Goal: Task Accomplishment & Management: Use online tool/utility

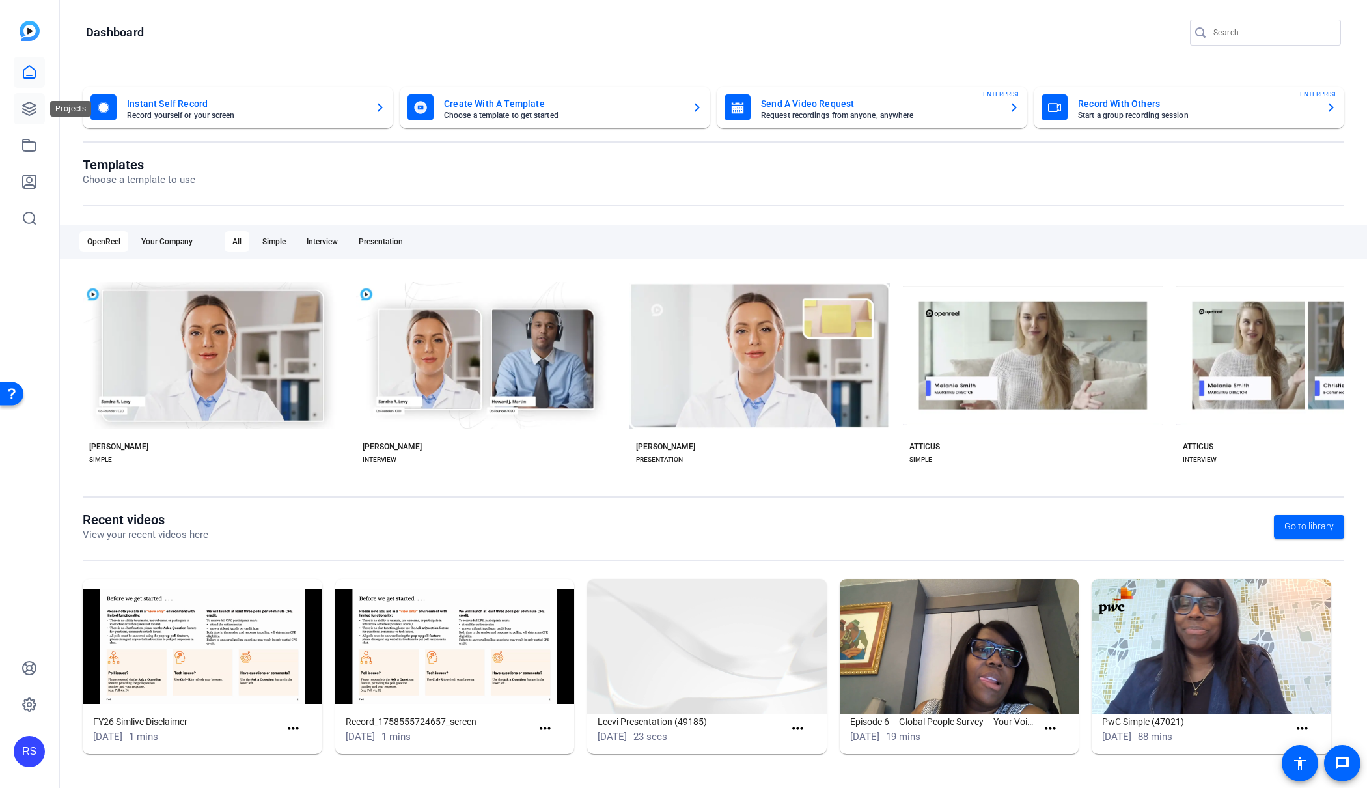
click at [33, 96] on link at bounding box center [29, 108] width 31 height 31
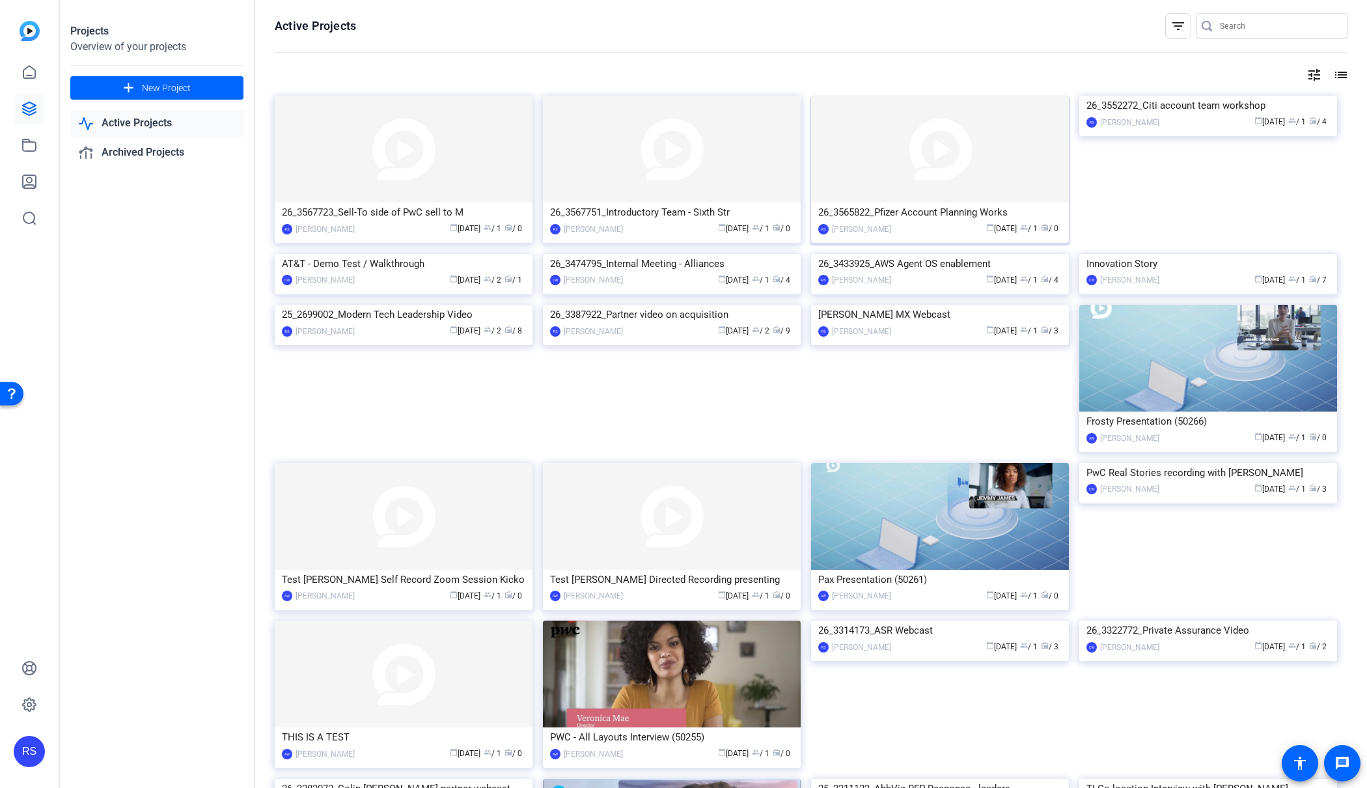
click at [959, 185] on img at bounding box center [940, 149] width 258 height 107
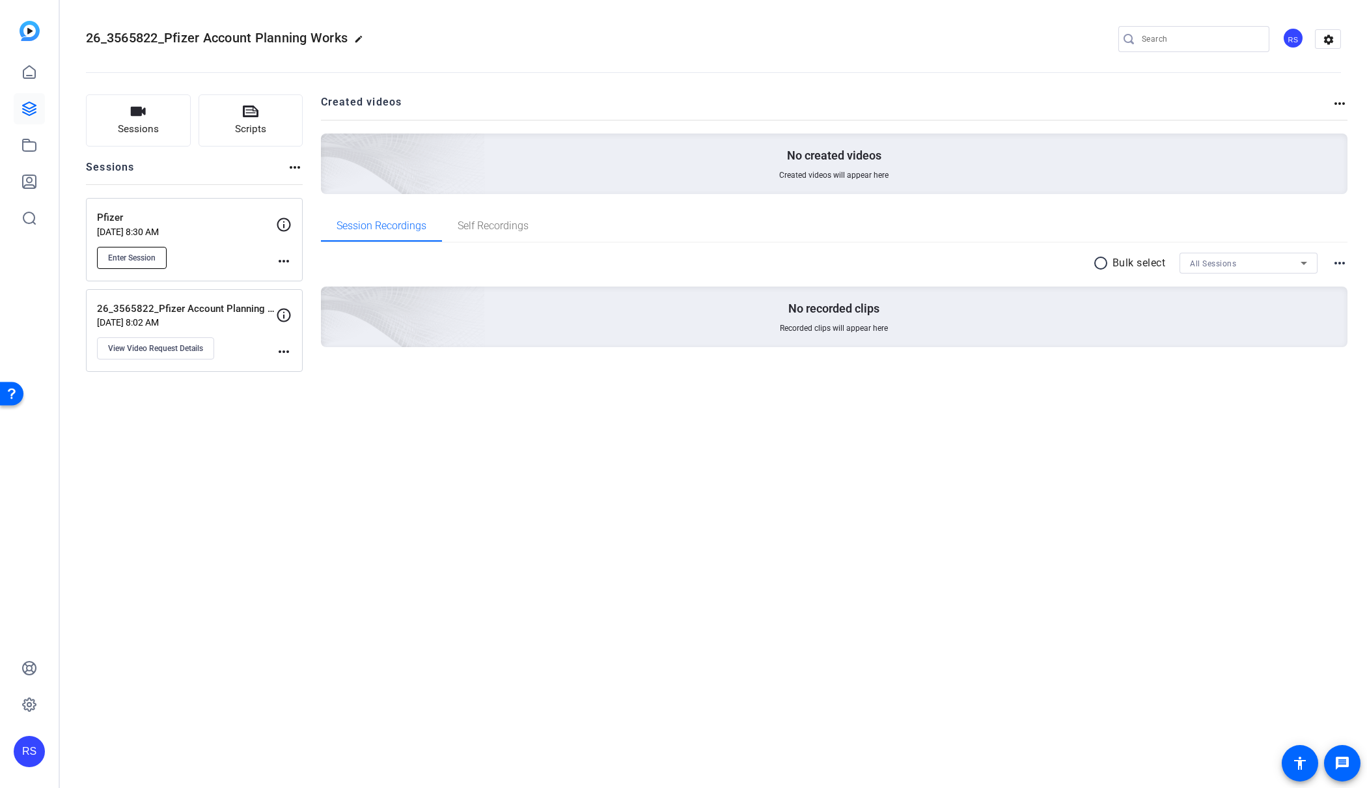
click at [150, 260] on span "Enter Session" at bounding box center [132, 258] width 48 height 10
click at [145, 254] on span "Enter Session" at bounding box center [132, 258] width 48 height 10
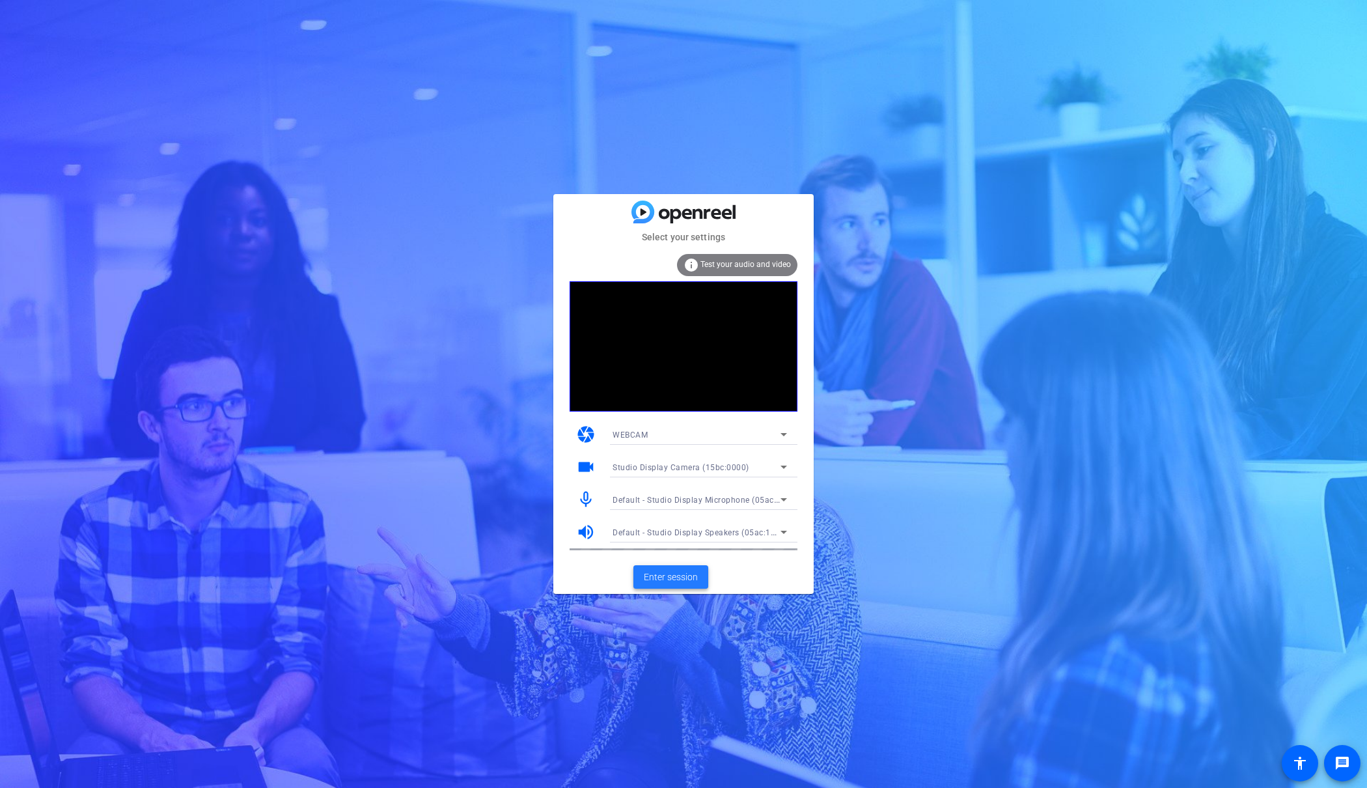
click at [691, 577] on span "Enter session" at bounding box center [671, 577] width 54 height 14
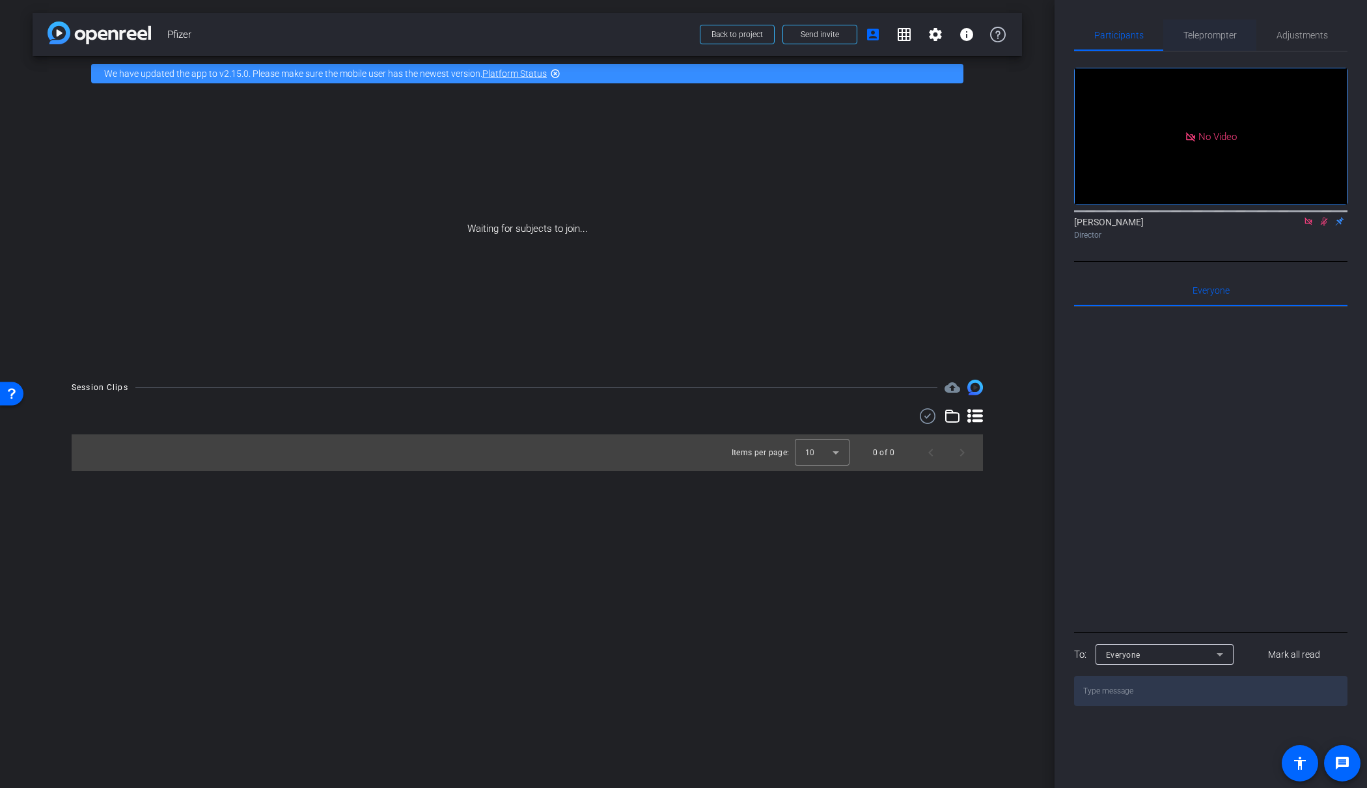
click at [1216, 36] on span "Teleprompter" at bounding box center [1209, 35] width 53 height 9
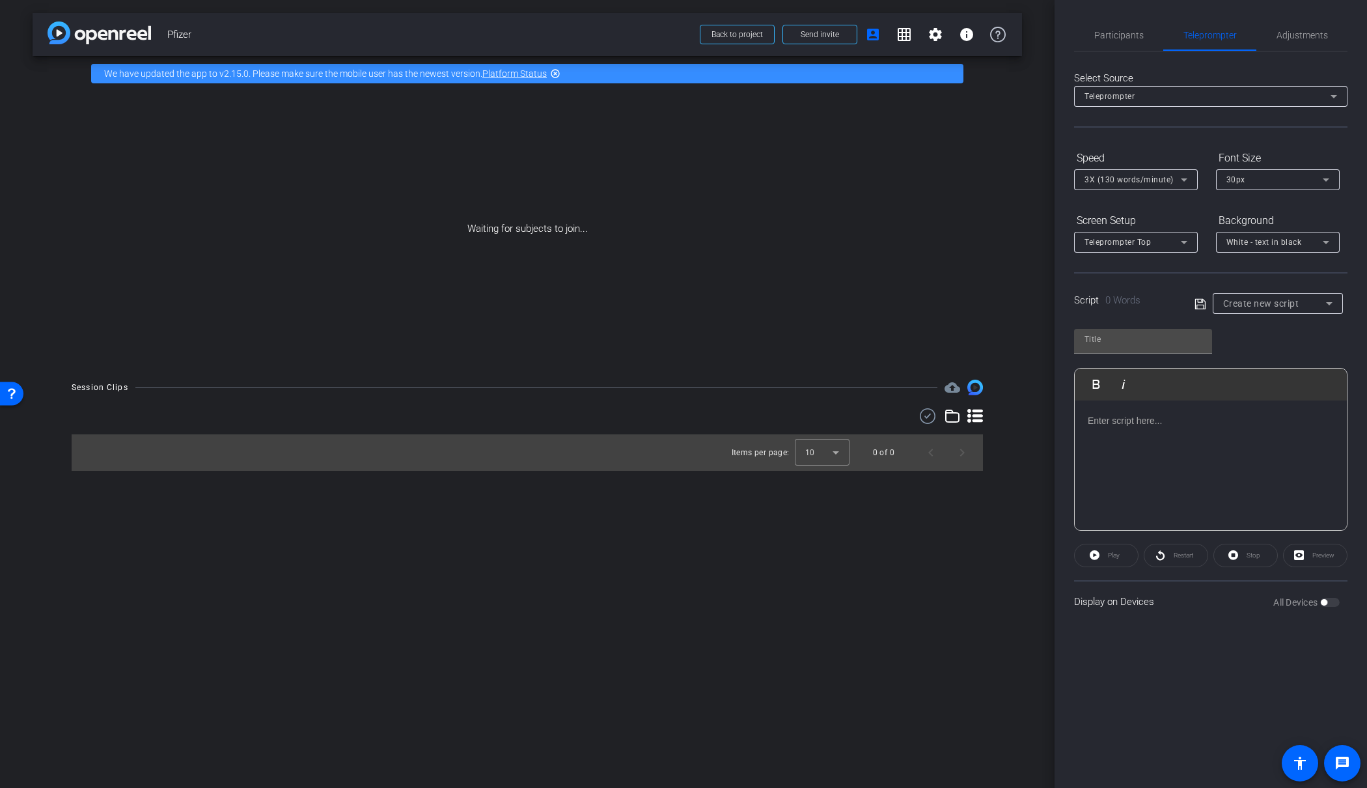
drag, startPoint x: 1143, startPoint y: 445, endPoint x: 1163, endPoint y: 435, distance: 22.1
click at [1144, 444] on div at bounding box center [1211, 465] width 272 height 130
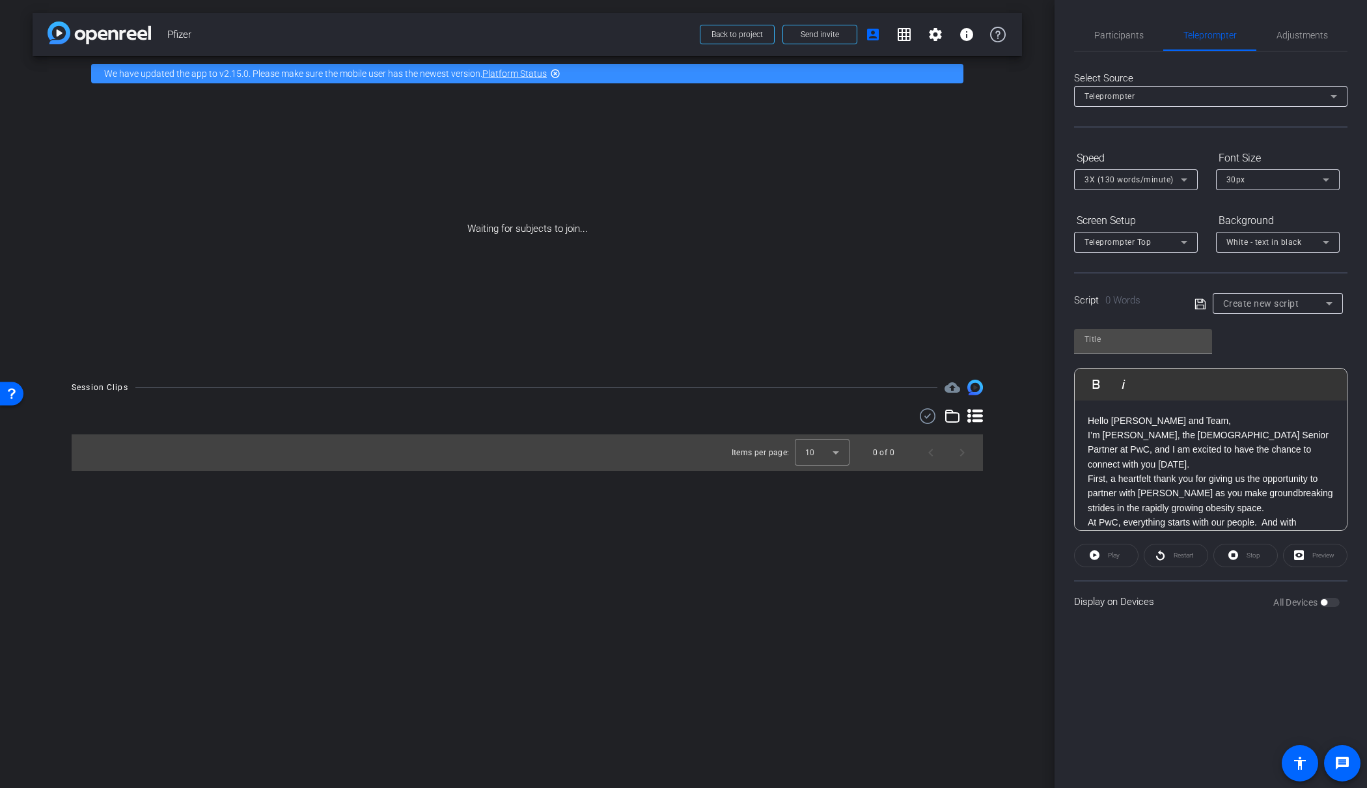
scroll to position [233, 0]
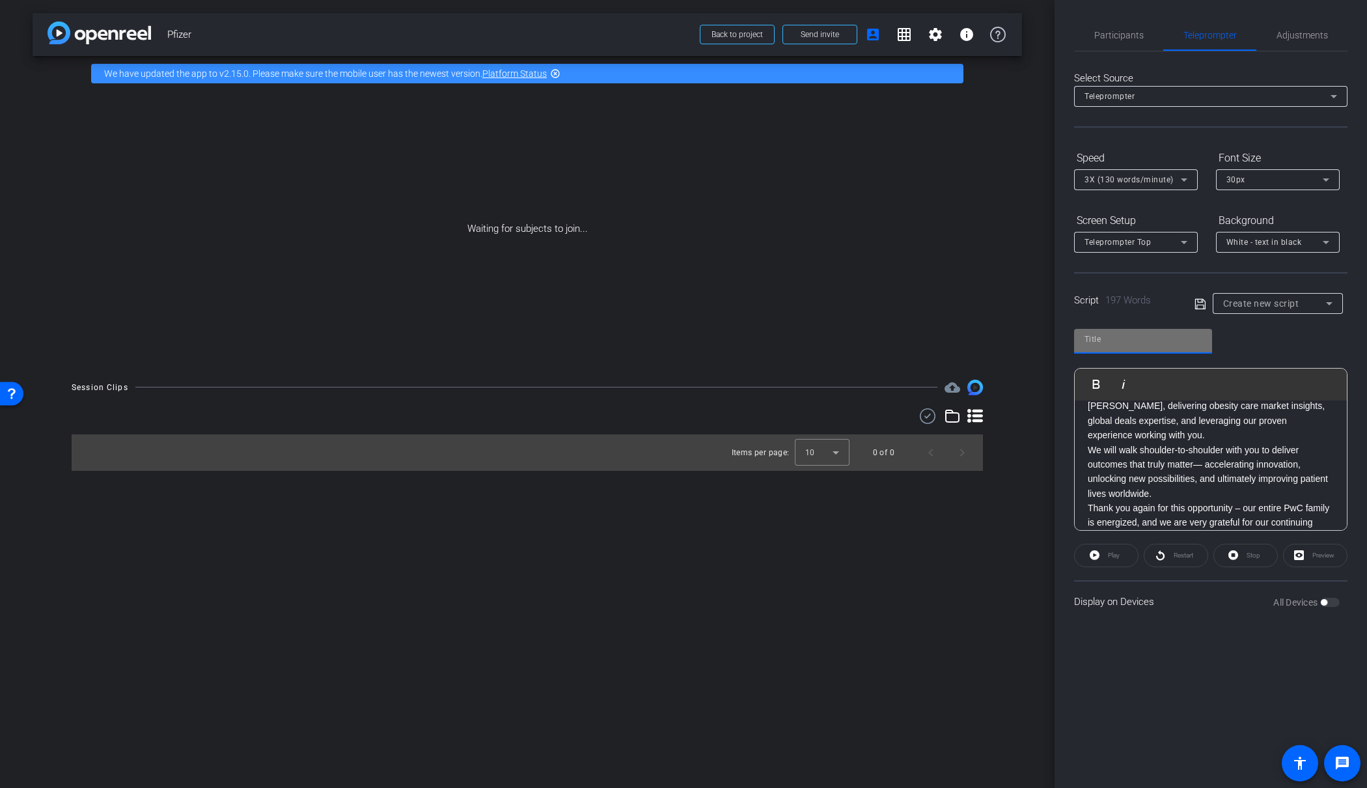
click at [1125, 343] on input "text" at bounding box center [1142, 339] width 117 height 16
type input "Paul Script"
click at [1196, 312] on div "Create new script" at bounding box center [1271, 303] width 154 height 21
click at [1198, 303] on icon at bounding box center [1200, 304] width 12 height 16
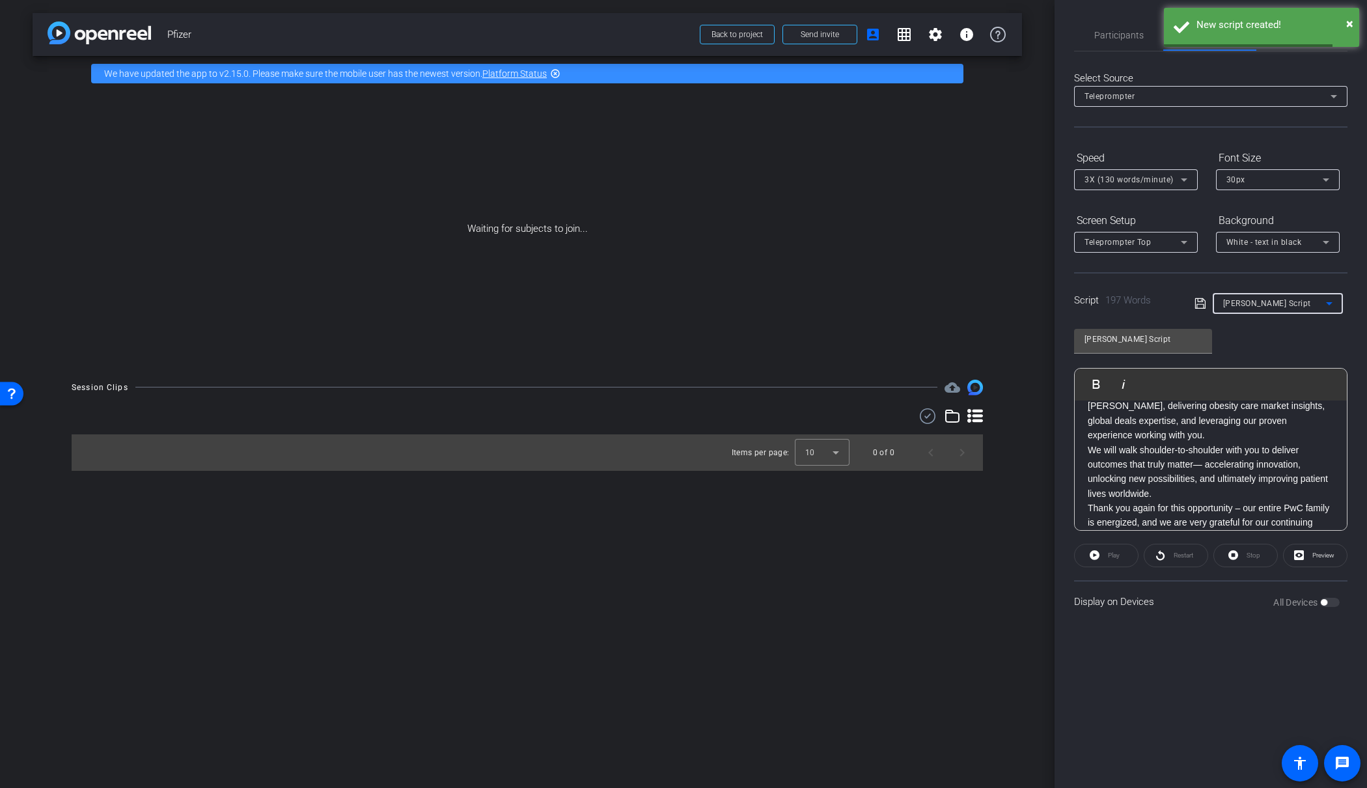
click at [1247, 301] on span "Paul Script" at bounding box center [1267, 303] width 88 height 9
click at [1247, 301] on div at bounding box center [683, 394] width 1367 height 788
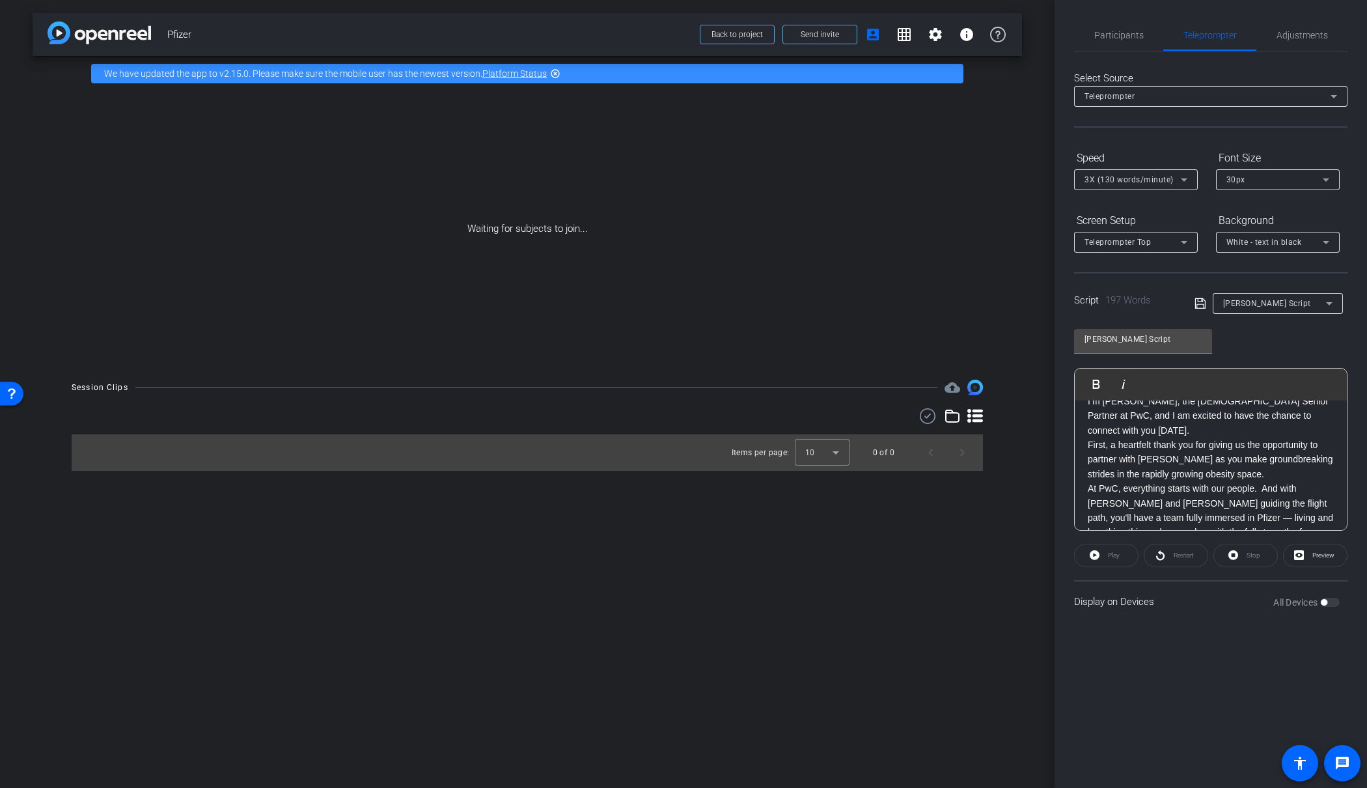
click at [1236, 458] on p "First, a heartfelt thank you for giving us the opportunity to partner with Pfiz…" at bounding box center [1211, 459] width 246 height 44
click at [1179, 442] on p "At PwC, everything starts with our people. And with Shungu and Bill guiding the…" at bounding box center [1211, 415] width 246 height 87
click at [1150, 514] on p "We know the complexities of what’s ahead. And we are ready – ready to stand uni…" at bounding box center [1211, 496] width 246 height 73
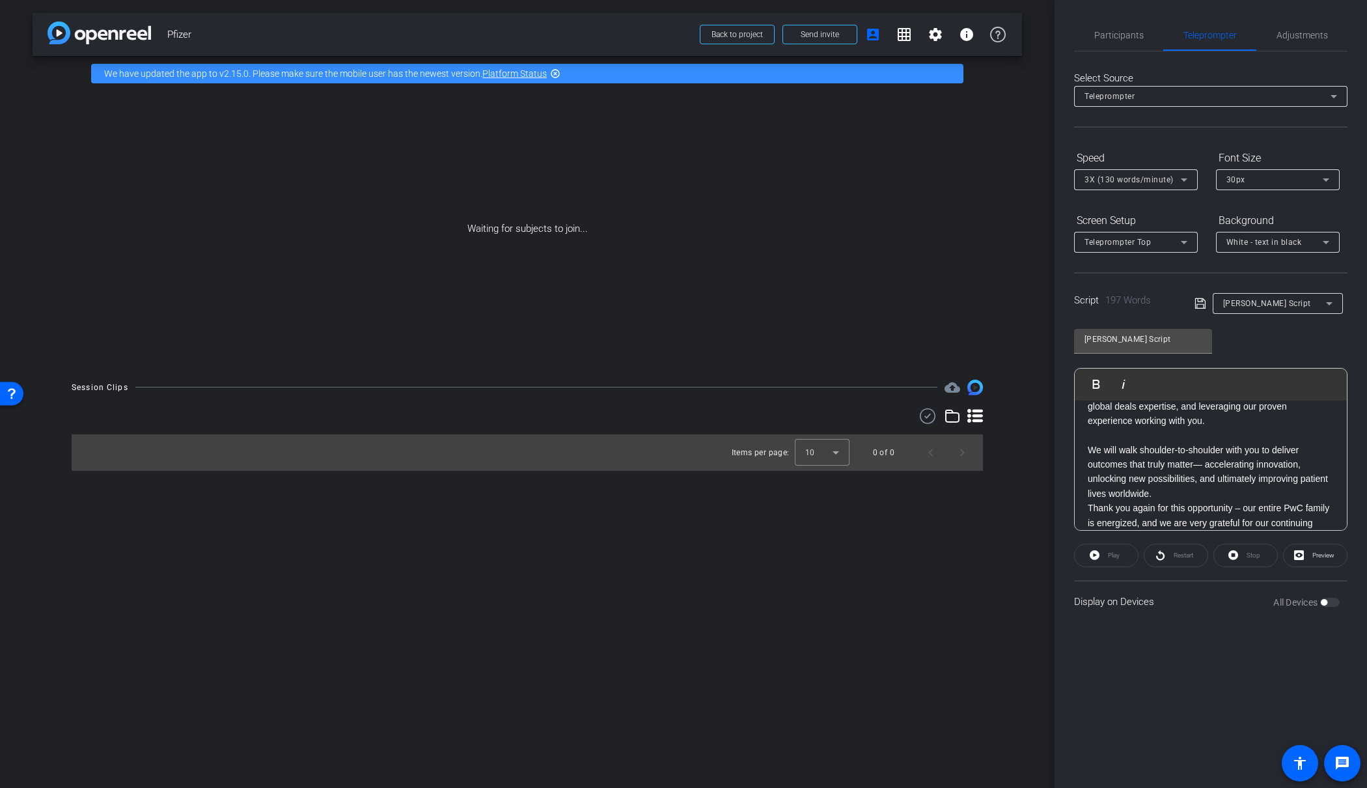
scroll to position [290, 0]
click at [1198, 465] on p "We will walk shoulder-to-shoulder with you to deliver outcomes that truly matte…" at bounding box center [1211, 459] width 246 height 59
click at [1239, 642] on div "Participants Teleprompter Adjustments Roger Sano Director Everyone 0 Mark all r…" at bounding box center [1210, 394] width 312 height 788
click at [1191, 301] on div "Script 197 Words Paul Script" at bounding box center [1210, 293] width 273 height 42
click at [1198, 304] on icon at bounding box center [1199, 303] width 10 height 10
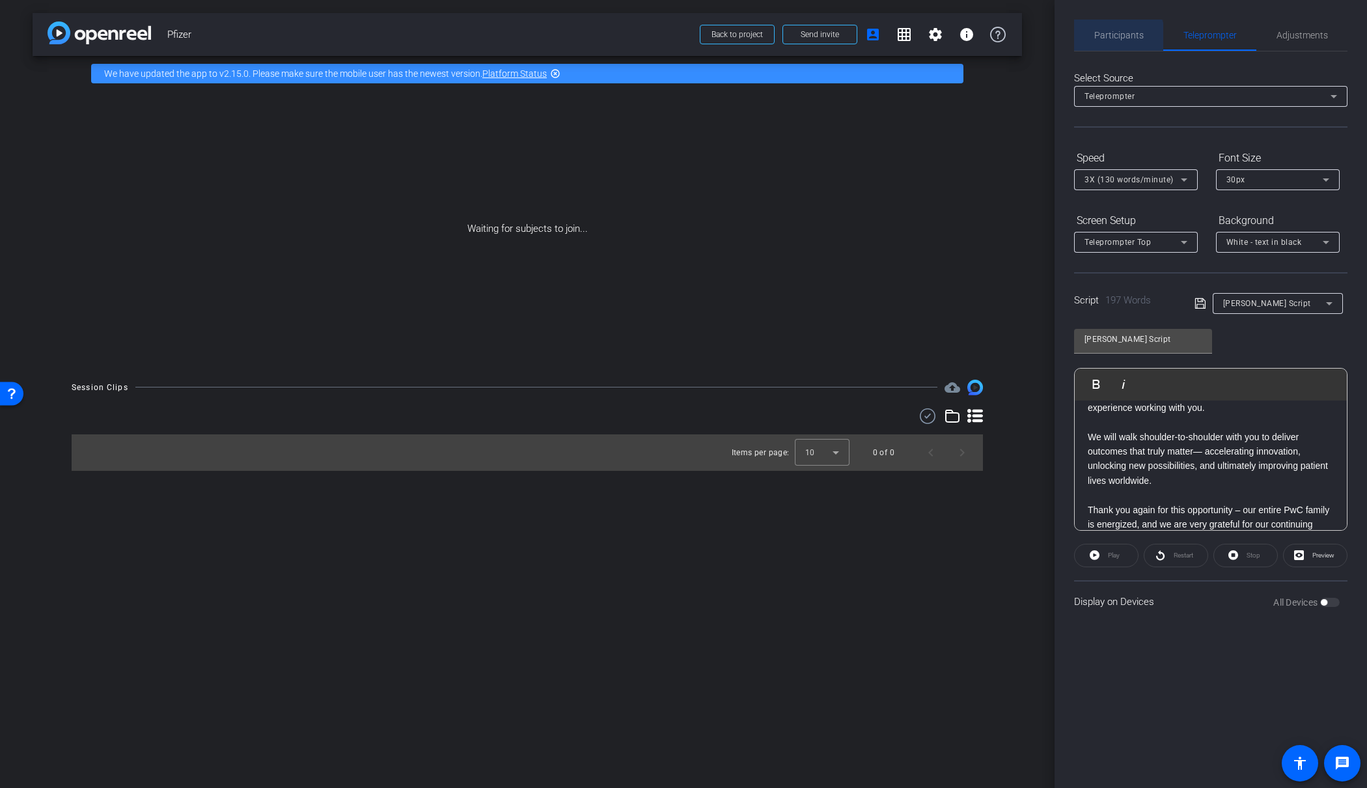
click at [1102, 41] on span "Participants" at bounding box center [1118, 35] width 49 height 31
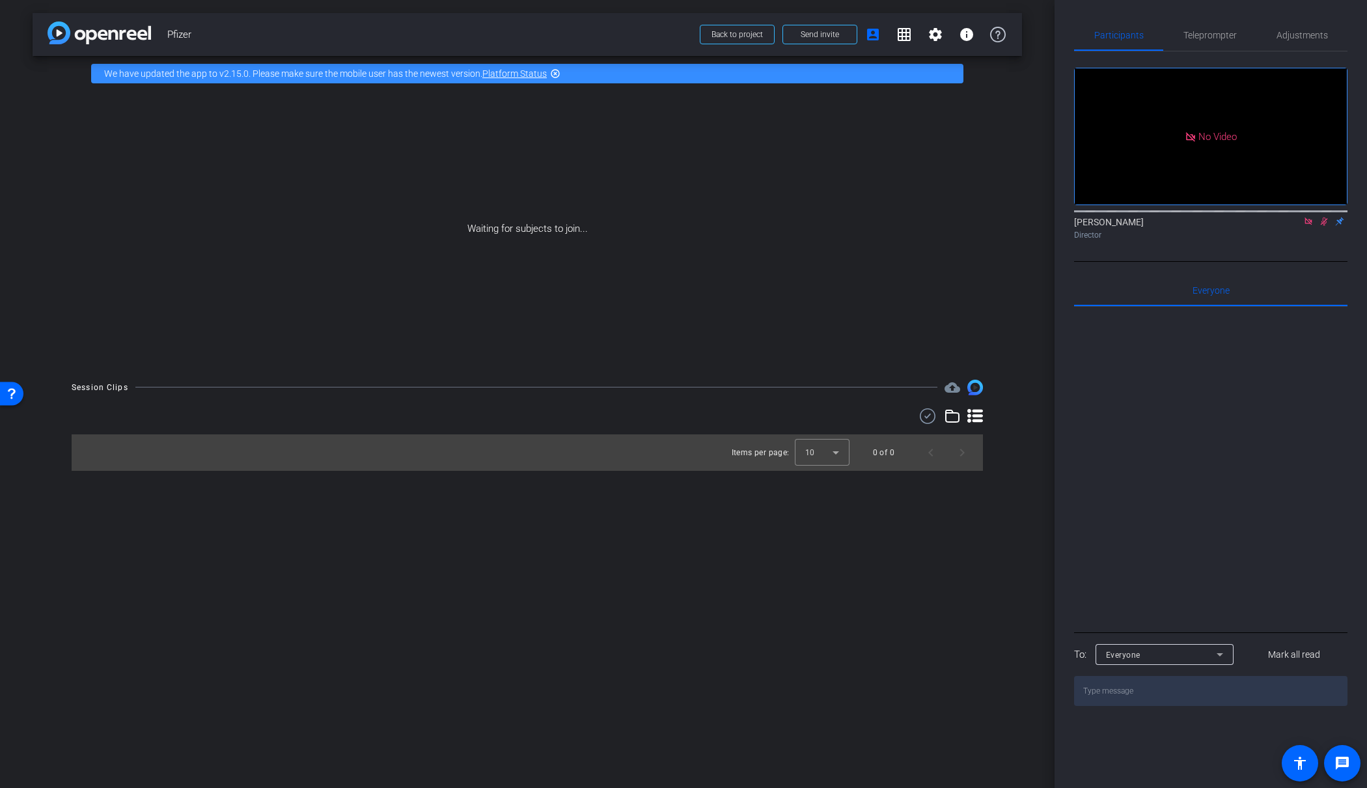
click at [1325, 217] on icon at bounding box center [1324, 221] width 10 height 9
click at [1308, 217] on icon at bounding box center [1308, 221] width 10 height 9
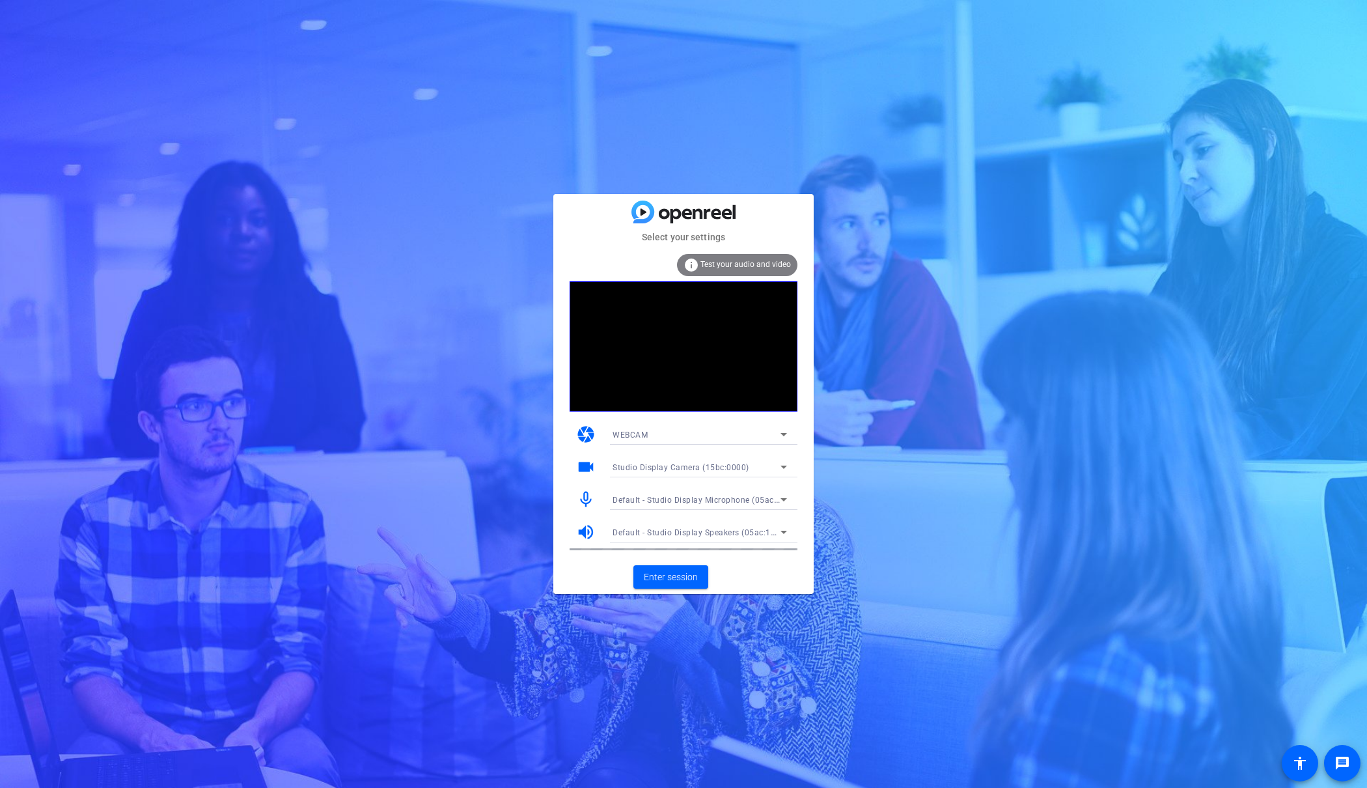
click at [665, 467] on span "Studio Display Camera (15bc:0000)" at bounding box center [681, 467] width 137 height 9
click at [670, 508] on span "Studio Display Camera (15bc:0000)" at bounding box center [679, 514] width 133 height 16
click at [696, 577] on span "Enter session" at bounding box center [671, 577] width 54 height 14
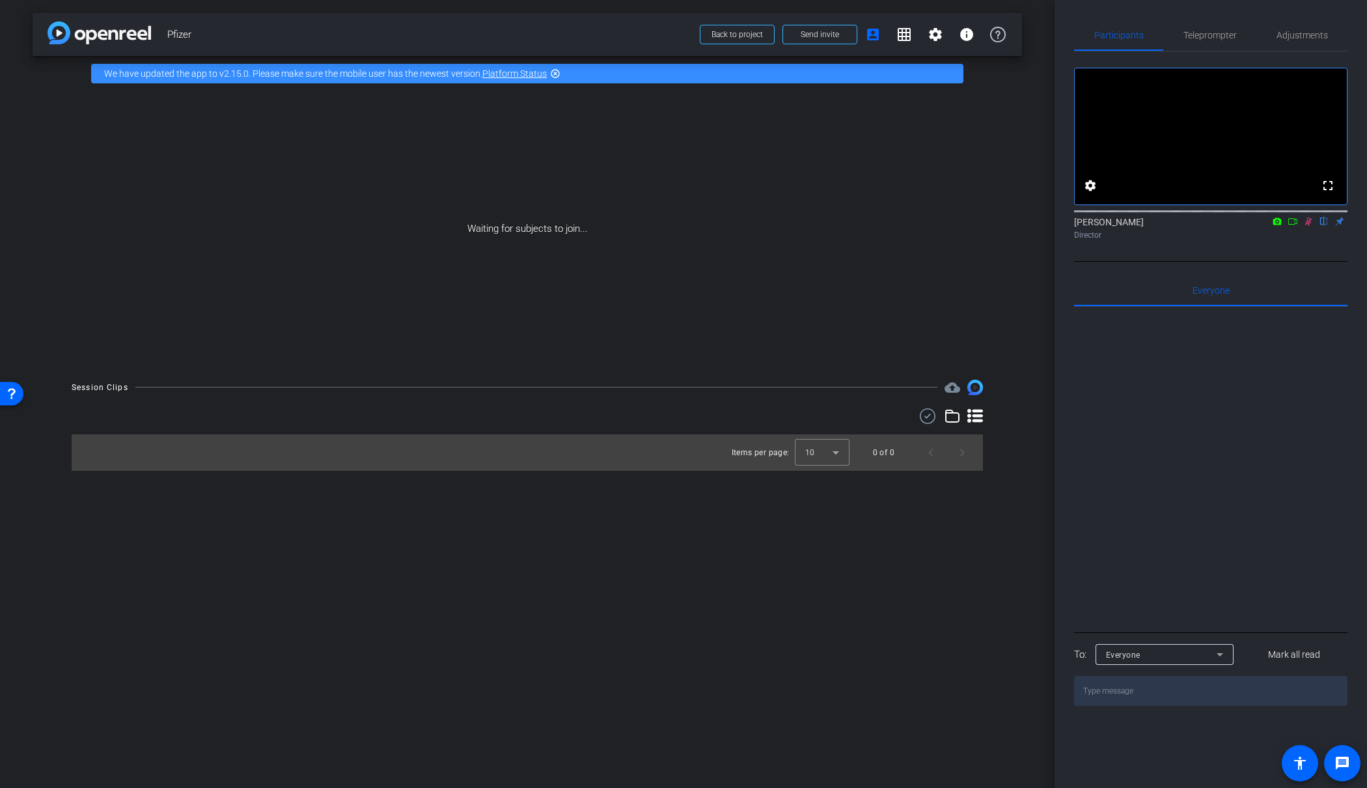
drag, startPoint x: 1310, startPoint y: 237, endPoint x: 1281, endPoint y: 217, distance: 34.7
click at [1309, 226] on icon at bounding box center [1308, 221] width 7 height 8
click at [816, 31] on span "Send invite" at bounding box center [820, 34] width 38 height 10
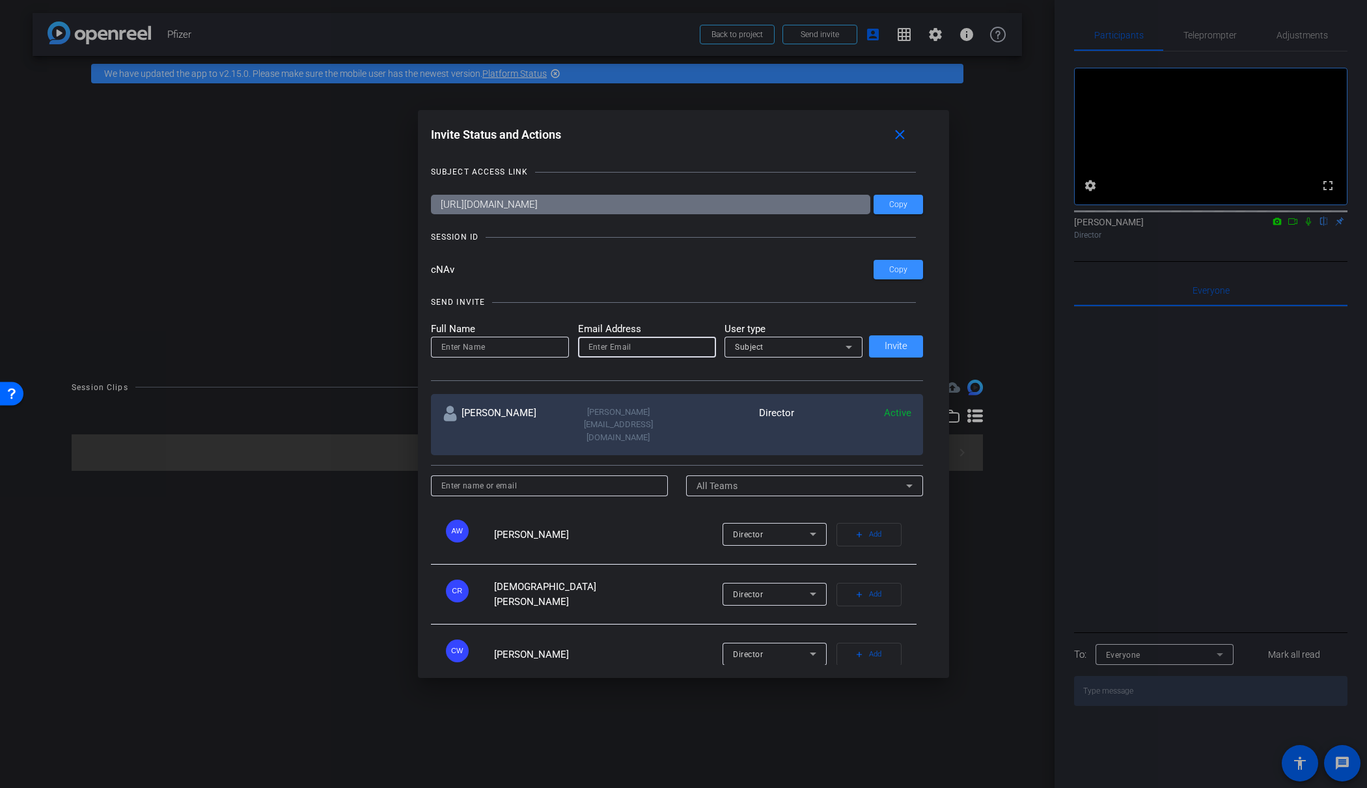
click at [645, 345] on input "email" at bounding box center [646, 347] width 117 height 16
paste input "april.e.sellge@pwc.com"
type input "april.e.sellge@pwc.com"
click at [745, 350] on span "Subject" at bounding box center [749, 346] width 29 height 9
click at [754, 391] on span "Watcher" at bounding box center [751, 394] width 33 height 16
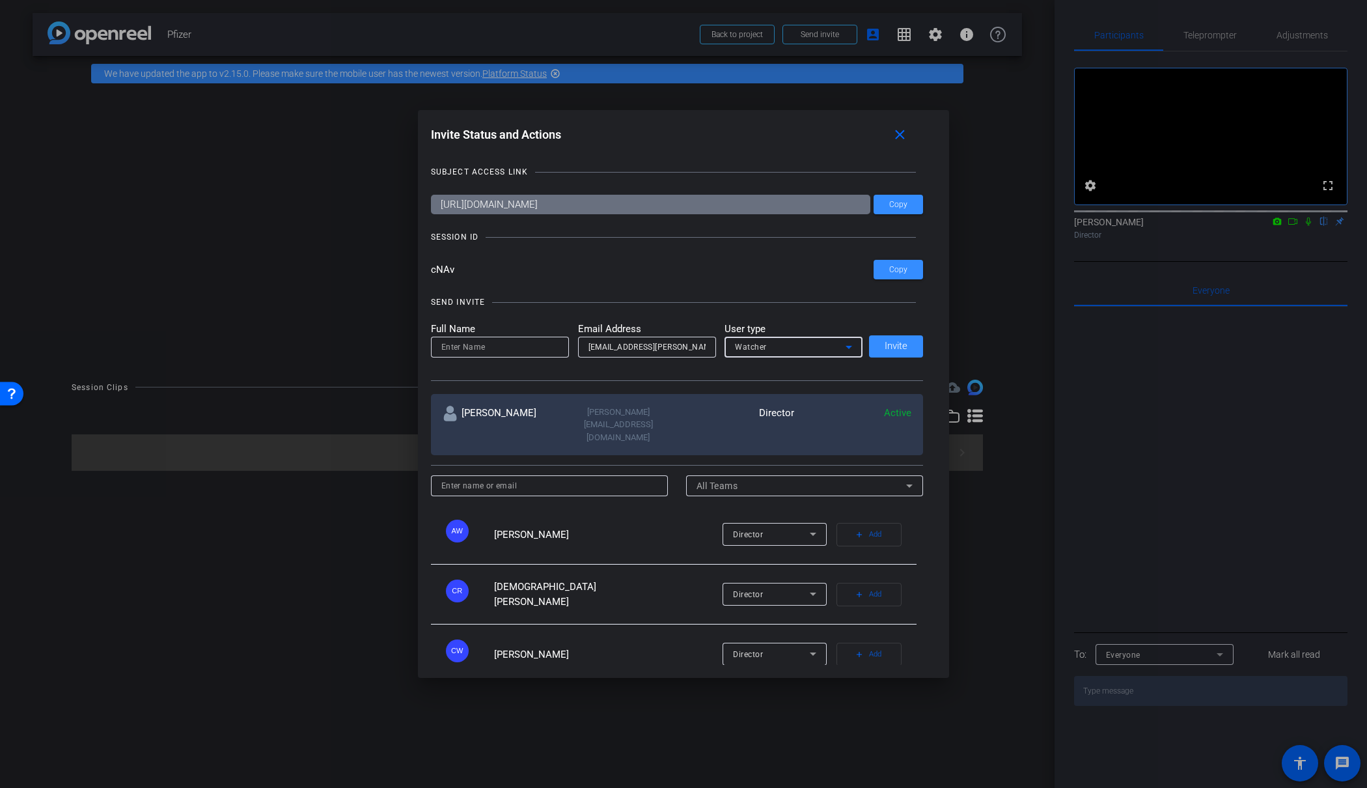
click at [525, 343] on input at bounding box center [499, 347] width 117 height 16
type input "April"
click at [900, 355] on span at bounding box center [896, 346] width 54 height 31
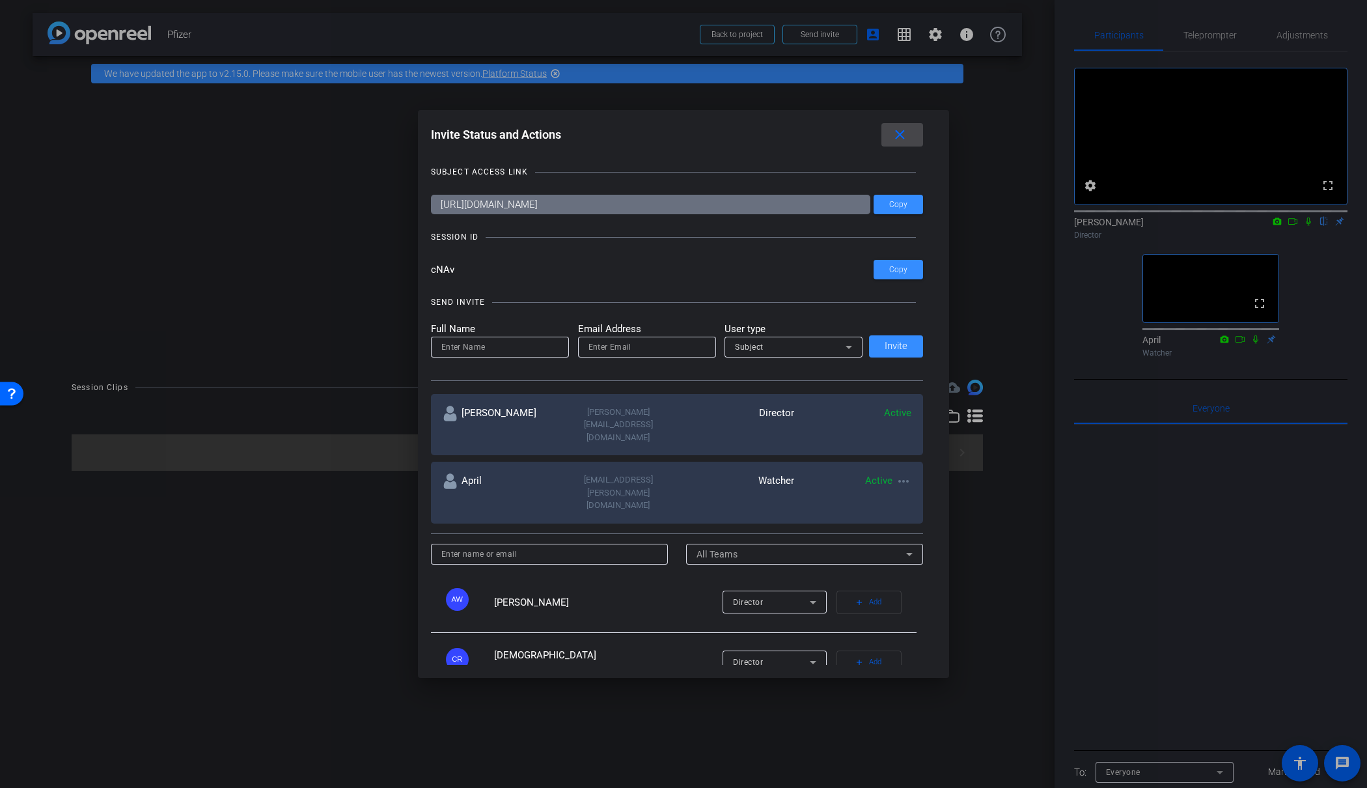
click at [893, 130] on mat-icon "close" at bounding box center [900, 135] width 16 height 16
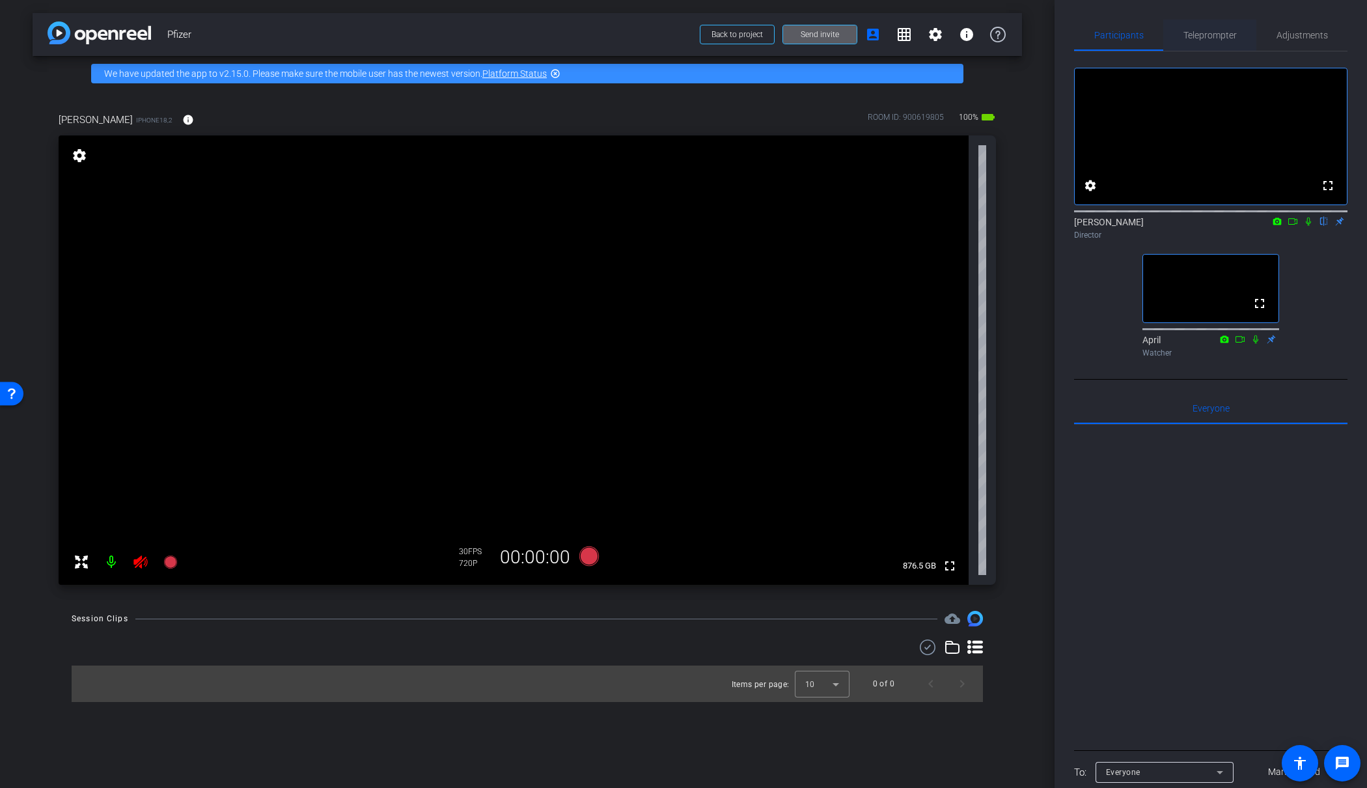
click at [1218, 33] on span "Teleprompter" at bounding box center [1209, 35] width 53 height 9
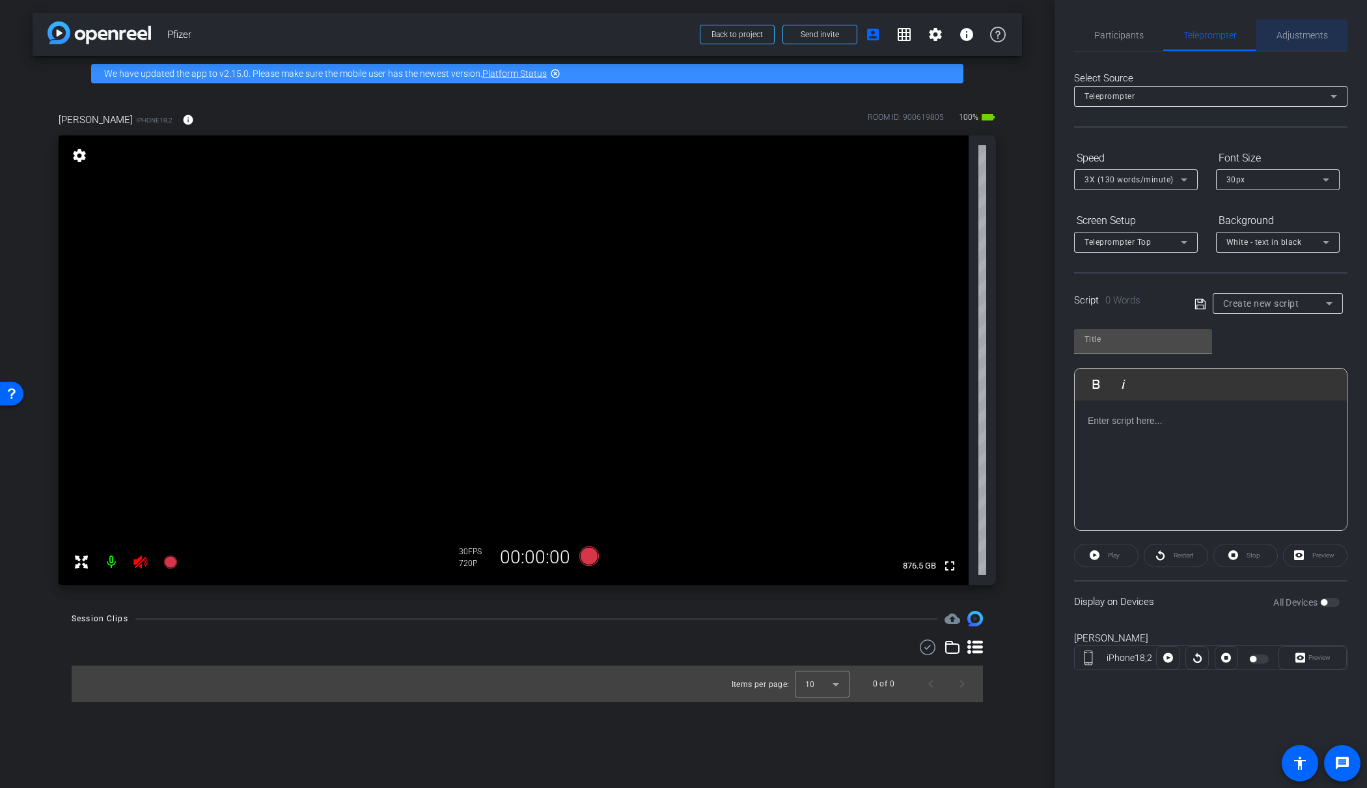
click at [1308, 35] on span "Adjustments" at bounding box center [1301, 35] width 51 height 9
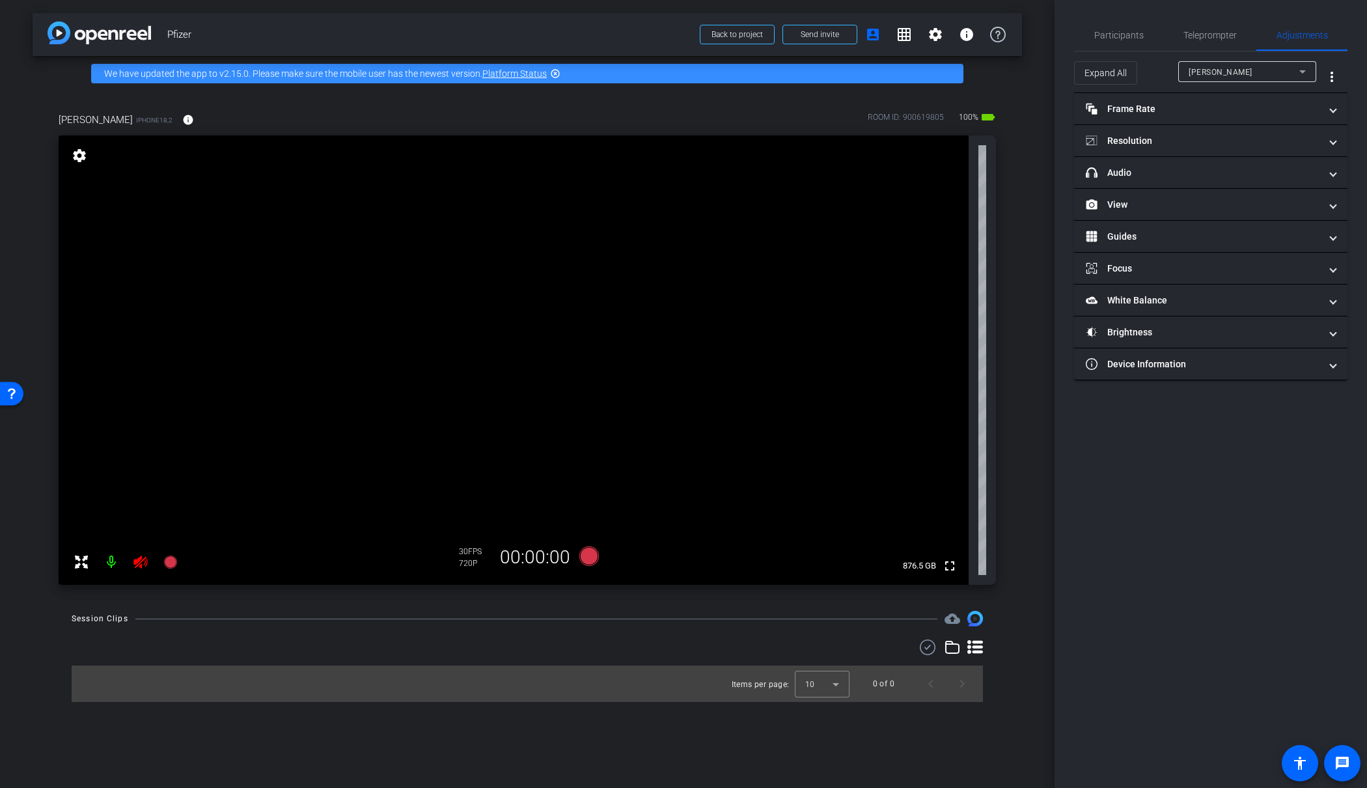
click at [143, 557] on icon at bounding box center [141, 562] width 16 height 16
click at [1161, 110] on mat-panel-title "Frame Rate Frame Rate" at bounding box center [1203, 109] width 234 height 14
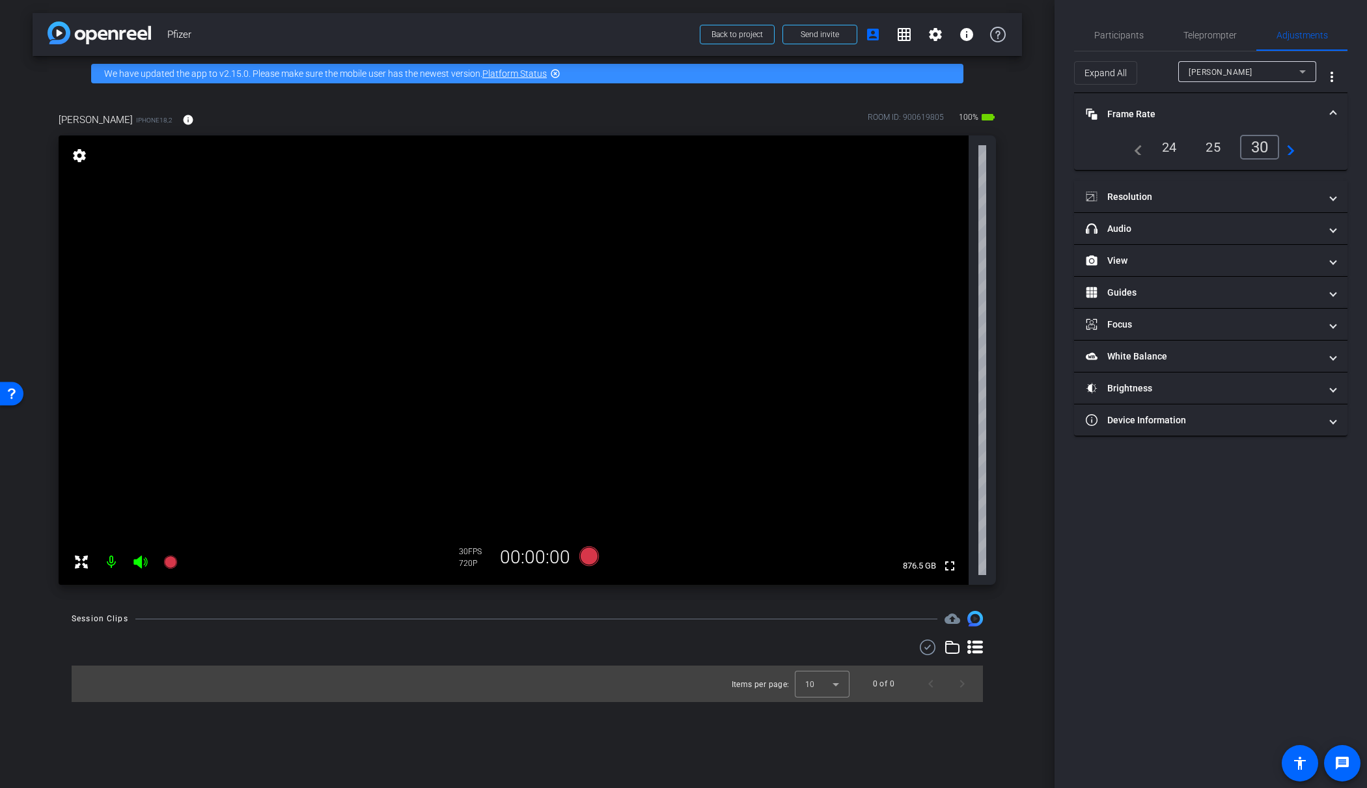
click at [1170, 142] on div "24" at bounding box center [1169, 147] width 34 height 22
click at [1209, 191] on mat-panel-title "Resolution" at bounding box center [1203, 197] width 234 height 14
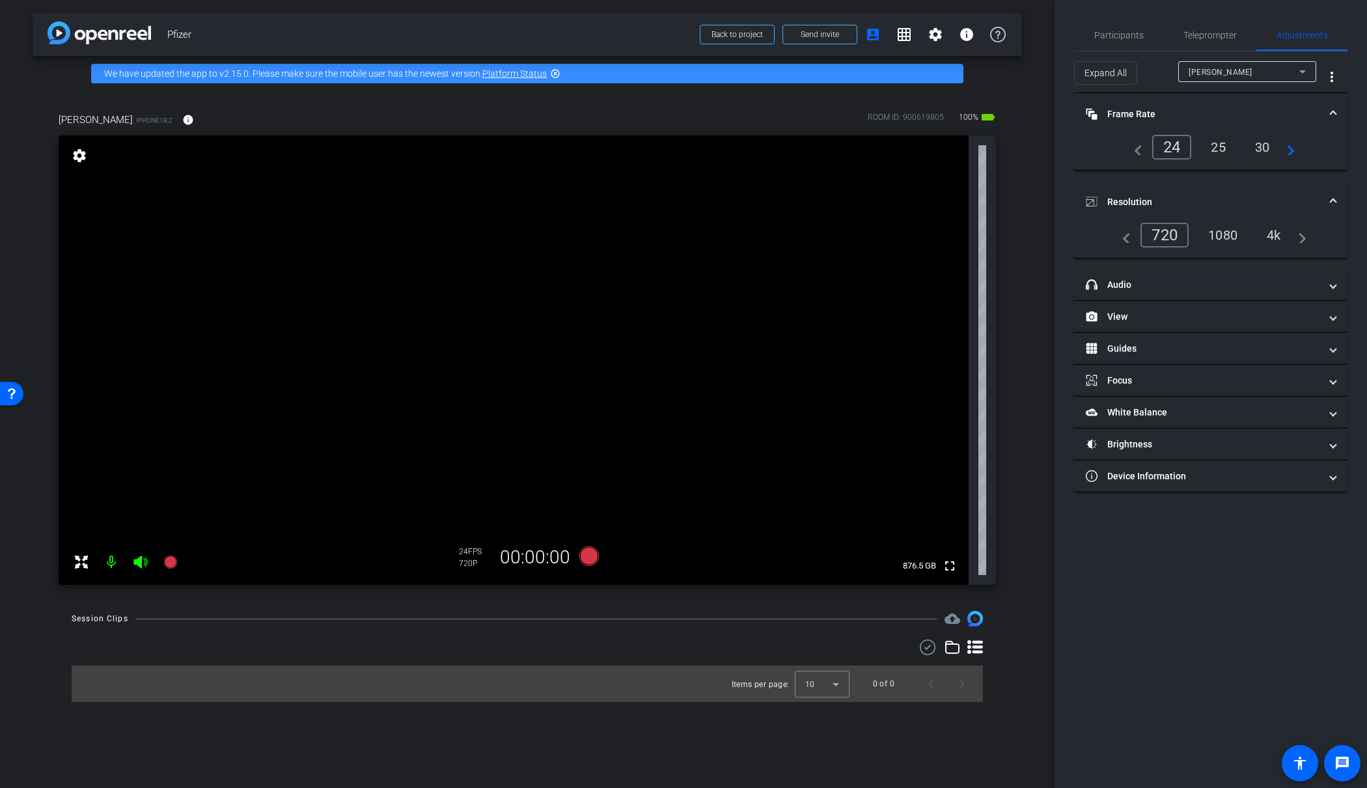
click at [1276, 239] on div "4k" at bounding box center [1274, 235] width 34 height 22
click at [182, 116] on mat-icon "info" at bounding box center [188, 120] width 12 height 12
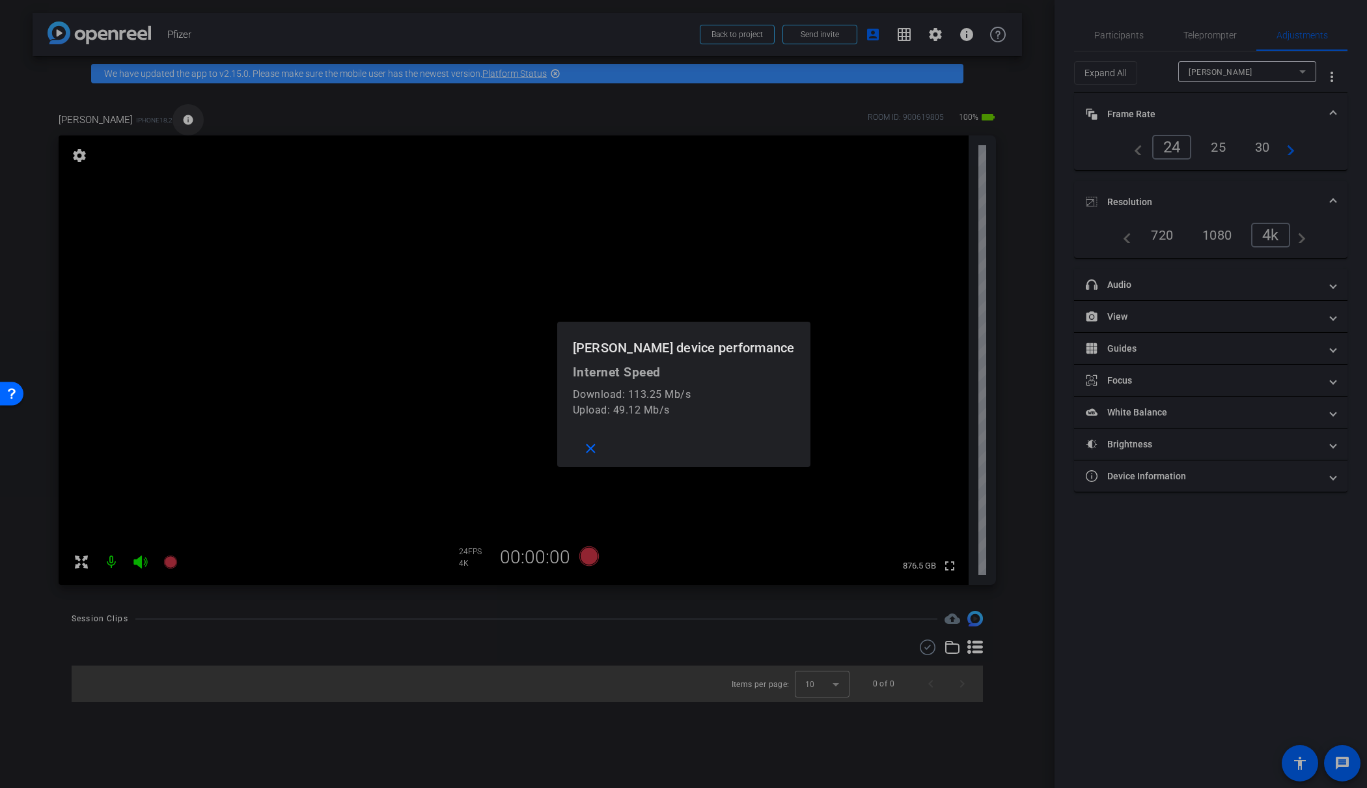
click at [159, 116] on div at bounding box center [683, 394] width 1367 height 788
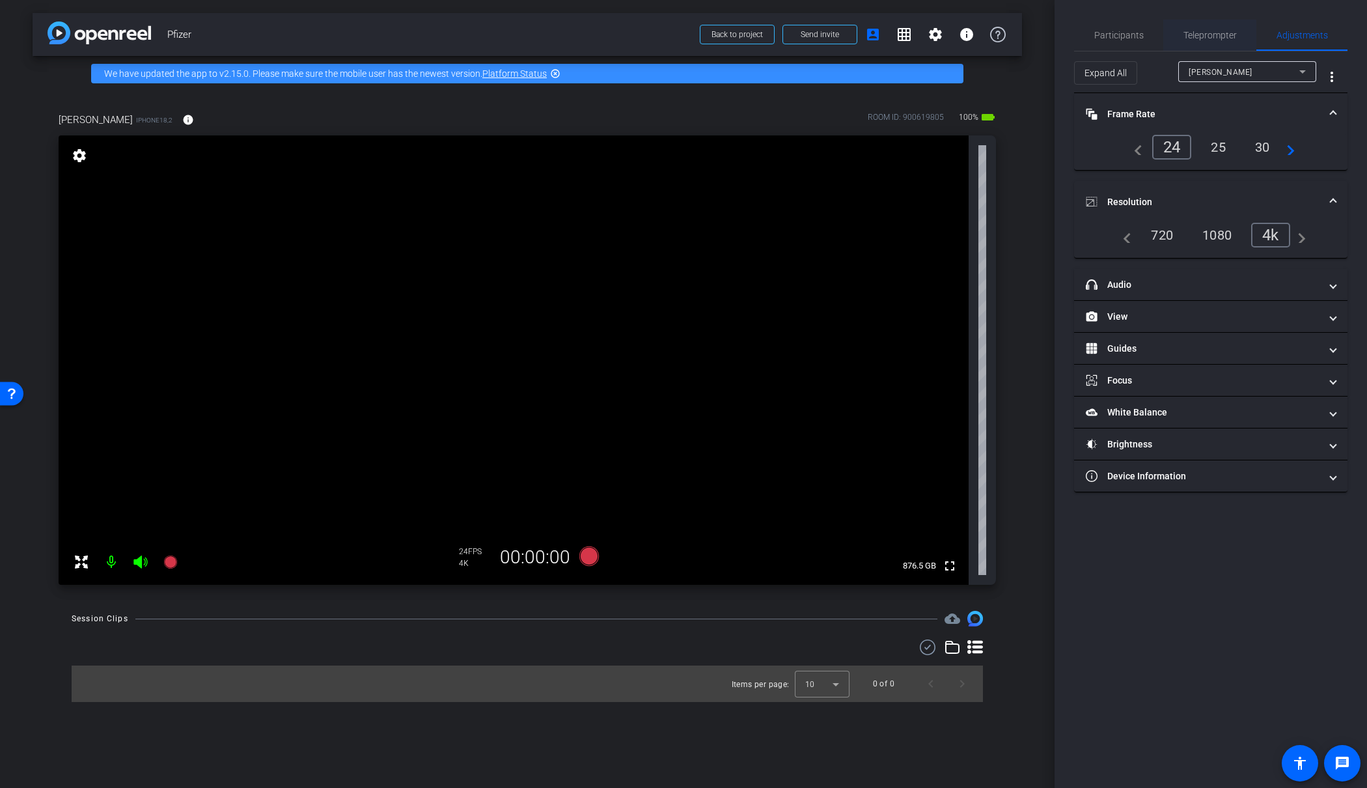
click at [1208, 27] on span "Teleprompter" at bounding box center [1209, 35] width 53 height 31
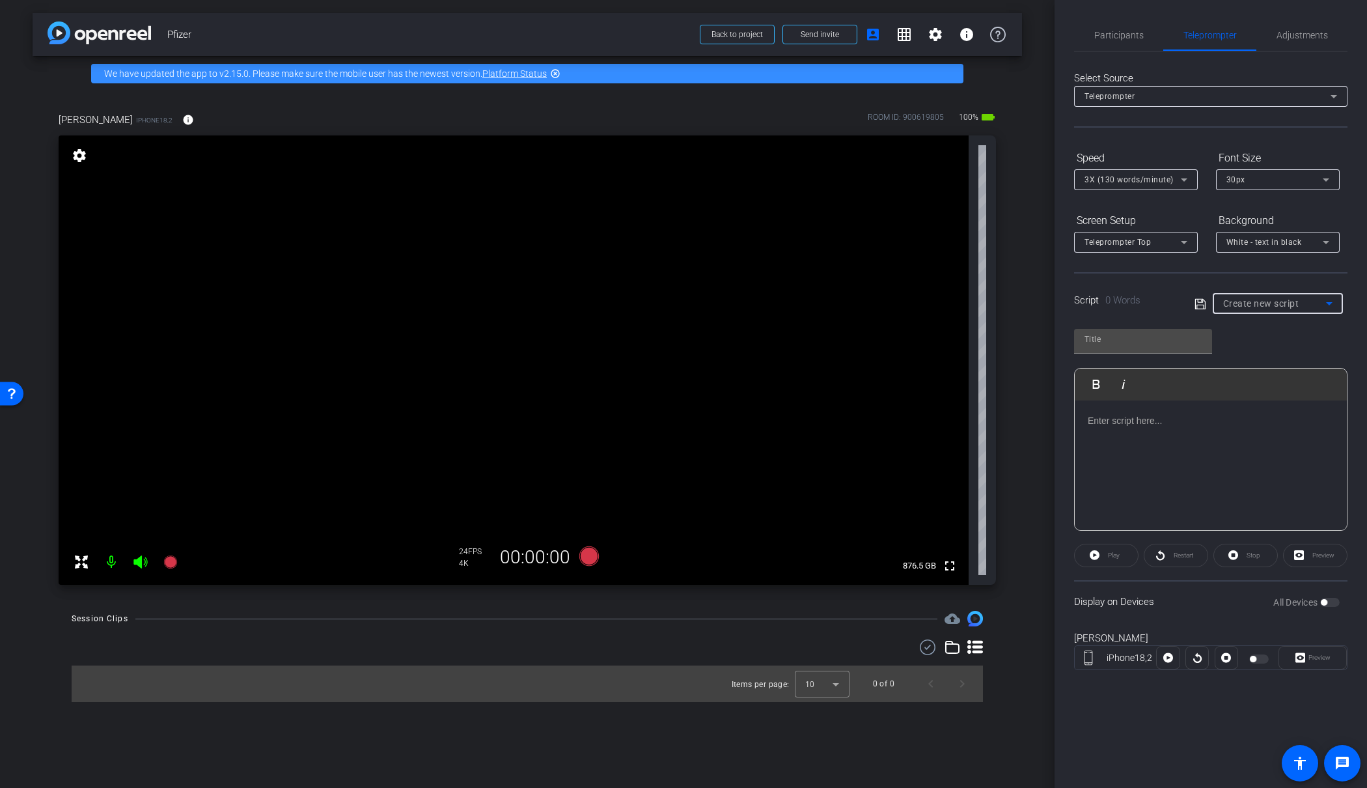
click at [1233, 302] on span "Create new script" at bounding box center [1261, 303] width 76 height 10
click at [1237, 347] on span "Paul Script" at bounding box center [1268, 350] width 91 height 16
type input "Paul Script"
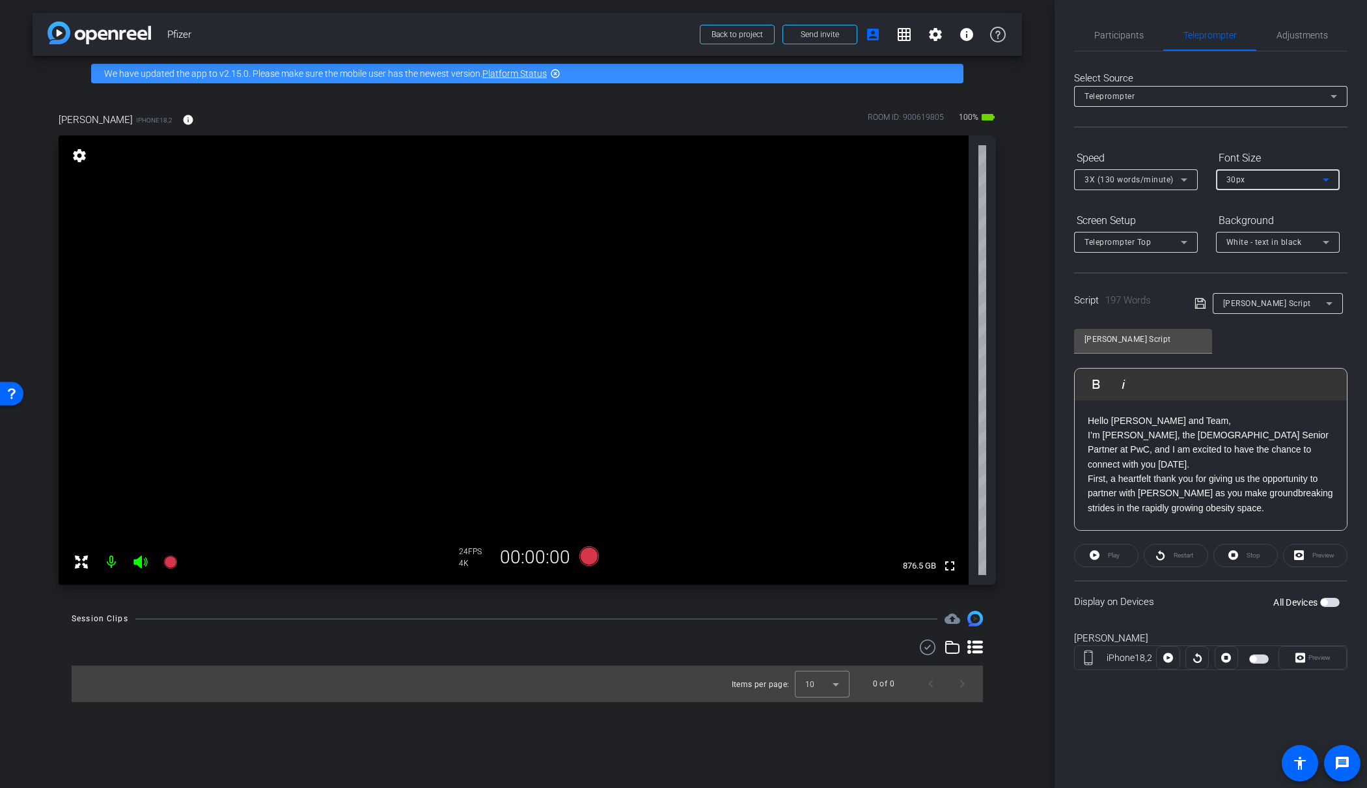
click at [1229, 184] on span "30px" at bounding box center [1235, 179] width 19 height 9
click at [1237, 202] on span "20px" at bounding box center [1235, 206] width 19 height 16
click at [1313, 547] on div "Preview" at bounding box center [1315, 555] width 64 height 23
click at [1329, 596] on div "All Devices" at bounding box center [1306, 602] width 66 height 13
click at [1330, 602] on span "button" at bounding box center [1330, 602] width 20 height 9
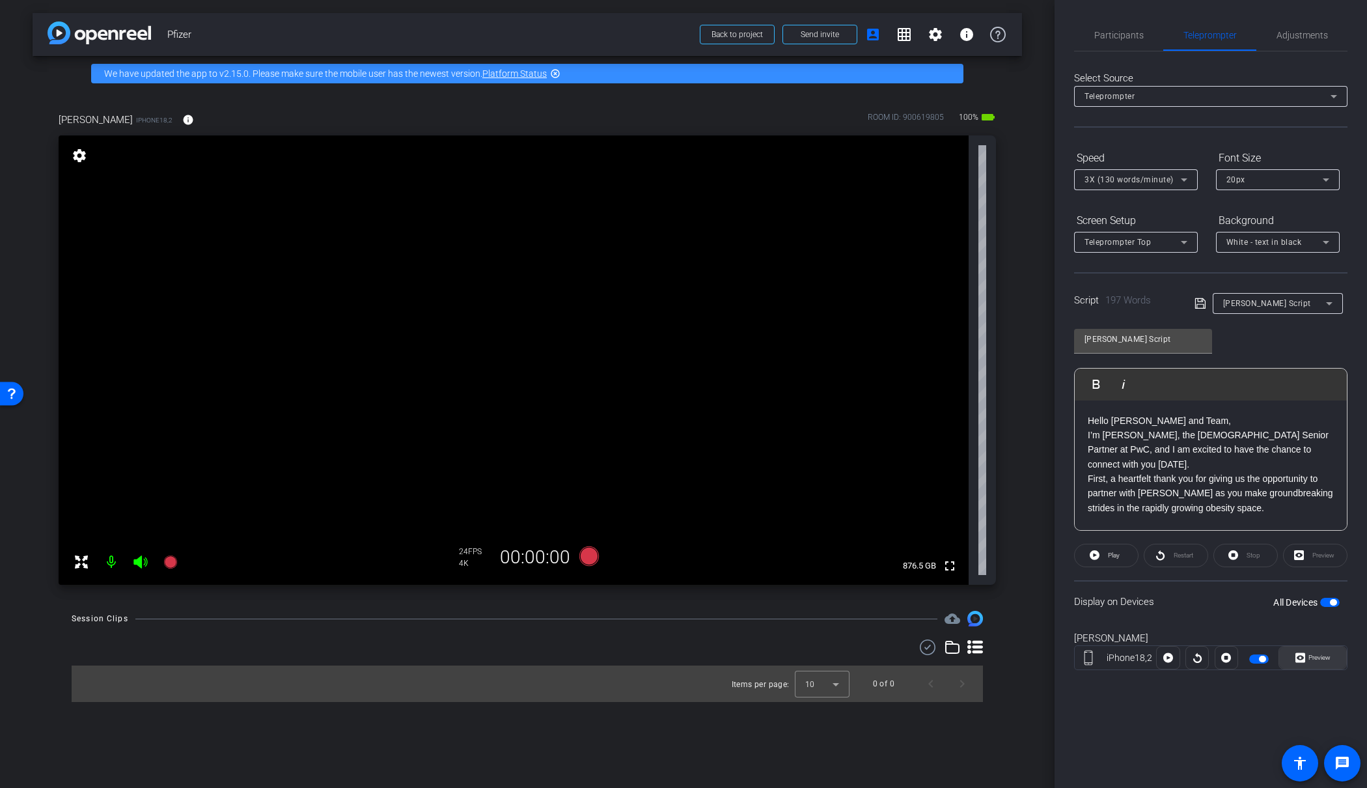
click at [1324, 652] on span "Preview" at bounding box center [1317, 657] width 25 height 18
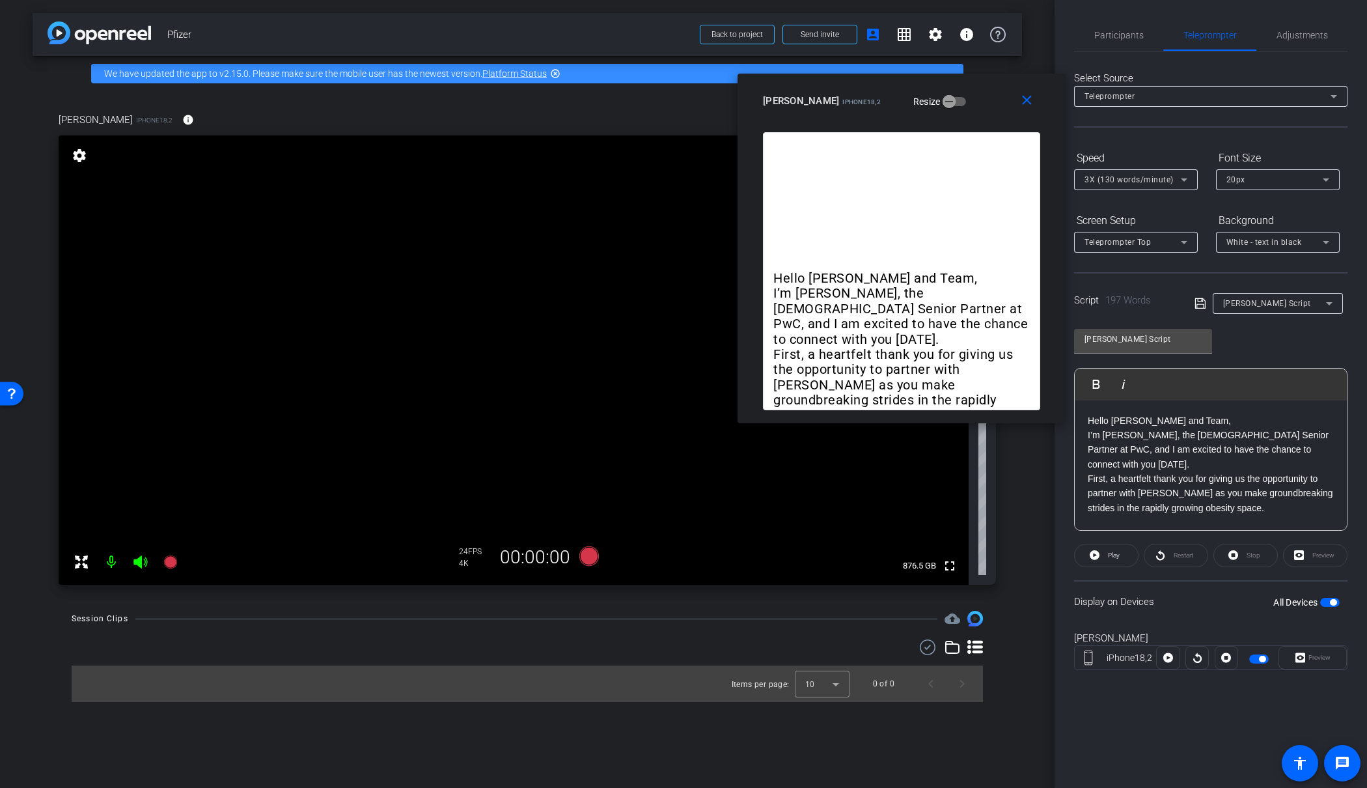
drag, startPoint x: 622, startPoint y: 251, endPoint x: 840, endPoint y: 105, distance: 262.3
click at [842, 105] on span "iPhone18,2" at bounding box center [861, 101] width 38 height 7
click at [1316, 450] on p "I’m Paul Griggs, the US Senior Partner at PwC, and I am excited to have the cha…" at bounding box center [1211, 450] width 246 height 44
click at [1196, 303] on icon at bounding box center [1200, 304] width 12 height 16
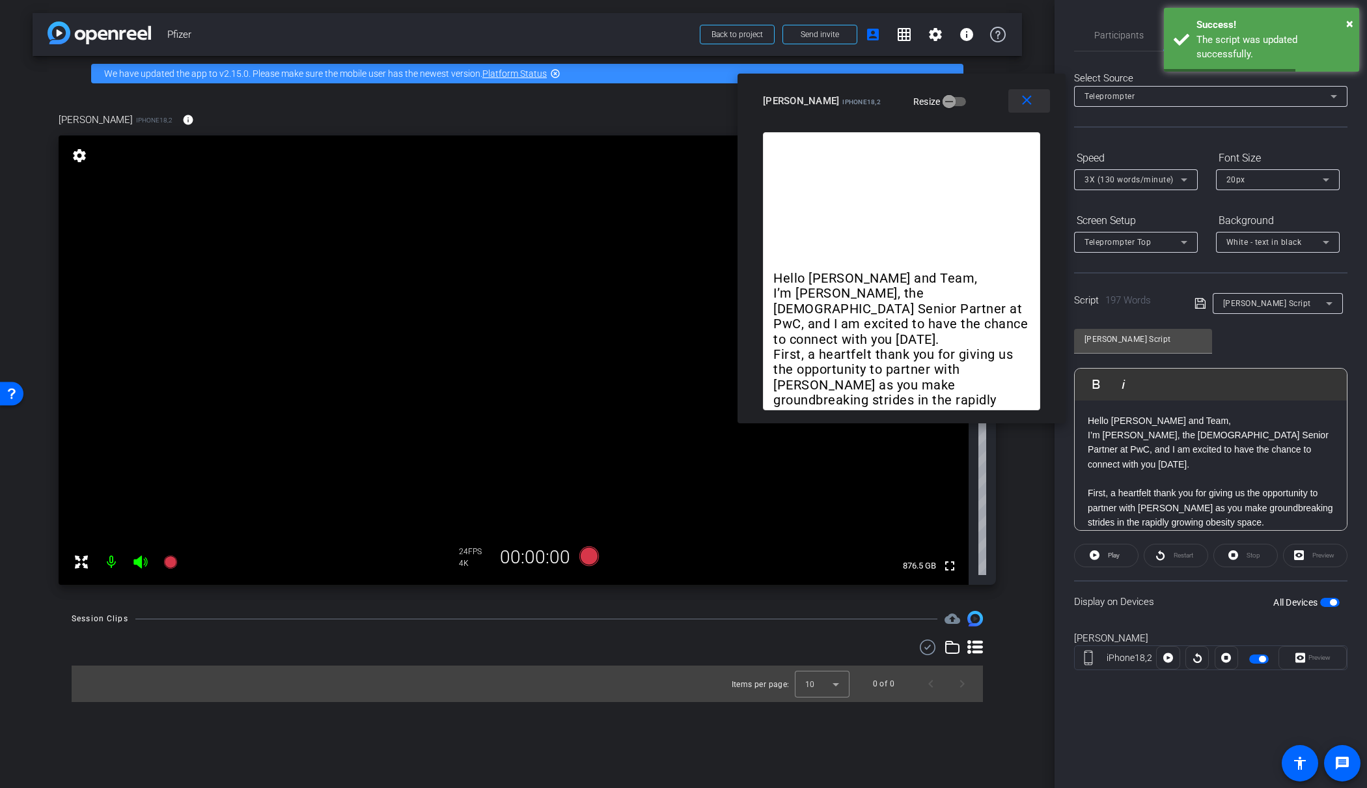
click at [1021, 102] on mat-icon "close" at bounding box center [1027, 100] width 16 height 16
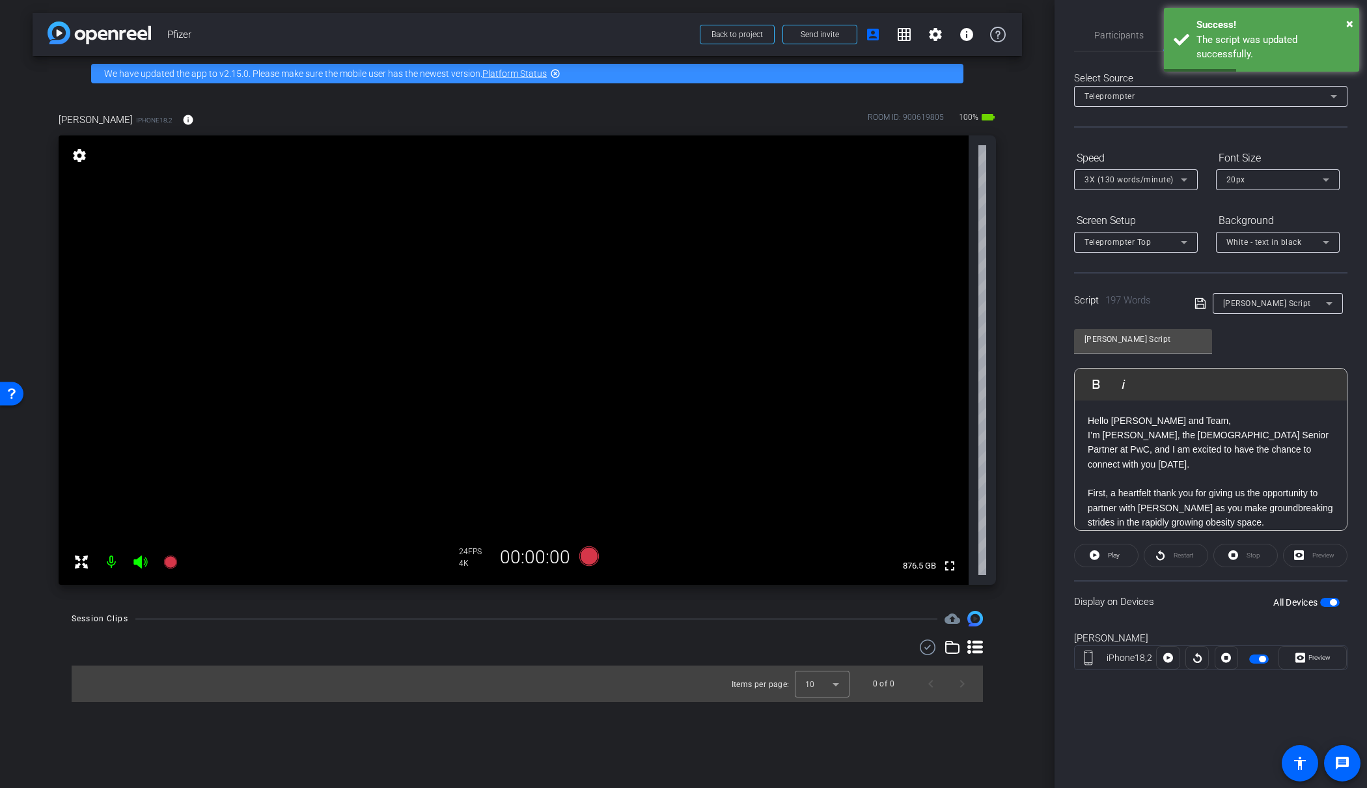
click at [1258, 655] on span "button" at bounding box center [1259, 658] width 20 height 9
click at [1315, 655] on span "Preview" at bounding box center [1319, 657] width 22 height 7
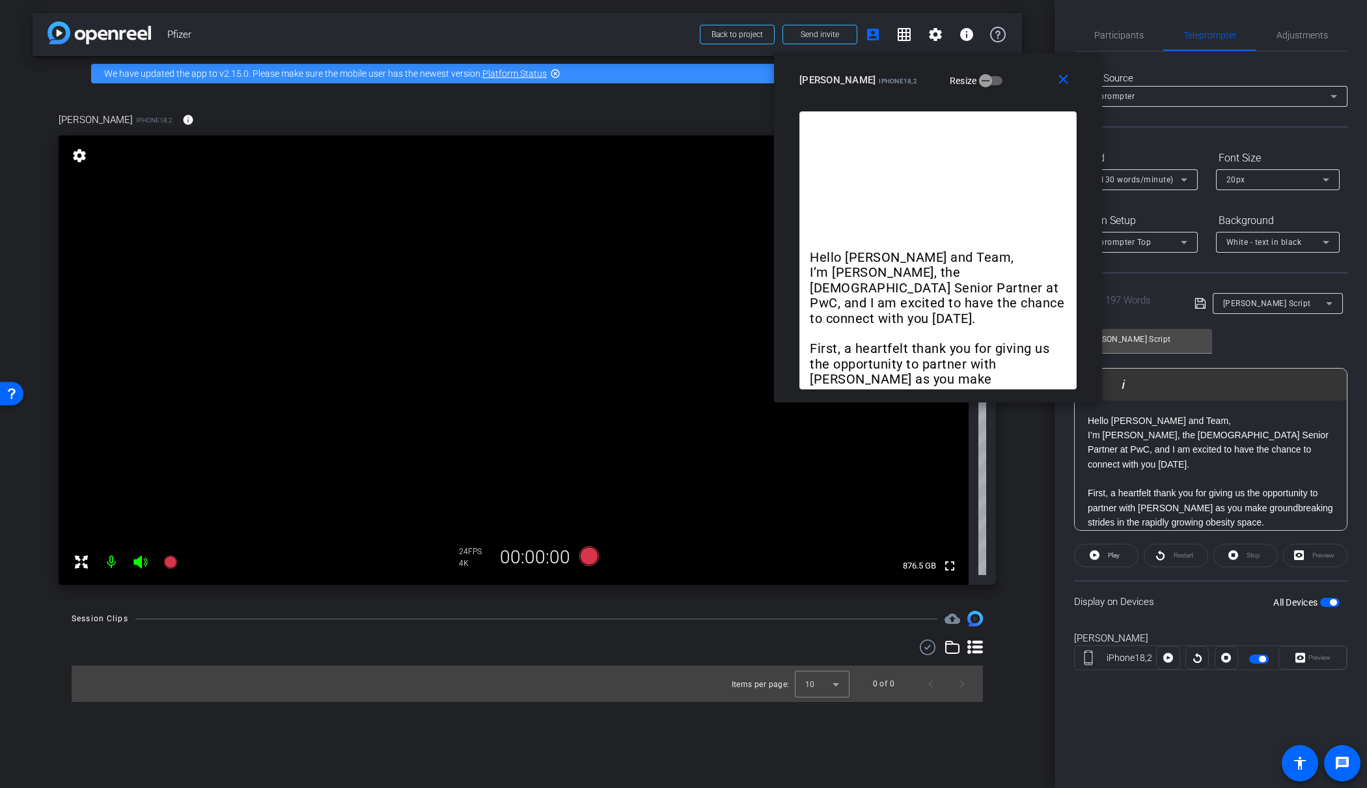
drag, startPoint x: 645, startPoint y: 241, endPoint x: 900, endPoint y: 74, distance: 304.2
click at [900, 74] on div "Paul Griggs iPhone18,2 Resize" at bounding box center [942, 79] width 287 height 23
click at [588, 552] on icon at bounding box center [589, 556] width 20 height 20
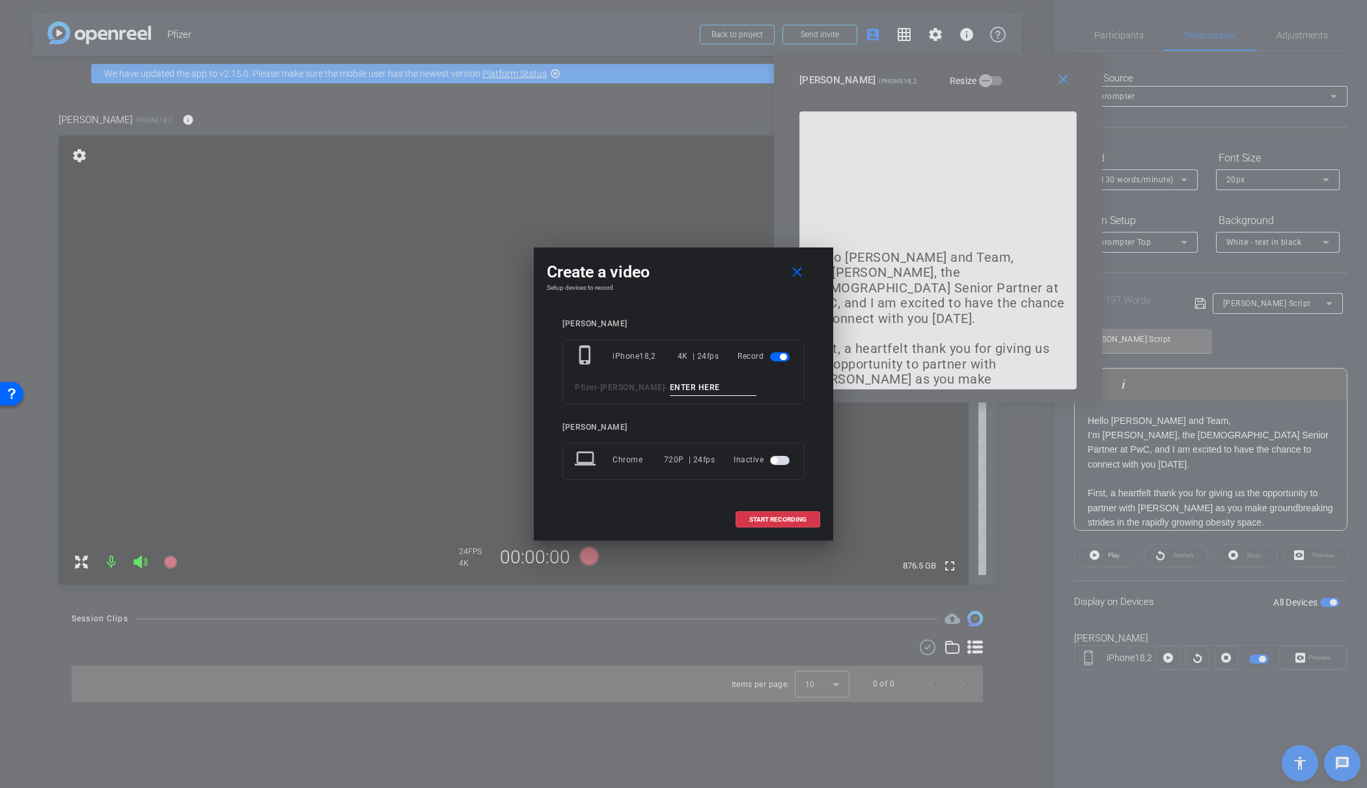
click at [691, 389] on input at bounding box center [713, 387] width 87 height 16
type input "01"
click at [786, 516] on span "START RECORDING" at bounding box center [777, 519] width 57 height 7
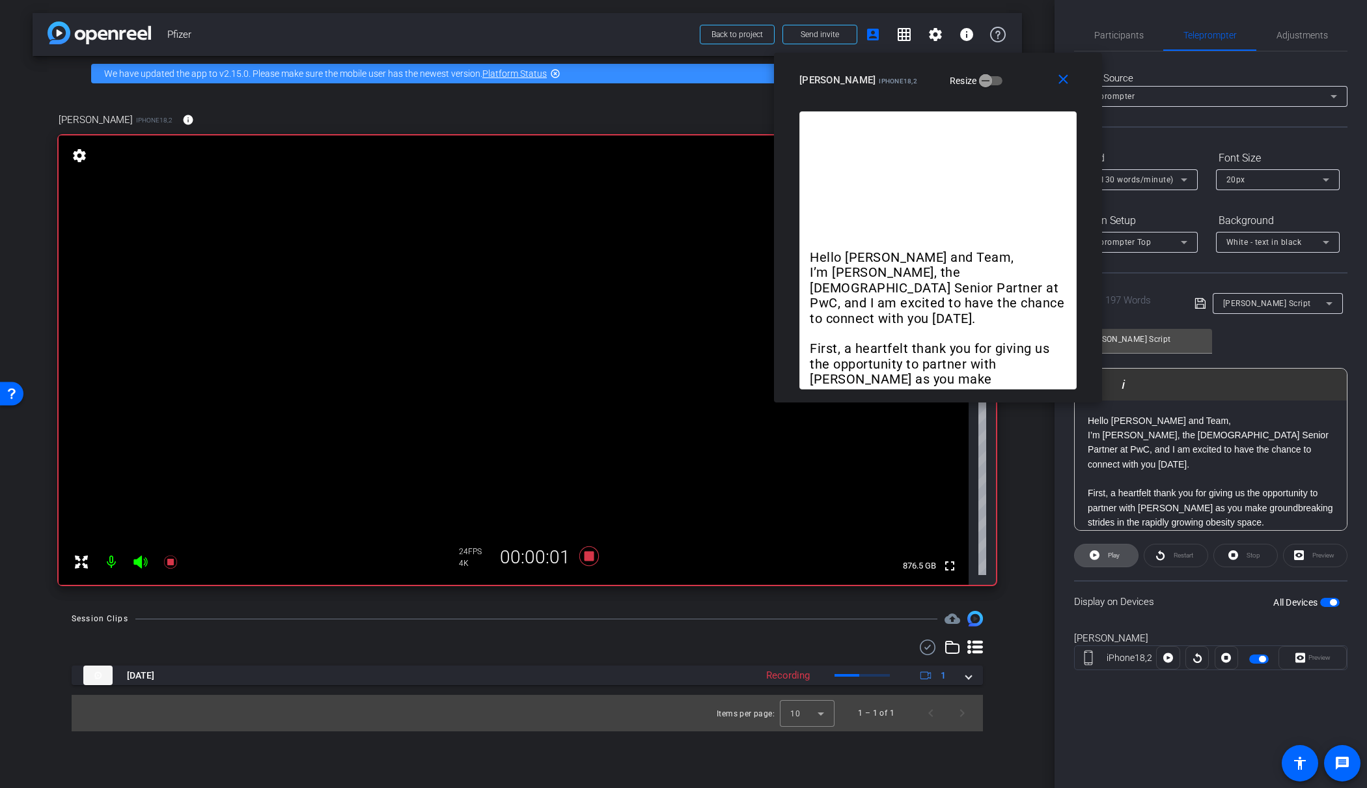
click at [1104, 556] on span at bounding box center [1106, 555] width 63 height 31
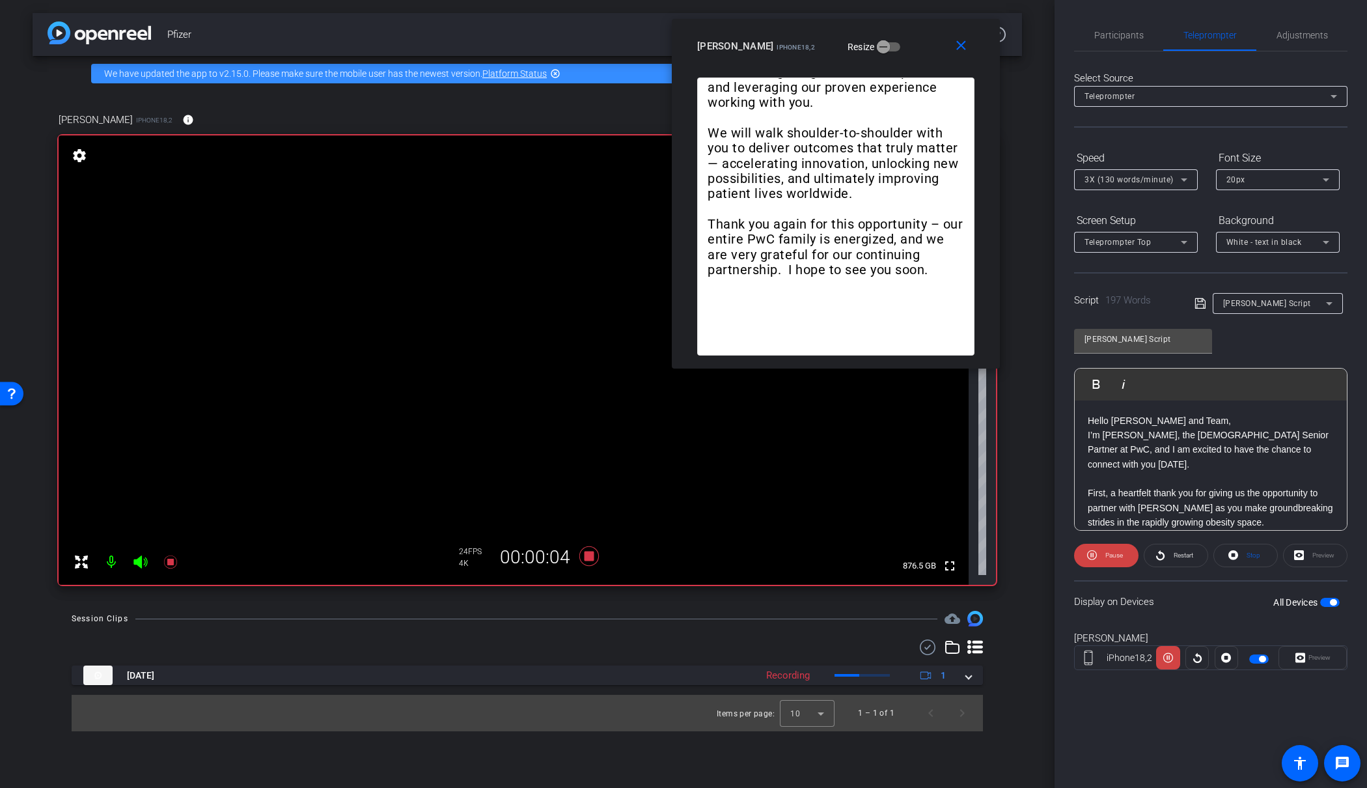
drag, startPoint x: 1004, startPoint y: 77, endPoint x: 902, endPoint y: 44, distance: 107.7
click at [902, 44] on div "Paul Griggs iPhone18,2 Resize" at bounding box center [840, 45] width 287 height 23
click at [1135, 182] on span "3X (130 words/minute)" at bounding box center [1128, 179] width 89 height 9
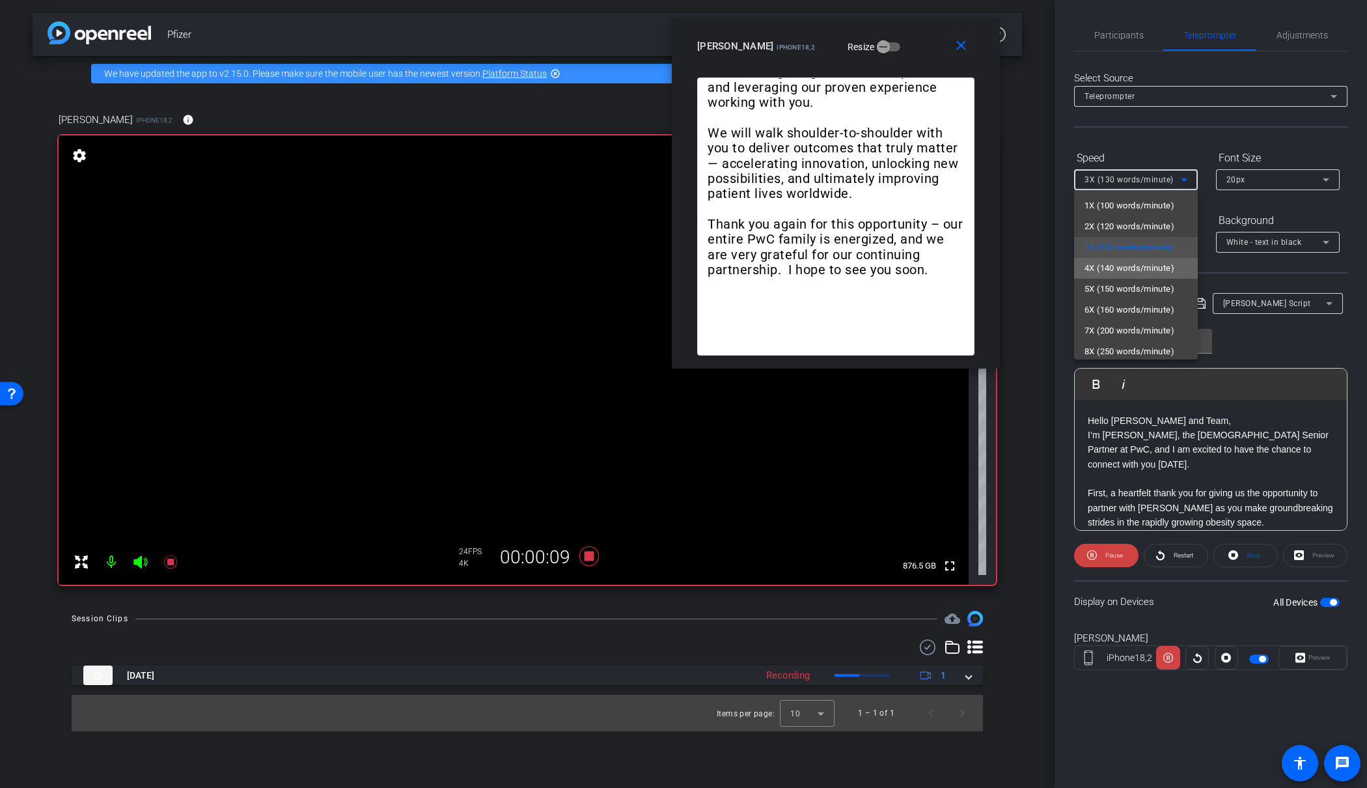
click at [1122, 262] on span "4X (140 words/minute)" at bounding box center [1129, 268] width 90 height 16
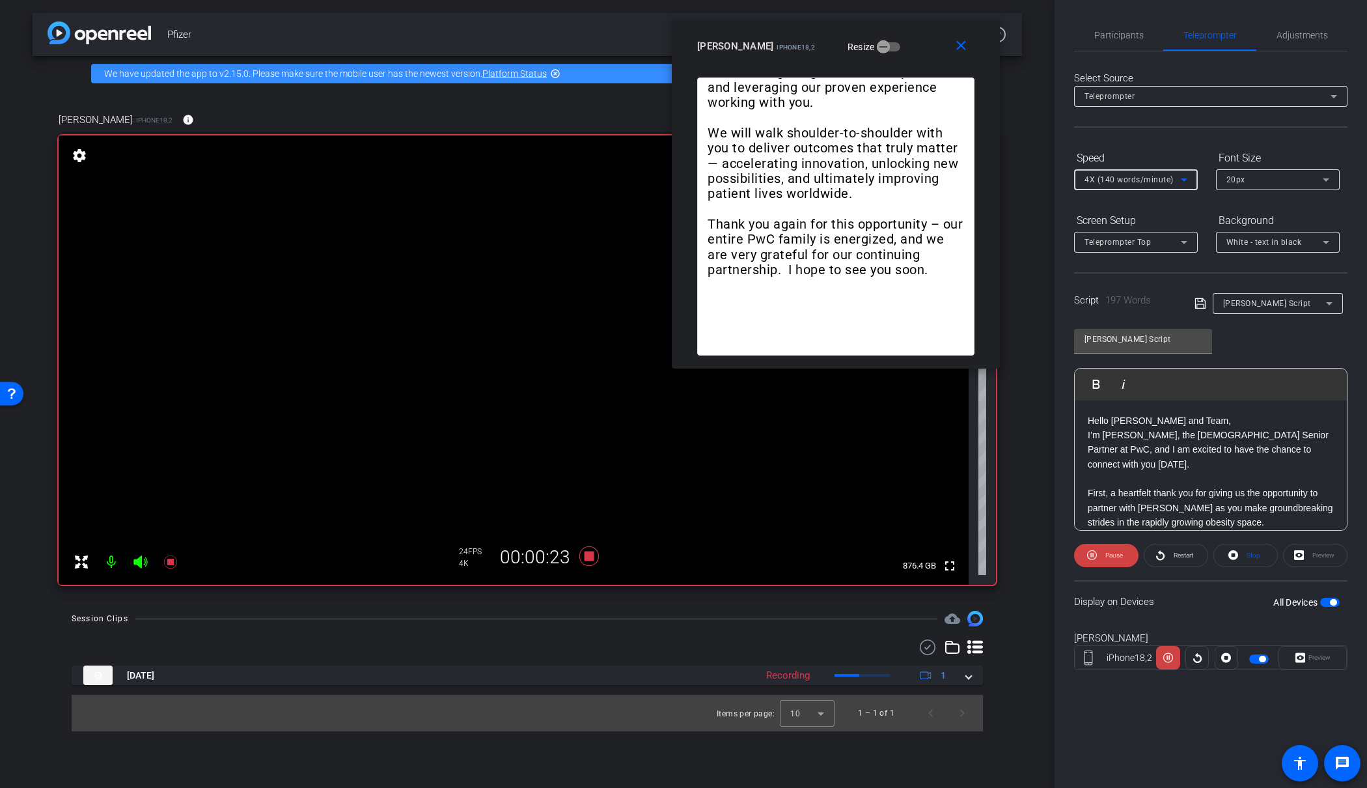
click at [1098, 175] on span "4X (140 words/minute)" at bounding box center [1128, 179] width 89 height 9
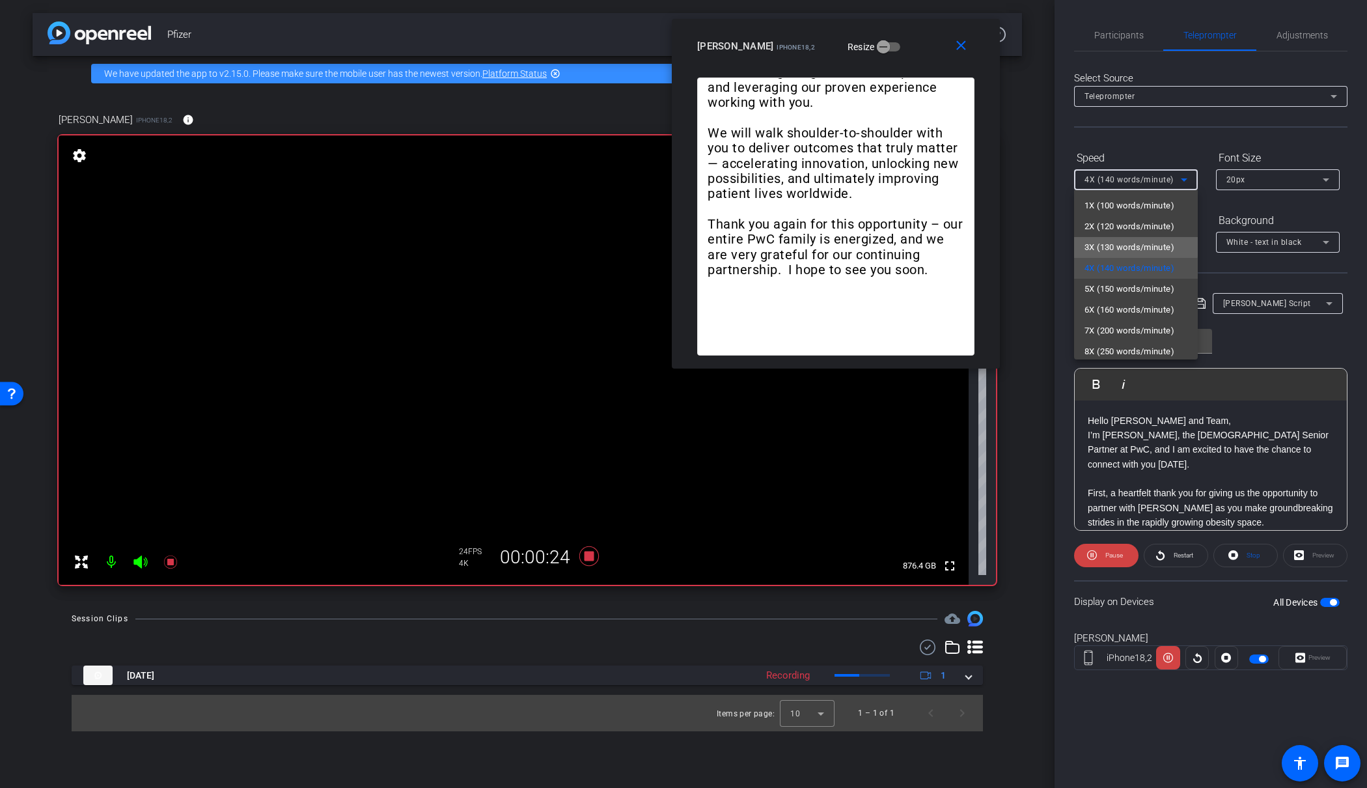
click at [1101, 241] on span "3X (130 words/minute)" at bounding box center [1129, 248] width 90 height 16
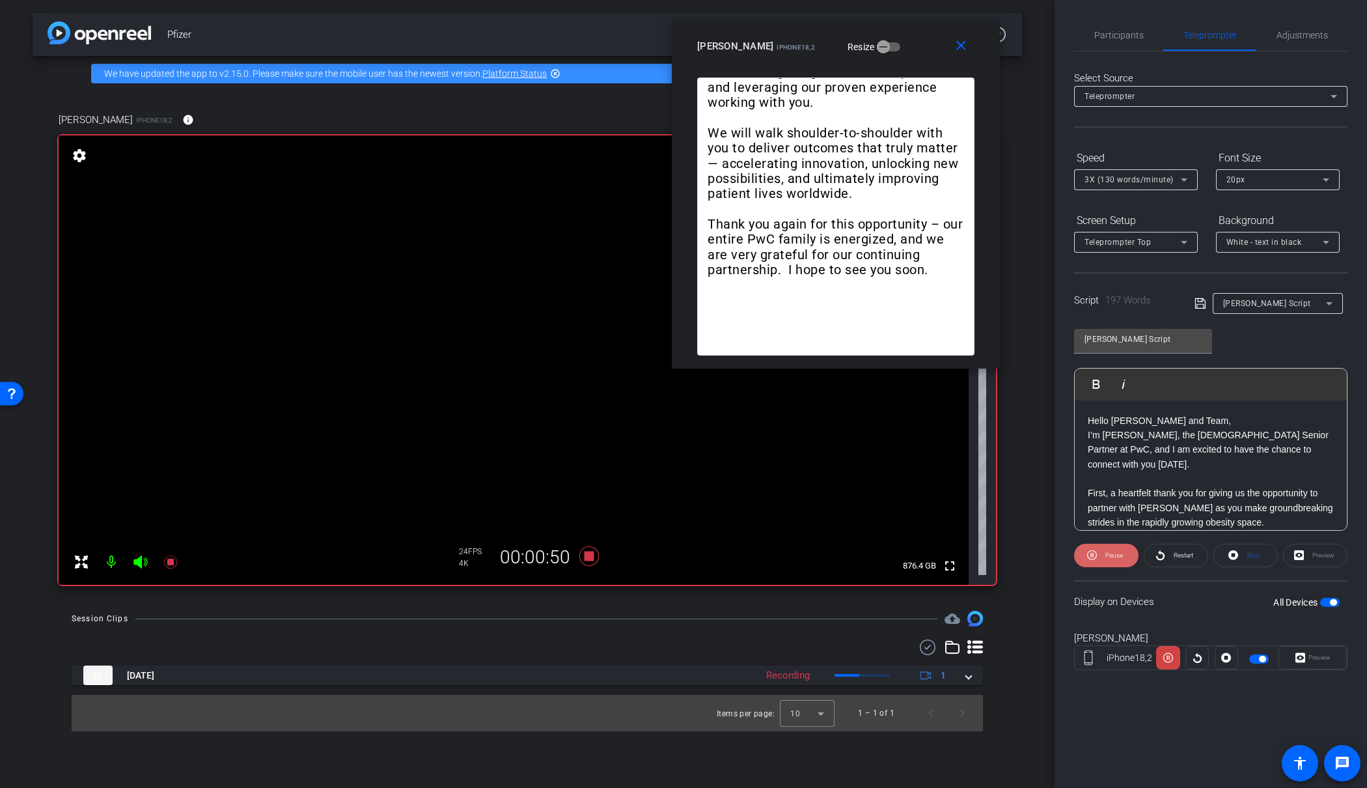
click at [1109, 558] on span "Pause" at bounding box center [1114, 554] width 18 height 7
click at [1109, 551] on span "Play" at bounding box center [1114, 554] width 12 height 7
click at [1105, 557] on span "Pause" at bounding box center [1114, 554] width 18 height 7
click at [1105, 557] on span "Play" at bounding box center [1112, 555] width 15 height 18
click at [591, 558] on icon at bounding box center [589, 556] width 20 height 20
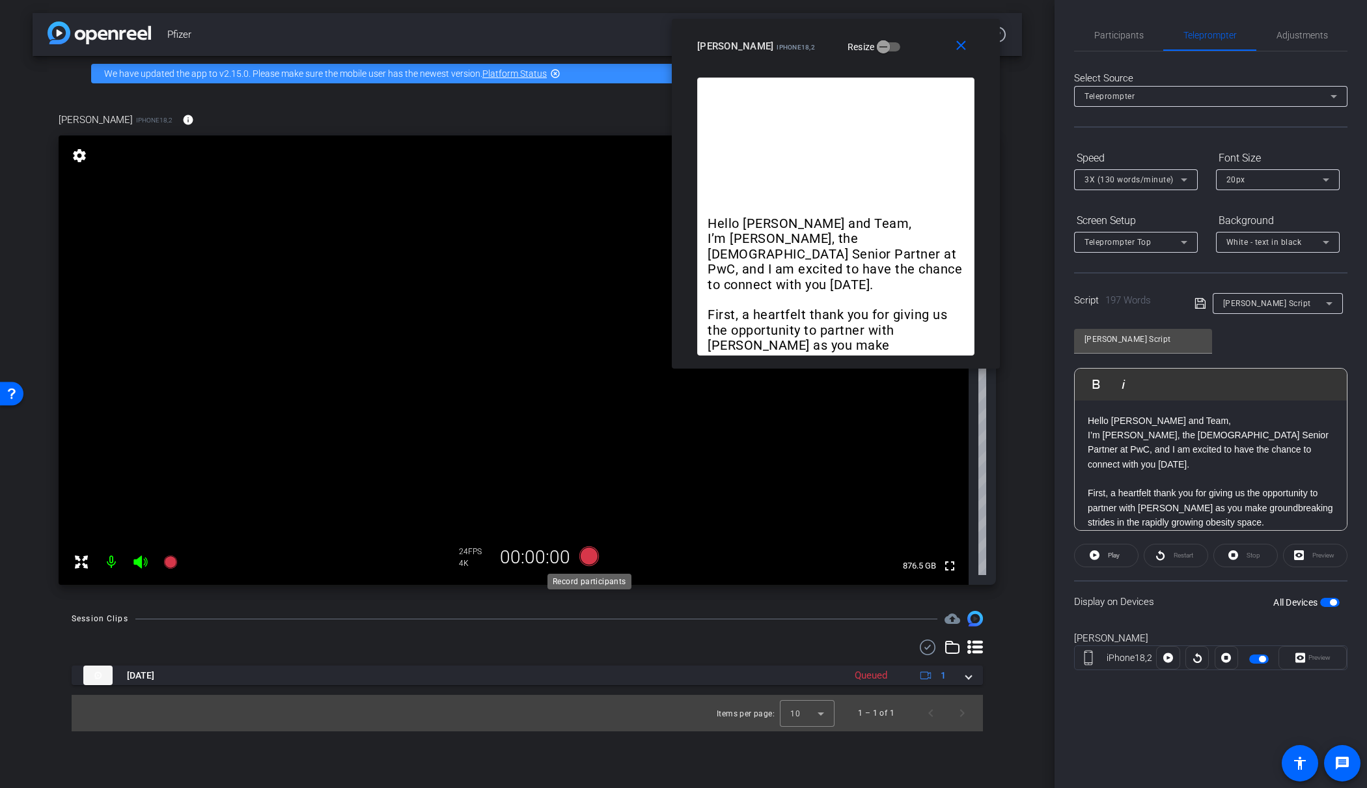
click at [588, 553] on icon at bounding box center [589, 556] width 20 height 20
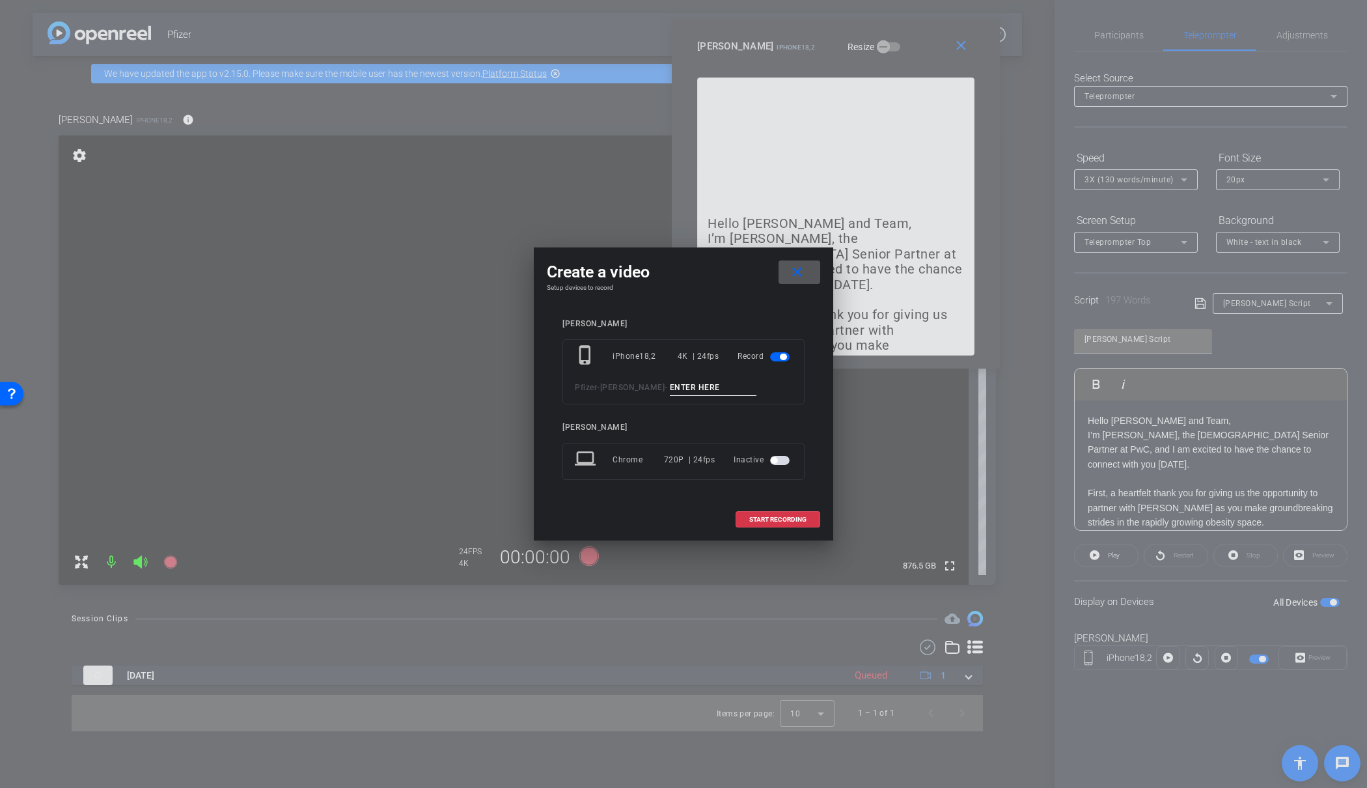
click at [694, 389] on input at bounding box center [713, 387] width 87 height 16
type input "02"
click at [769, 516] on span "START RECORDING" at bounding box center [777, 519] width 57 height 7
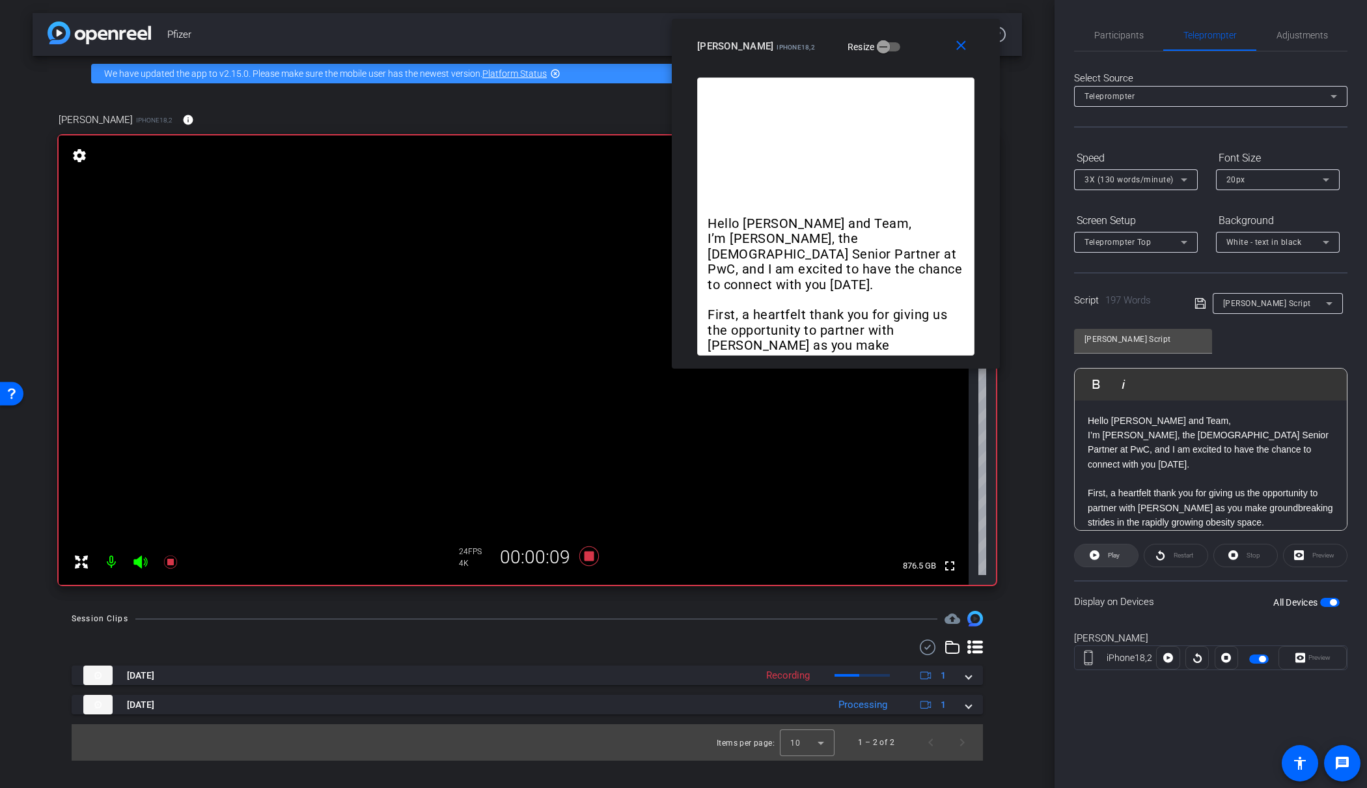
click at [1100, 556] on span at bounding box center [1106, 555] width 63 height 31
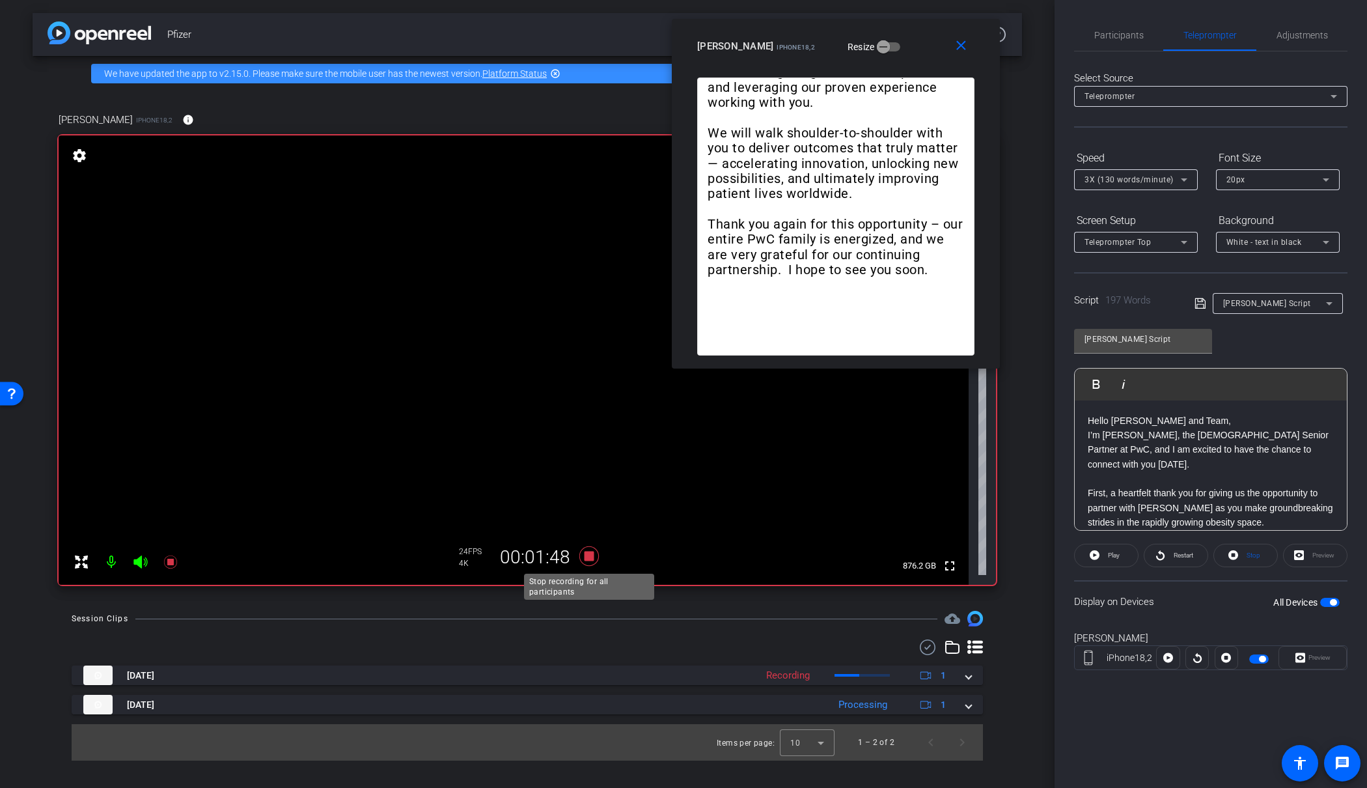
click at [589, 556] on icon at bounding box center [589, 556] width 20 height 20
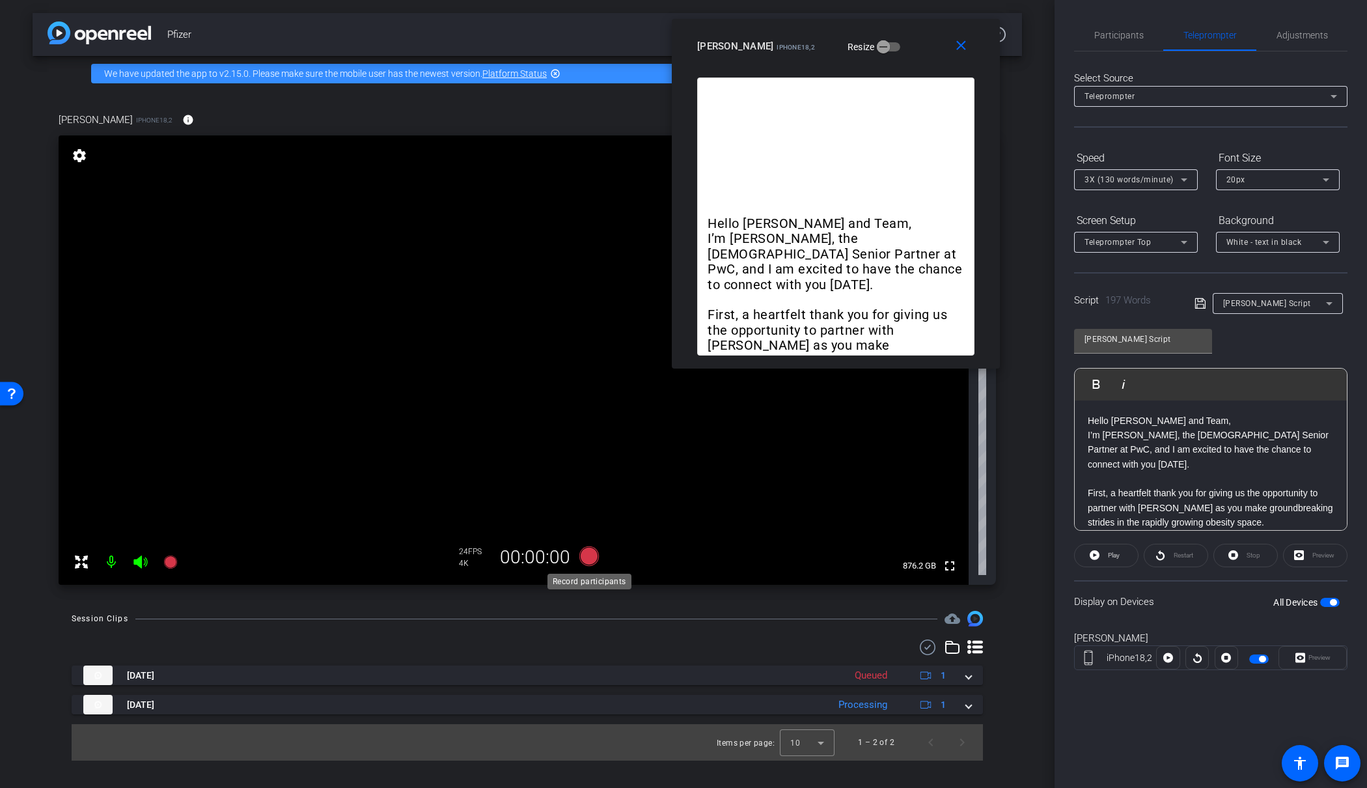
click at [592, 558] on icon at bounding box center [589, 556] width 20 height 20
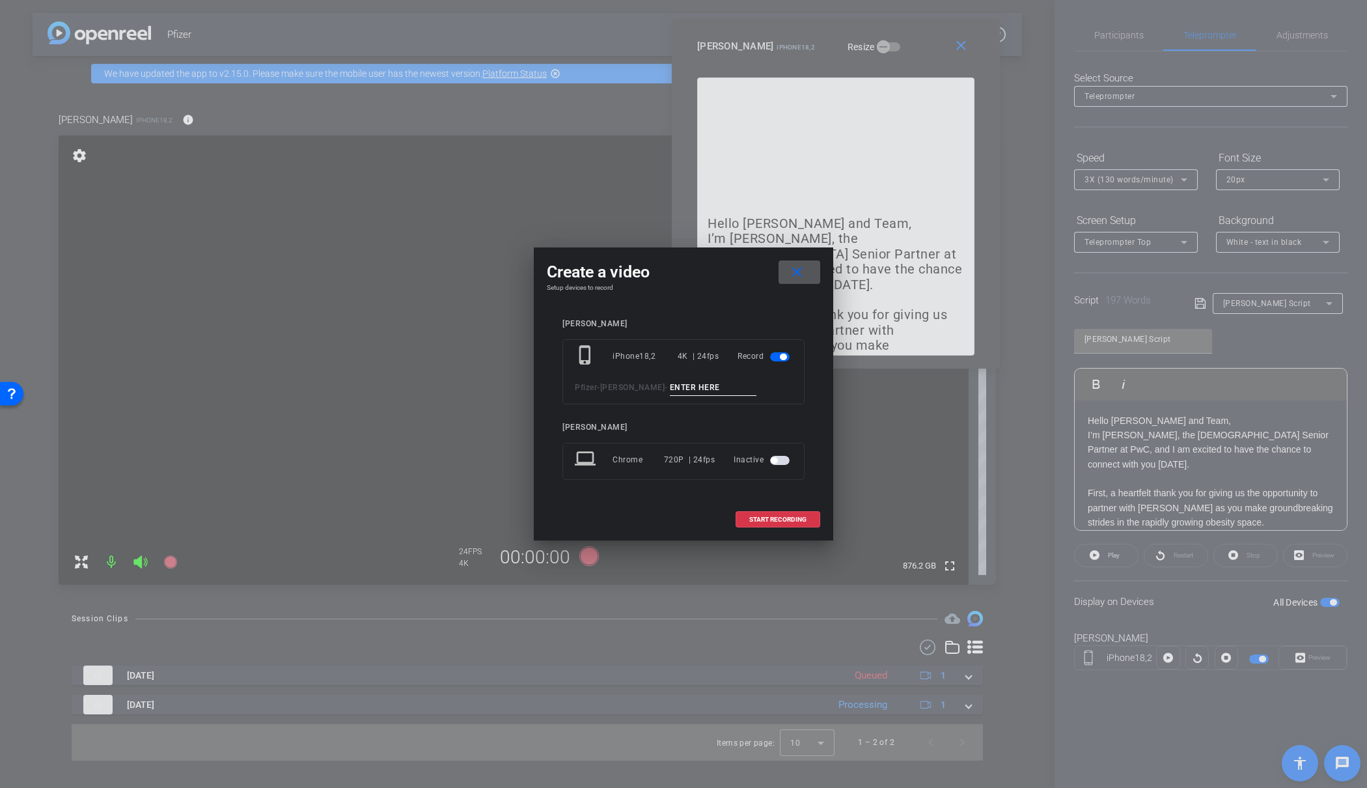
click at [699, 388] on input at bounding box center [713, 387] width 87 height 16
type input "03"
click at [765, 519] on span "START RECORDING" at bounding box center [777, 519] width 57 height 7
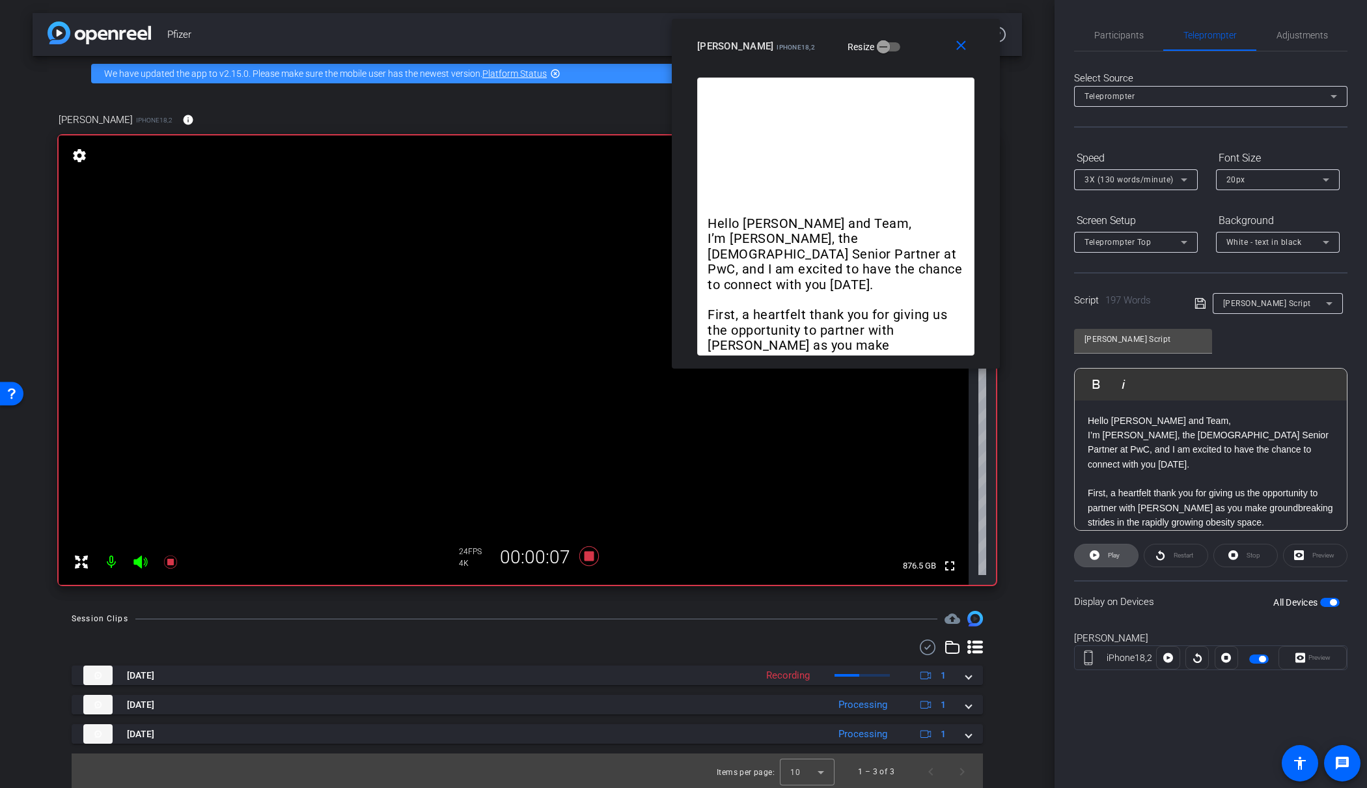
click at [1099, 555] on icon at bounding box center [1095, 555] width 10 height 10
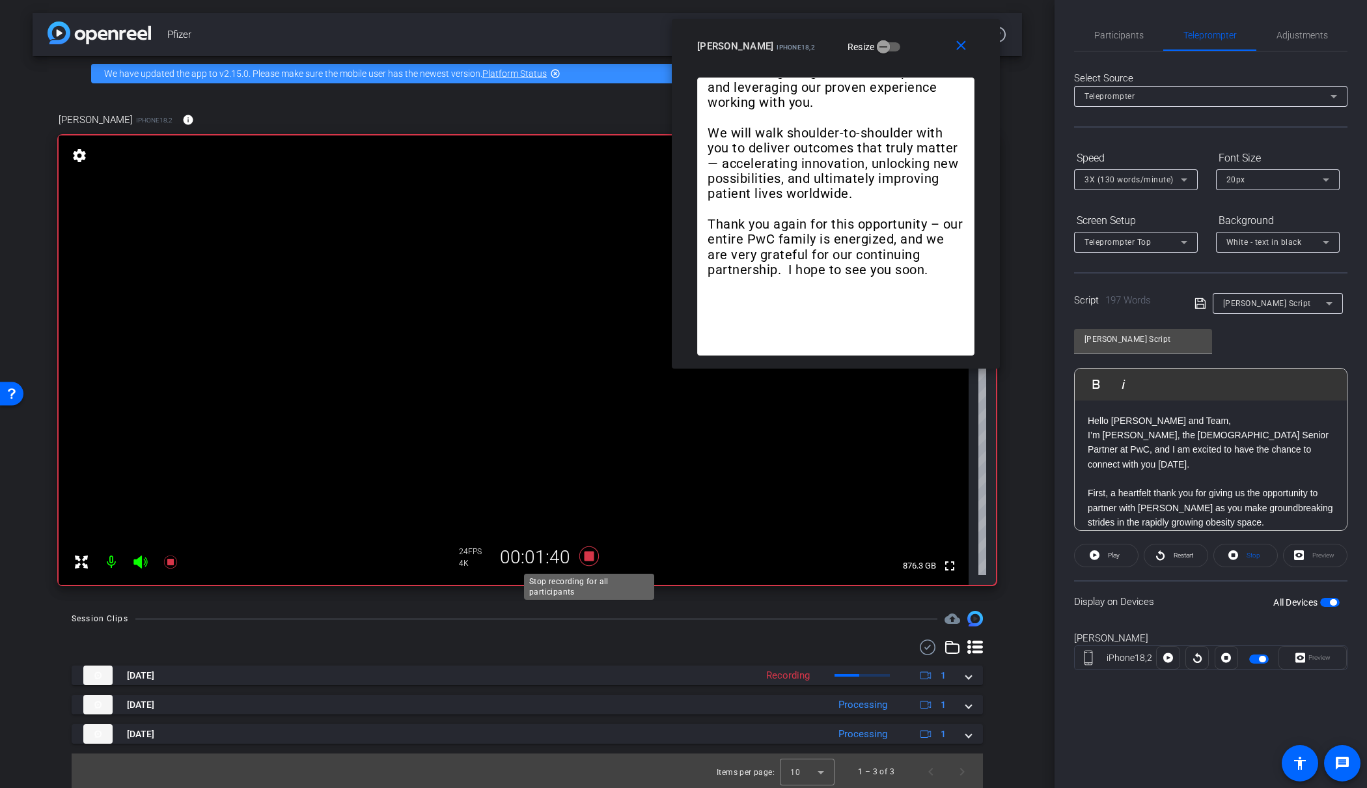
click at [589, 557] on icon at bounding box center [589, 556] width 20 height 20
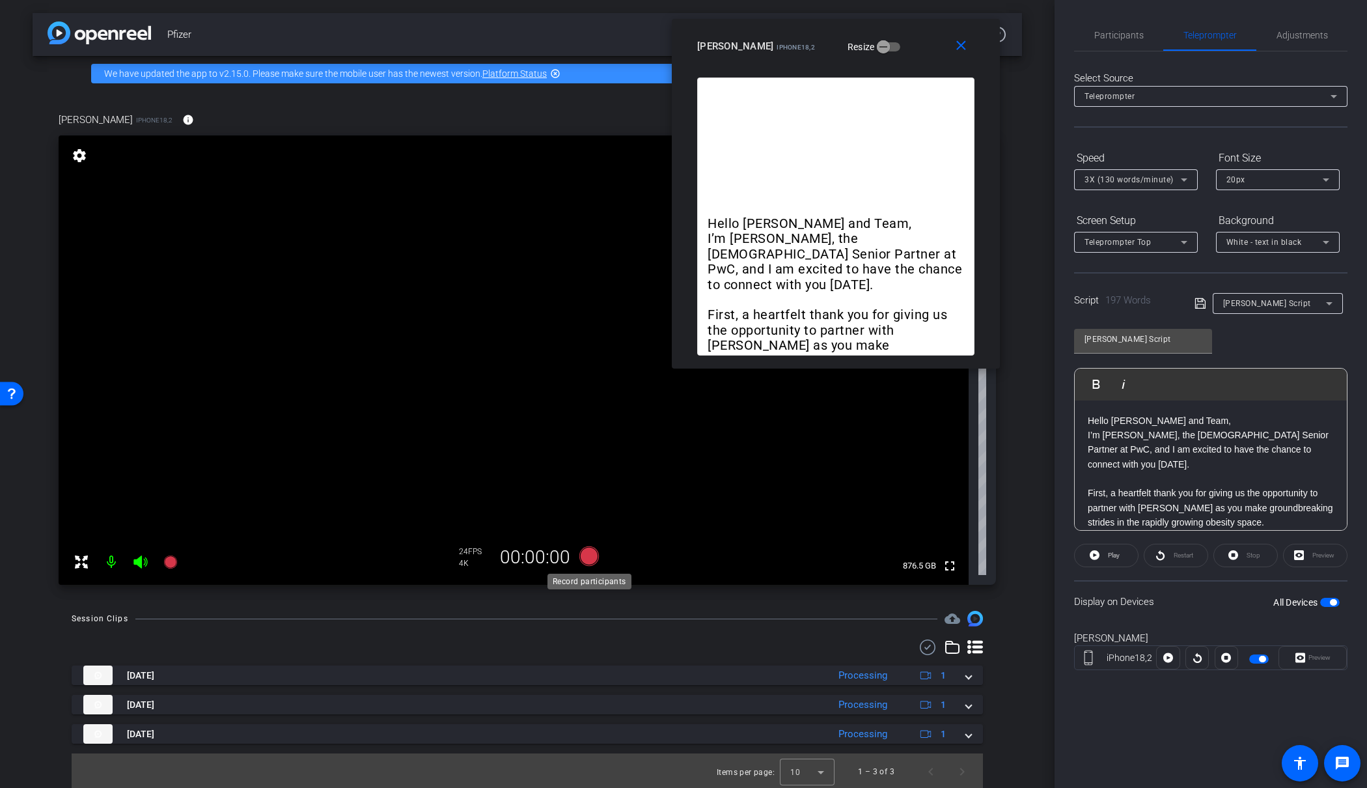
click at [590, 557] on icon at bounding box center [589, 556] width 20 height 20
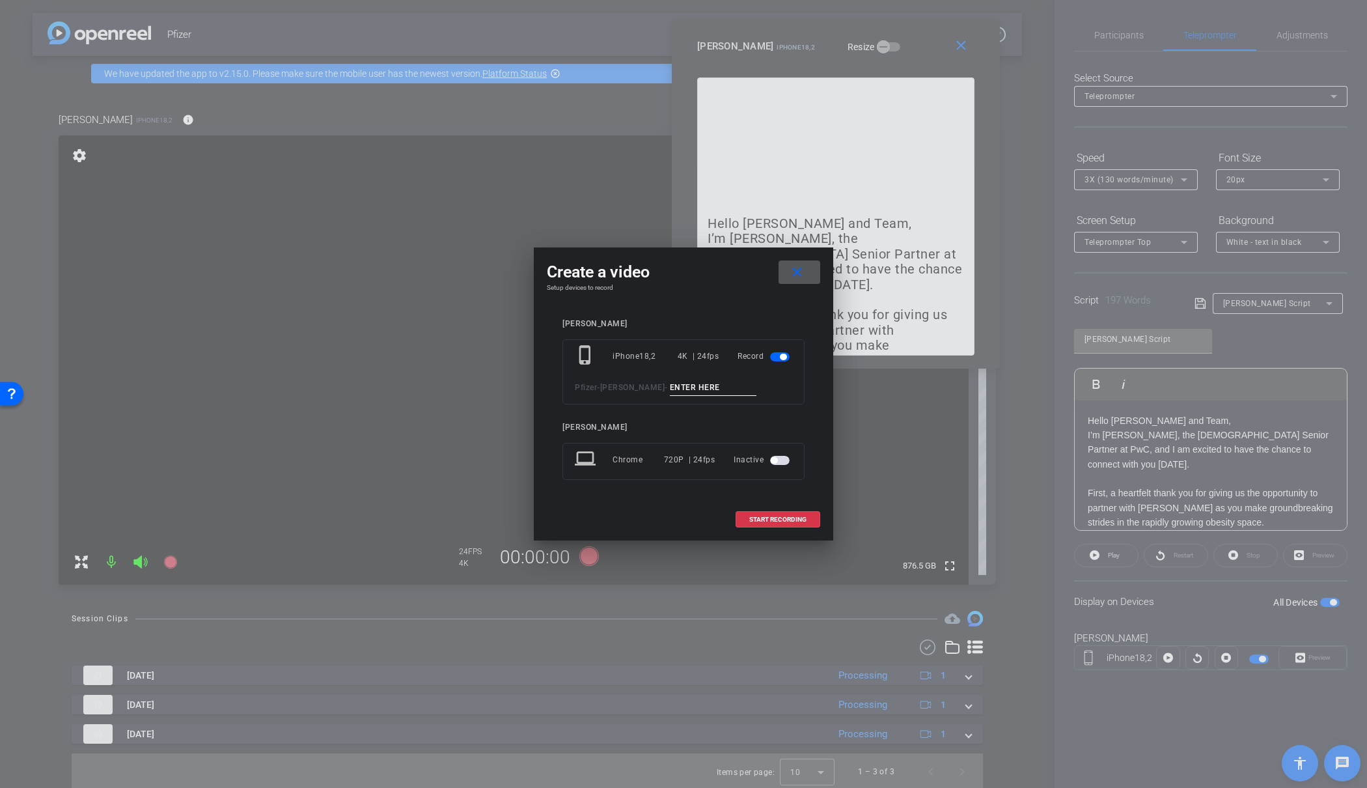
click at [698, 379] on input at bounding box center [713, 387] width 87 height 16
type input "04"
click at [782, 519] on span "START RECORDING" at bounding box center [777, 519] width 57 height 7
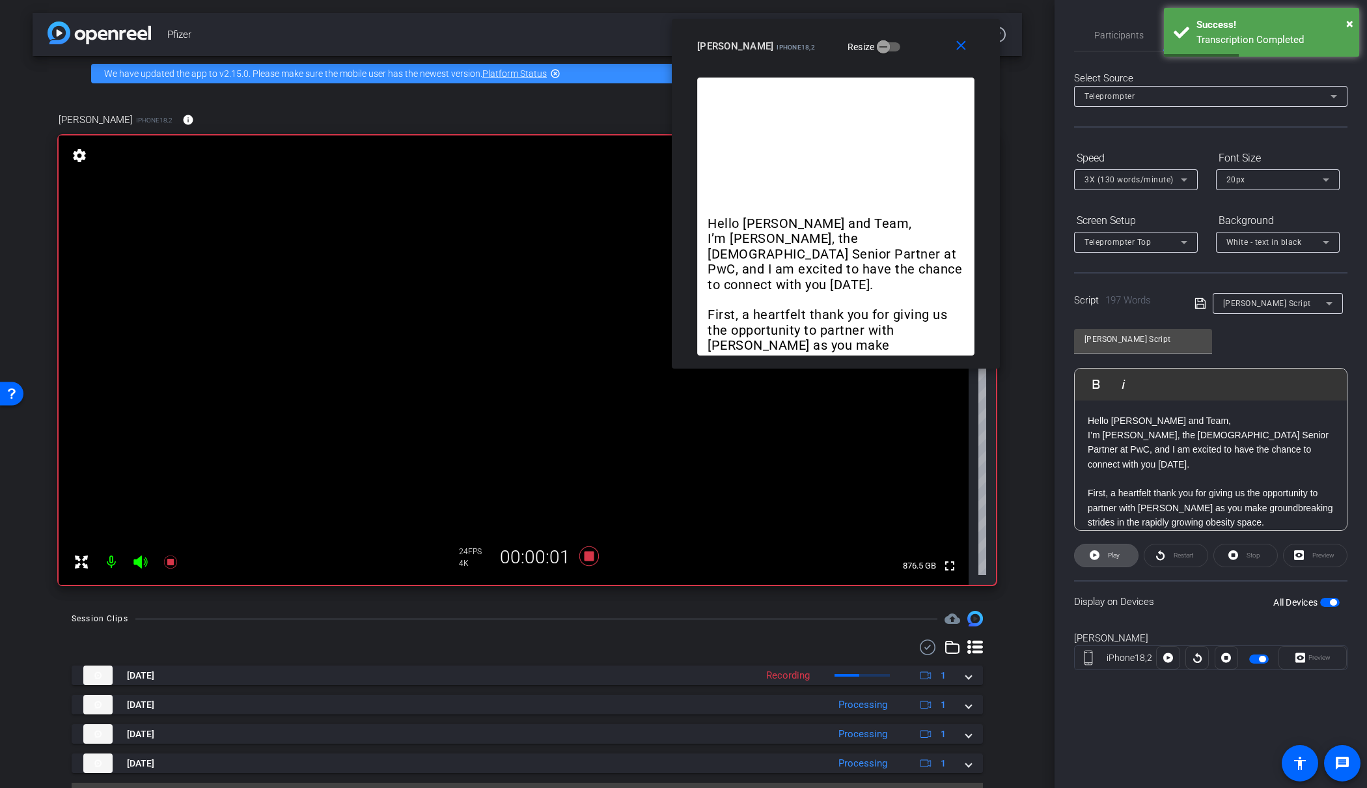
click at [1109, 555] on span "Play" at bounding box center [1114, 554] width 12 height 7
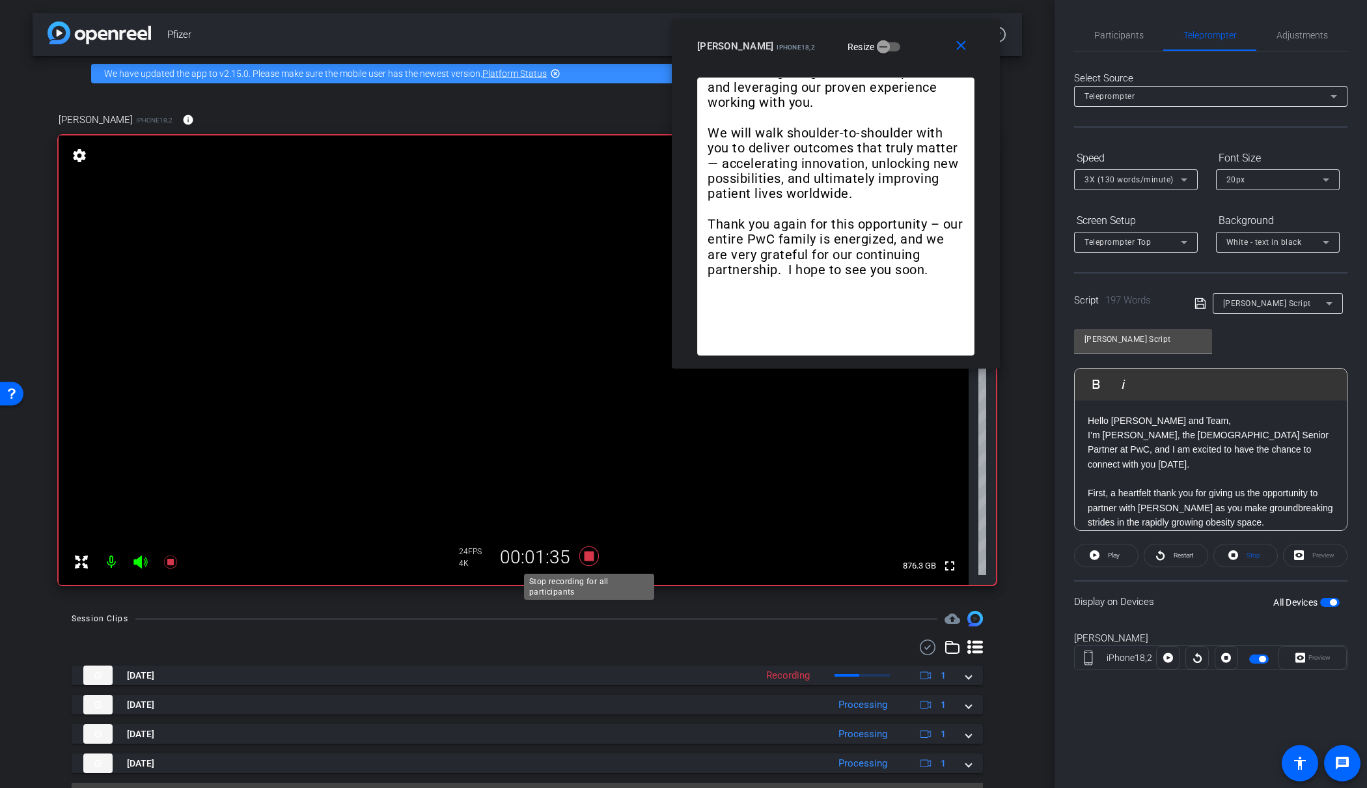
click at [592, 557] on icon at bounding box center [589, 556] width 20 height 20
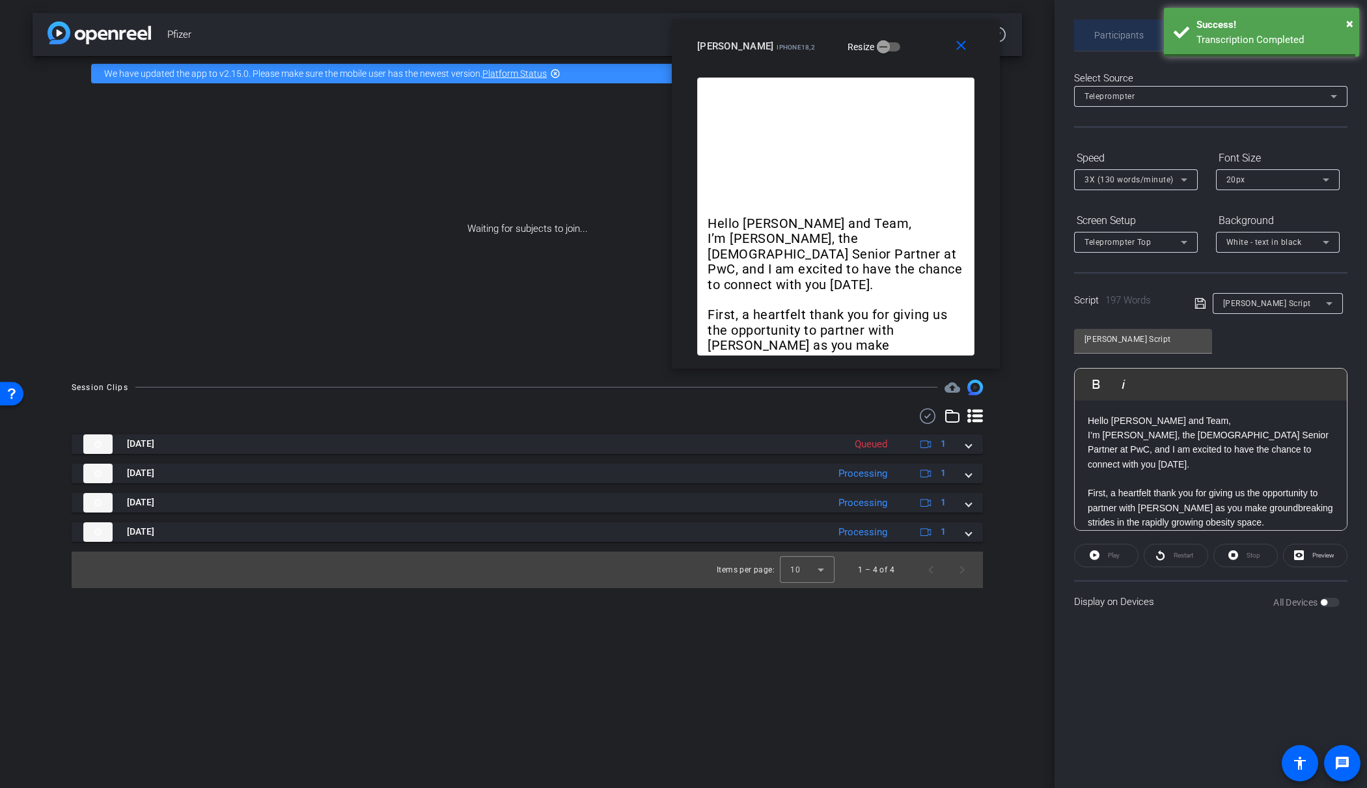
click at [1127, 37] on span "Participants" at bounding box center [1118, 35] width 49 height 9
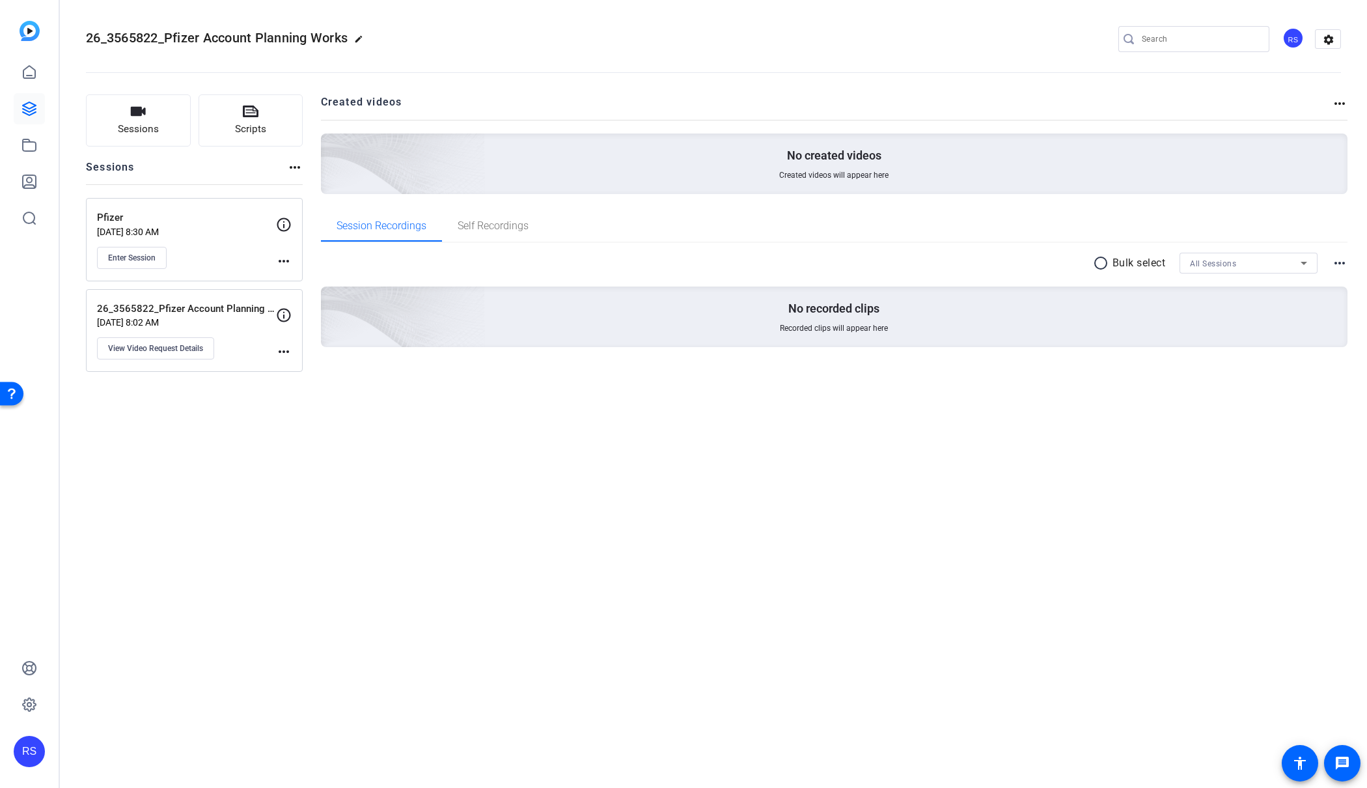
drag, startPoint x: 743, startPoint y: 252, endPoint x: 689, endPoint y: 238, distance: 55.1
click at [737, 250] on div "radio_button_unchecked Bulk select All Sessions more_horiz No recorded clips Re…" at bounding box center [834, 316] width 1027 height 146
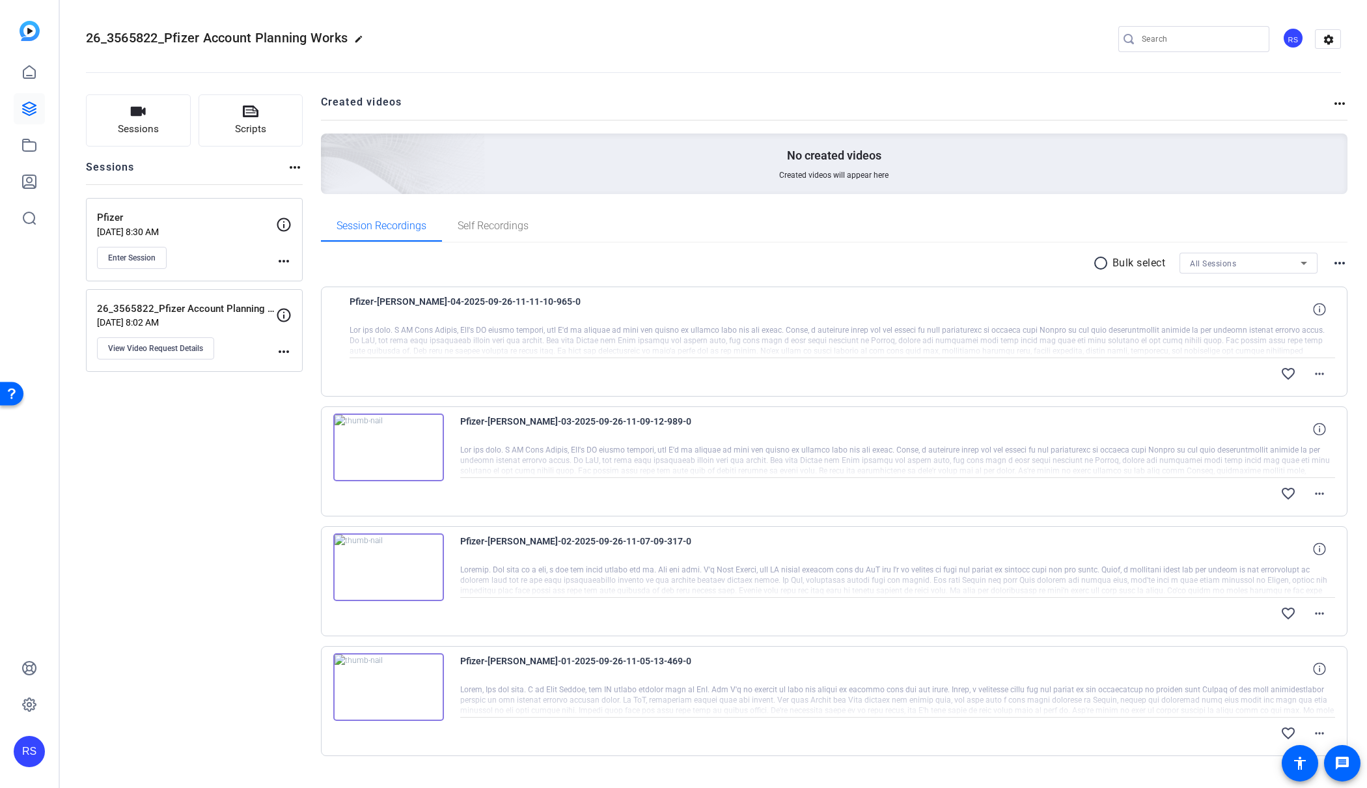
click at [607, 335] on div at bounding box center [843, 341] width 986 height 33
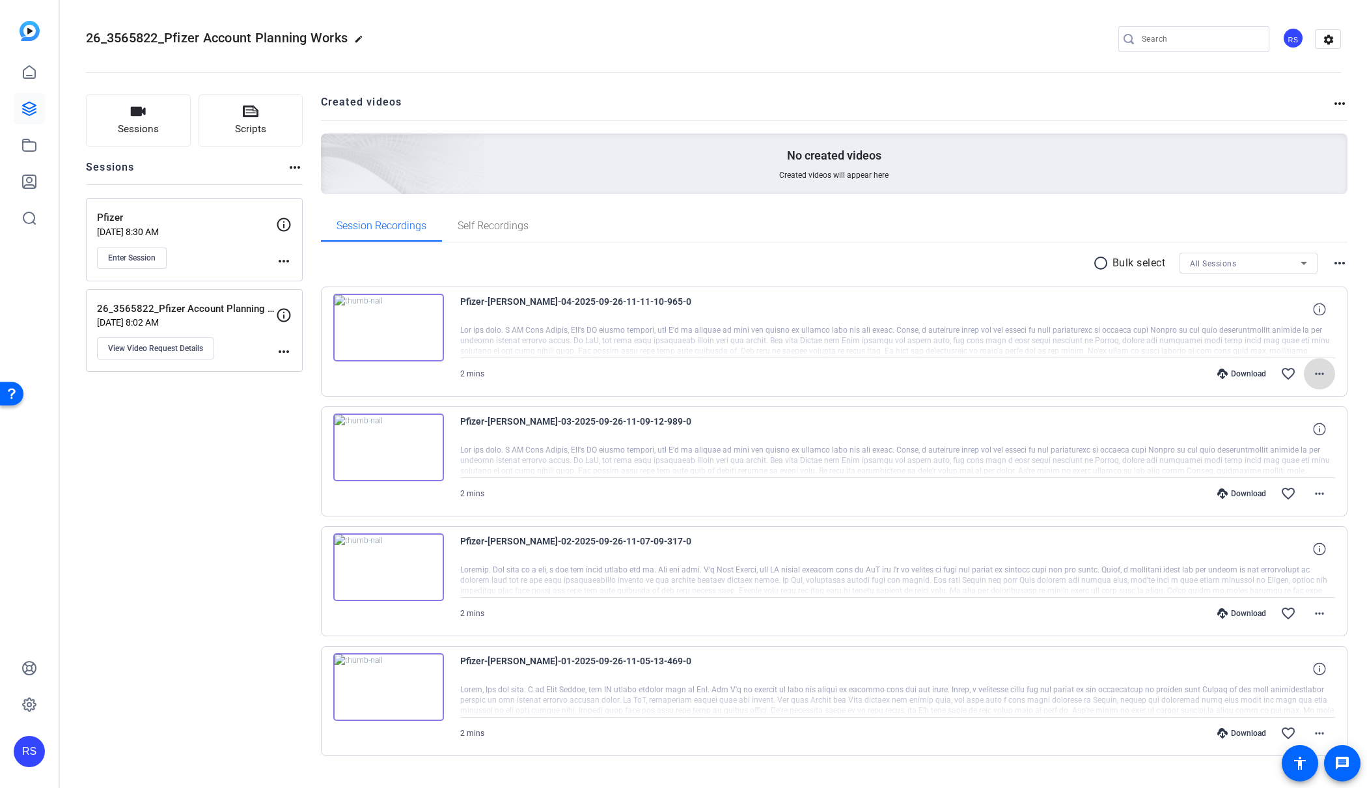
click at [1321, 376] on mat-icon "more_horiz" at bounding box center [1320, 374] width 16 height 16
click at [1289, 434] on span "Download MP4" at bounding box center [1286, 434] width 78 height 16
click at [29, 70] on icon at bounding box center [29, 72] width 16 height 16
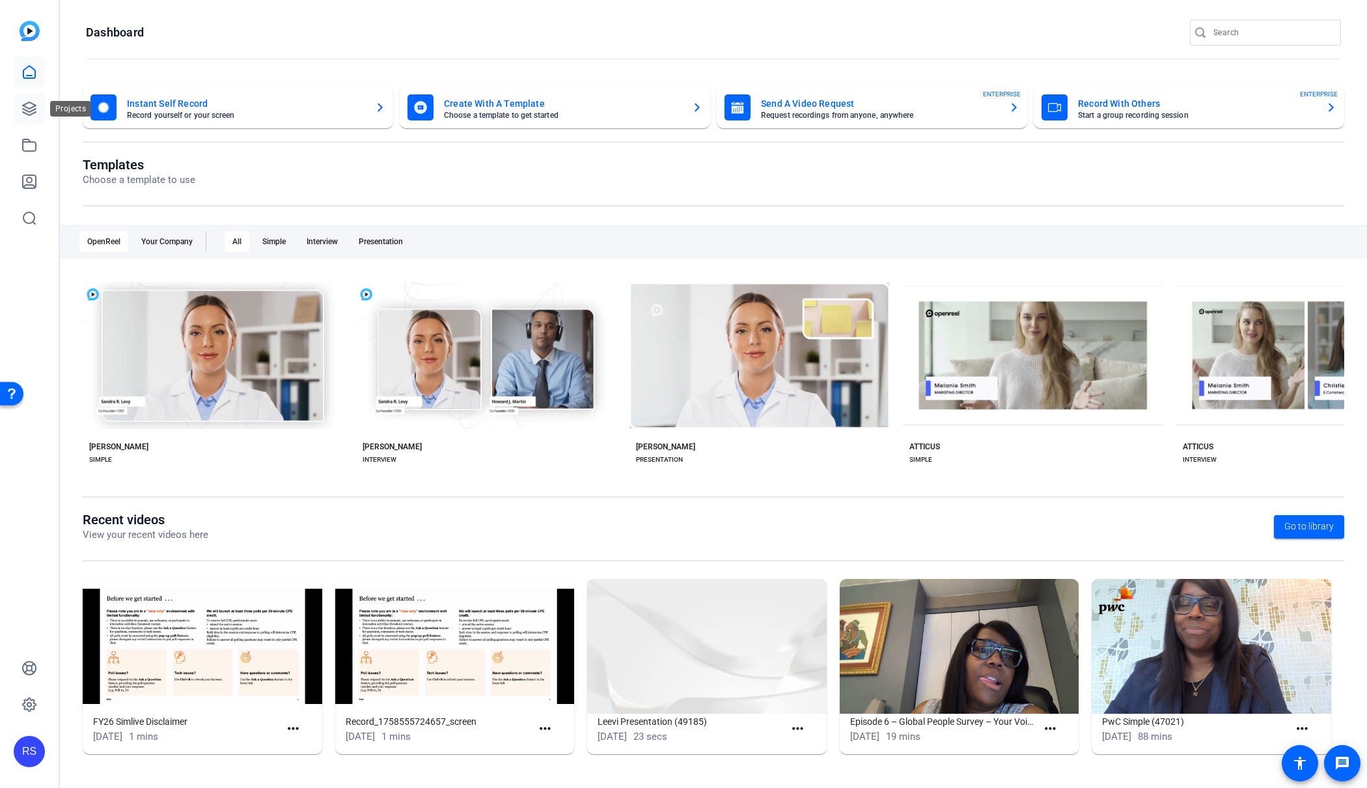
click at [31, 109] on icon at bounding box center [29, 109] width 16 height 16
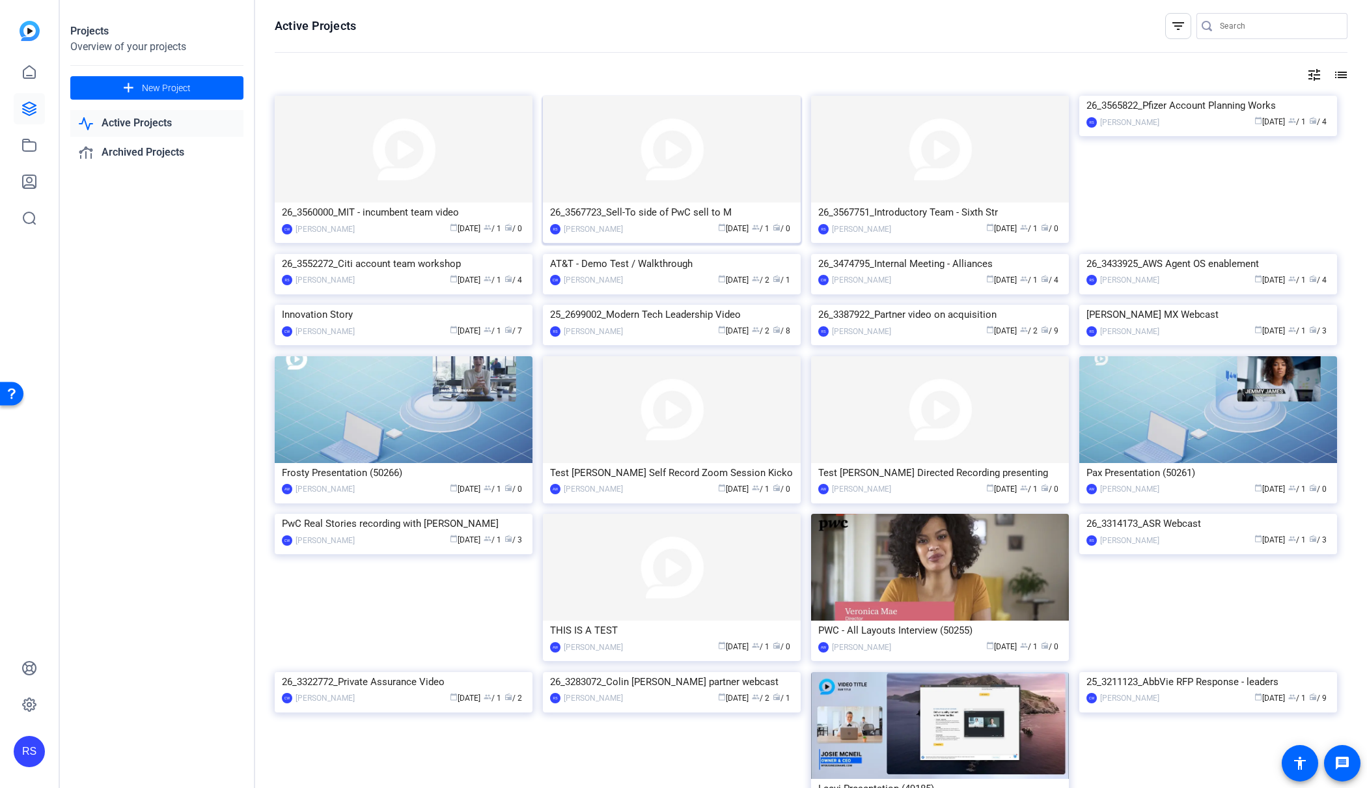
click at [637, 215] on div "26_3567723_Sell-To side of PwC sell to M" at bounding box center [671, 212] width 243 height 20
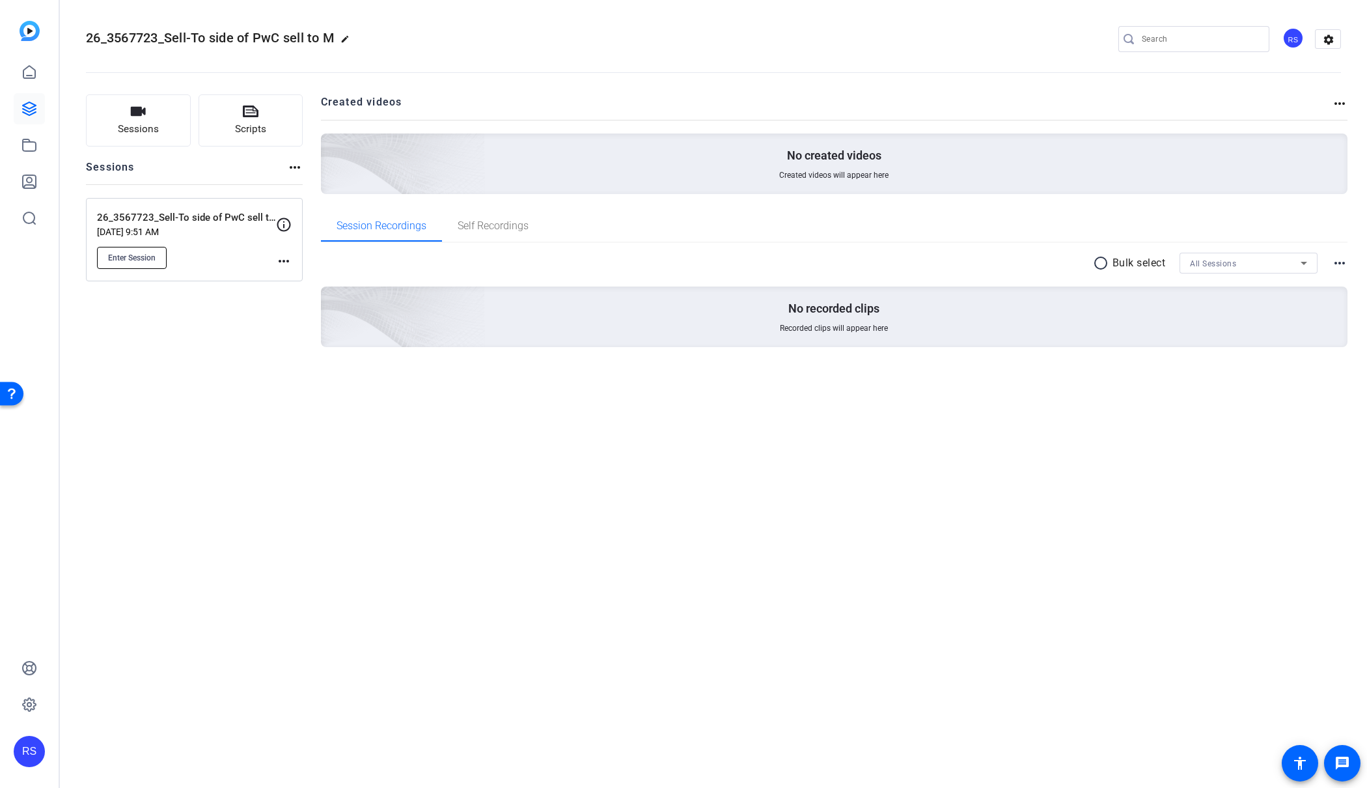
click at [150, 258] on span "Enter Session" at bounding box center [132, 258] width 48 height 10
click at [148, 253] on span "Enter Session" at bounding box center [132, 258] width 48 height 10
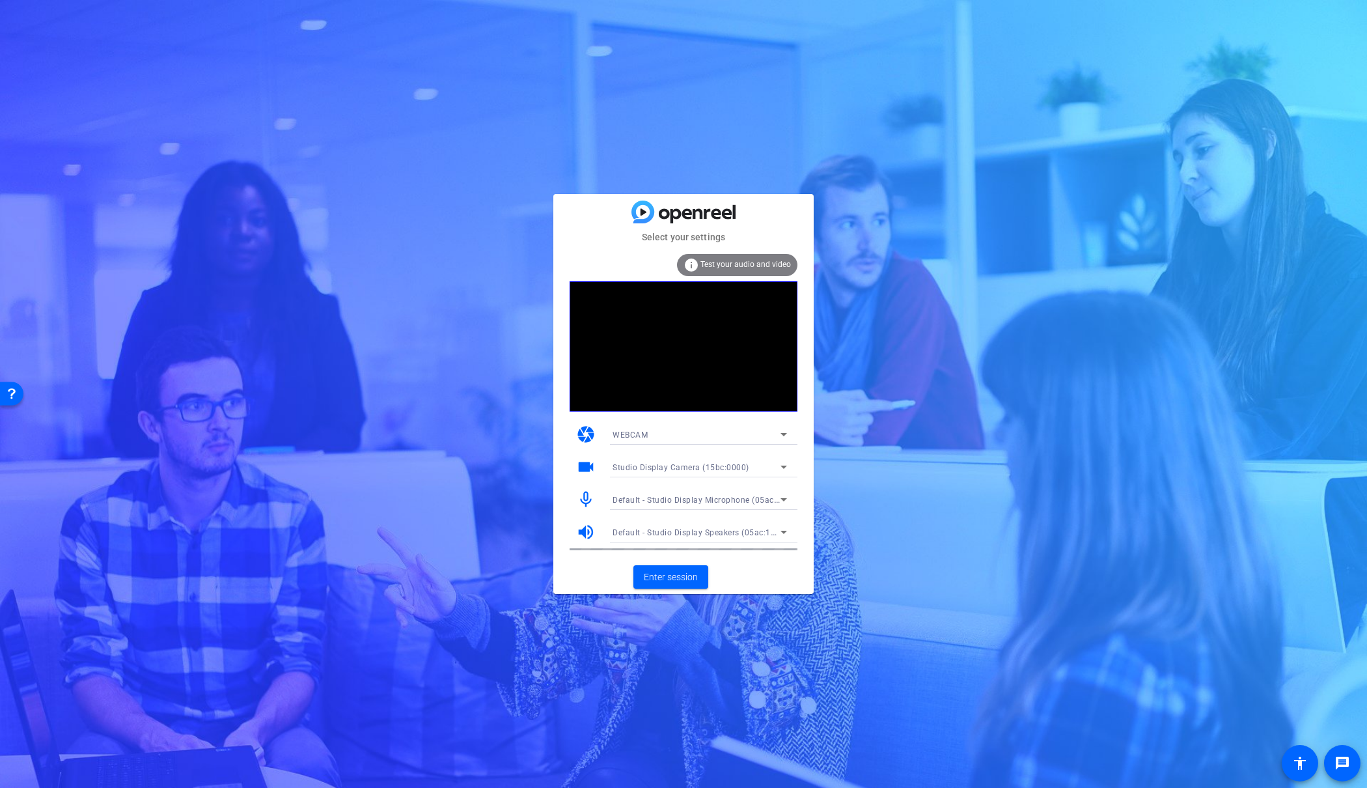
click at [708, 465] on span "Studio Display Camera (15bc:0000)" at bounding box center [681, 467] width 137 height 9
click at [699, 511] on span "Studio Display Camera (15bc:0000)" at bounding box center [679, 514] width 133 height 16
click at [665, 575] on span "Enter session" at bounding box center [671, 577] width 54 height 14
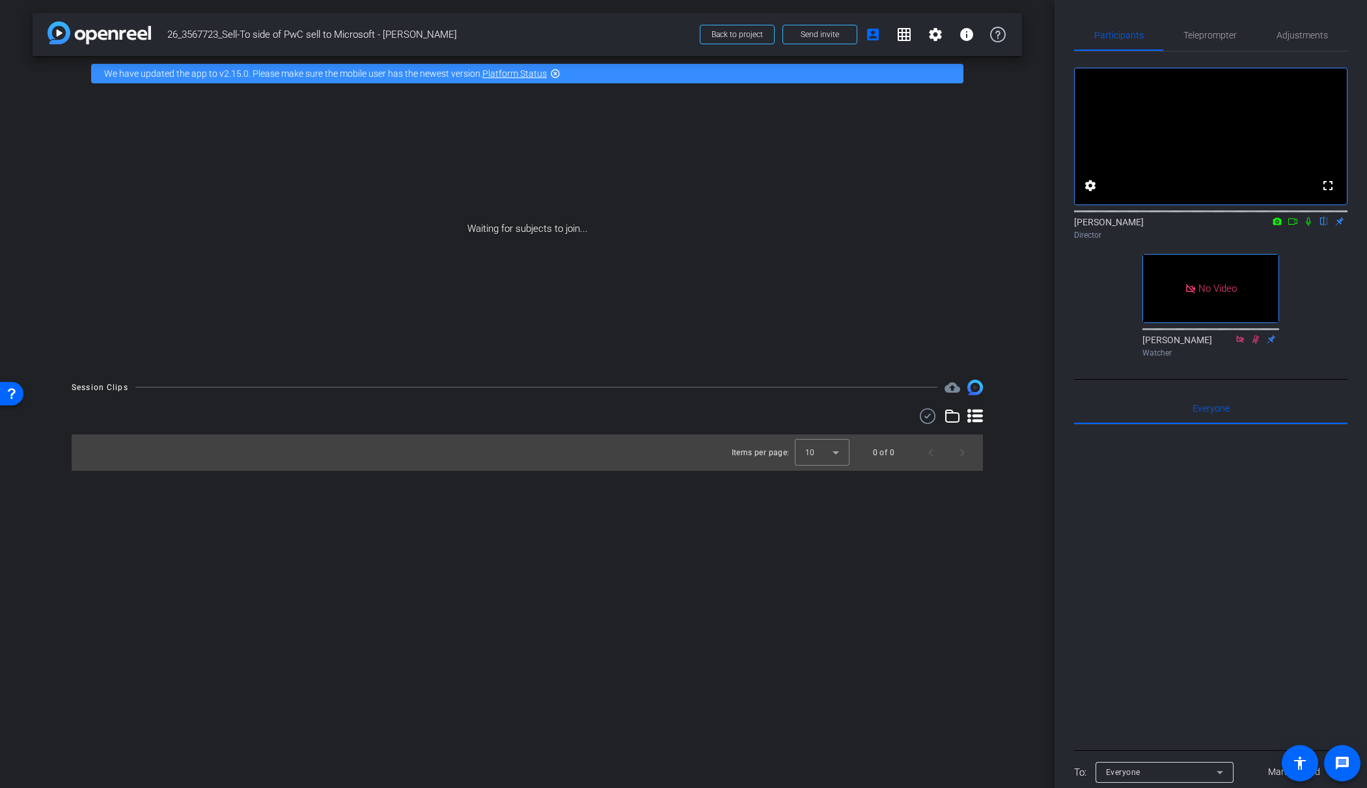
click at [1293, 226] on icon at bounding box center [1293, 221] width 10 height 9
click at [810, 36] on span "Send invite" at bounding box center [820, 34] width 38 height 10
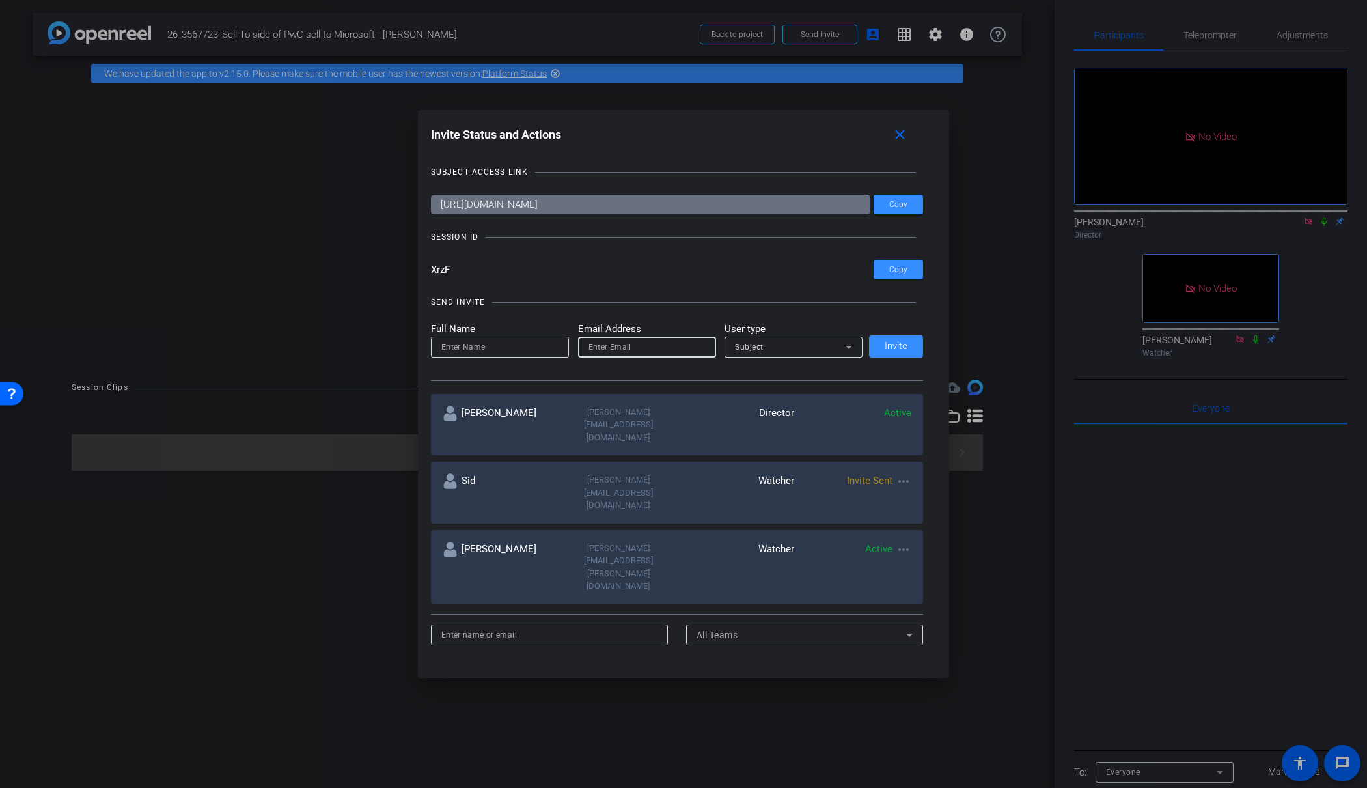
click at [616, 344] on input "email" at bounding box center [646, 347] width 117 height 16
paste input "nashe.jones@pwc.com"
type input "nashe.jones@pwc.com"
click at [493, 348] on input at bounding box center [499, 347] width 117 height 16
type input "Nashe"
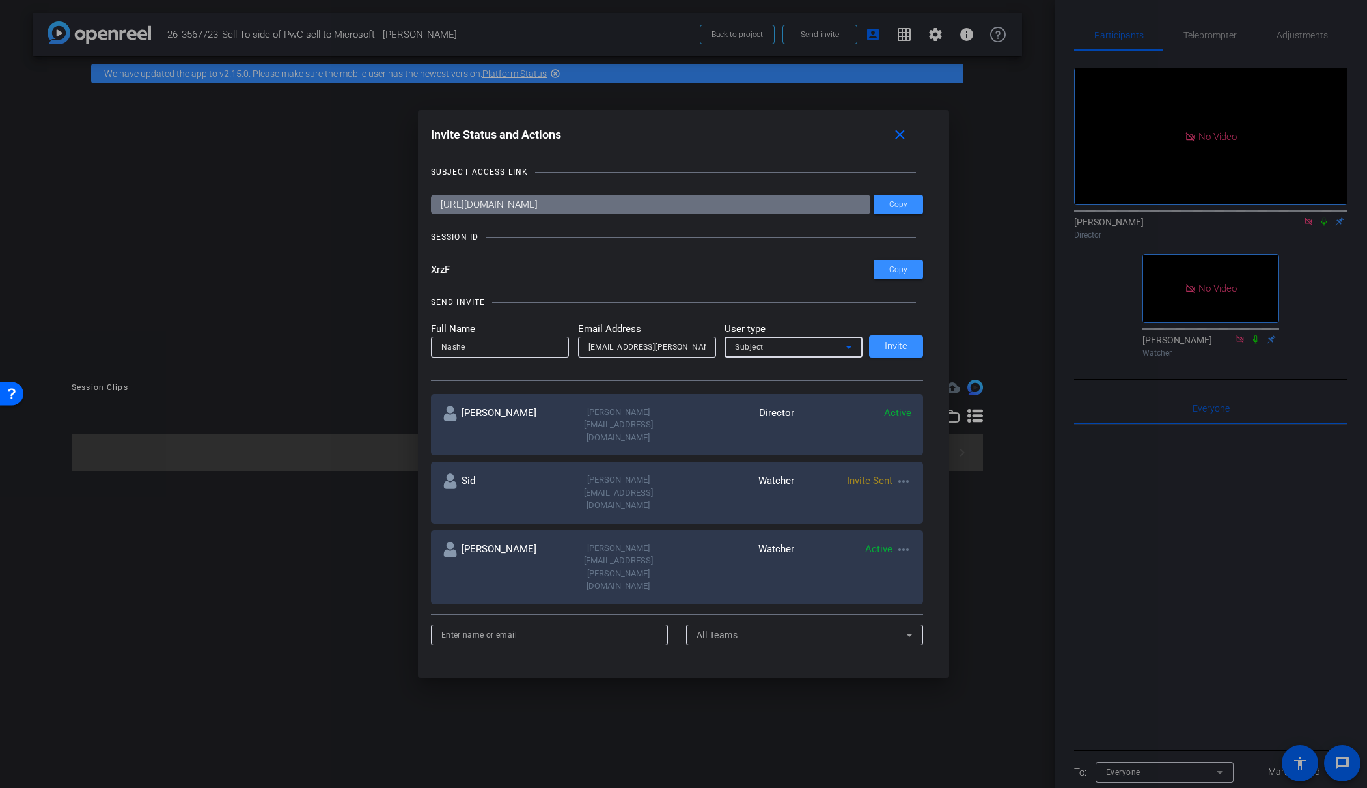
click at [758, 339] on div "Subject" at bounding box center [790, 346] width 111 height 16
click at [756, 392] on span "Watcher" at bounding box center [751, 394] width 33 height 16
click at [903, 343] on span "Invite" at bounding box center [896, 346] width 23 height 10
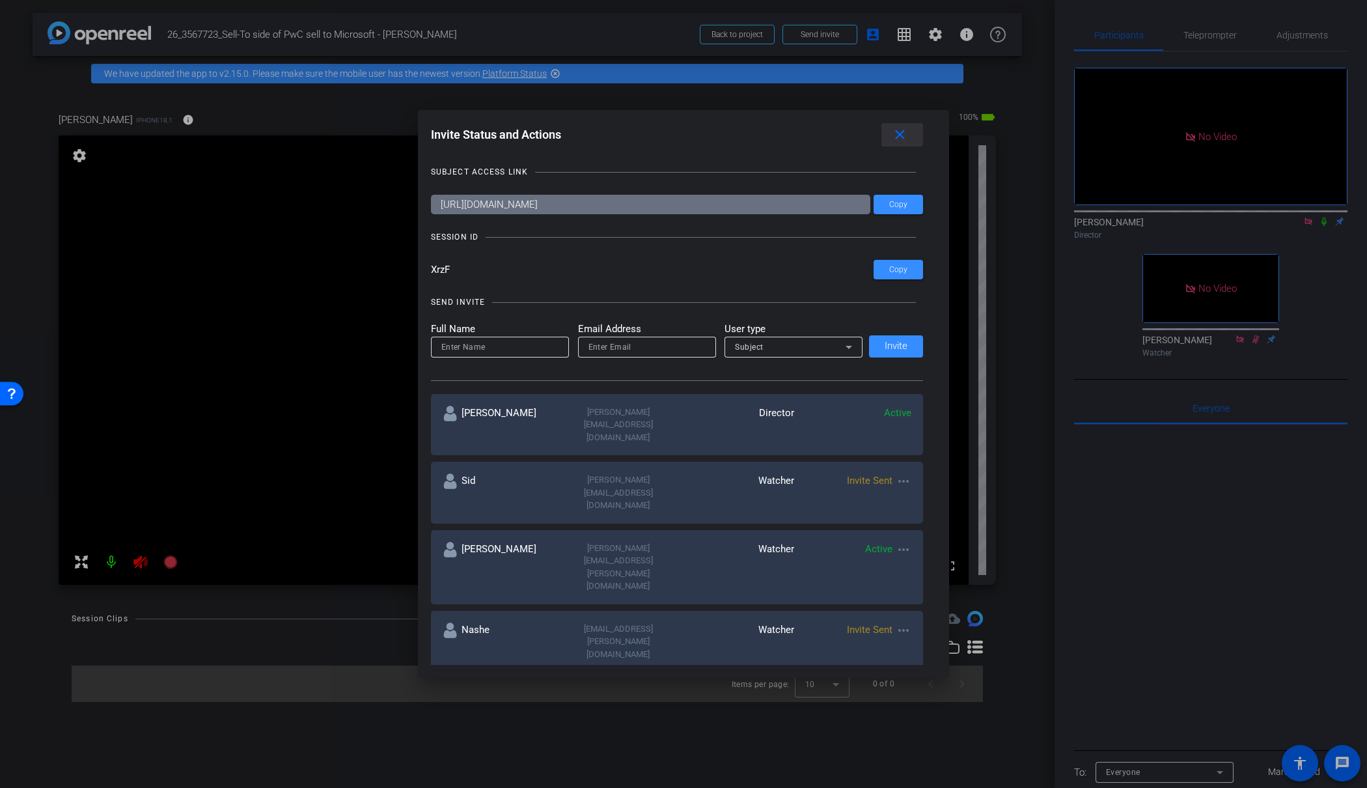
click at [894, 133] on mat-icon "close" at bounding box center [900, 135] width 16 height 16
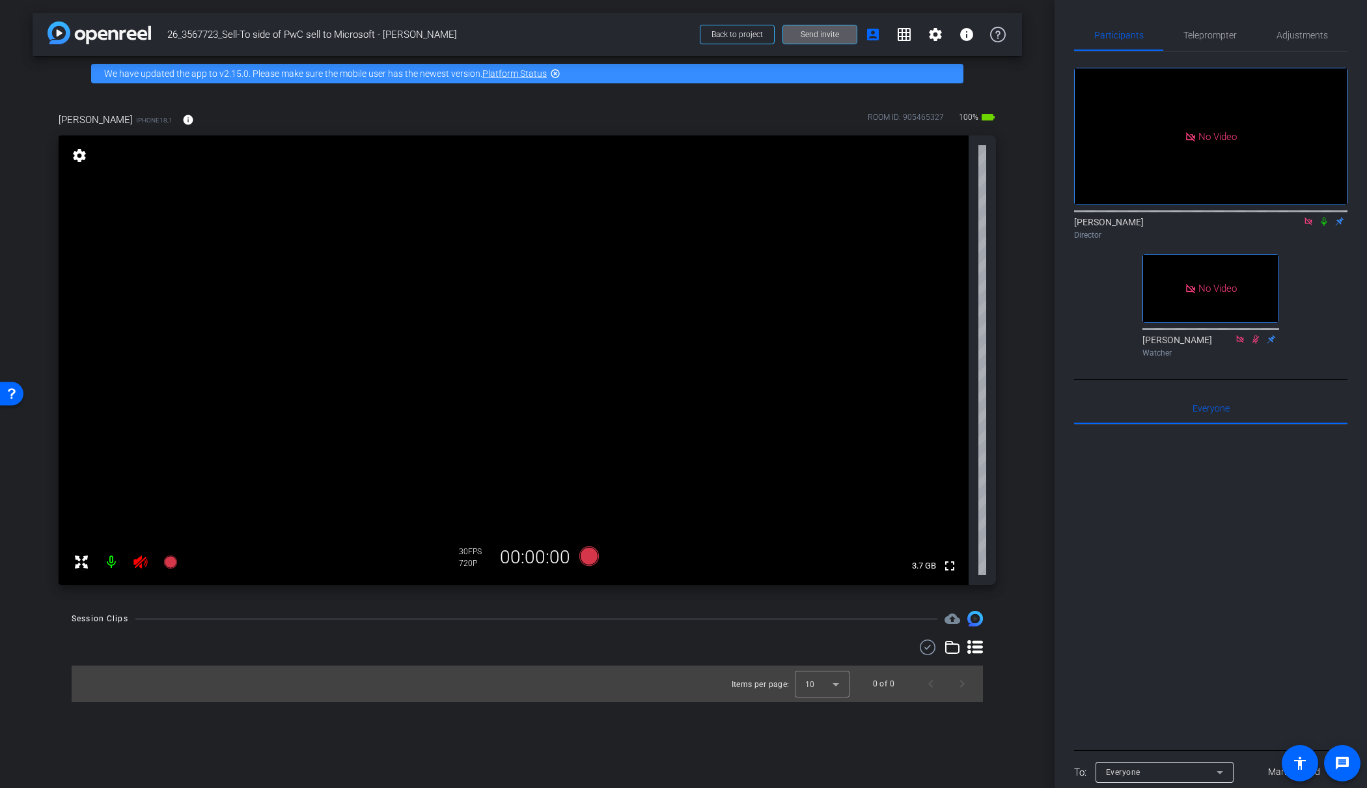
drag, startPoint x: 129, startPoint y: 573, endPoint x: 139, endPoint y: 568, distance: 10.8
click at [133, 571] on mat-icon at bounding box center [141, 562] width 26 height 26
click at [141, 565] on icon at bounding box center [140, 561] width 14 height 13
click at [1230, 35] on span "Teleprompter" at bounding box center [1209, 35] width 53 height 9
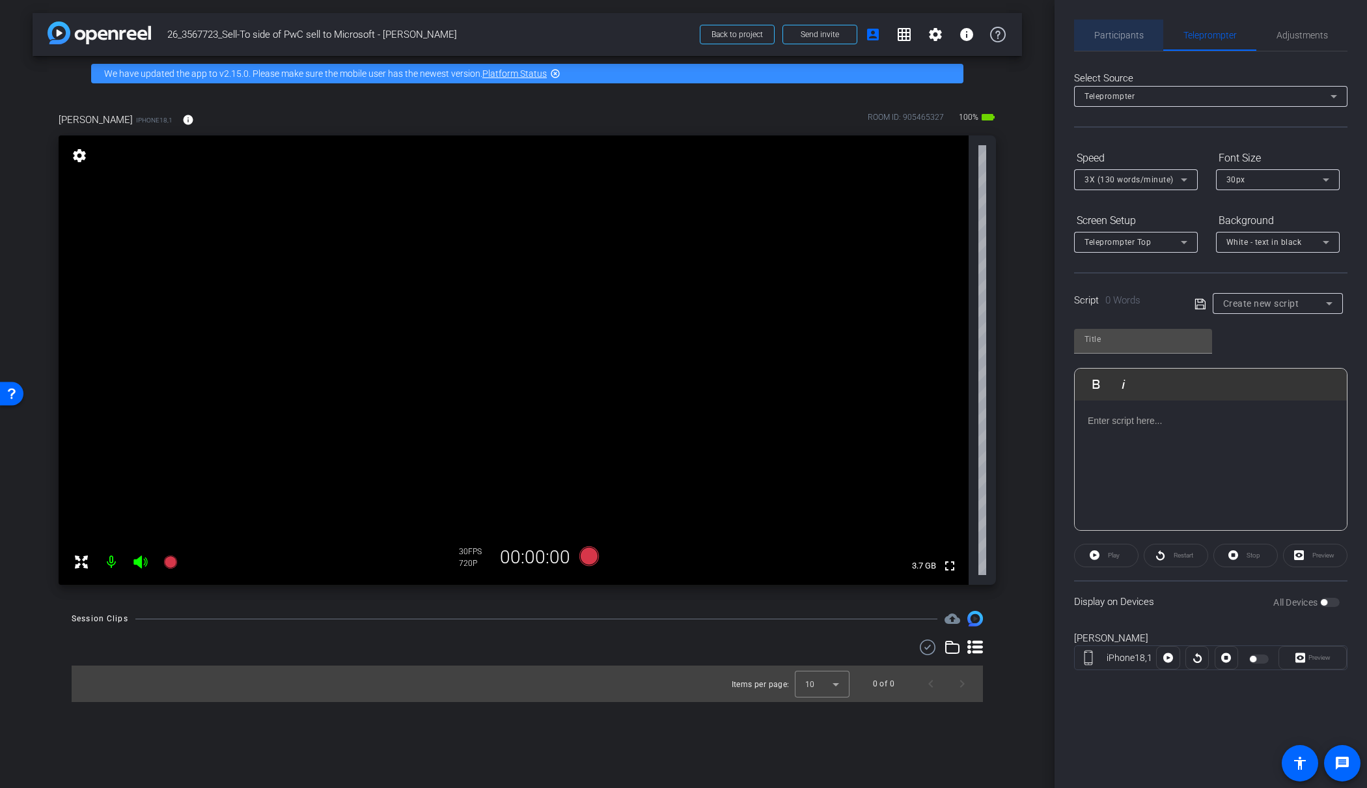
click at [1111, 34] on span "Participants" at bounding box center [1118, 35] width 49 height 9
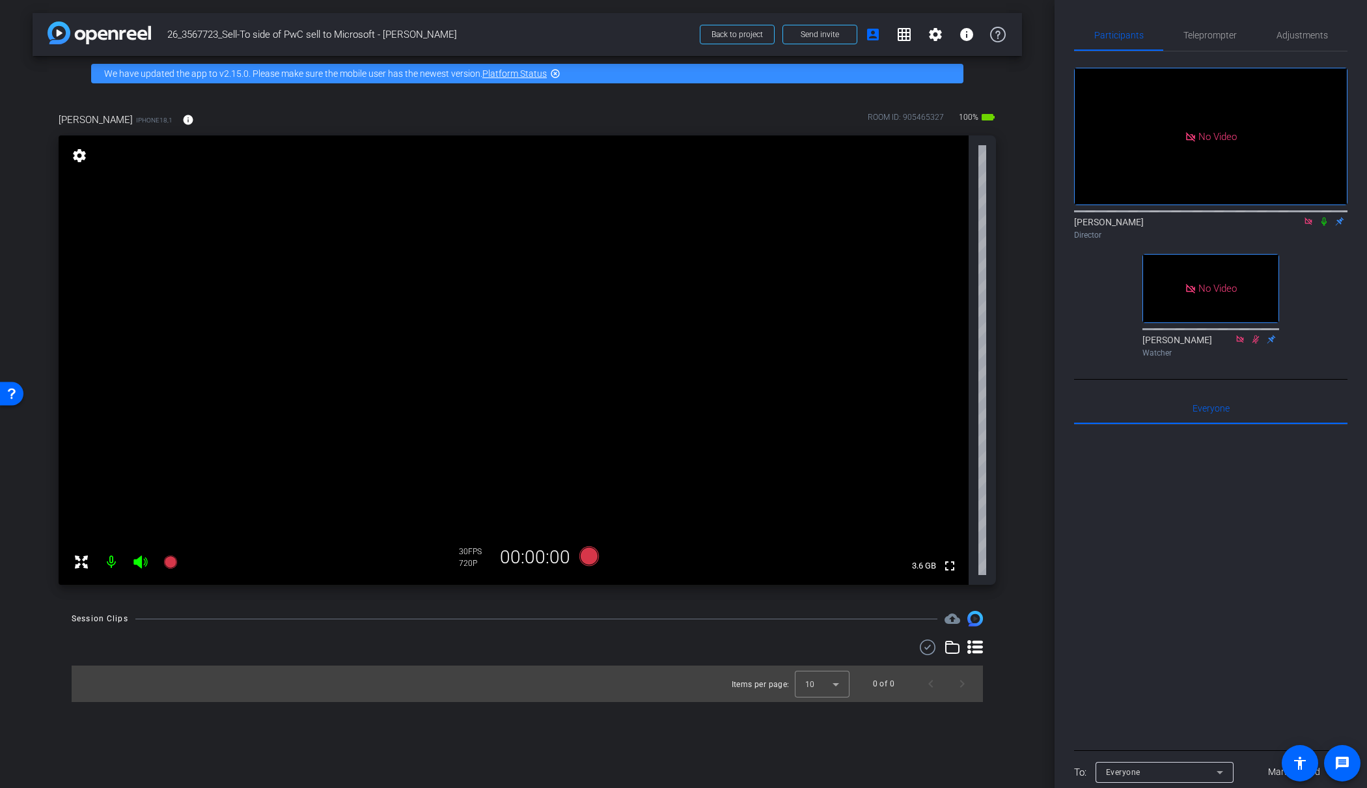
click at [1329, 217] on icon at bounding box center [1324, 221] width 10 height 9
click at [1229, 38] on span "Teleprompter" at bounding box center [1209, 35] width 53 height 9
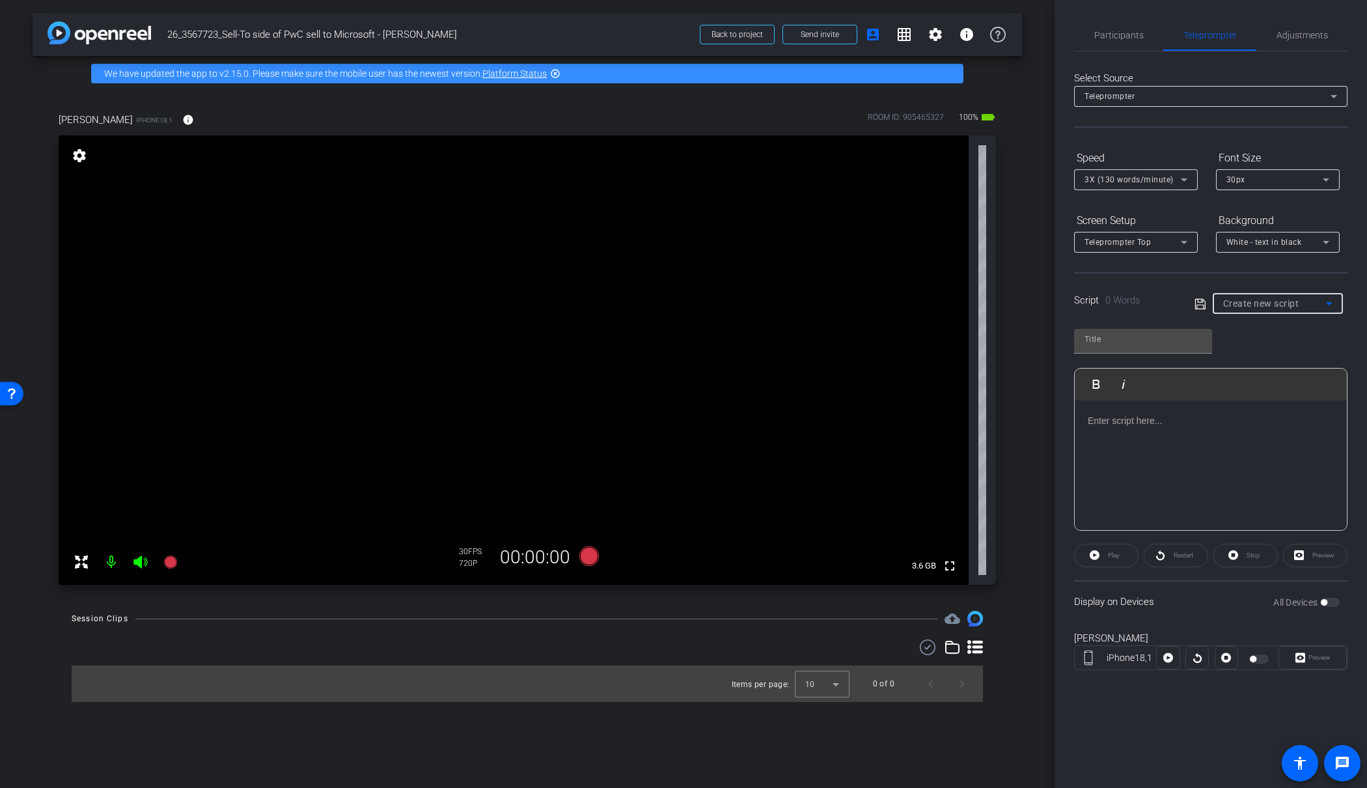
click at [1271, 298] on span "Create new script" at bounding box center [1261, 303] width 76 height 10
drag, startPoint x: 1267, startPoint y: 350, endPoint x: 1261, endPoint y: 346, distance: 7.4
click at [1266, 350] on mat-option "Eric" at bounding box center [1278, 350] width 130 height 21
type input "Eric"
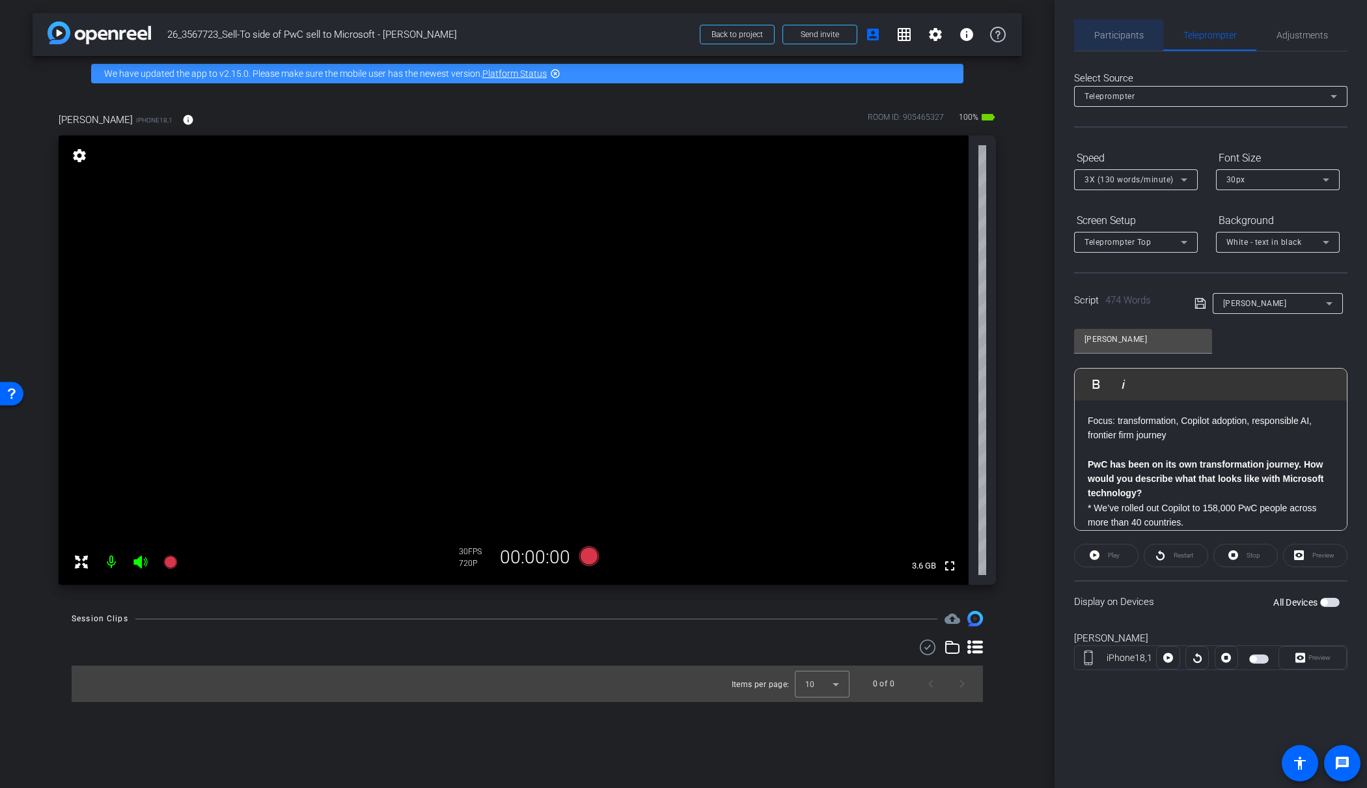
click at [1132, 39] on span "Participants" at bounding box center [1118, 35] width 49 height 9
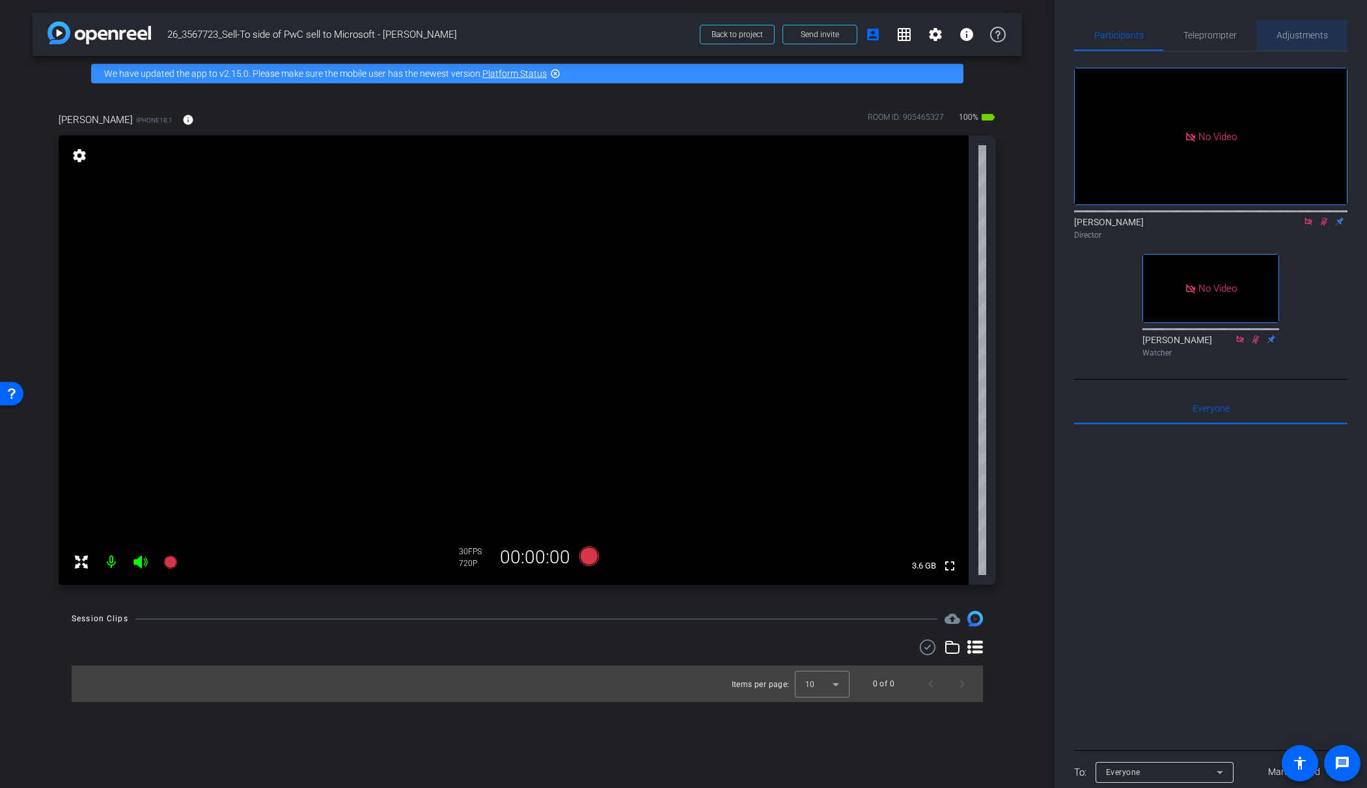
click at [1293, 39] on span "Adjustments" at bounding box center [1301, 35] width 51 height 9
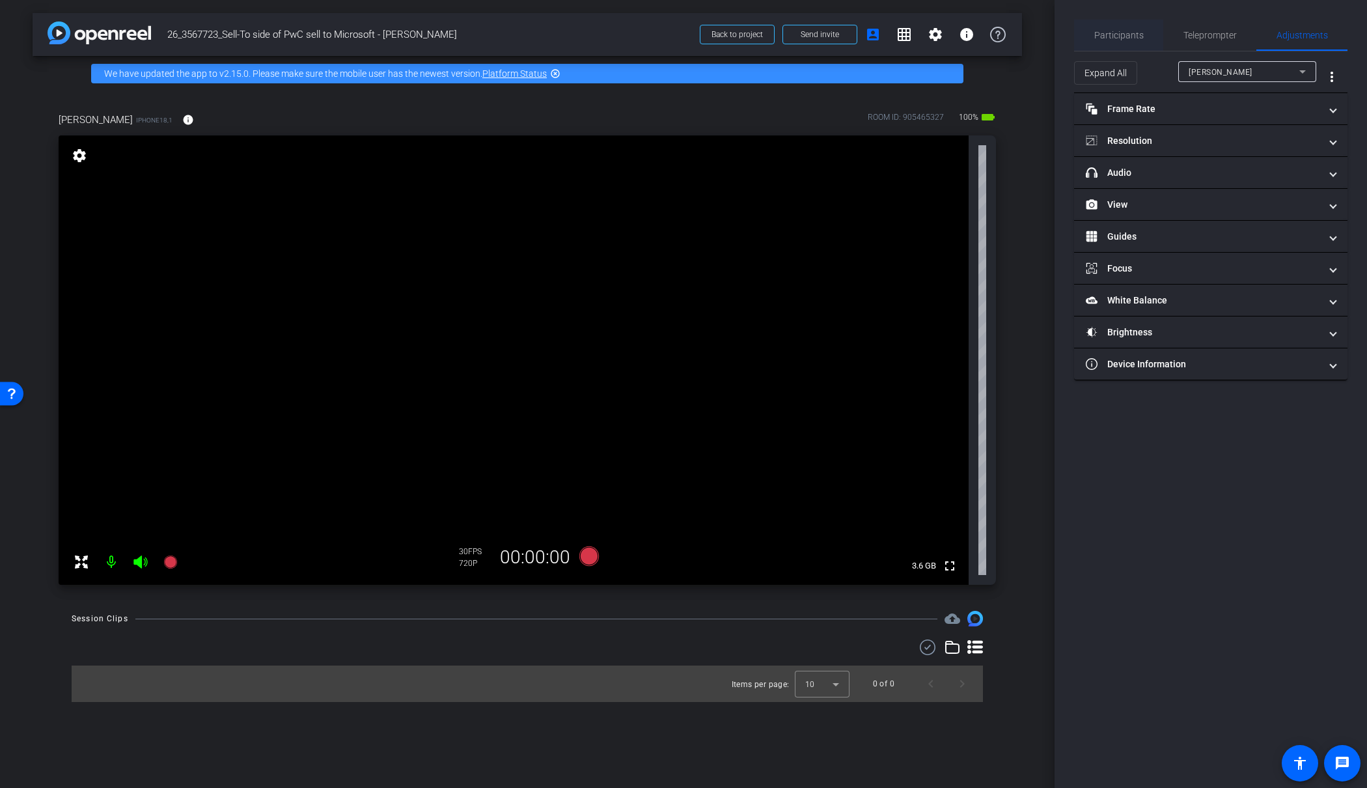
click at [1132, 42] on span "Participants" at bounding box center [1118, 35] width 49 height 31
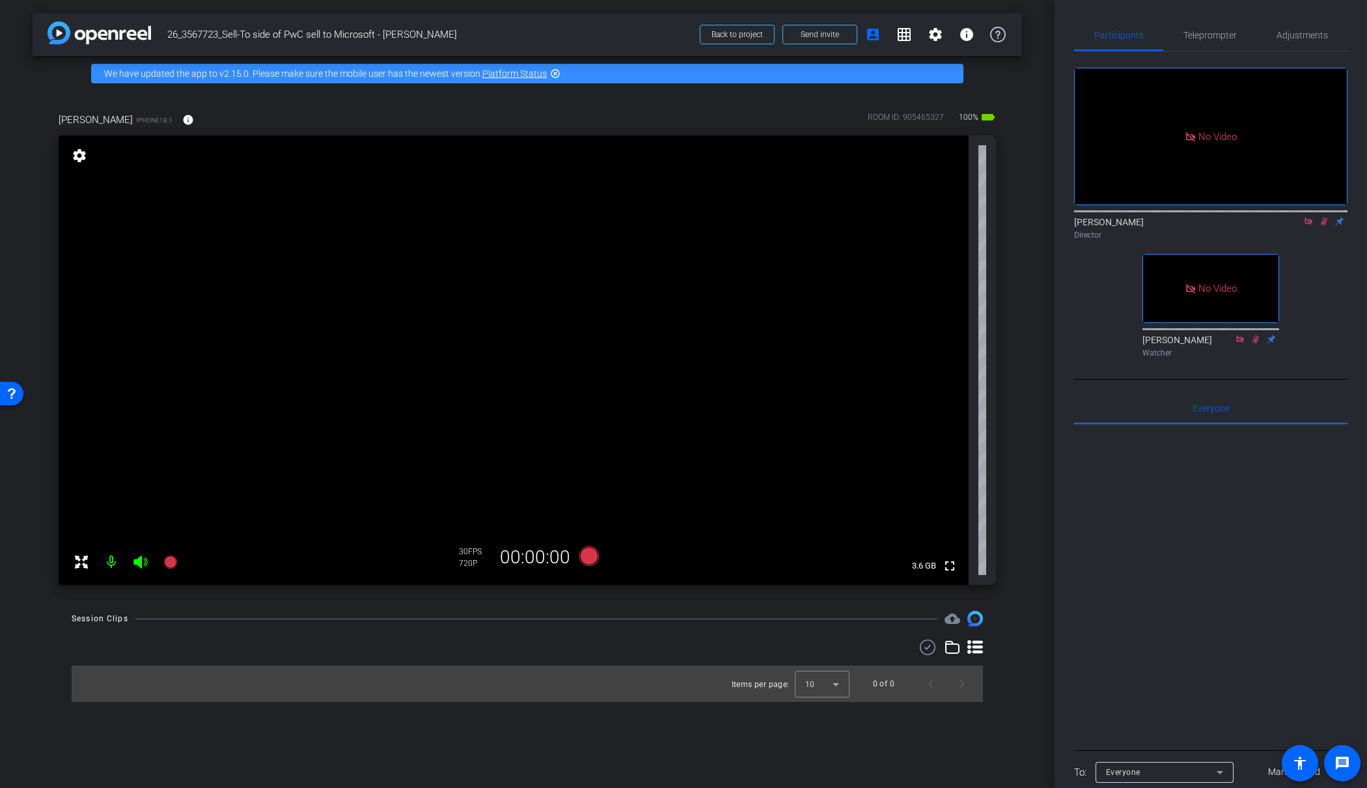
click at [1326, 217] on icon at bounding box center [1324, 221] width 7 height 8
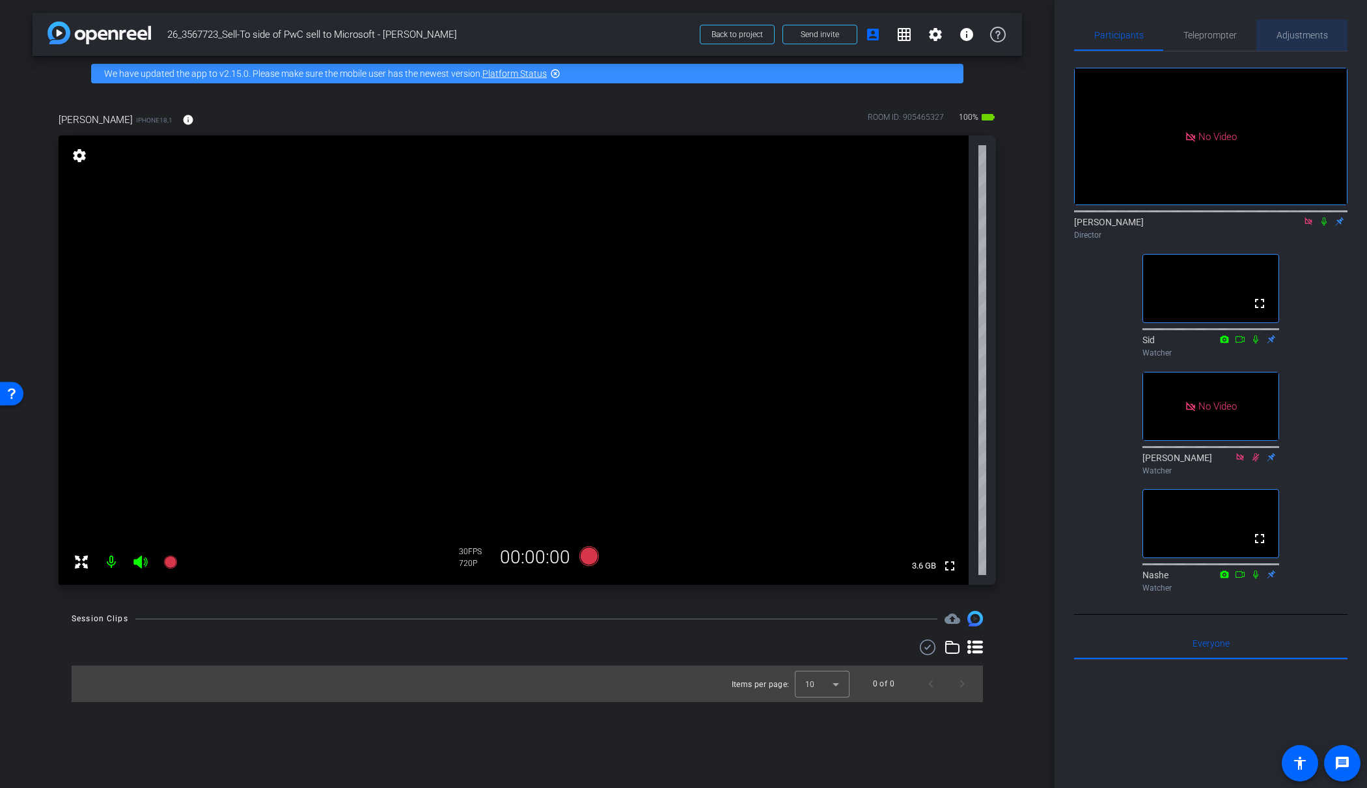
click at [1297, 36] on span "Adjustments" at bounding box center [1301, 35] width 51 height 9
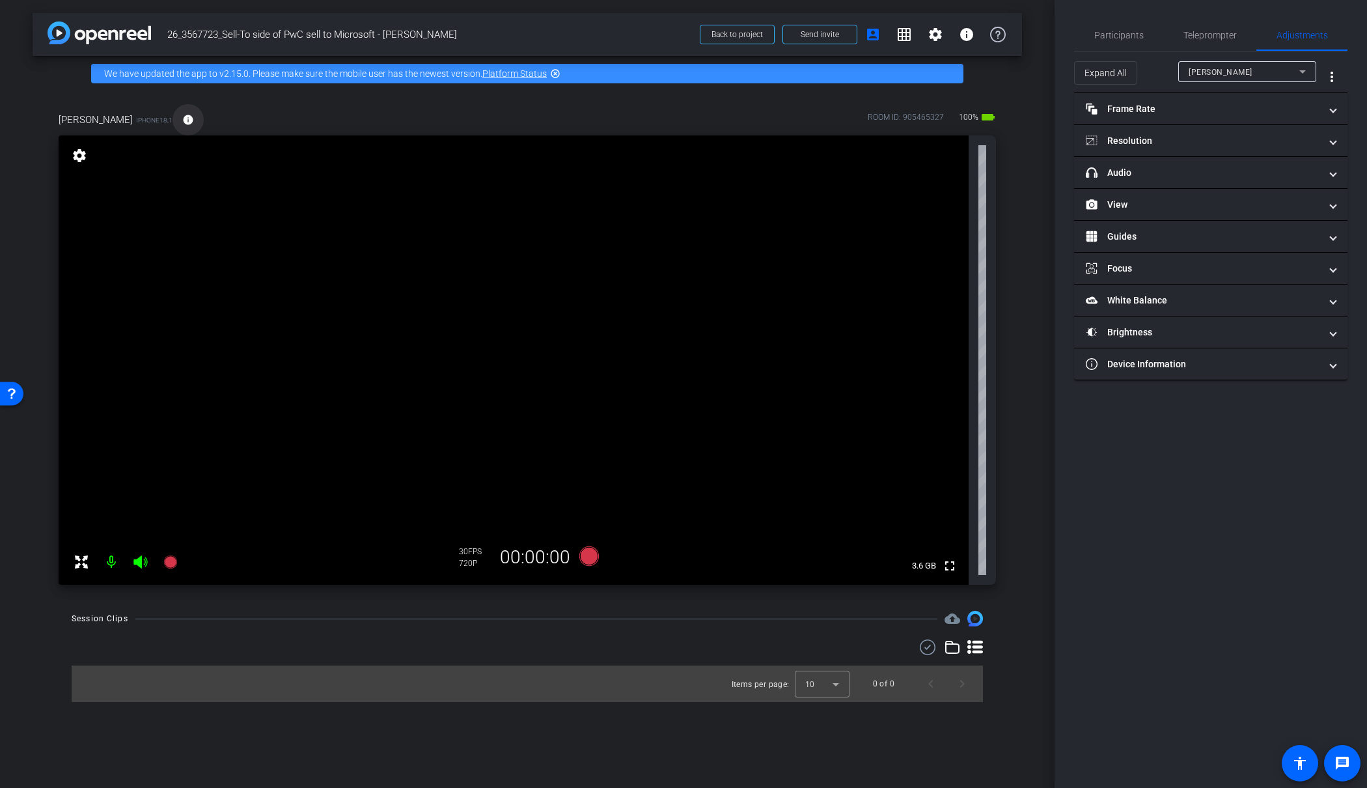
click at [182, 119] on mat-icon "info" at bounding box center [188, 120] width 12 height 12
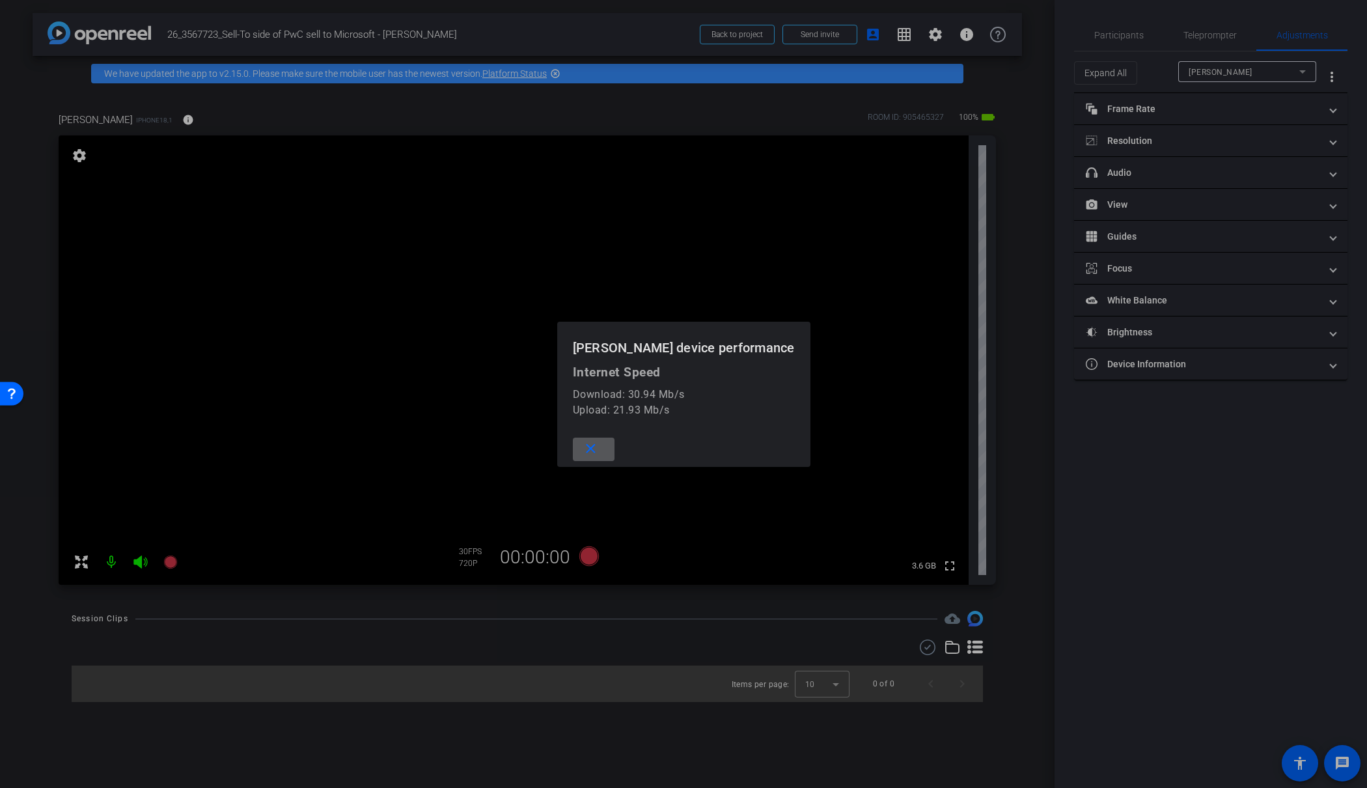
click at [1171, 109] on div at bounding box center [683, 394] width 1367 height 788
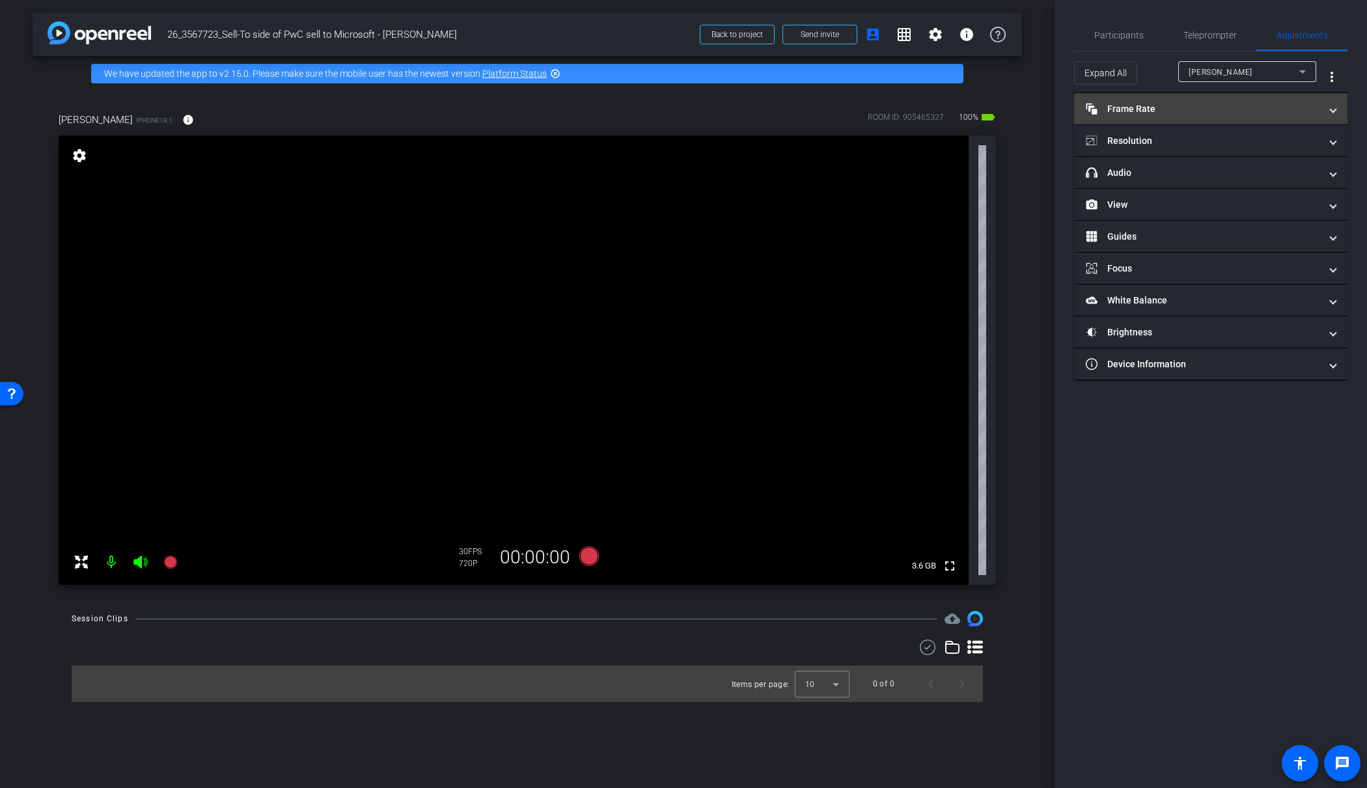
click at [1167, 107] on mat-panel-title "Frame Rate Frame Rate" at bounding box center [1203, 109] width 234 height 14
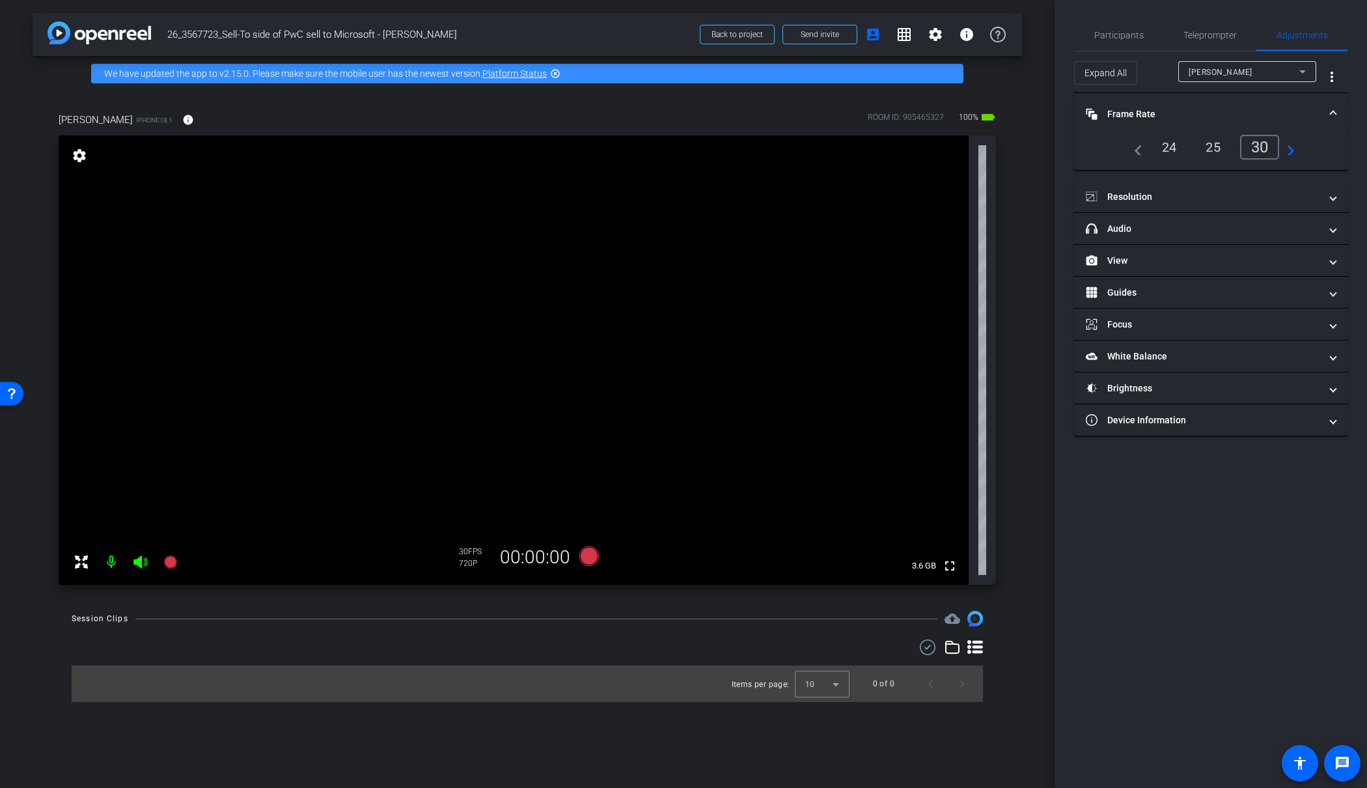
click at [1170, 148] on div "24" at bounding box center [1169, 147] width 34 height 22
click at [1150, 197] on mat-panel-title "Resolution" at bounding box center [1203, 197] width 234 height 14
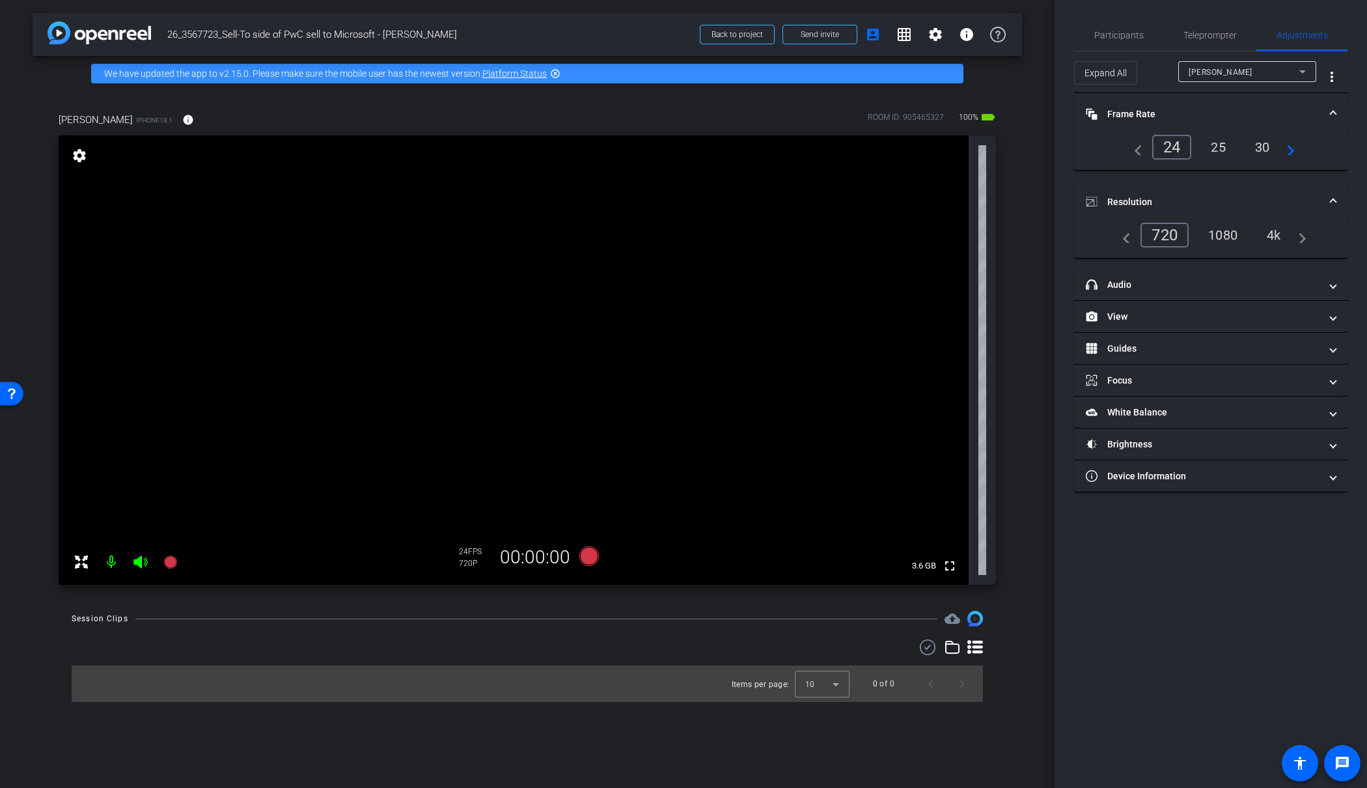
click at [1277, 234] on div "4k" at bounding box center [1274, 235] width 34 height 22
click at [1133, 37] on span "Participants" at bounding box center [1118, 35] width 49 height 9
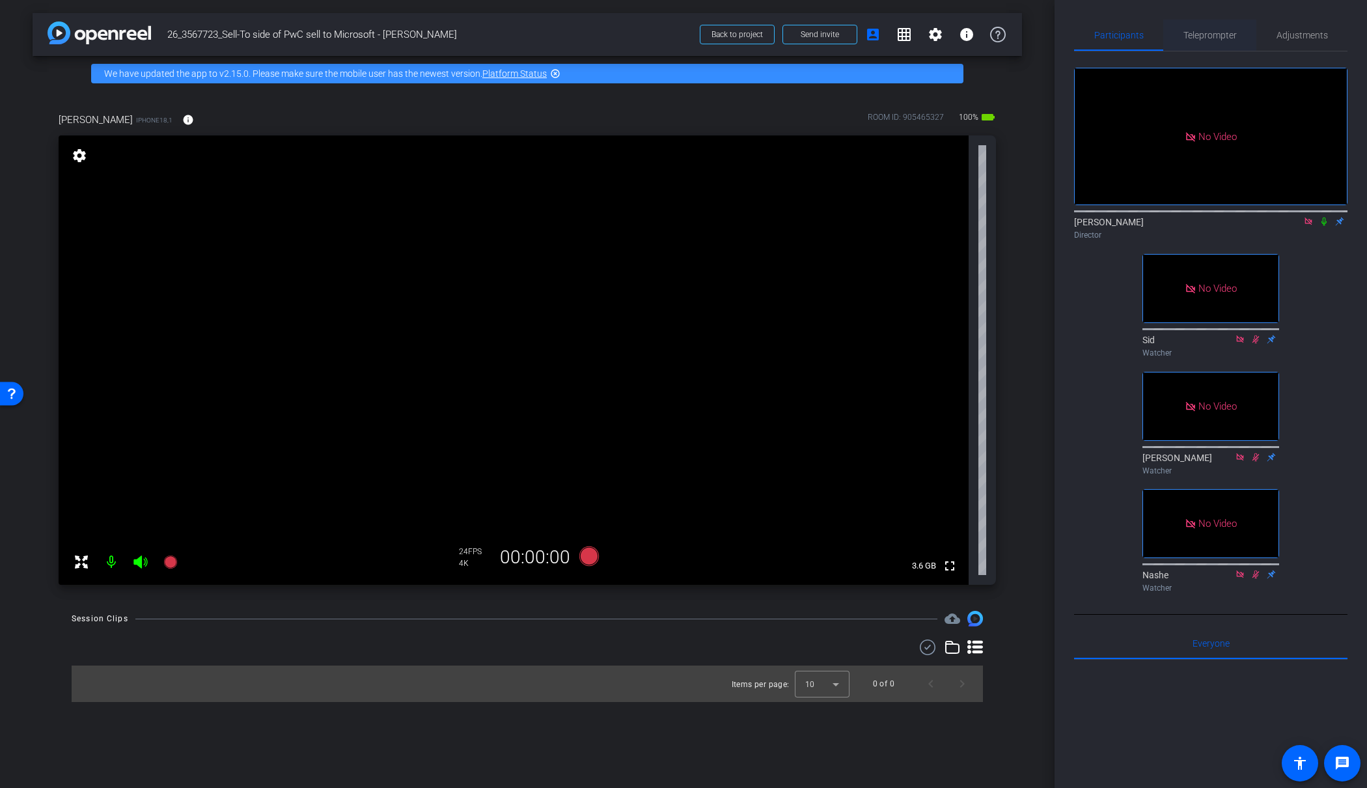
click at [1217, 34] on span "Teleprompter" at bounding box center [1209, 35] width 53 height 9
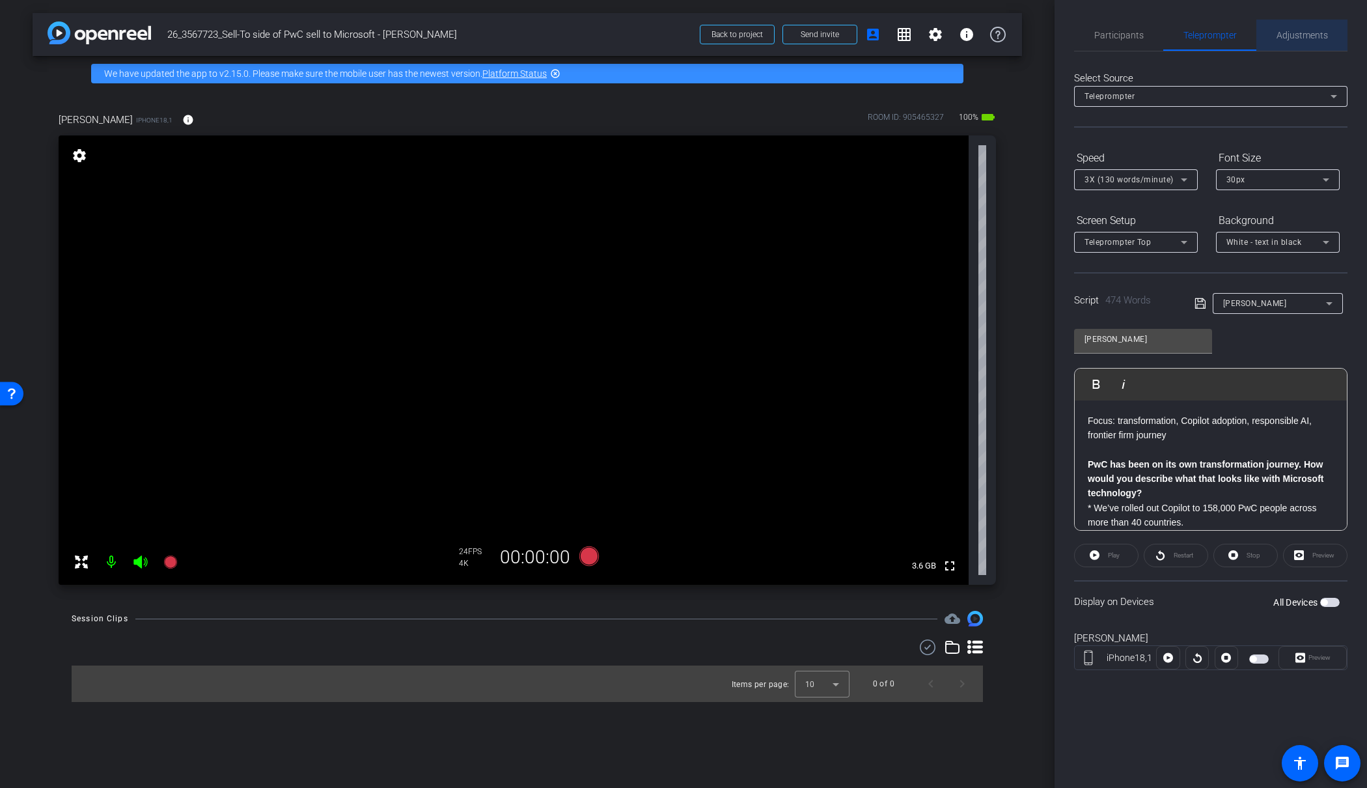
click at [1295, 38] on span "Adjustments" at bounding box center [1301, 35] width 51 height 9
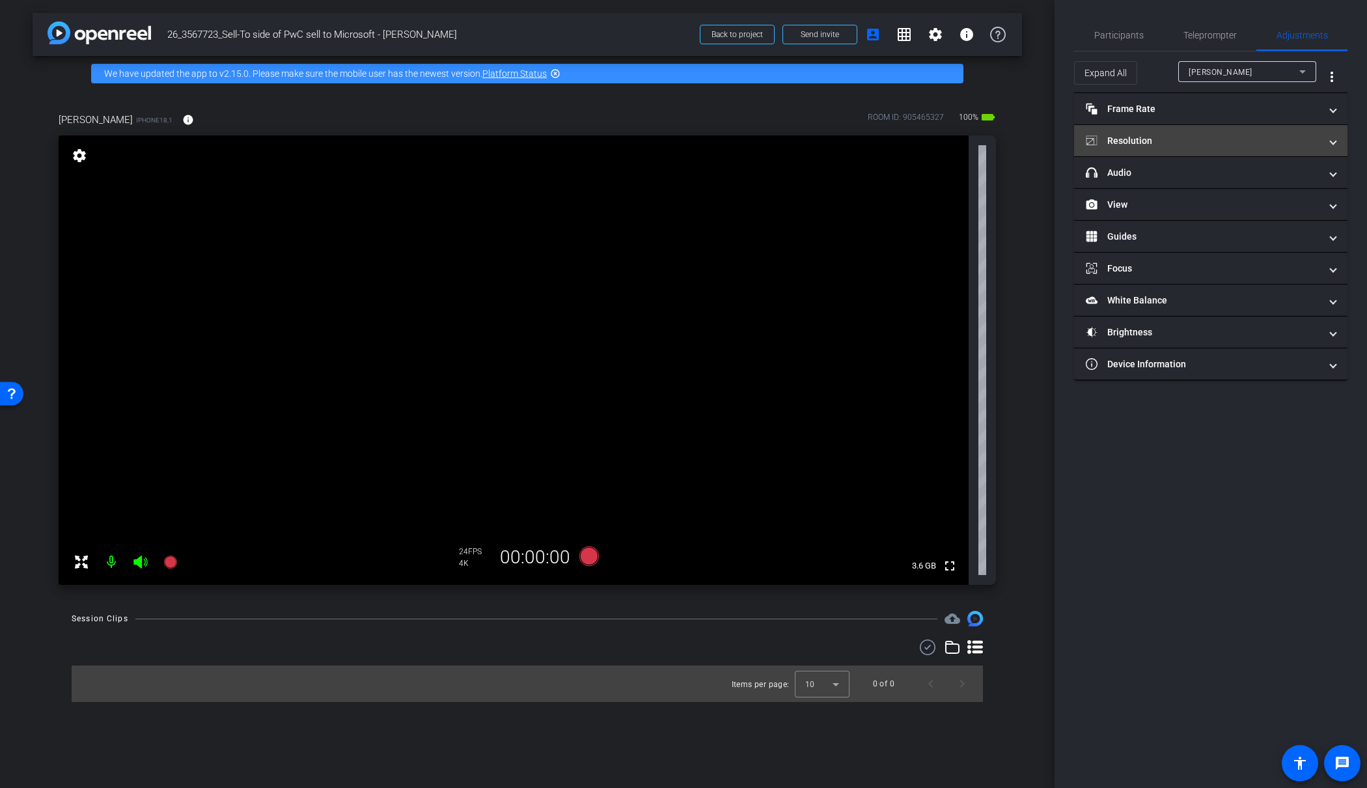
click at [1189, 145] on mat-panel-title "Resolution" at bounding box center [1203, 141] width 234 height 14
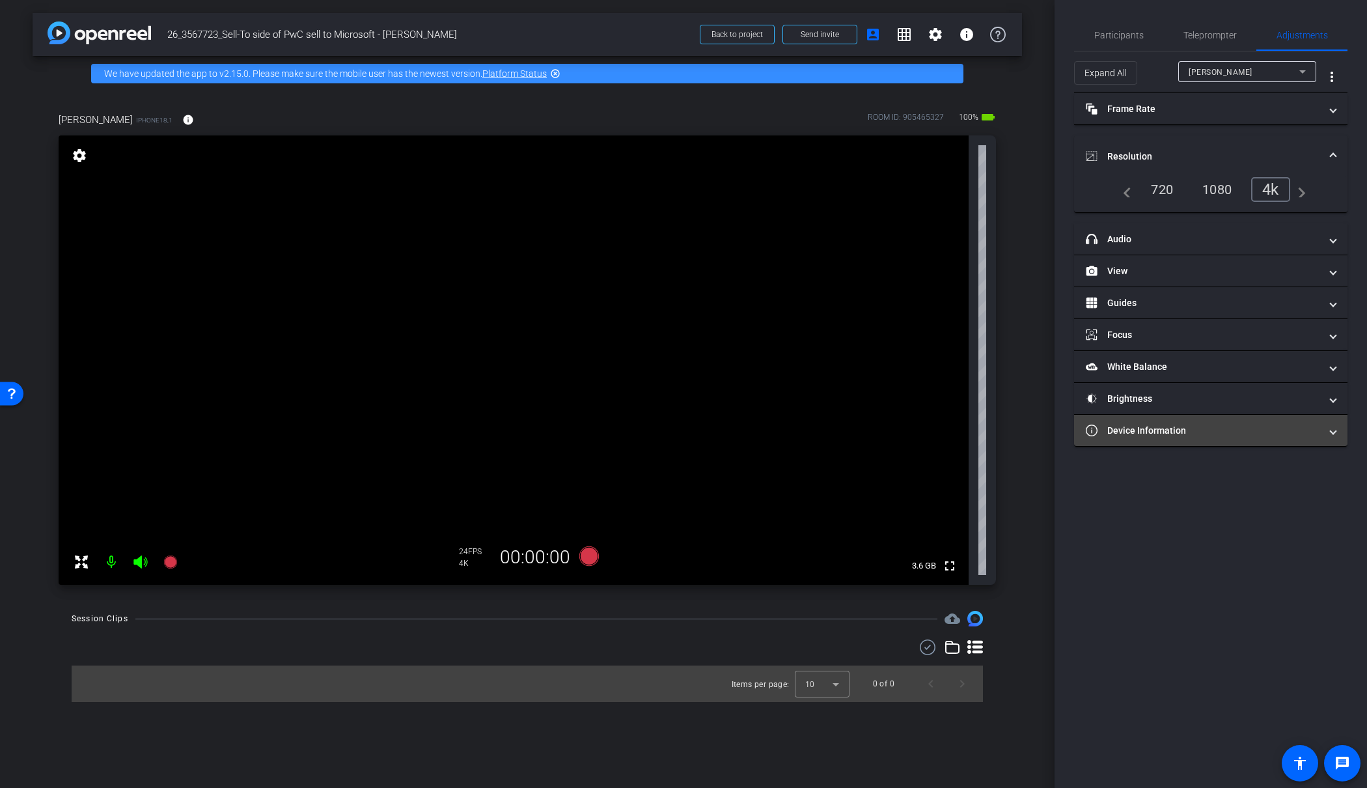
click at [1161, 437] on mat-expansion-panel-header "Device Information" at bounding box center [1210, 430] width 273 height 31
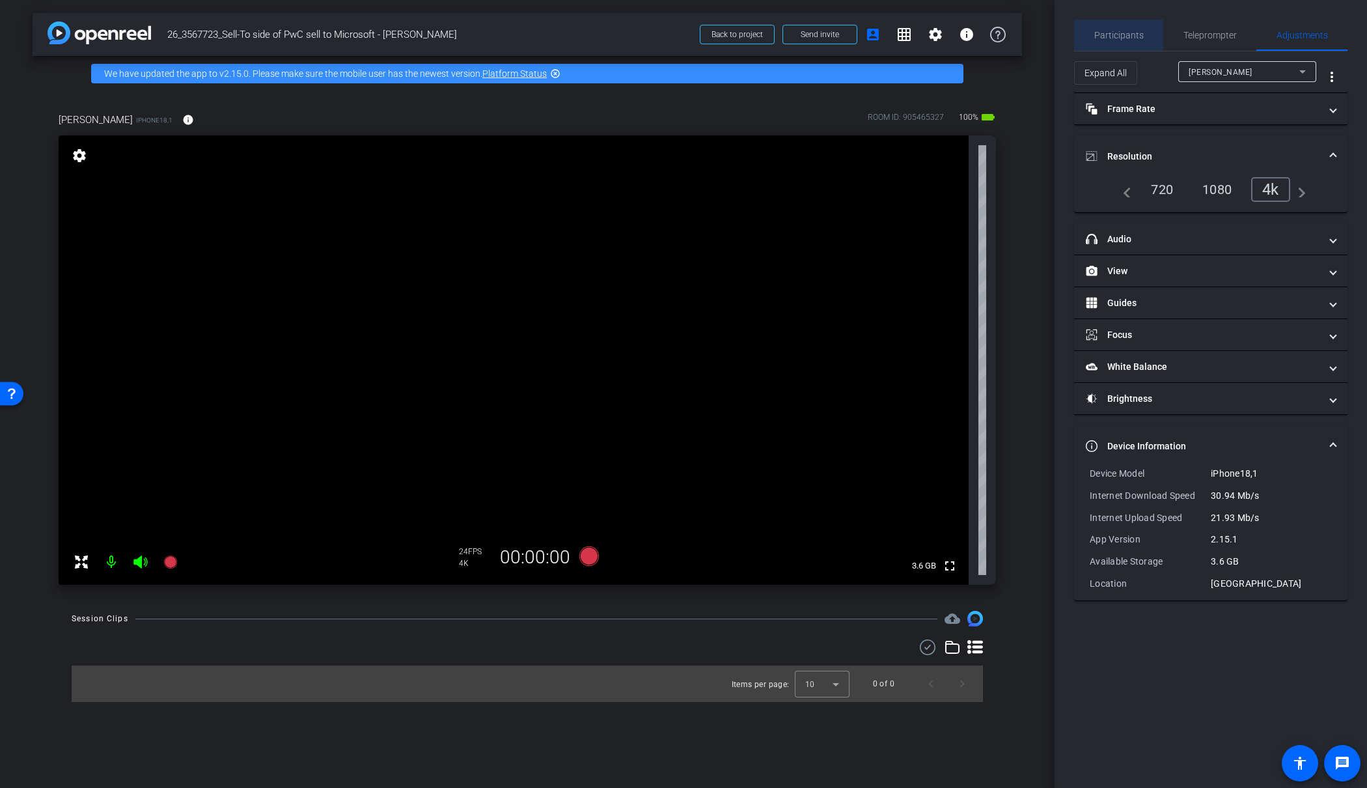
click at [1125, 34] on span "Participants" at bounding box center [1118, 35] width 49 height 9
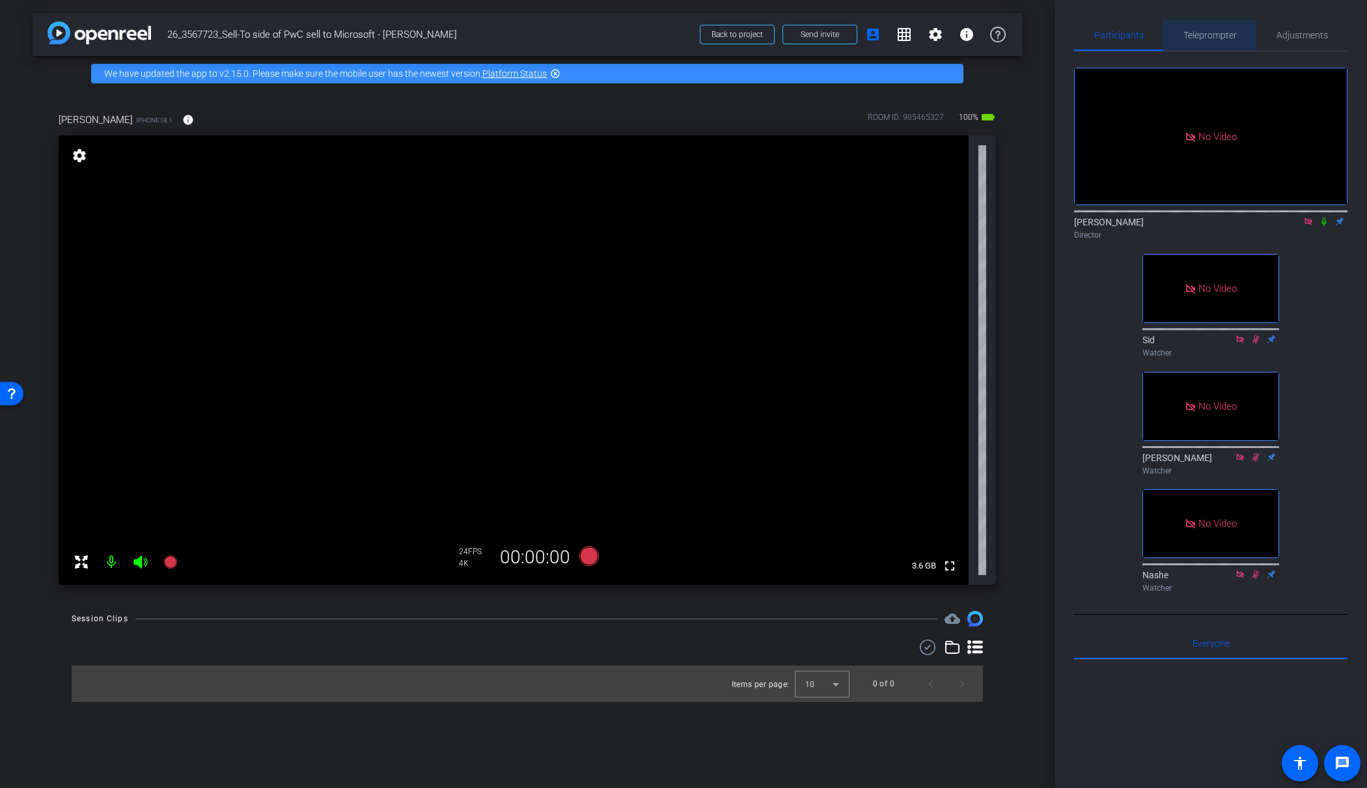
click at [1201, 35] on span "Teleprompter" at bounding box center [1209, 35] width 53 height 9
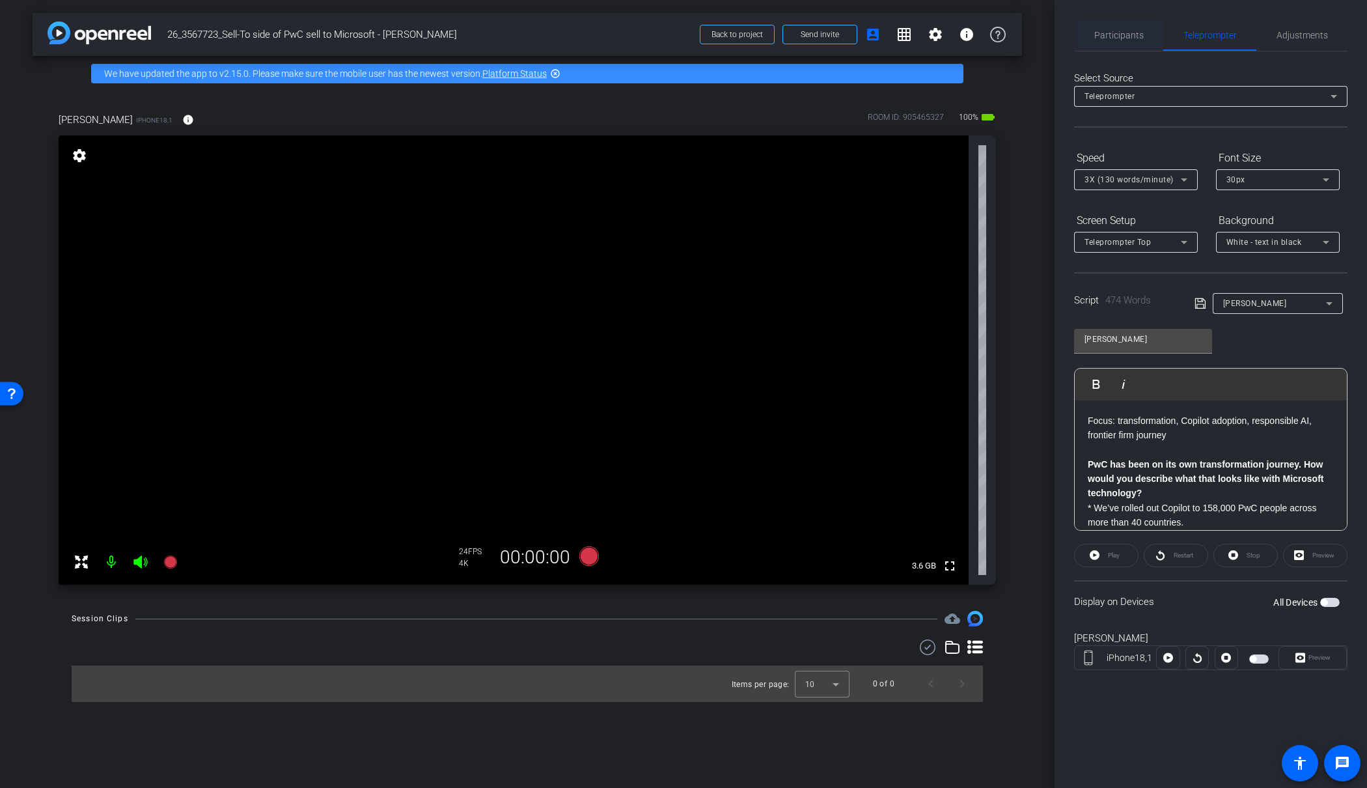
click at [1122, 36] on span "Participants" at bounding box center [1118, 35] width 49 height 9
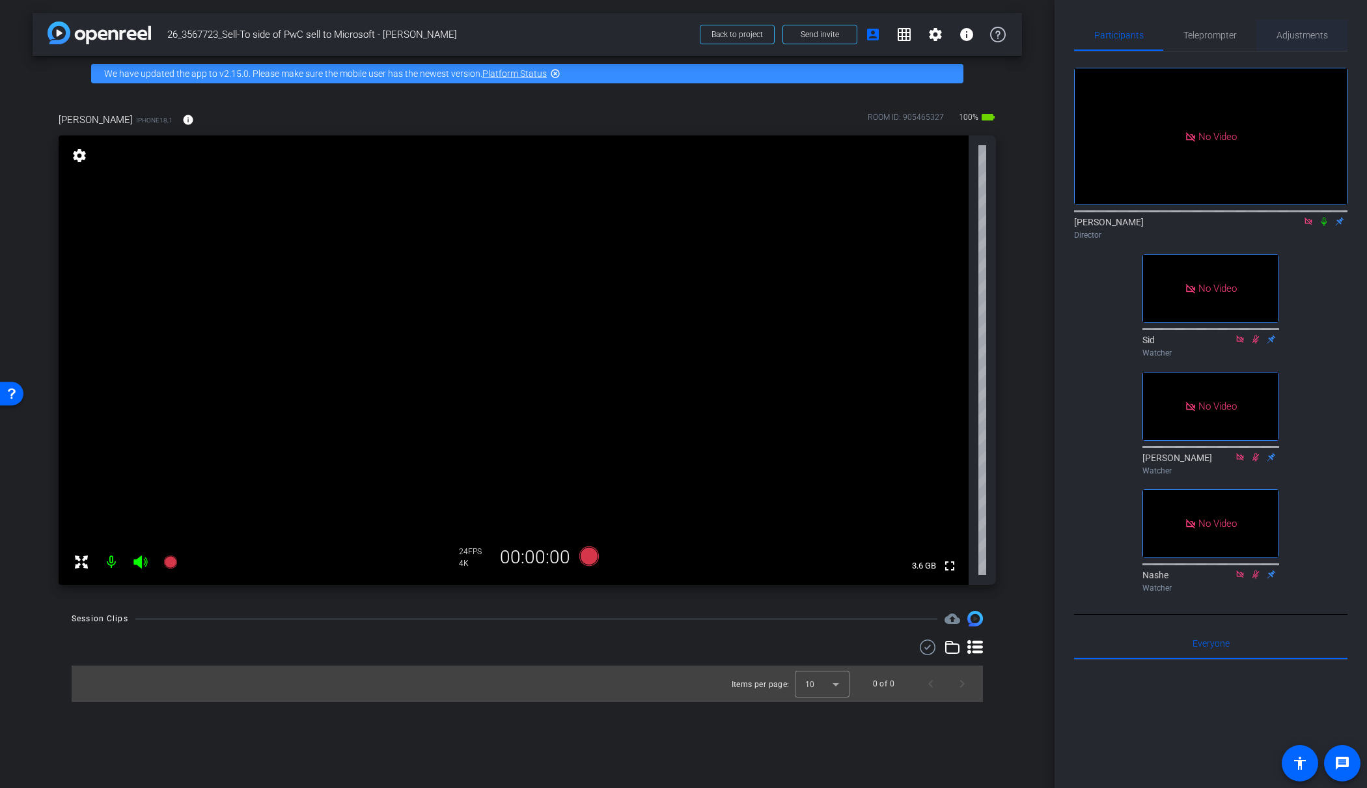
click at [1299, 40] on span "Adjustments" at bounding box center [1301, 35] width 51 height 31
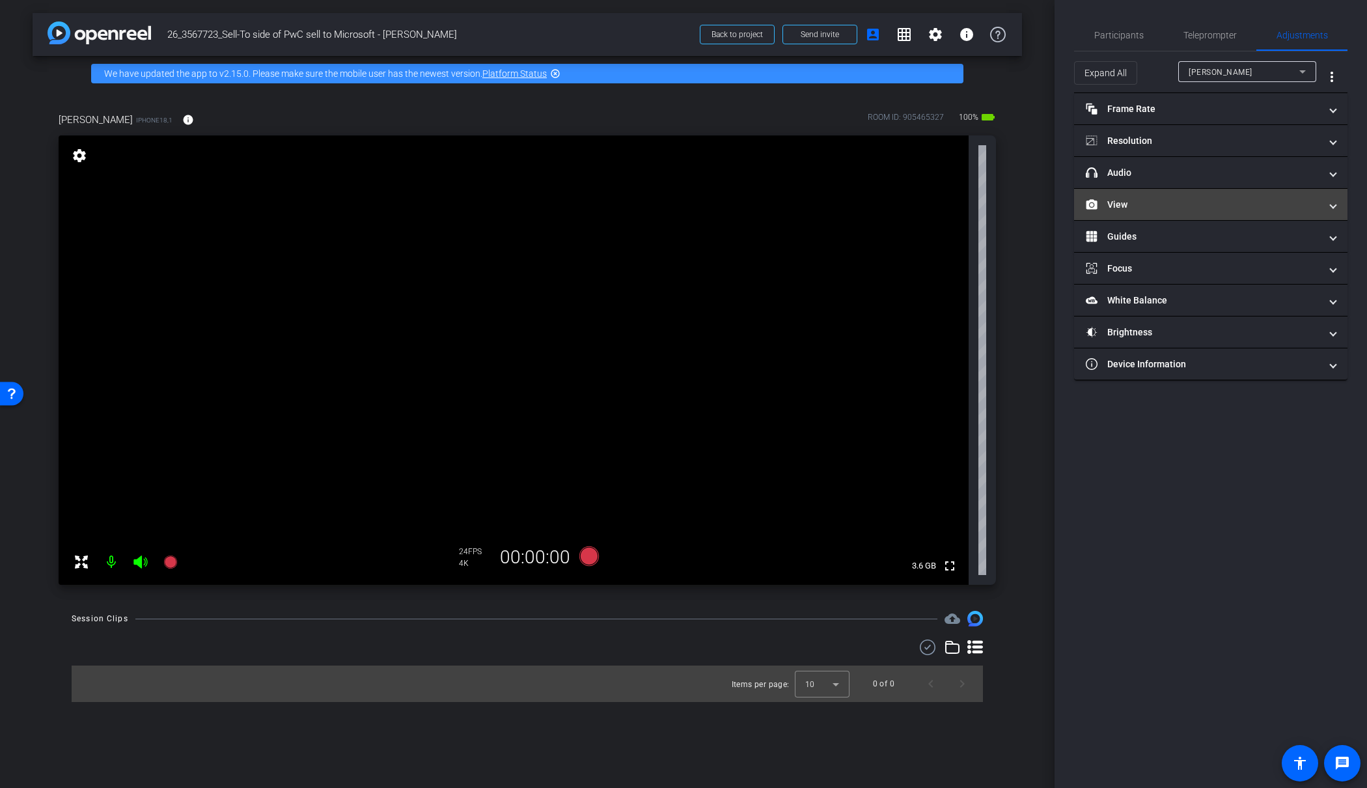
click at [1197, 203] on mat-panel-title "View" at bounding box center [1203, 205] width 234 height 14
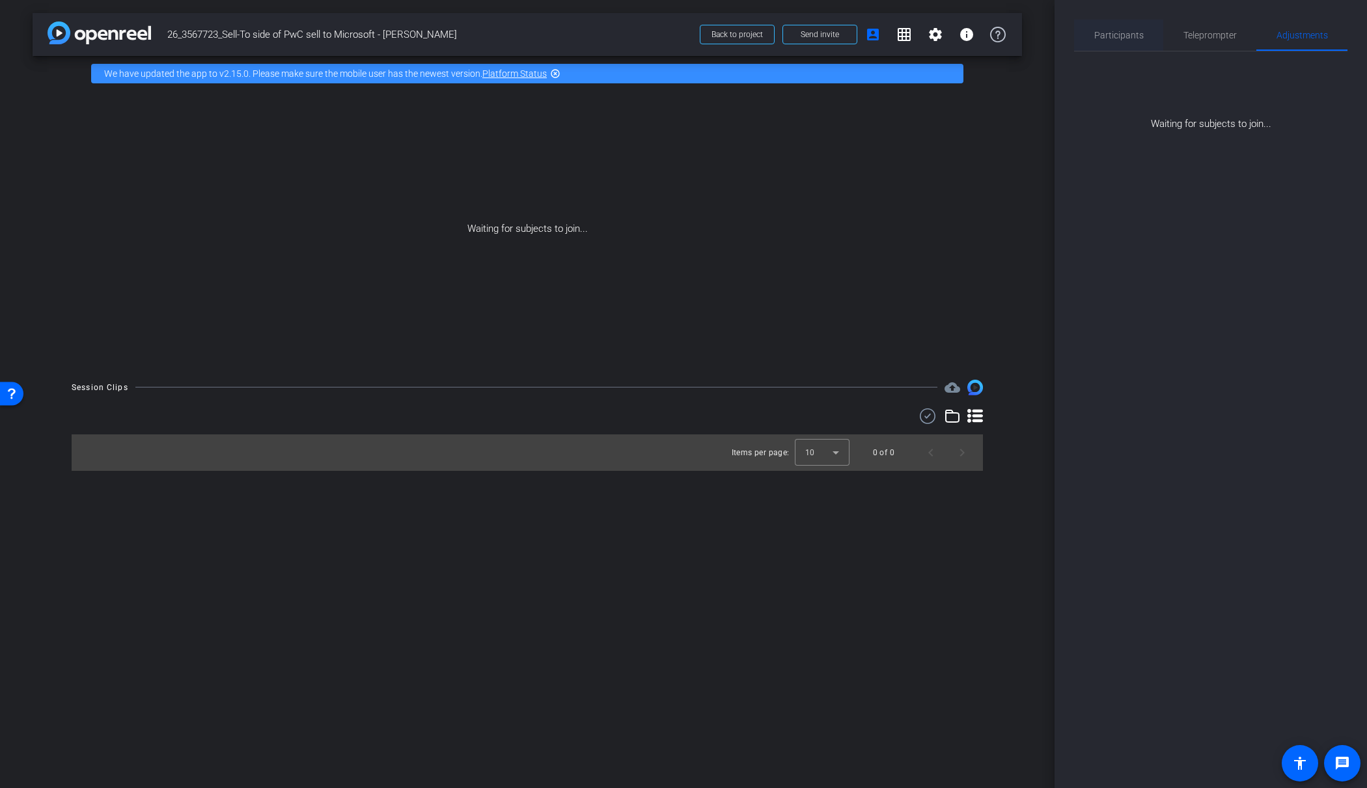
click at [1117, 39] on span "Participants" at bounding box center [1118, 35] width 49 height 9
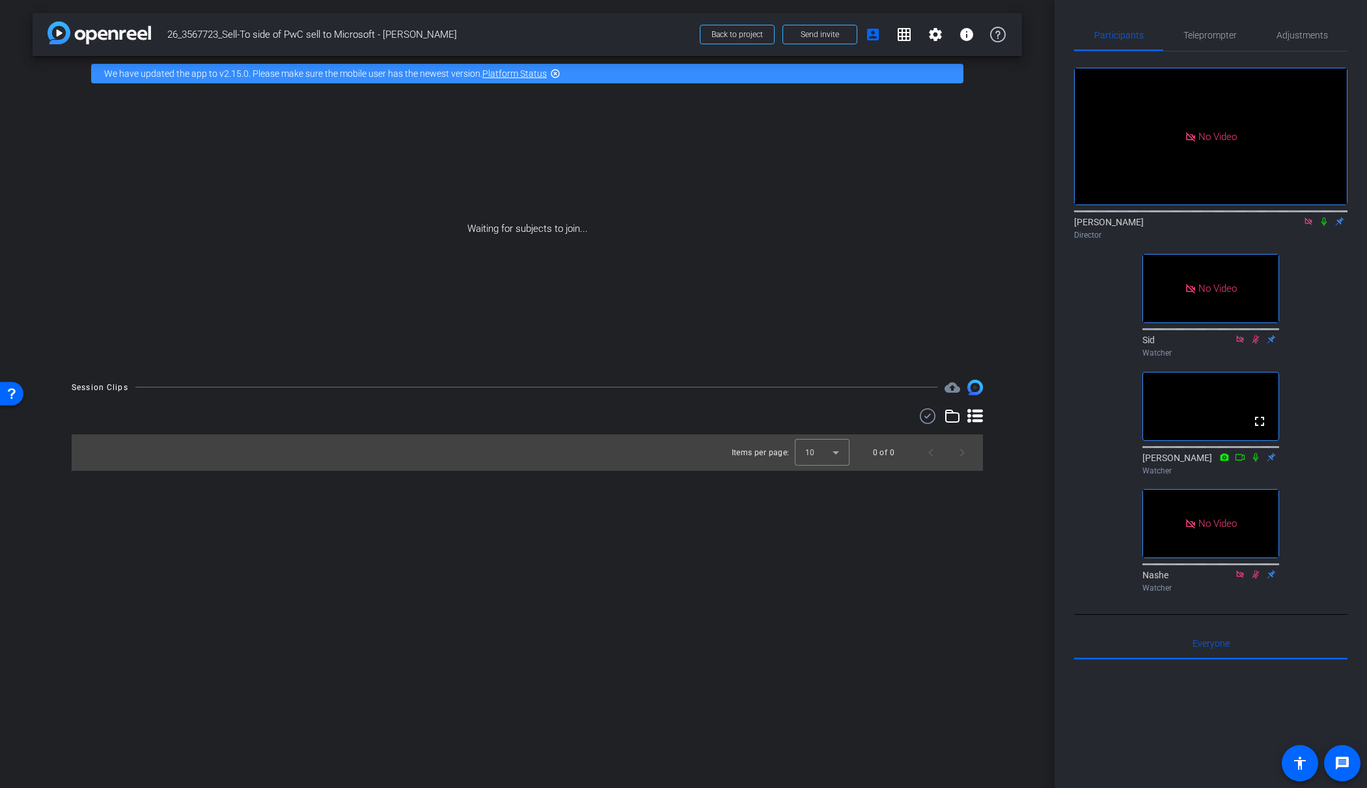
click at [1271, 458] on icon at bounding box center [1271, 456] width 8 height 8
click at [1273, 458] on icon at bounding box center [1271, 456] width 10 height 9
click at [1236, 400] on video at bounding box center [1210, 406] width 135 height 68
click at [1263, 419] on mat-icon "fullscreen" at bounding box center [1260, 421] width 16 height 16
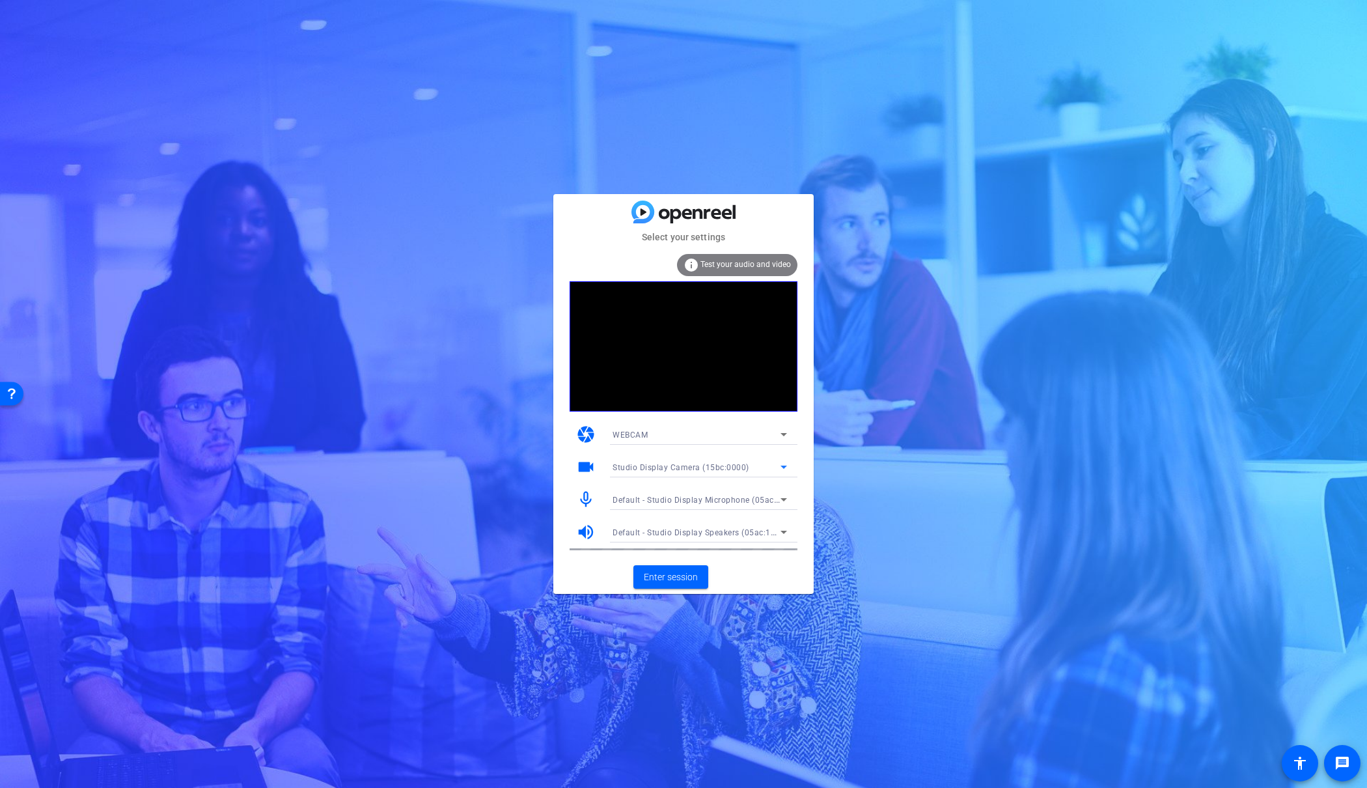
click at [704, 465] on span "Studio Display Camera (15bc:0000)" at bounding box center [681, 467] width 137 height 9
click at [695, 510] on span "Studio Display Camera (15bc:0000)" at bounding box center [679, 514] width 133 height 16
click at [685, 574] on span "Enter session" at bounding box center [671, 577] width 54 height 14
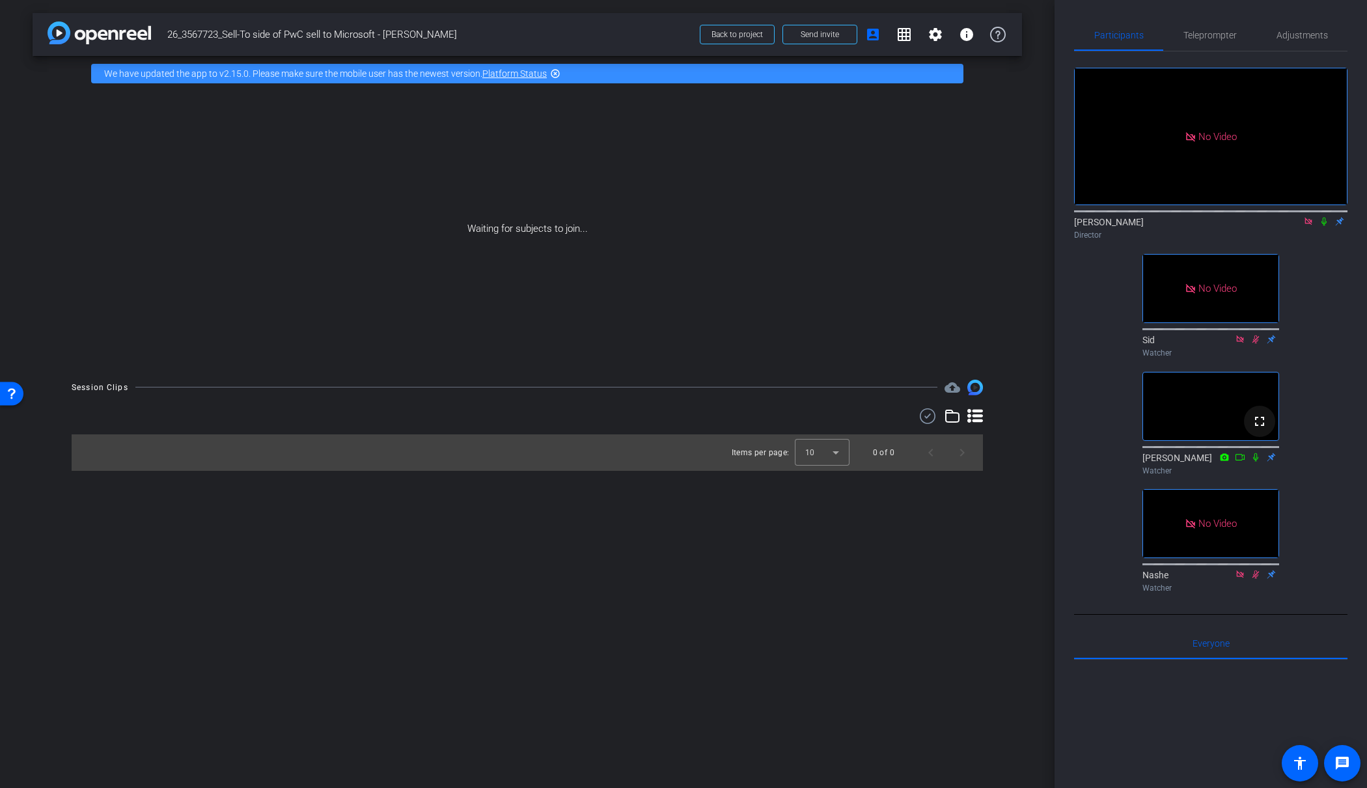
click at [1260, 429] on mat-icon "fullscreen" at bounding box center [1260, 421] width 16 height 16
click at [954, 389] on mat-icon "cloud_upload" at bounding box center [952, 387] width 16 height 16
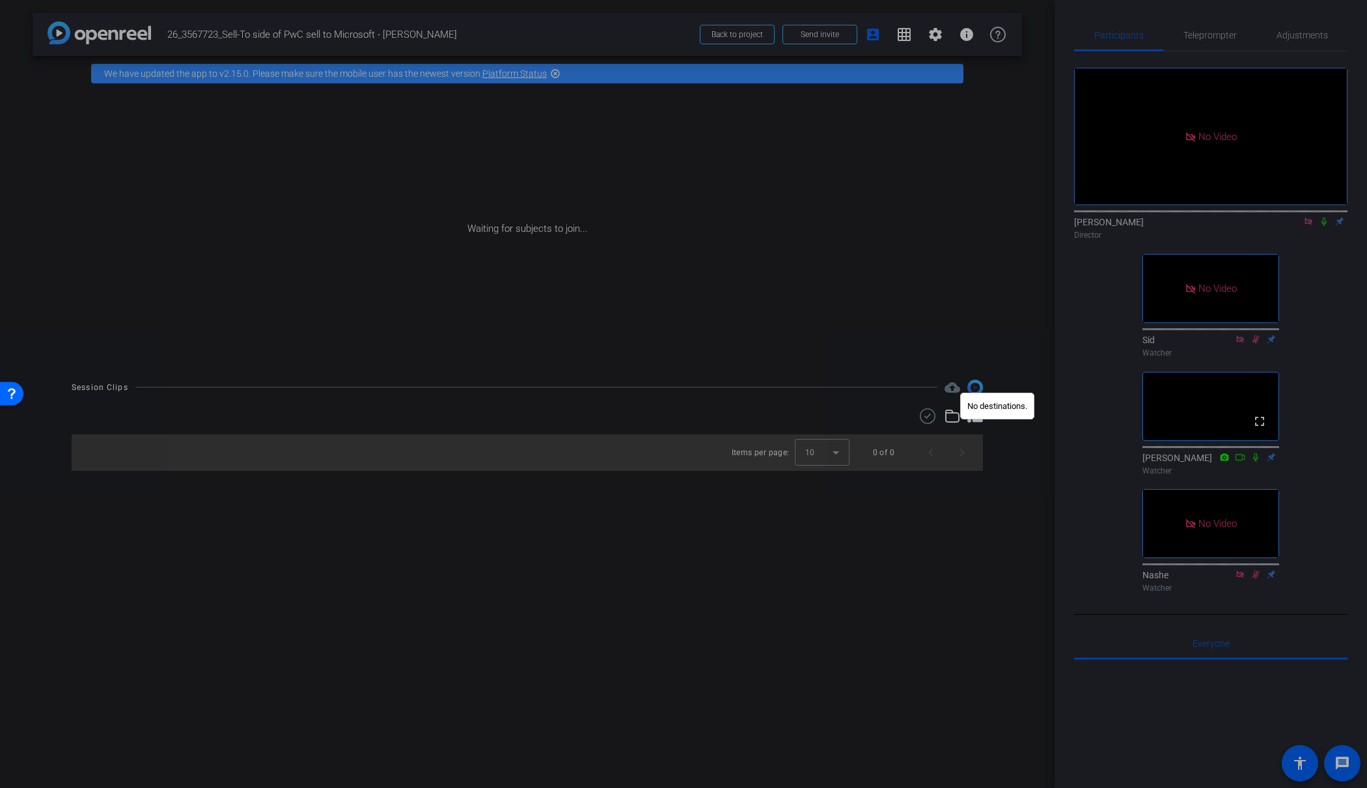
click at [985, 370] on div at bounding box center [683, 394] width 1367 height 788
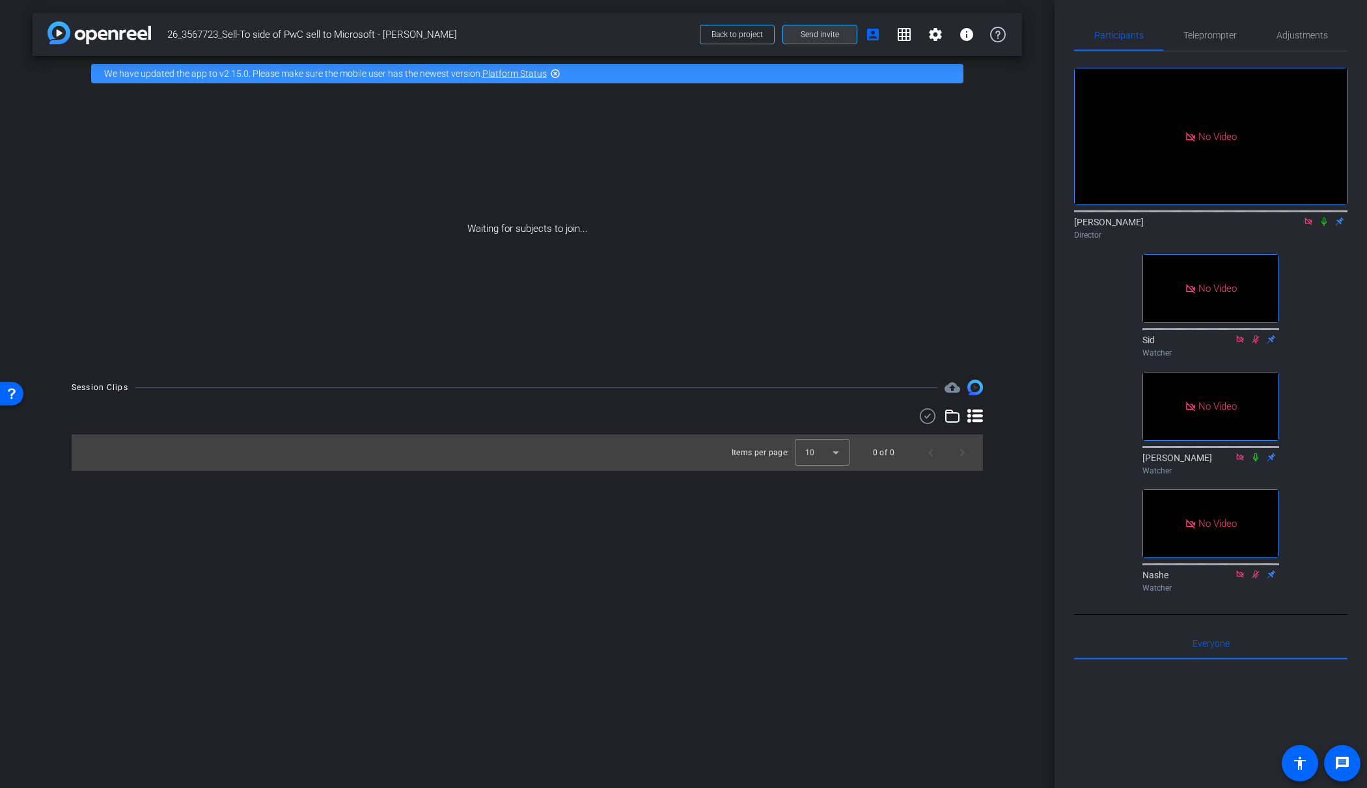
click at [798, 33] on span at bounding box center [820, 34] width 74 height 31
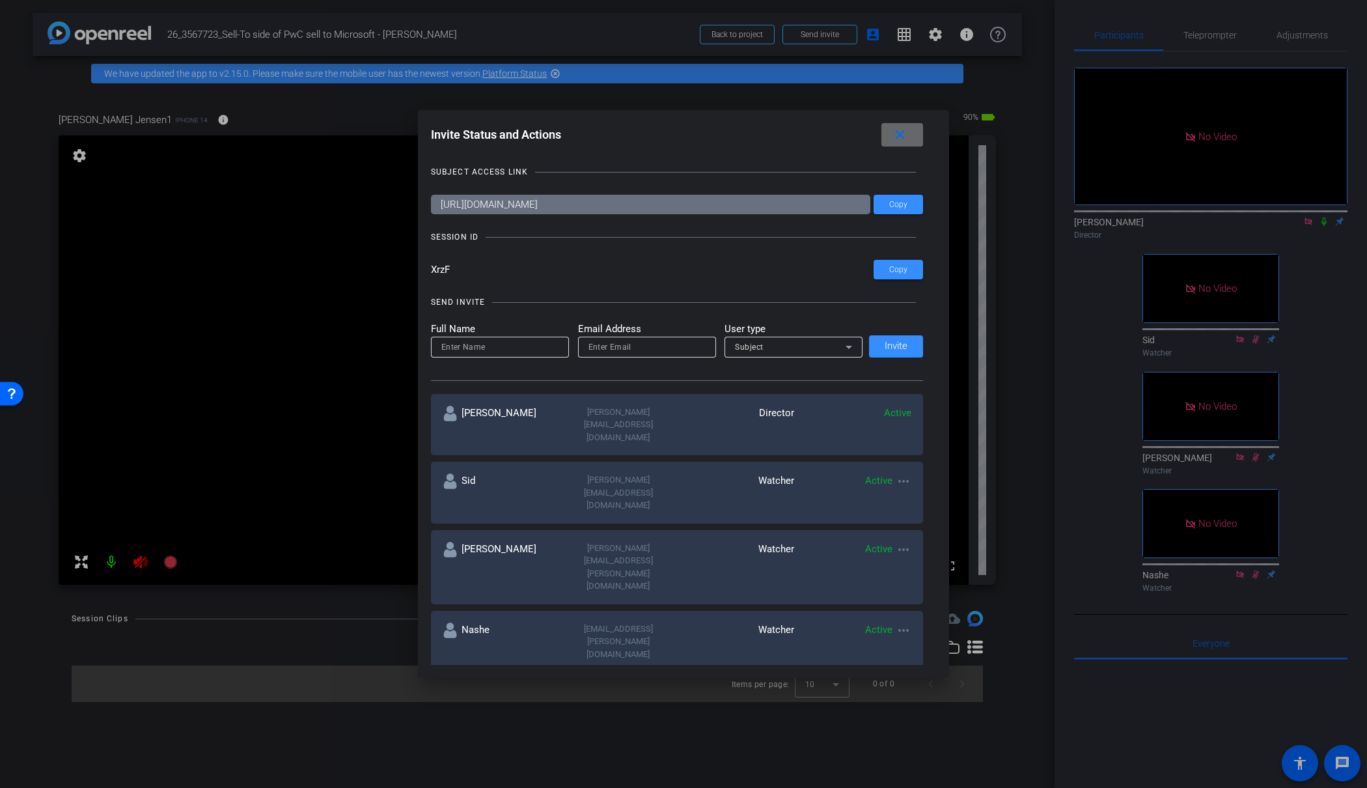
click at [907, 141] on mat-icon "close" at bounding box center [900, 135] width 16 height 16
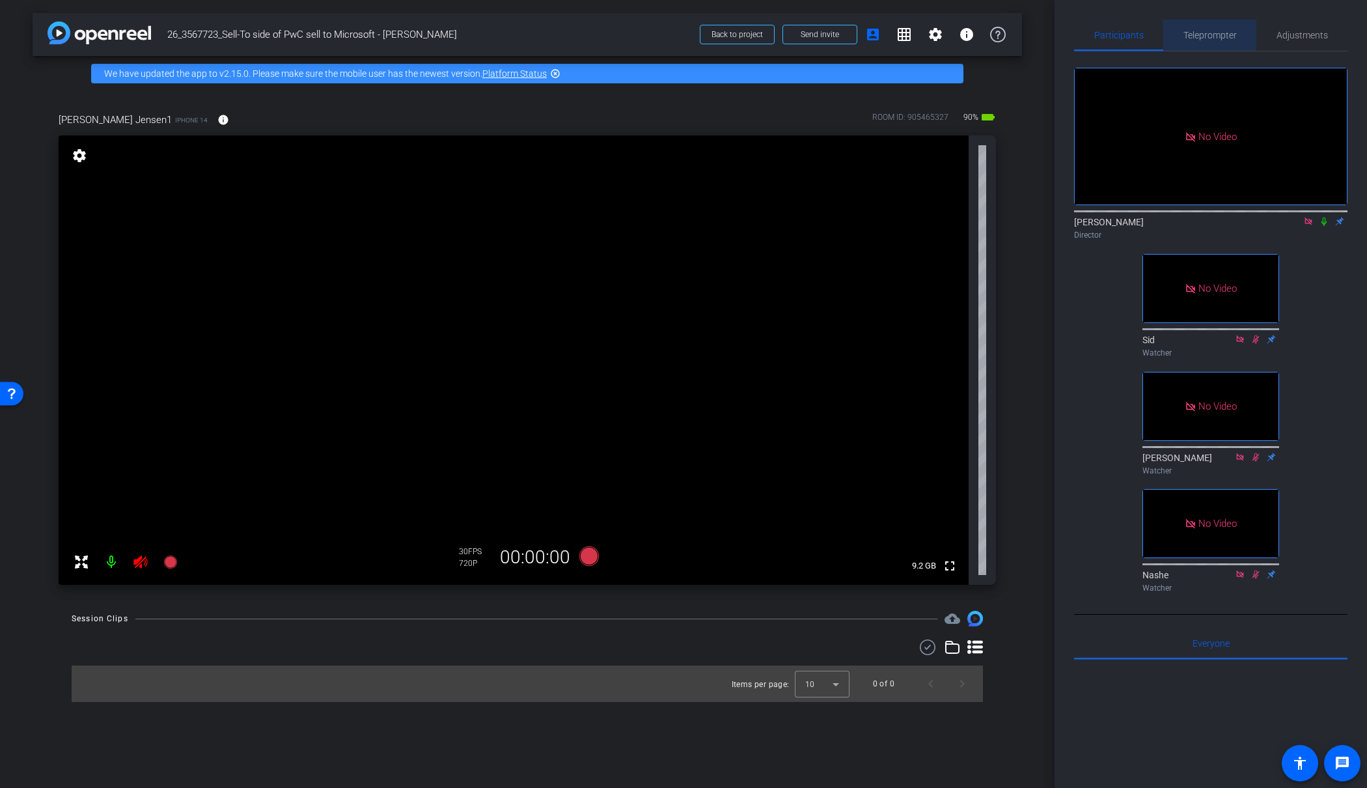
click at [1209, 34] on span "Teleprompter" at bounding box center [1209, 35] width 53 height 9
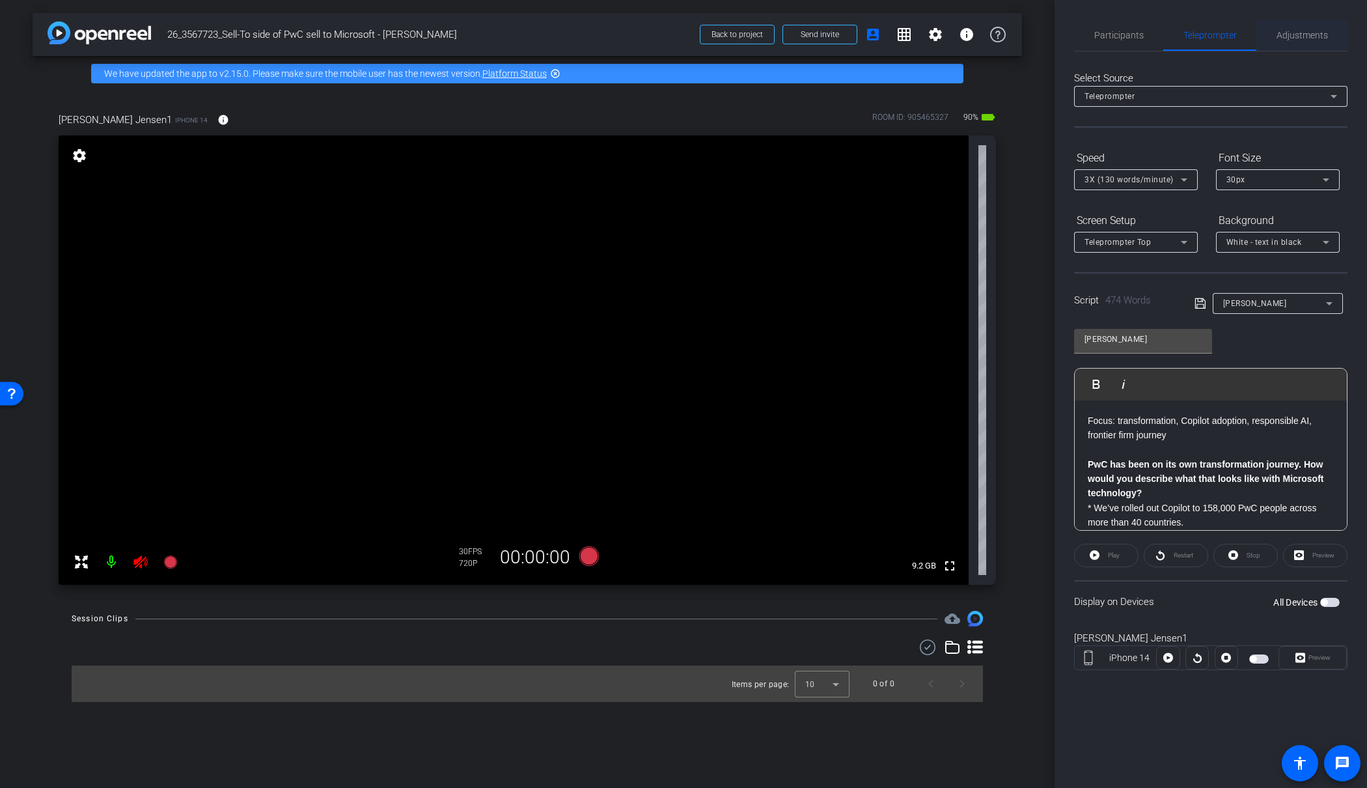
click at [1320, 21] on span "Adjustments" at bounding box center [1301, 35] width 51 height 31
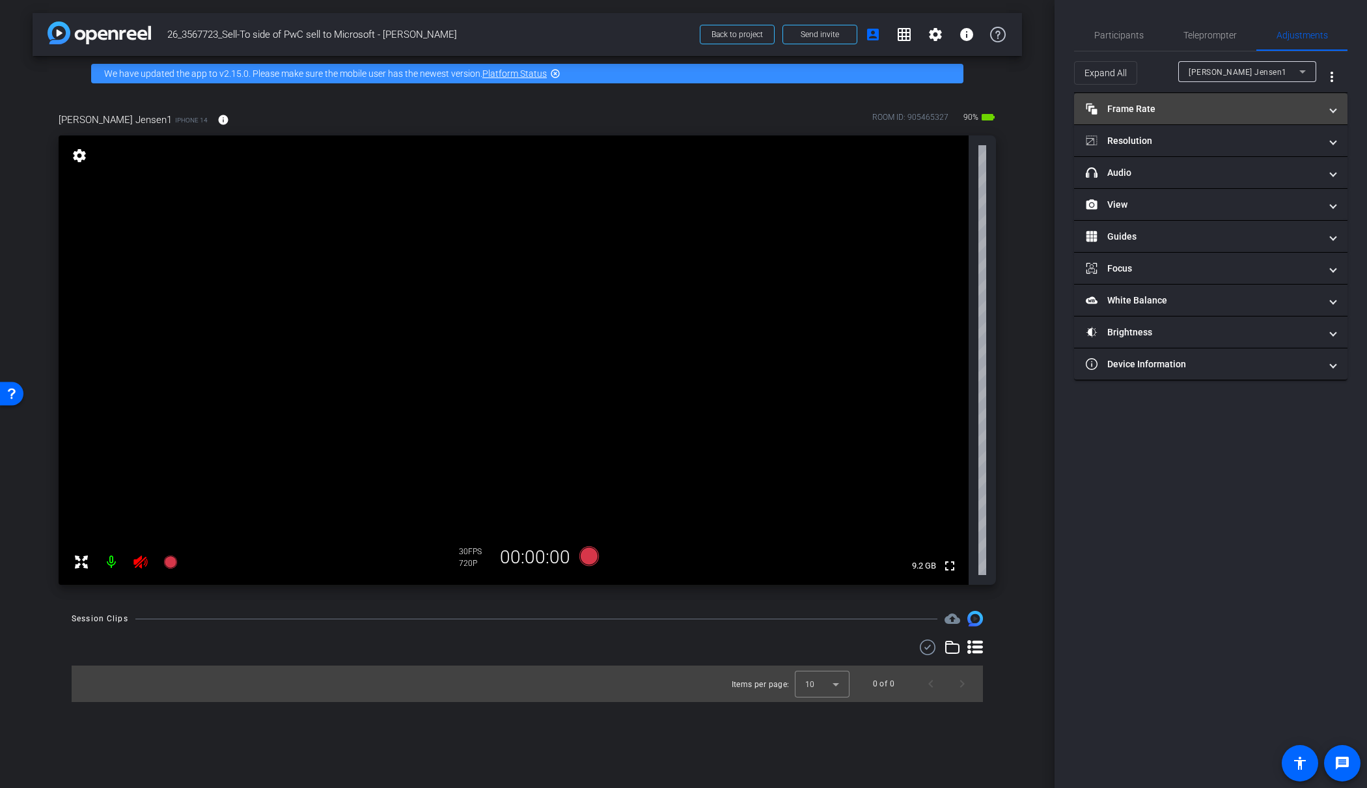
click at [1175, 108] on mat-panel-title "Frame Rate Frame Rate" at bounding box center [1203, 109] width 234 height 14
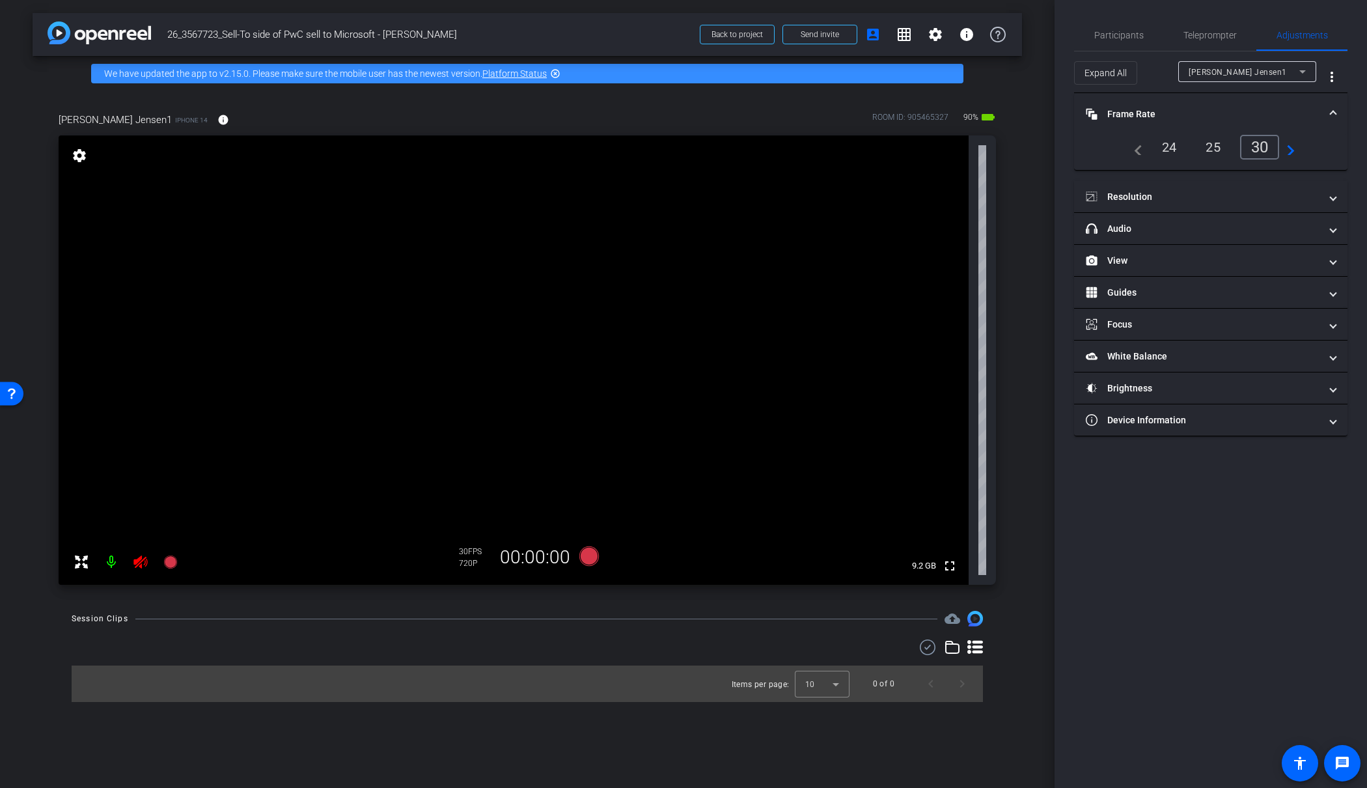
click at [1160, 146] on div "24" at bounding box center [1169, 147] width 34 height 22
click at [1161, 190] on mat-panel-title "Resolution" at bounding box center [1203, 197] width 234 height 14
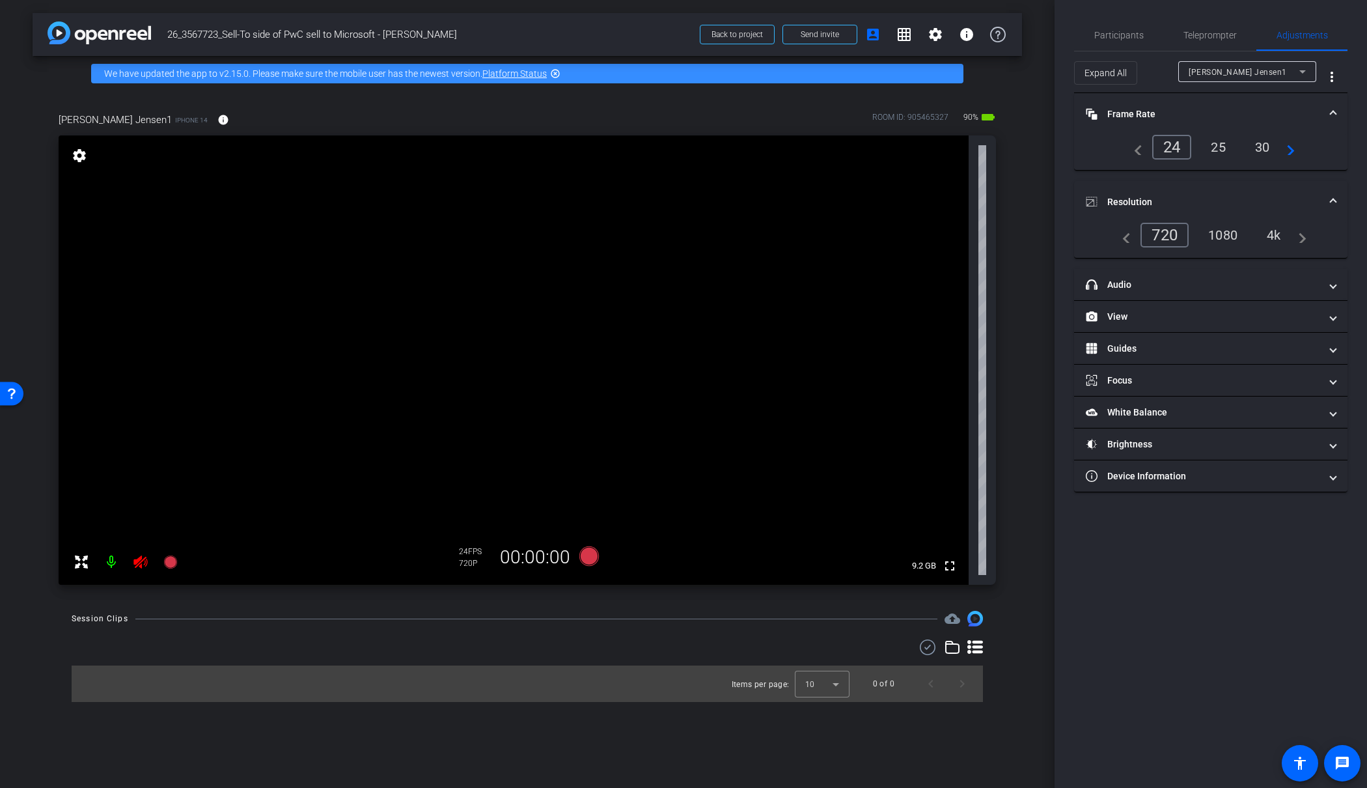
click at [1275, 236] on div "4k" at bounding box center [1274, 235] width 34 height 22
click at [1164, 314] on mat-panel-title "View" at bounding box center [1203, 317] width 234 height 14
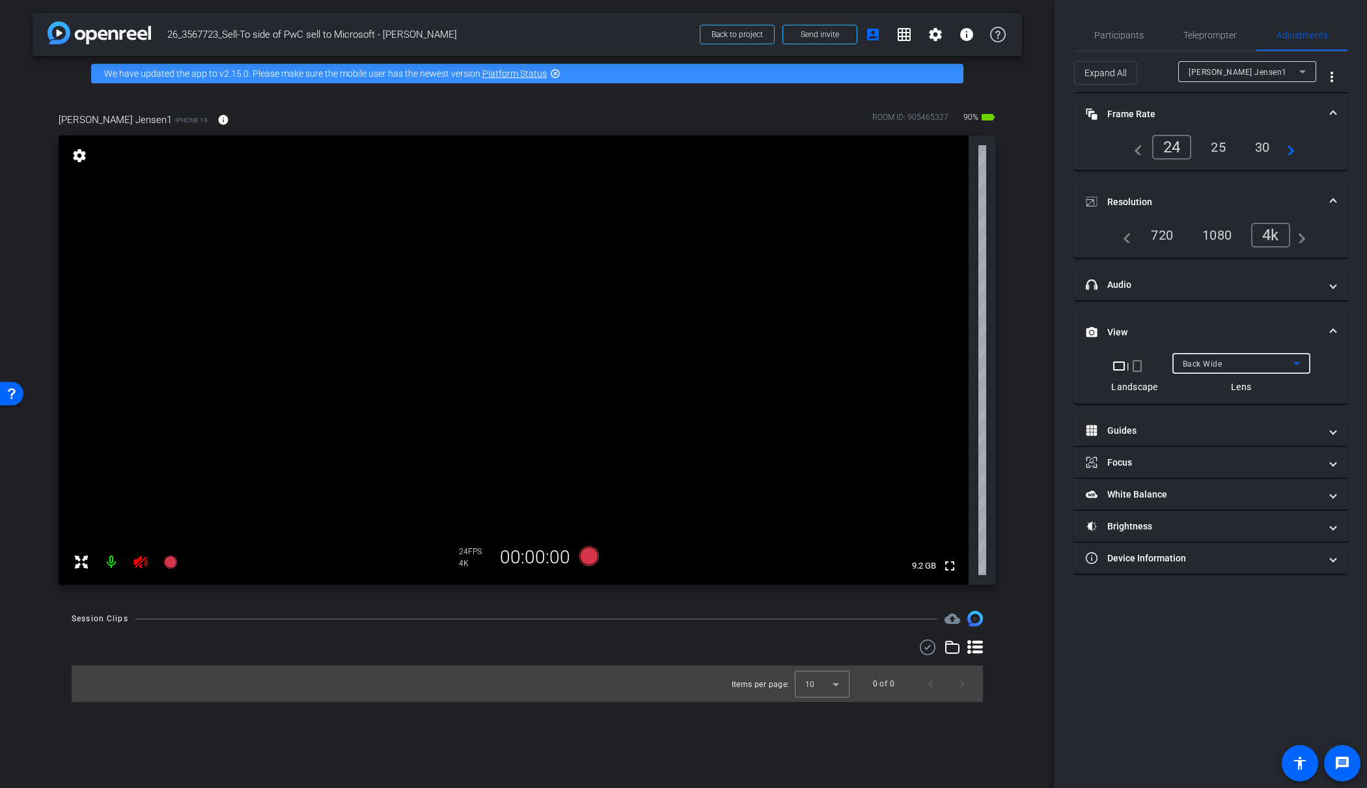
click at [1216, 366] on span "Back Wide" at bounding box center [1203, 363] width 40 height 9
click at [1234, 430] on span "Back Ultra Wide" at bounding box center [1213, 431] width 62 height 16
click at [148, 553] on mat-icon at bounding box center [141, 562] width 26 height 26
click at [141, 560] on icon at bounding box center [140, 561] width 14 height 13
click at [140, 565] on icon at bounding box center [140, 561] width 14 height 13
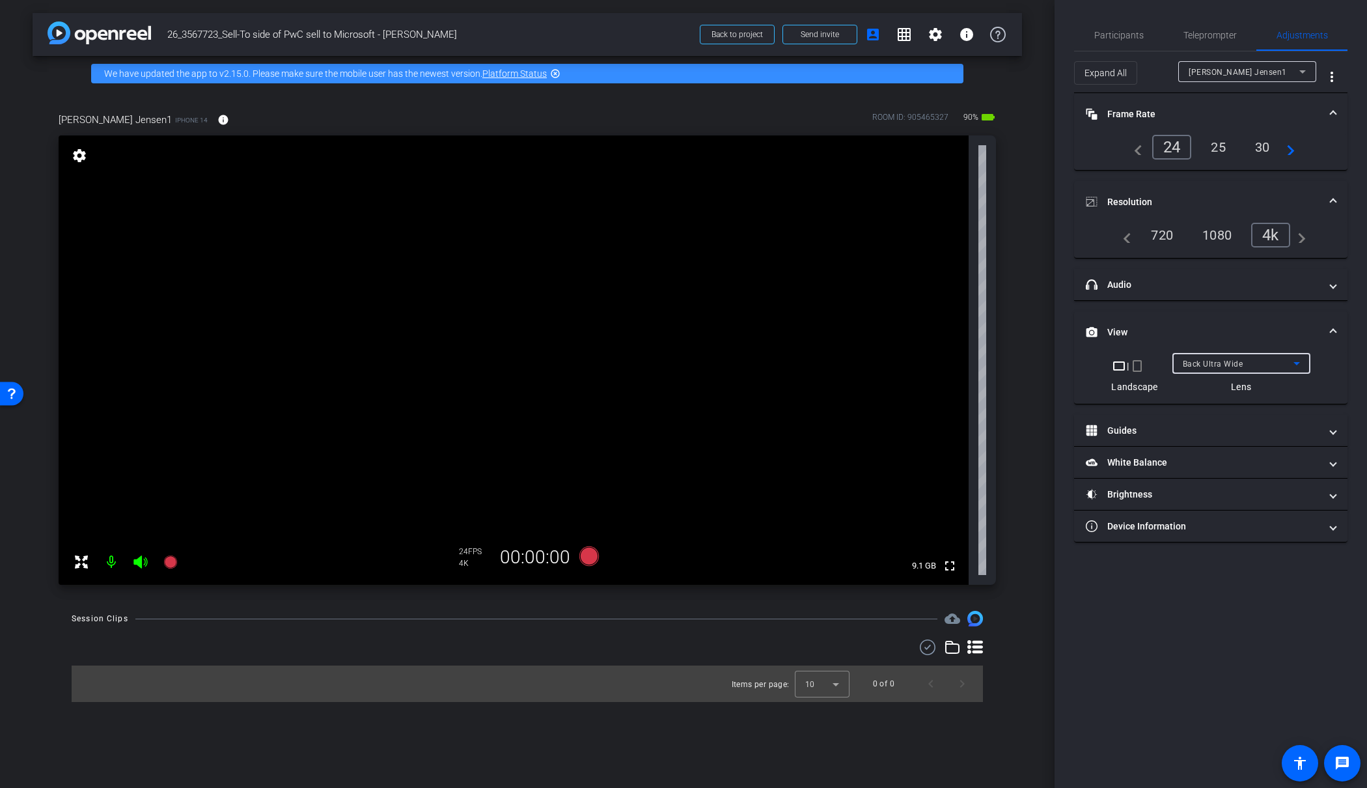
click at [1241, 363] on span "Back Ultra Wide" at bounding box center [1213, 363] width 61 height 9
click at [1222, 387] on span "Back Wide" at bounding box center [1203, 389] width 42 height 16
click at [1200, 35] on span "Teleprompter" at bounding box center [1209, 35] width 53 height 9
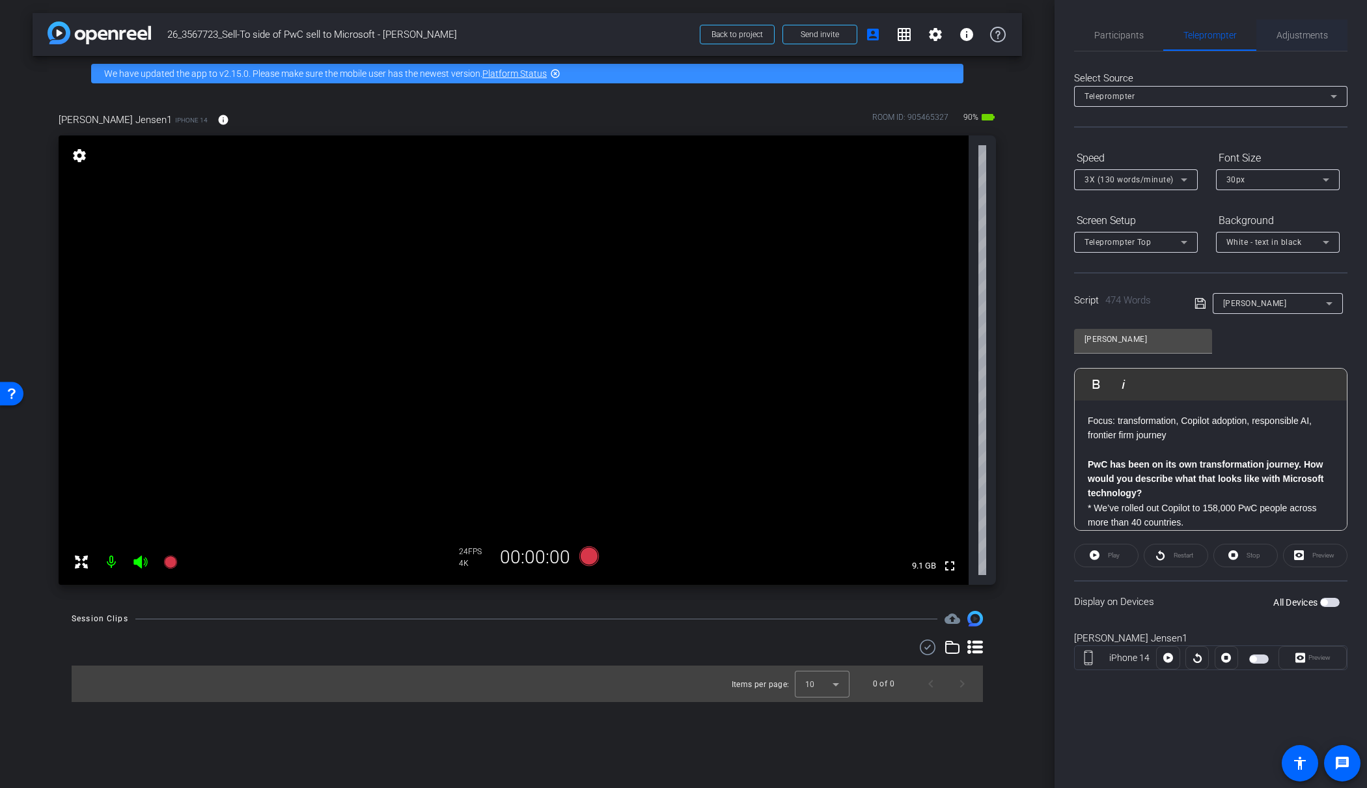
click at [1294, 35] on span "Adjustments" at bounding box center [1301, 35] width 51 height 9
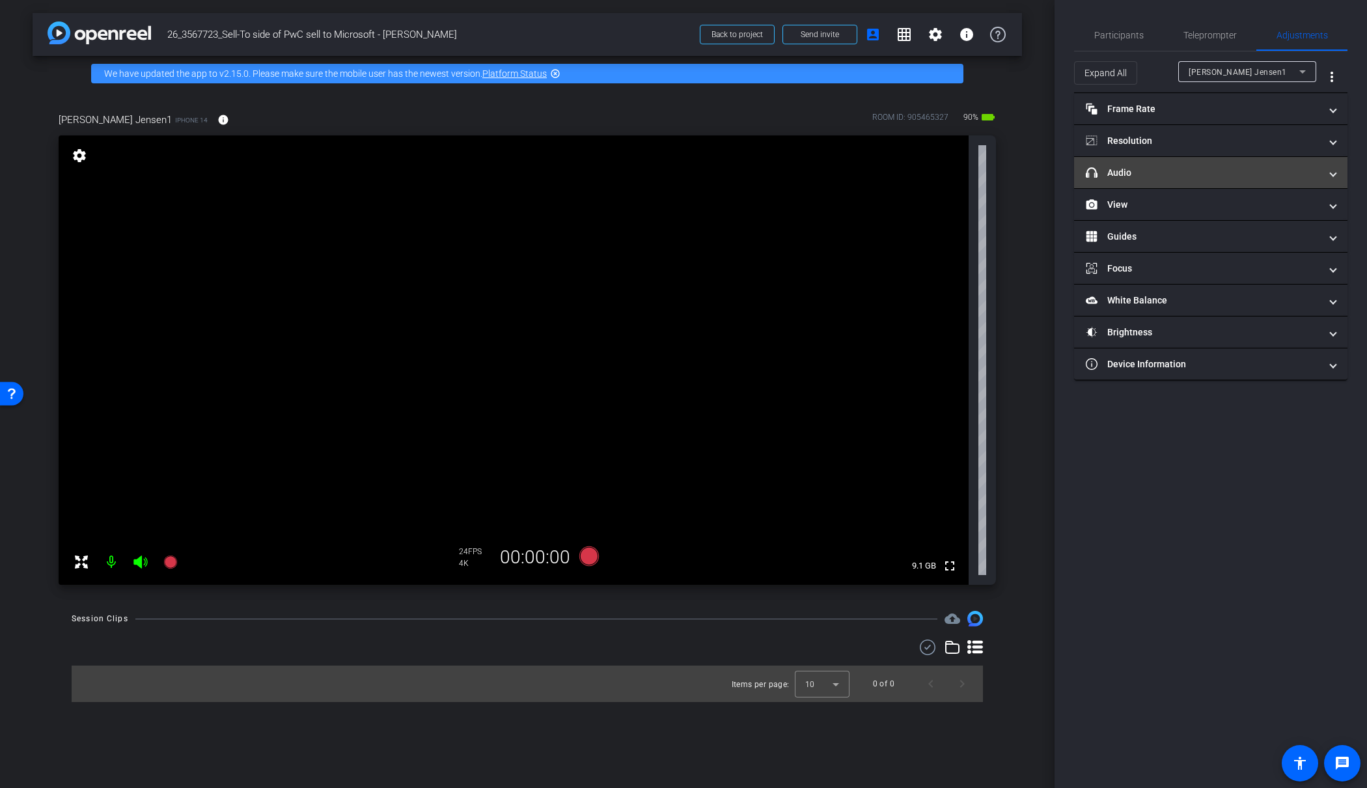
click at [1179, 176] on mat-panel-title "headphone icon Audio" at bounding box center [1203, 173] width 234 height 14
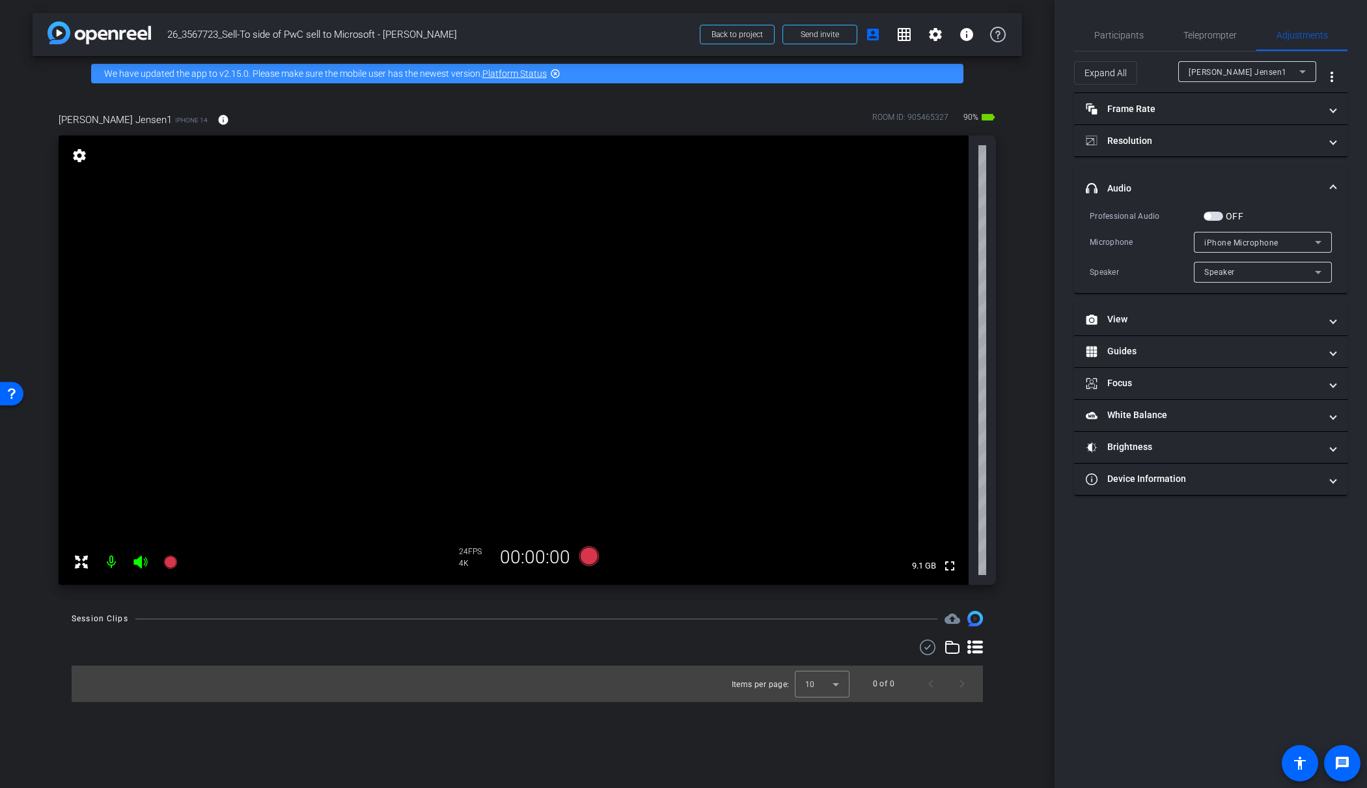
click at [1213, 216] on span "button" at bounding box center [1214, 216] width 20 height 9
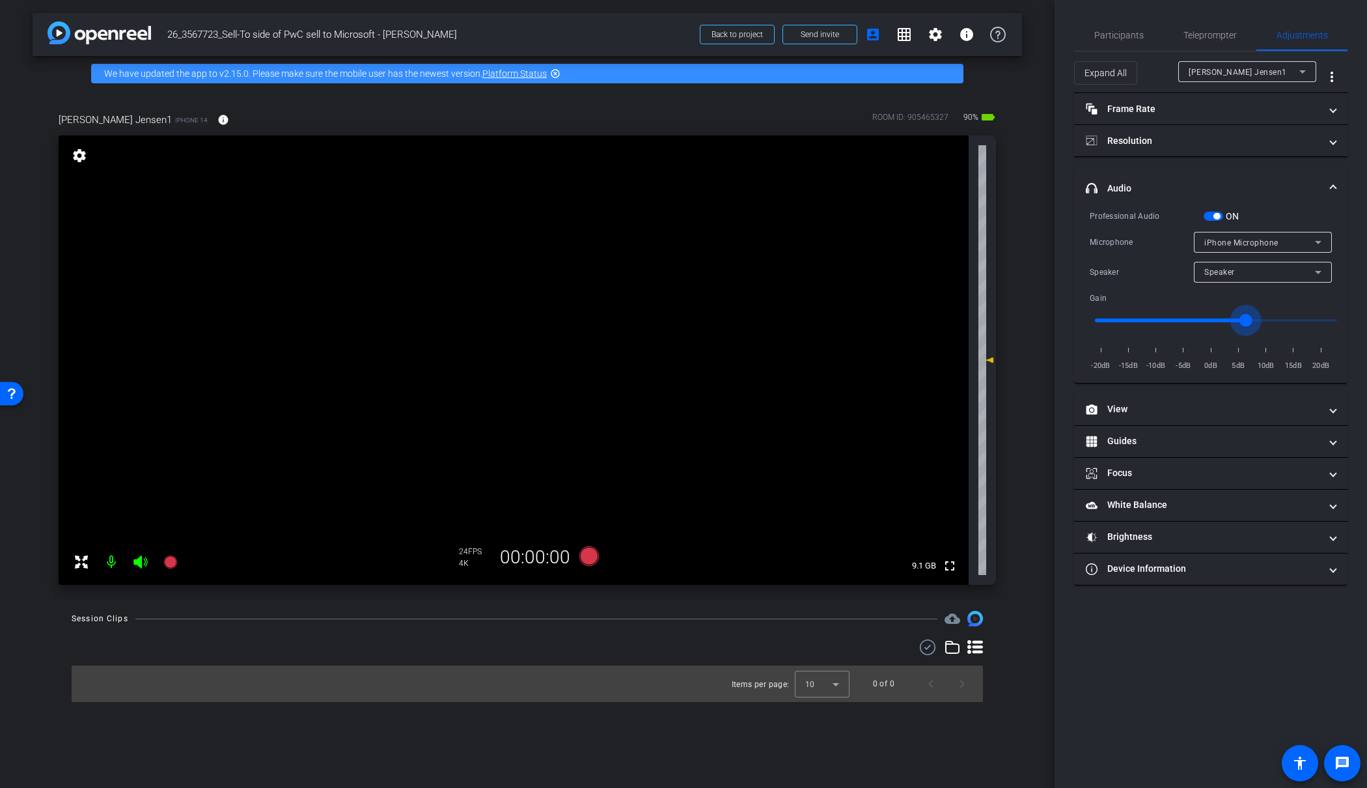
drag, startPoint x: 1218, startPoint y: 319, endPoint x: 1247, endPoint y: 319, distance: 29.3
click at [1247, 319] on input "range" at bounding box center [1215, 320] width 269 height 29
drag, startPoint x: 1247, startPoint y: 319, endPoint x: 1287, endPoint y: 318, distance: 39.7
click at [1287, 318] on input "range" at bounding box center [1215, 320] width 269 height 29
drag, startPoint x: 1287, startPoint y: 318, endPoint x: 1270, endPoint y: 318, distance: 16.9
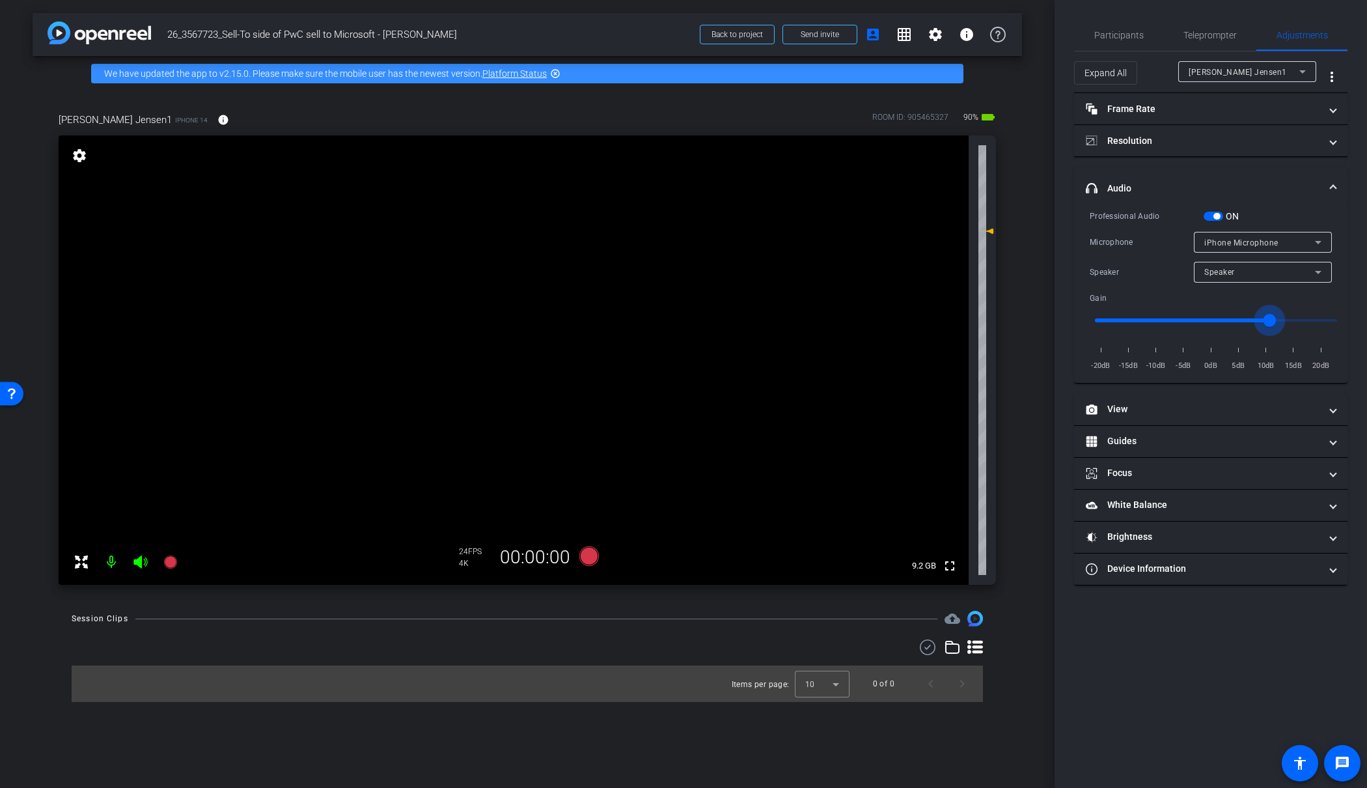
click at [1270, 318] on input "range" at bounding box center [1215, 320] width 269 height 29
type input "8"
click at [1217, 33] on span "Teleprompter" at bounding box center [1209, 35] width 53 height 9
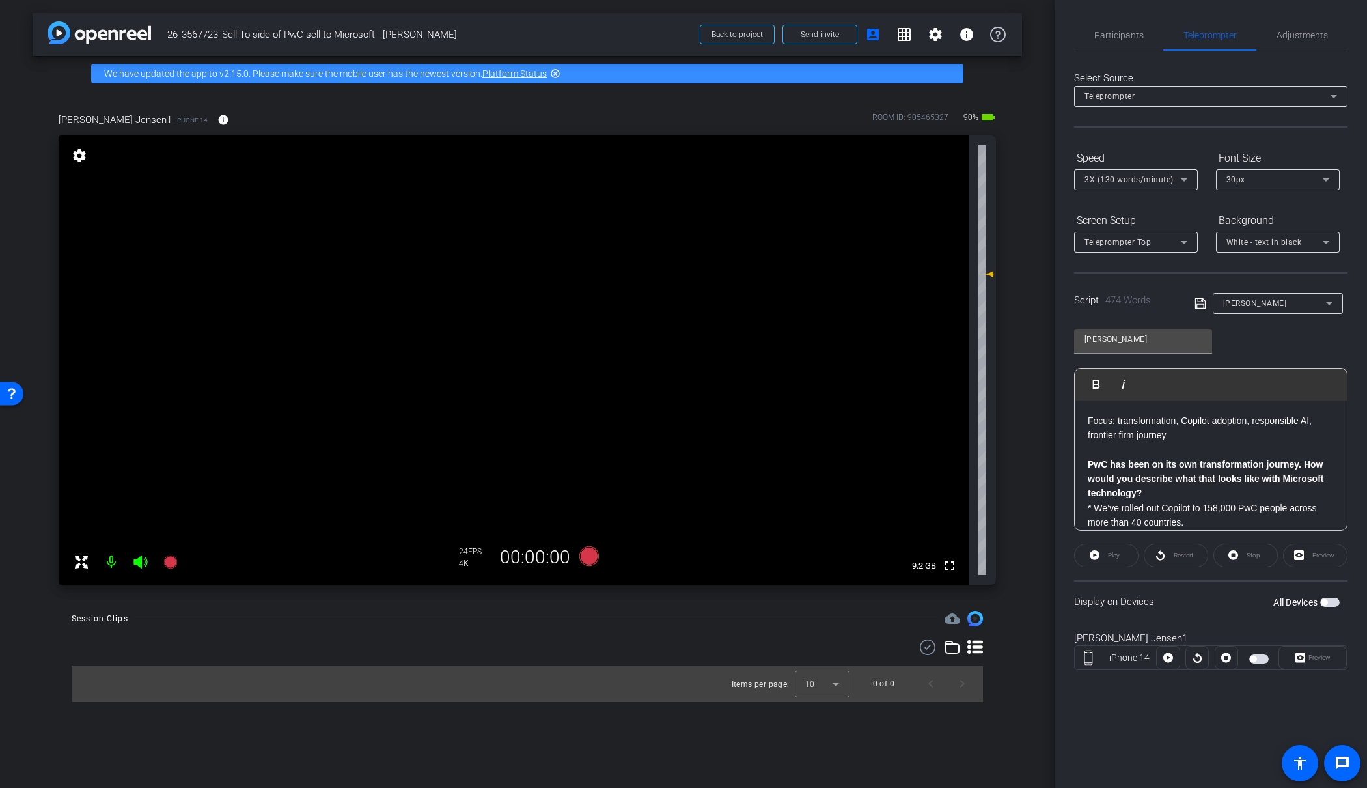
click at [1329, 603] on span "button" at bounding box center [1330, 602] width 20 height 9
click at [1317, 655] on span "Preview" at bounding box center [1319, 657] width 22 height 7
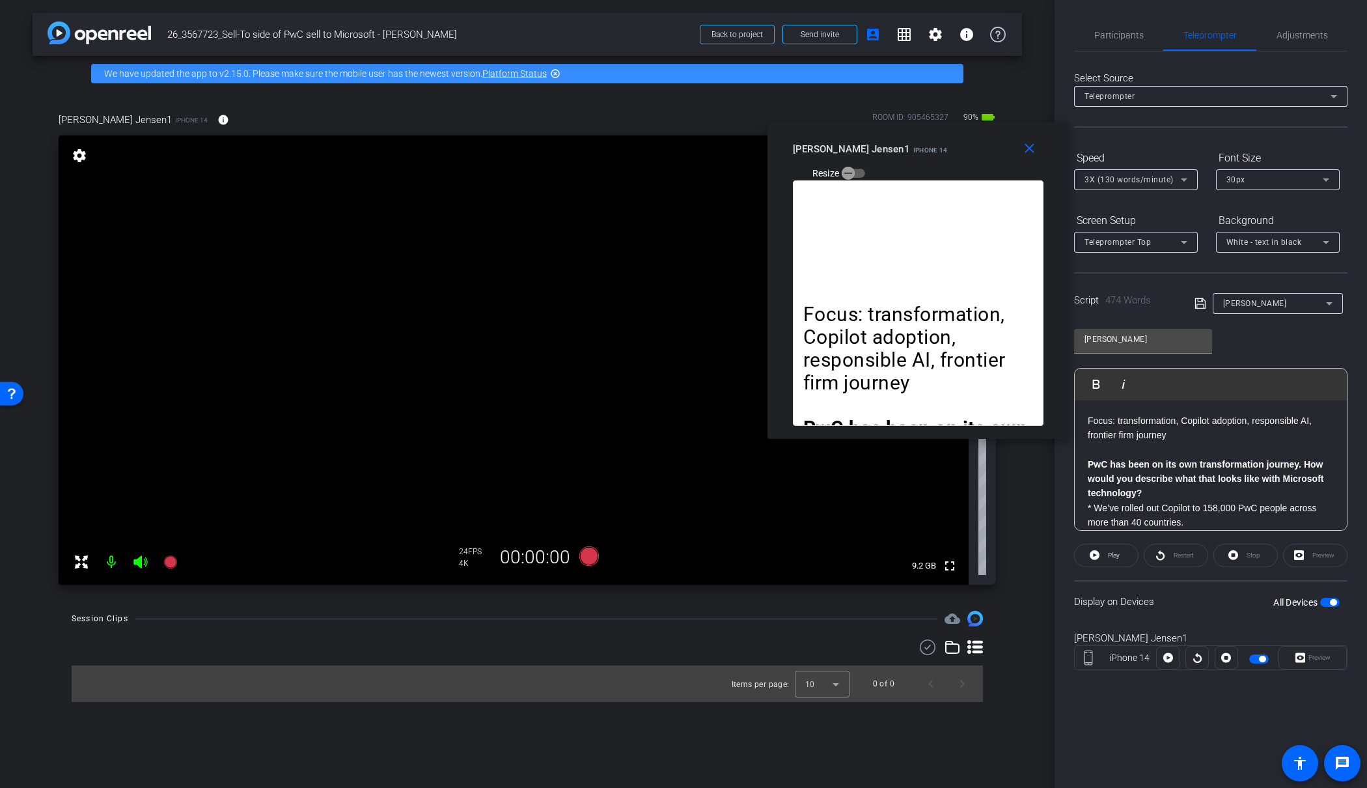
drag, startPoint x: 661, startPoint y: 276, endPoint x: 888, endPoint y: 197, distance: 240.0
click at [872, 165] on div "close Desiree Jensen1 iPhone 14 Resize" at bounding box center [917, 151] width 301 height 59
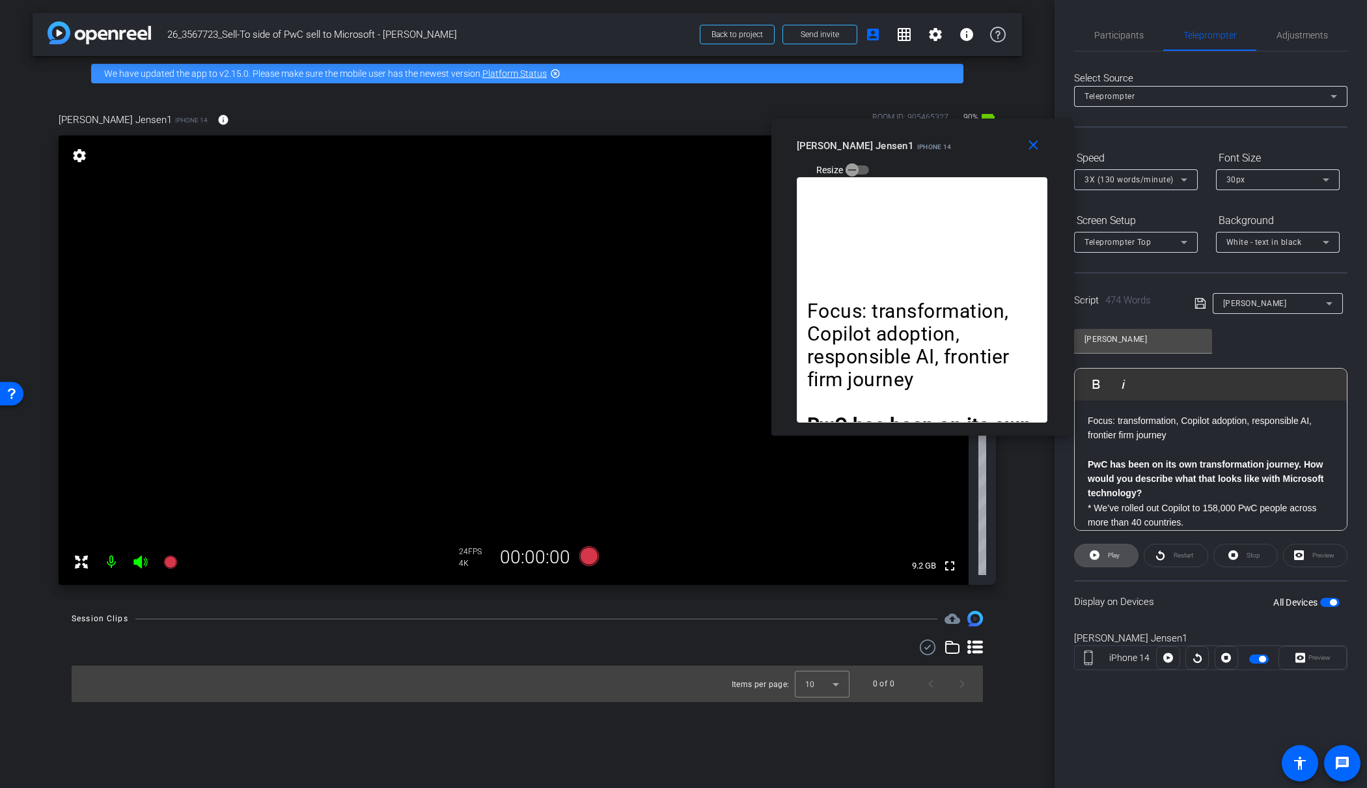
click at [1114, 551] on span "Play" at bounding box center [1114, 554] width 12 height 7
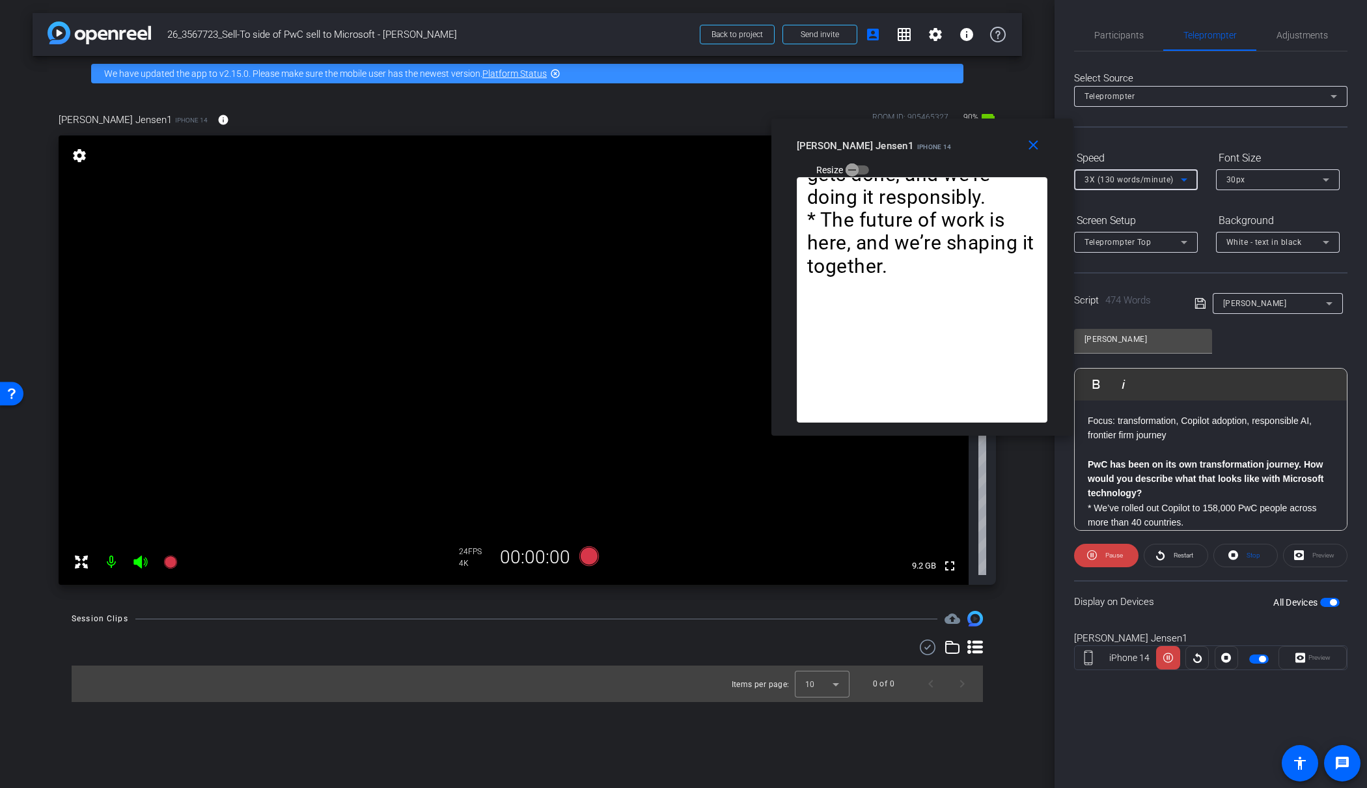
click at [1163, 186] on div "3X (130 words/minute)" at bounding box center [1132, 179] width 96 height 16
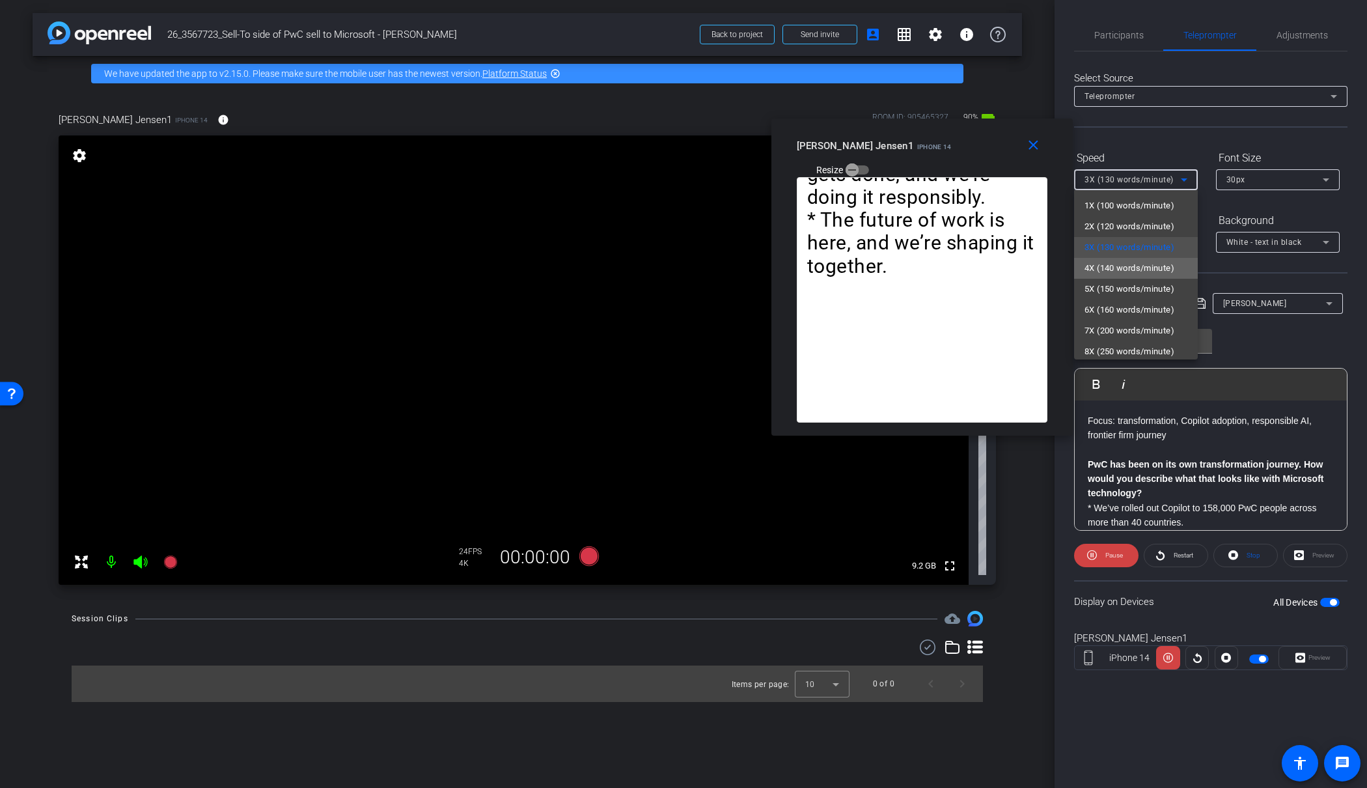
click at [1137, 270] on span "4X (140 words/minute)" at bounding box center [1129, 268] width 90 height 16
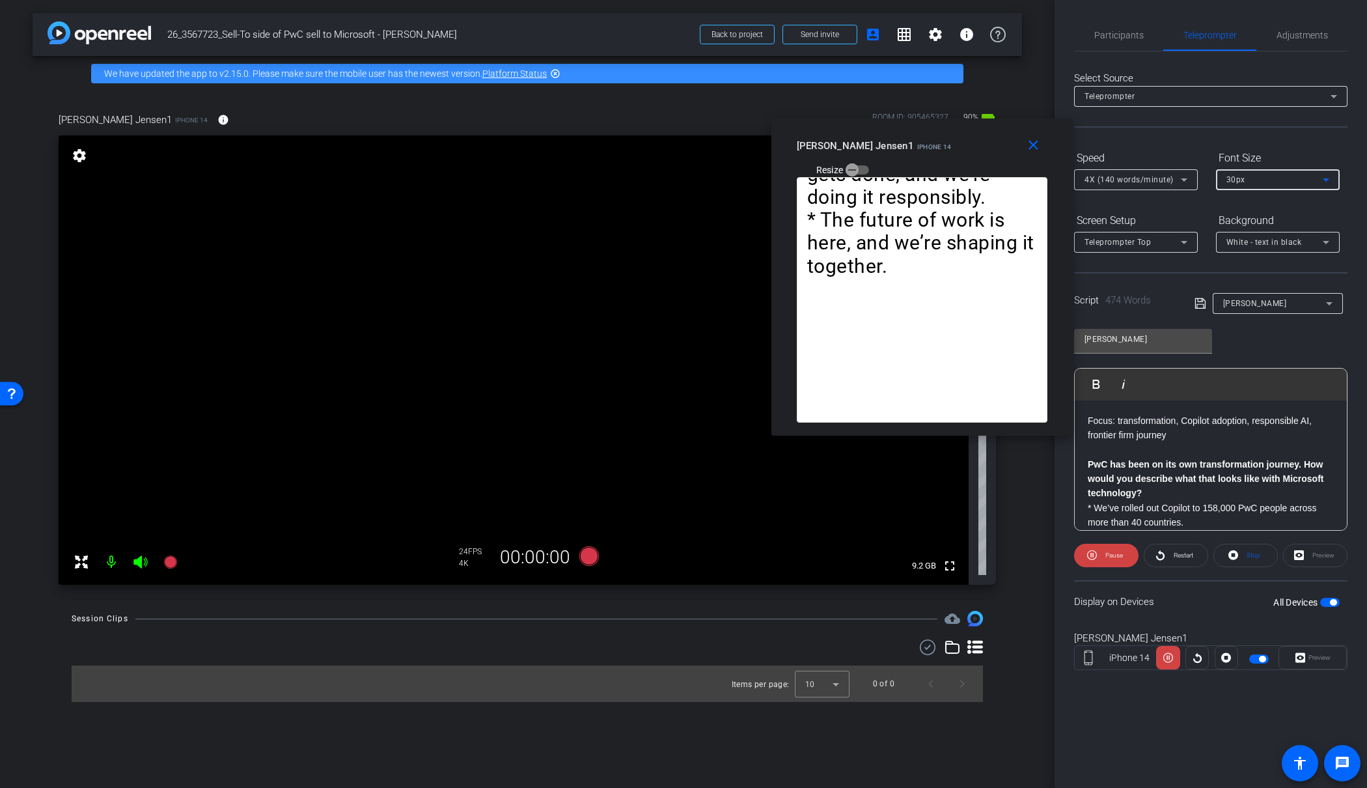
click at [1289, 180] on div "30px" at bounding box center [1274, 179] width 96 height 16
click at [1036, 147] on div at bounding box center [683, 394] width 1367 height 788
click at [1035, 146] on mat-icon "close" at bounding box center [1033, 145] width 16 height 16
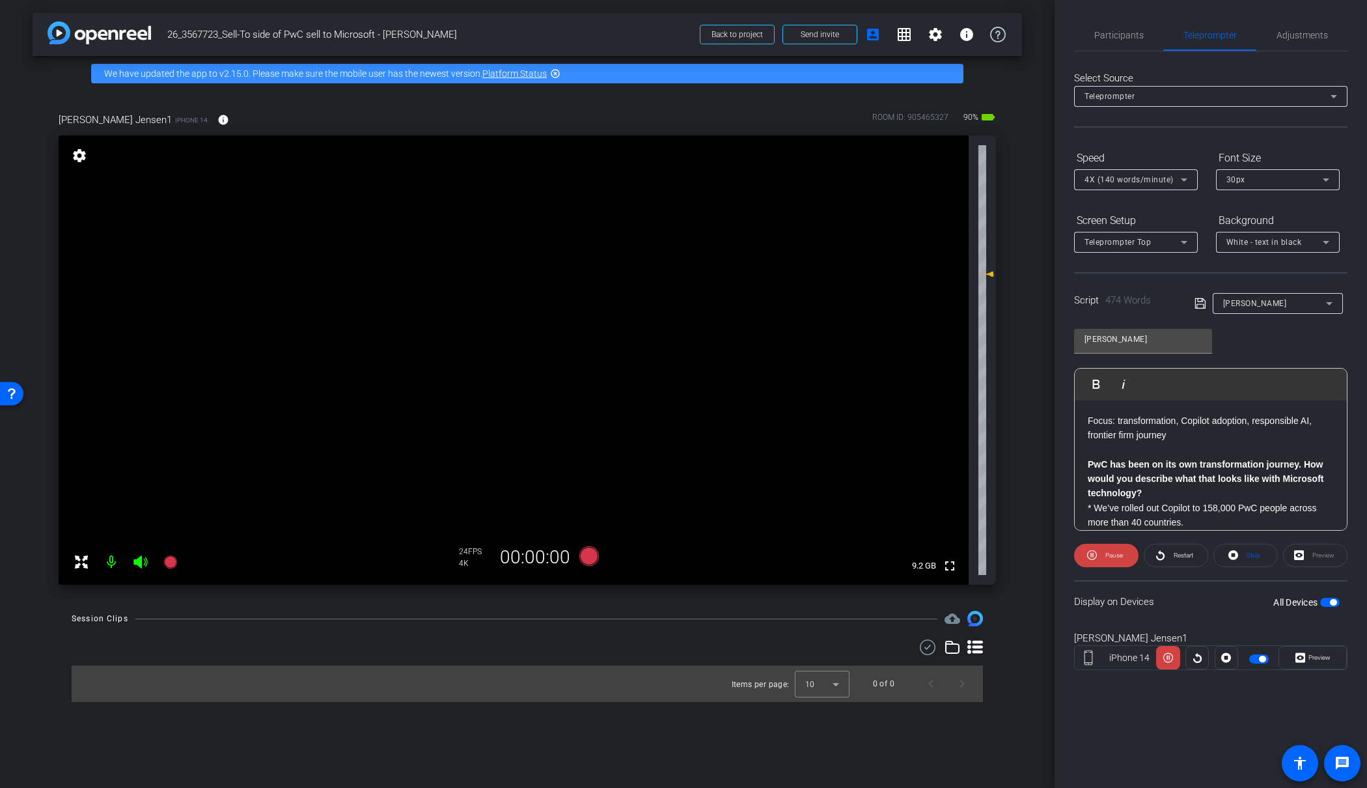
click at [1264, 658] on span "button" at bounding box center [1262, 658] width 7 height 7
click at [1126, 33] on span "Participants" at bounding box center [1118, 35] width 49 height 9
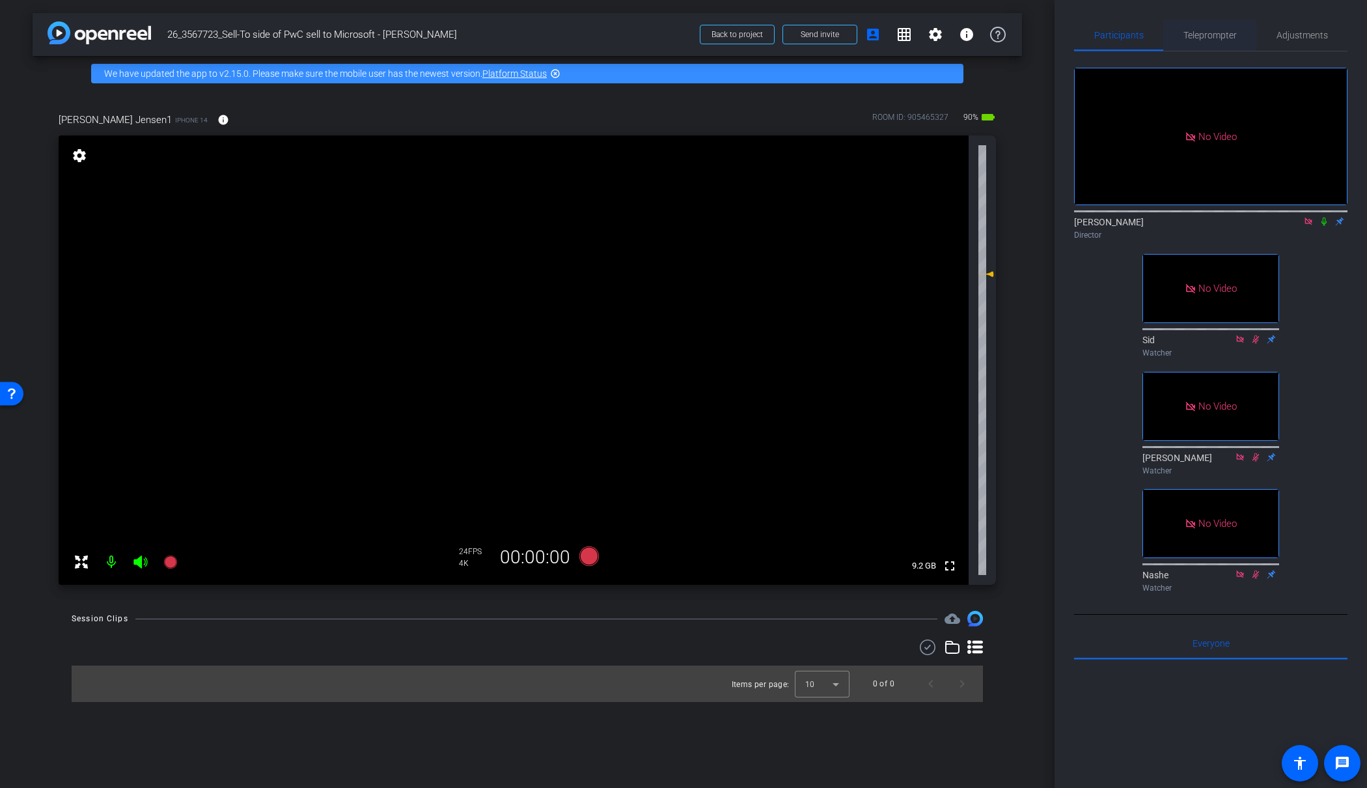
click at [1222, 34] on span "Teleprompter" at bounding box center [1209, 35] width 53 height 9
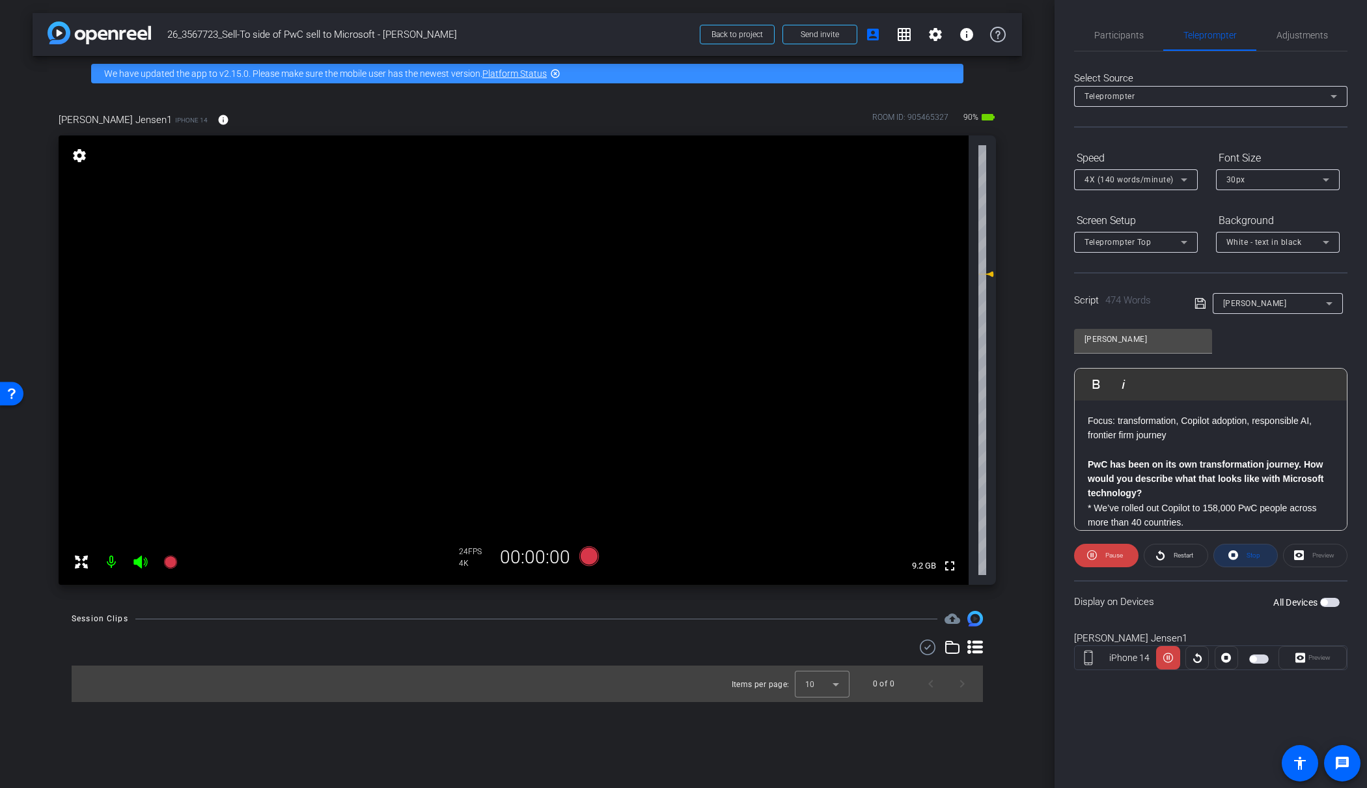
click at [1251, 552] on span "Stop" at bounding box center [1254, 554] width 14 height 7
click at [1123, 36] on span "Participants" at bounding box center [1118, 35] width 49 height 9
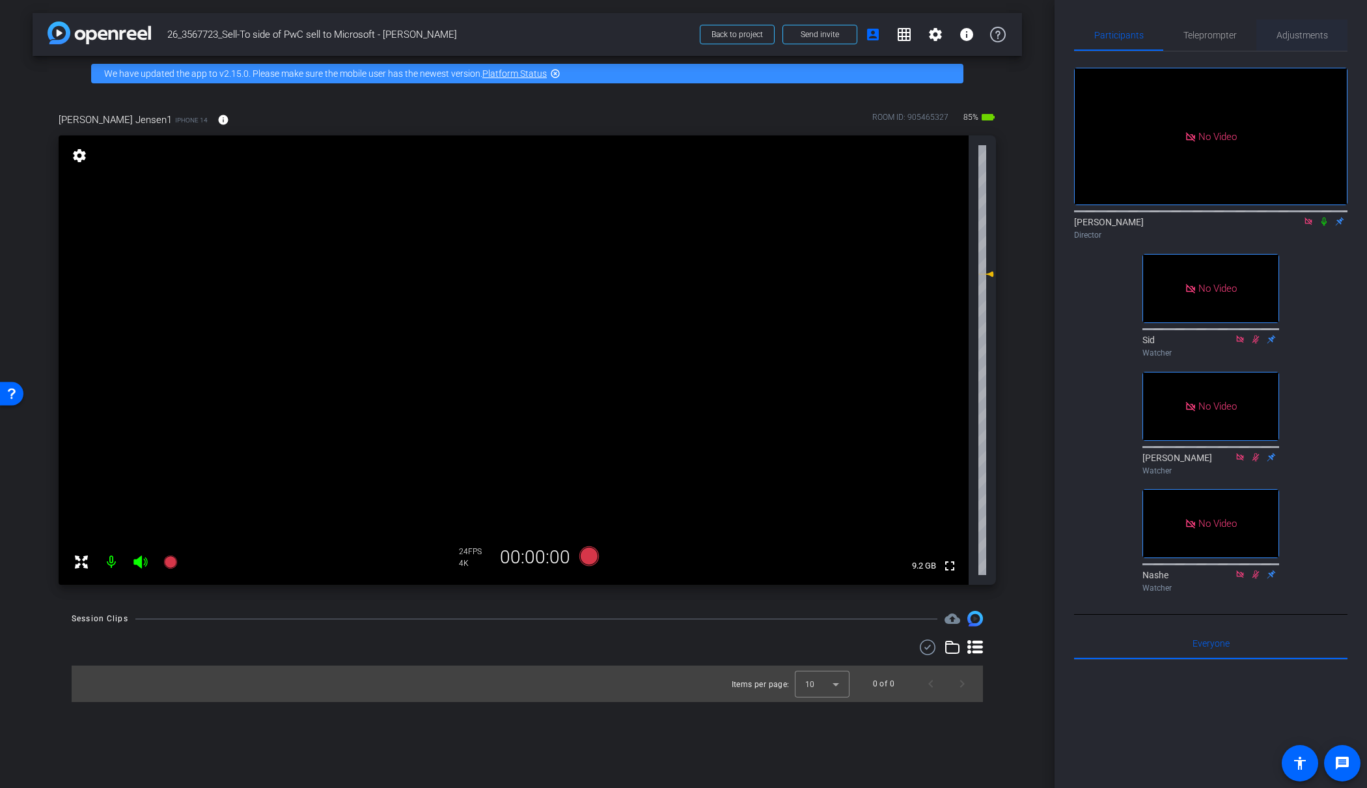
click at [1305, 35] on span "Adjustments" at bounding box center [1301, 35] width 51 height 9
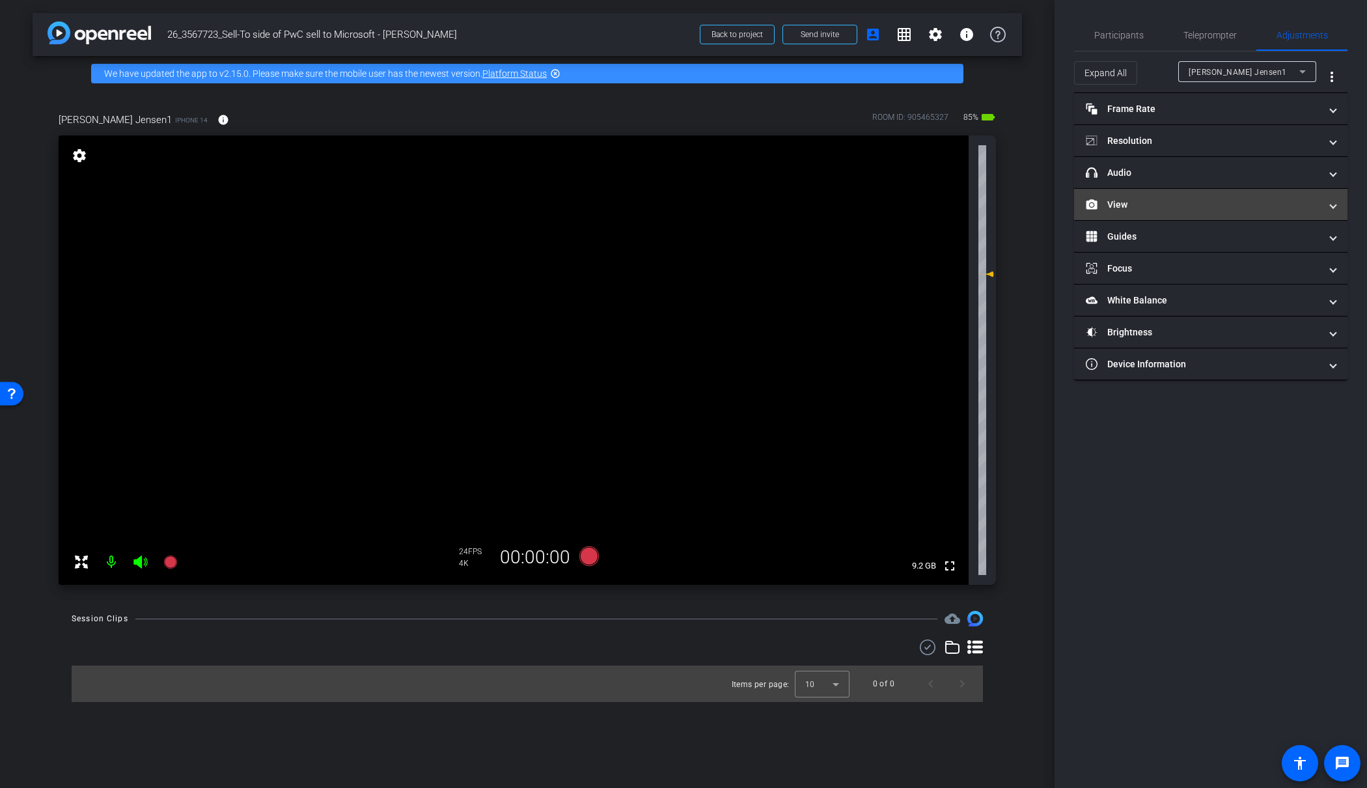
click at [1171, 208] on mat-panel-title "View" at bounding box center [1203, 205] width 234 height 14
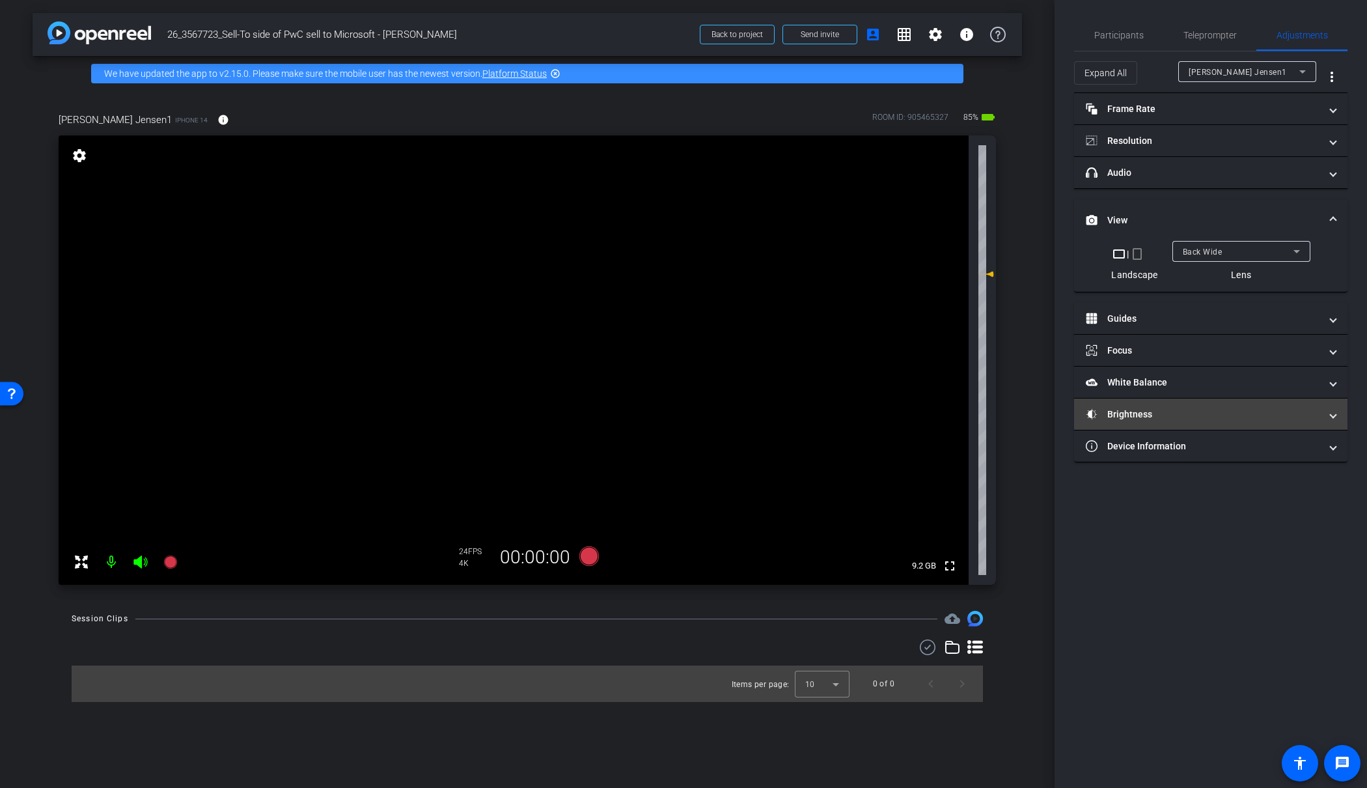
click at [1184, 413] on mat-panel-title "Brightness" at bounding box center [1203, 414] width 234 height 14
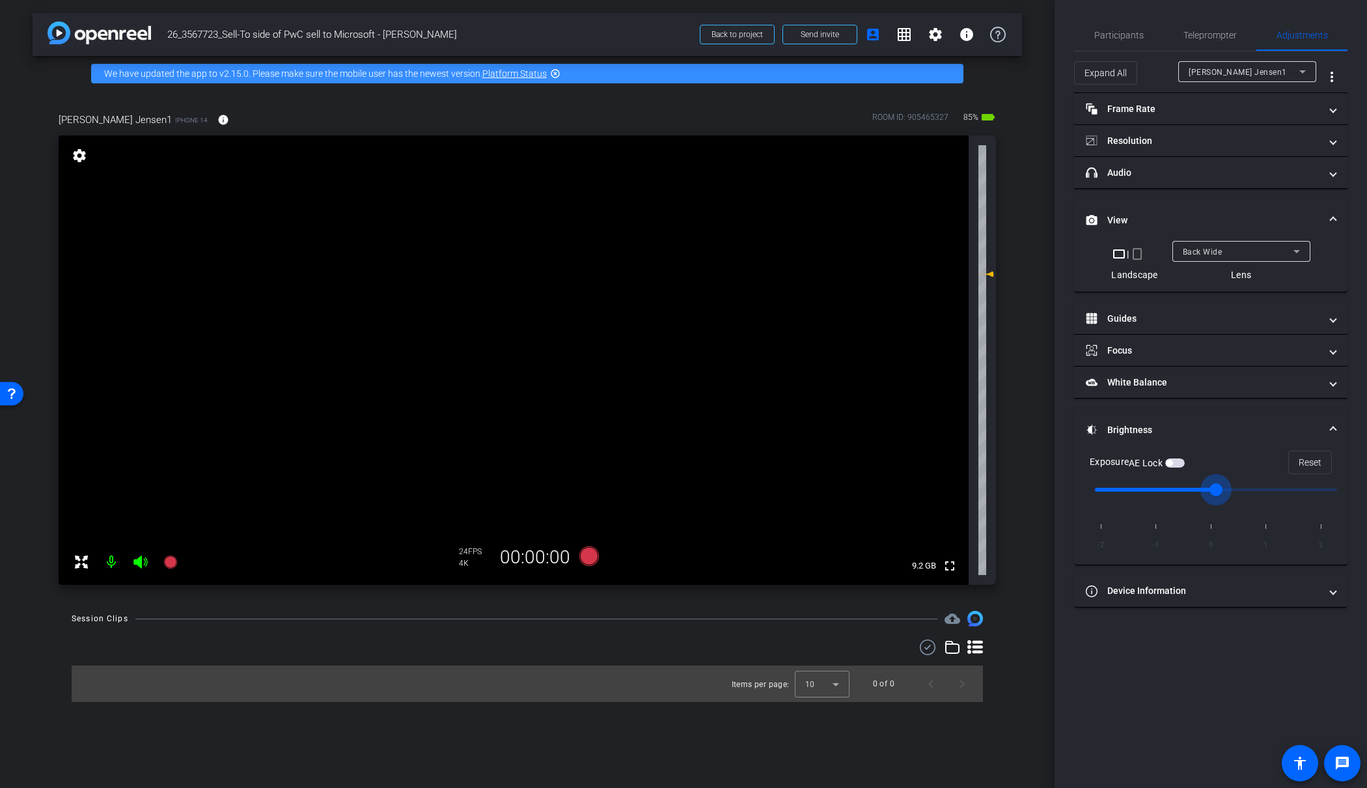
drag, startPoint x: 1213, startPoint y: 489, endPoint x: 1189, endPoint y: 489, distance: 24.1
click at [1189, 489] on input "range" at bounding box center [1215, 489] width 269 height 29
click at [1188, 489] on input "range" at bounding box center [1215, 489] width 269 height 29
click at [1169, 485] on input "range" at bounding box center [1215, 489] width 269 height 29
type input "0"
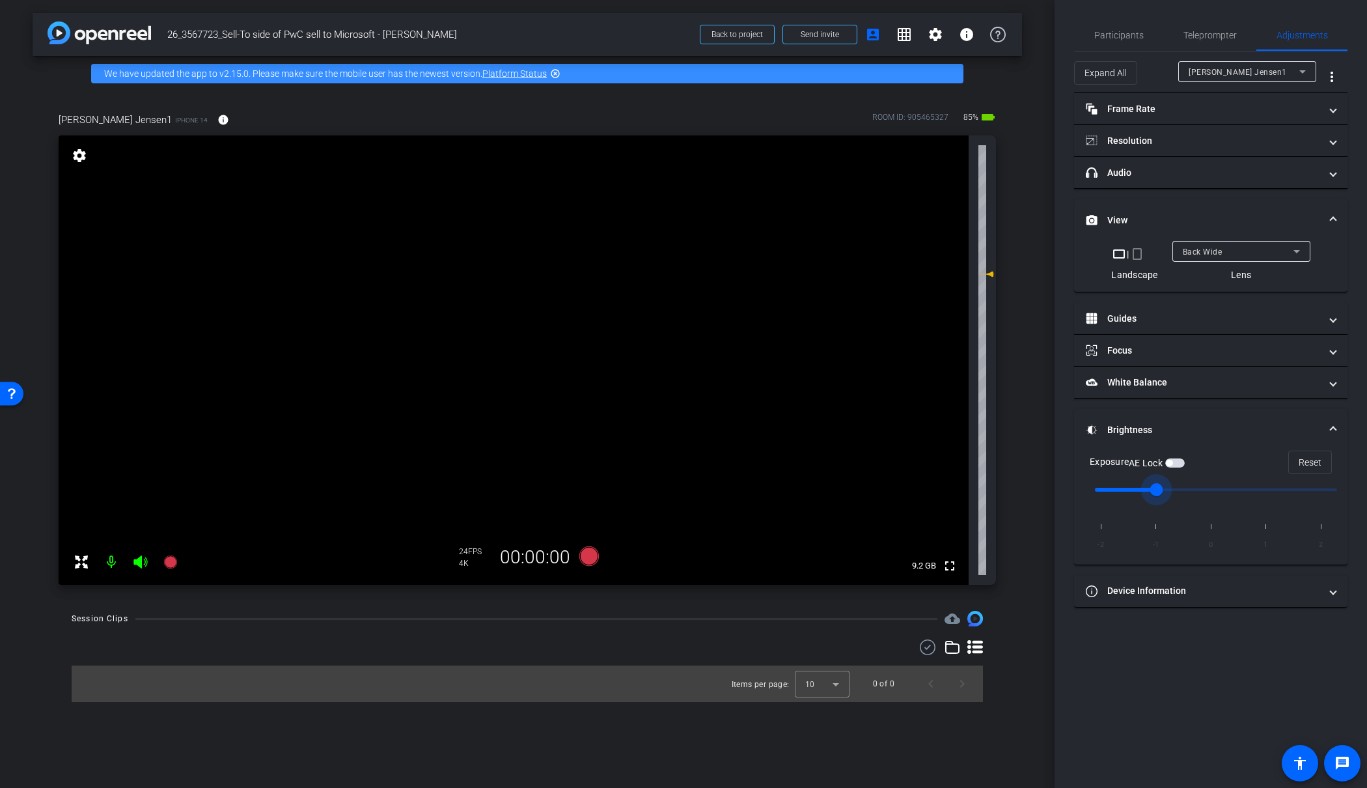
click at [1192, 487] on input "range" at bounding box center [1215, 489] width 269 height 29
click at [1176, 460] on span "button" at bounding box center [1175, 462] width 20 height 9
click at [510, 316] on video at bounding box center [514, 359] width 910 height 449
click at [540, 359] on video at bounding box center [514, 359] width 910 height 449
click at [710, 317] on video at bounding box center [514, 359] width 910 height 449
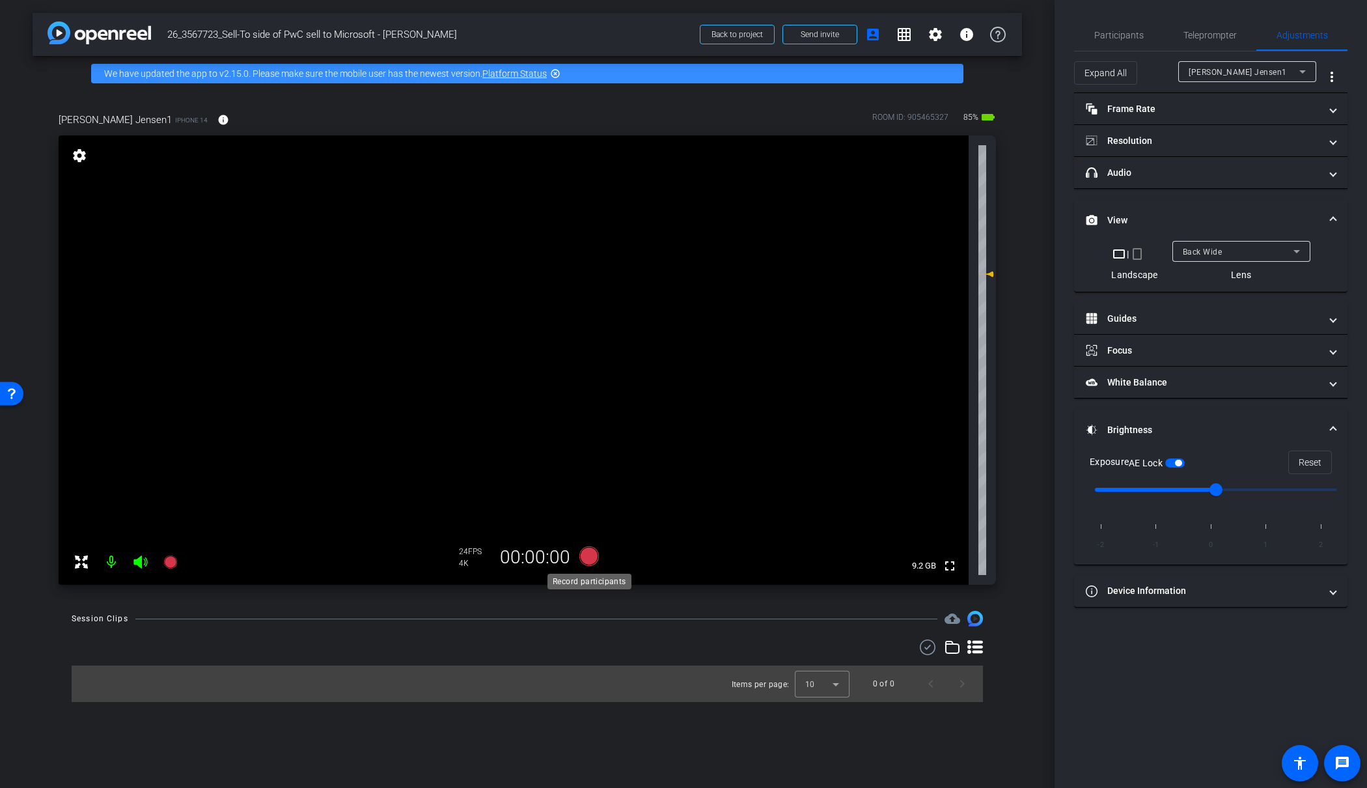
click at [590, 553] on icon at bounding box center [589, 556] width 20 height 20
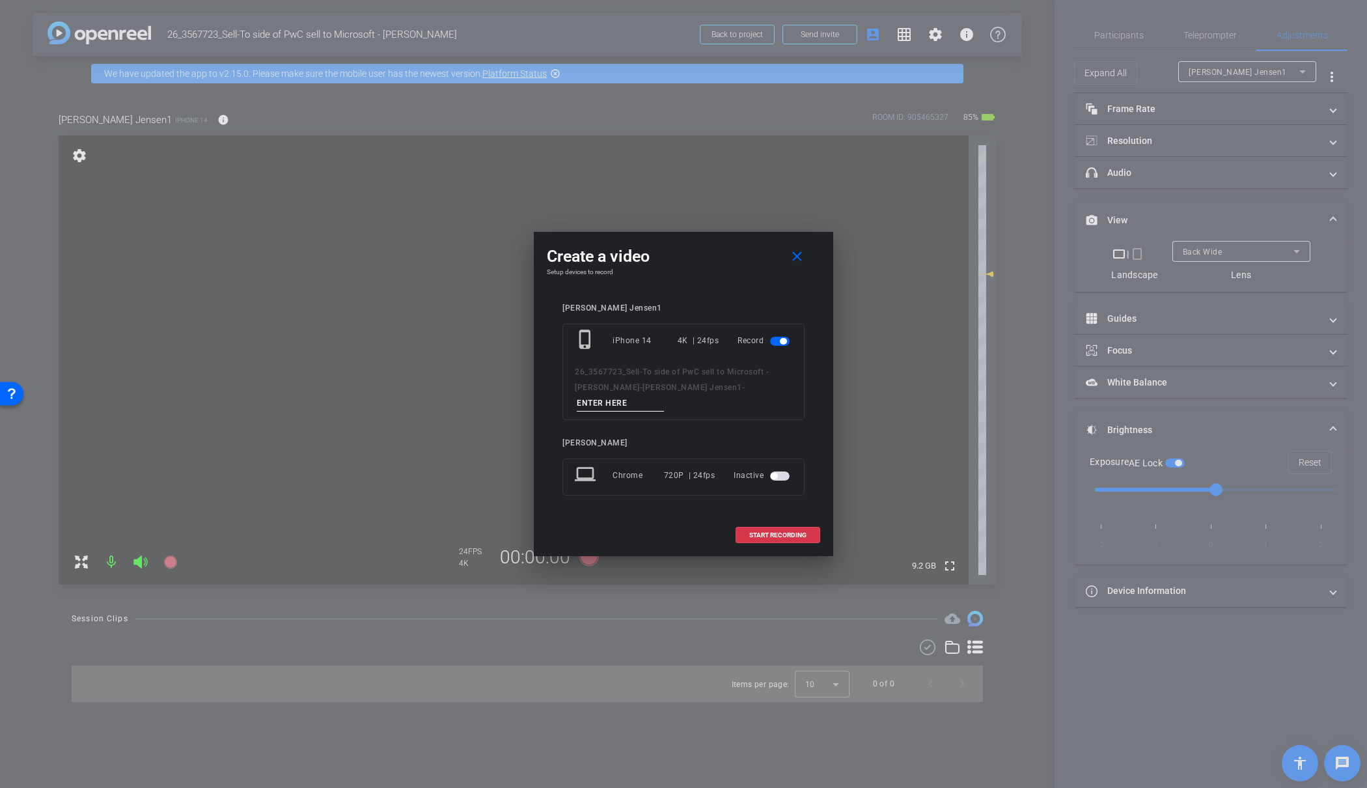
click at [664, 395] on input at bounding box center [620, 403] width 87 height 16
type input "01"
drag, startPoint x: 700, startPoint y: 530, endPoint x: 765, endPoint y: 527, distance: 65.2
click at [702, 529] on div "START RECORDING" at bounding box center [683, 535] width 273 height 16
click at [780, 532] on span "START RECORDING" at bounding box center [777, 535] width 57 height 7
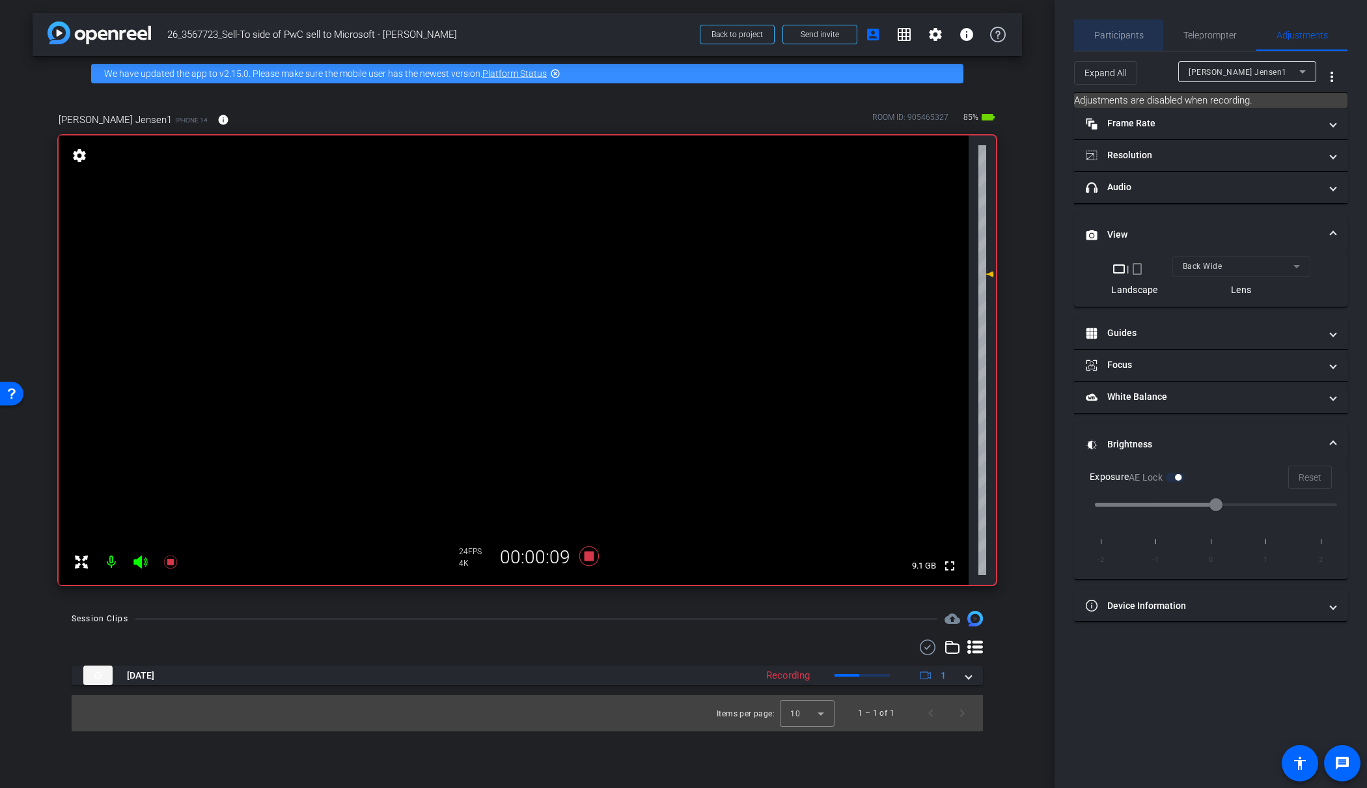
click at [1107, 31] on span "Participants" at bounding box center [1118, 35] width 49 height 9
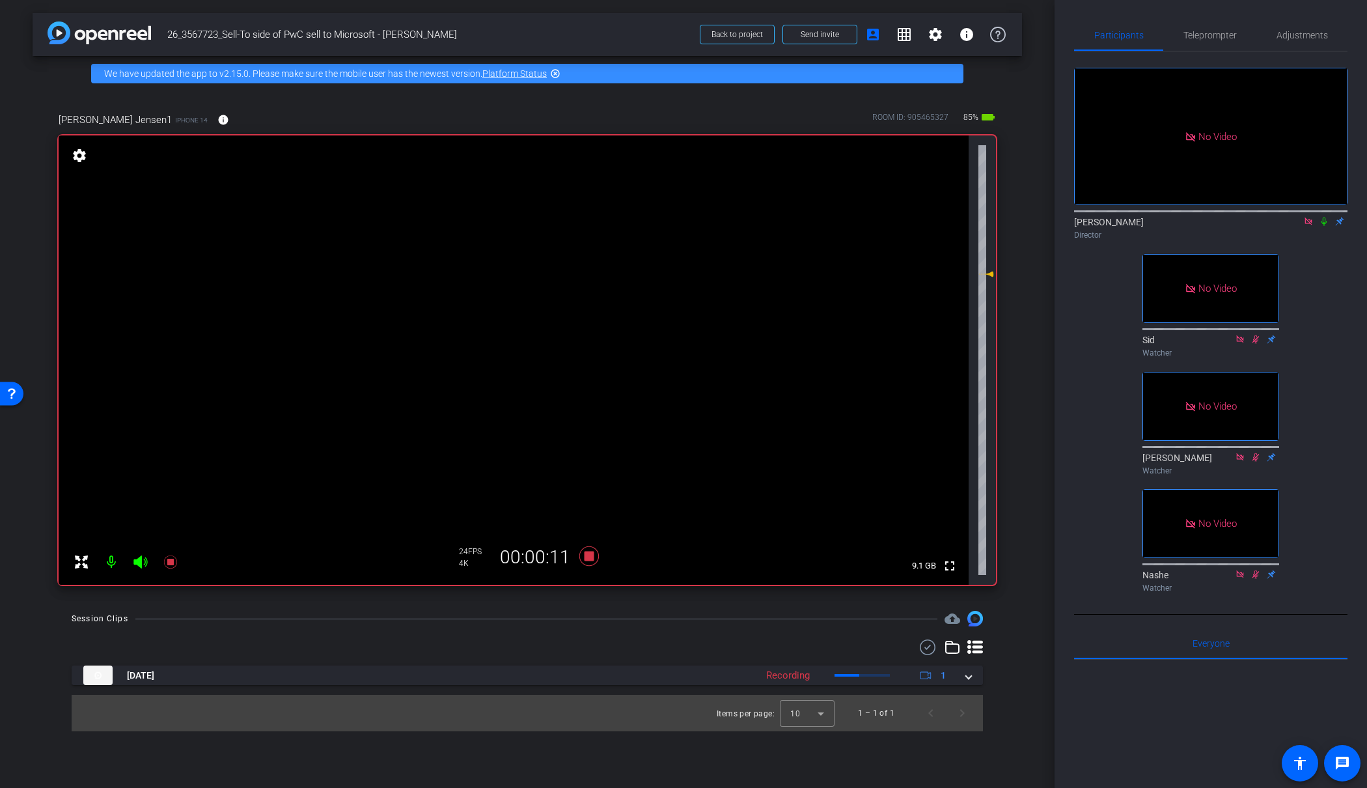
click at [1322, 217] on icon at bounding box center [1324, 221] width 10 height 9
click at [1324, 217] on icon at bounding box center [1324, 221] width 7 height 8
click at [1321, 217] on icon at bounding box center [1324, 221] width 10 height 9
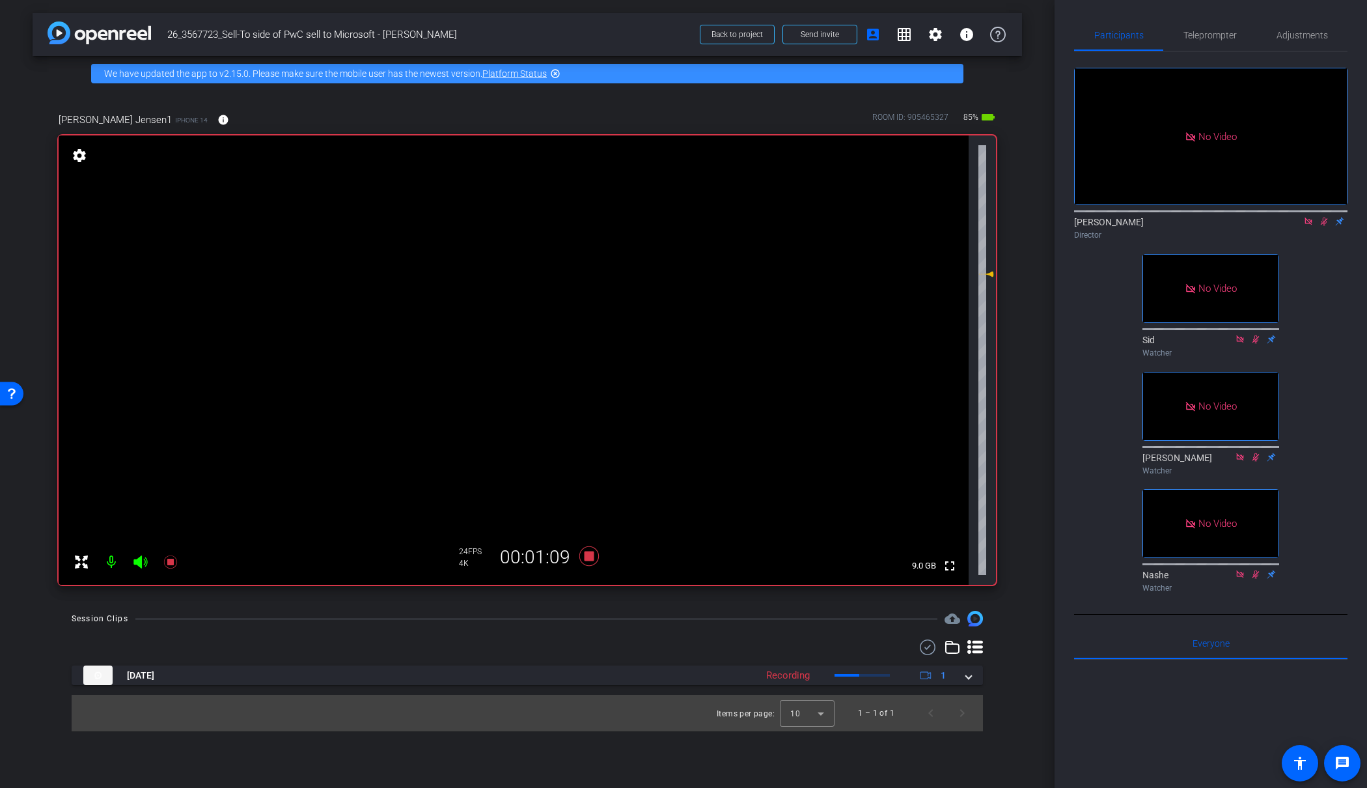
click at [1322, 217] on icon at bounding box center [1324, 221] width 10 height 9
click at [586, 553] on icon at bounding box center [589, 556] width 20 height 20
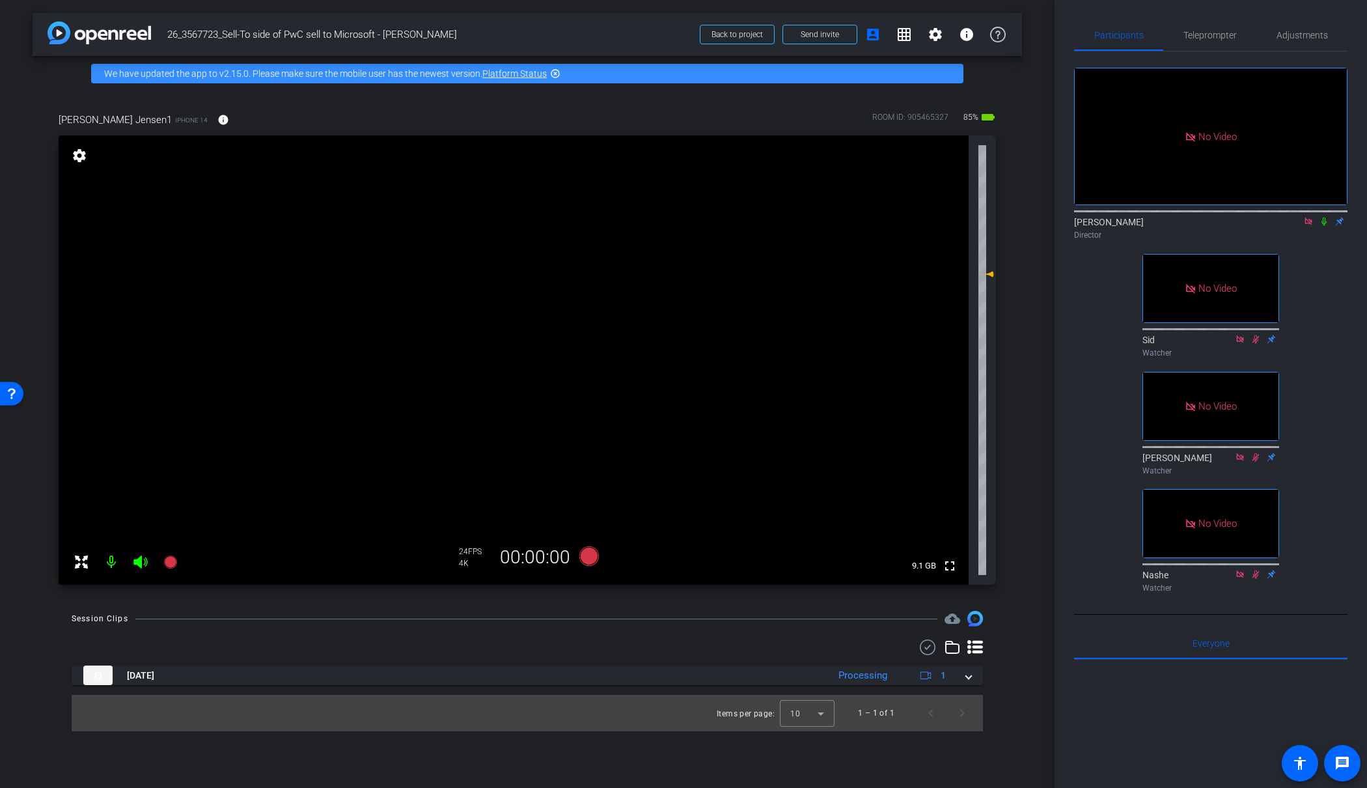
click at [592, 556] on icon at bounding box center [589, 556] width 20 height 20
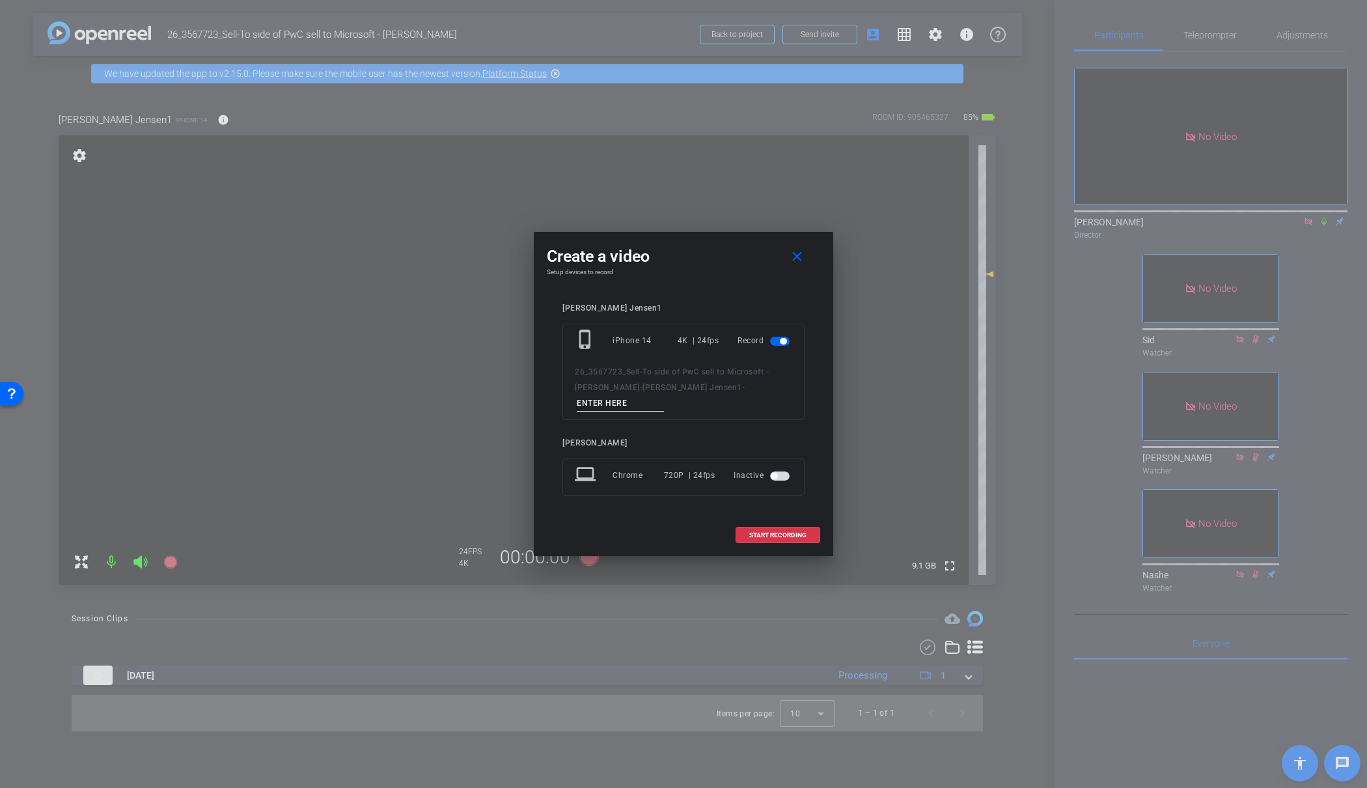
click at [664, 399] on input at bounding box center [620, 403] width 87 height 16
type input "02"
click at [777, 532] on span "START RECORDING" at bounding box center [777, 535] width 57 height 7
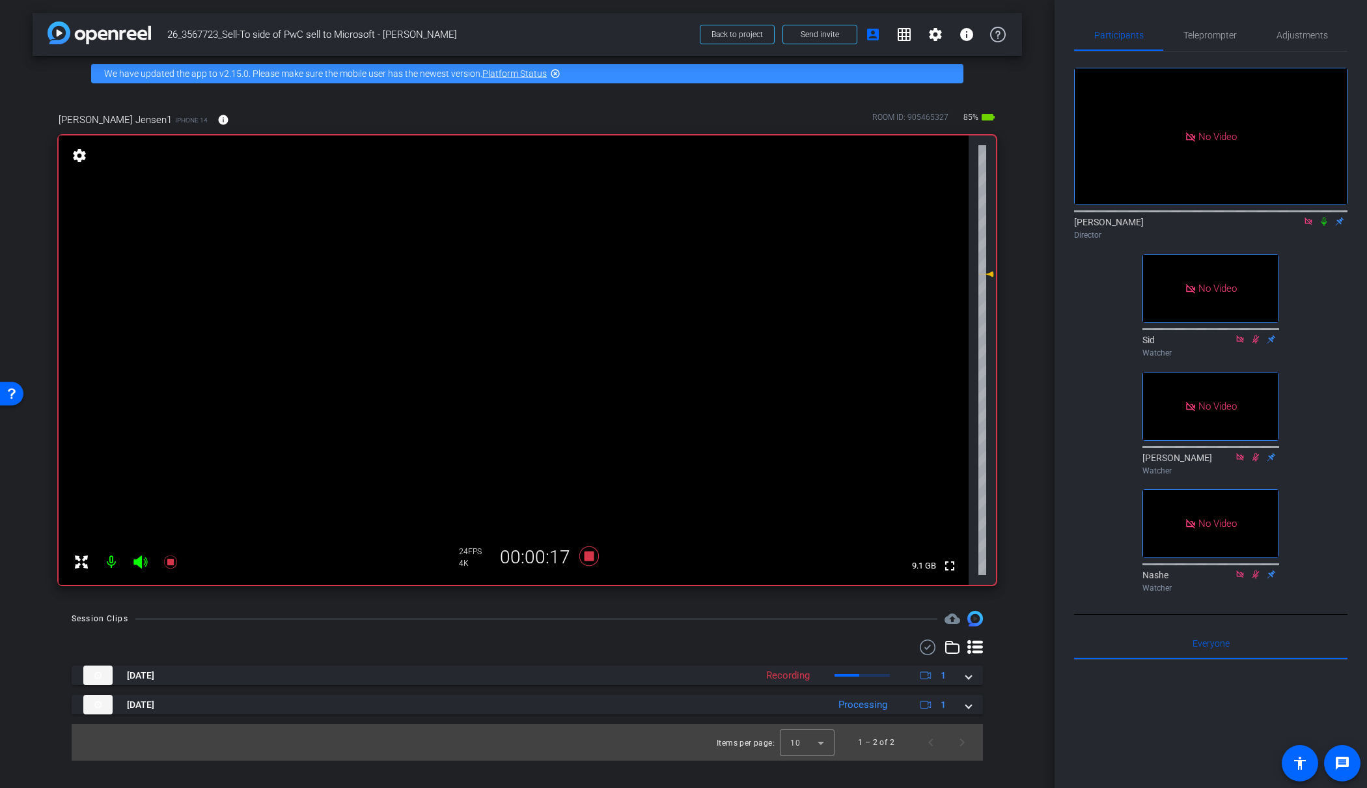
click at [1325, 217] on icon at bounding box center [1323, 221] width 5 height 8
click at [586, 559] on icon at bounding box center [589, 556] width 20 height 20
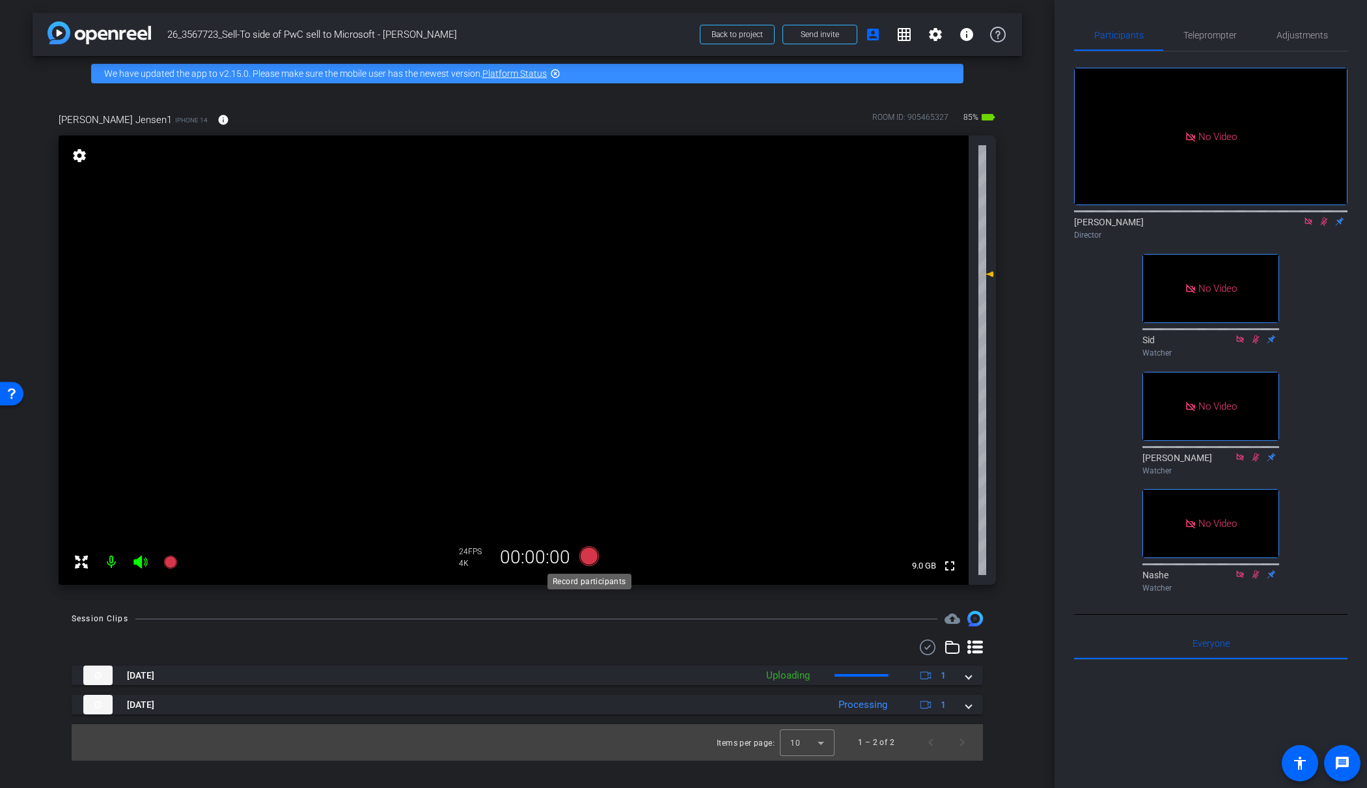
click at [586, 559] on icon at bounding box center [589, 556] width 20 height 20
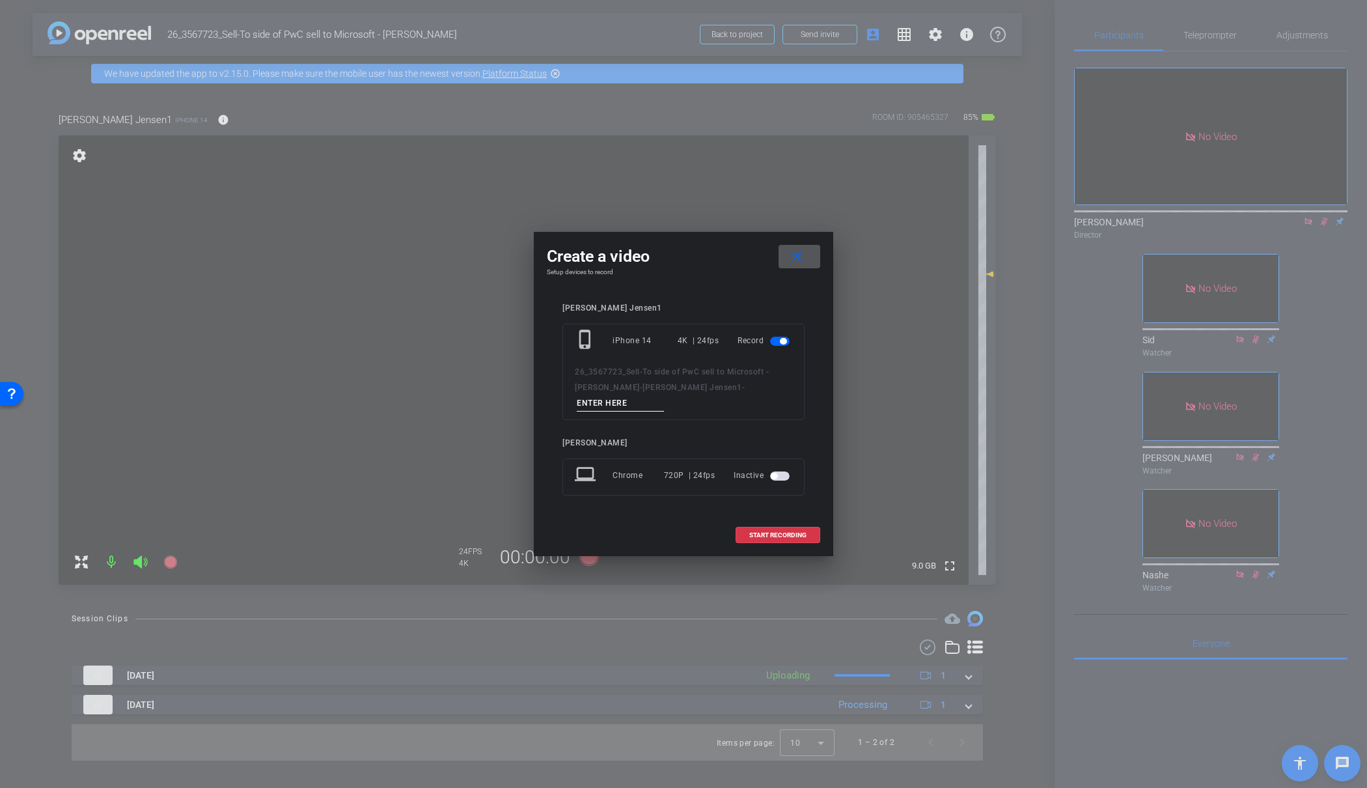
click at [664, 398] on input at bounding box center [620, 403] width 87 height 16
type input "03"
click at [804, 533] on span at bounding box center [777, 534] width 83 height 31
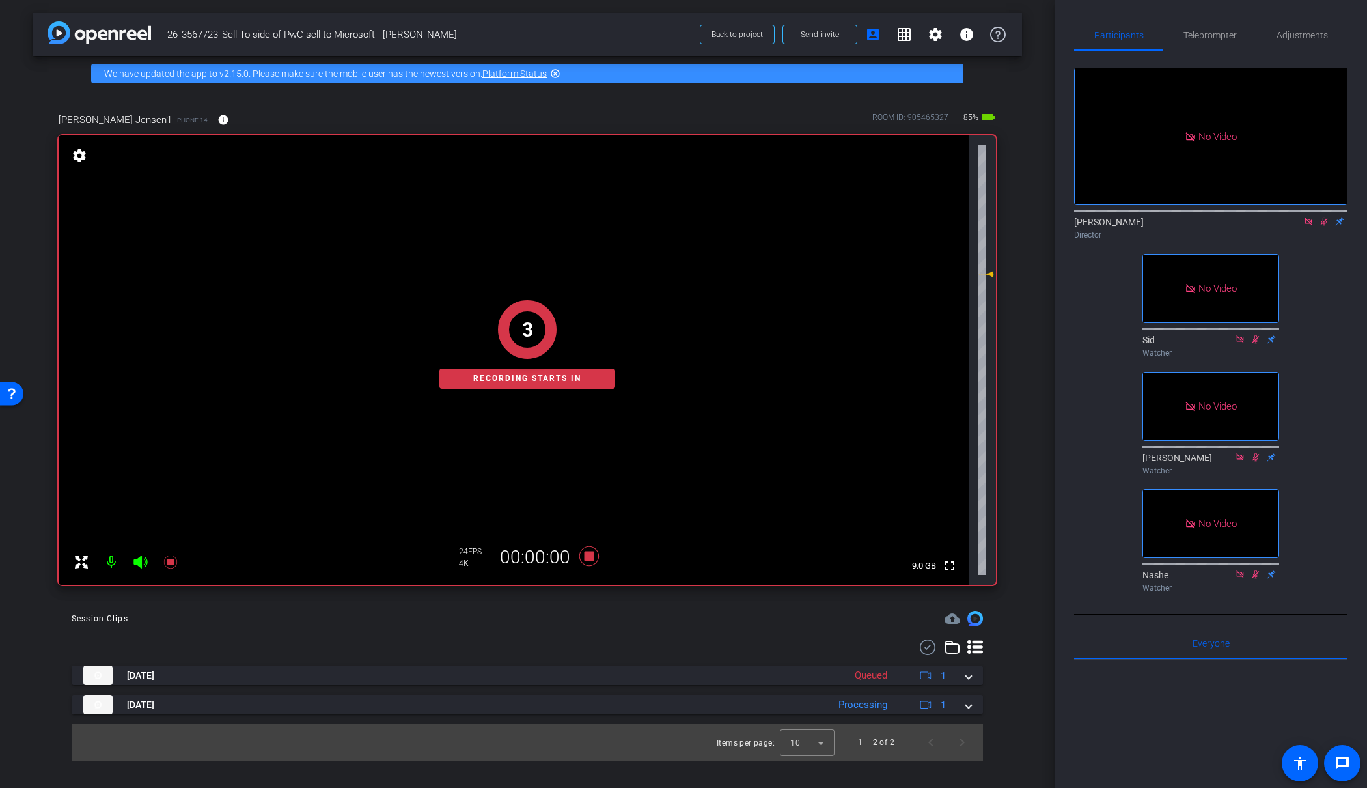
click at [1326, 217] on icon at bounding box center [1324, 221] width 7 height 8
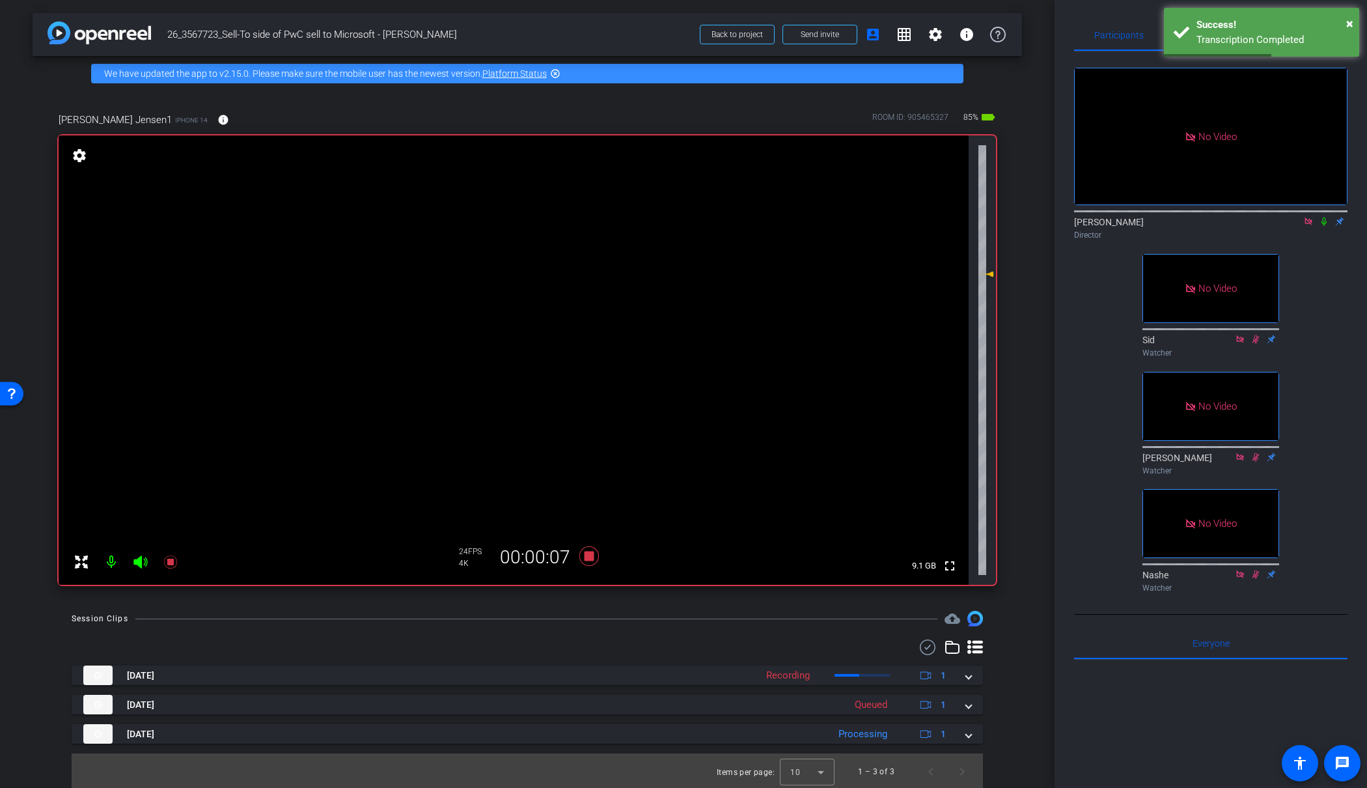
click at [1322, 217] on icon at bounding box center [1324, 221] width 10 height 9
click at [1325, 217] on icon at bounding box center [1324, 221] width 10 height 9
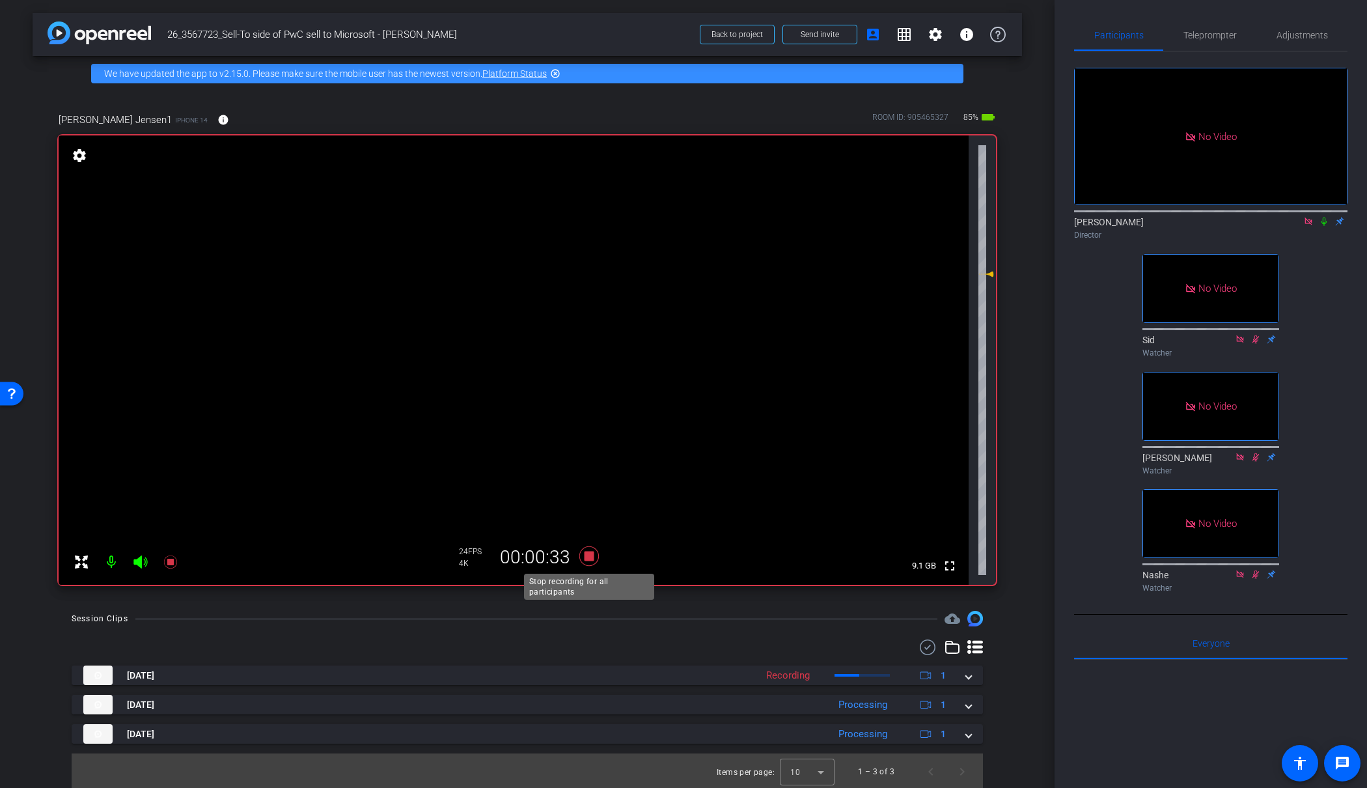
click at [589, 553] on icon at bounding box center [589, 556] width 20 height 20
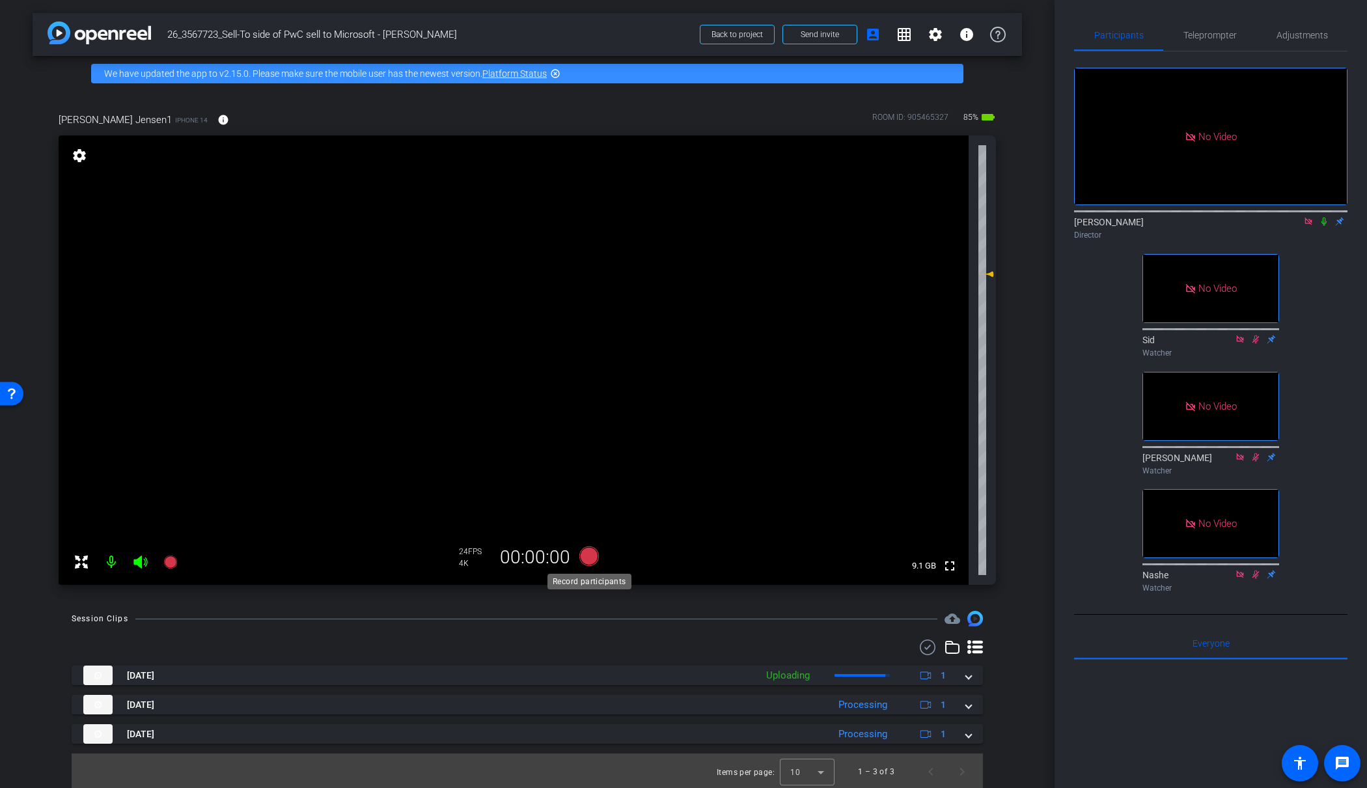
click at [586, 556] on icon at bounding box center [589, 556] width 20 height 20
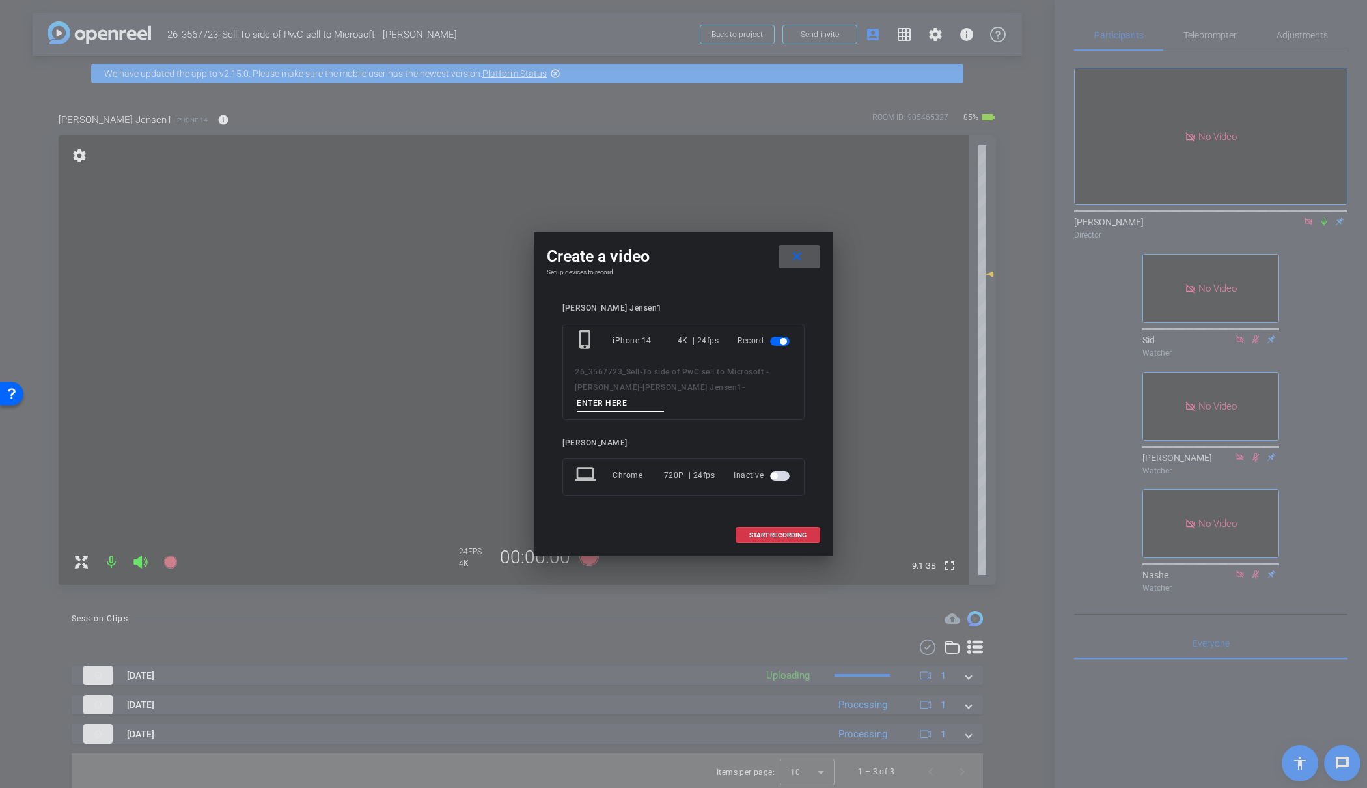
click at [658, 400] on input at bounding box center [620, 403] width 87 height 16
type input "05"
click at [749, 521] on span at bounding box center [777, 534] width 83 height 31
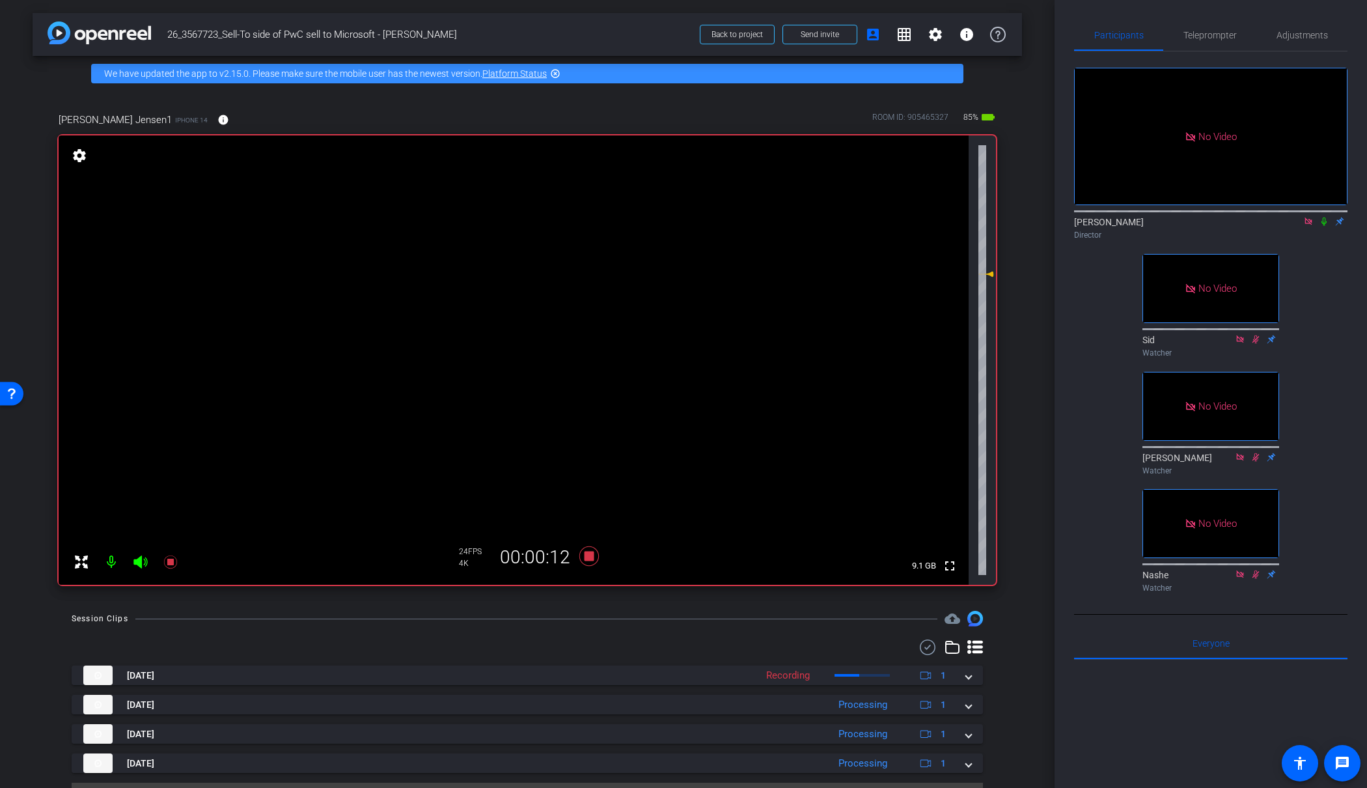
click at [1321, 215] on mat-icon at bounding box center [1324, 221] width 16 height 12
click at [1327, 217] on icon at bounding box center [1324, 221] width 10 height 9
click at [591, 557] on icon at bounding box center [589, 556] width 20 height 20
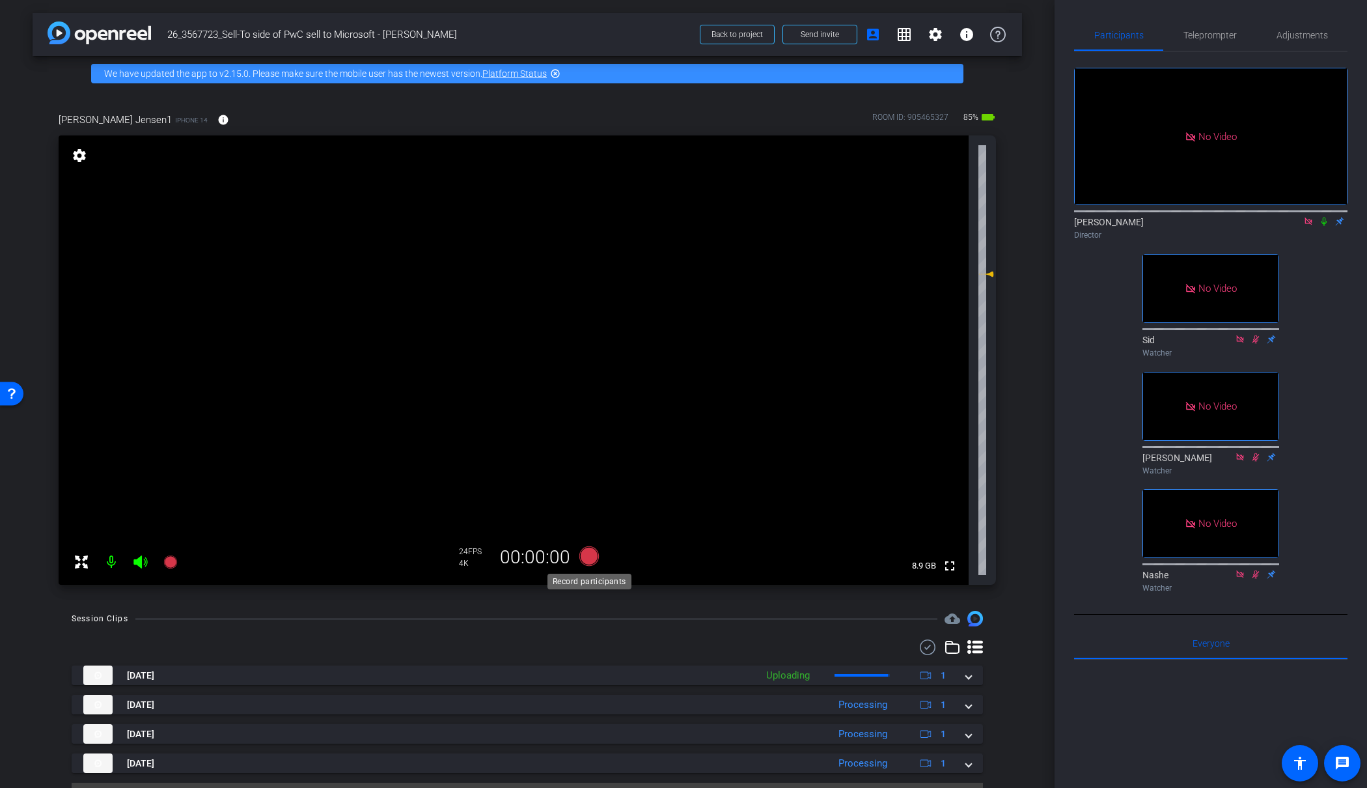
click at [591, 557] on icon at bounding box center [589, 556] width 20 height 20
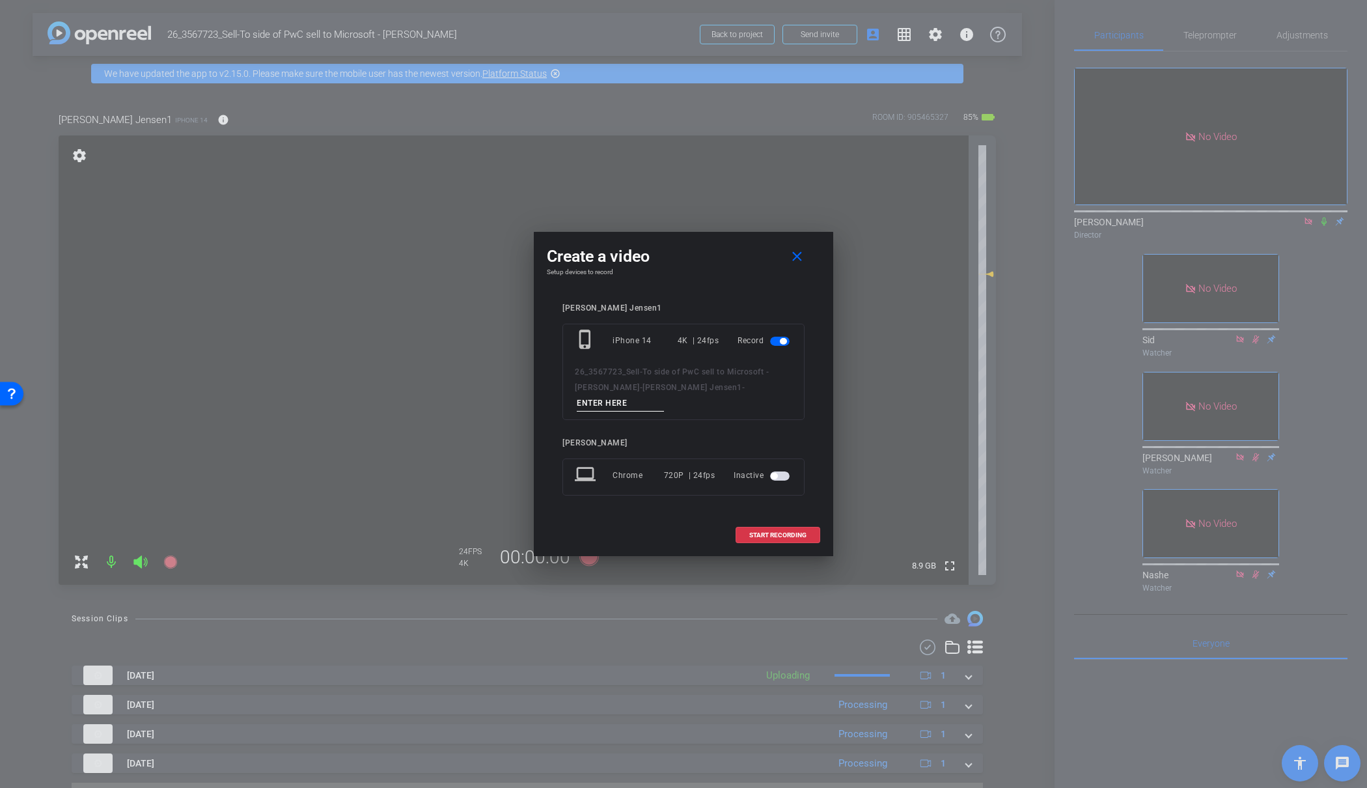
click at [664, 395] on input at bounding box center [620, 403] width 87 height 16
type input "06"
click at [799, 532] on span "START RECORDING" at bounding box center [777, 535] width 57 height 7
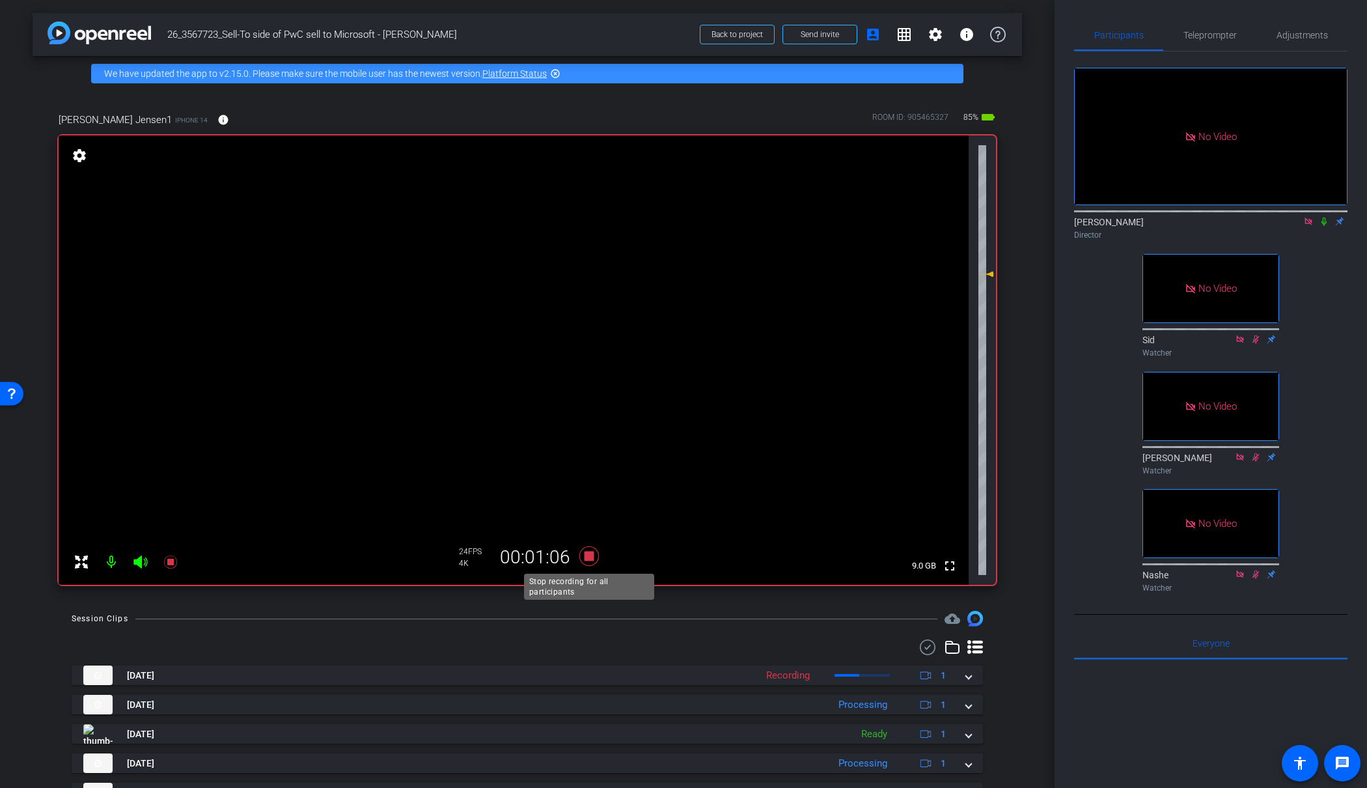
click at [589, 553] on icon at bounding box center [589, 556] width 20 height 20
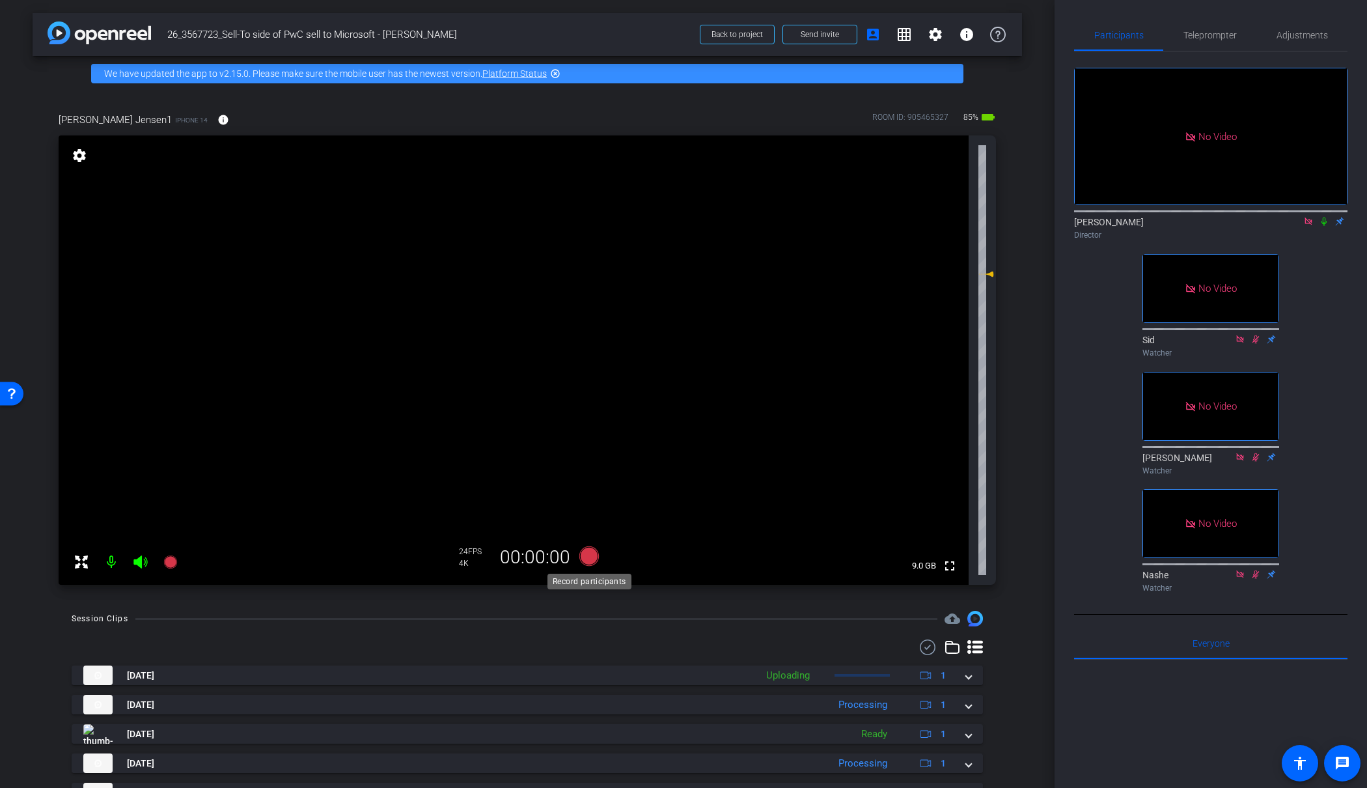
click at [589, 553] on icon at bounding box center [589, 556] width 20 height 20
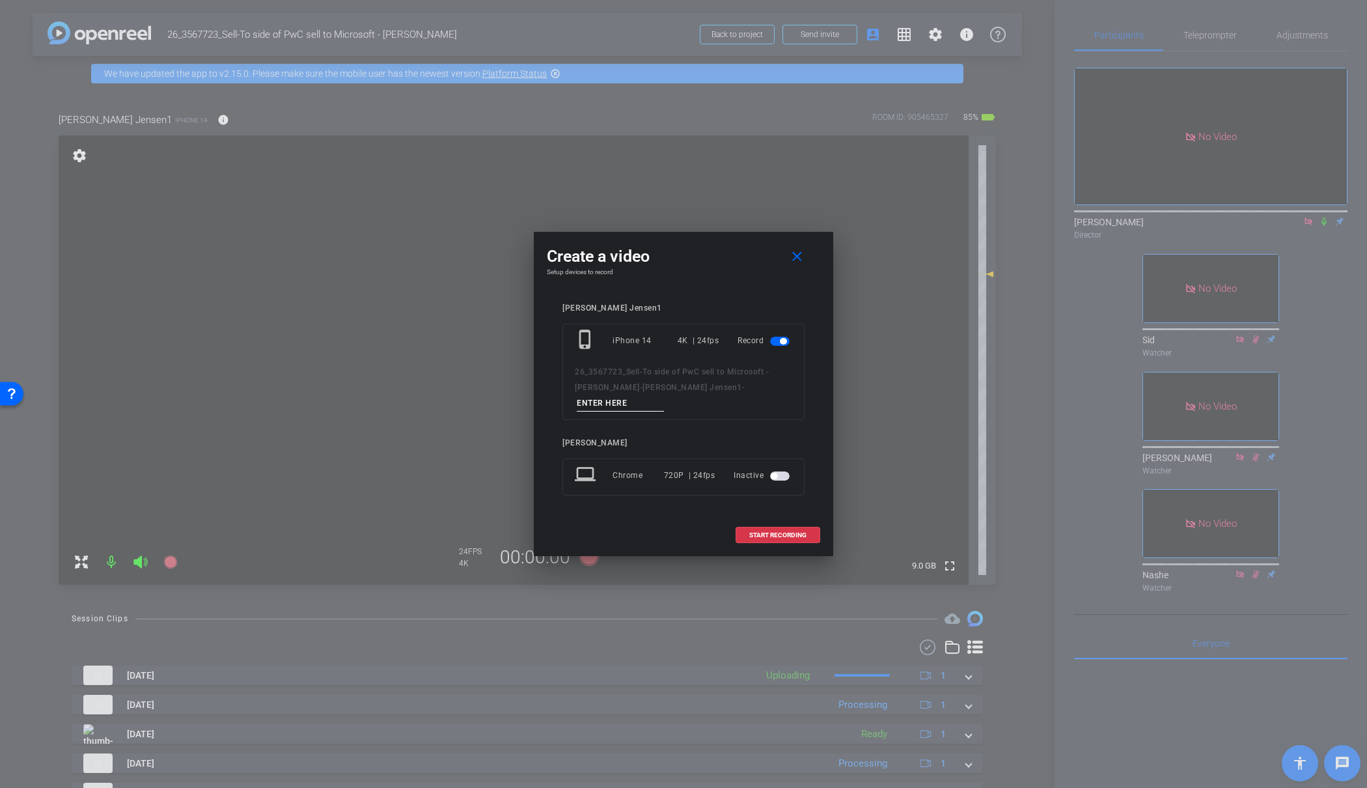
click at [664, 395] on input at bounding box center [620, 403] width 87 height 16
type input "08"
click at [762, 519] on span at bounding box center [777, 534] width 83 height 31
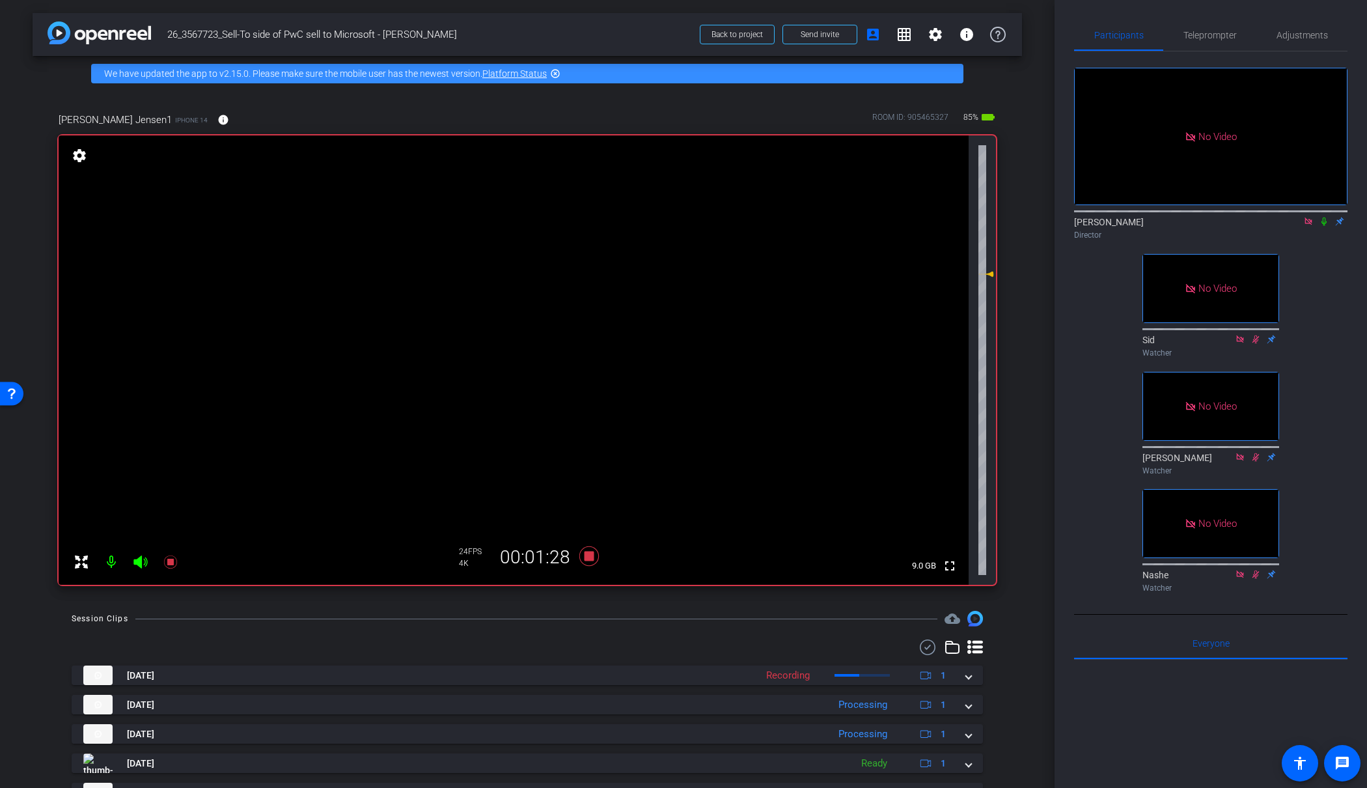
click at [1325, 217] on icon at bounding box center [1323, 221] width 5 height 8
click at [592, 558] on icon at bounding box center [589, 556] width 20 height 20
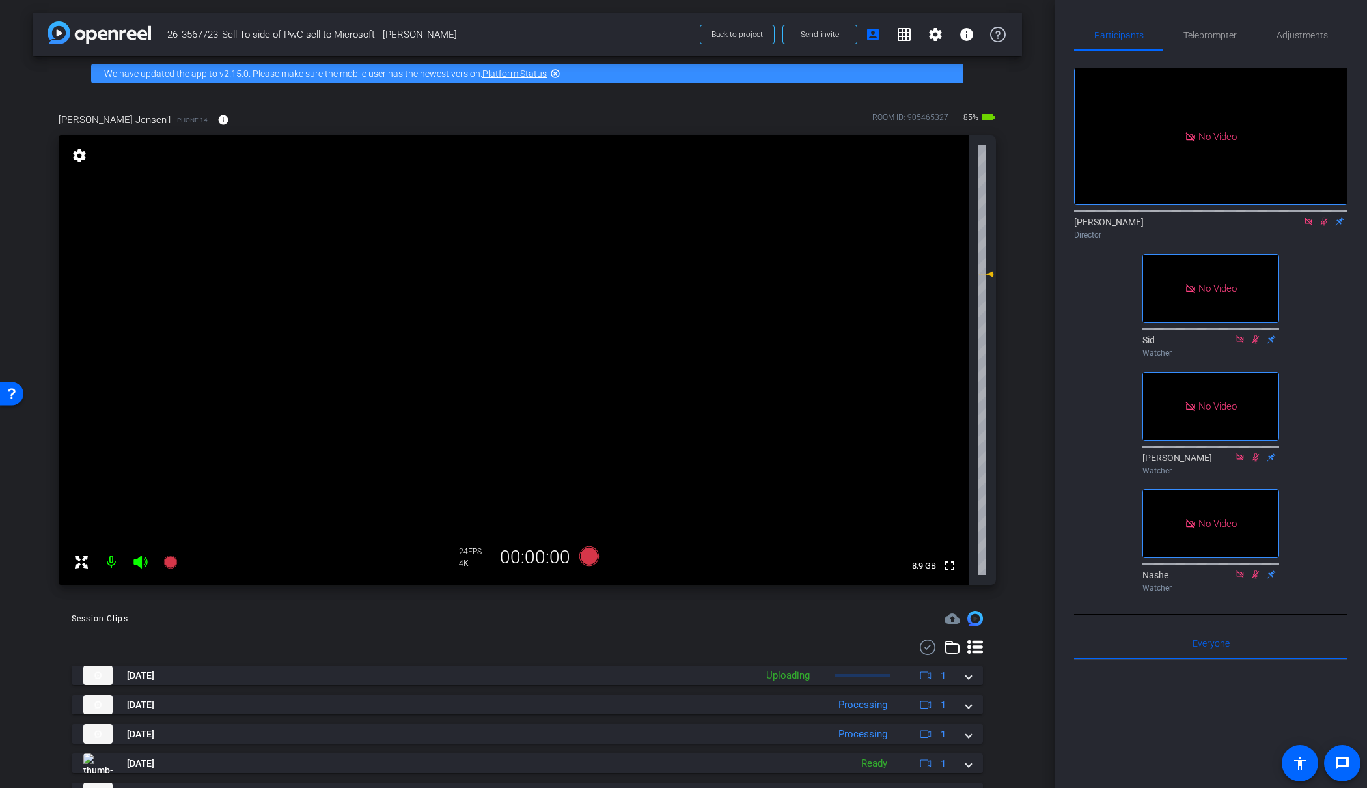
click at [1325, 217] on icon at bounding box center [1324, 221] width 7 height 8
click at [590, 560] on icon at bounding box center [589, 556] width 20 height 20
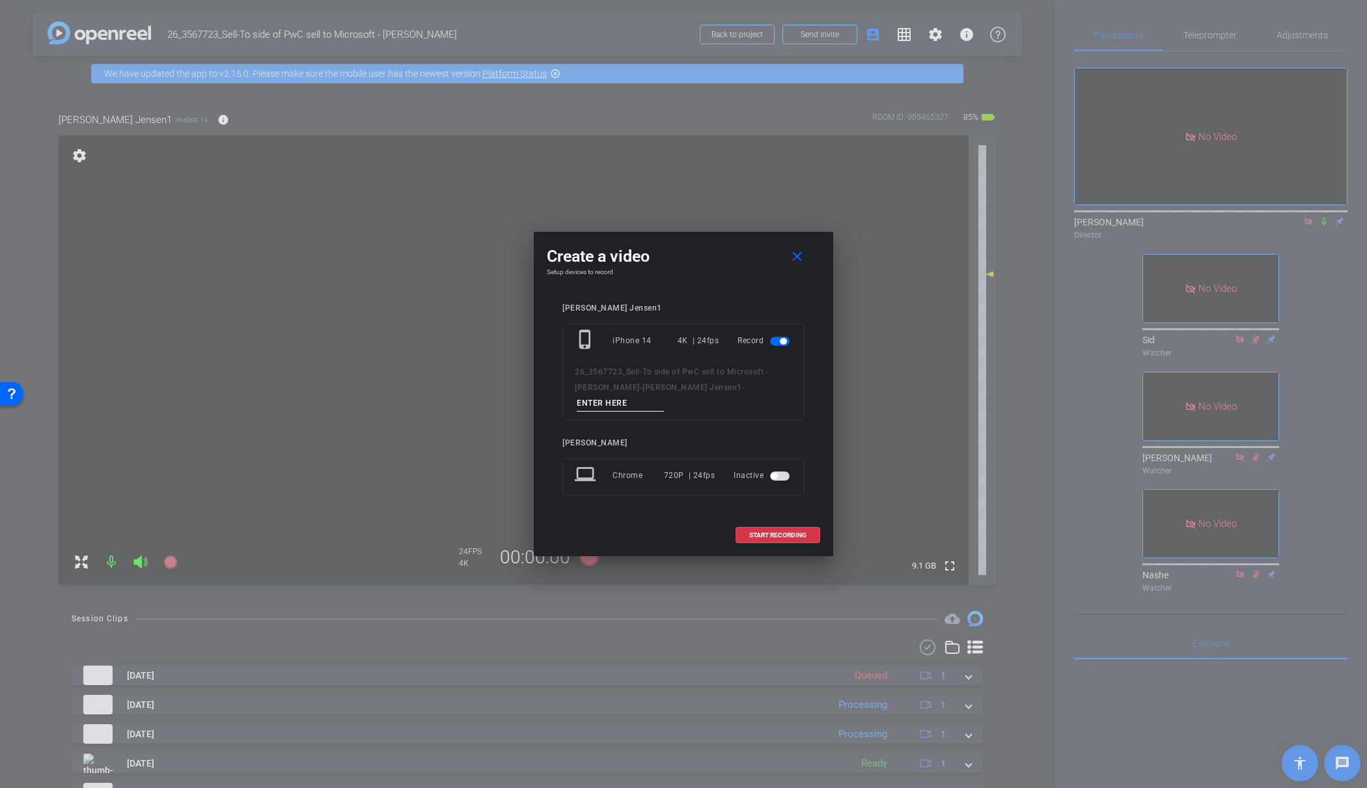
click at [664, 396] on input at bounding box center [620, 403] width 87 height 16
type input "09"
click at [779, 532] on span "START RECORDING" at bounding box center [777, 535] width 57 height 7
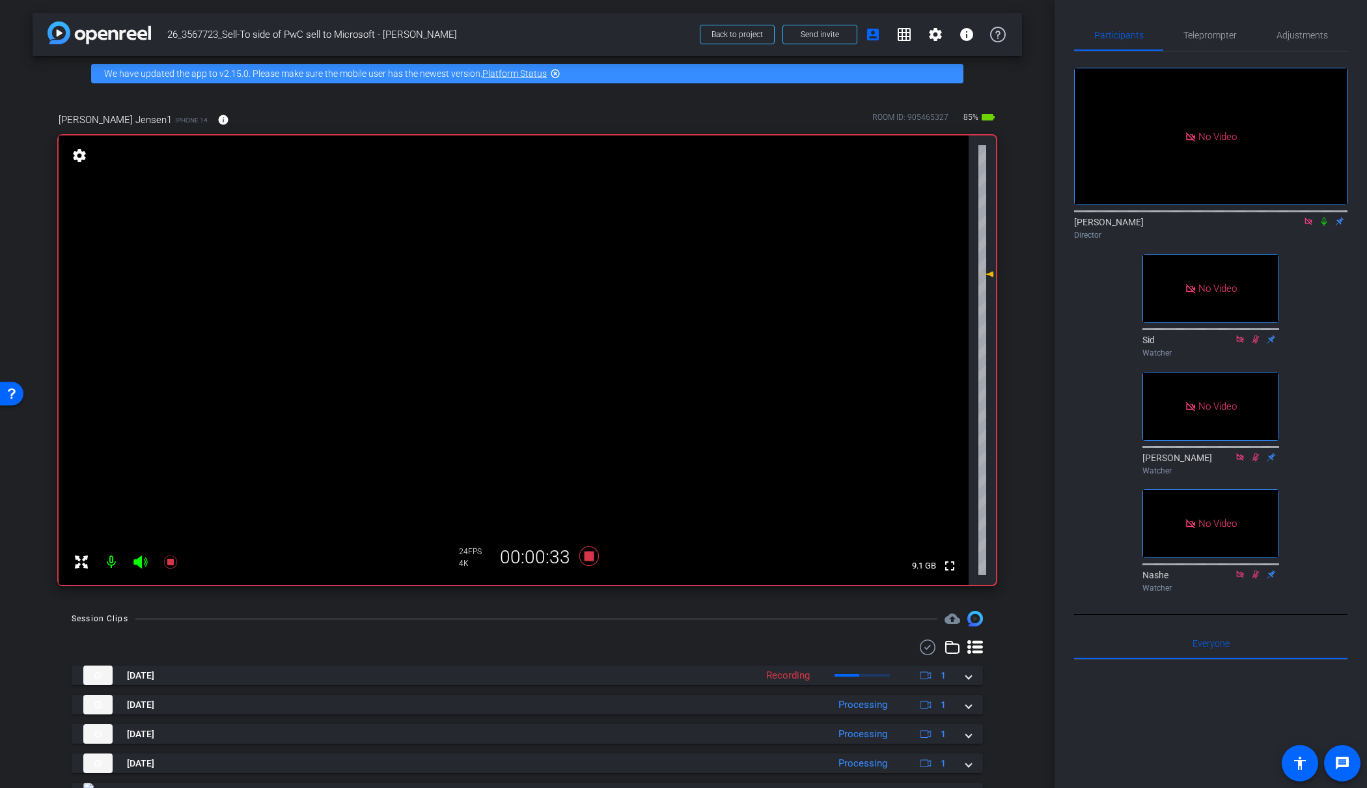
click at [1324, 217] on icon at bounding box center [1323, 221] width 5 height 8
click at [591, 560] on icon at bounding box center [589, 556] width 20 height 20
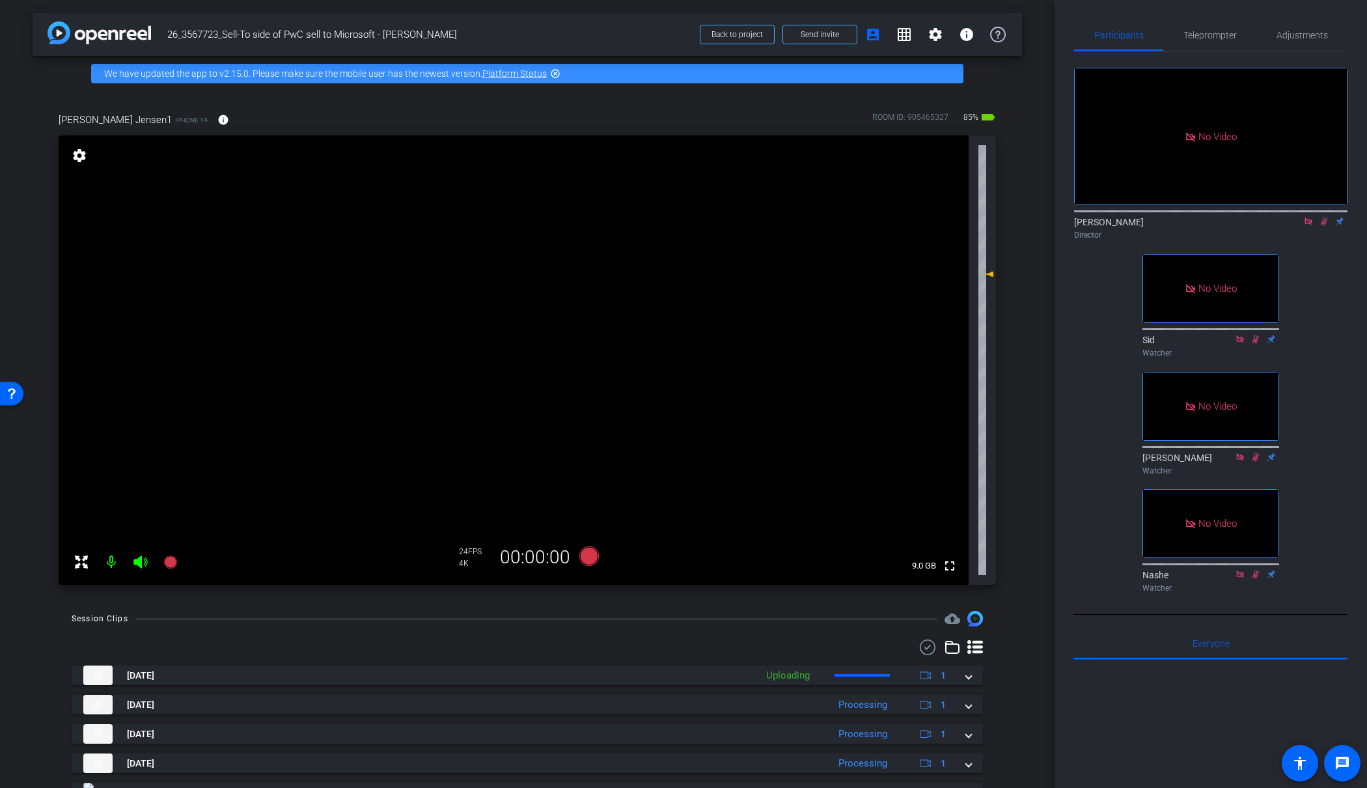
click at [1325, 217] on icon at bounding box center [1324, 221] width 10 height 9
click at [589, 555] on icon at bounding box center [589, 556] width 20 height 20
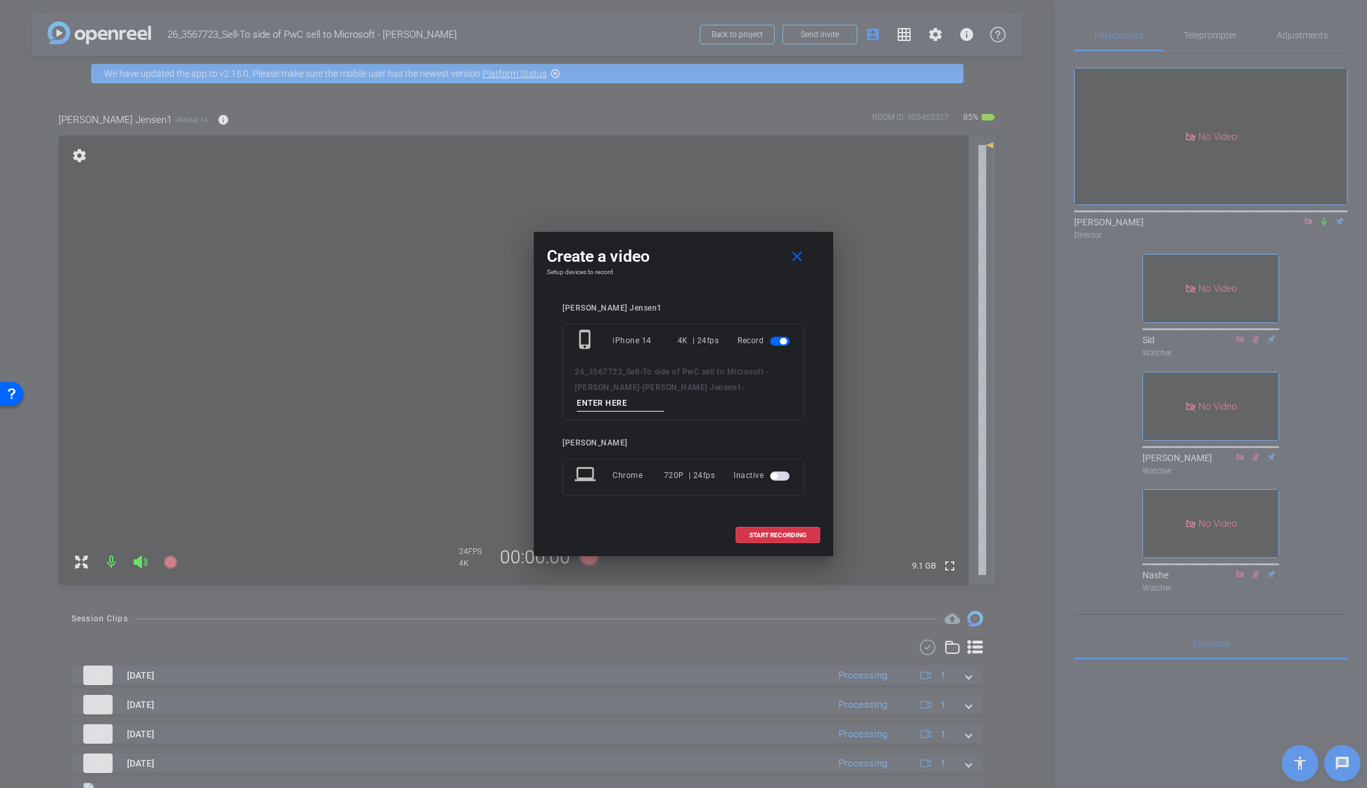
click at [664, 395] on input at bounding box center [620, 403] width 87 height 16
type input "11"
click at [789, 532] on span "START RECORDING" at bounding box center [777, 535] width 57 height 7
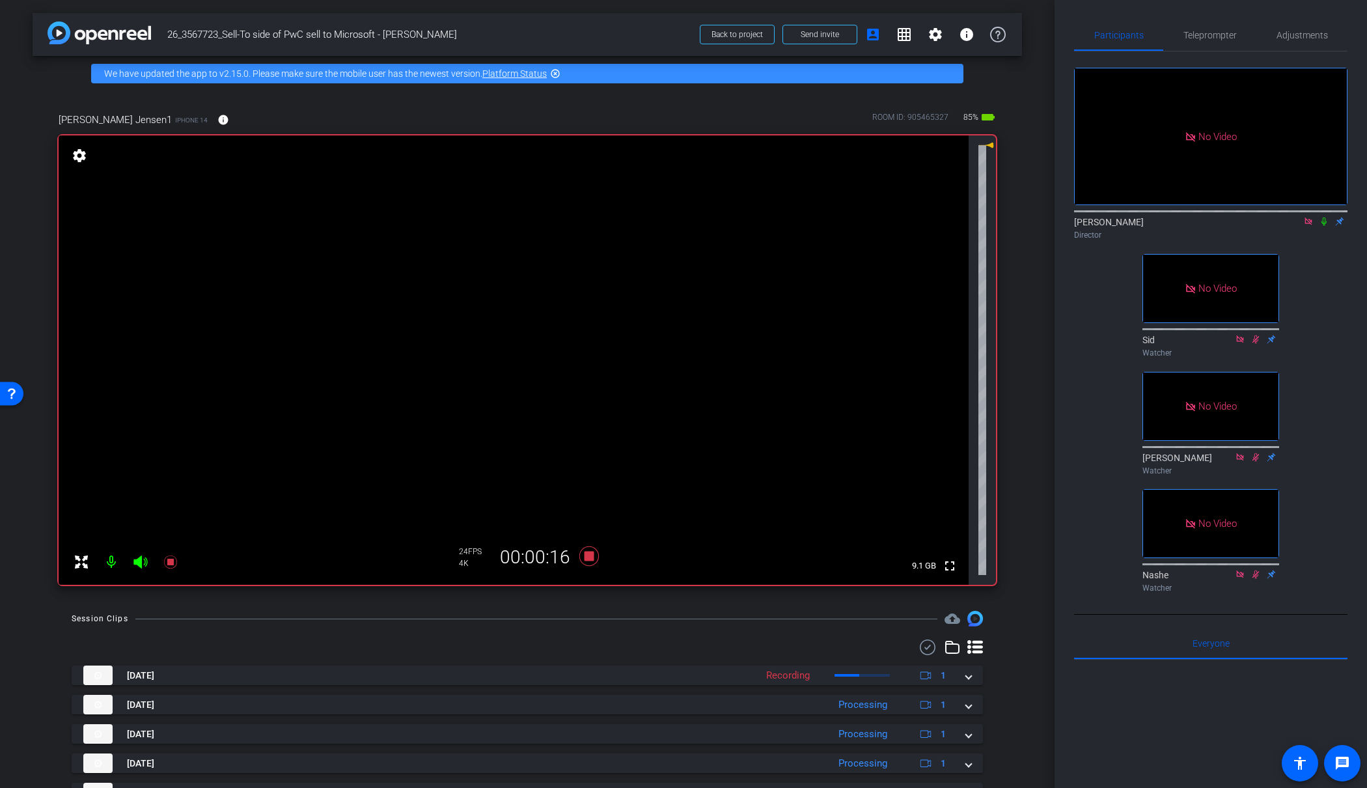
click at [1323, 217] on icon at bounding box center [1323, 221] width 5 height 8
click at [1286, 33] on span "Adjustments" at bounding box center [1301, 35] width 51 height 9
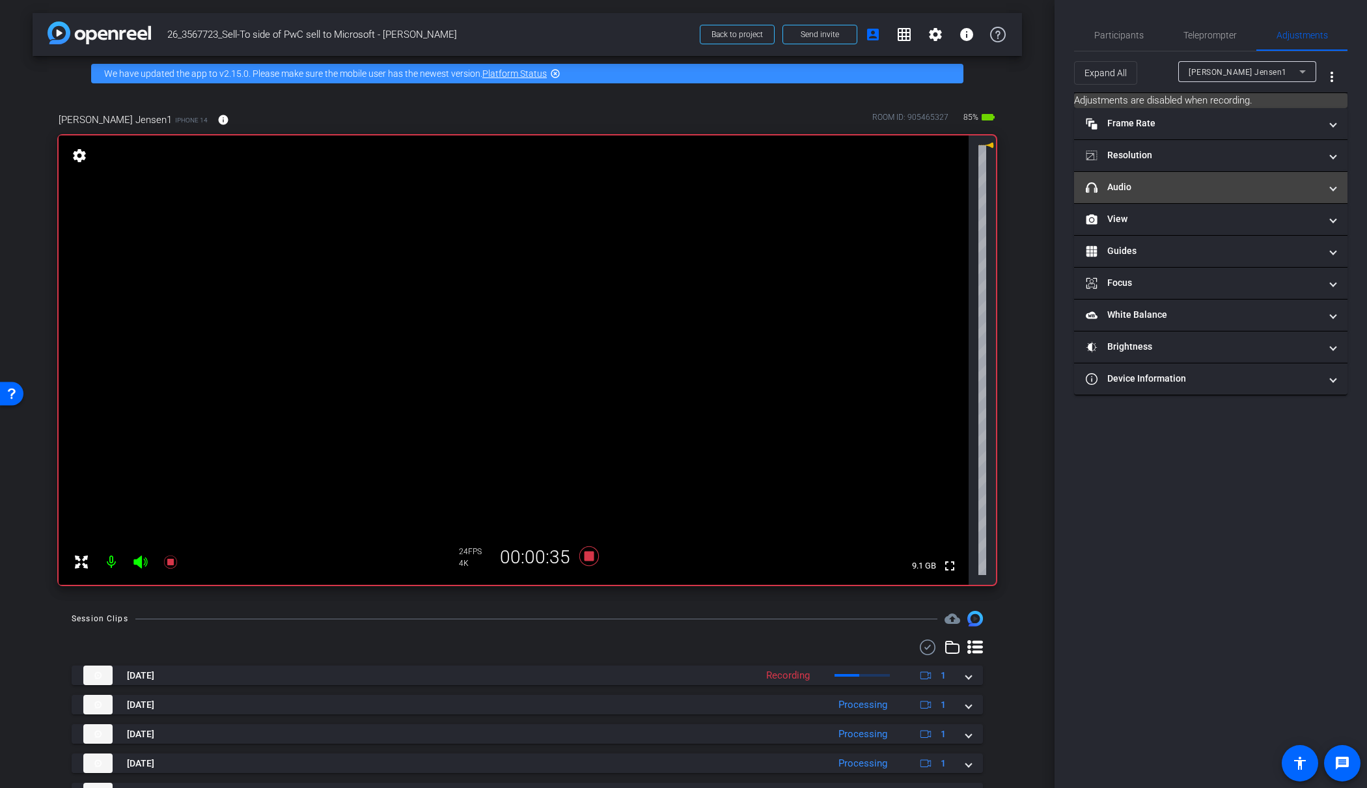
click at [1162, 189] on mat-panel-title "headphone icon Audio" at bounding box center [1203, 187] width 234 height 14
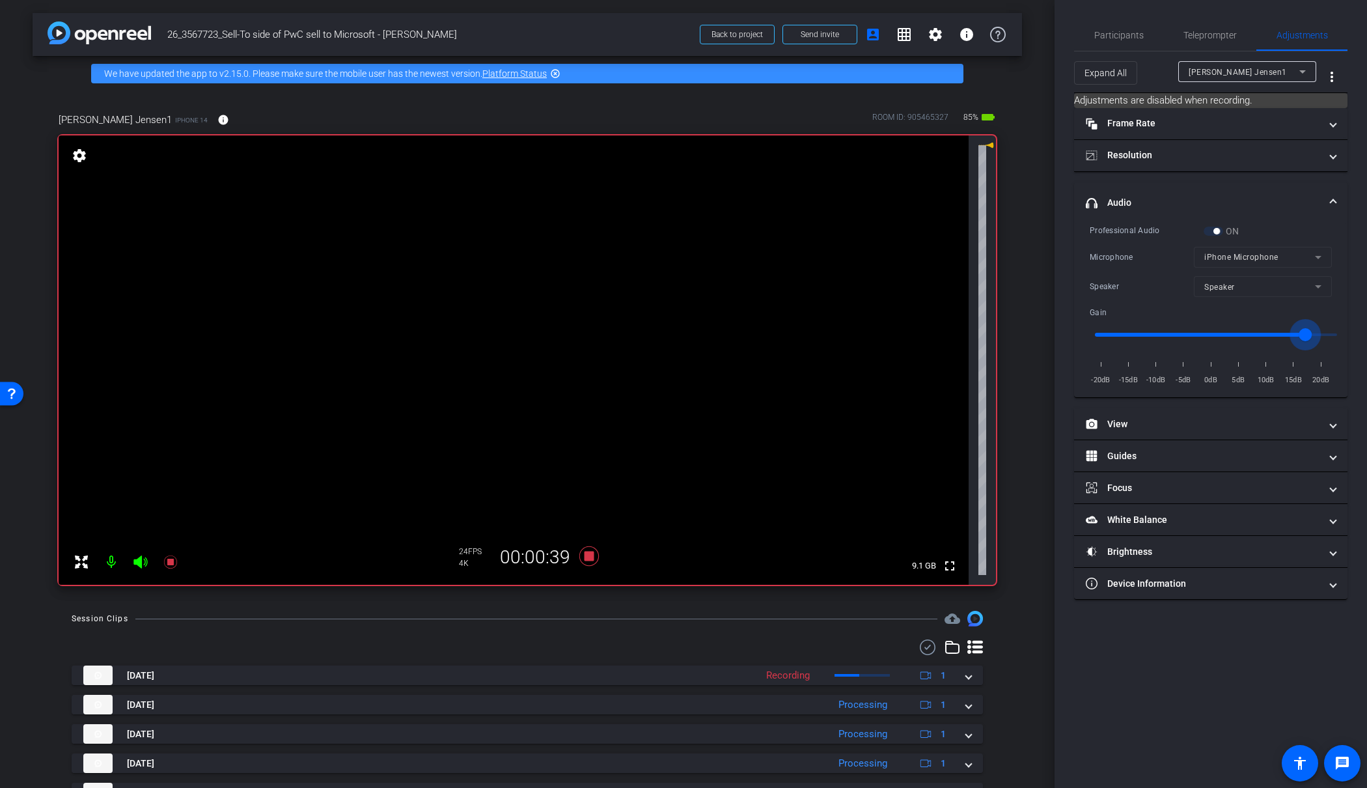
drag, startPoint x: 1331, startPoint y: 338, endPoint x: 1307, endPoint y: 338, distance: 24.1
type input "15"
click at [1307, 338] on input "range" at bounding box center [1215, 334] width 269 height 29
click at [590, 555] on icon at bounding box center [589, 556] width 20 height 20
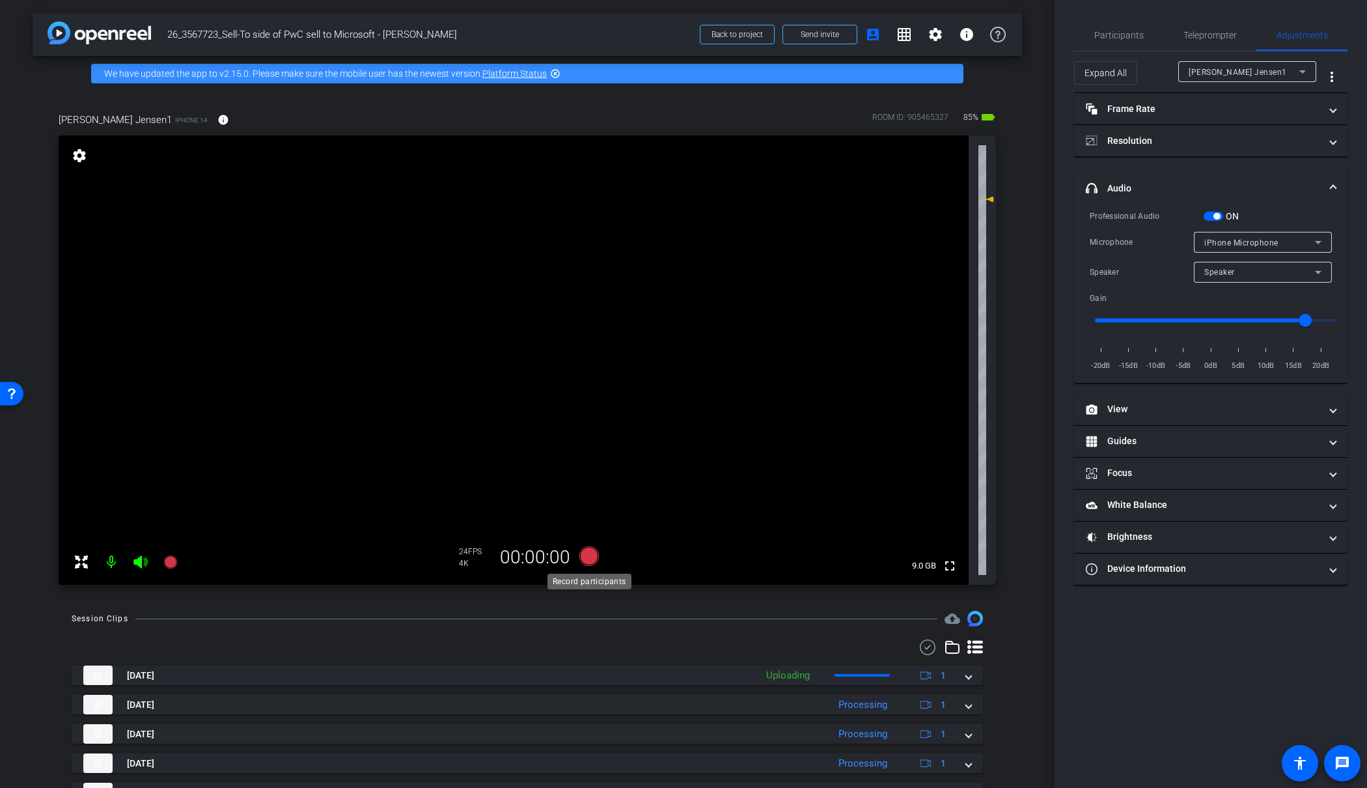
click at [604, 557] on icon at bounding box center [588, 555] width 31 height 23
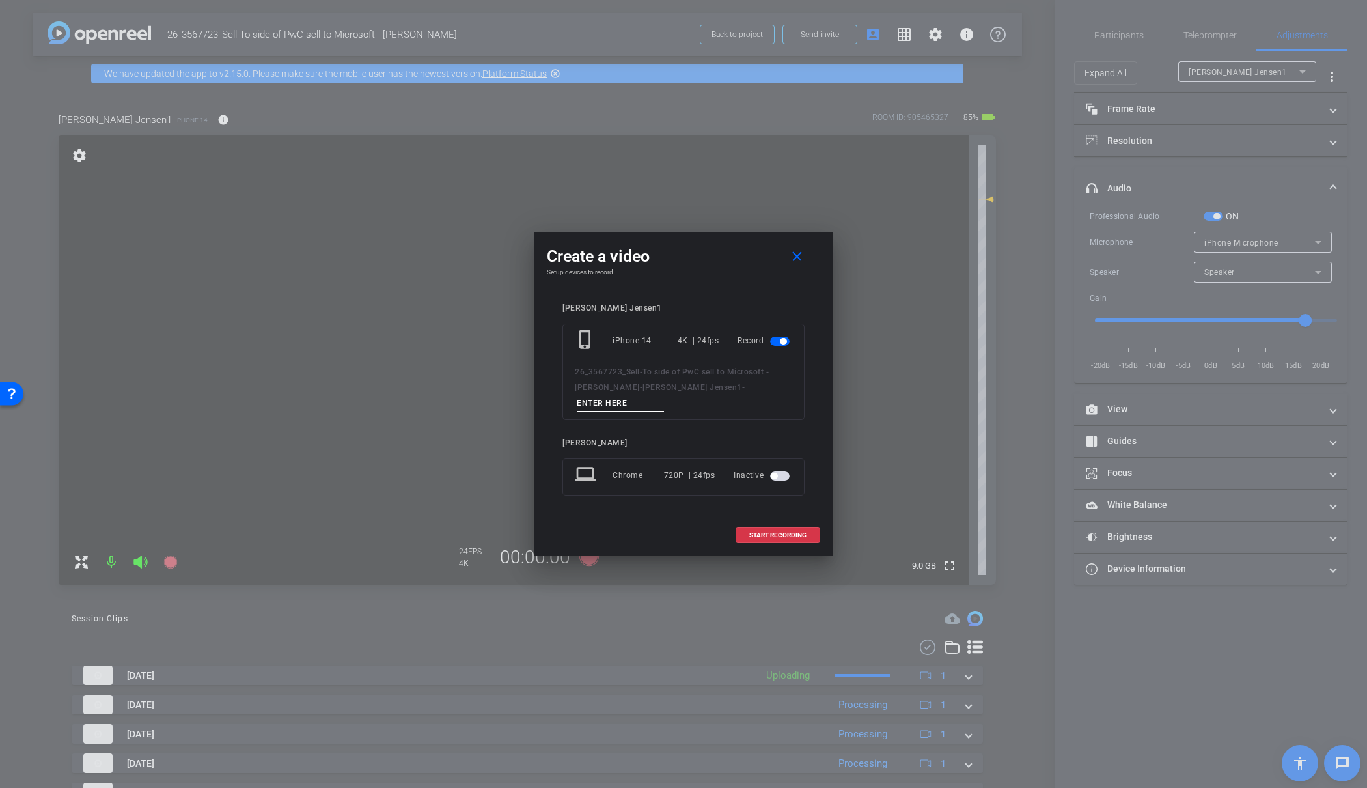
click at [663, 396] on input at bounding box center [620, 403] width 87 height 16
type input "12"
click at [777, 532] on span "START RECORDING" at bounding box center [777, 535] width 57 height 7
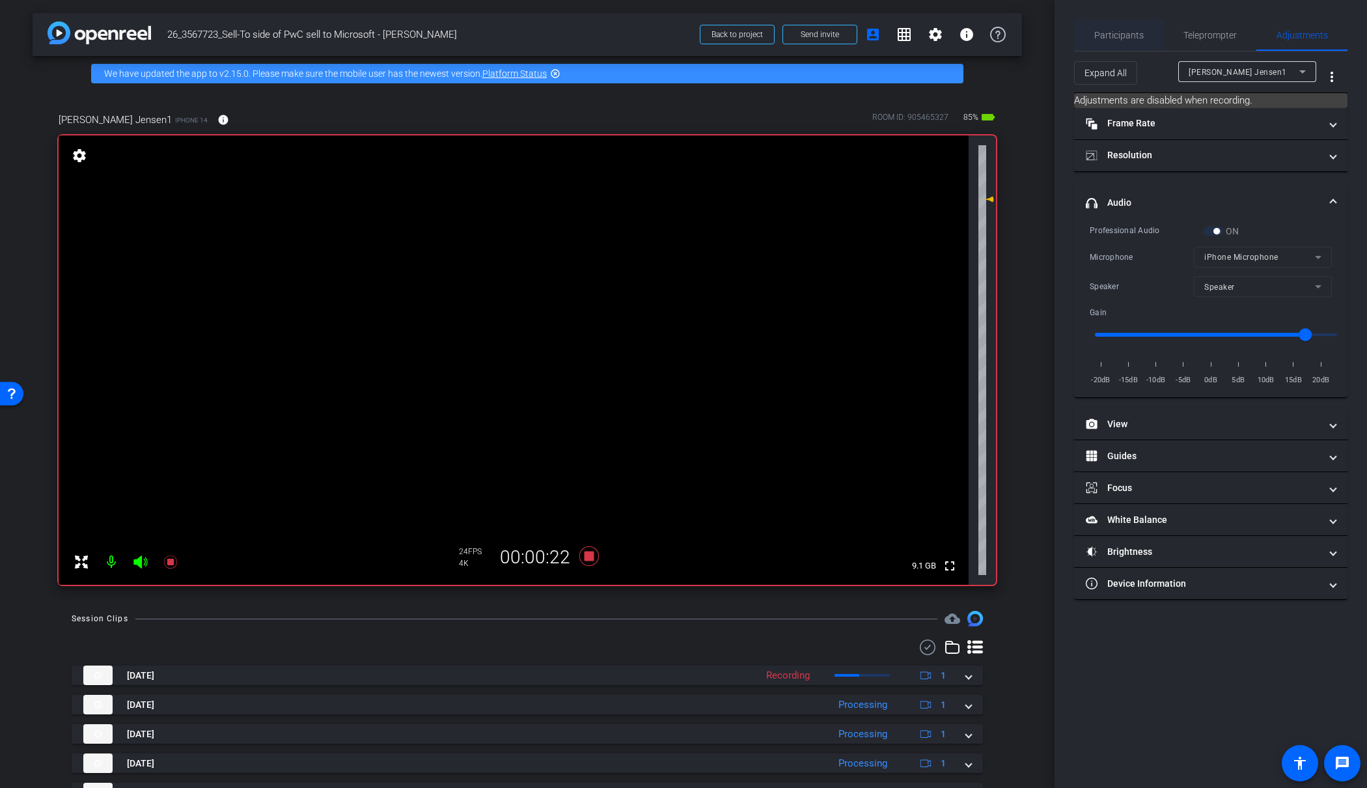
click at [1117, 33] on span "Participants" at bounding box center [1118, 35] width 49 height 9
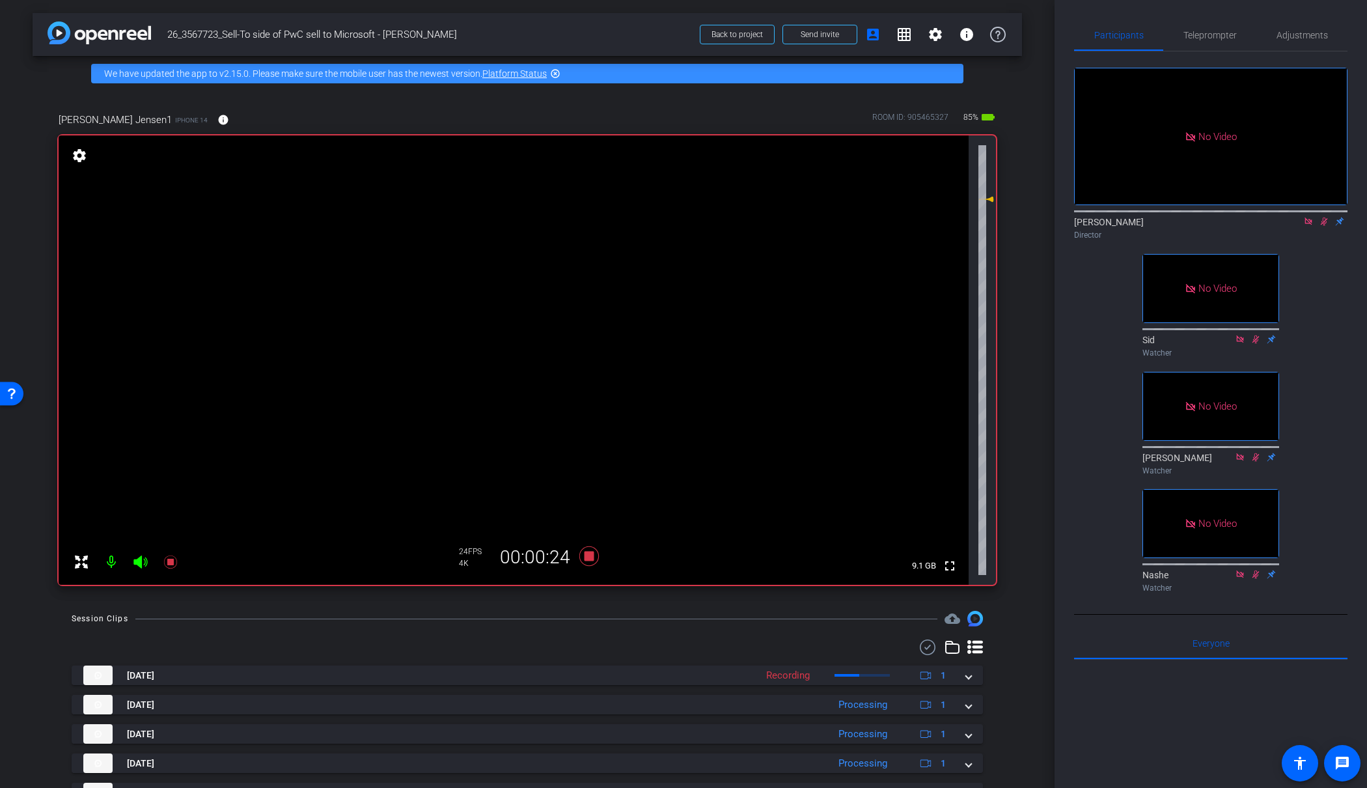
click at [1326, 217] on icon at bounding box center [1324, 221] width 7 height 8
click at [588, 553] on icon at bounding box center [589, 556] width 20 height 20
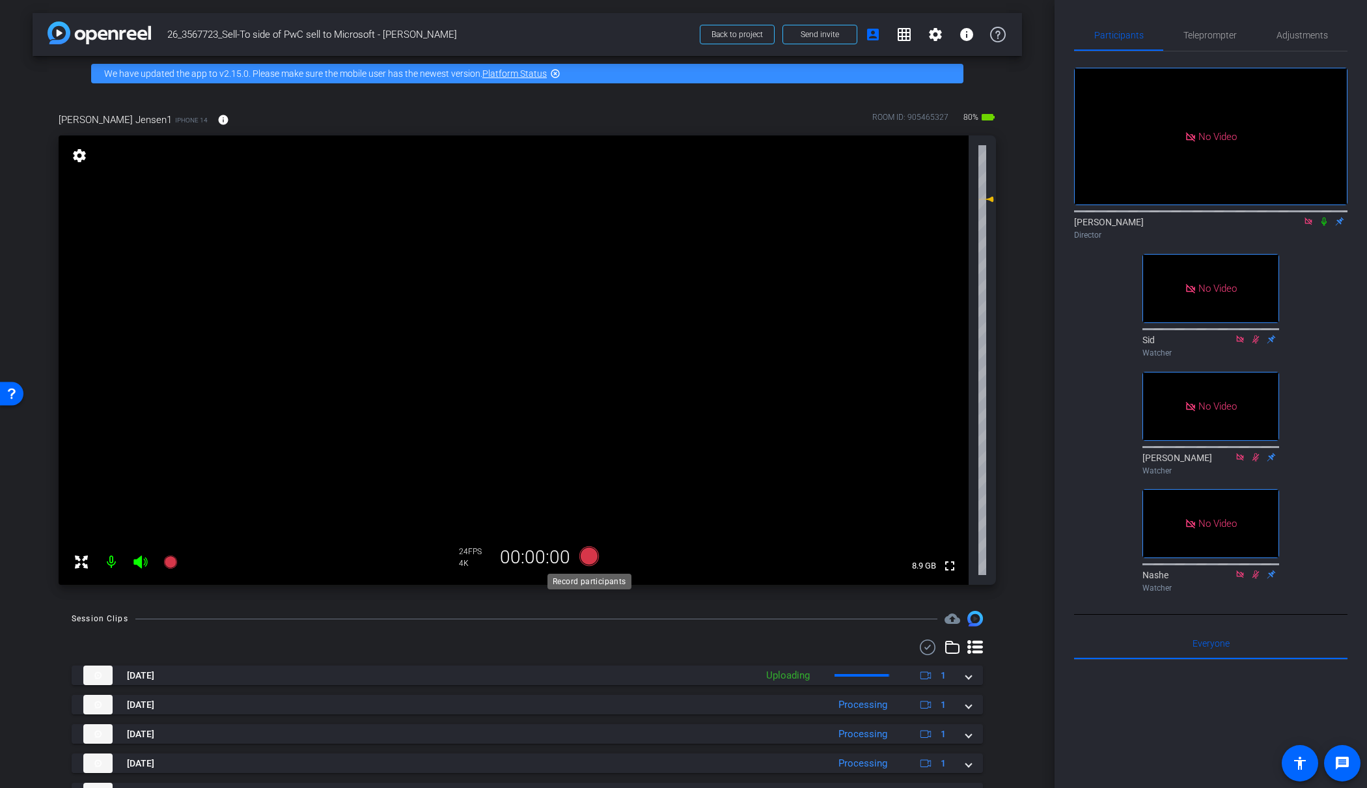
click at [590, 552] on icon at bounding box center [589, 556] width 20 height 20
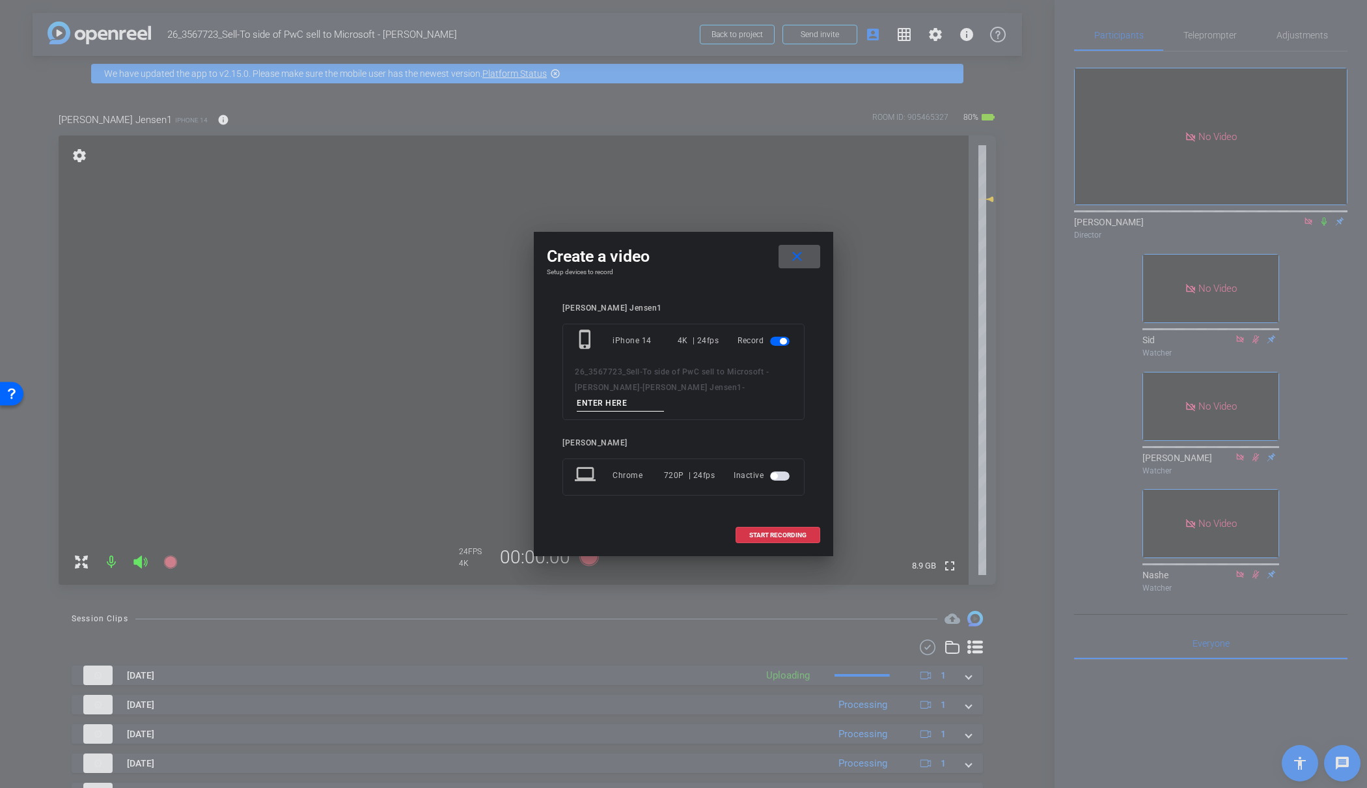
click at [659, 395] on input at bounding box center [620, 403] width 87 height 16
type input "14"
click at [772, 532] on span "START RECORDING" at bounding box center [777, 535] width 57 height 7
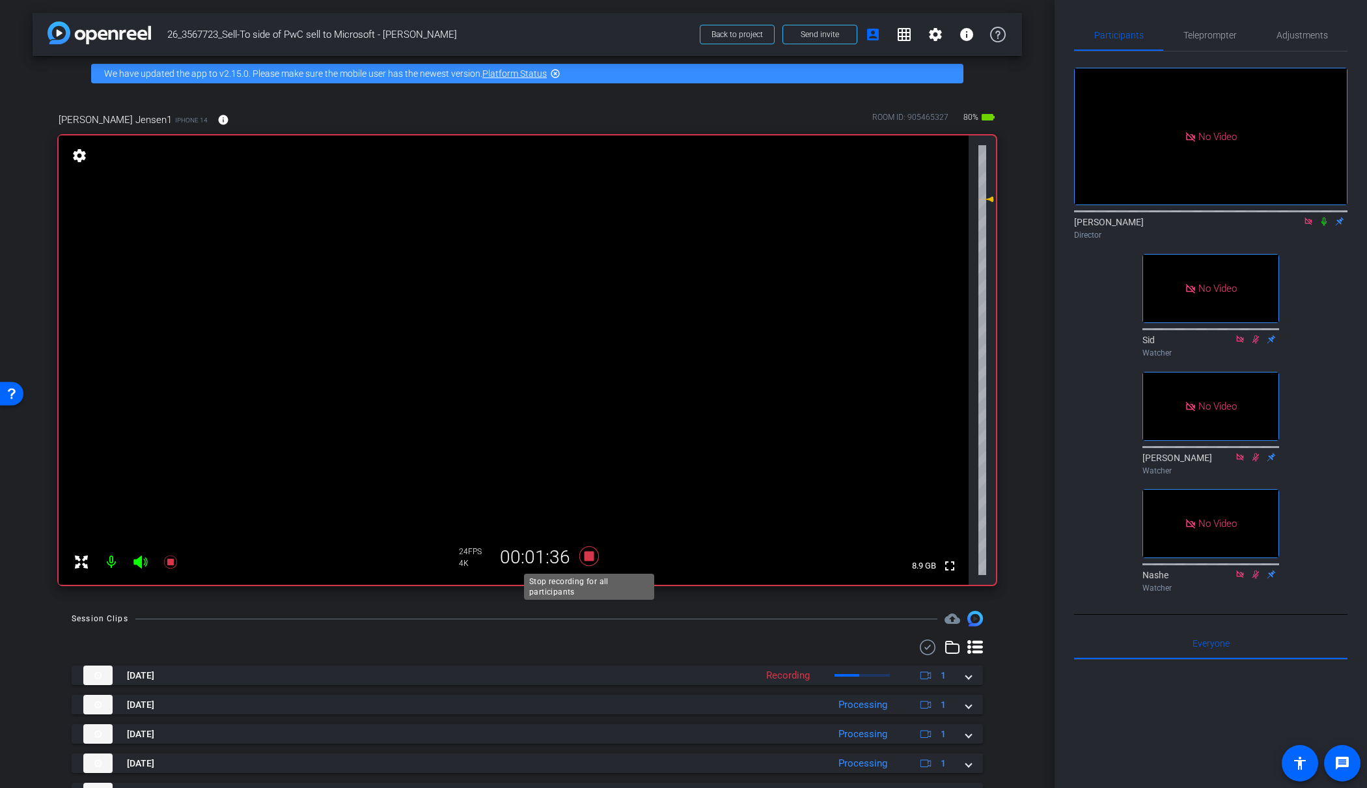
click at [590, 552] on icon at bounding box center [589, 556] width 20 height 20
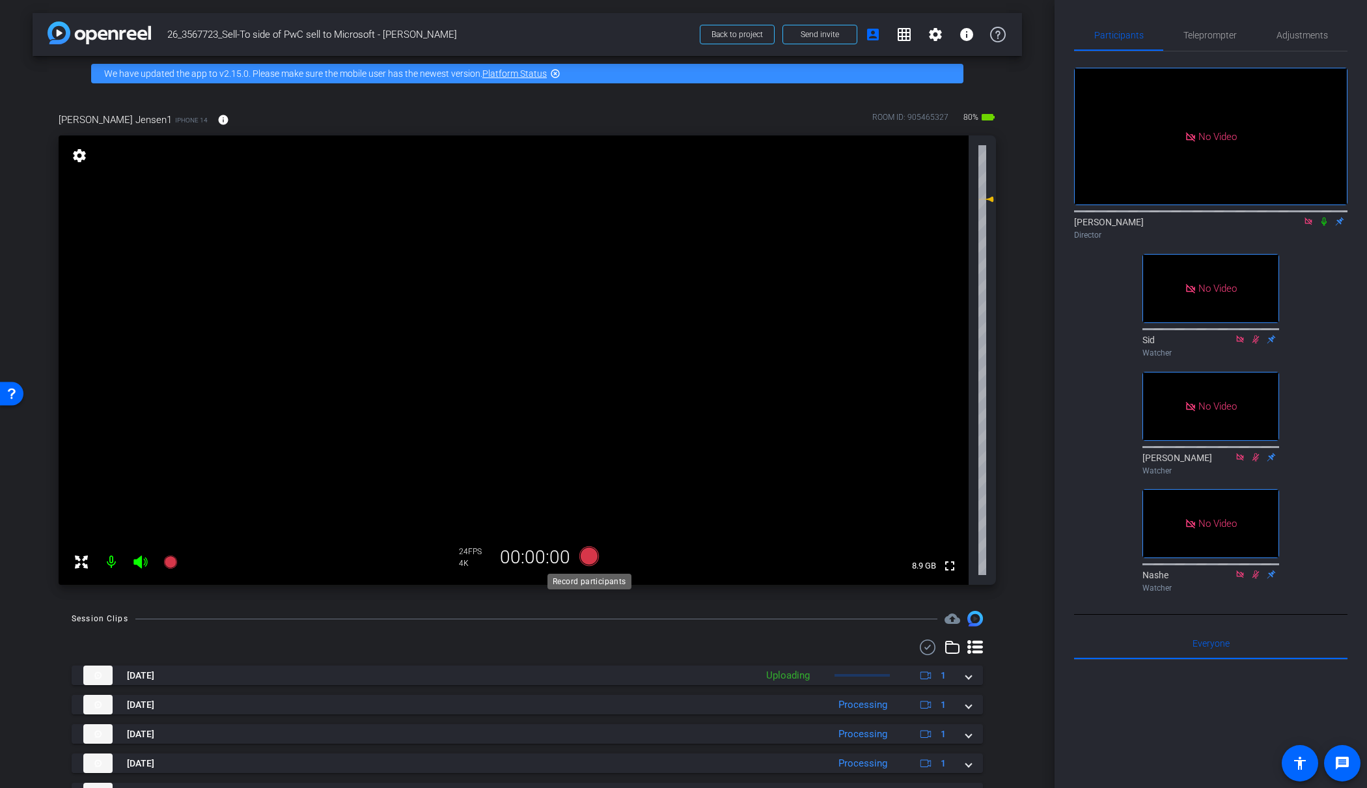
click at [594, 554] on icon at bounding box center [589, 556] width 20 height 20
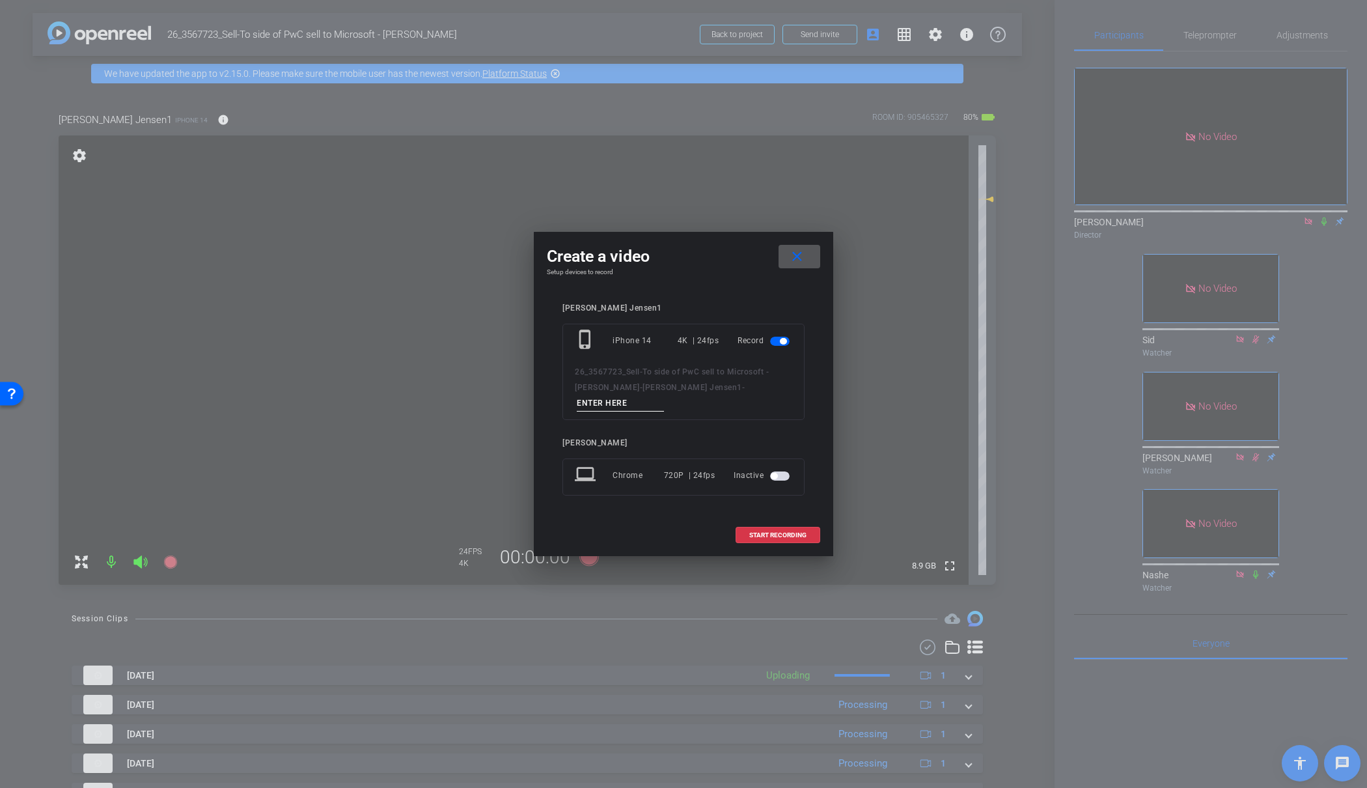
click at [657, 397] on input at bounding box center [620, 403] width 87 height 16
type input "15"
click at [776, 532] on span "START RECORDING" at bounding box center [777, 535] width 57 height 7
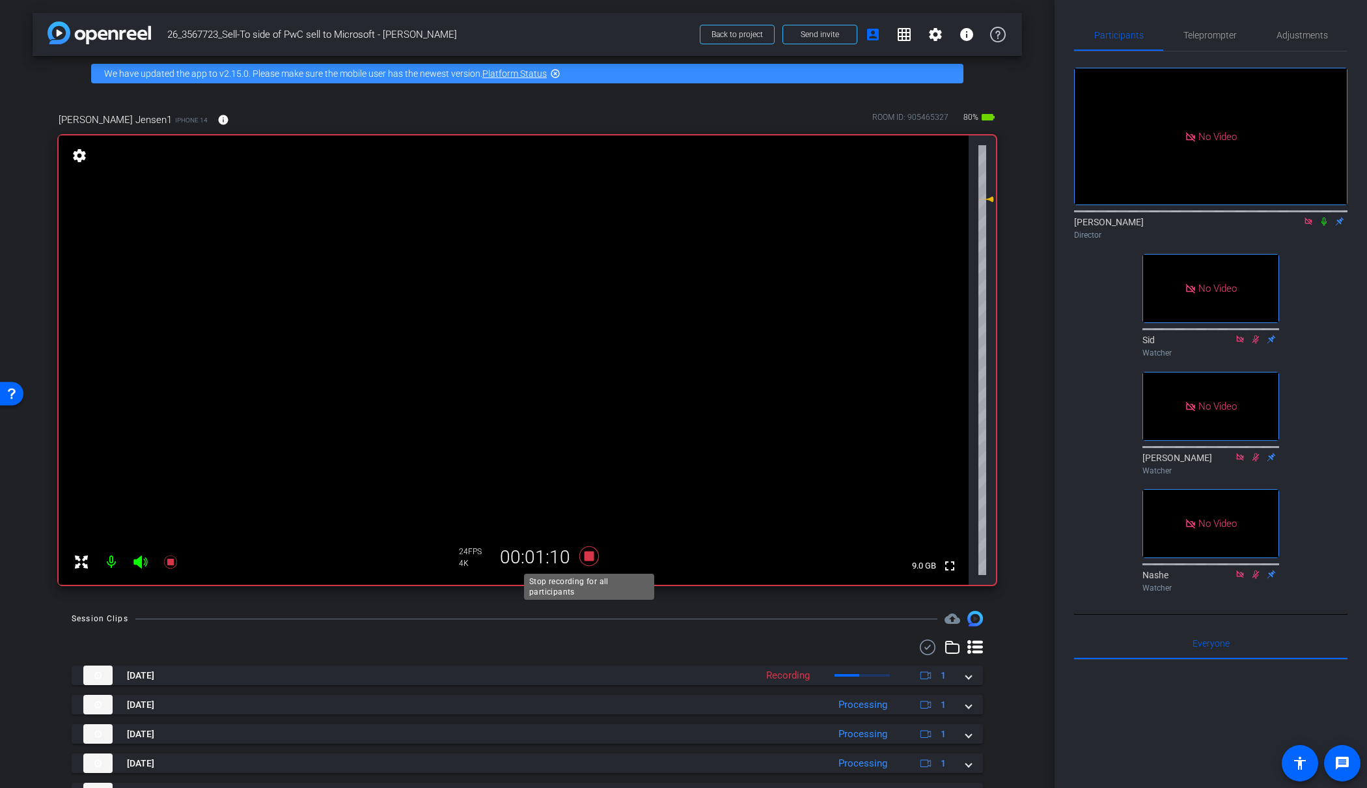
click at [590, 554] on icon at bounding box center [589, 556] width 20 height 20
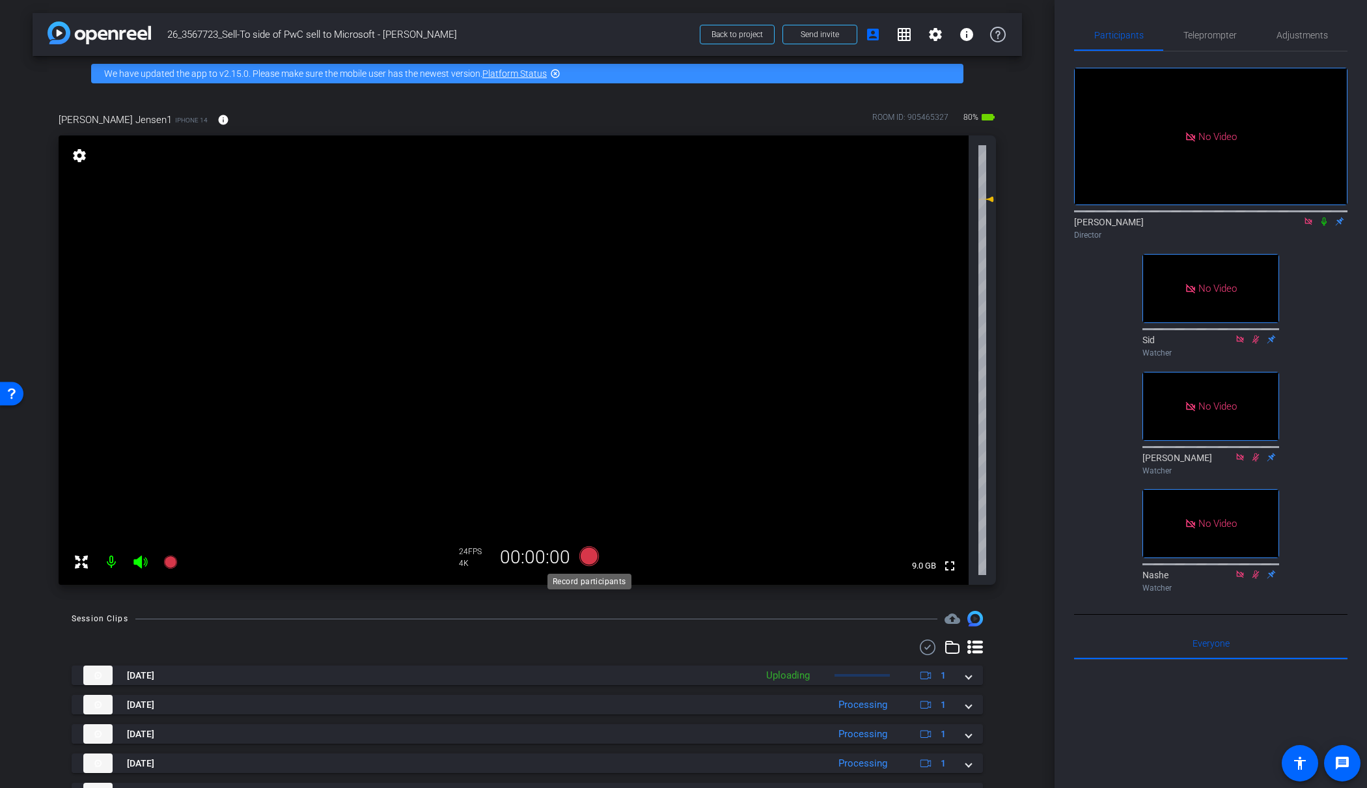
click at [590, 554] on icon at bounding box center [589, 556] width 20 height 20
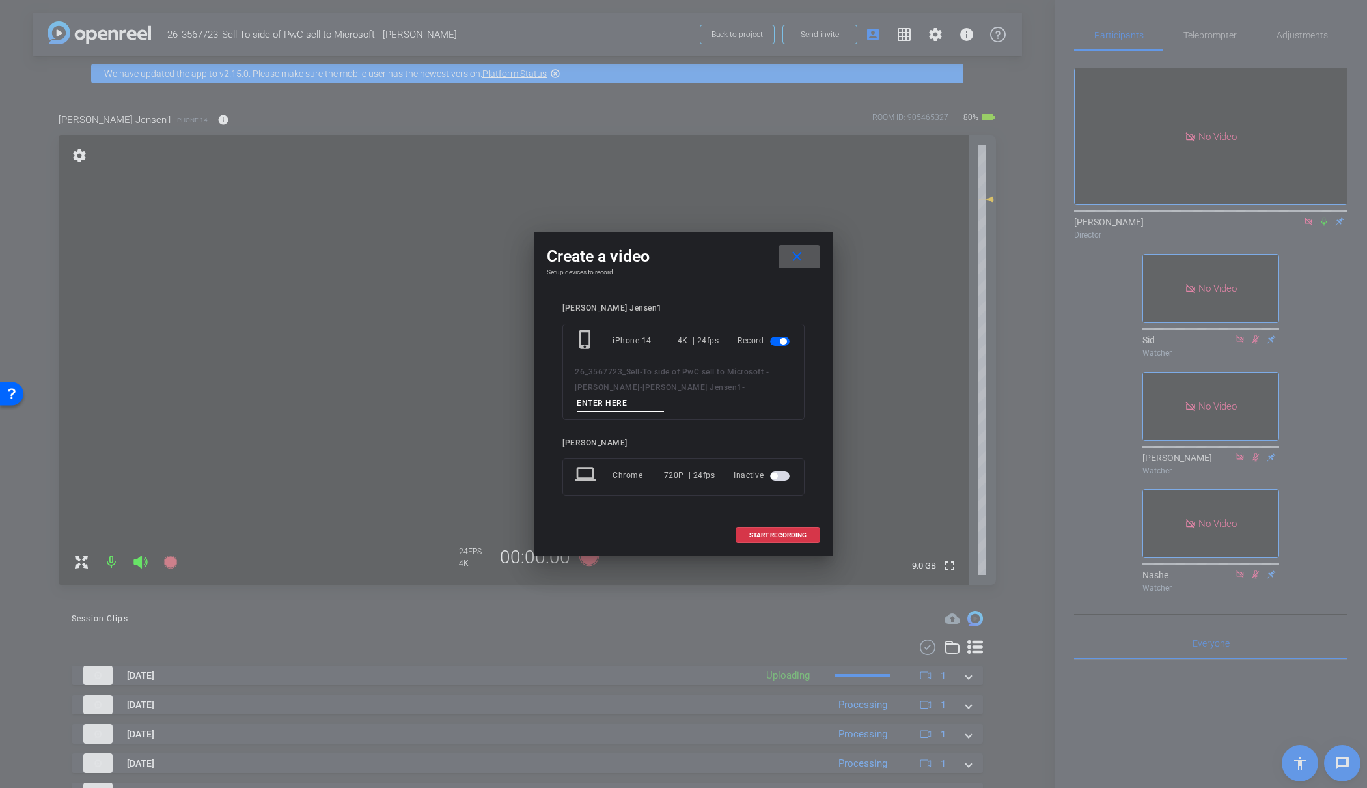
click at [664, 396] on input at bounding box center [620, 403] width 87 height 16
type input "16"
click at [752, 532] on span "START RECORDING" at bounding box center [777, 535] width 57 height 7
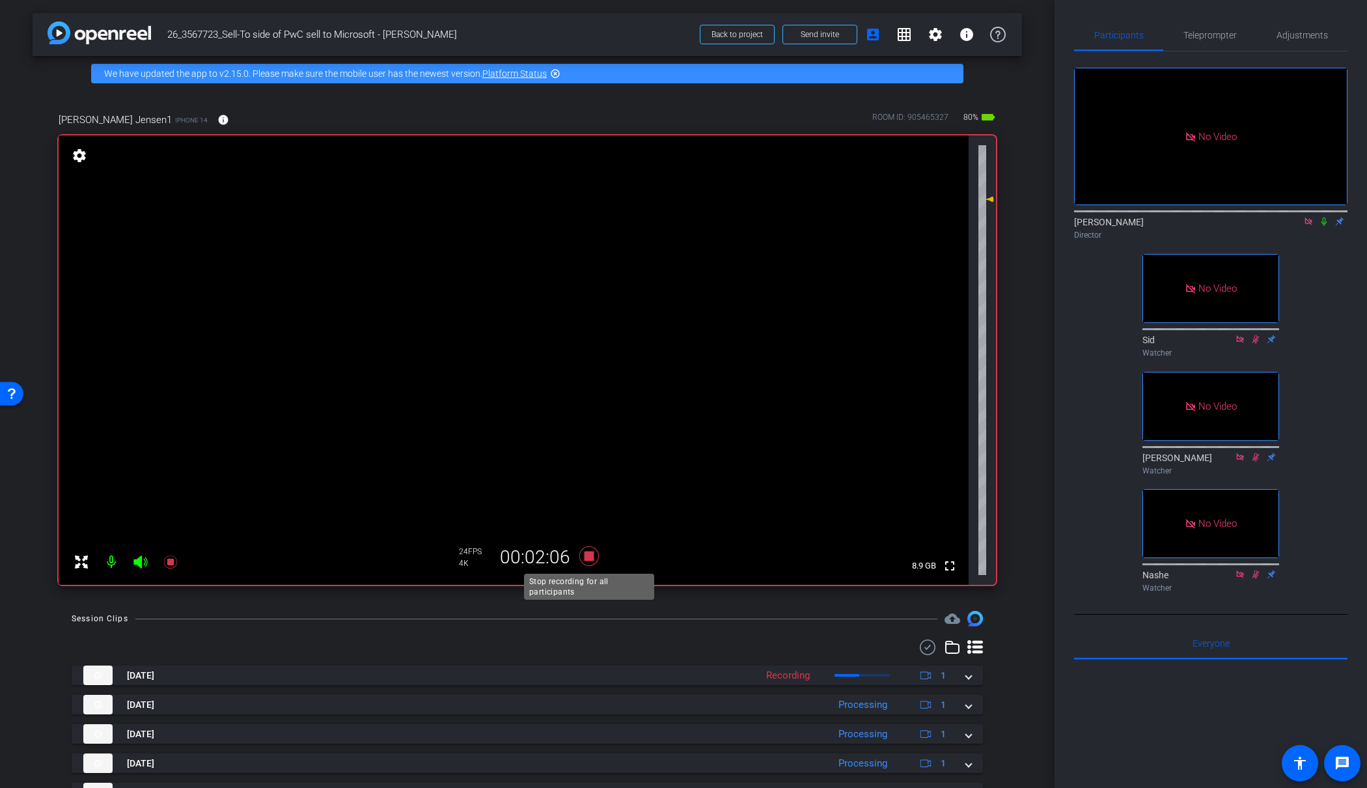
click at [588, 556] on icon at bounding box center [589, 556] width 20 height 20
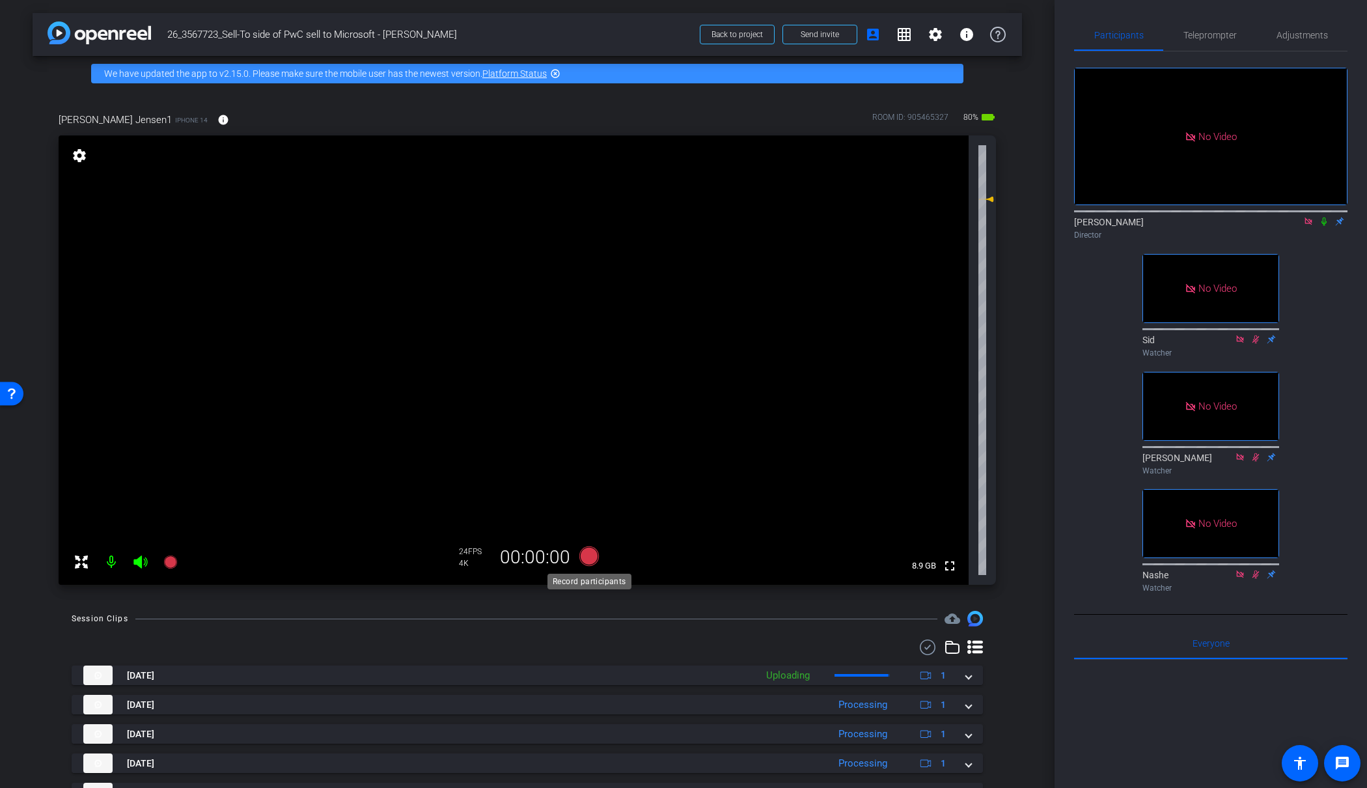
click at [588, 556] on icon at bounding box center [589, 556] width 20 height 20
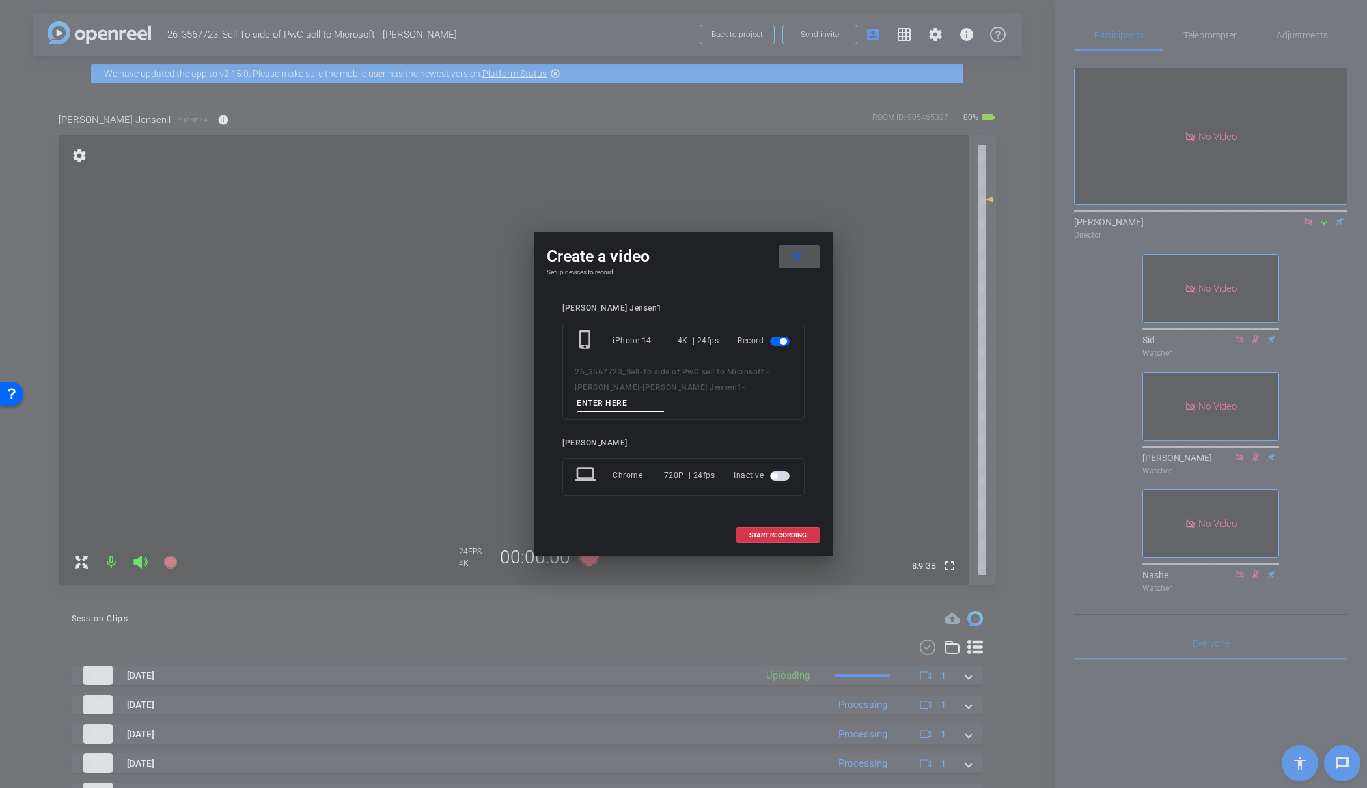
click at [664, 395] on input at bounding box center [620, 403] width 87 height 16
type input "18"
click at [765, 532] on span "START RECORDING" at bounding box center [777, 535] width 57 height 7
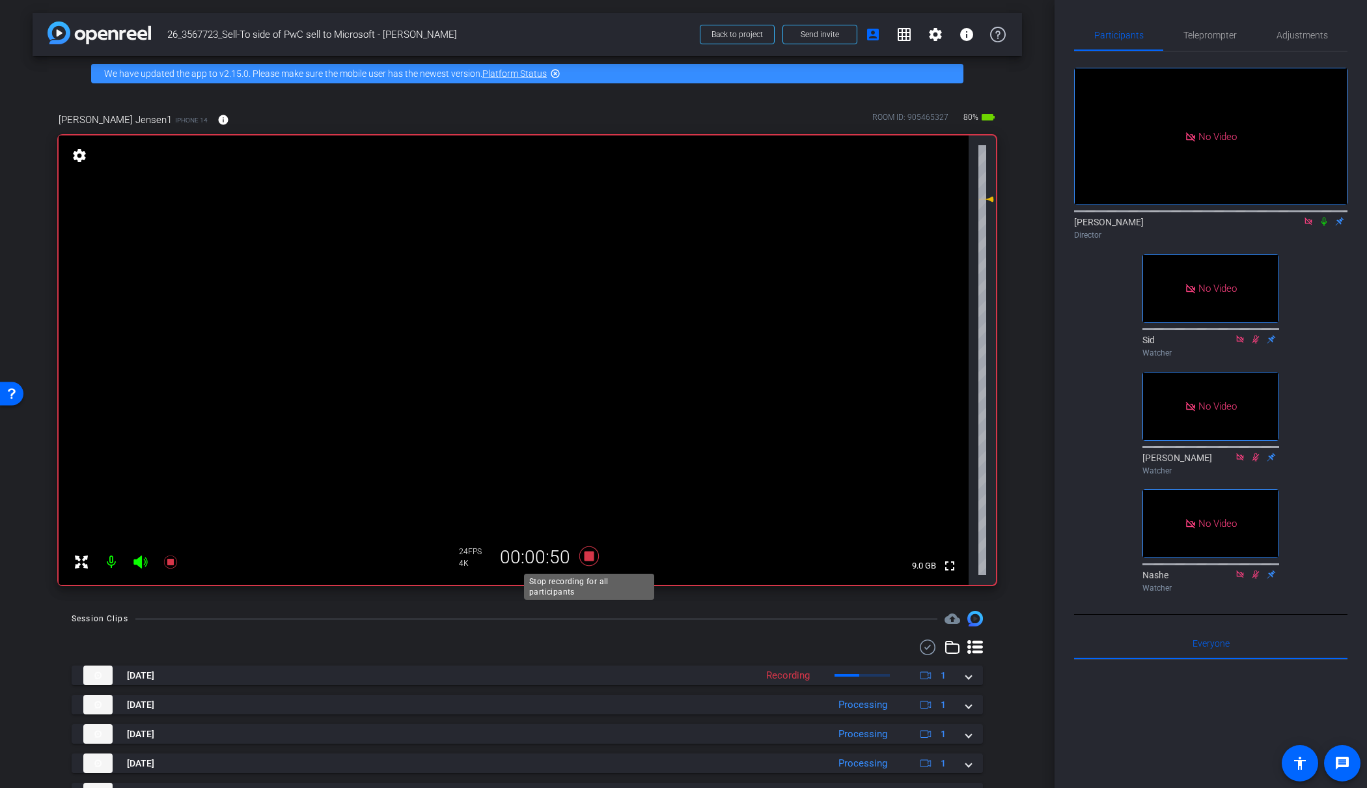
click at [588, 555] on icon at bounding box center [589, 556] width 20 height 20
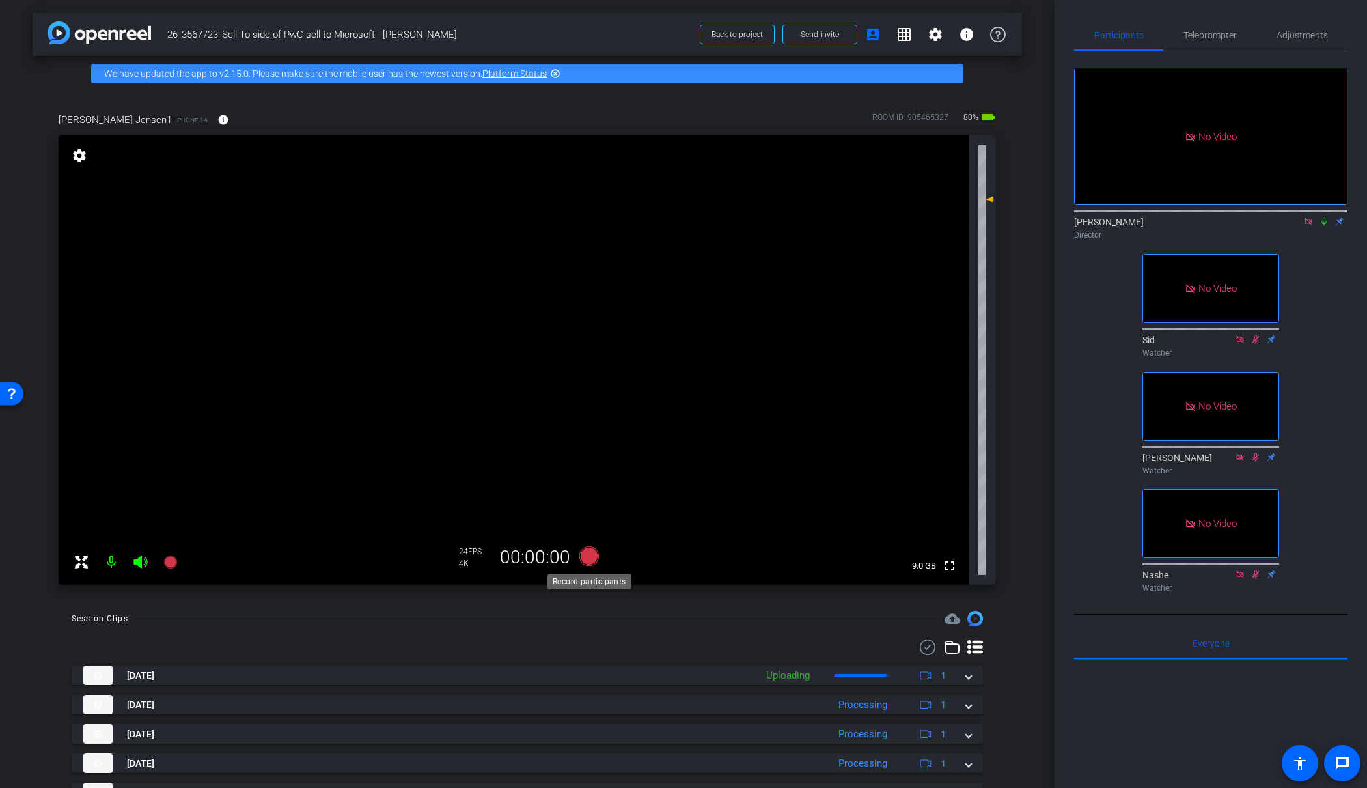
click at [588, 555] on icon at bounding box center [589, 556] width 20 height 20
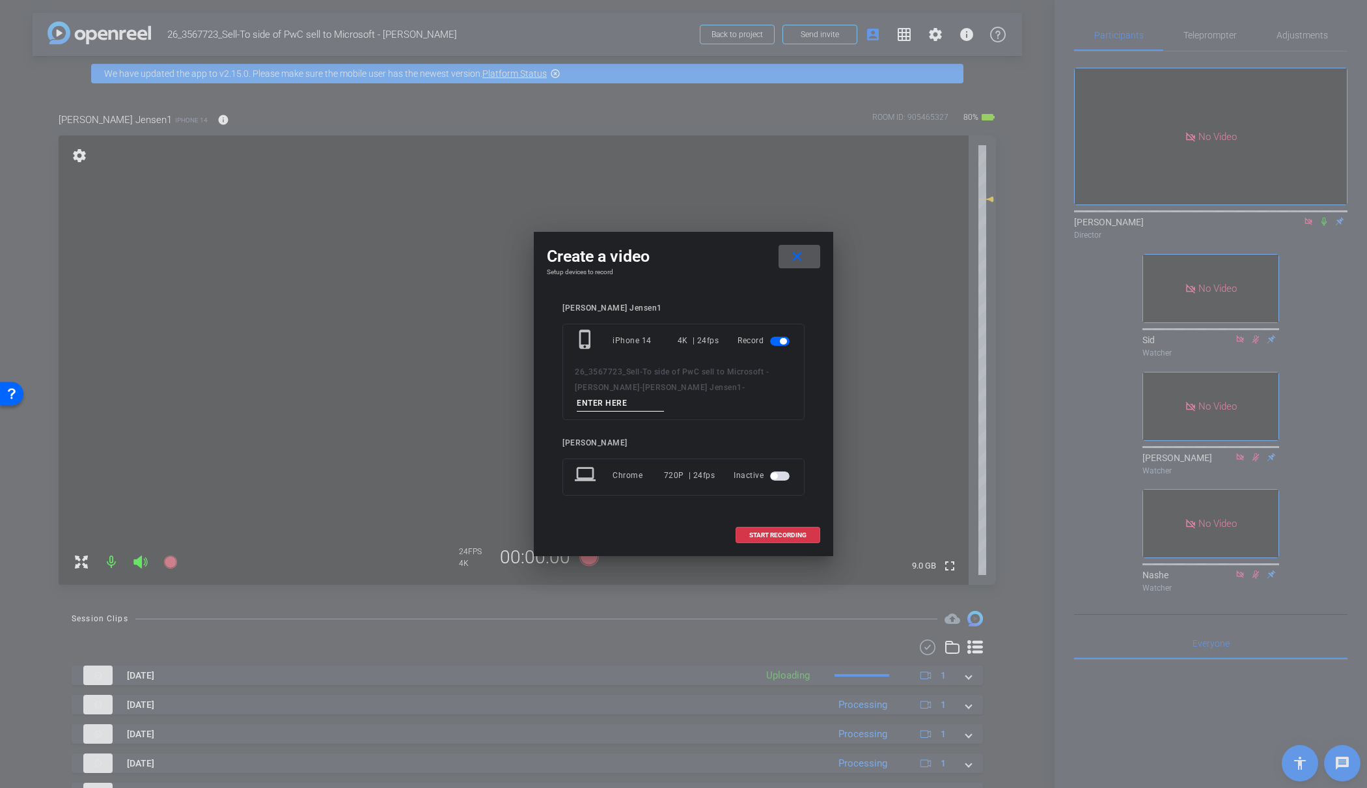
click at [664, 397] on input at bounding box center [620, 403] width 87 height 16
type input "20"
click at [791, 532] on span "START RECORDING" at bounding box center [777, 535] width 57 height 7
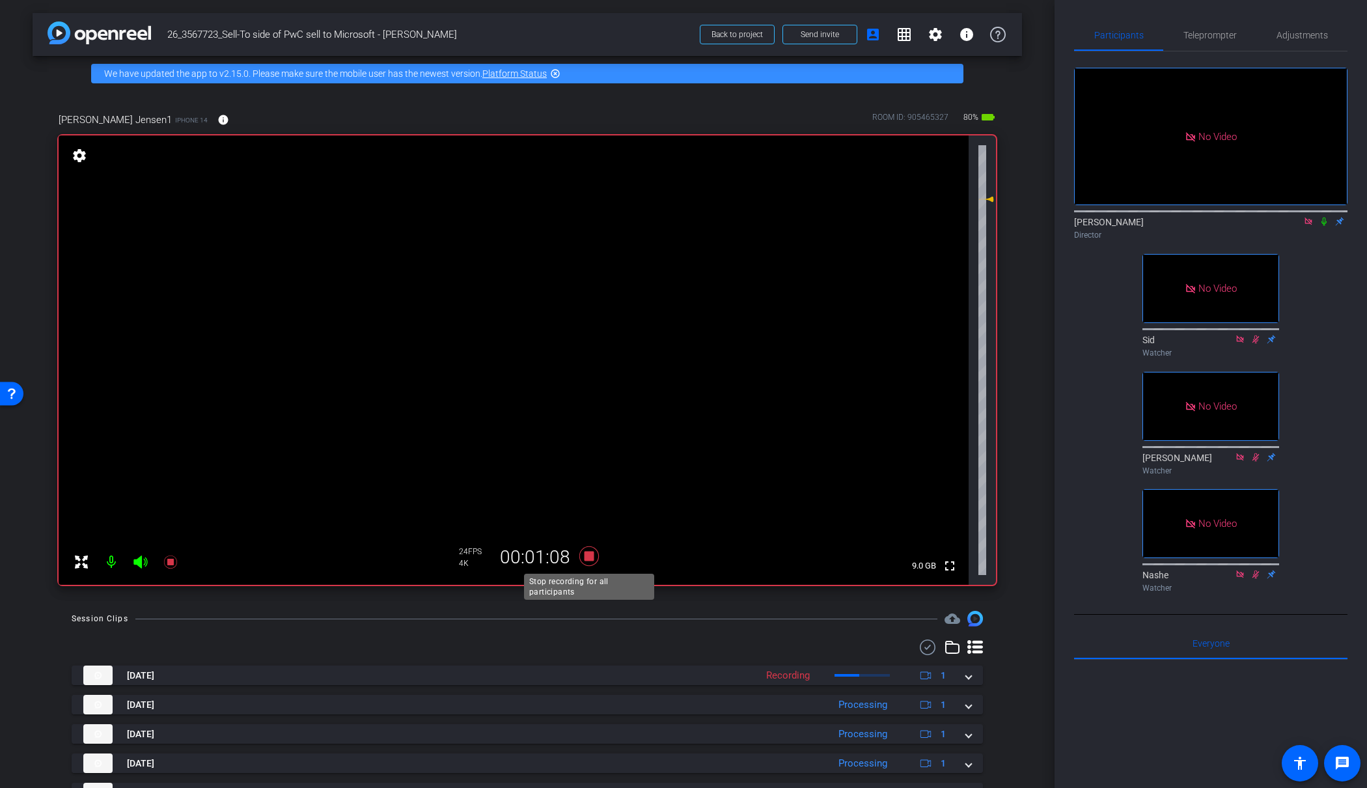
click at [587, 555] on icon at bounding box center [589, 556] width 20 height 20
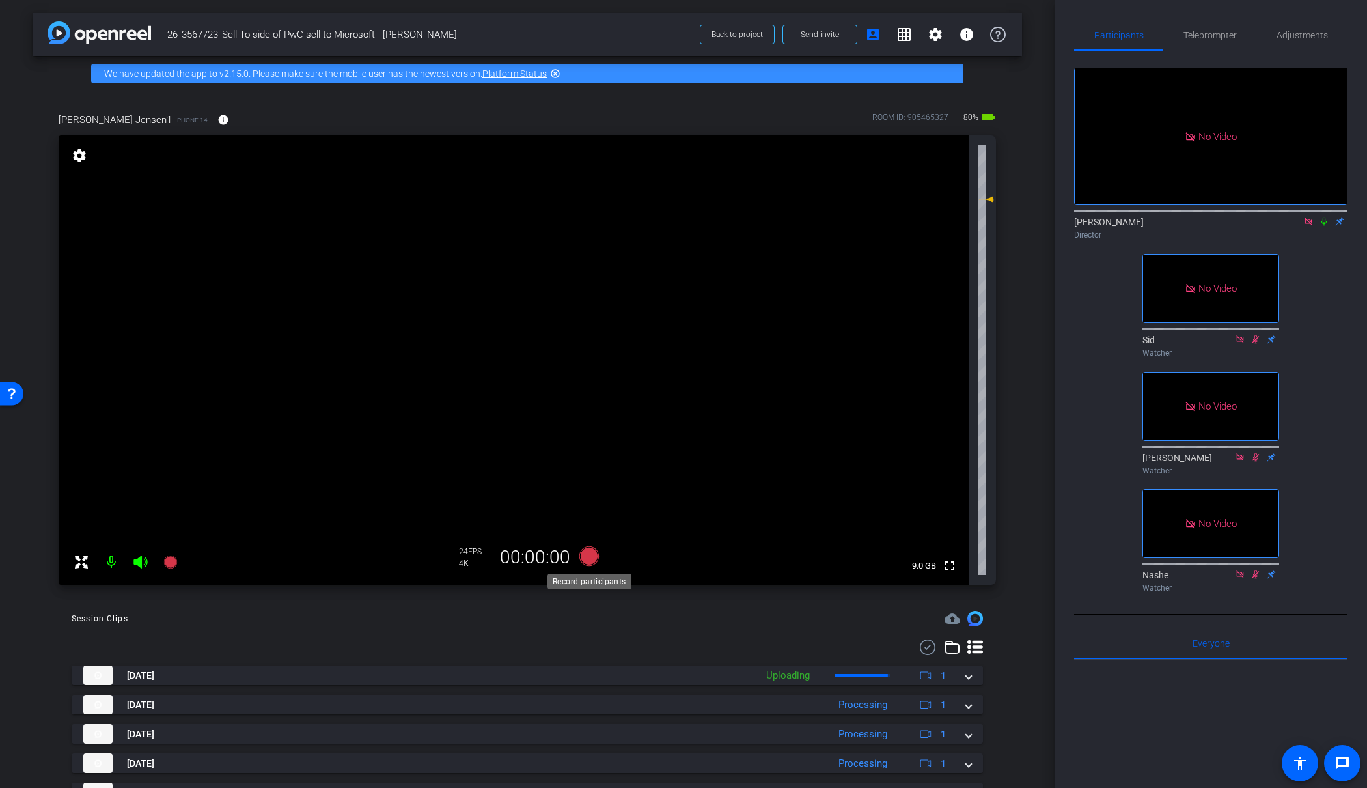
click at [587, 555] on icon at bounding box center [589, 556] width 20 height 20
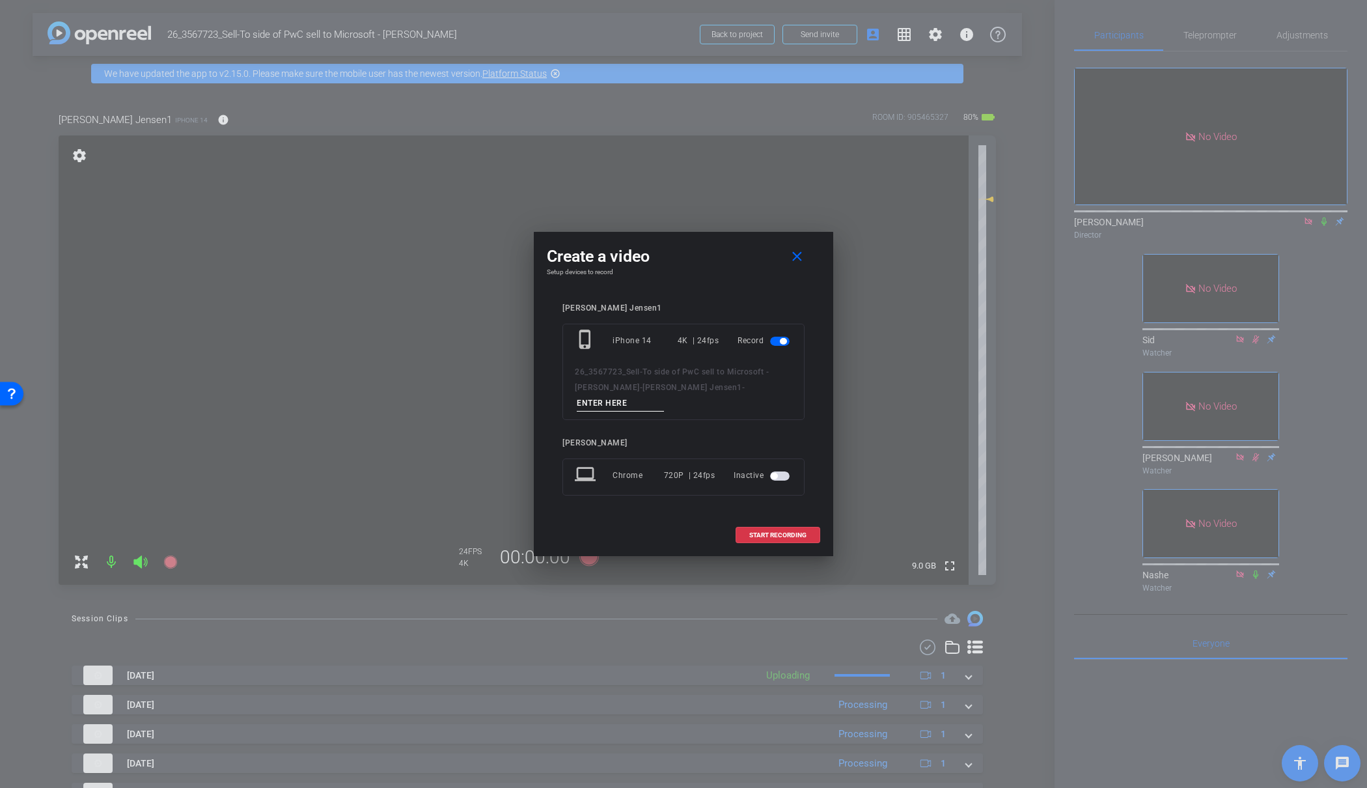
click at [664, 395] on input at bounding box center [620, 403] width 87 height 16
type input "23"
click at [782, 532] on span "START RECORDING" at bounding box center [777, 535] width 57 height 7
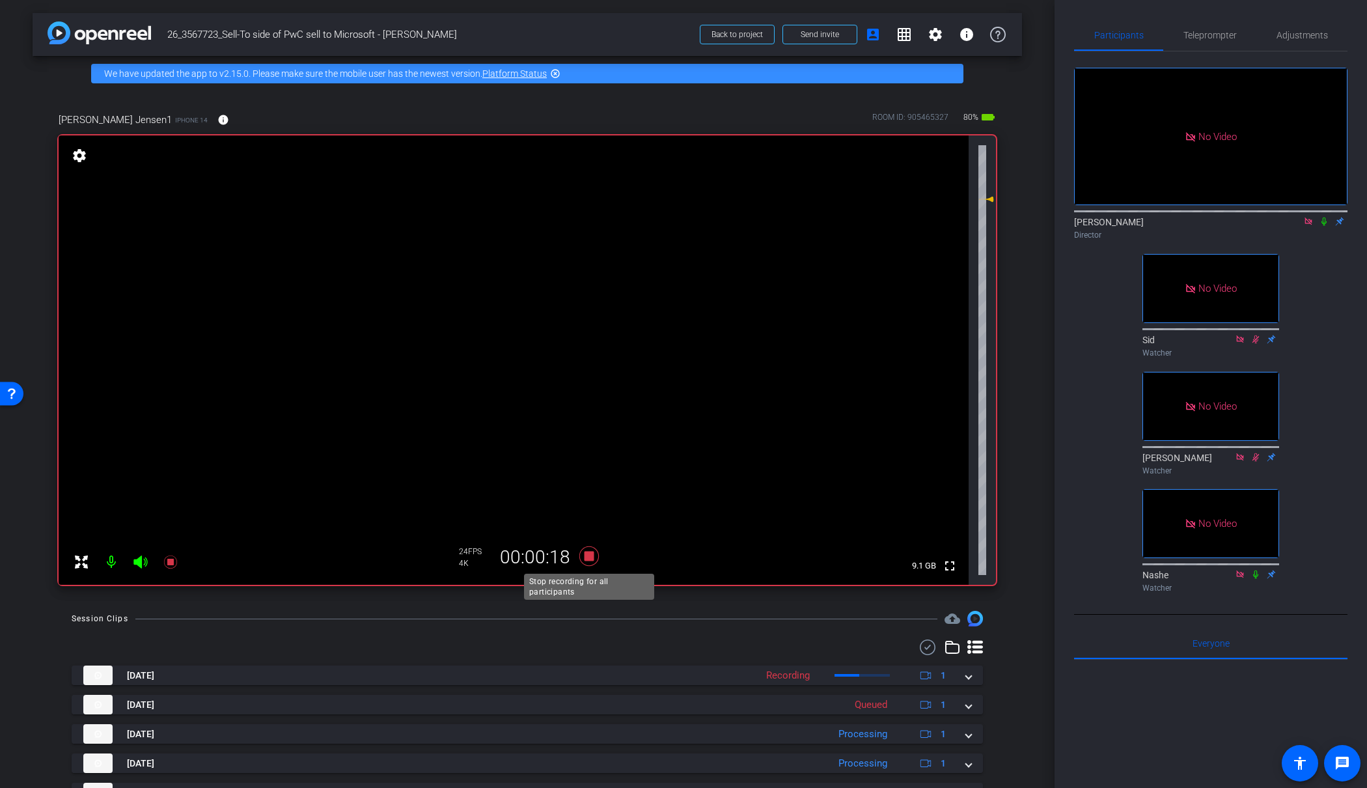
click at [590, 557] on icon at bounding box center [589, 556] width 20 height 20
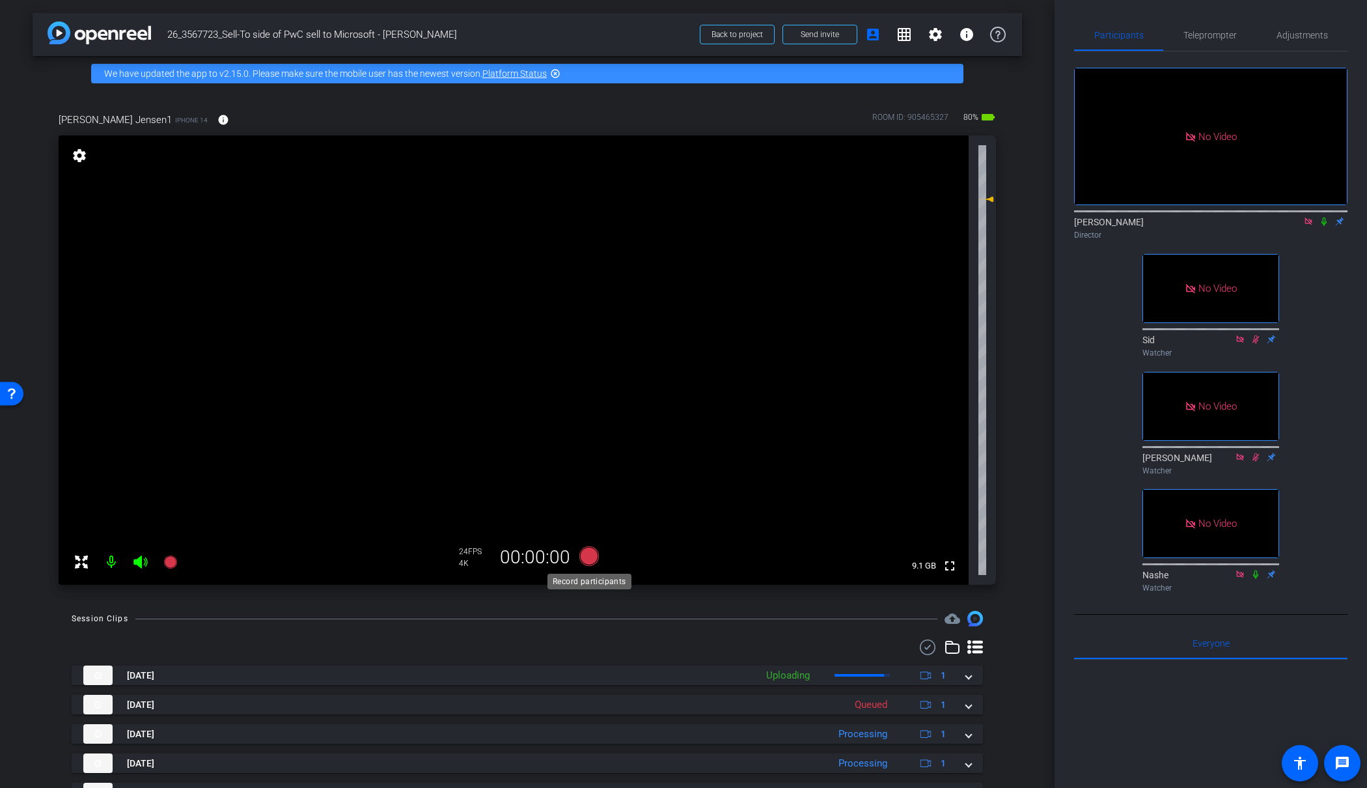
click at [590, 557] on icon at bounding box center [589, 556] width 20 height 20
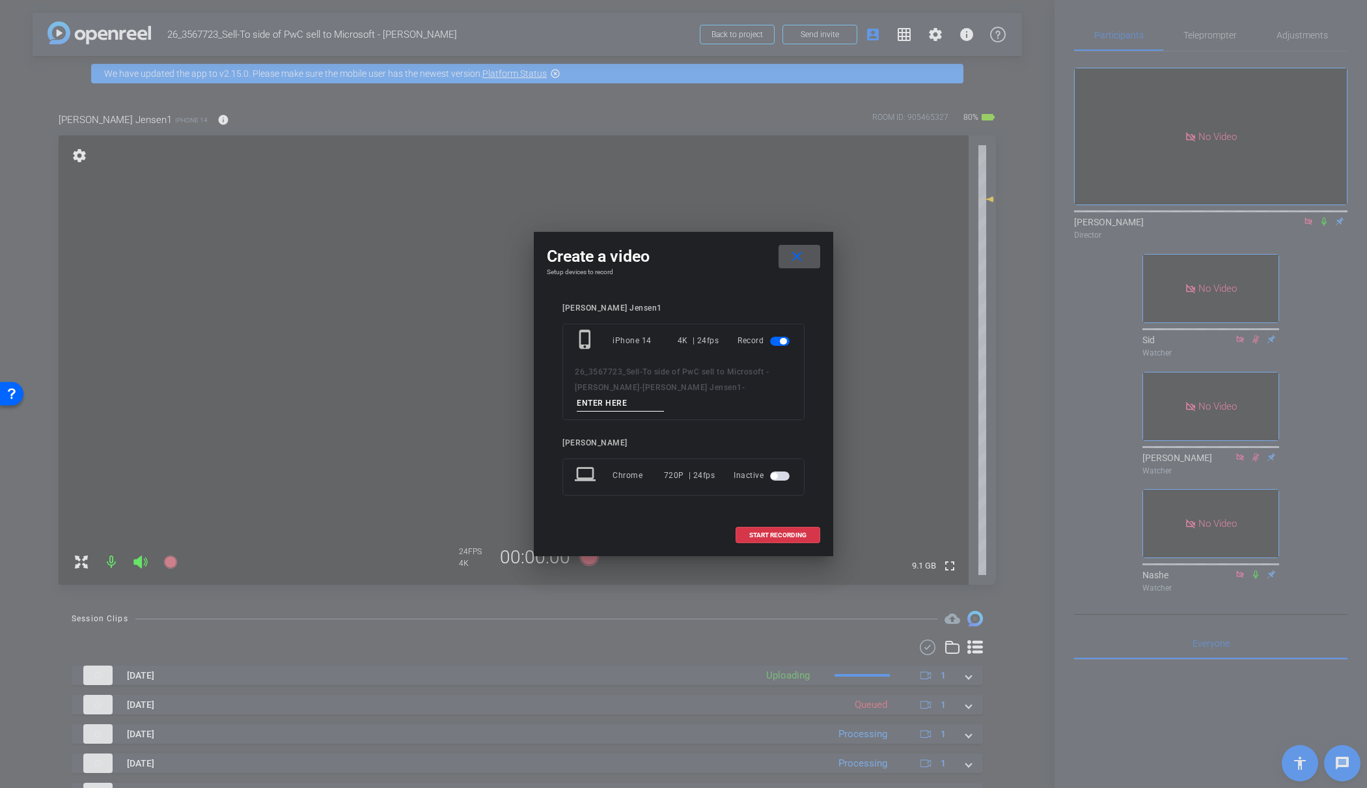
click at [664, 396] on input at bounding box center [620, 403] width 87 height 16
type input "25"
click at [753, 532] on span "START RECORDING" at bounding box center [777, 535] width 57 height 7
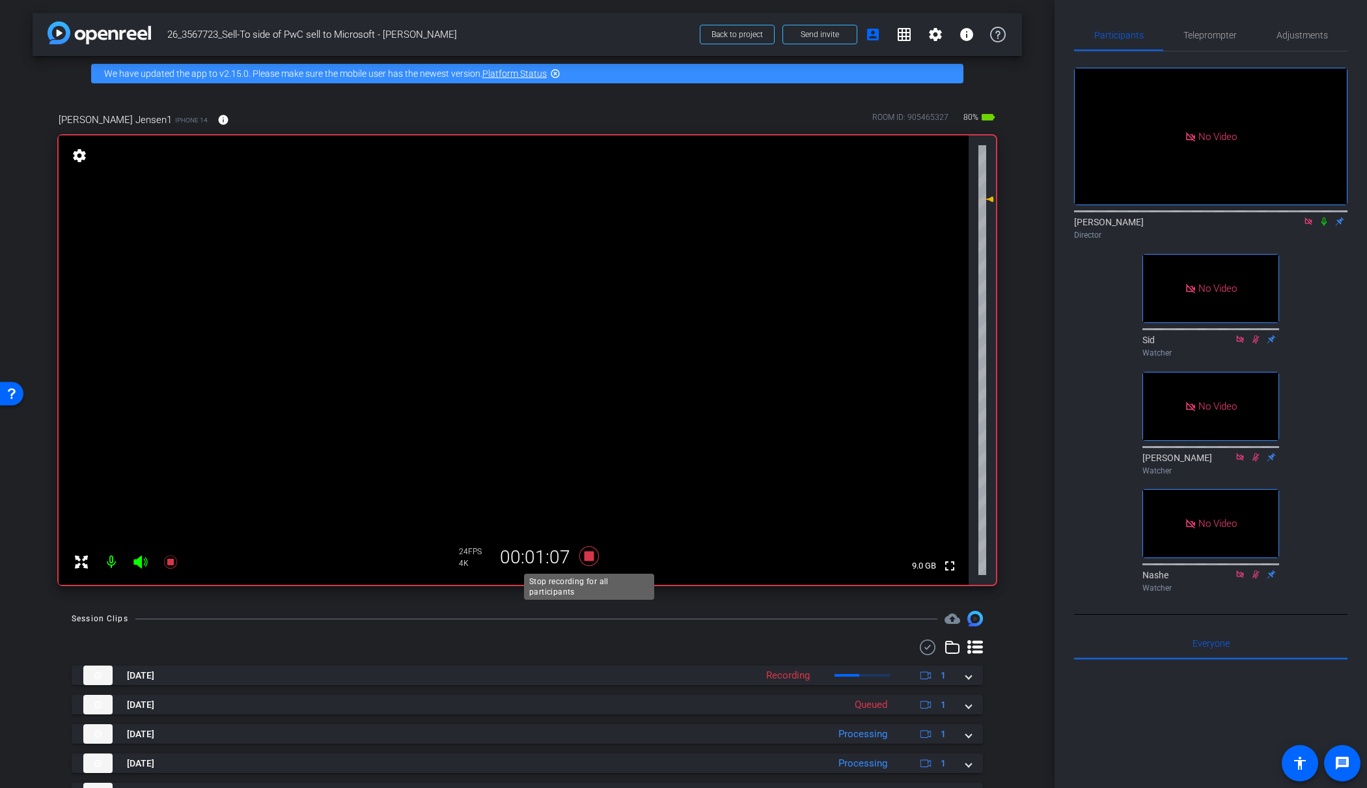
click at [587, 555] on icon at bounding box center [589, 556] width 20 height 20
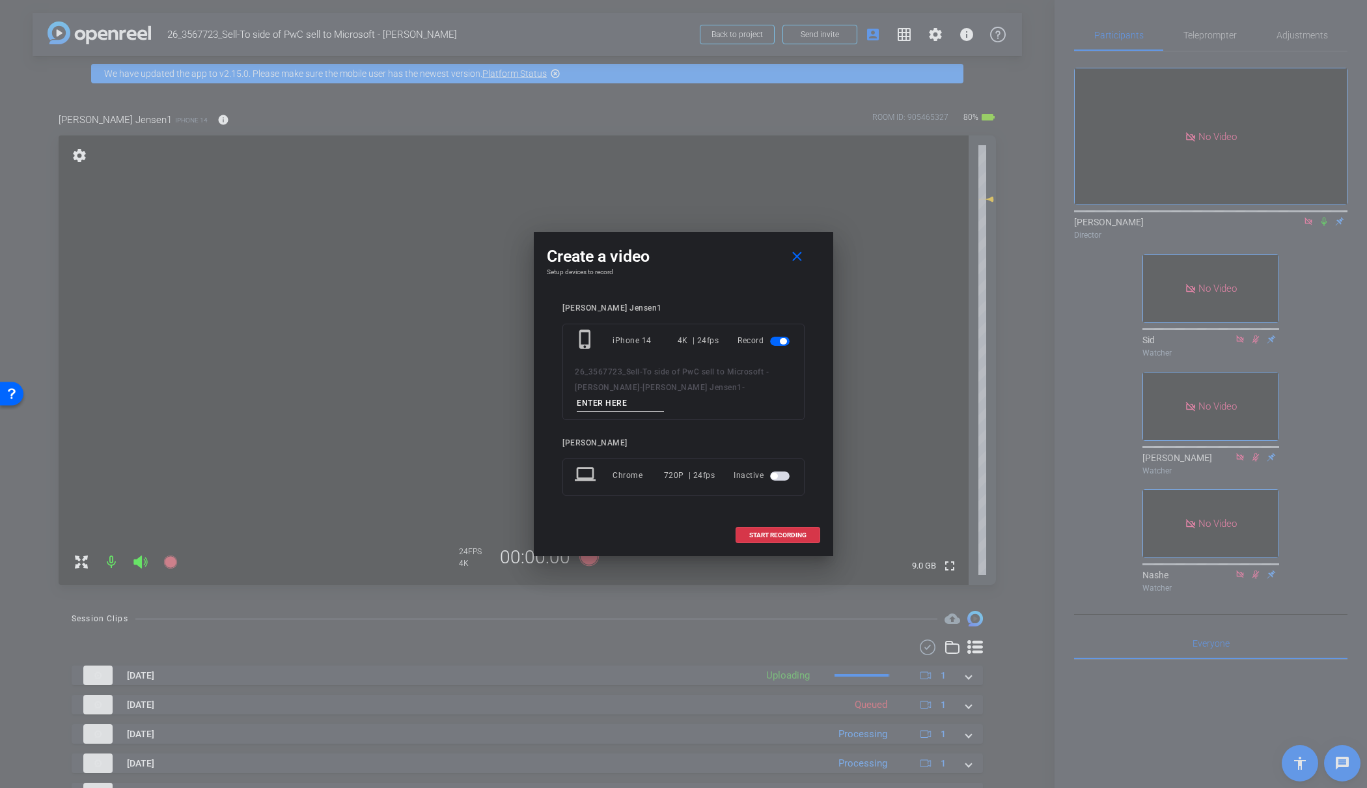
click at [664, 397] on input at bounding box center [620, 403] width 87 height 16
type input "26"
click at [774, 532] on span "START RECORDING" at bounding box center [777, 535] width 57 height 7
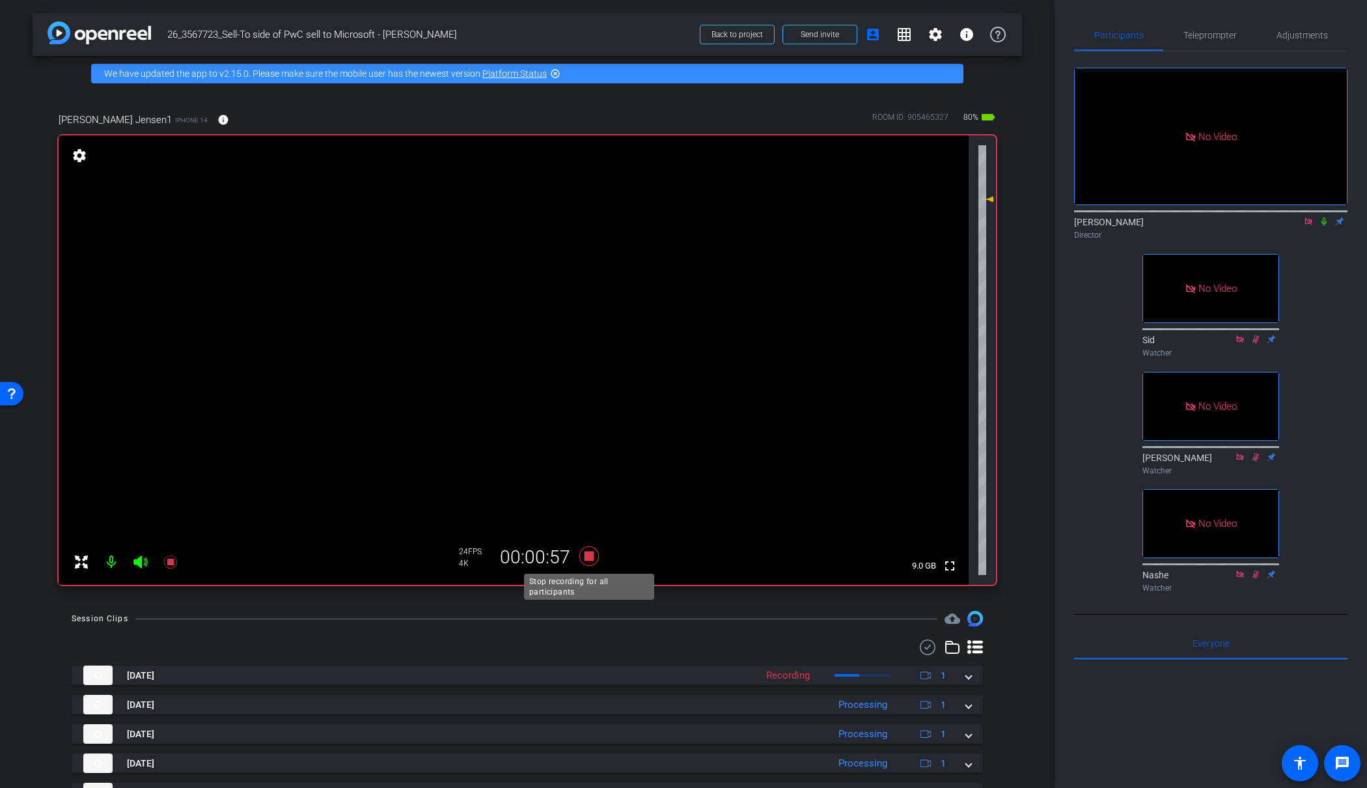
click at [589, 557] on icon at bounding box center [589, 556] width 20 height 20
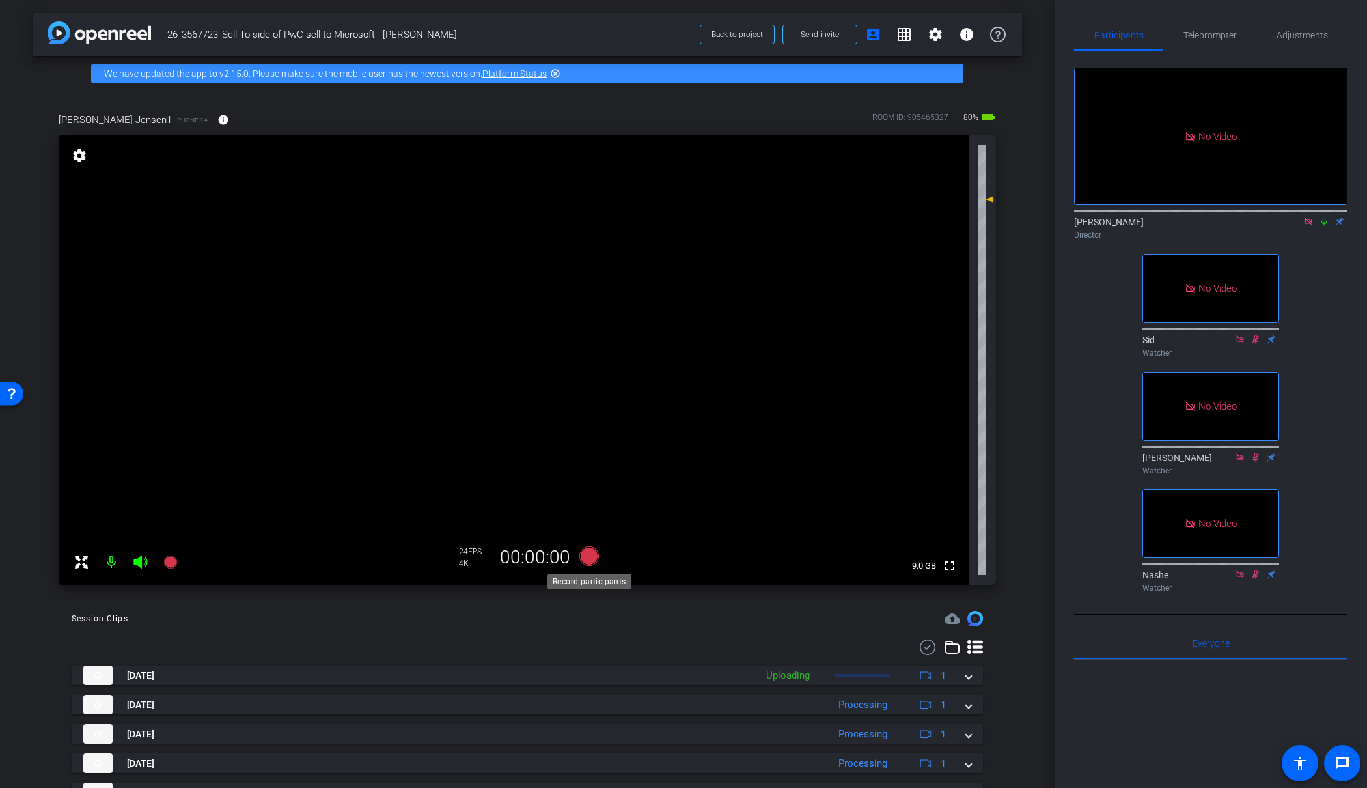
click at [589, 557] on icon at bounding box center [589, 556] width 20 height 20
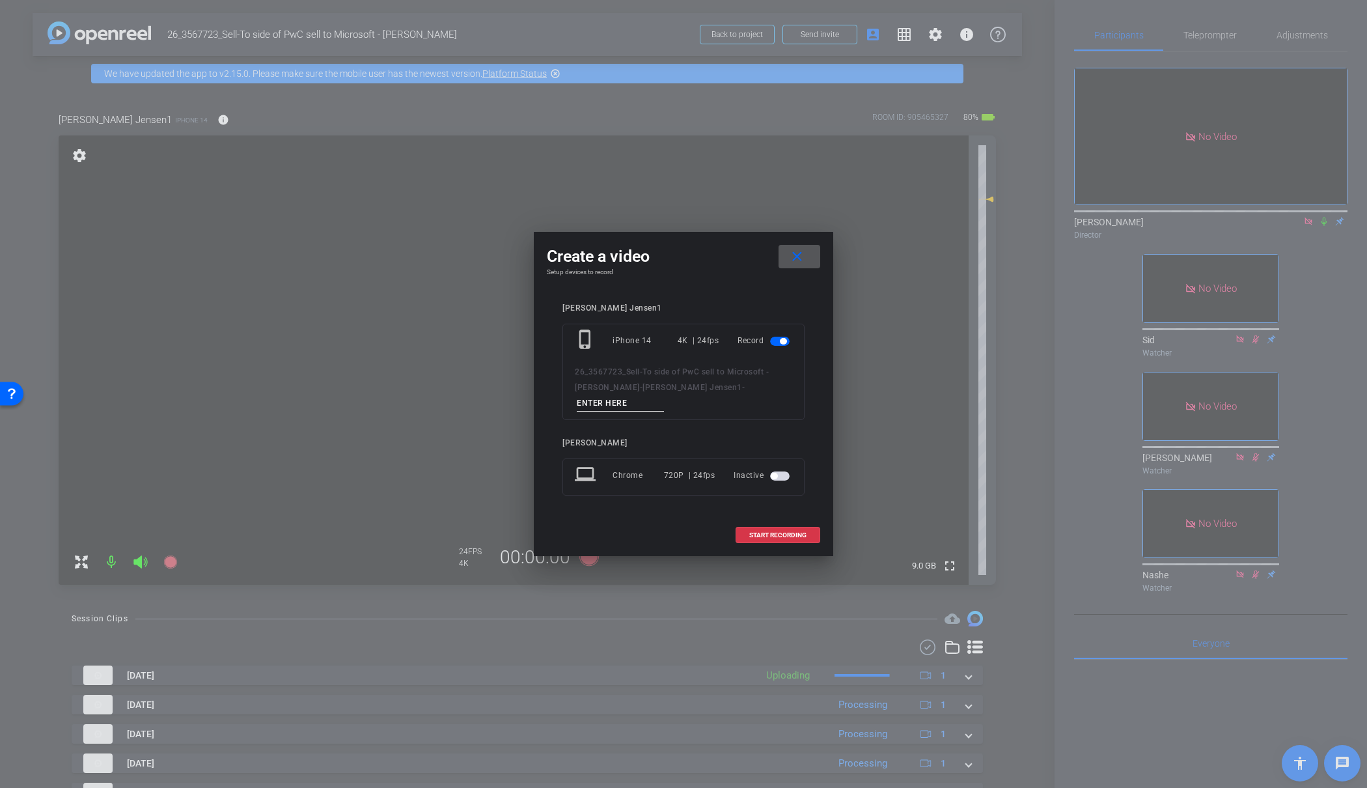
click at [664, 395] on input at bounding box center [620, 403] width 87 height 16
type input "27"
click at [792, 532] on span "START RECORDING" at bounding box center [777, 535] width 57 height 7
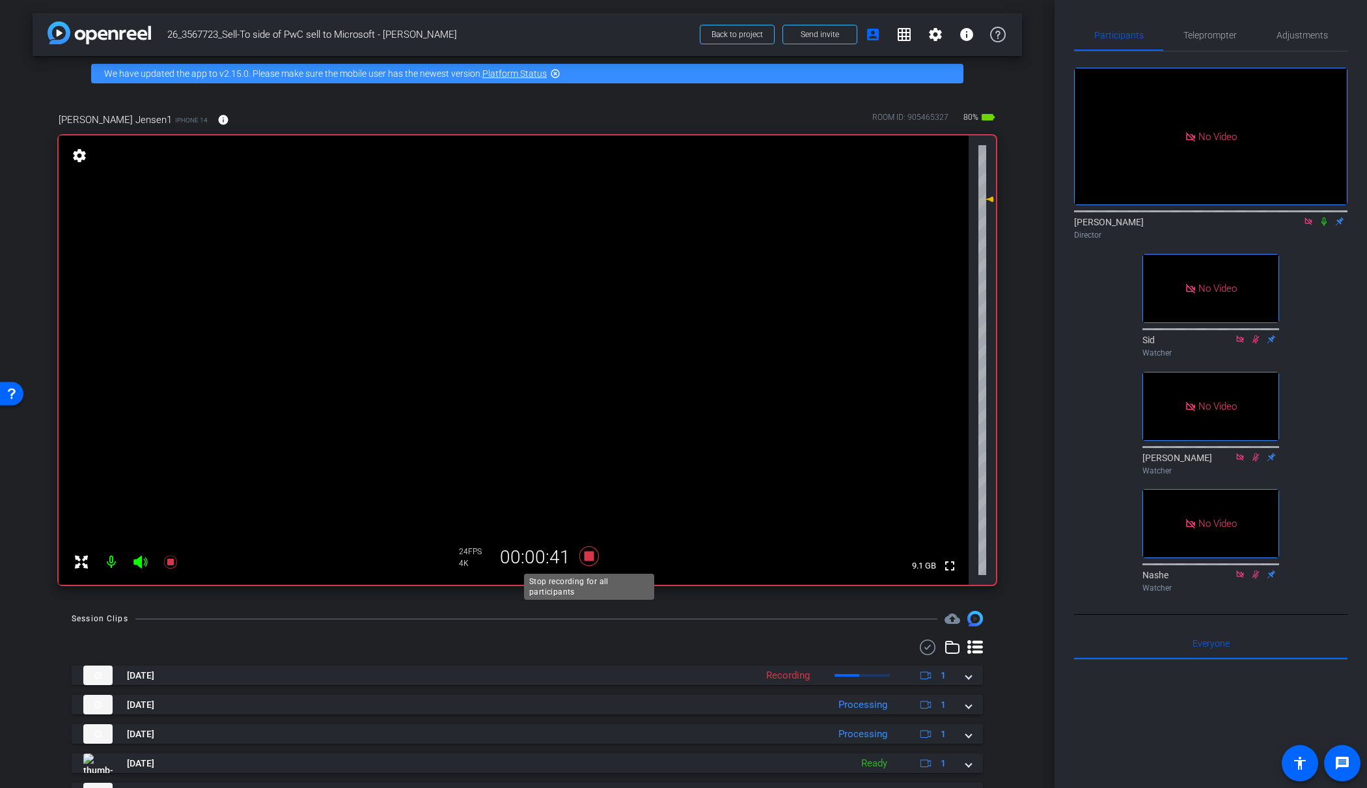
click at [589, 557] on icon at bounding box center [589, 556] width 20 height 20
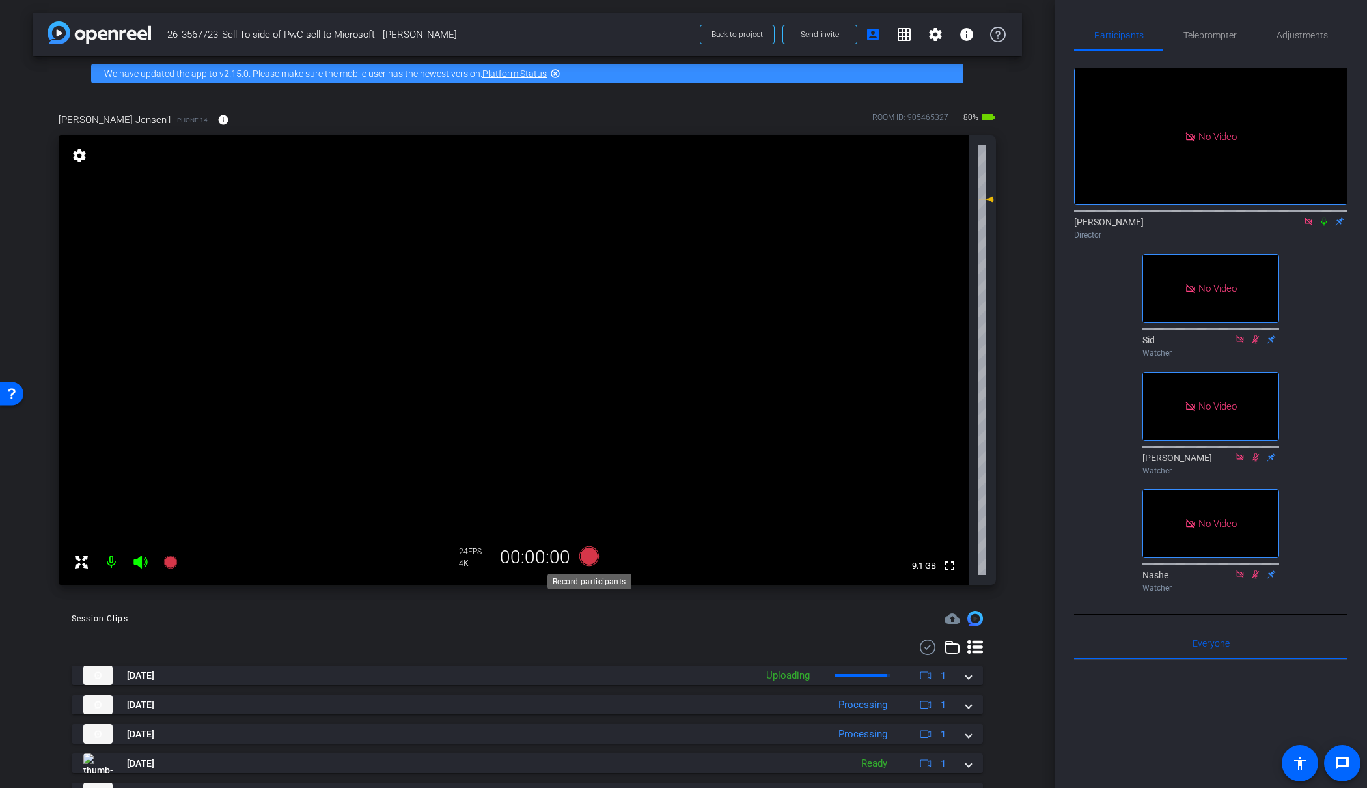
click at [589, 557] on icon at bounding box center [589, 556] width 20 height 20
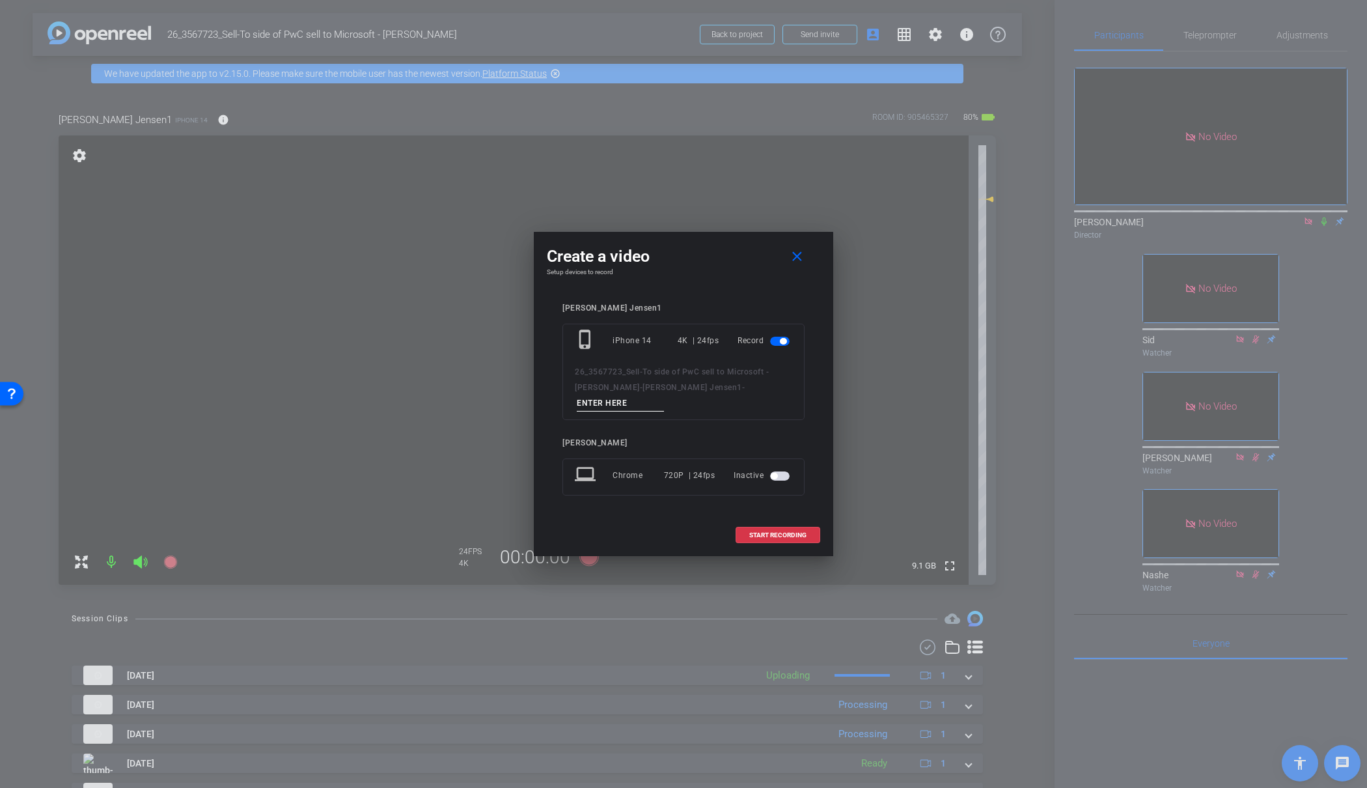
click at [664, 395] on input at bounding box center [620, 403] width 87 height 16
type input "29"
click at [789, 532] on span "START RECORDING" at bounding box center [777, 535] width 57 height 7
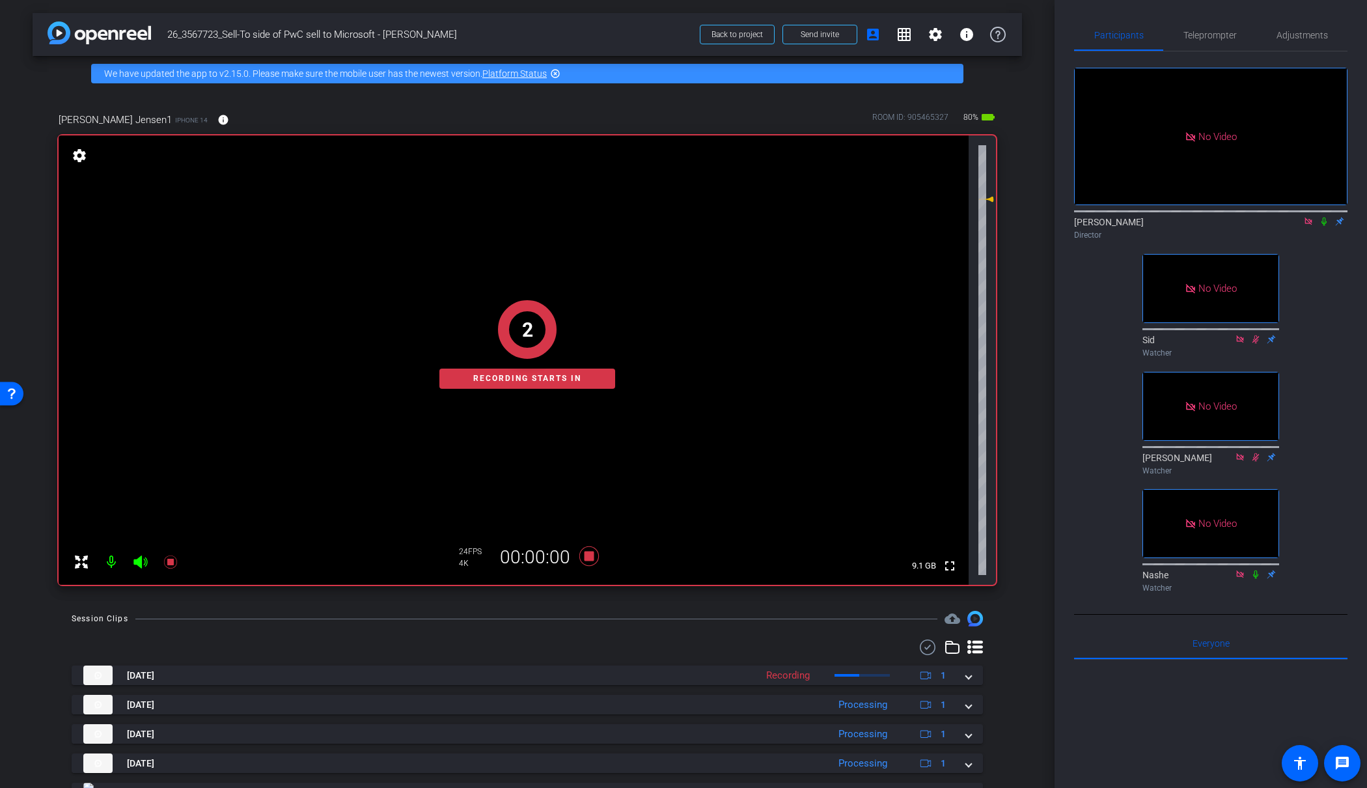
click at [596, 554] on div "2 Recording starts in" at bounding box center [527, 344] width 937 height 480
click at [590, 555] on div "2 Recording starts in" at bounding box center [527, 344] width 937 height 480
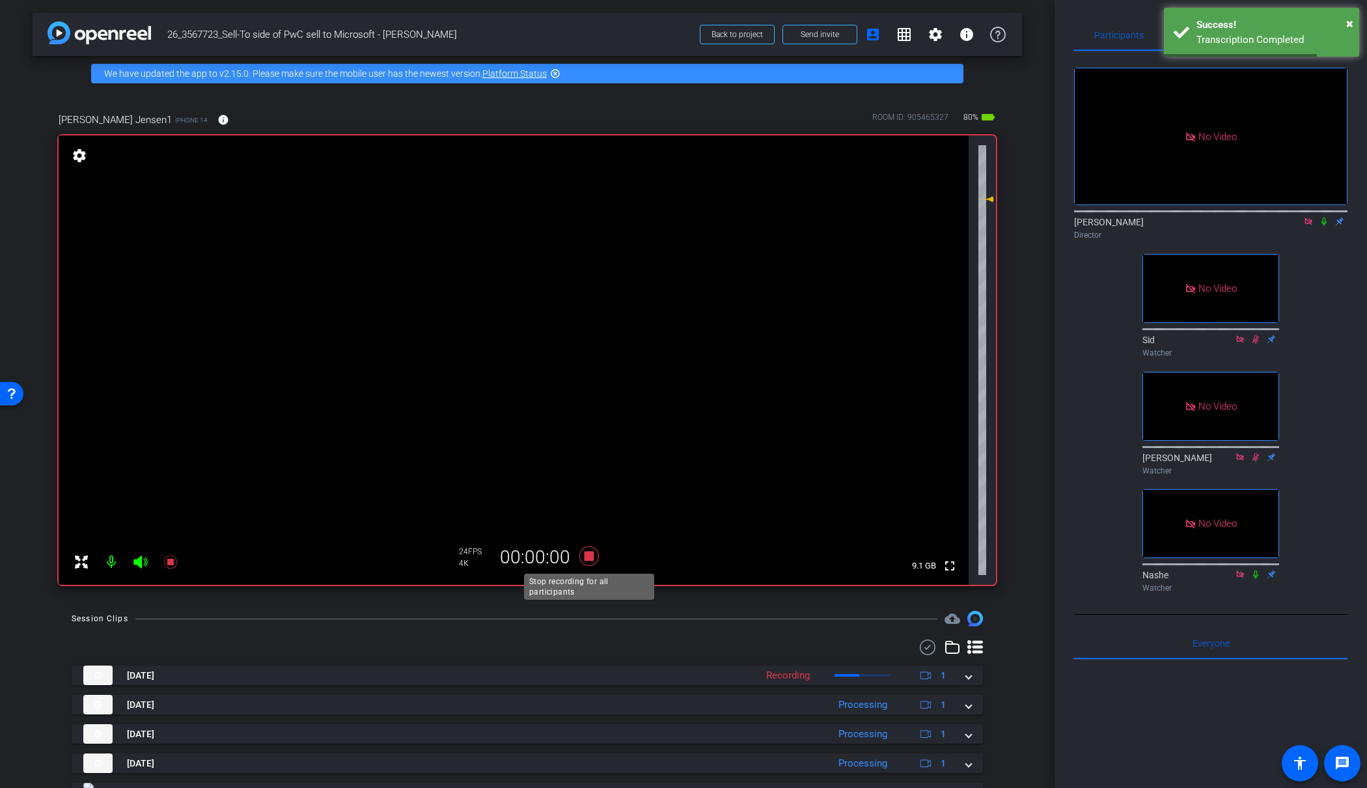
click at [590, 553] on icon at bounding box center [589, 556] width 20 height 20
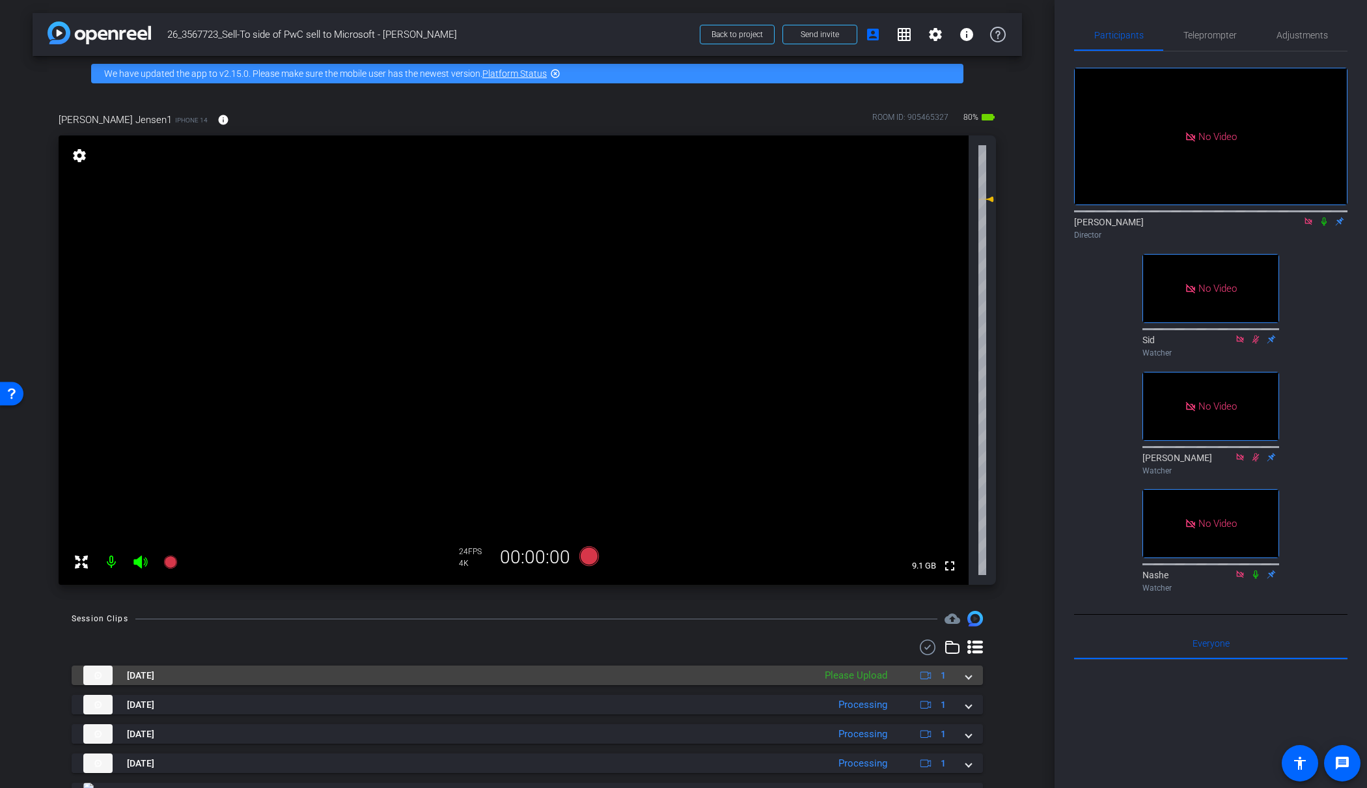
click at [969, 674] on span at bounding box center [968, 675] width 5 height 14
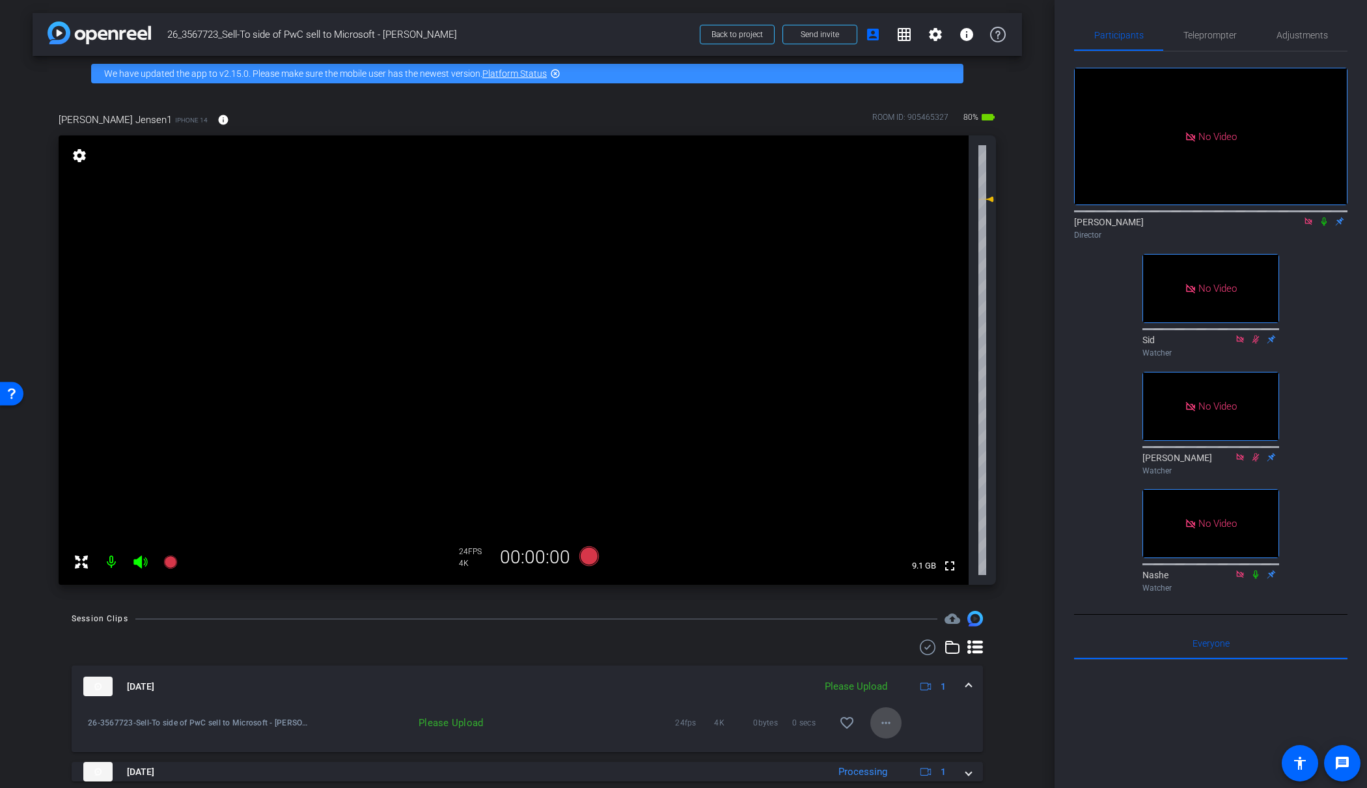
click at [889, 722] on mat-icon "more_horiz" at bounding box center [886, 723] width 16 height 16
click at [904, 694] on span "Delete clip" at bounding box center [907, 696] width 52 height 16
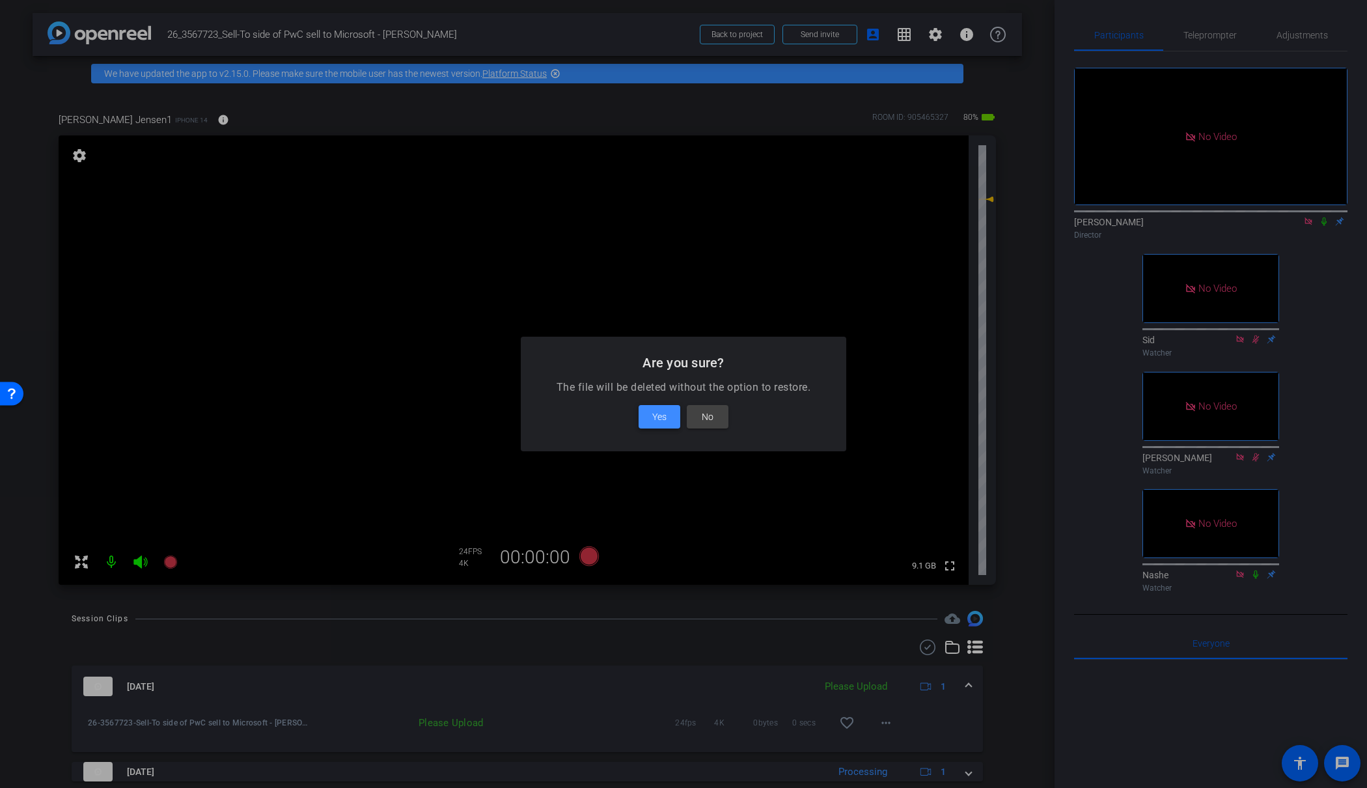
click at [662, 409] on span "Yes" at bounding box center [659, 417] width 14 height 16
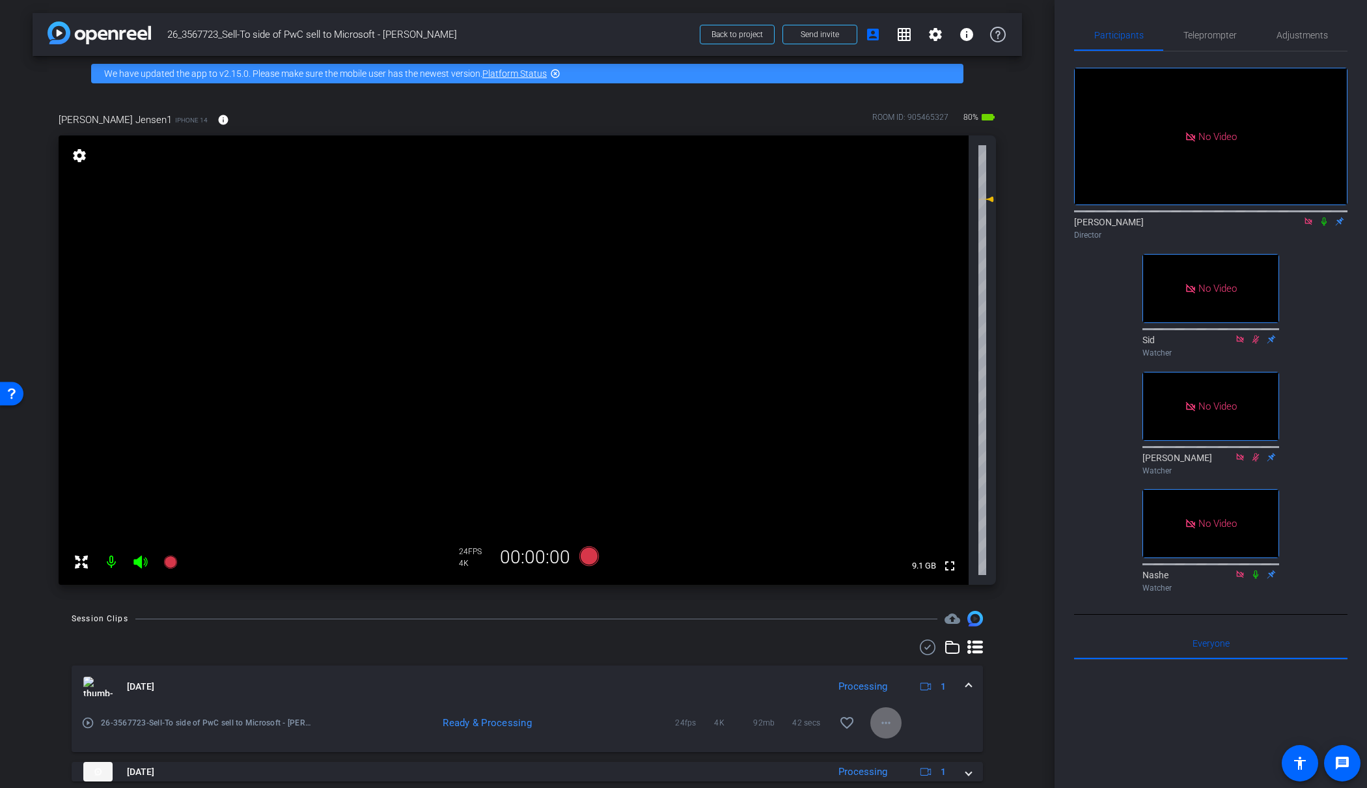
click at [887, 721] on mat-icon "more_horiz" at bounding box center [886, 723] width 16 height 16
click at [903, 699] on span "Delete clip" at bounding box center [920, 696] width 78 height 16
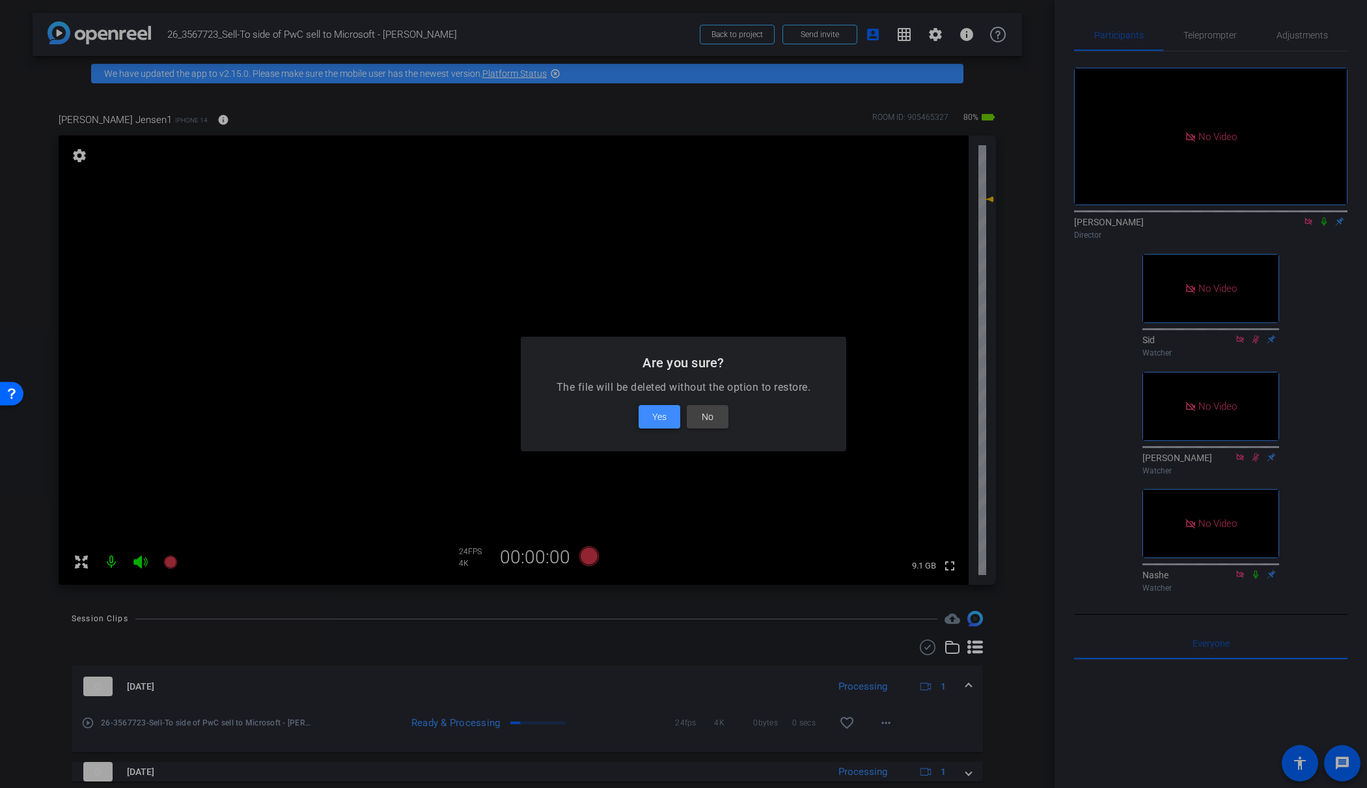
click at [659, 410] on span "Yes" at bounding box center [659, 417] width 14 height 16
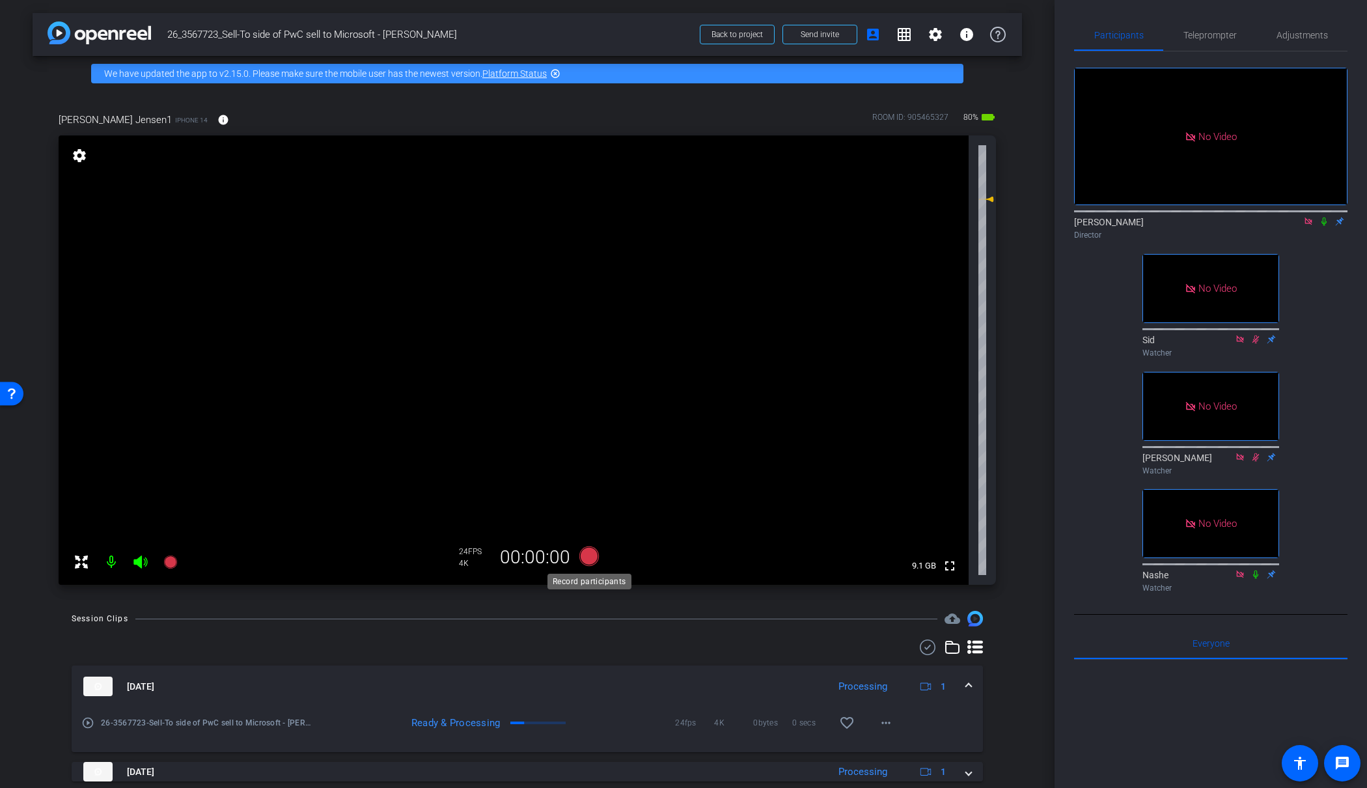
click at [591, 557] on icon at bounding box center [589, 556] width 20 height 20
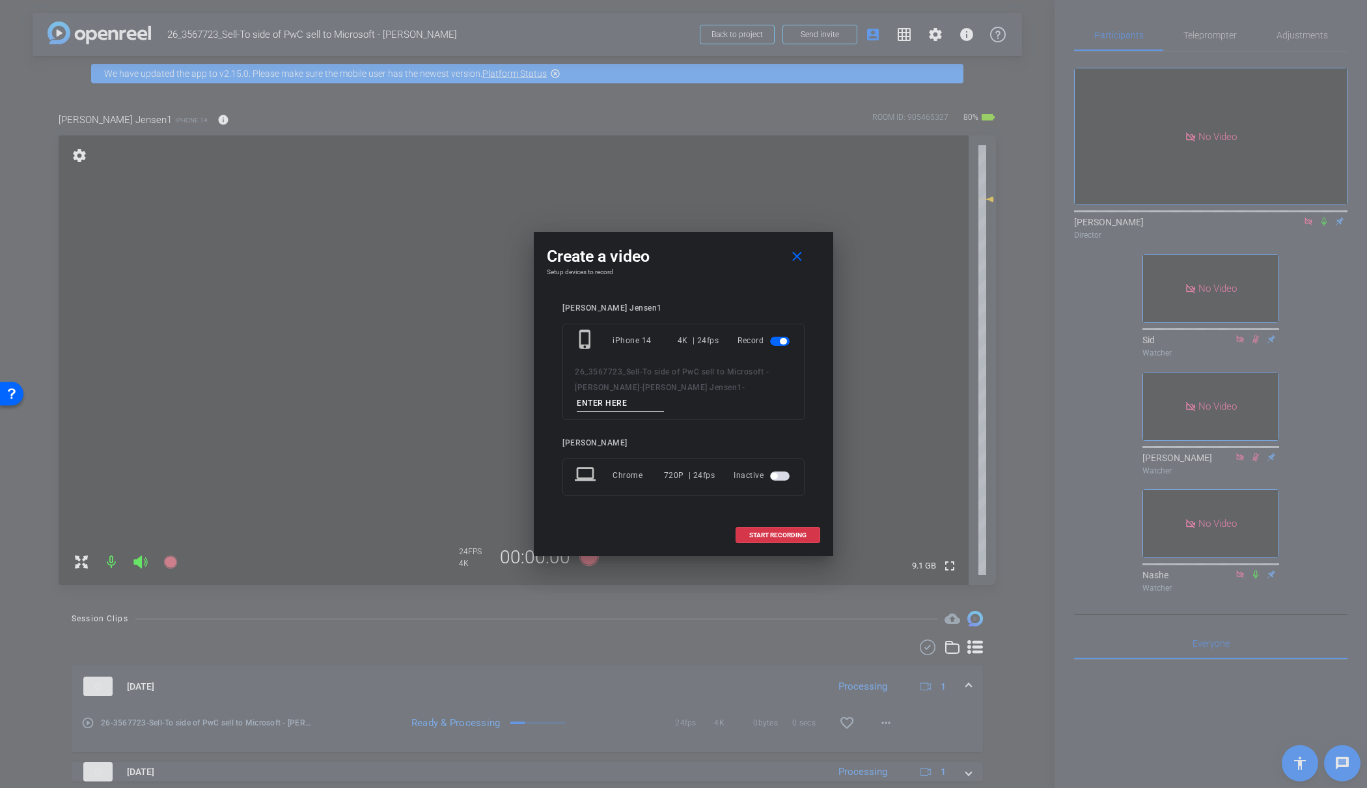
click at [662, 396] on input at bounding box center [620, 403] width 87 height 16
type input "30"
click at [772, 532] on span "START RECORDING" at bounding box center [777, 535] width 57 height 7
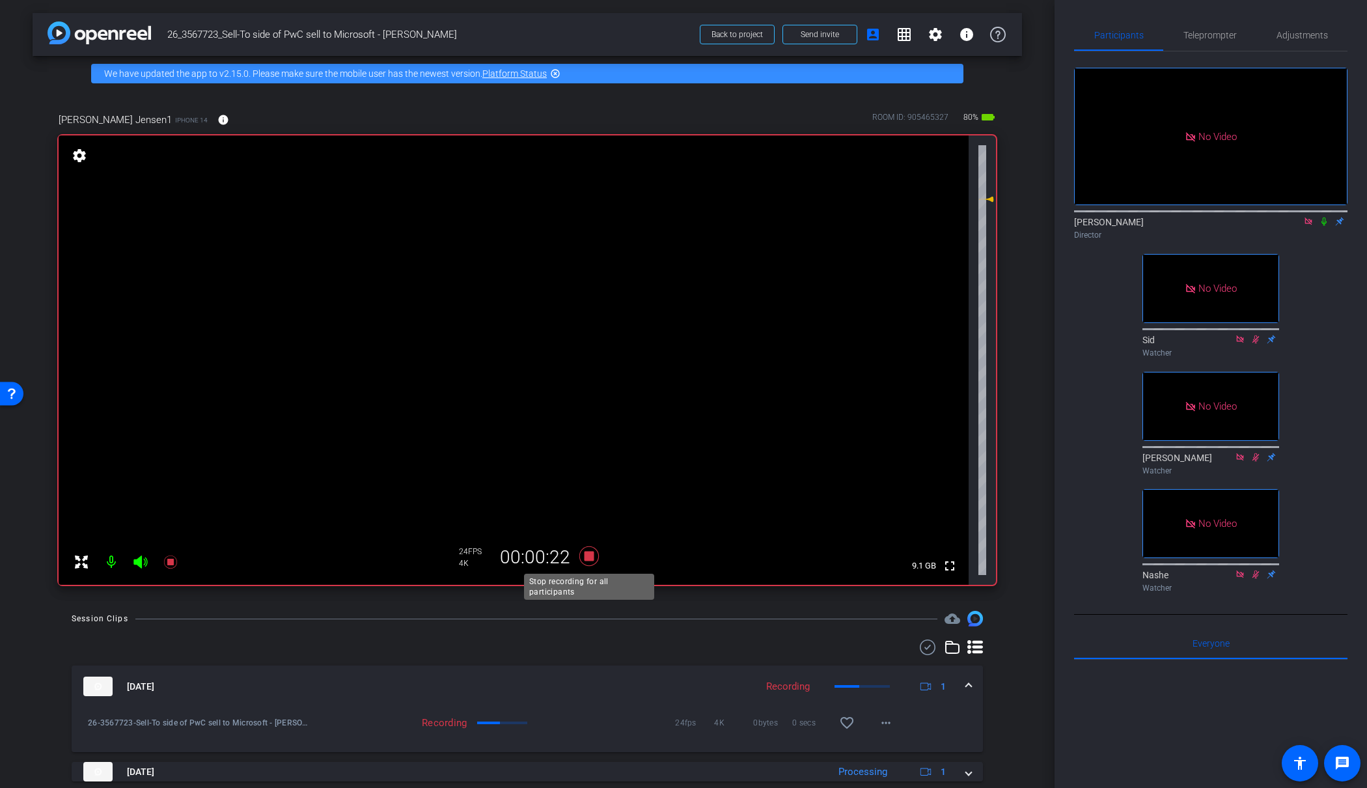
click at [591, 555] on icon at bounding box center [589, 556] width 20 height 20
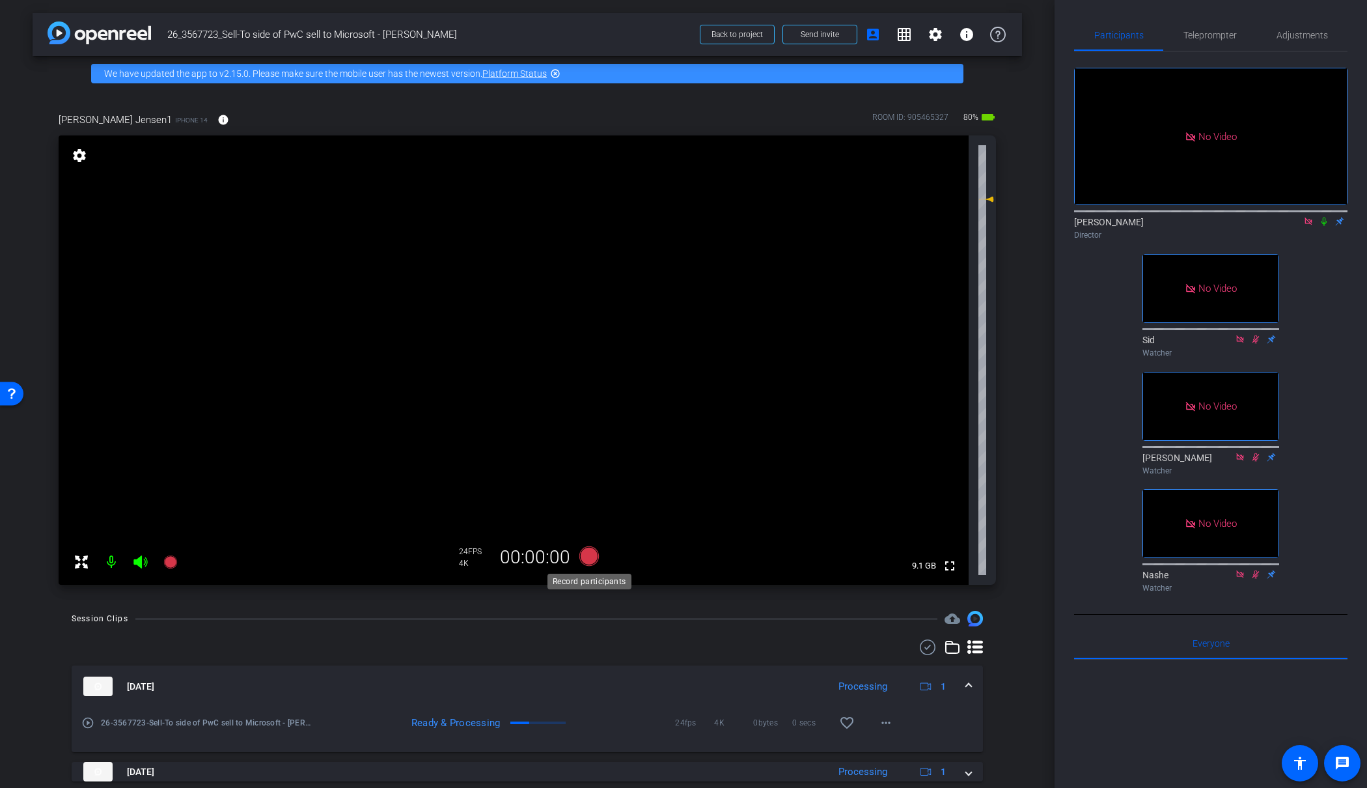
click at [589, 555] on icon at bounding box center [589, 556] width 20 height 20
click at [591, 557] on icon at bounding box center [589, 556] width 20 height 20
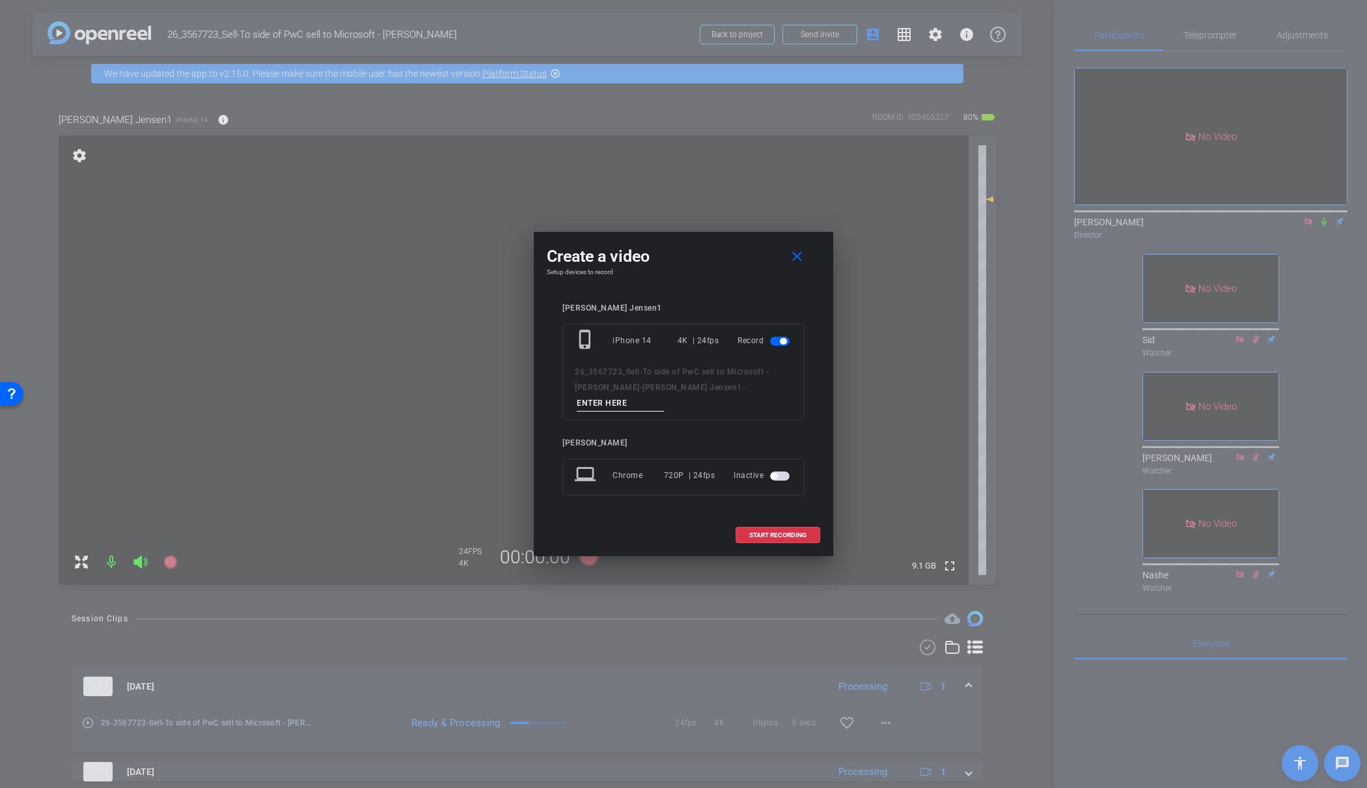
click at [664, 395] on input at bounding box center [620, 403] width 87 height 16
type input "31"
click at [762, 521] on span at bounding box center [777, 534] width 83 height 31
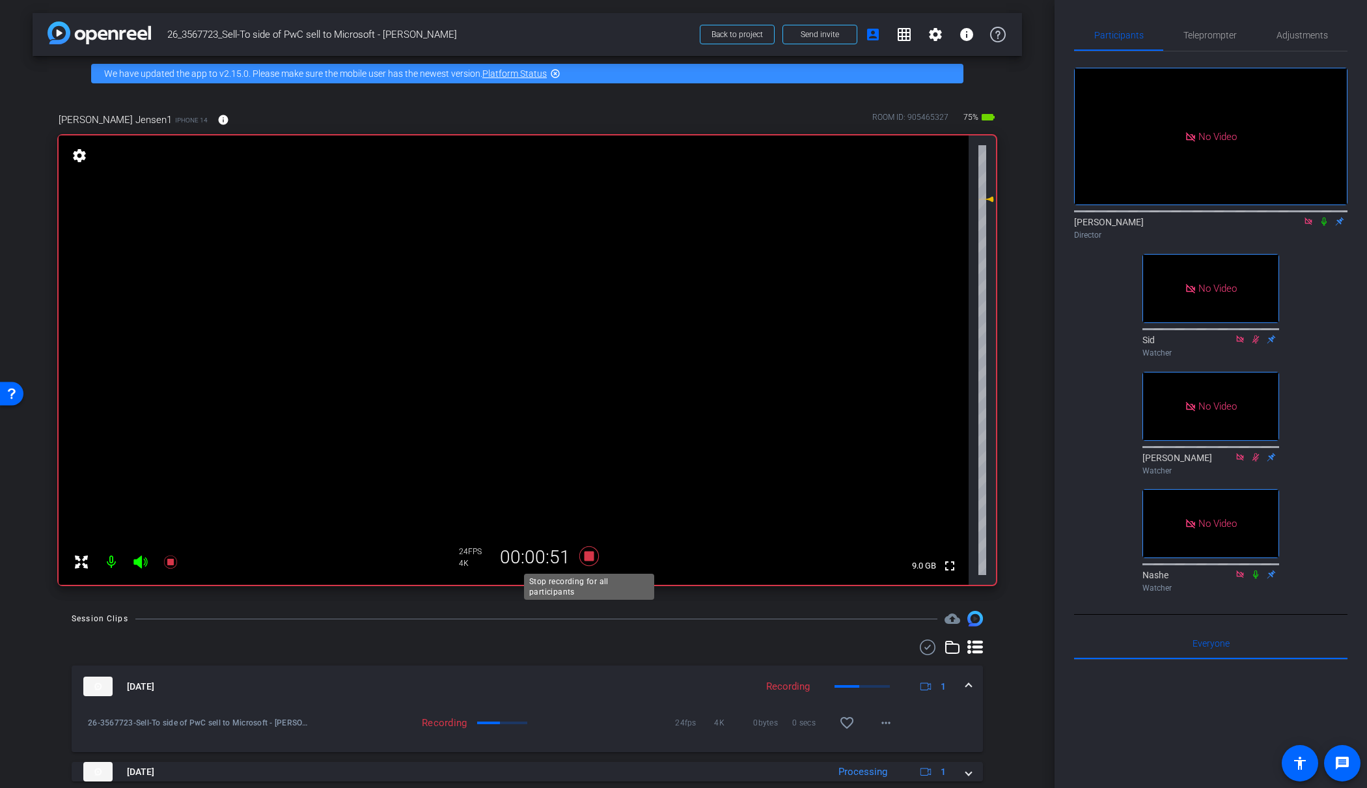
click at [590, 553] on icon at bounding box center [589, 556] width 20 height 20
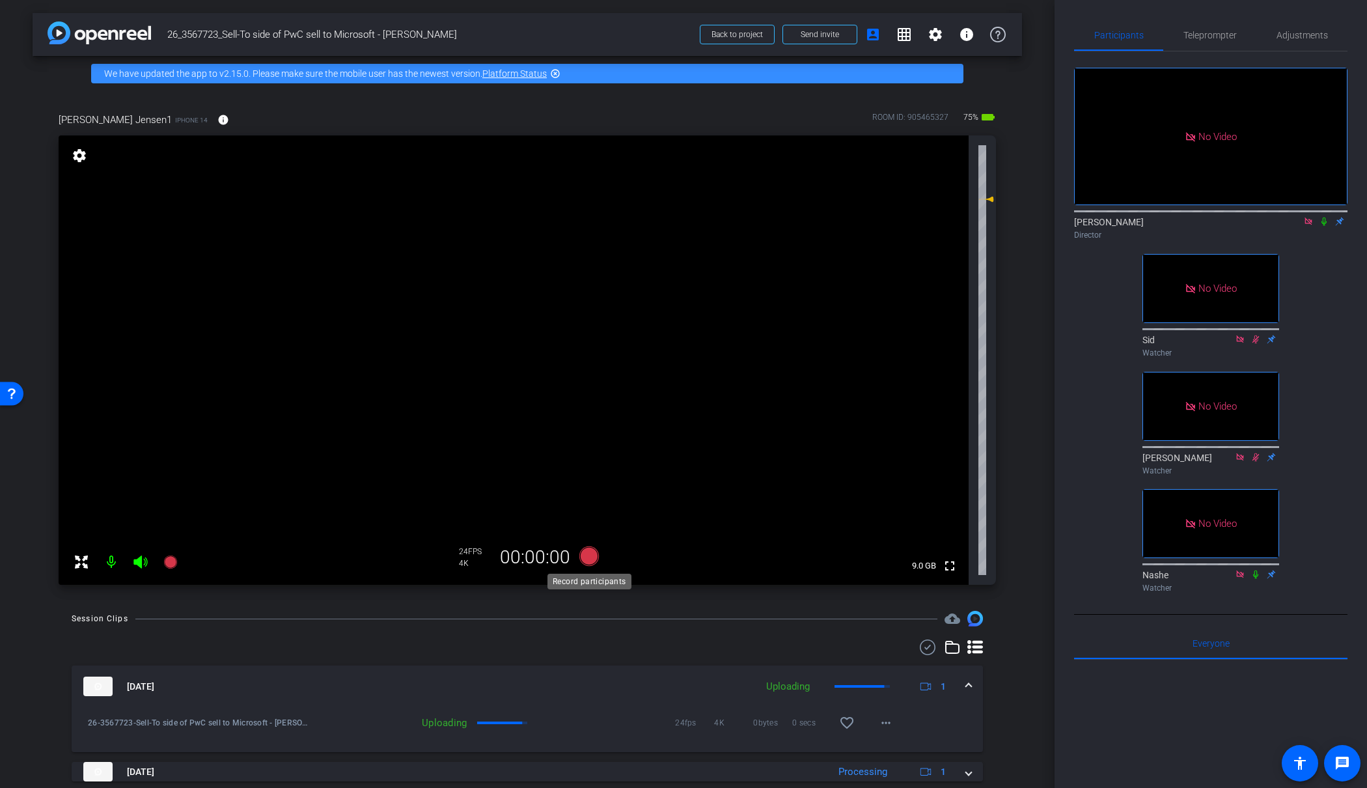
click at [590, 555] on icon at bounding box center [589, 556] width 20 height 20
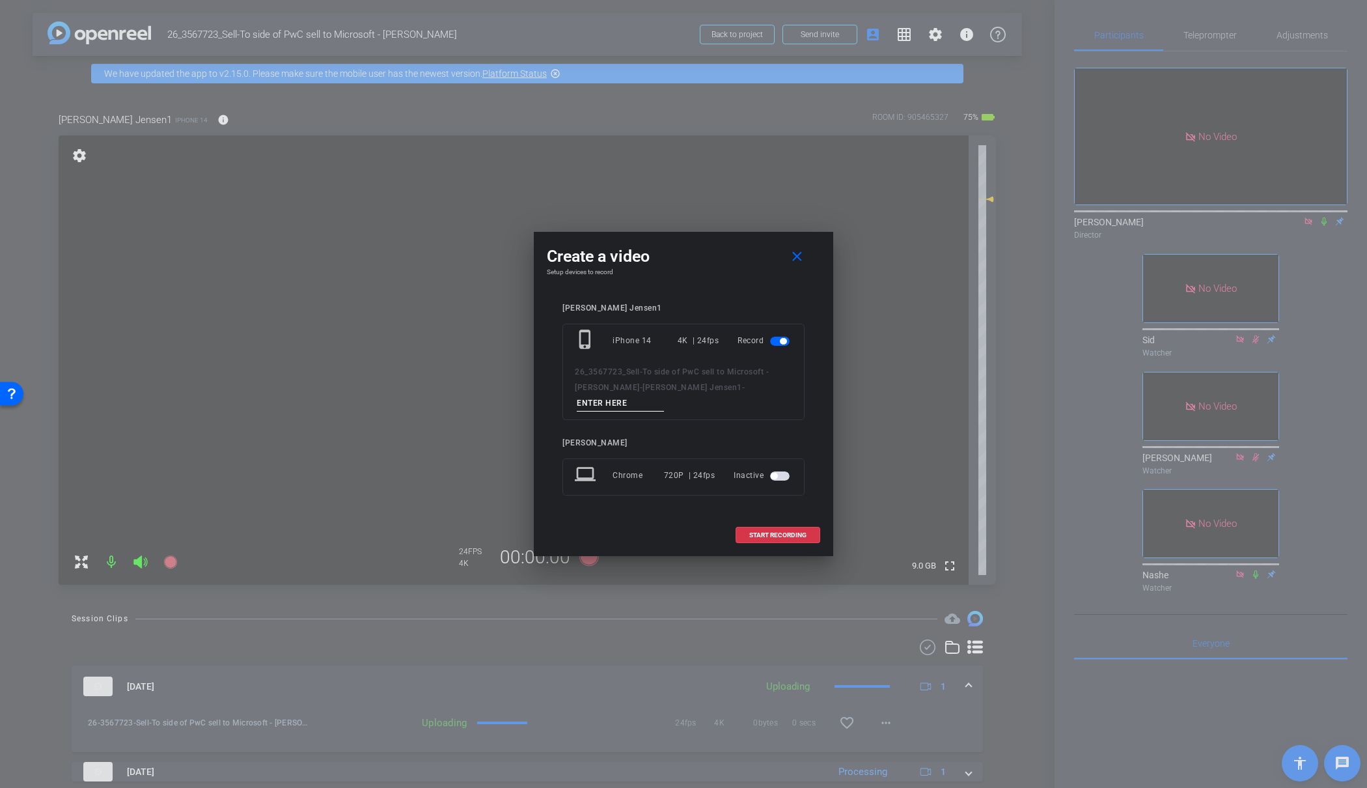
click at [664, 396] on input at bounding box center [620, 403] width 87 height 16
type input "33"
click at [791, 532] on span "START RECORDING" at bounding box center [777, 535] width 57 height 7
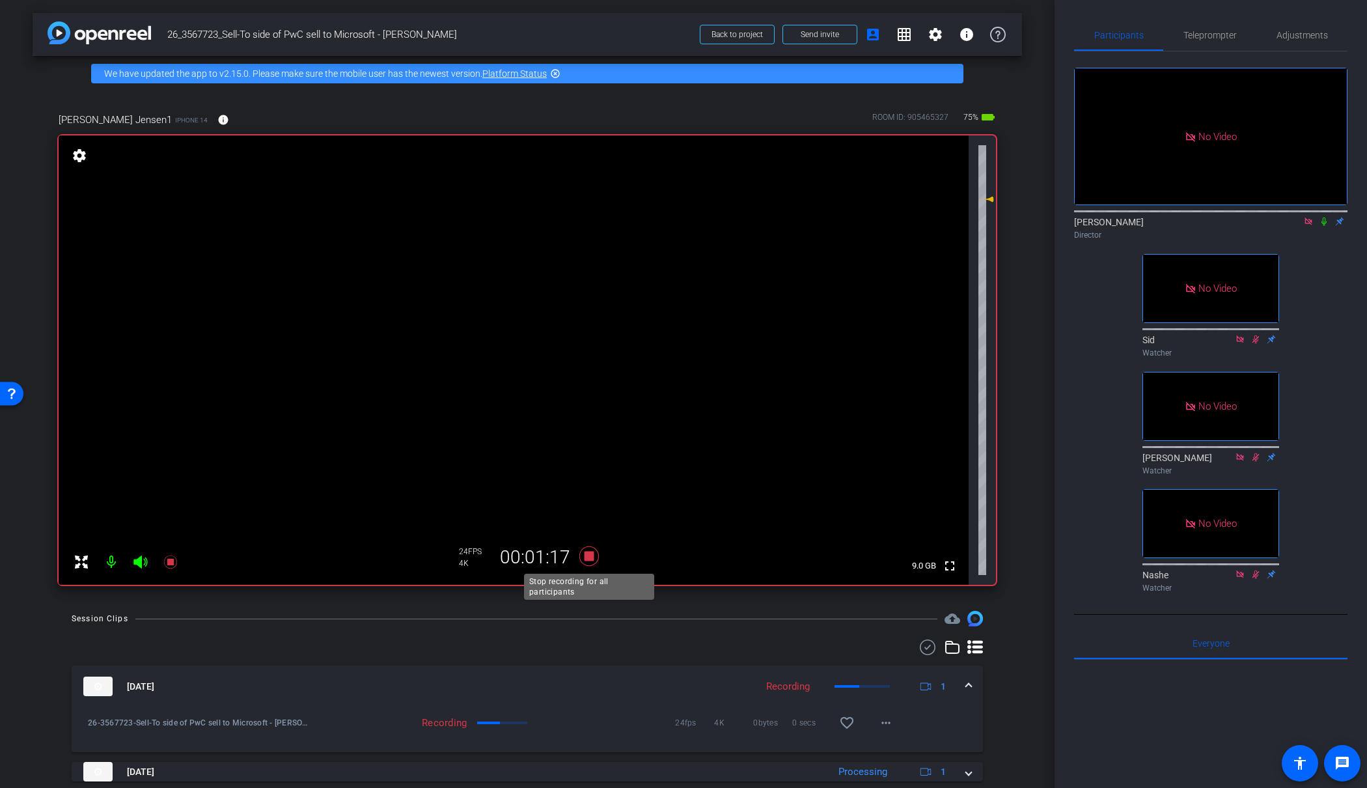
click at [591, 557] on icon at bounding box center [589, 556] width 20 height 20
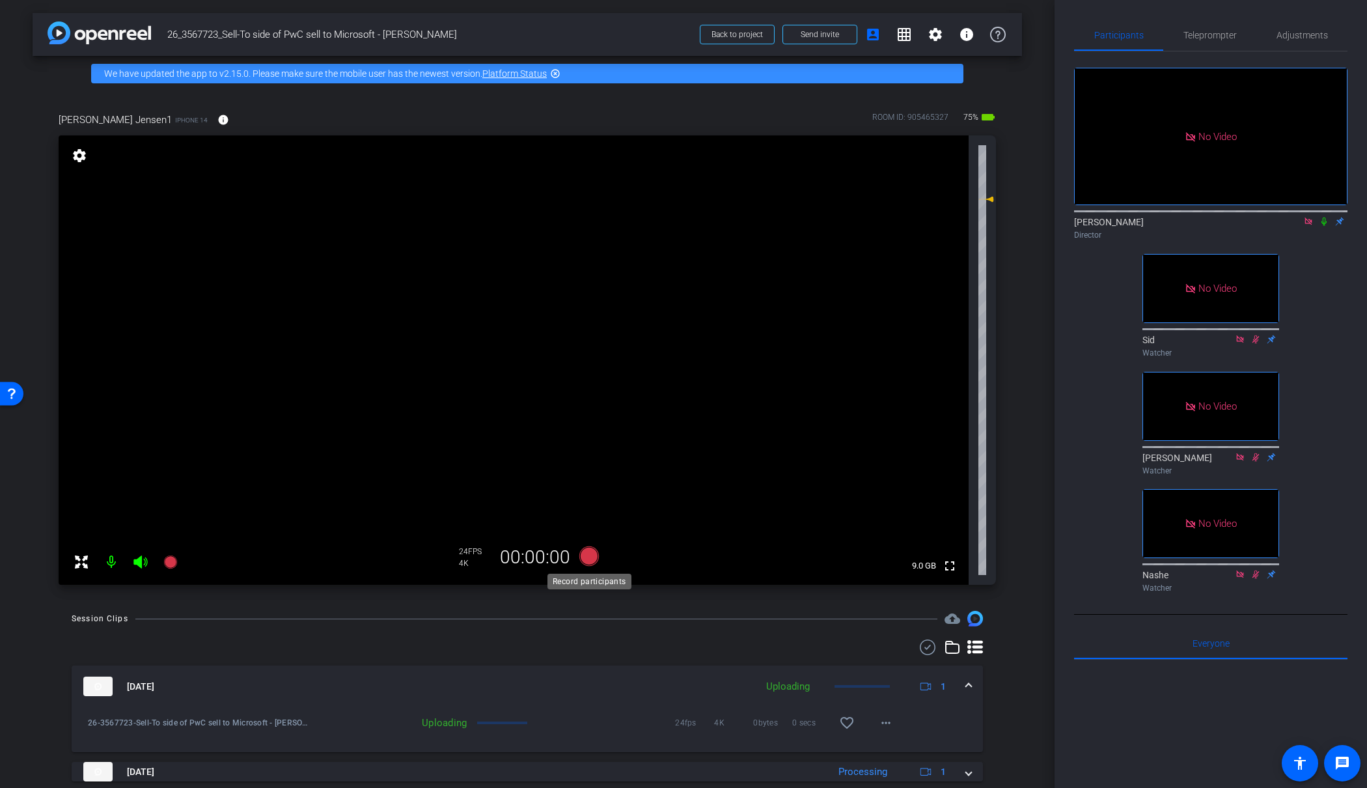
click at [591, 557] on icon at bounding box center [589, 556] width 20 height 20
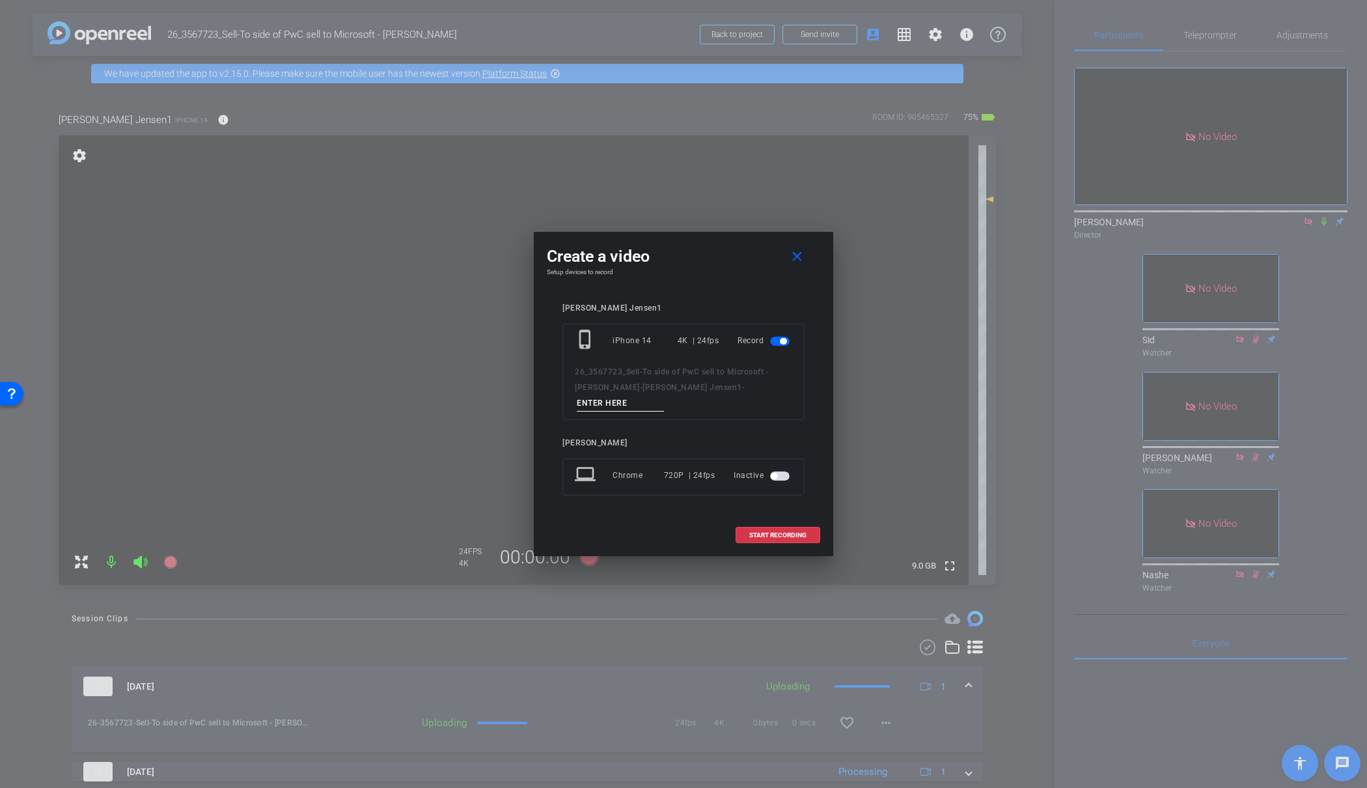
click at [664, 395] on input at bounding box center [620, 403] width 87 height 16
type input "35"
click at [788, 532] on span "START RECORDING" at bounding box center [777, 535] width 57 height 7
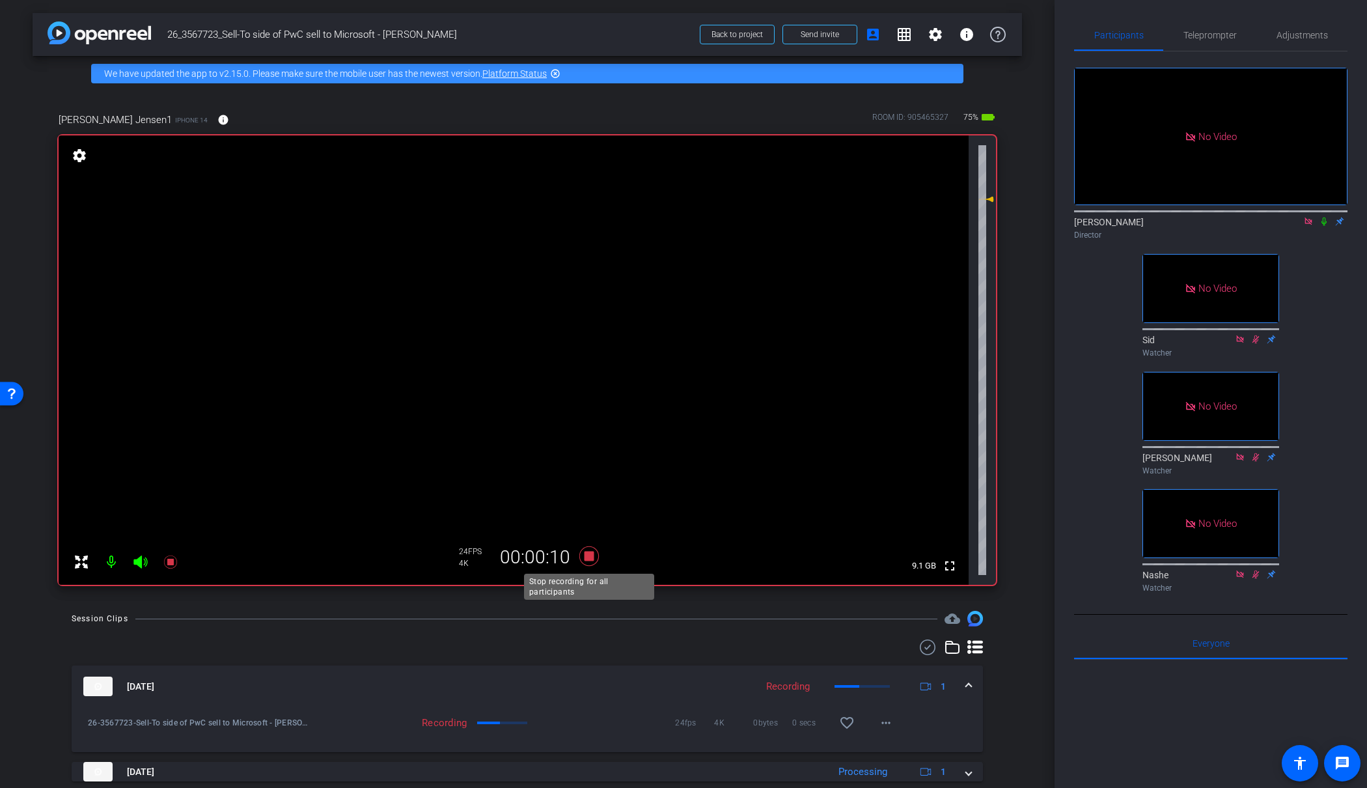
click at [585, 555] on icon at bounding box center [589, 556] width 20 height 20
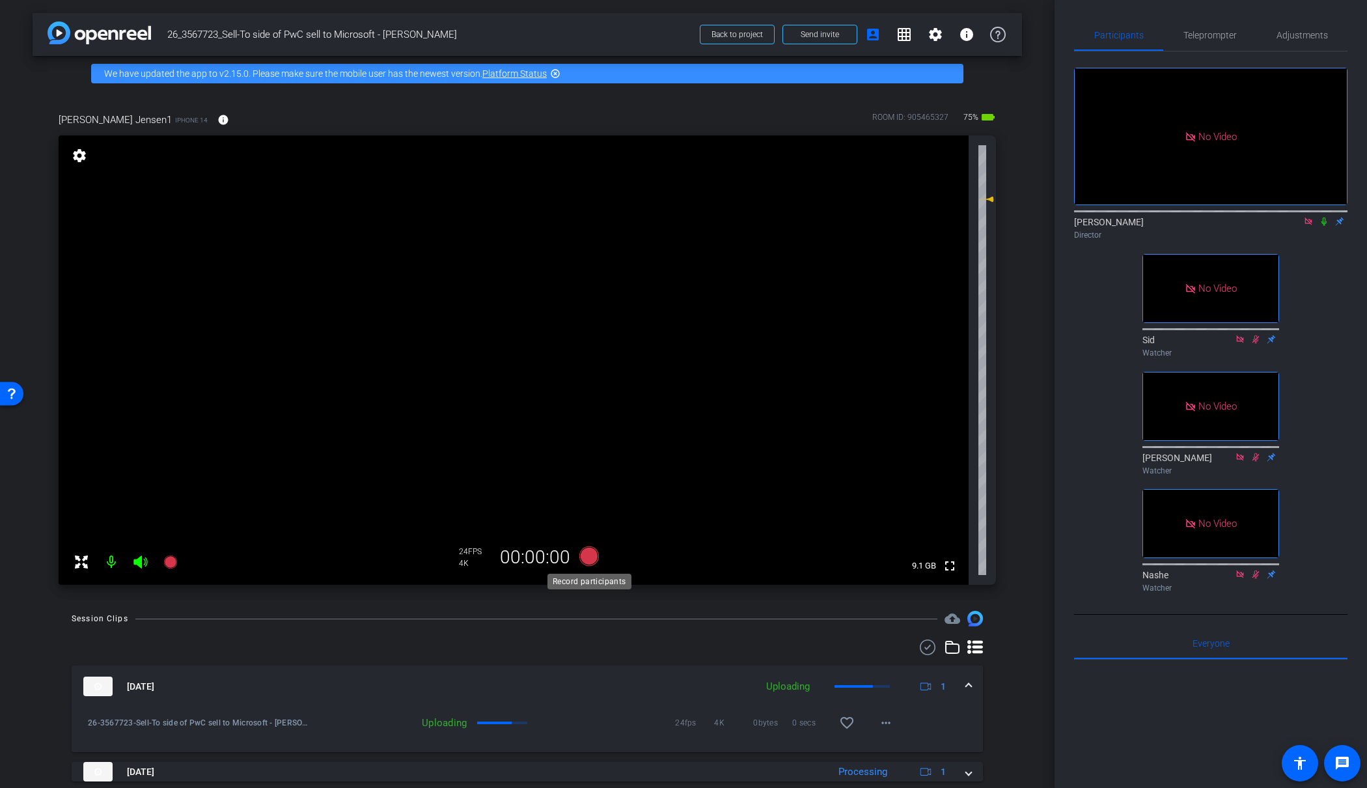
click at [586, 555] on icon at bounding box center [589, 556] width 20 height 20
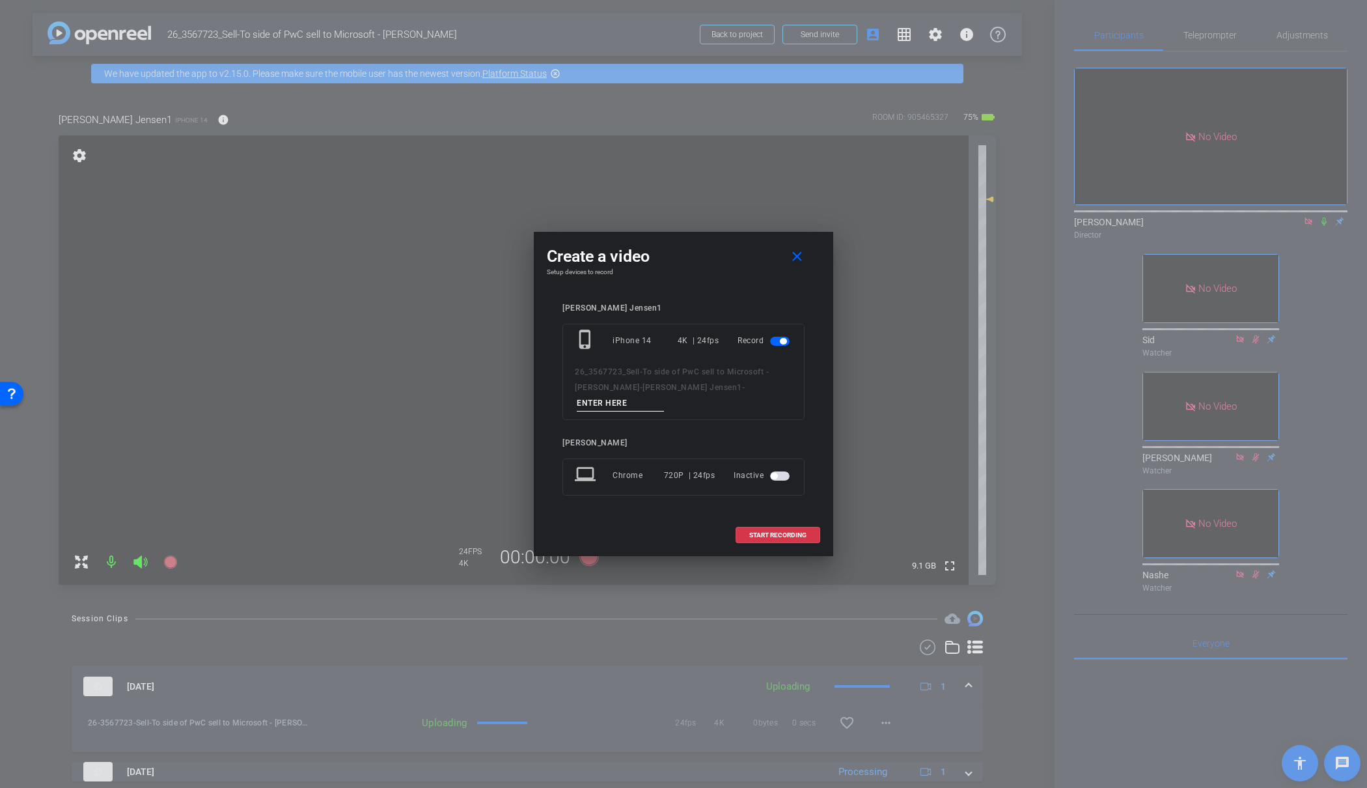
click at [664, 395] on input at bounding box center [620, 403] width 87 height 16
type input "36"
click at [789, 532] on span "START RECORDING" at bounding box center [777, 535] width 57 height 7
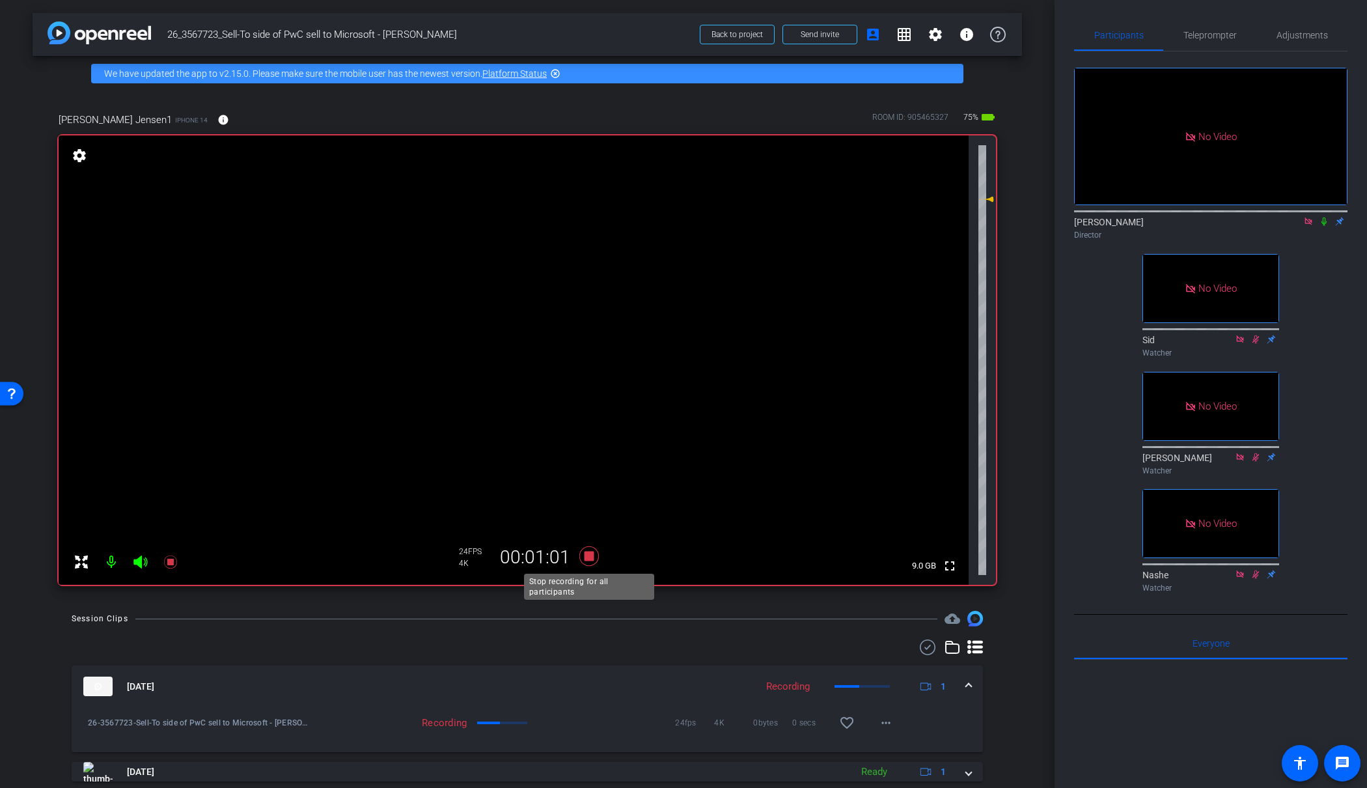
click at [590, 553] on icon at bounding box center [589, 556] width 20 height 20
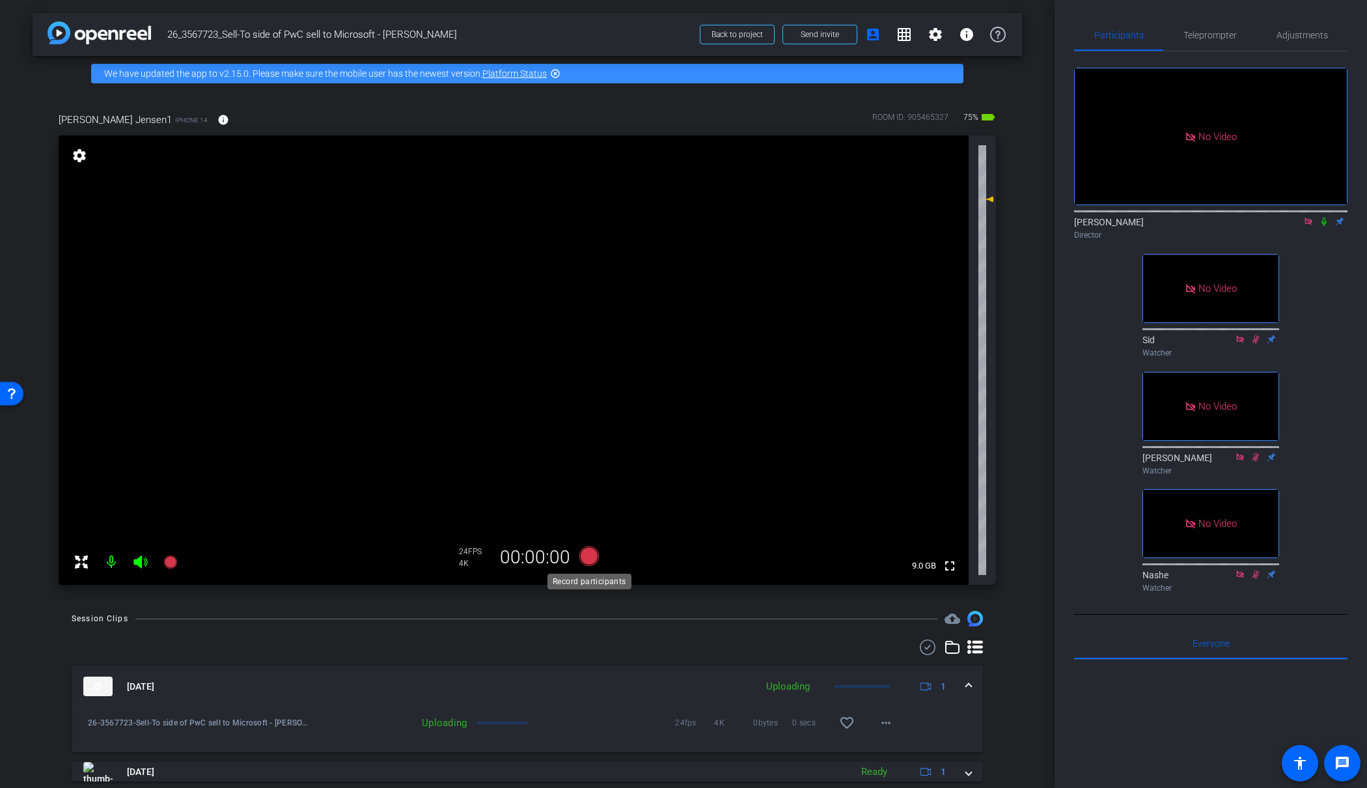
click at [590, 554] on icon at bounding box center [589, 556] width 20 height 20
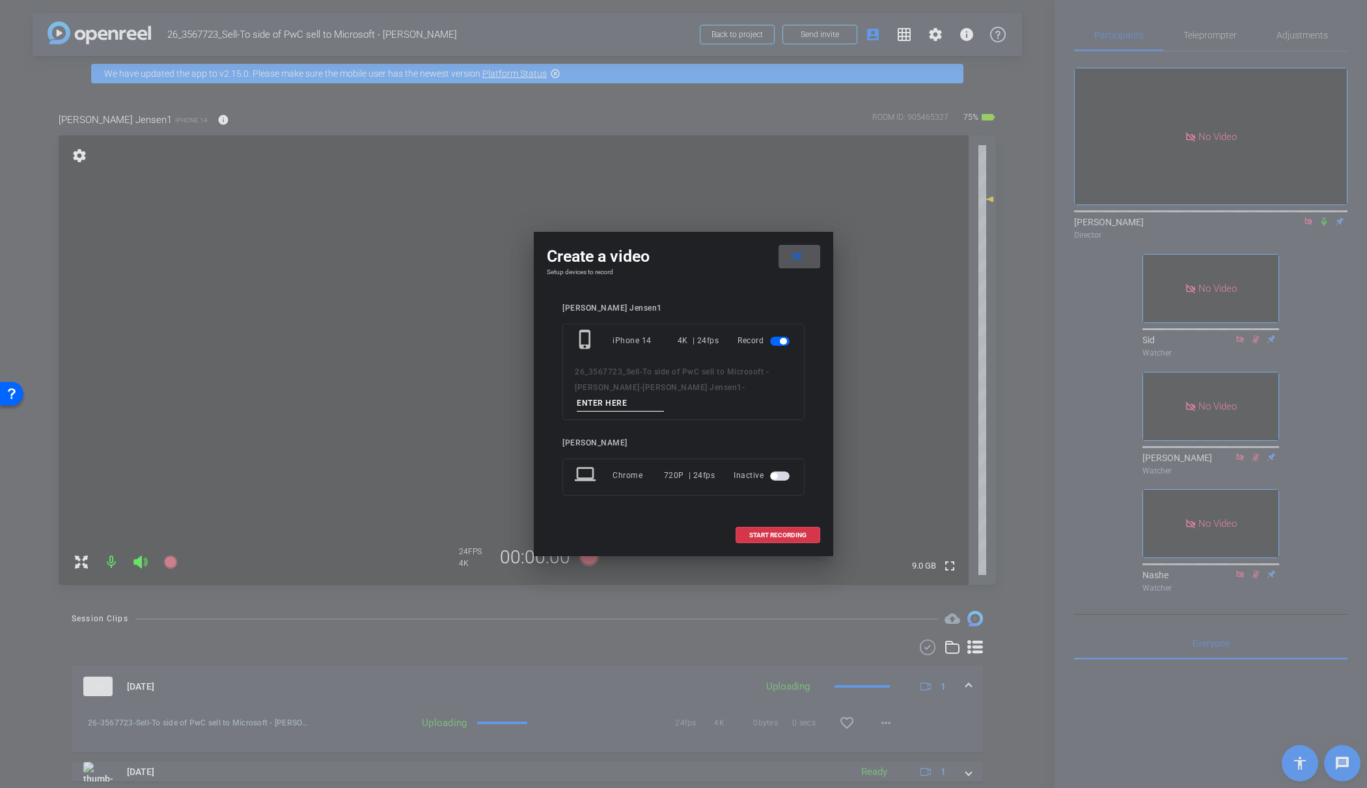
click at [664, 396] on input at bounding box center [620, 403] width 87 height 16
type input "39"
click at [775, 532] on span "START RECORDING" at bounding box center [777, 535] width 57 height 7
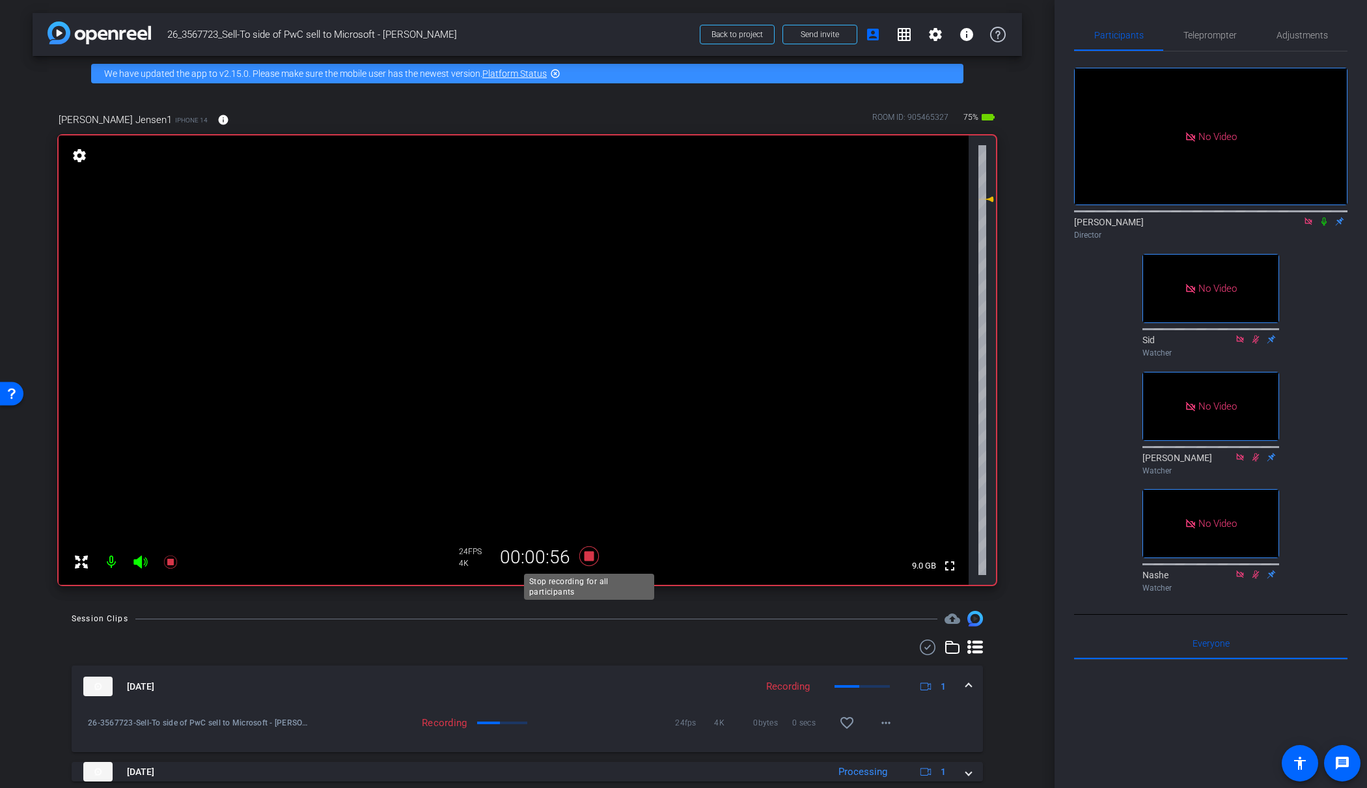
click at [582, 553] on icon at bounding box center [588, 555] width 31 height 23
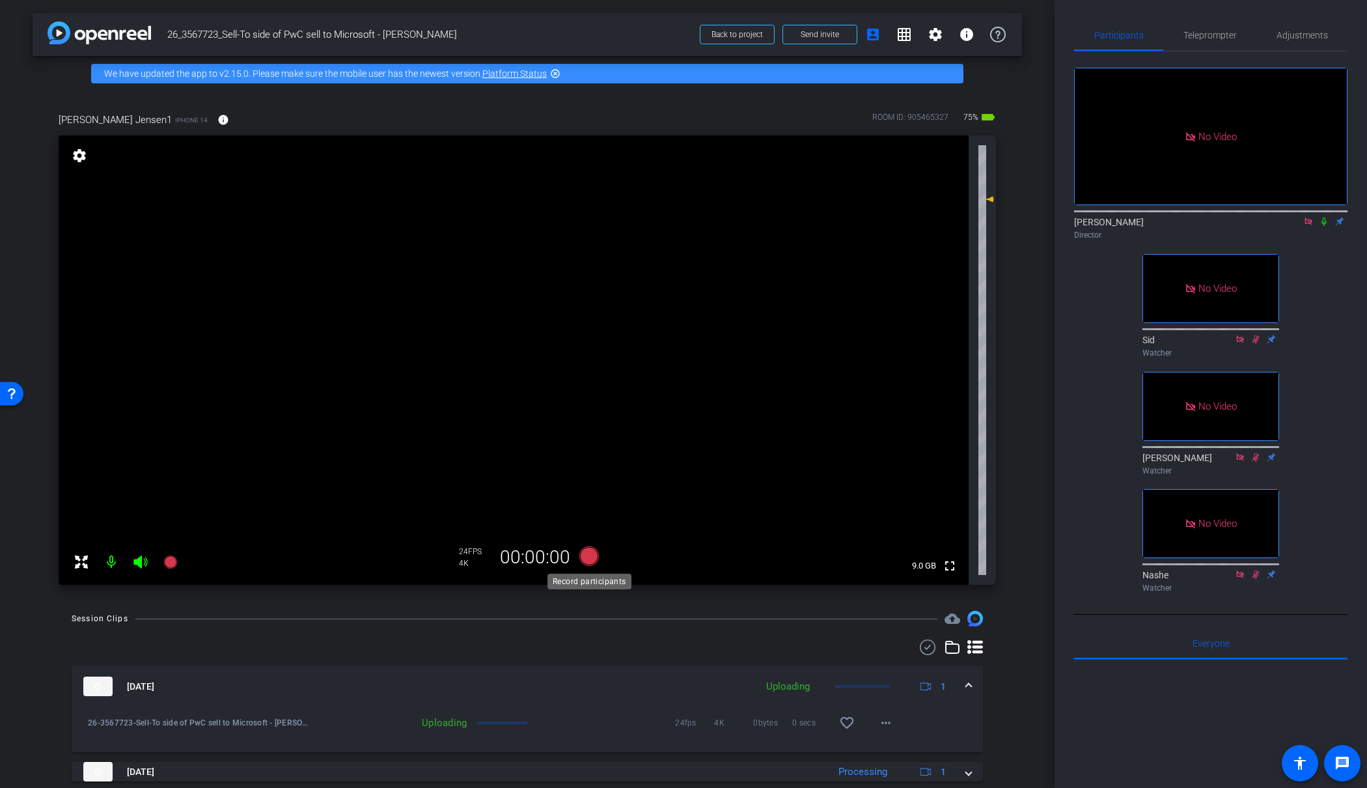
click at [585, 554] on icon at bounding box center [589, 556] width 20 height 20
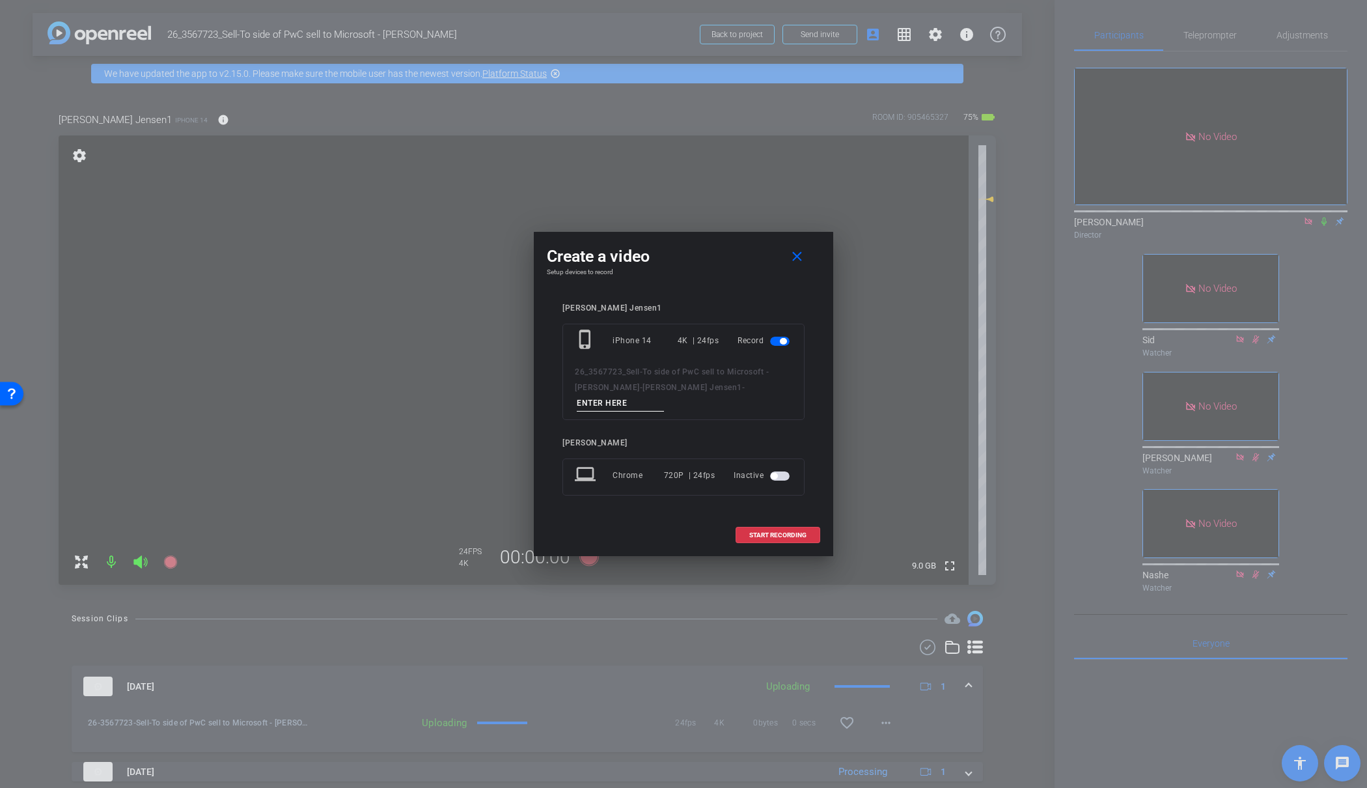
click at [664, 395] on input at bounding box center [620, 403] width 87 height 16
type input "39"
click at [799, 521] on span at bounding box center [777, 534] width 83 height 31
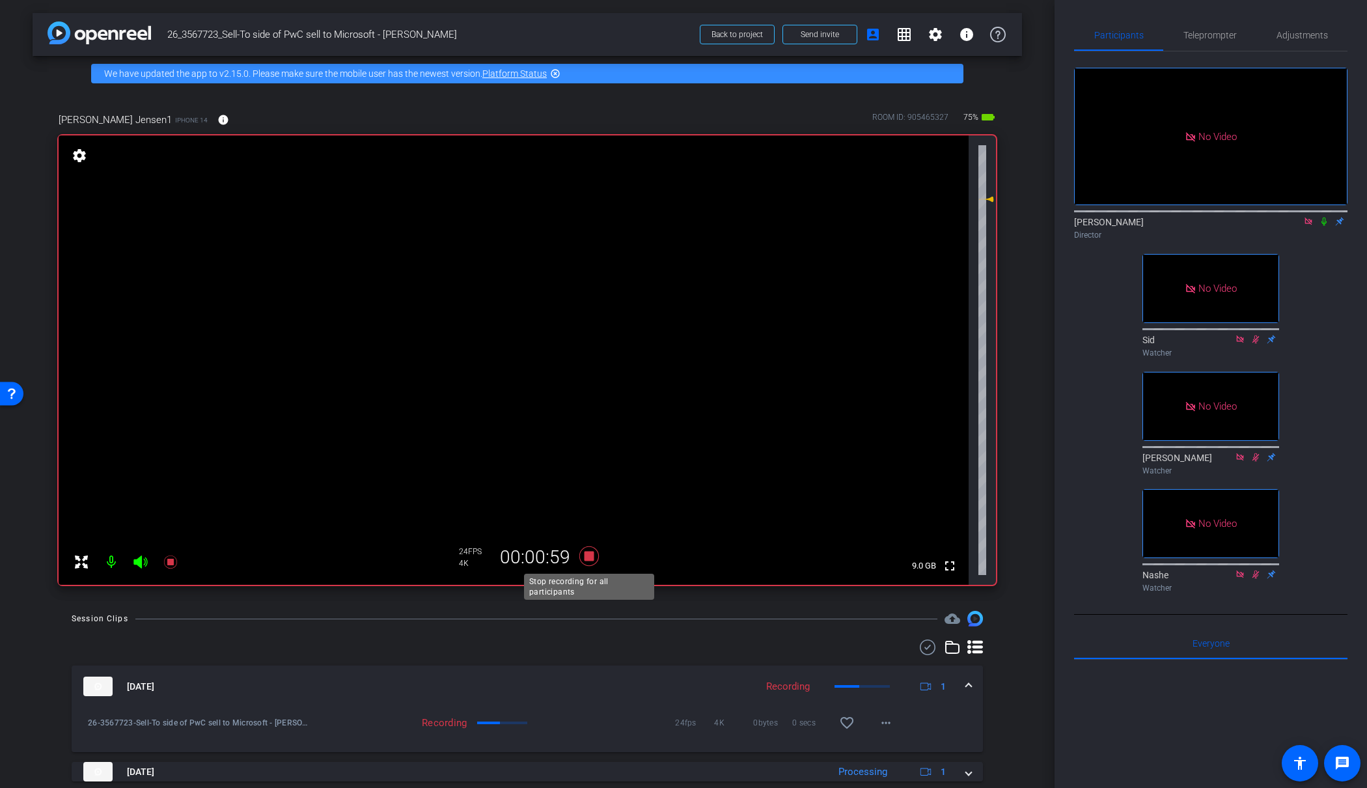
click at [590, 551] on icon at bounding box center [589, 556] width 20 height 20
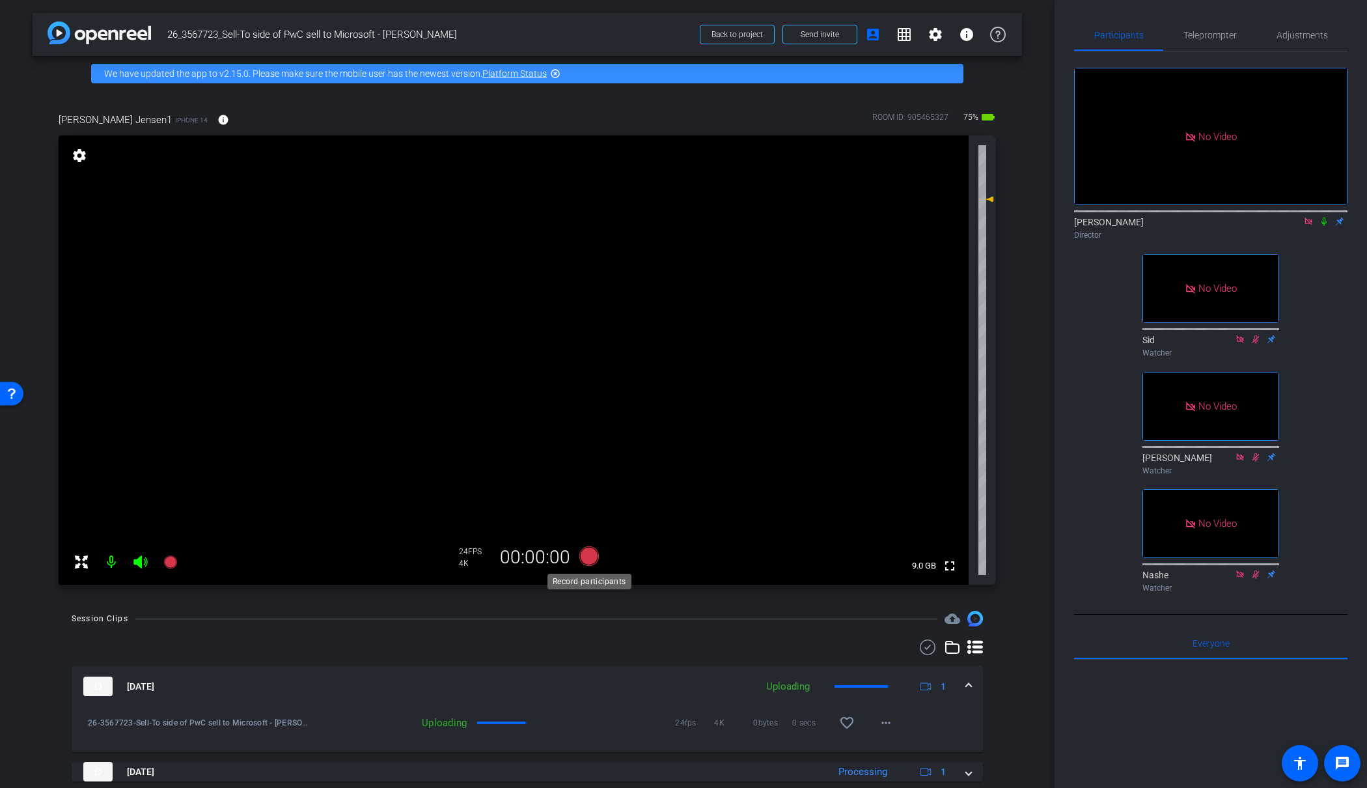
click at [588, 555] on icon at bounding box center [589, 556] width 20 height 20
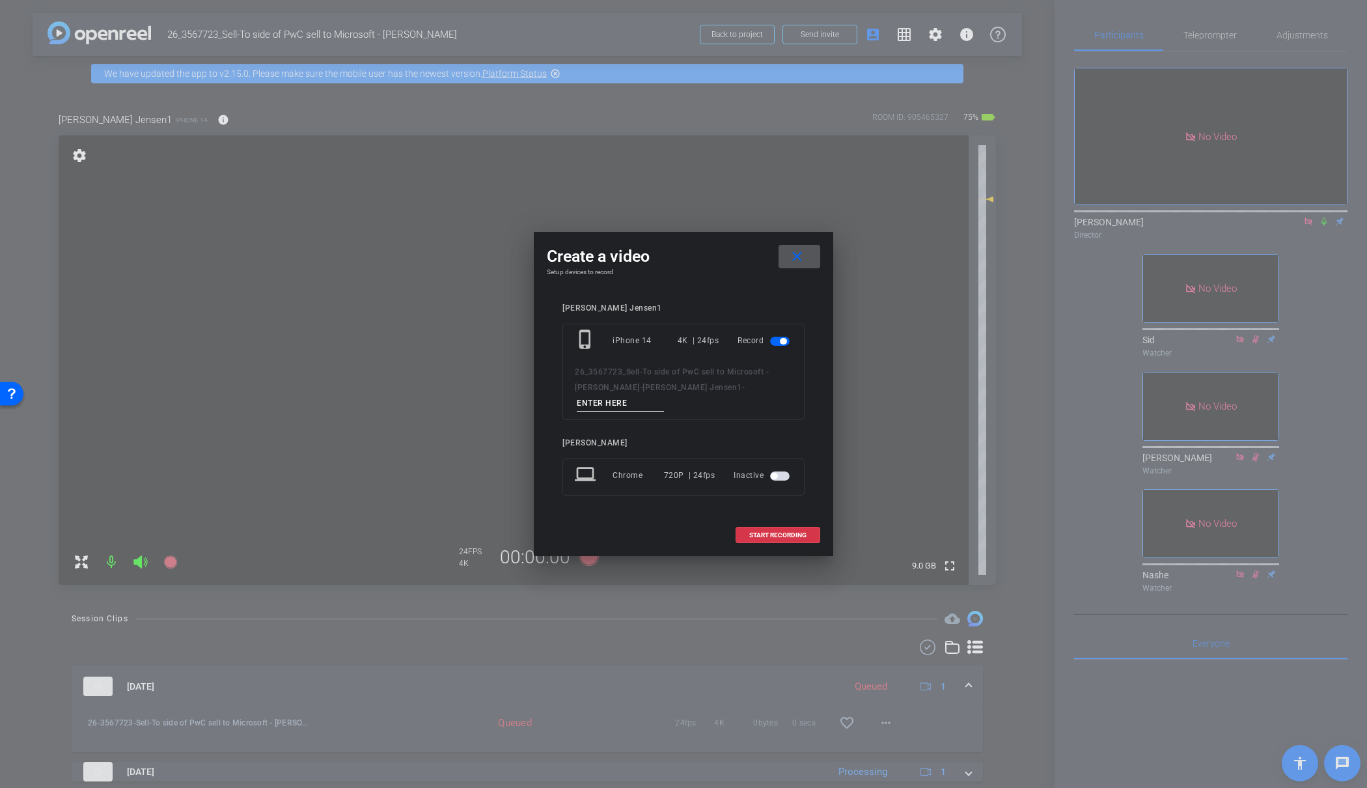
click at [664, 397] on input at bounding box center [620, 403] width 87 height 16
type input "40"
click at [771, 532] on span "START RECORDING" at bounding box center [777, 535] width 57 height 7
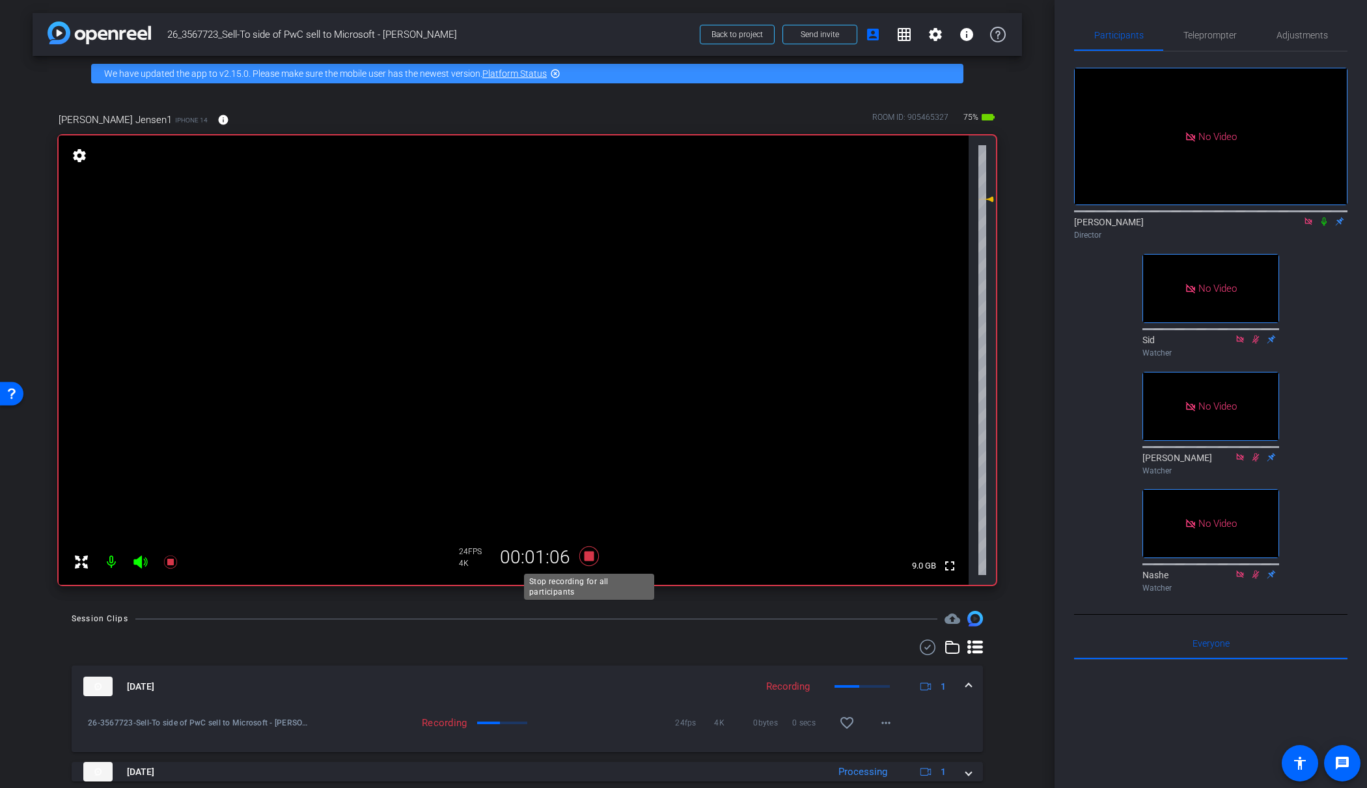
click at [598, 559] on icon at bounding box center [589, 556] width 20 height 20
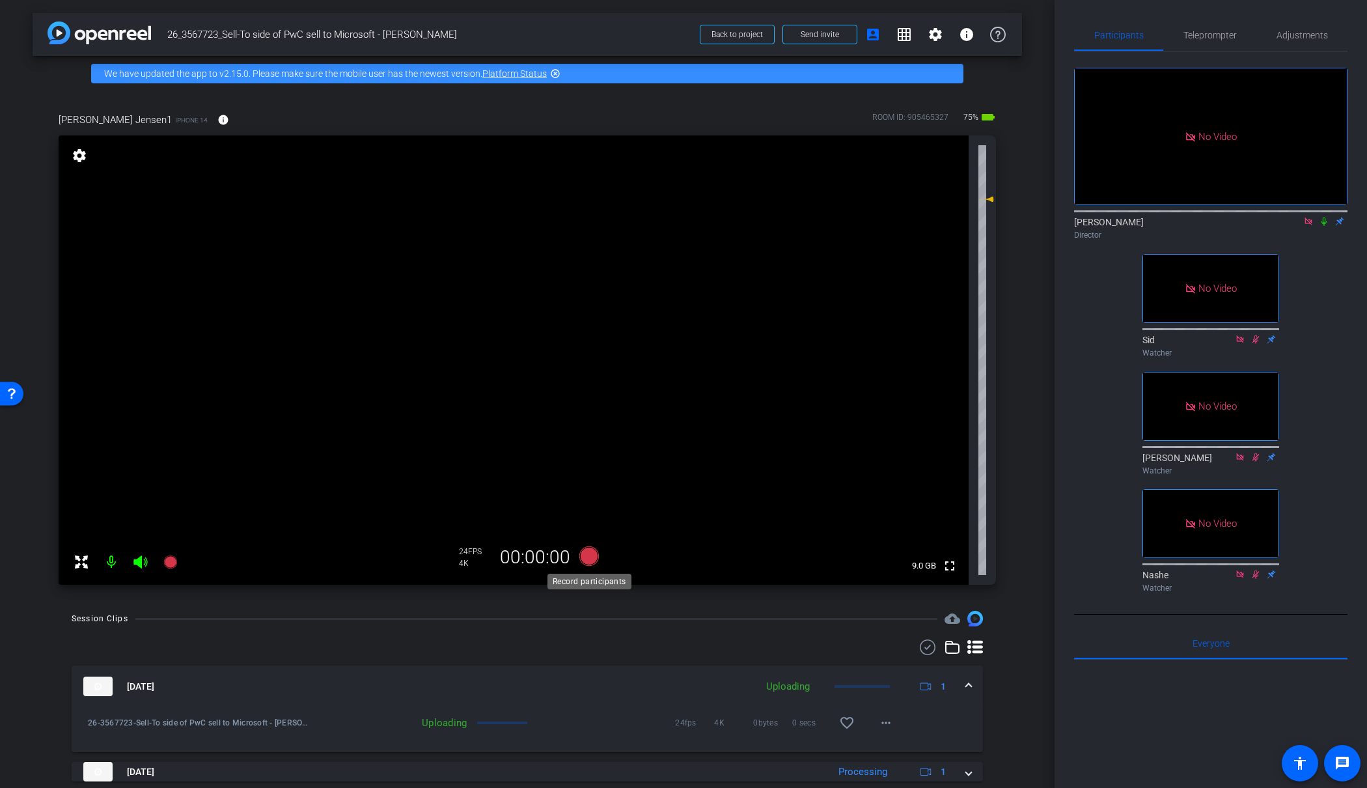
click at [598, 559] on icon at bounding box center [589, 556] width 20 height 20
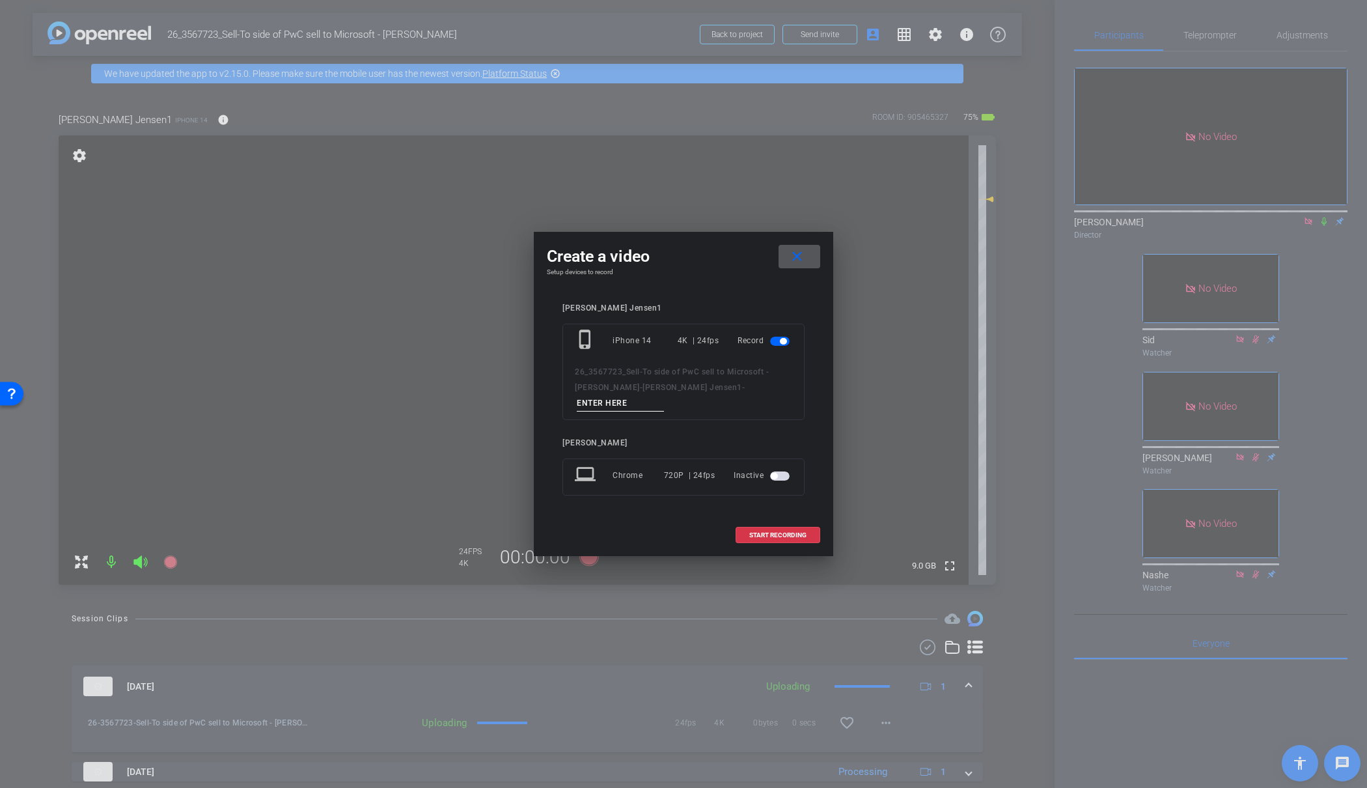
click at [664, 397] on input at bounding box center [620, 403] width 87 height 16
type input "40"
click at [765, 532] on span "START RECORDING" at bounding box center [777, 535] width 57 height 7
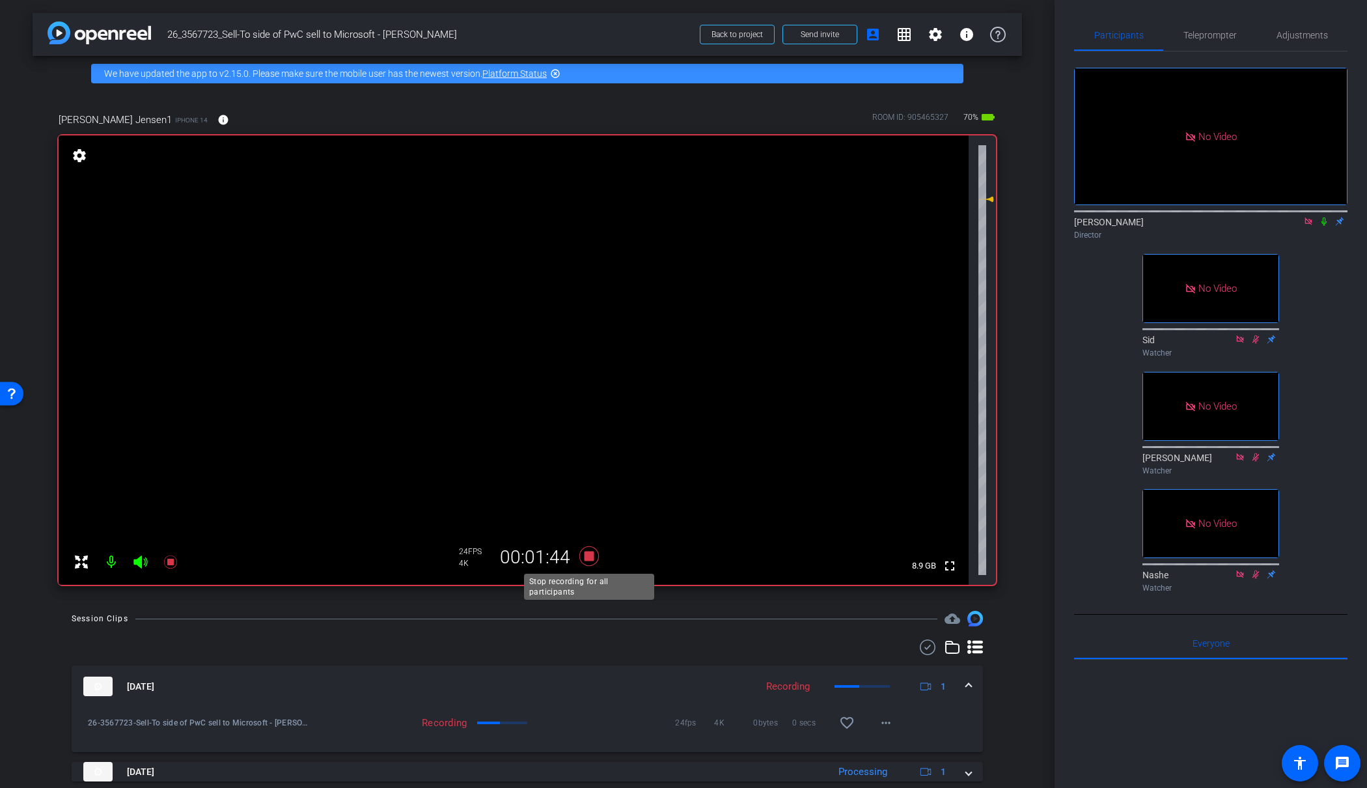
click at [585, 555] on icon at bounding box center [589, 556] width 20 height 20
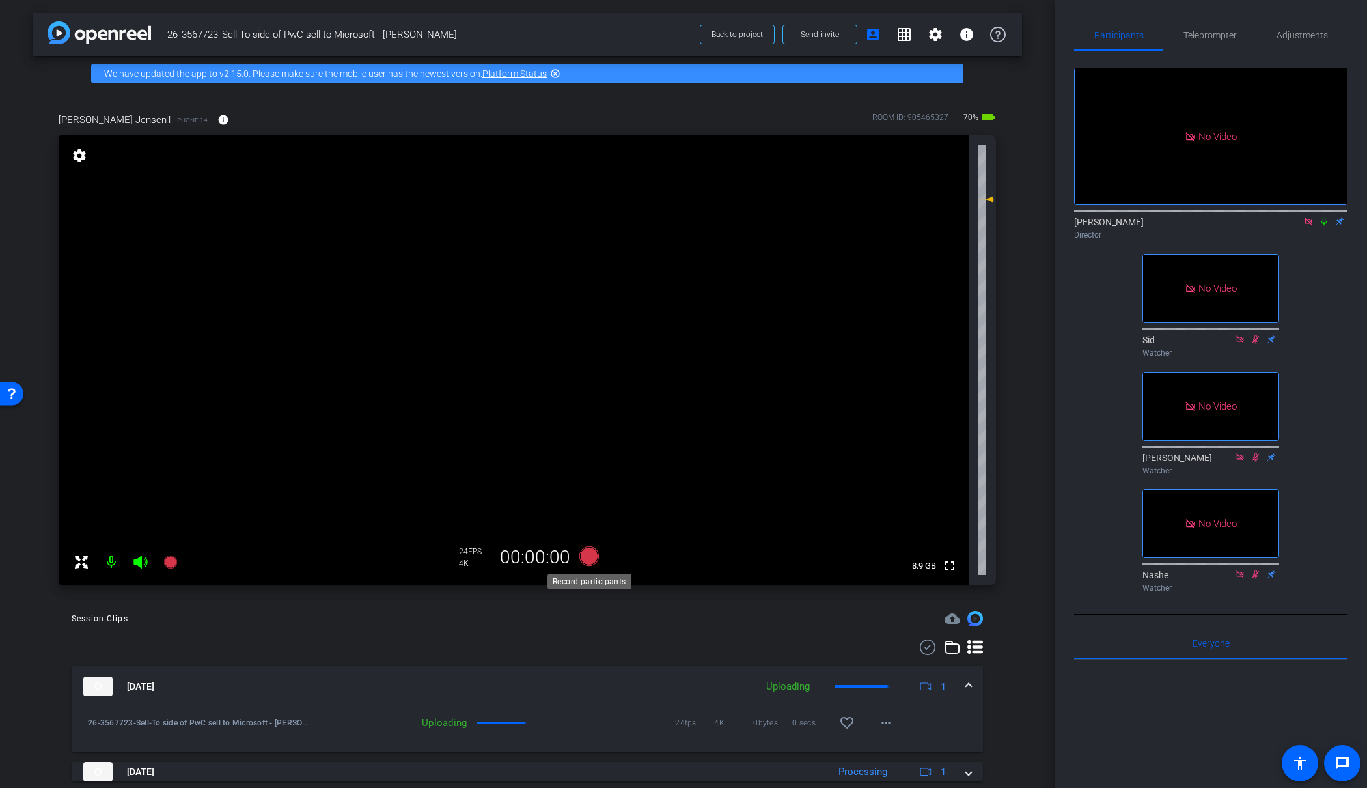
click at [587, 555] on icon at bounding box center [589, 556] width 20 height 20
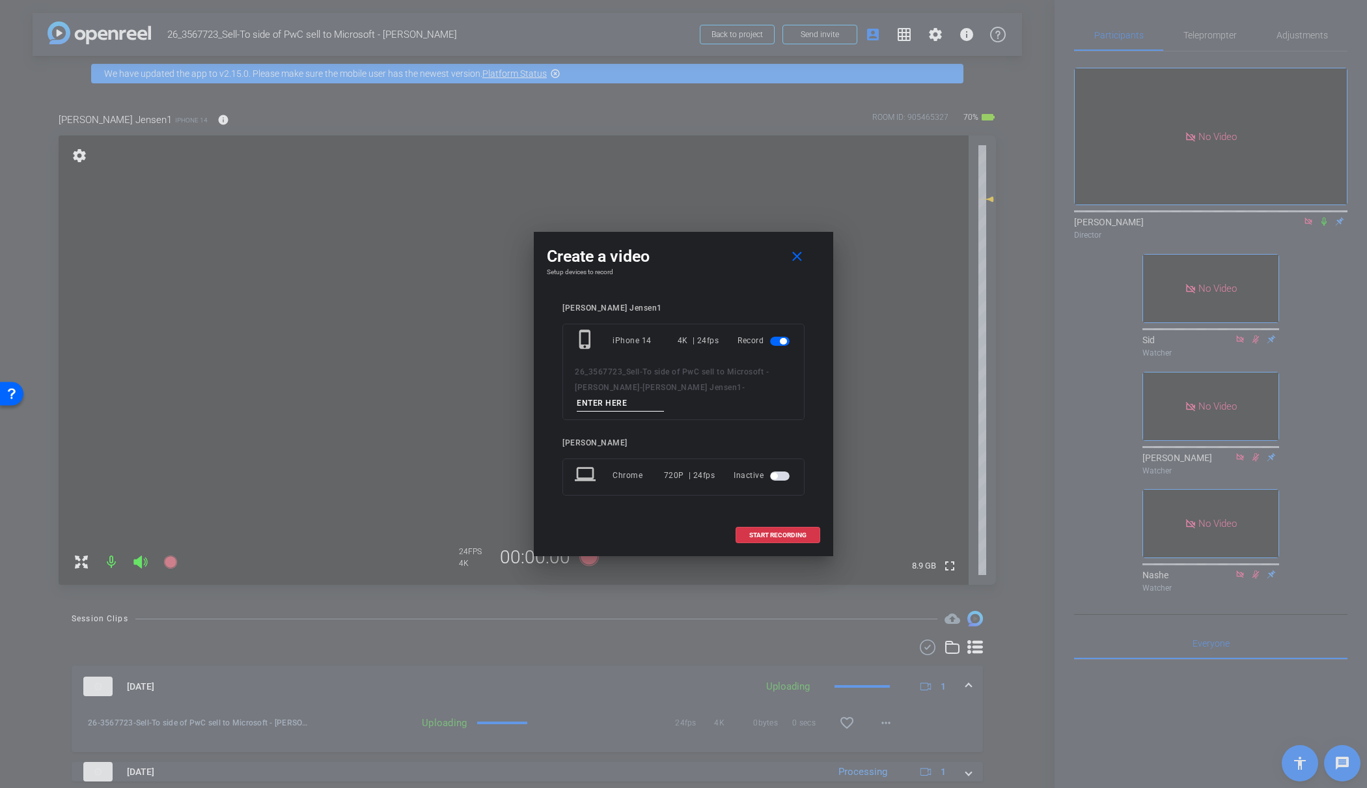
click at [664, 395] on input at bounding box center [620, 403] width 87 height 16
type input "42"
click at [782, 532] on span "START RECORDING" at bounding box center [777, 535] width 57 height 7
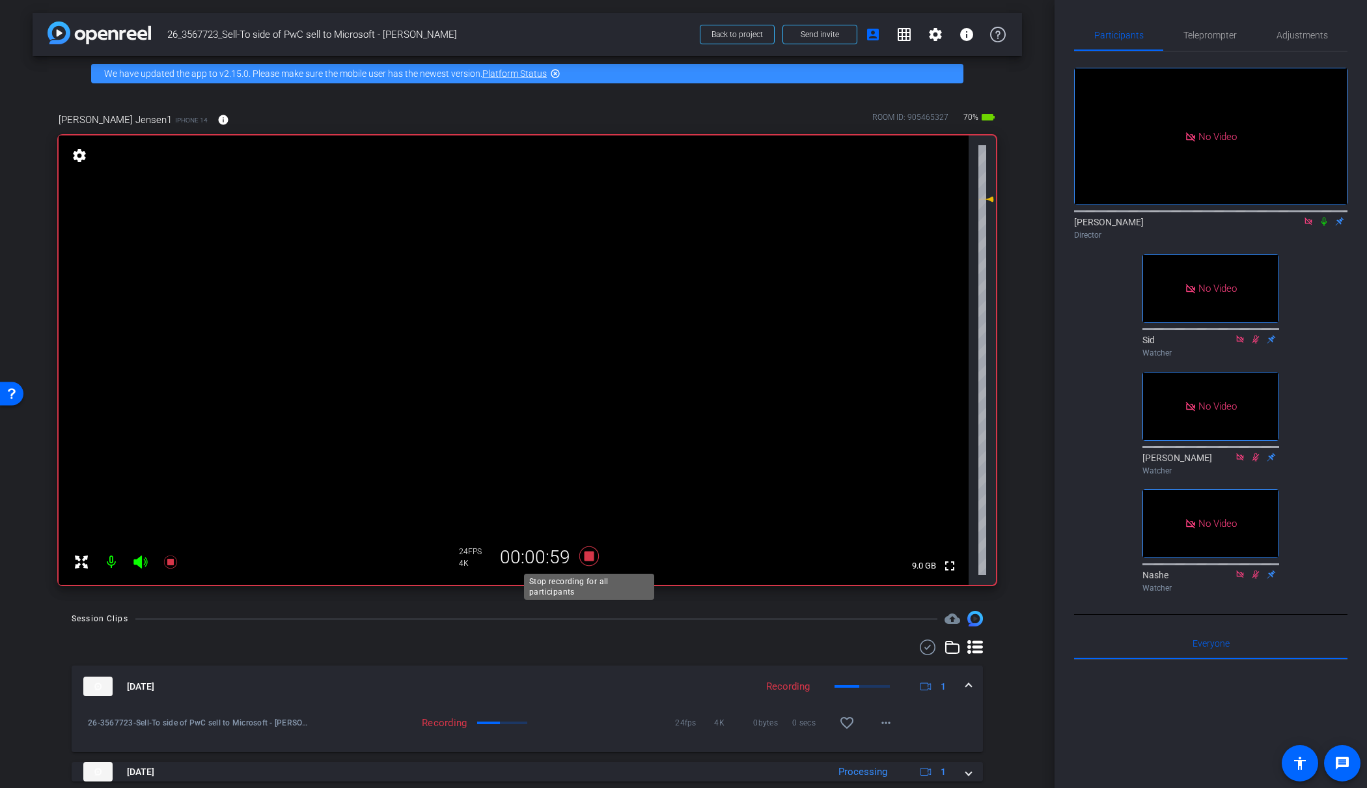
click at [590, 550] on icon at bounding box center [588, 555] width 31 height 23
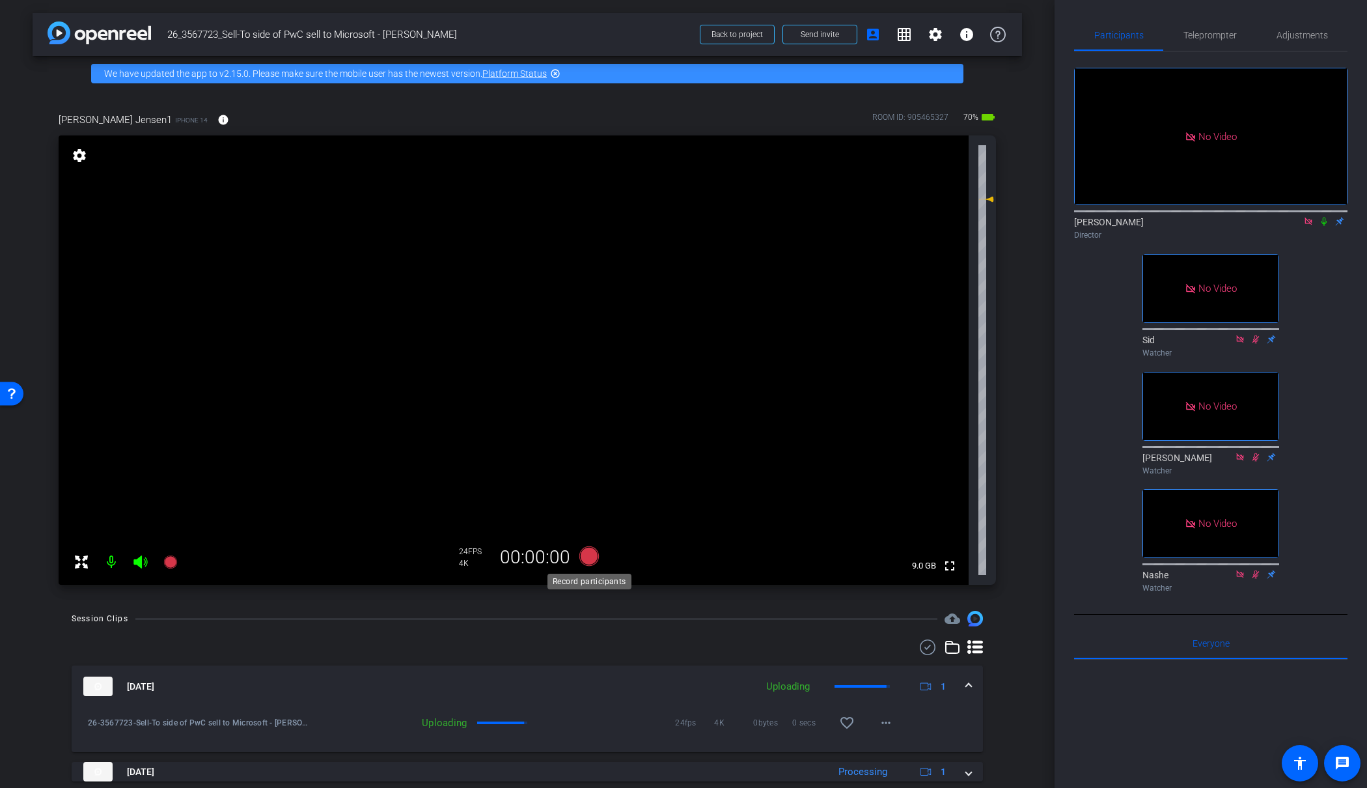
click at [589, 555] on icon at bounding box center [589, 556] width 20 height 20
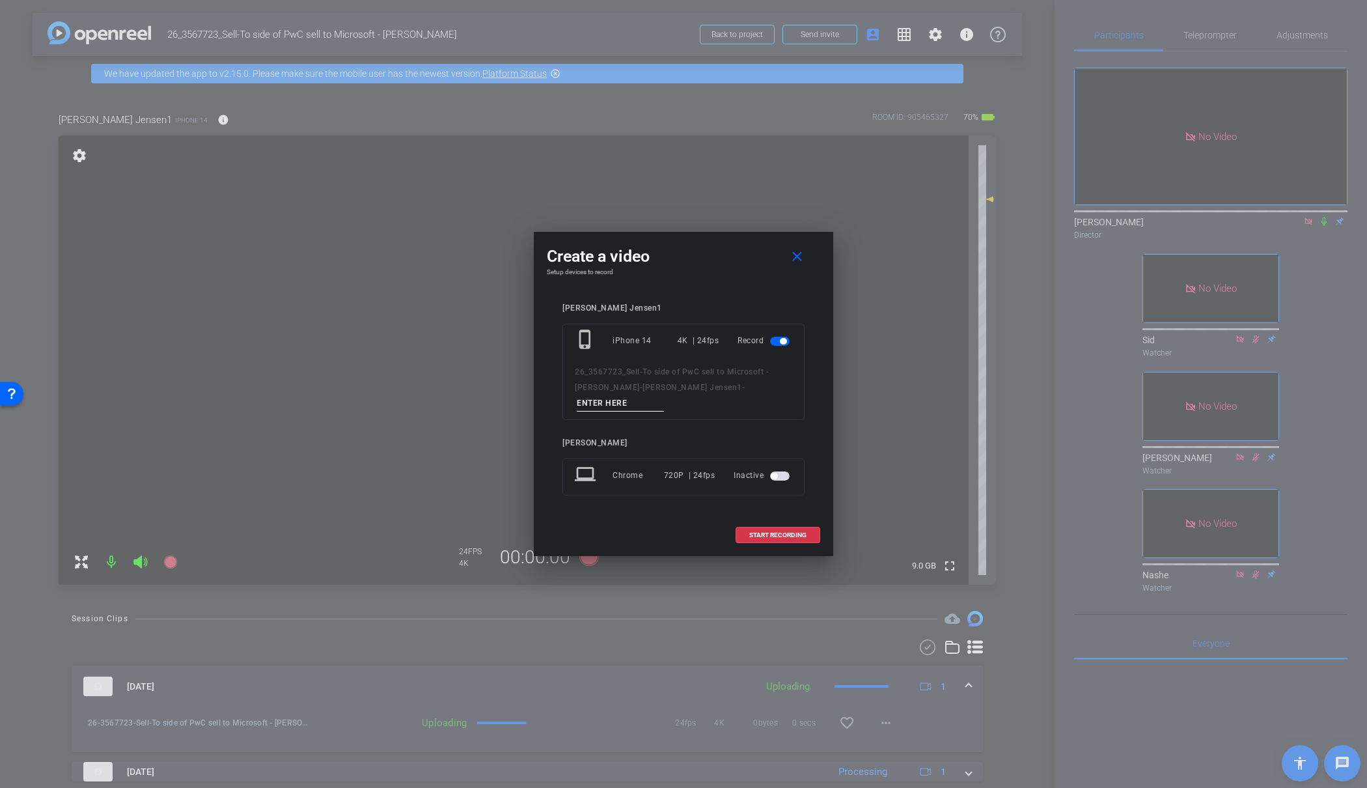
click at [664, 397] on input at bounding box center [620, 403] width 87 height 16
type input "43"
click at [764, 532] on span "START RECORDING" at bounding box center [777, 535] width 57 height 7
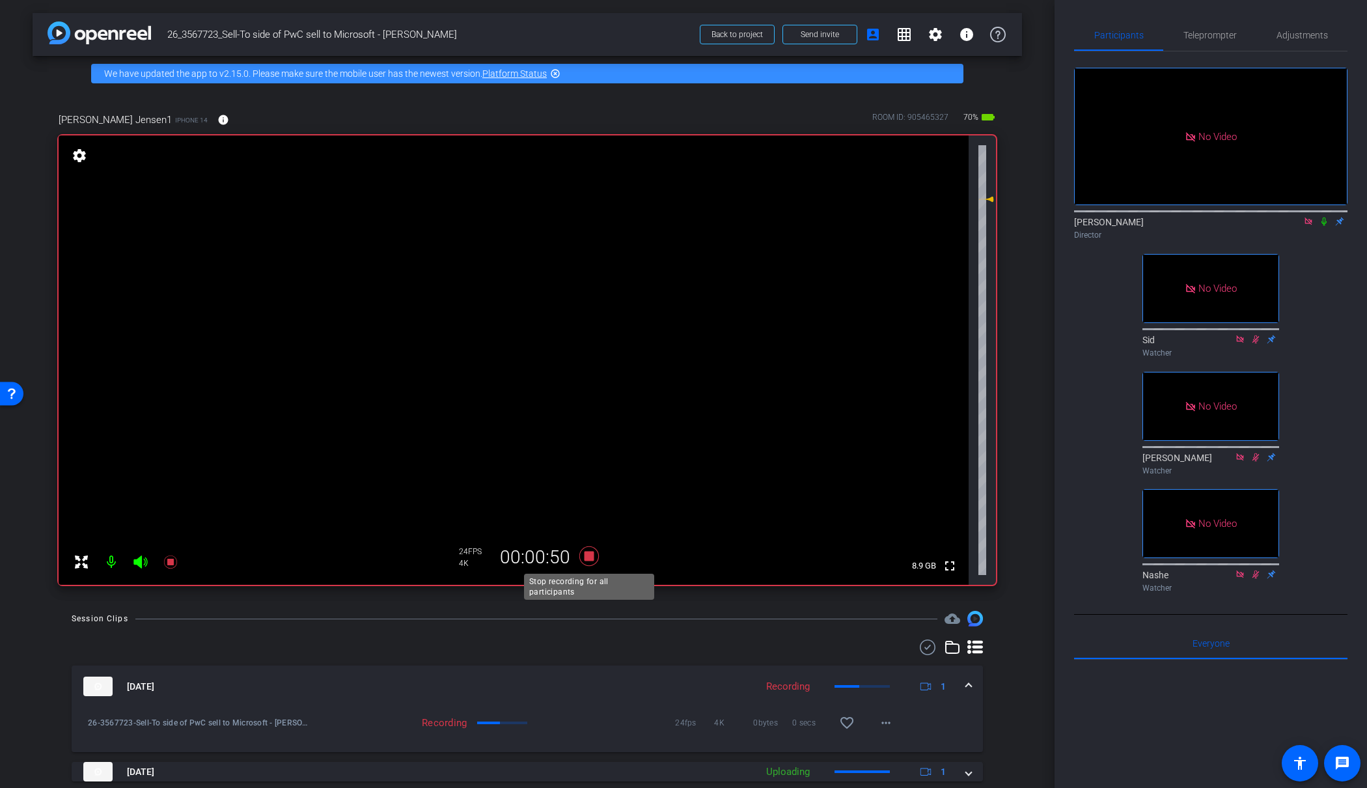
click at [586, 551] on icon at bounding box center [588, 555] width 31 height 23
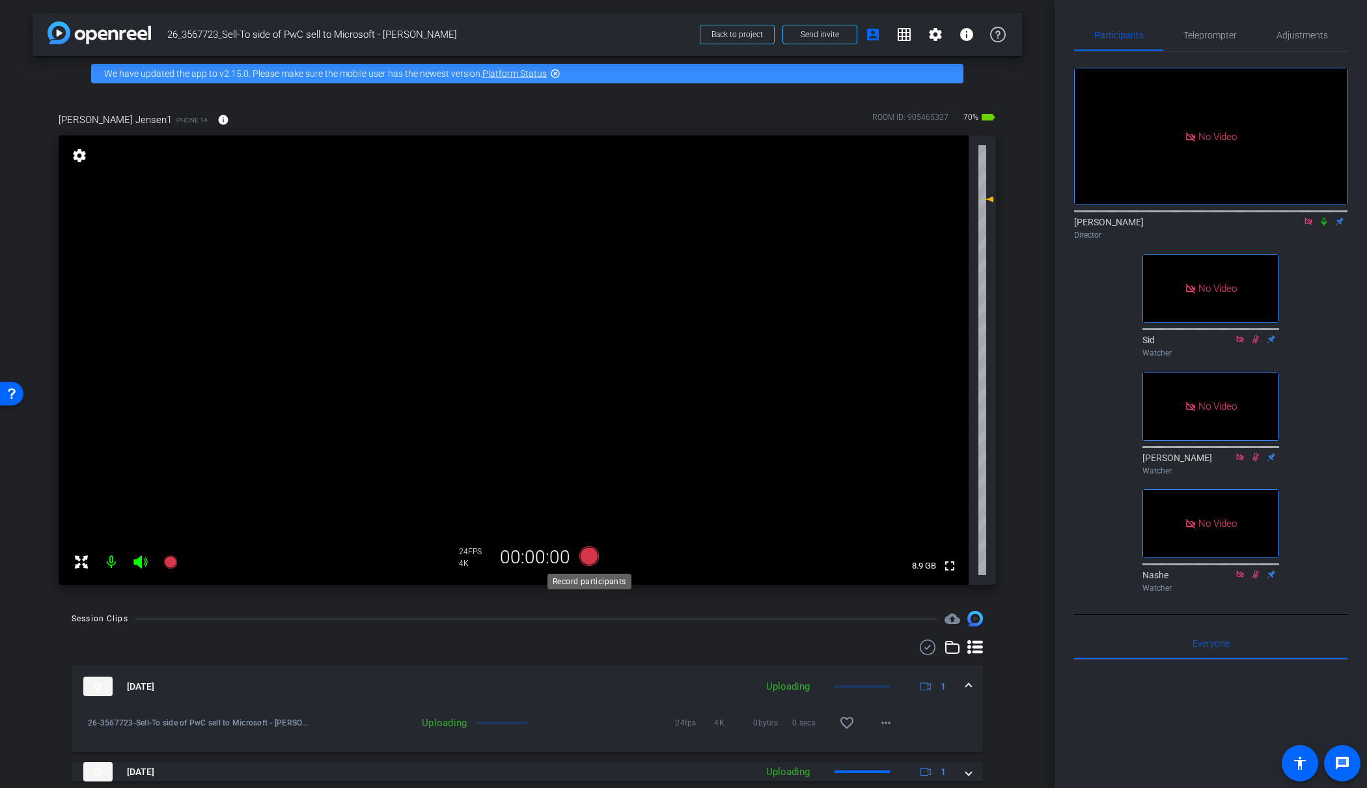
click at [588, 555] on icon at bounding box center [589, 556] width 20 height 20
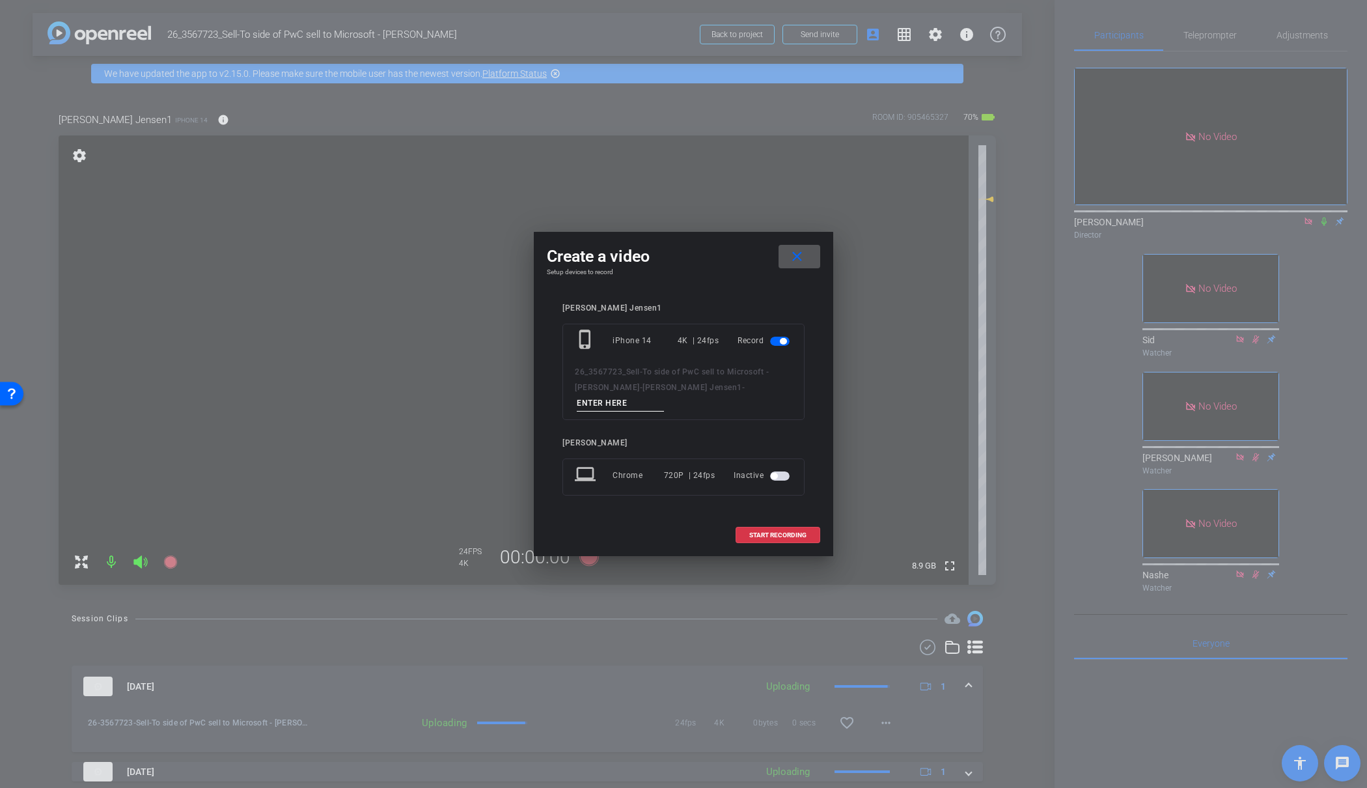
click at [664, 396] on input at bounding box center [620, 403] width 87 height 16
type input "44"
click at [773, 532] on span "START RECORDING" at bounding box center [777, 535] width 57 height 7
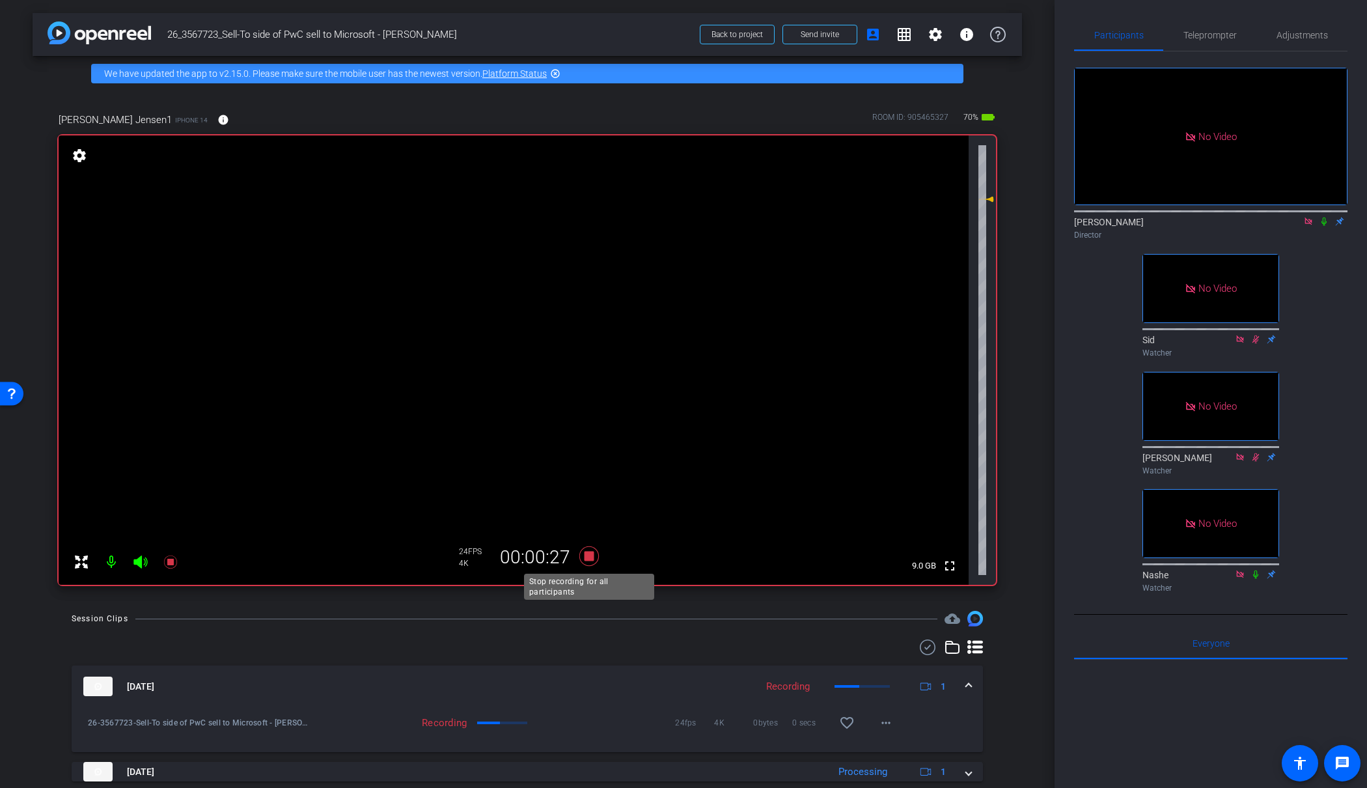
click at [592, 557] on icon at bounding box center [589, 556] width 20 height 20
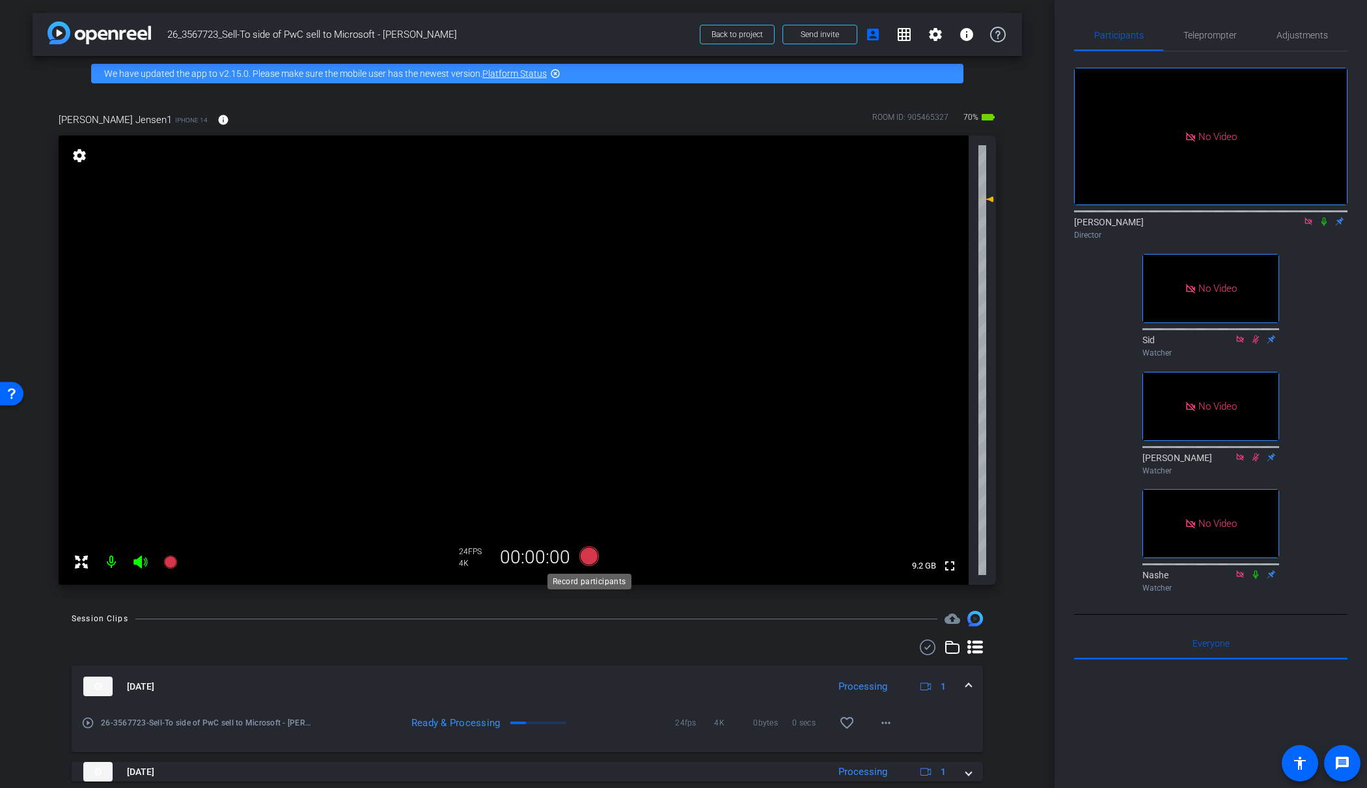
click at [590, 555] on icon at bounding box center [589, 556] width 20 height 20
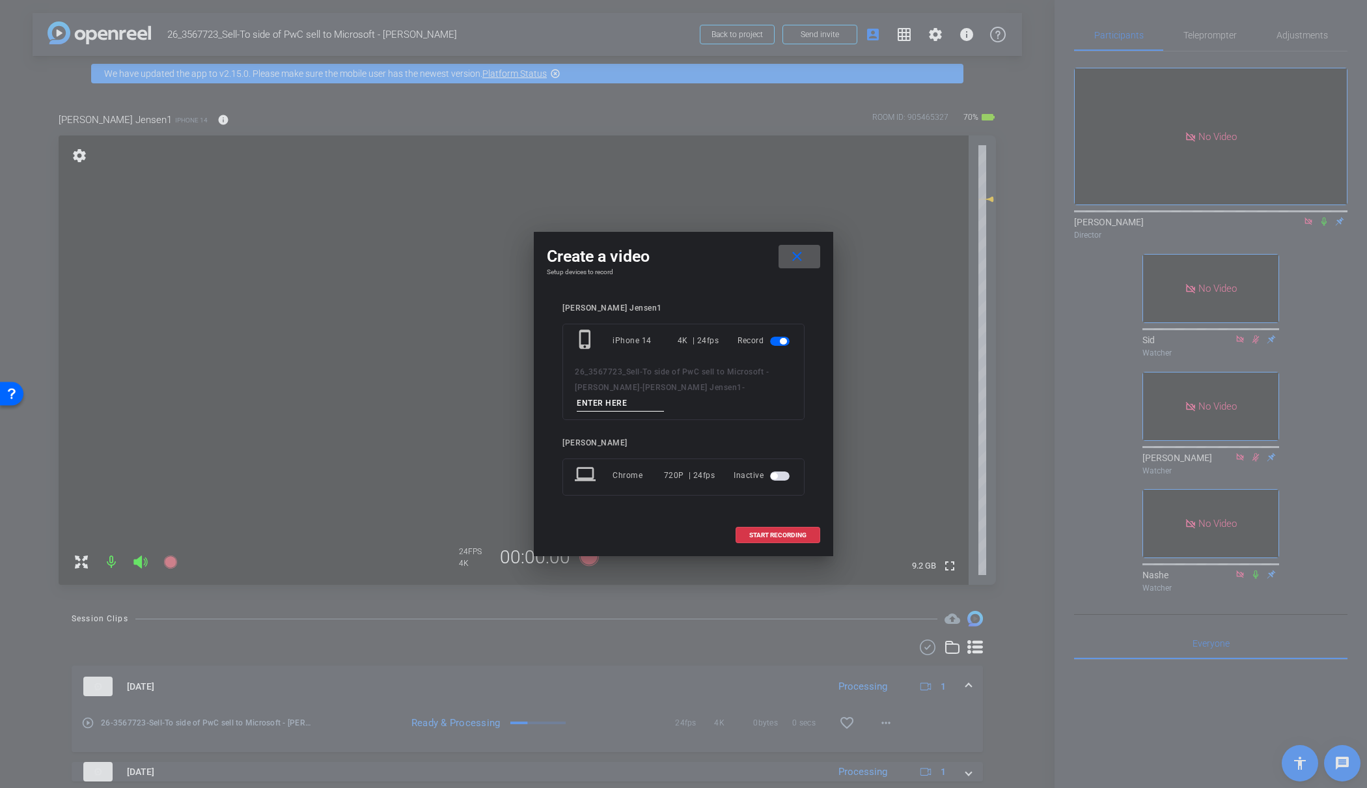
click at [664, 399] on input at bounding box center [620, 403] width 87 height 16
type input "45"
click at [780, 532] on span "START RECORDING" at bounding box center [777, 535] width 57 height 7
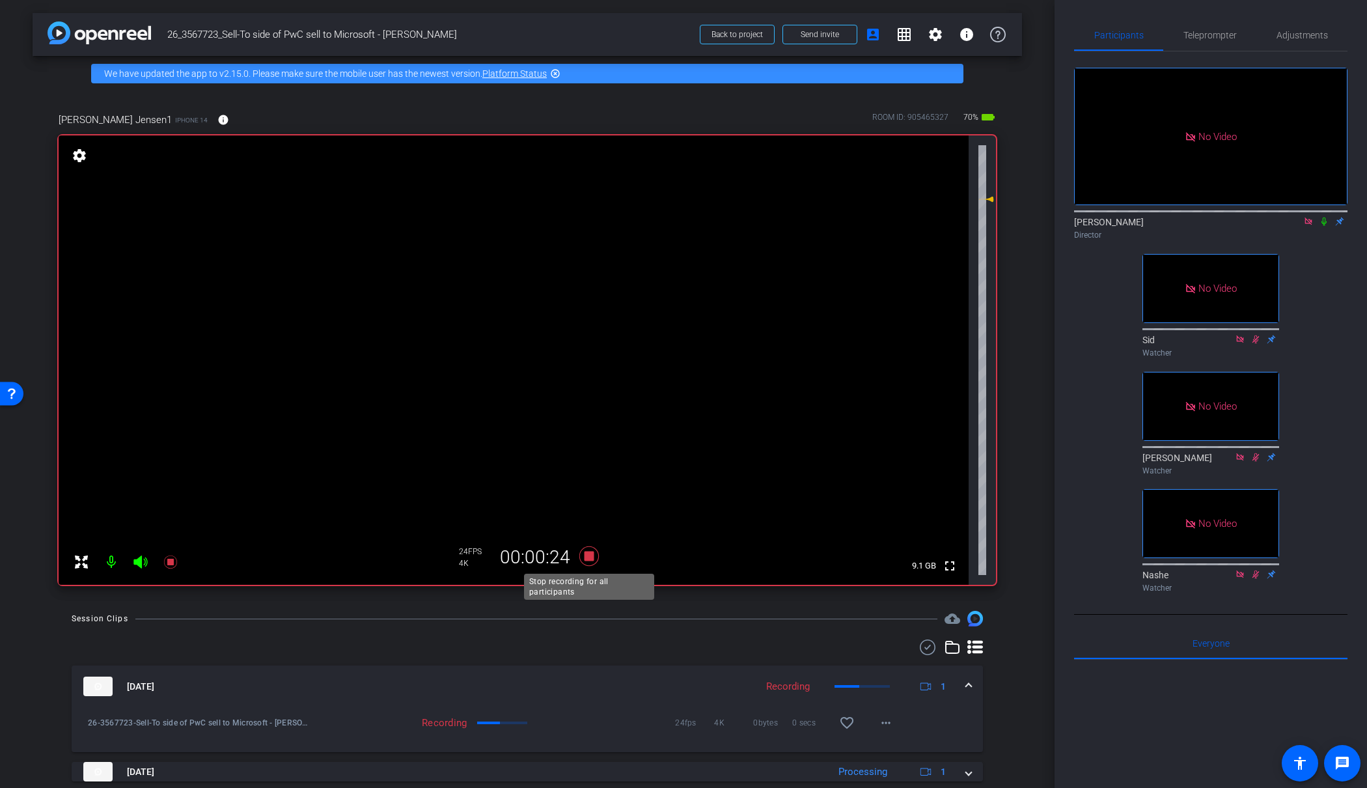
click at [590, 558] on icon at bounding box center [589, 556] width 20 height 20
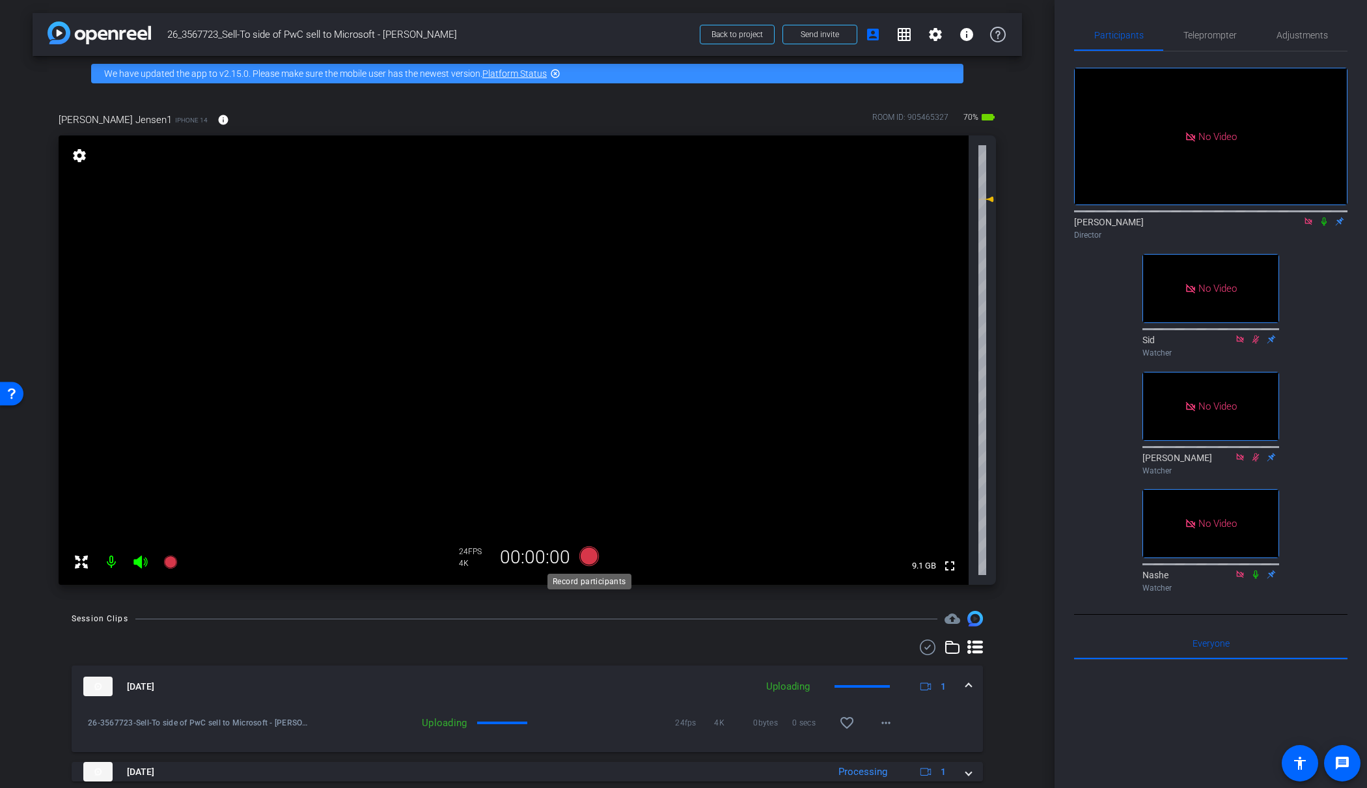
click at [589, 556] on icon at bounding box center [589, 556] width 20 height 20
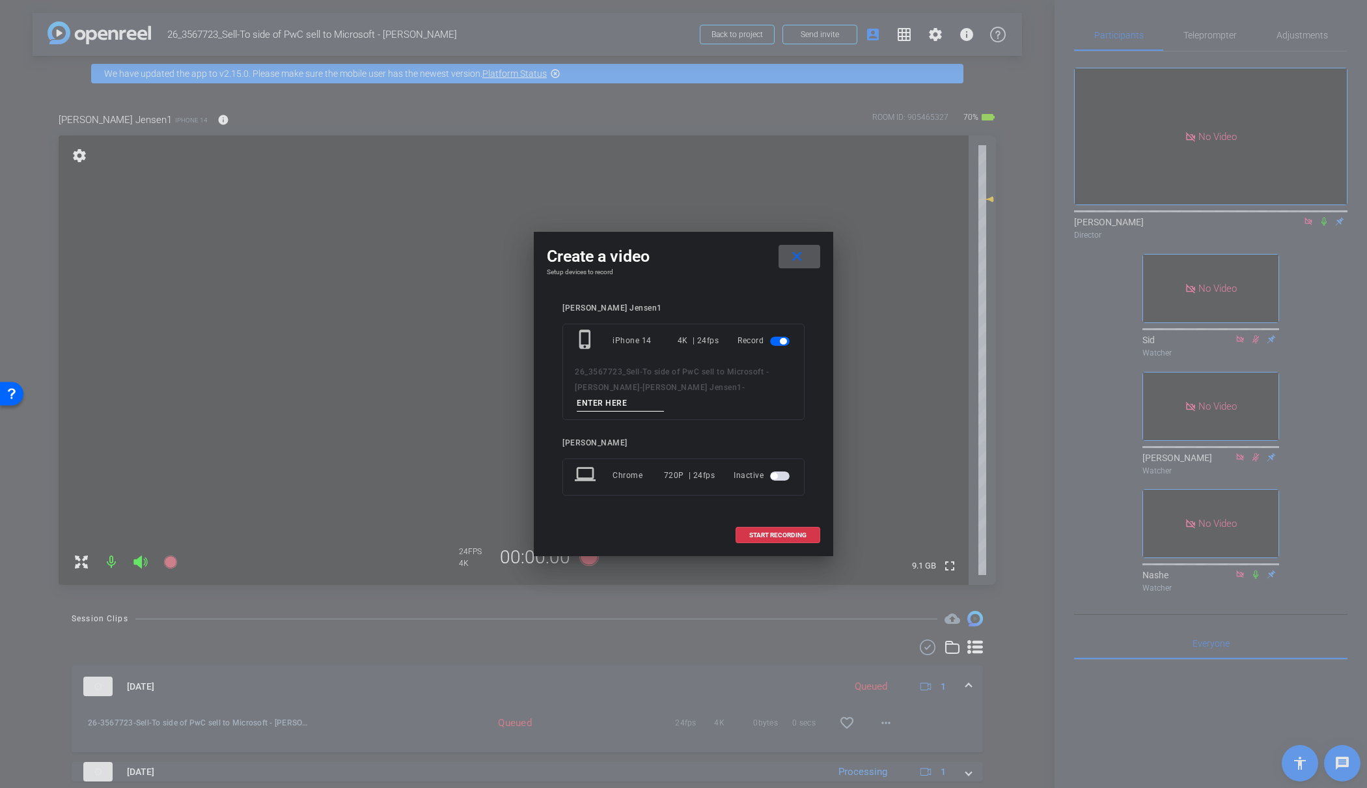
click at [664, 395] on input at bounding box center [620, 403] width 87 height 16
type input "46"
click at [784, 532] on span "START RECORDING" at bounding box center [777, 535] width 57 height 7
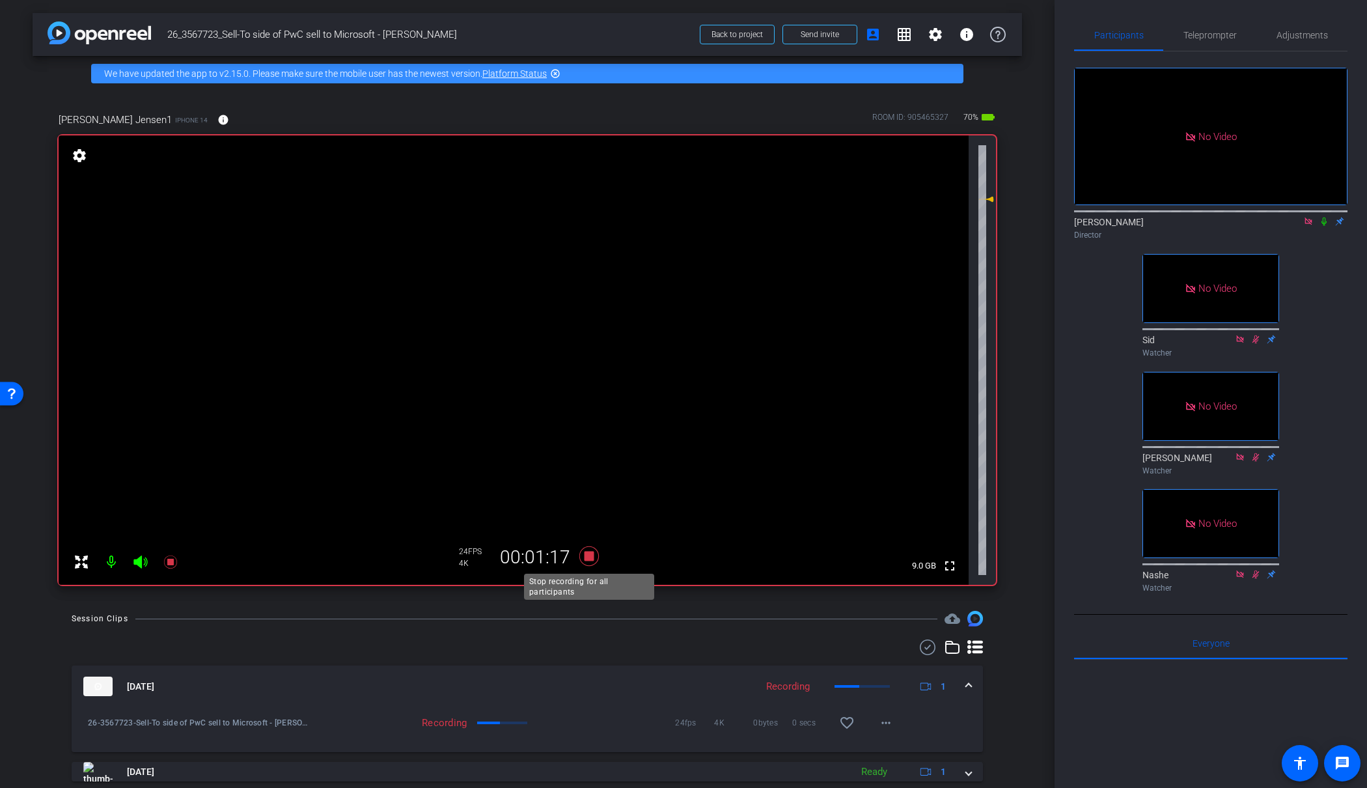
click at [589, 557] on icon at bounding box center [589, 556] width 20 height 20
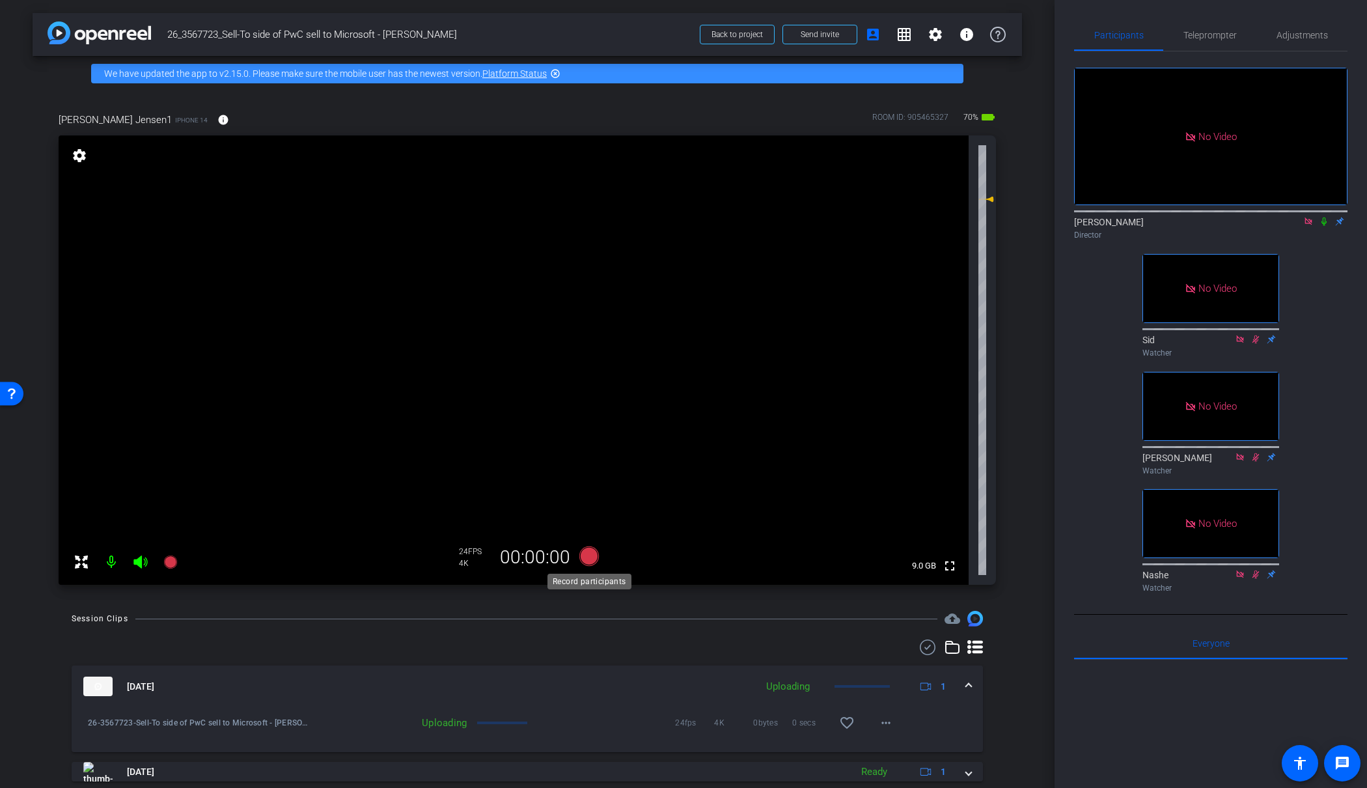
click at [589, 557] on icon at bounding box center [589, 556] width 20 height 20
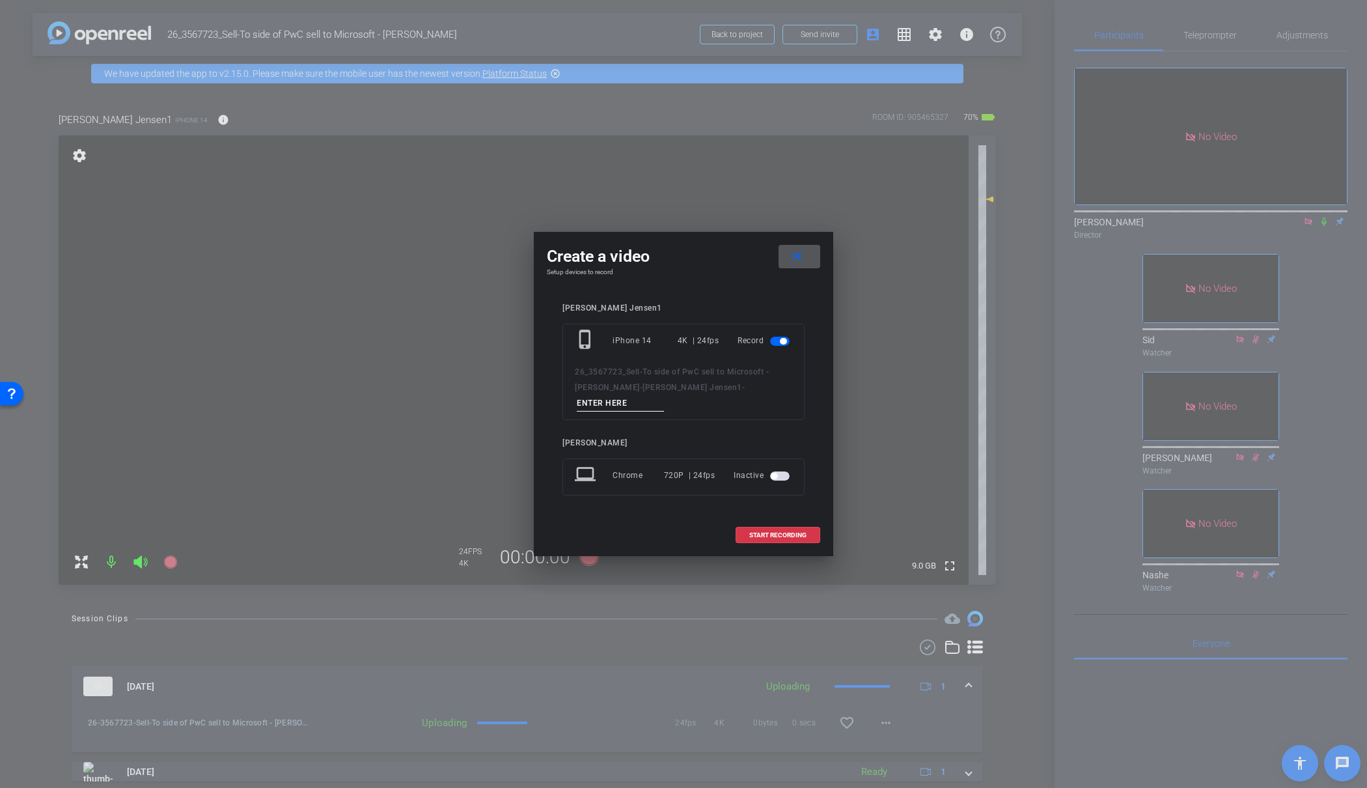
click at [664, 395] on input at bounding box center [620, 403] width 87 height 16
type input "47"
click at [766, 532] on span "START RECORDING" at bounding box center [777, 535] width 57 height 7
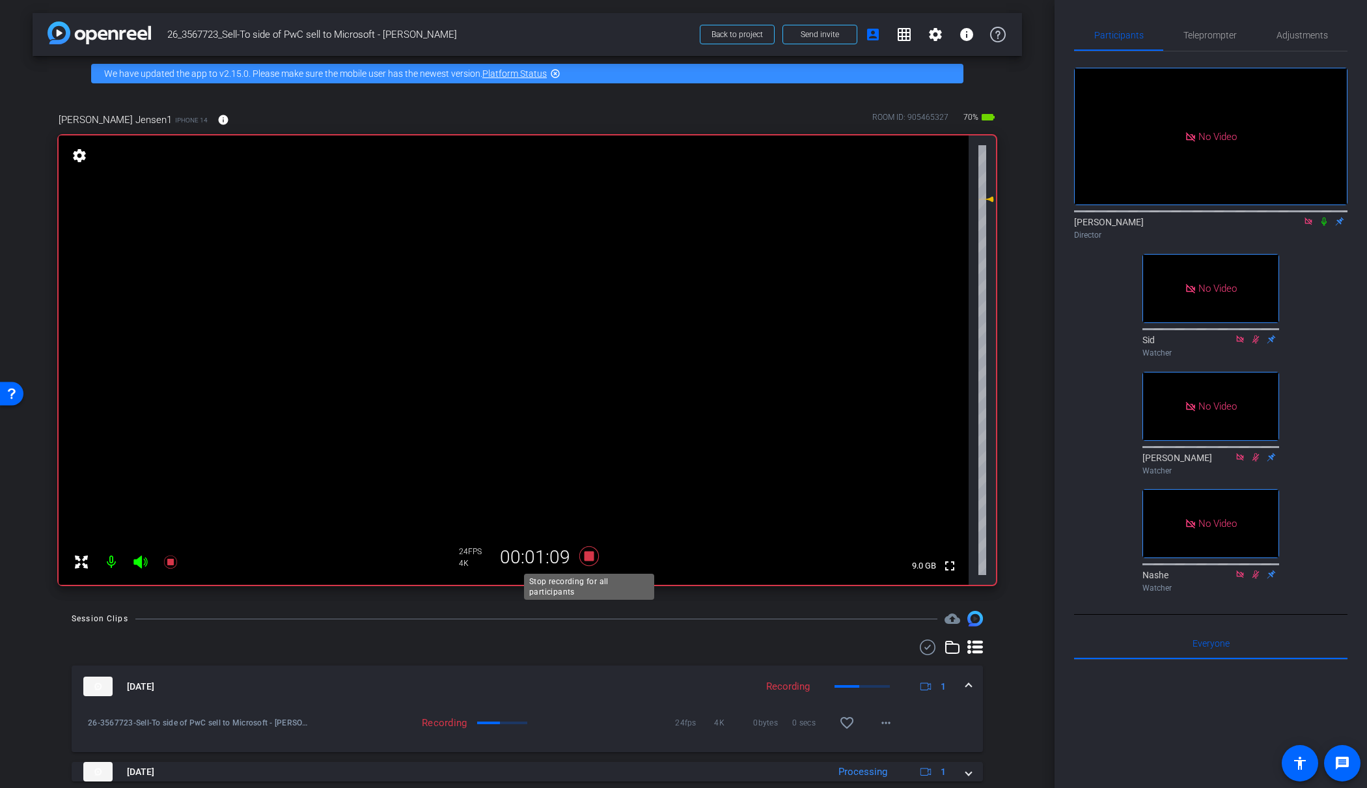
click at [592, 555] on icon at bounding box center [589, 556] width 20 height 20
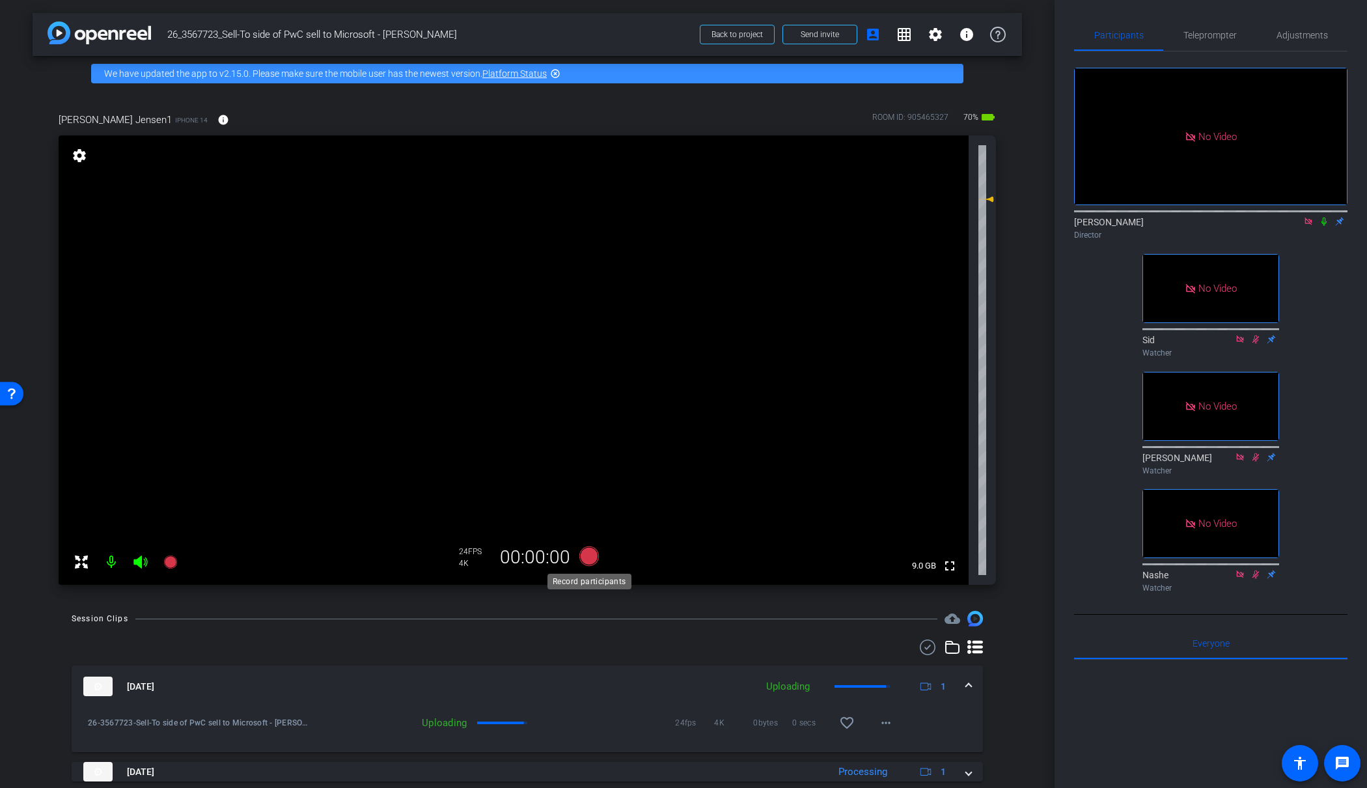
click at [590, 556] on icon at bounding box center [589, 556] width 20 height 20
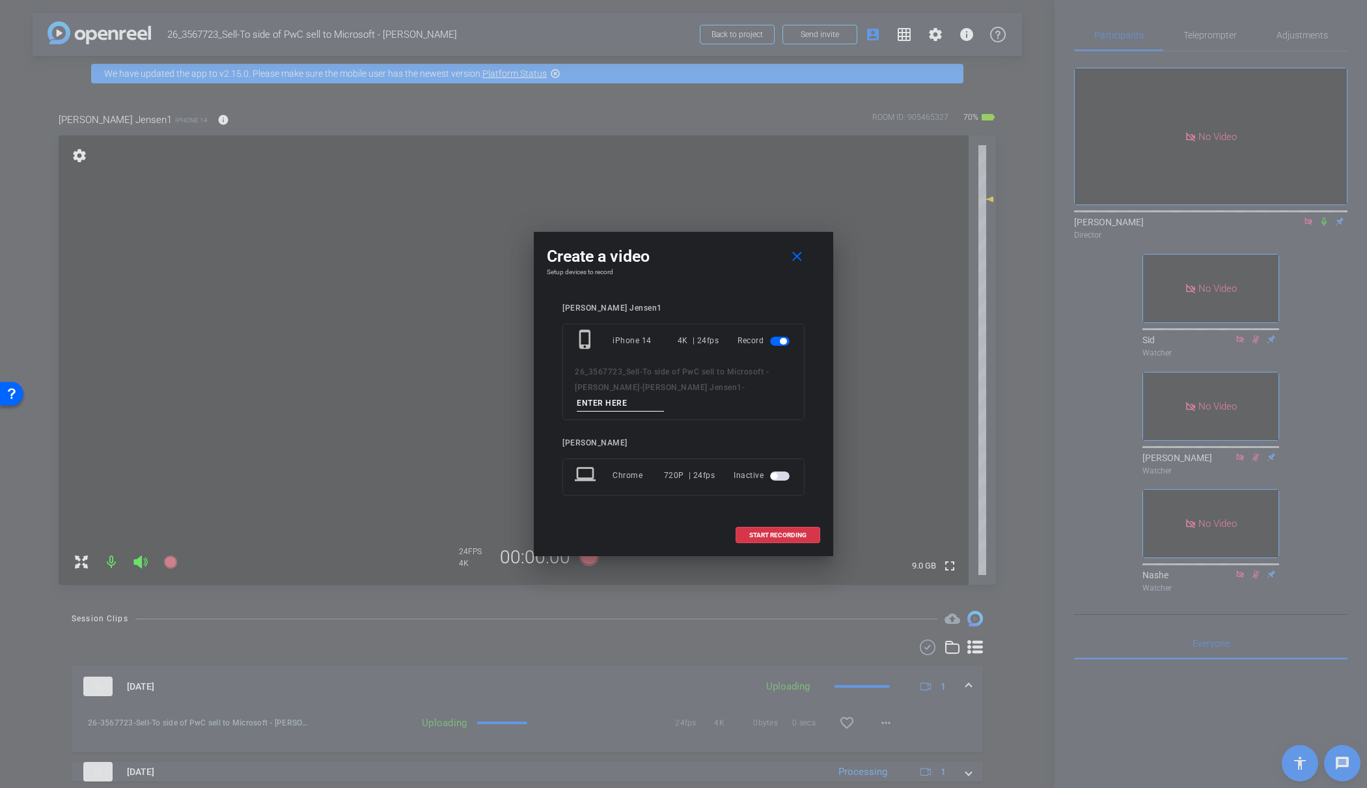
click at [664, 395] on input at bounding box center [620, 403] width 87 height 16
type input "47"
click at [784, 522] on span at bounding box center [777, 534] width 83 height 31
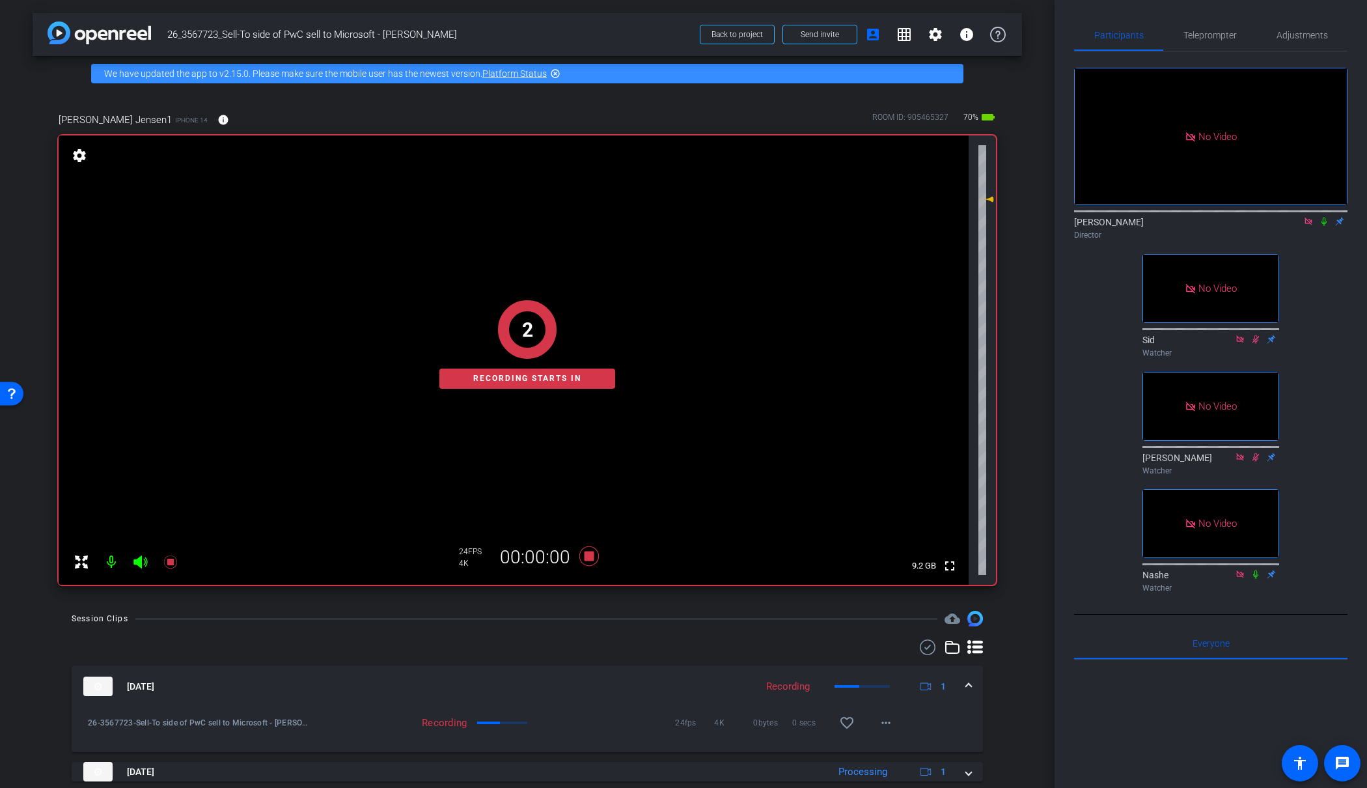
click at [591, 558] on div "2 Recording starts in" at bounding box center [527, 344] width 937 height 480
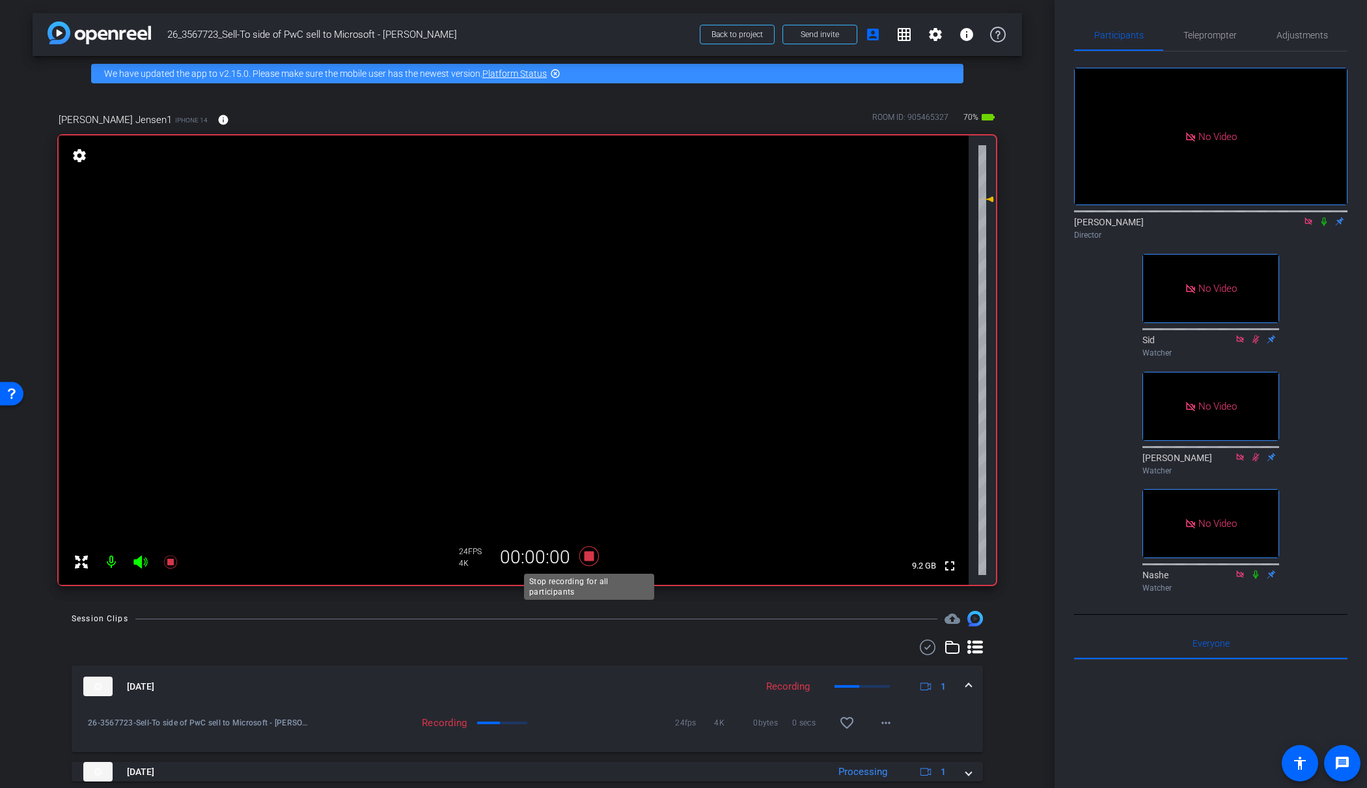
click at [588, 554] on icon at bounding box center [589, 556] width 20 height 20
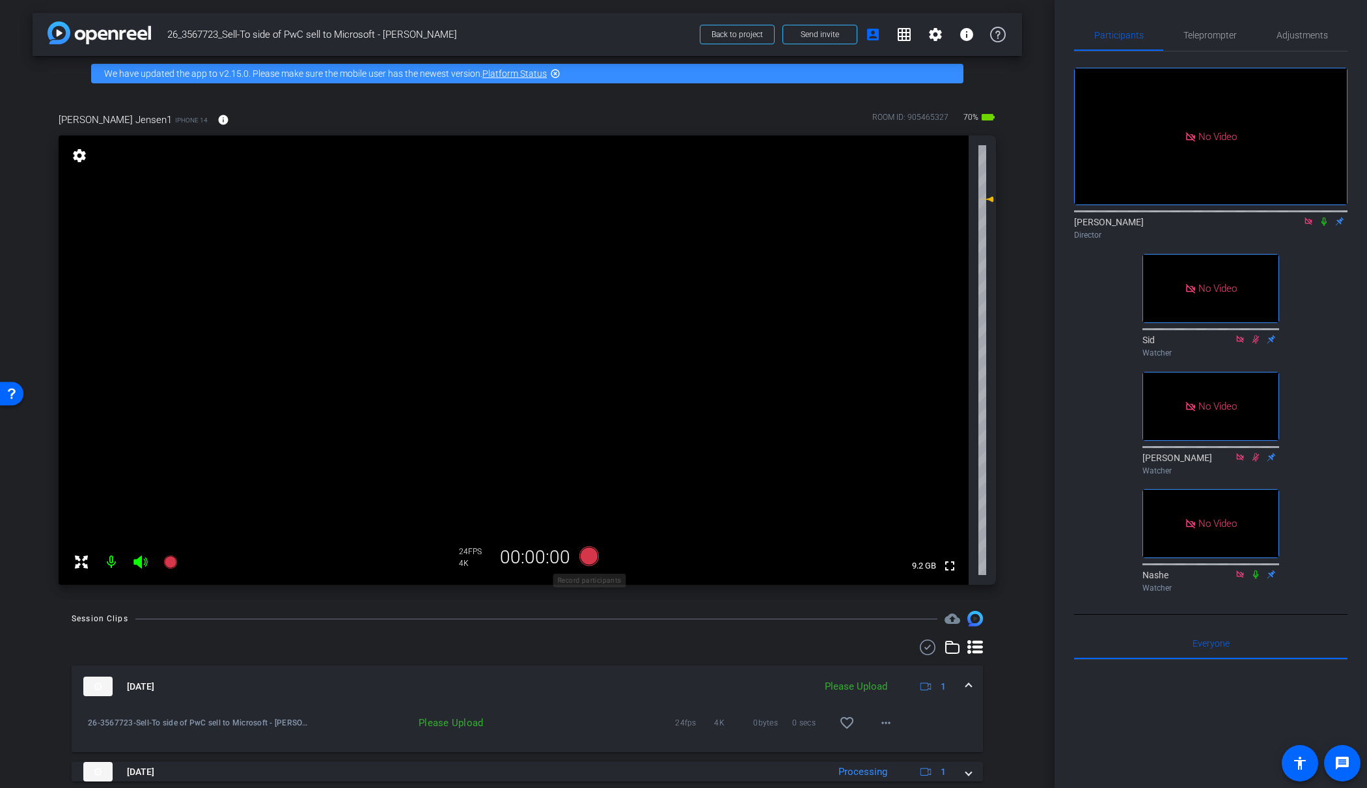
click at [588, 553] on icon at bounding box center [589, 556] width 20 height 20
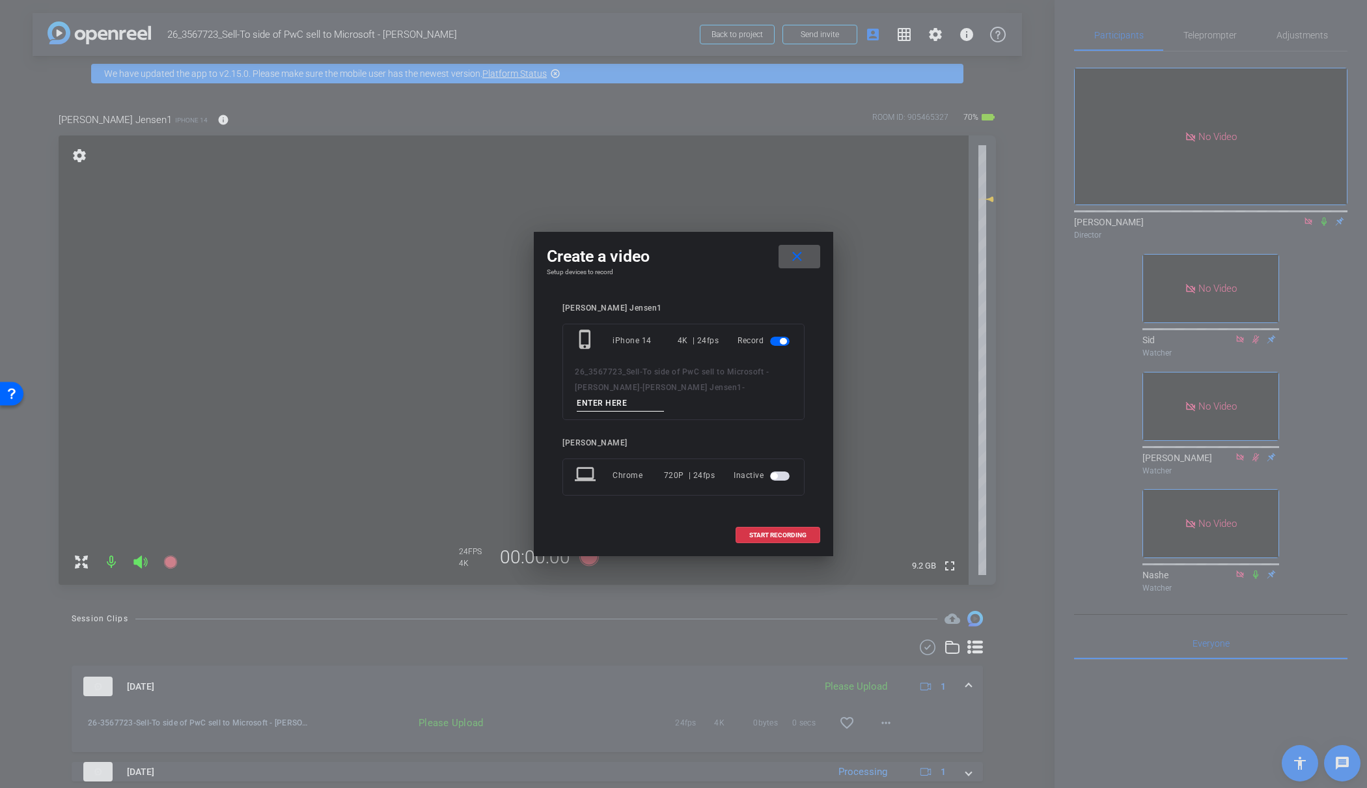
click at [664, 395] on input at bounding box center [620, 403] width 87 height 16
type input "48"
click at [769, 530] on span at bounding box center [777, 534] width 83 height 31
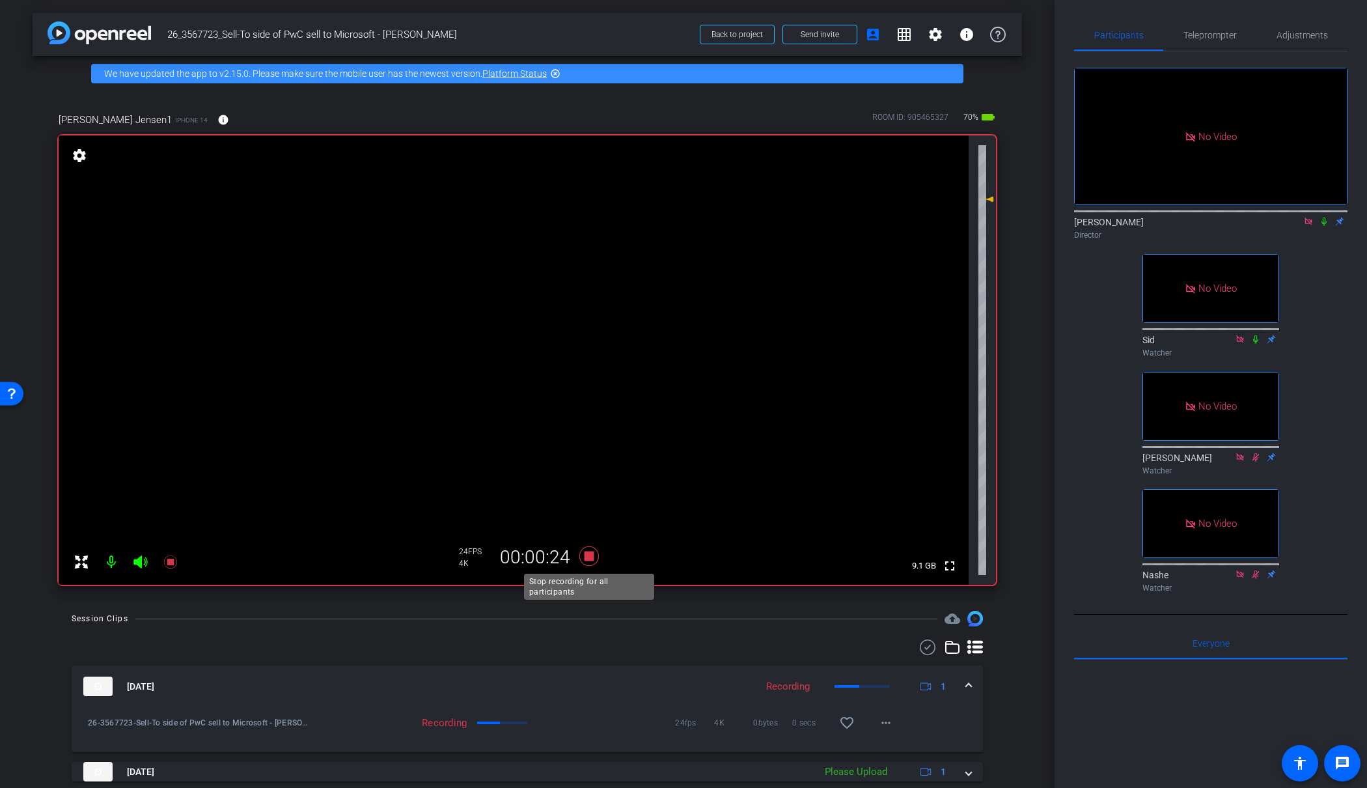
click at [592, 552] on icon at bounding box center [589, 556] width 20 height 20
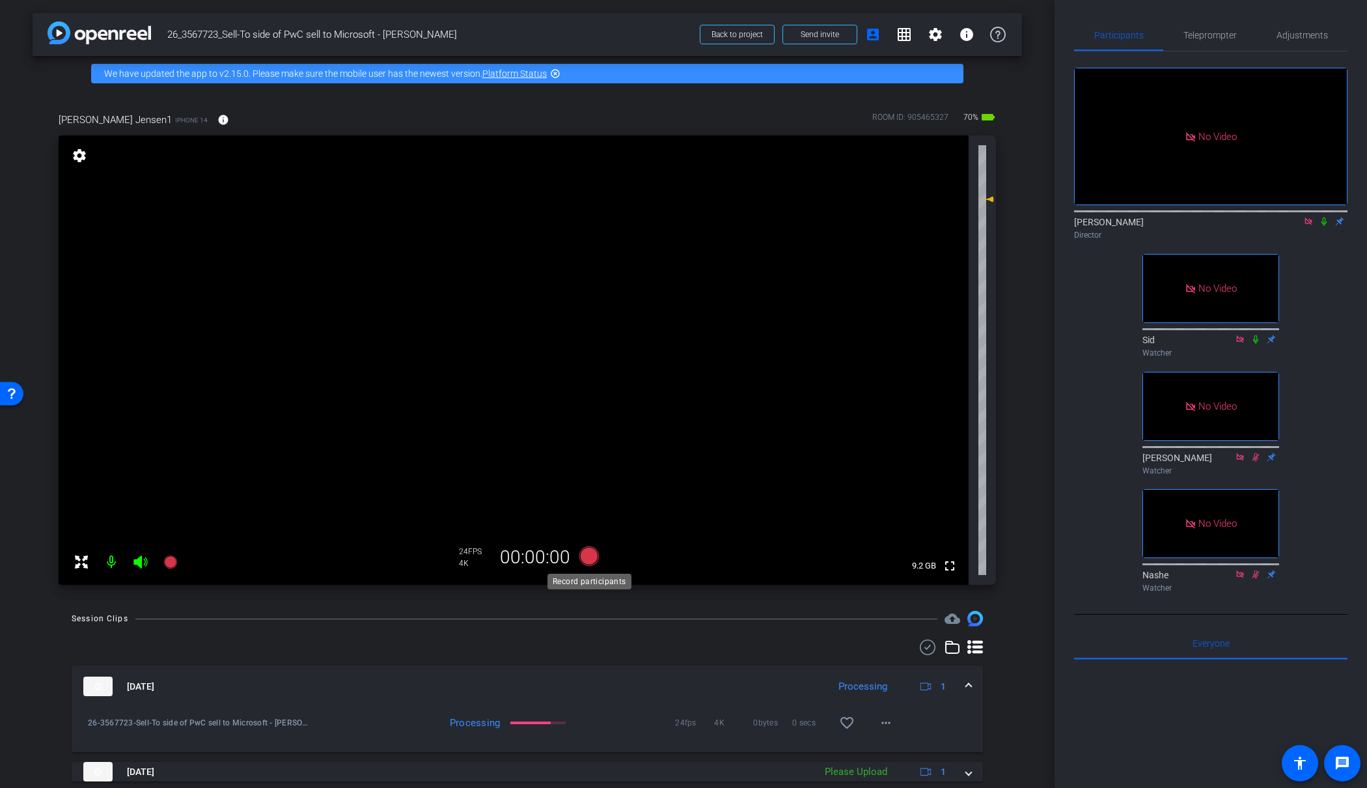
click at [578, 554] on icon at bounding box center [588, 555] width 31 height 23
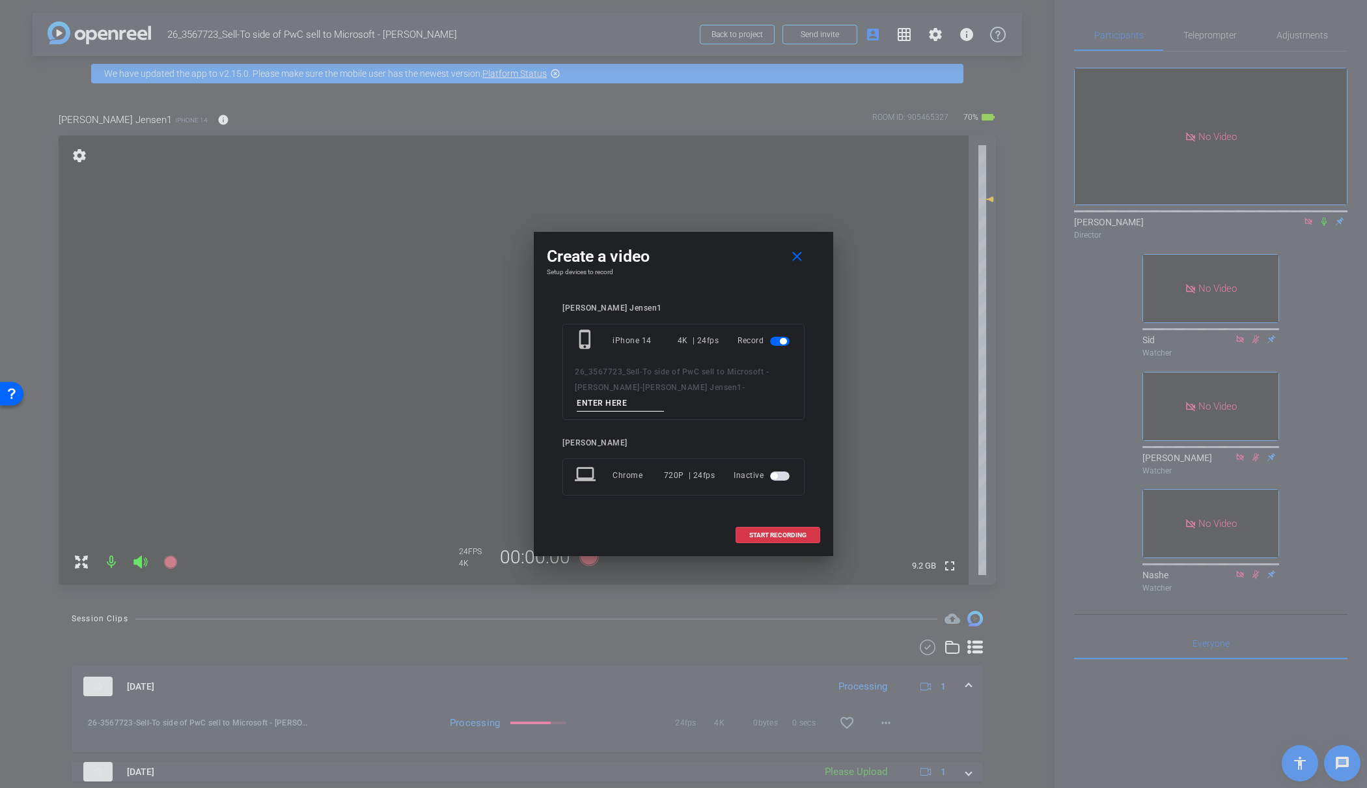
click at [662, 395] on input at bounding box center [620, 403] width 87 height 16
type input "49"
click at [777, 532] on span "START RECORDING" at bounding box center [777, 535] width 57 height 7
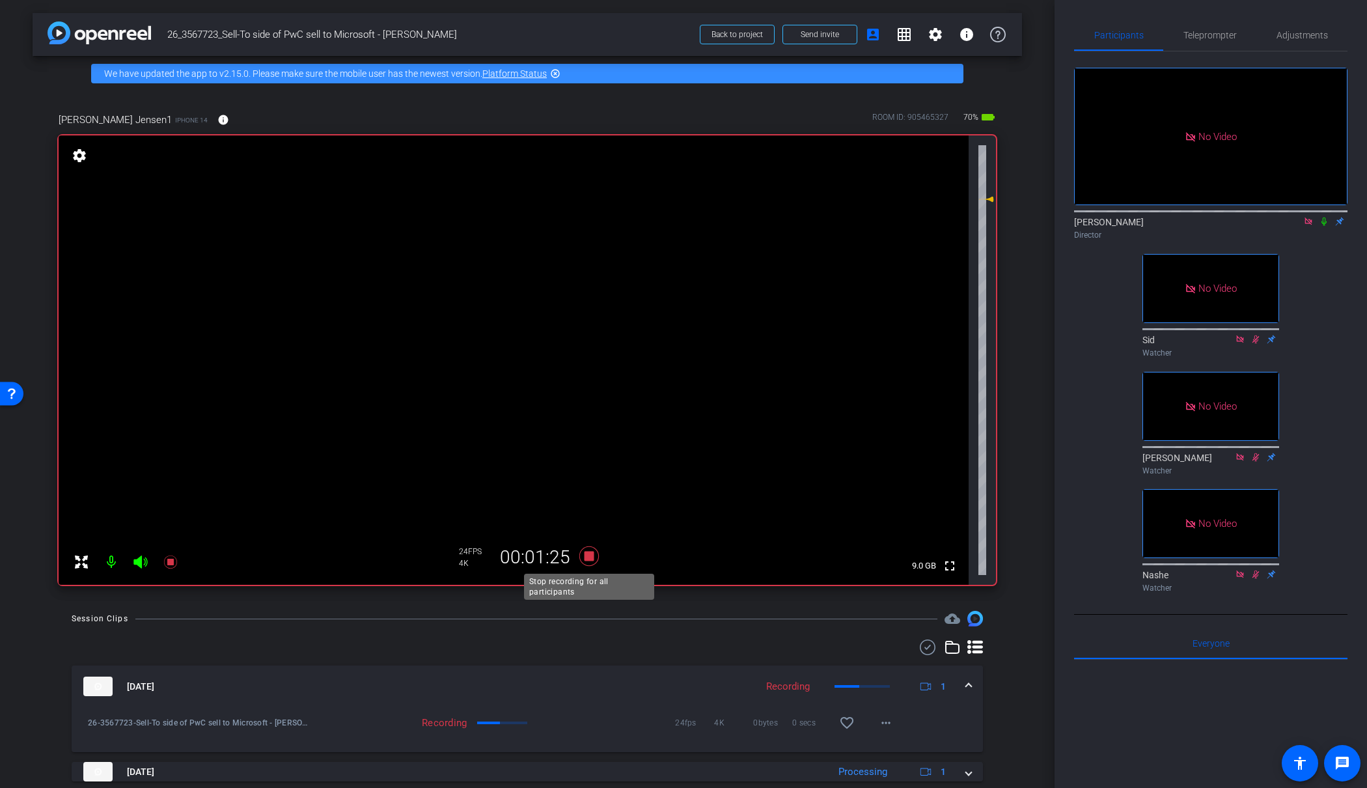
click at [584, 560] on icon at bounding box center [588, 555] width 31 height 23
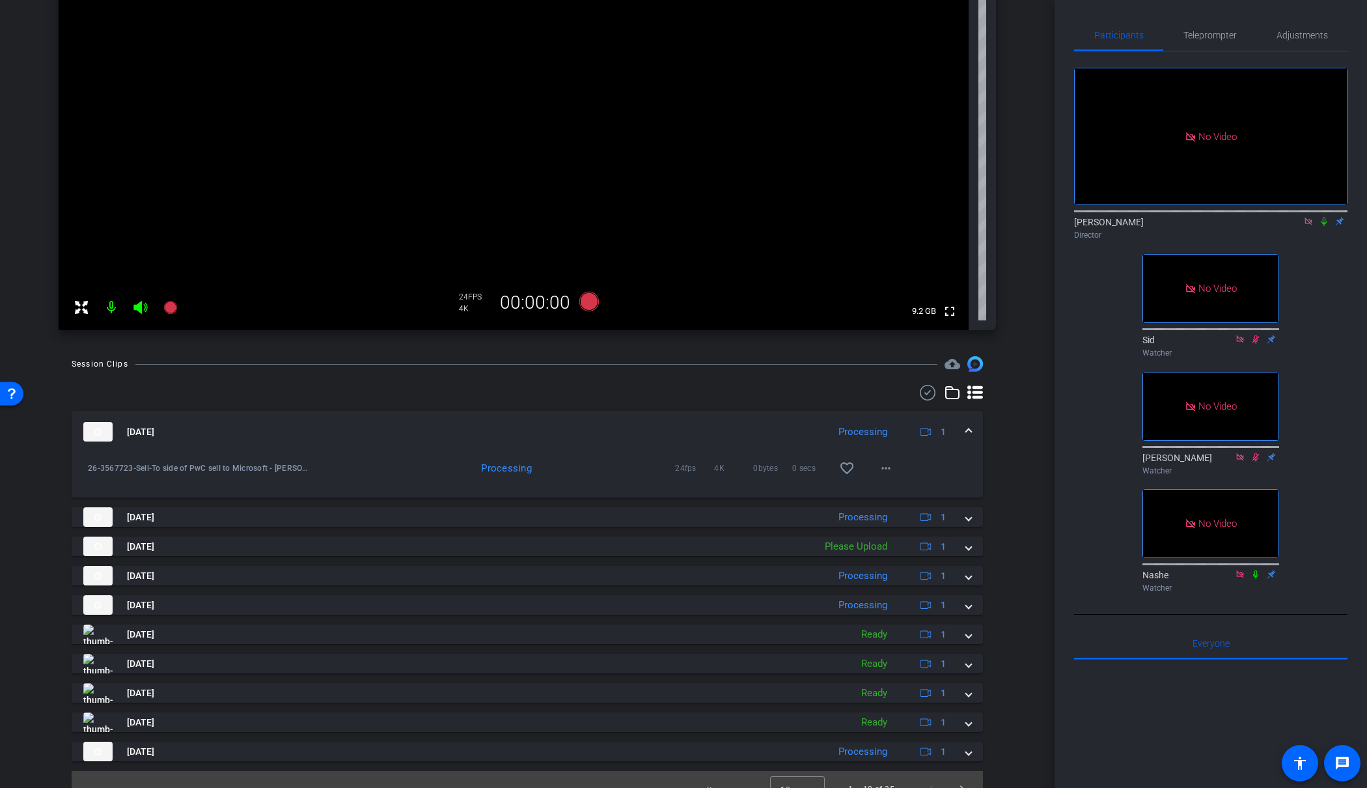
scroll to position [274, 0]
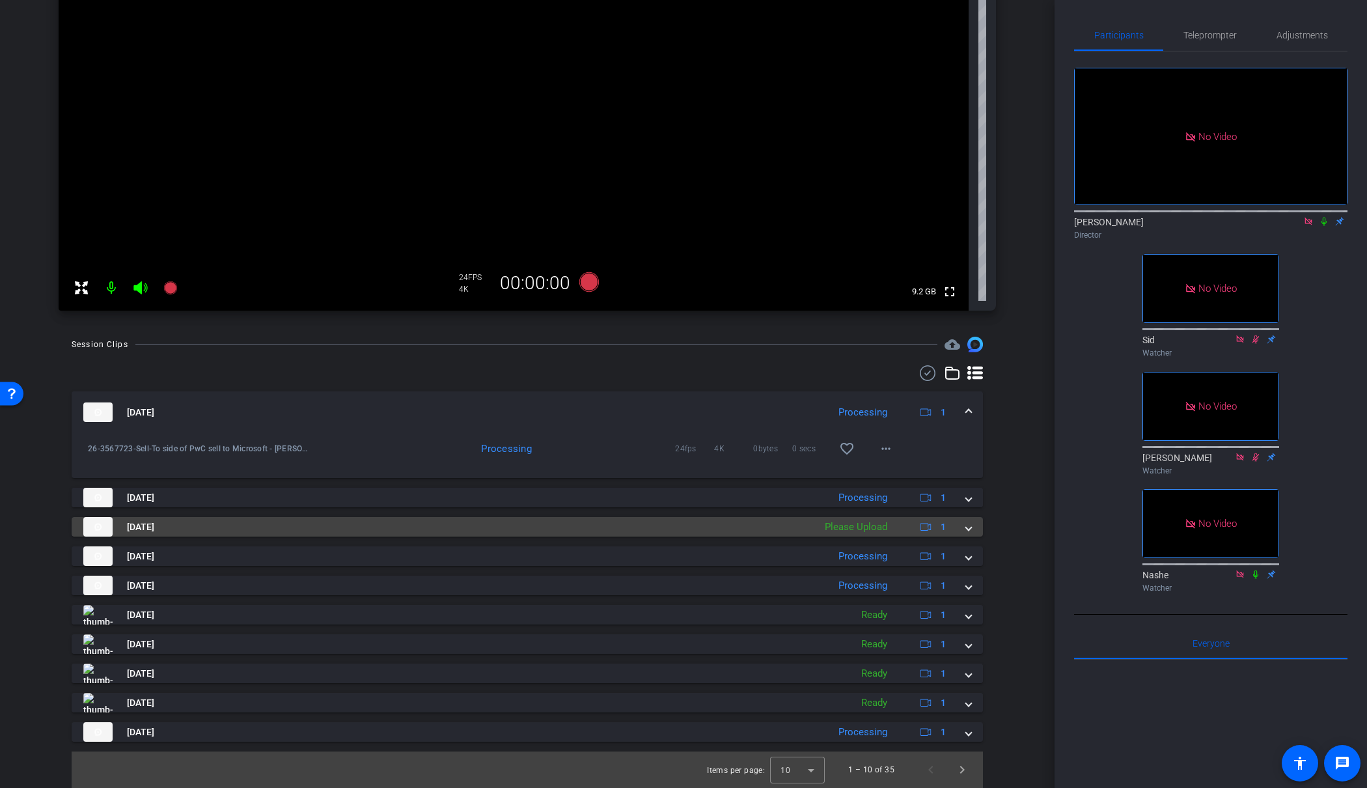
click at [966, 529] on span at bounding box center [968, 527] width 5 height 14
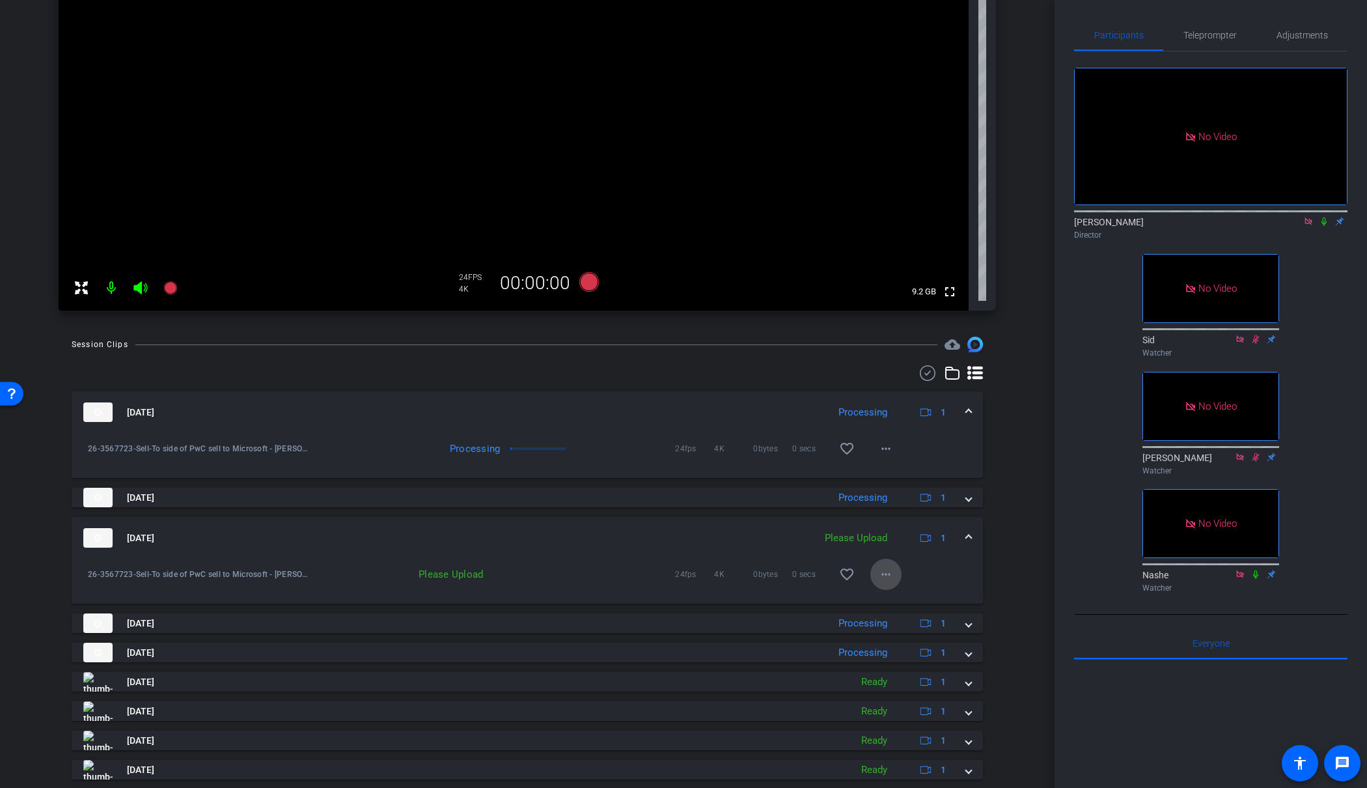
click at [888, 573] on mat-icon "more_horiz" at bounding box center [886, 574] width 16 height 16
click at [902, 601] on span "Upload" at bounding box center [907, 602] width 52 height 16
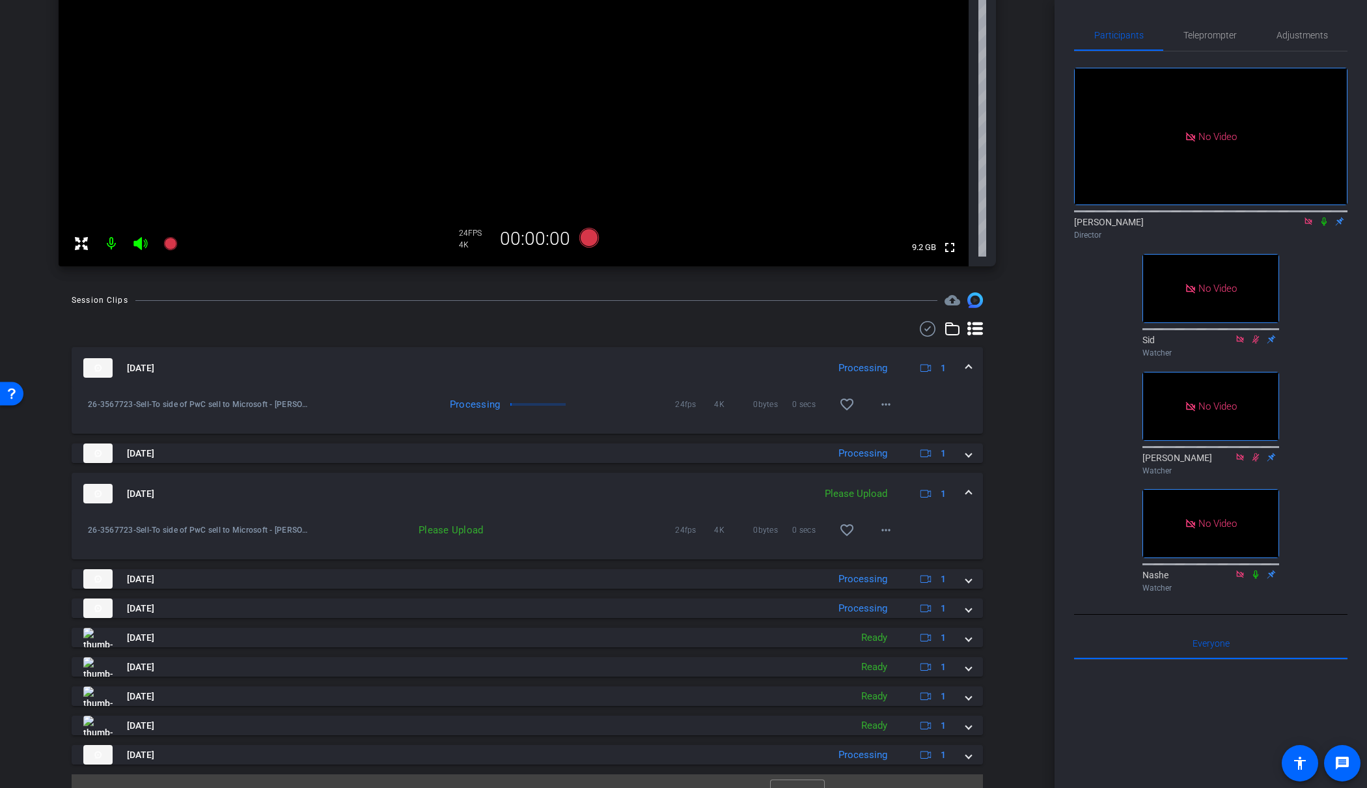
scroll to position [341, 0]
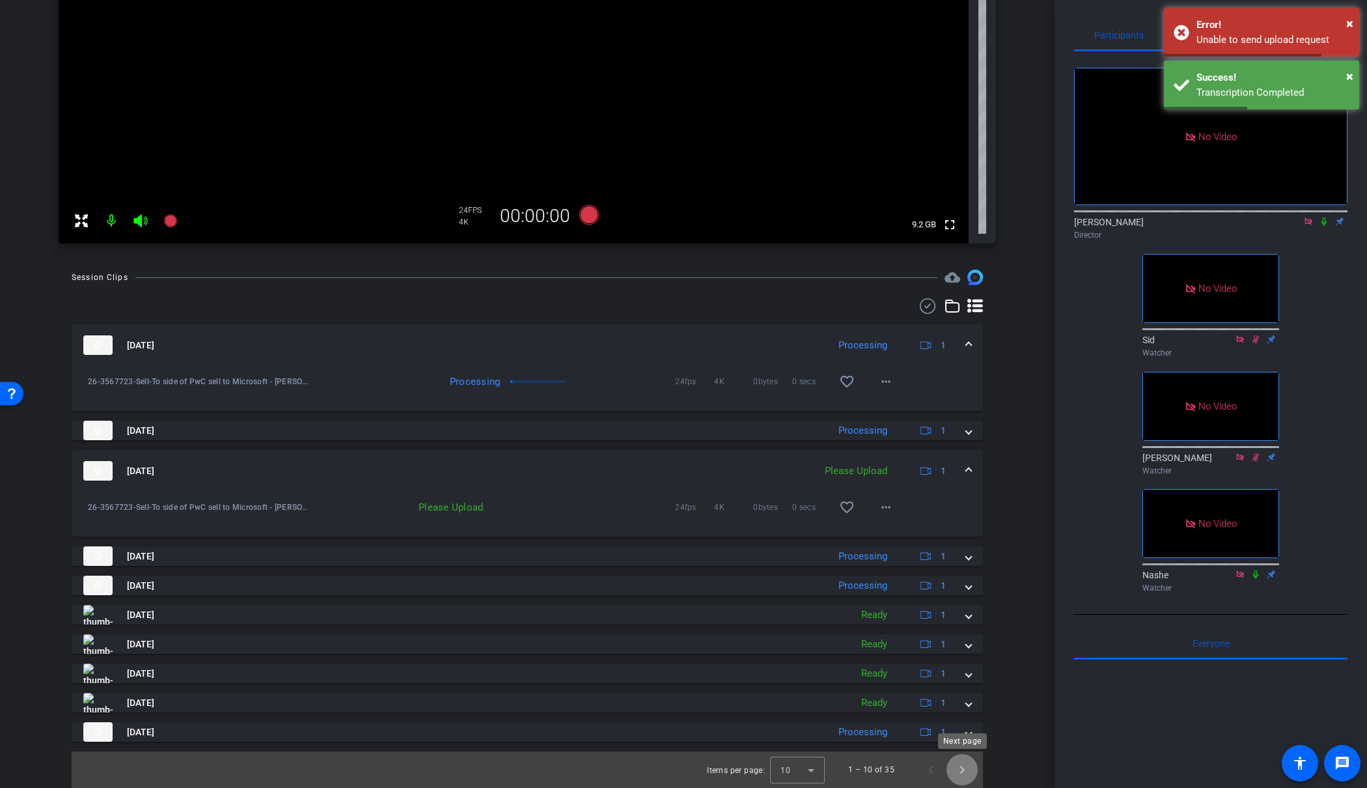
click at [961, 770] on span "Next page" at bounding box center [961, 769] width 31 height 31
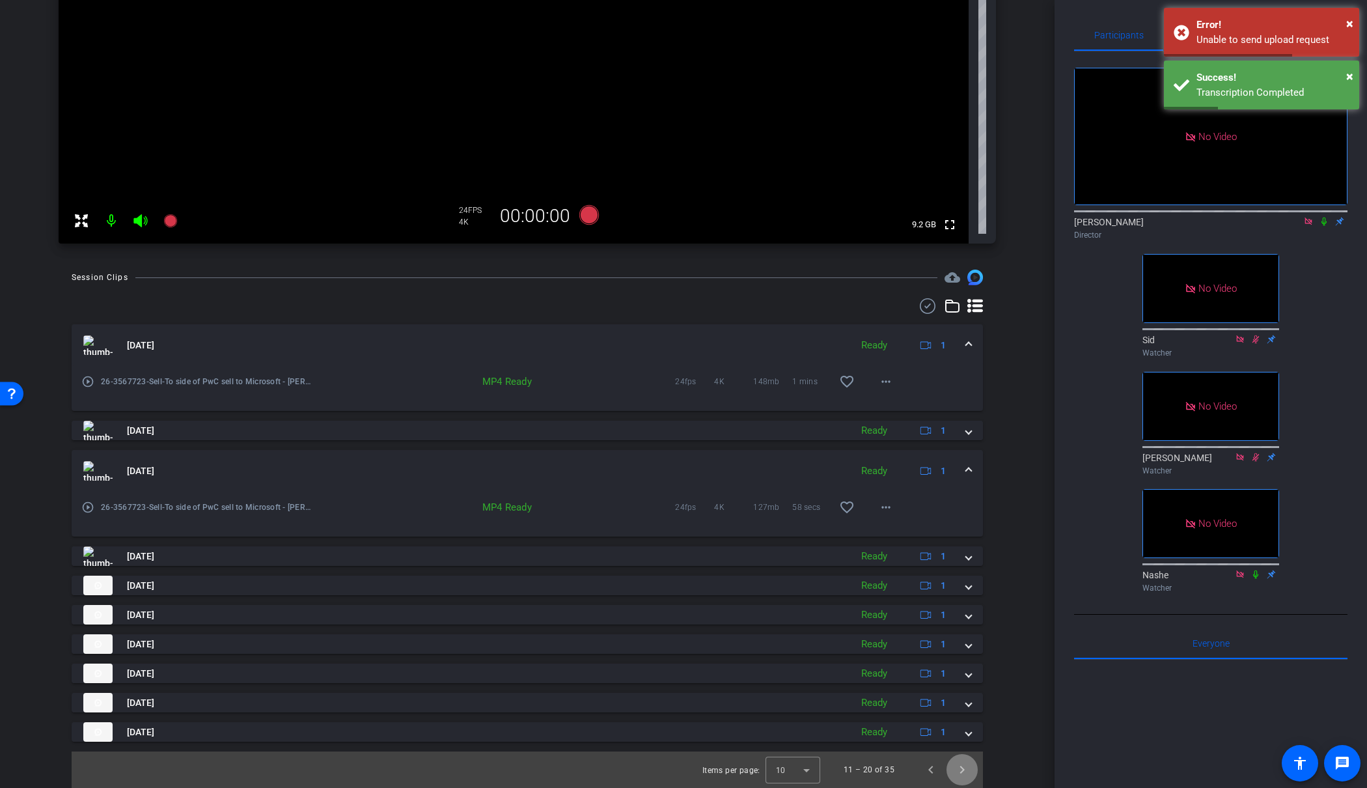
click at [961, 770] on span "Next page" at bounding box center [961, 769] width 31 height 31
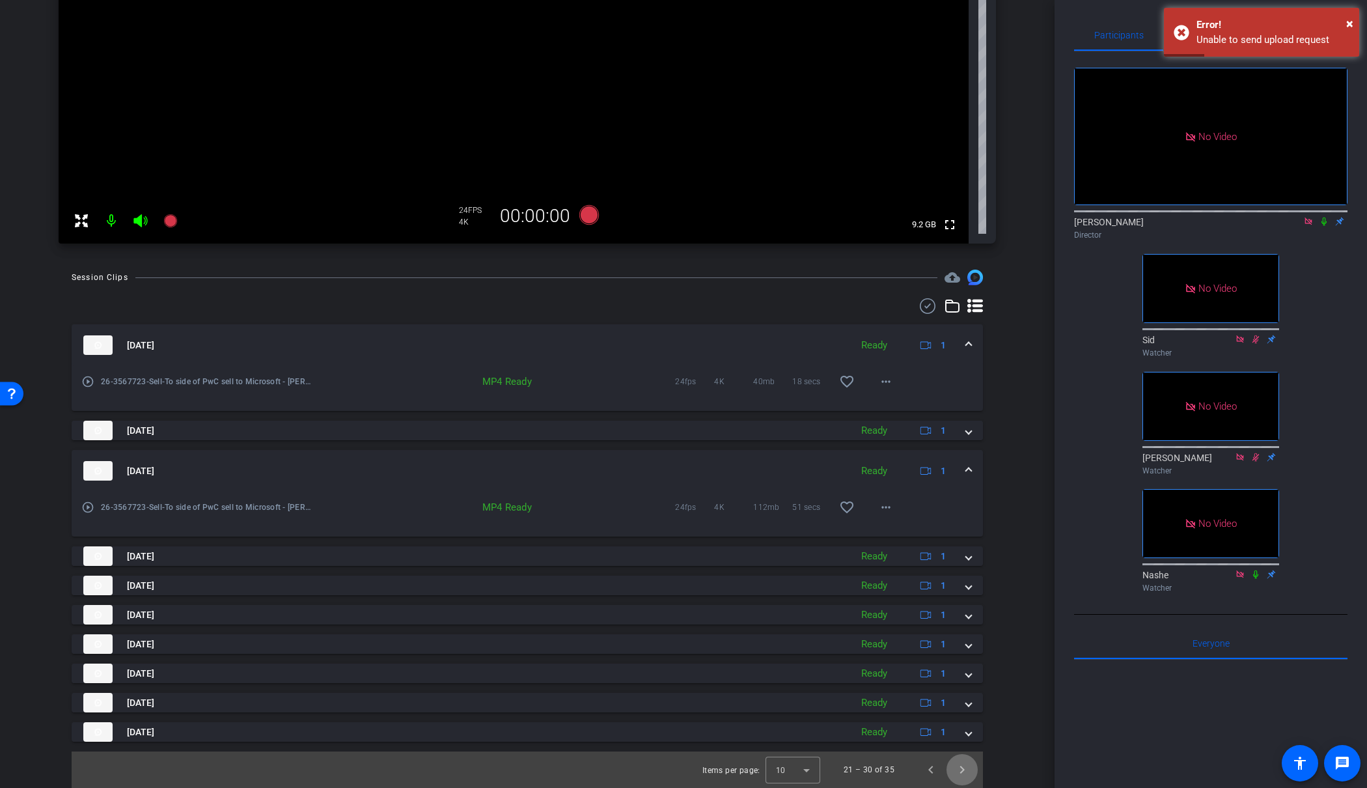
click at [963, 771] on span "Next page" at bounding box center [961, 769] width 31 height 31
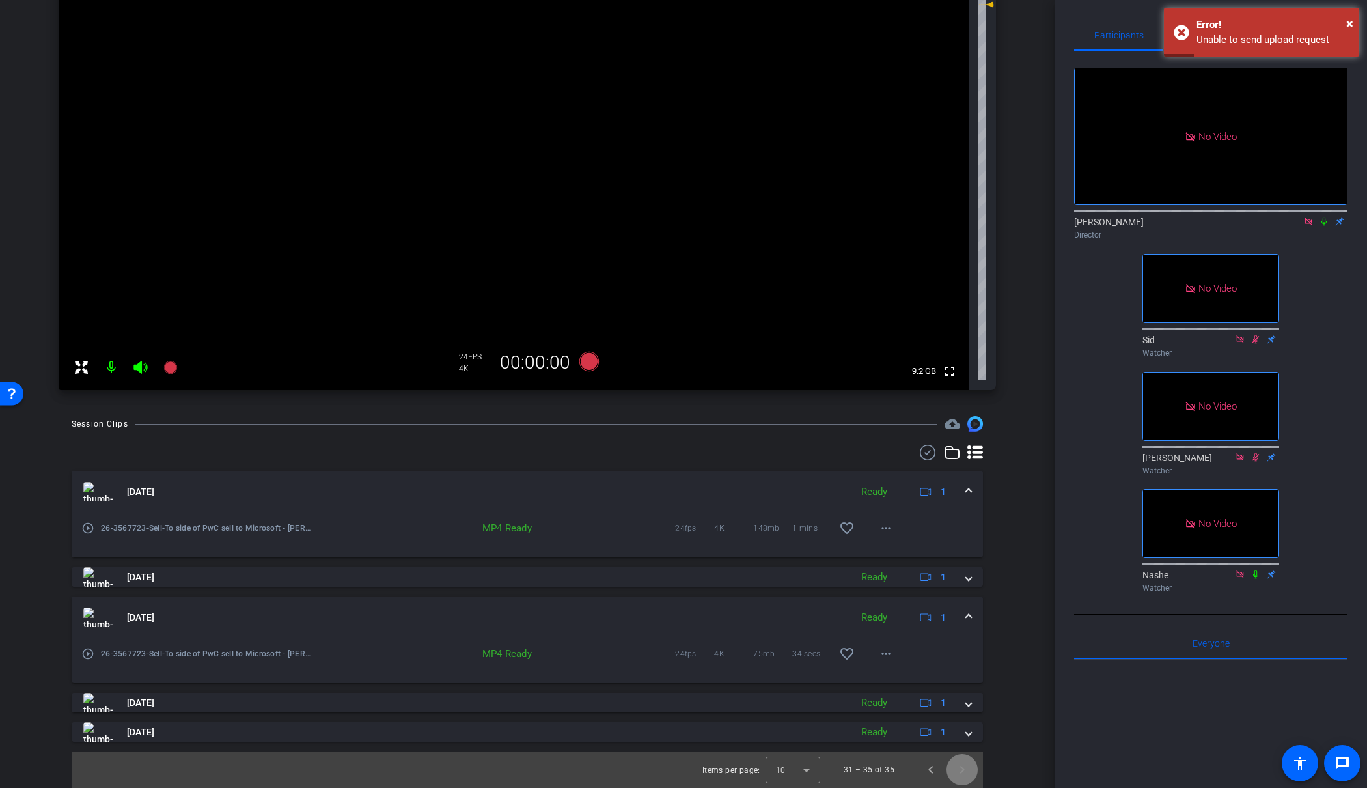
scroll to position [195, 0]
click at [806, 773] on div at bounding box center [792, 769] width 55 height 31
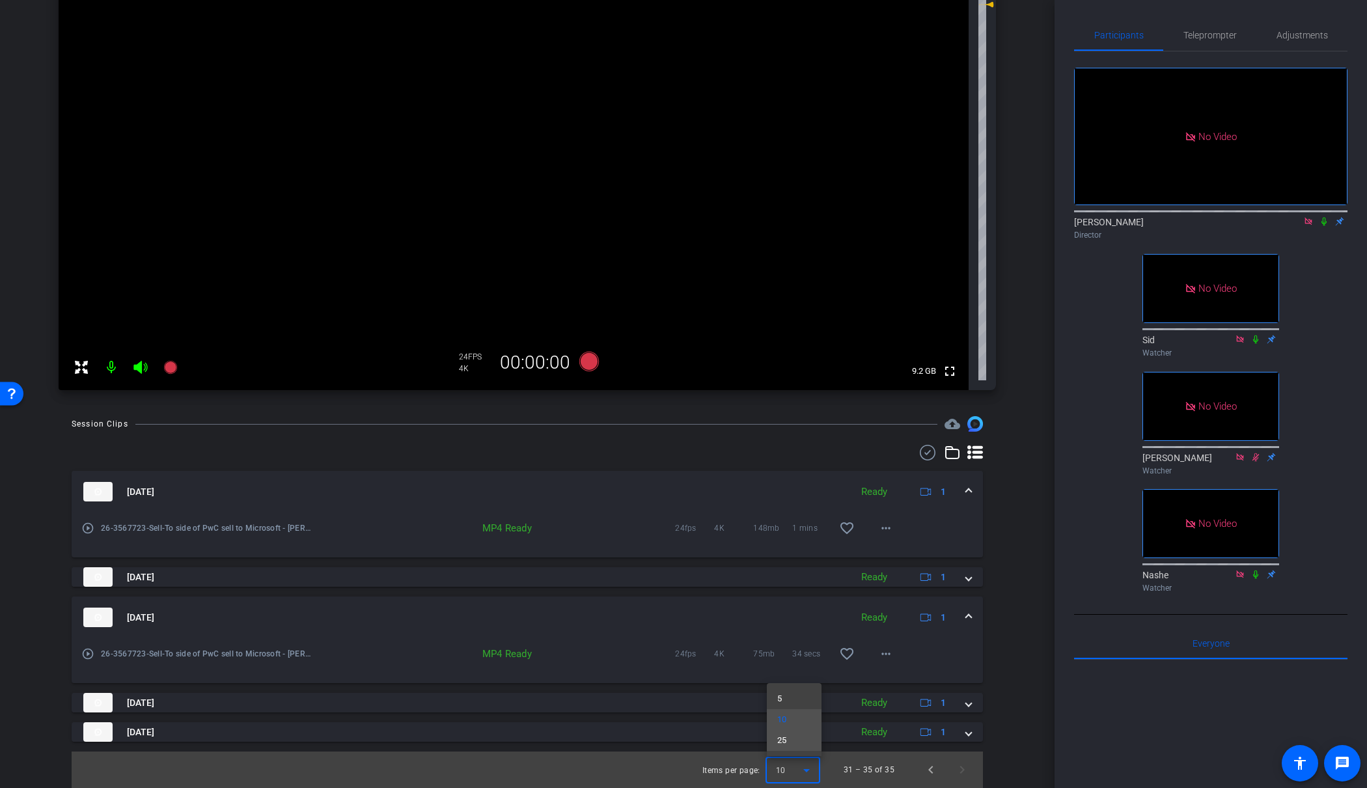
click at [801, 741] on mat-option "25" at bounding box center [794, 740] width 55 height 21
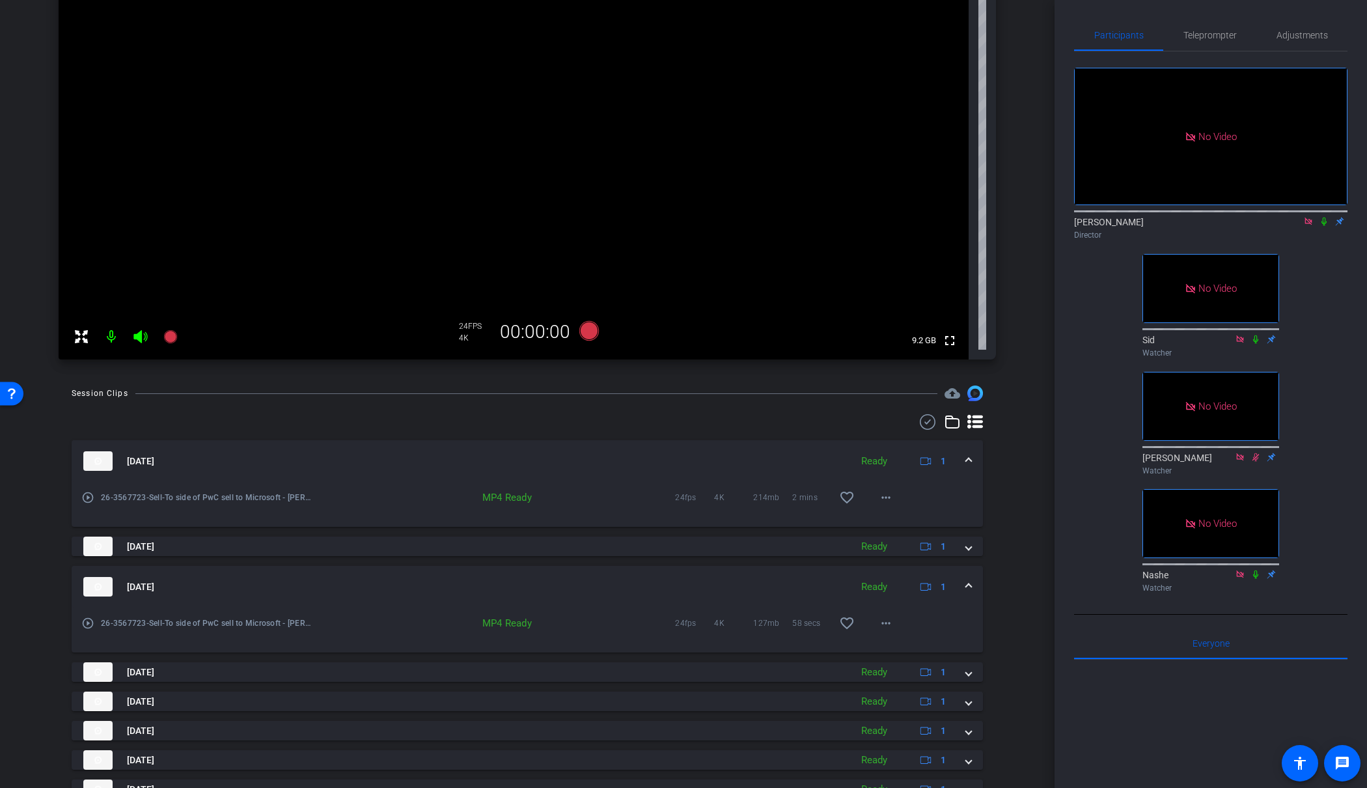
scroll to position [341, 0]
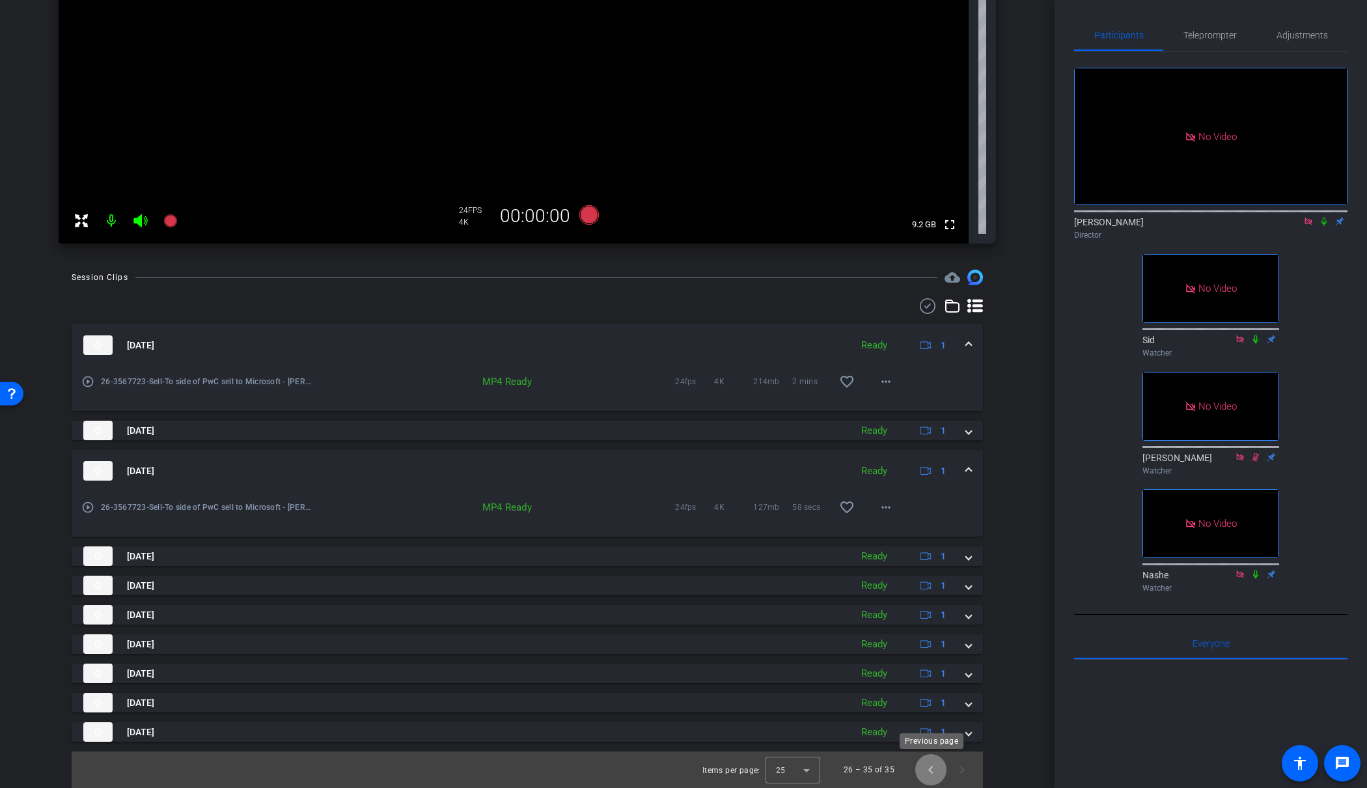
click at [930, 769] on span "Previous page" at bounding box center [930, 769] width 31 height 31
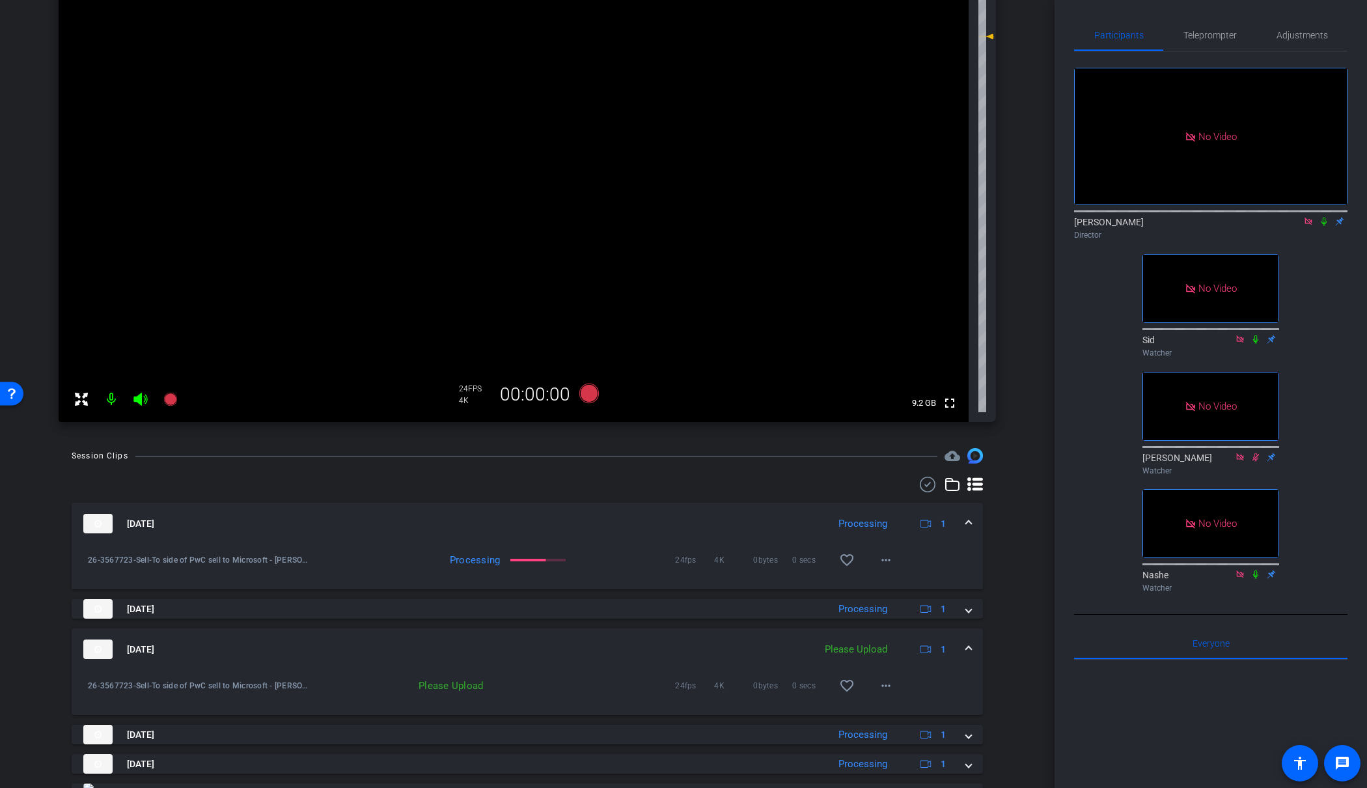
scroll to position [0, 0]
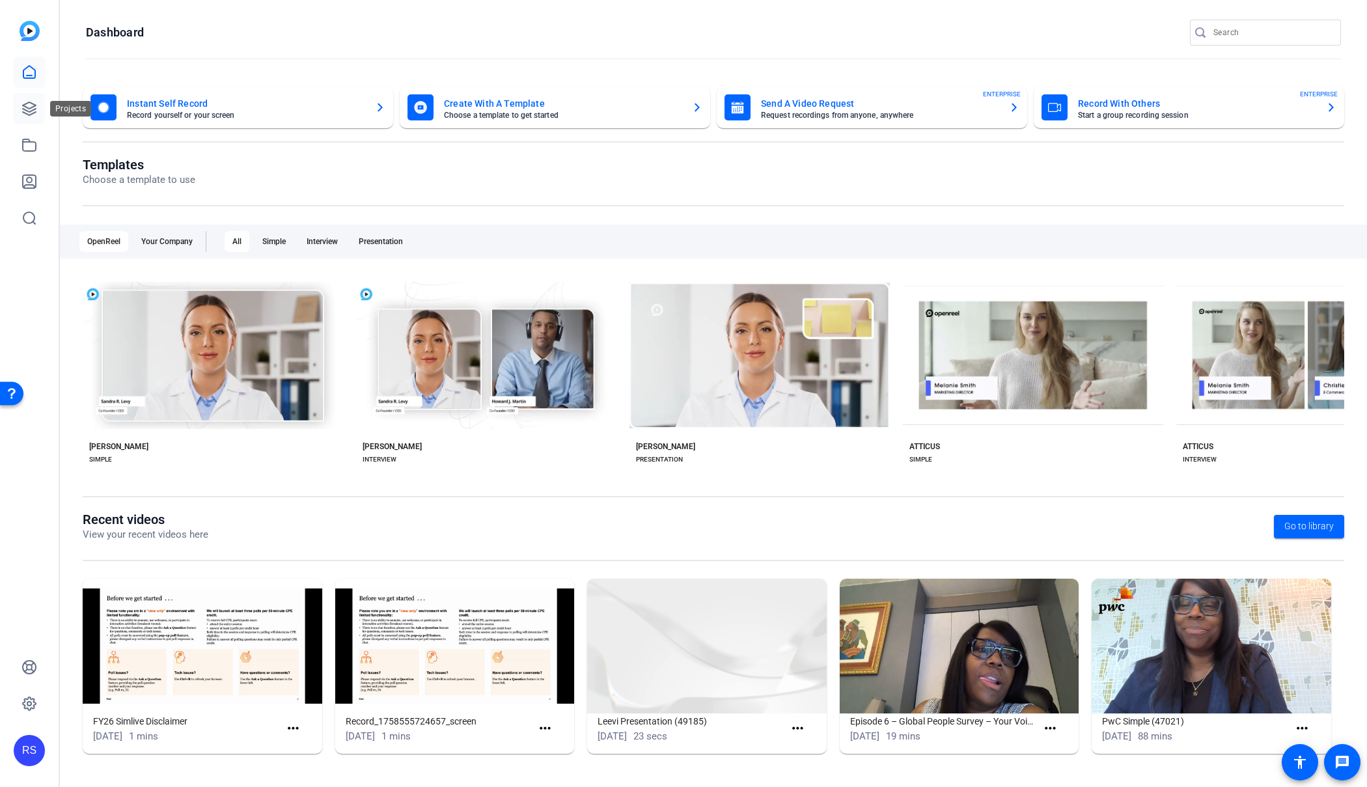
click at [28, 105] on icon at bounding box center [29, 109] width 16 height 16
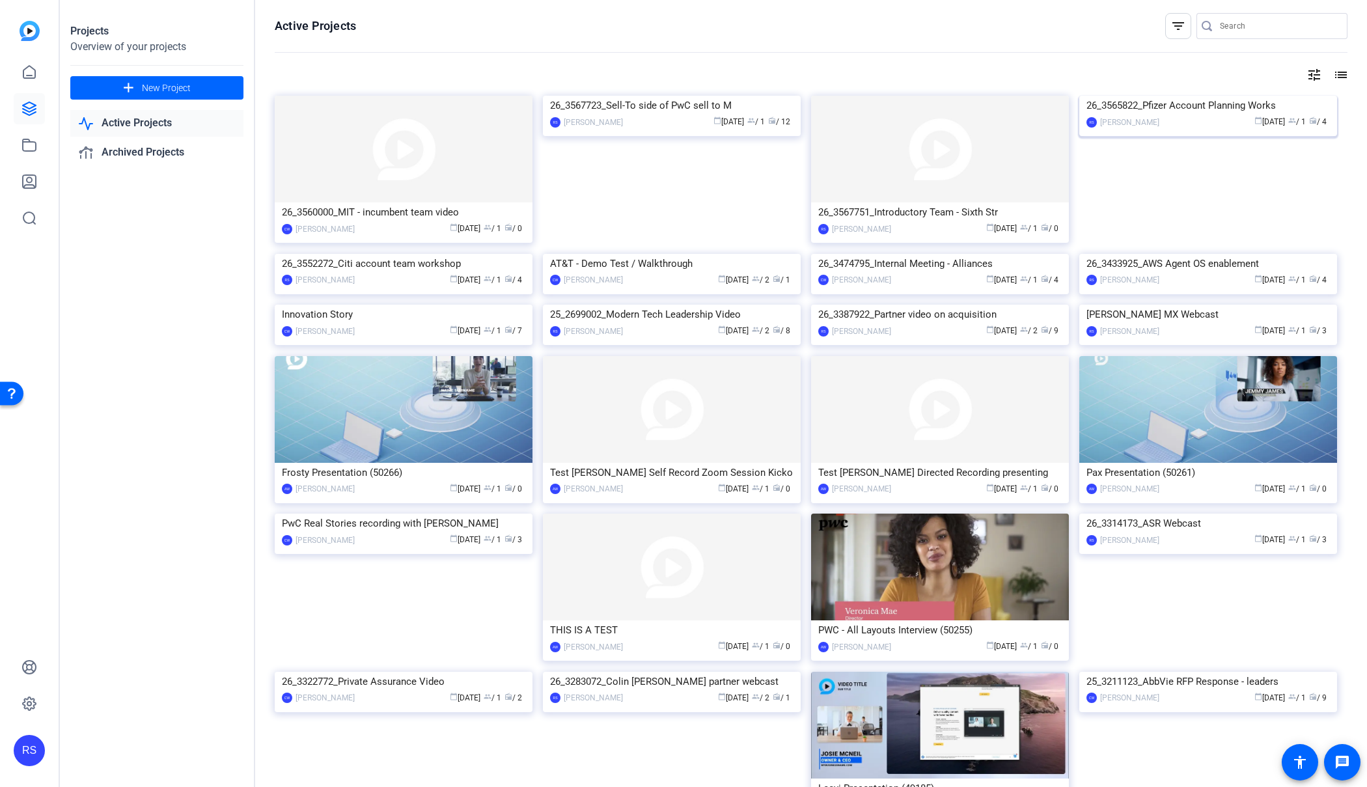
click at [1186, 96] on img at bounding box center [1208, 96] width 258 height 0
click at [459, 254] on img at bounding box center [404, 254] width 258 height 0
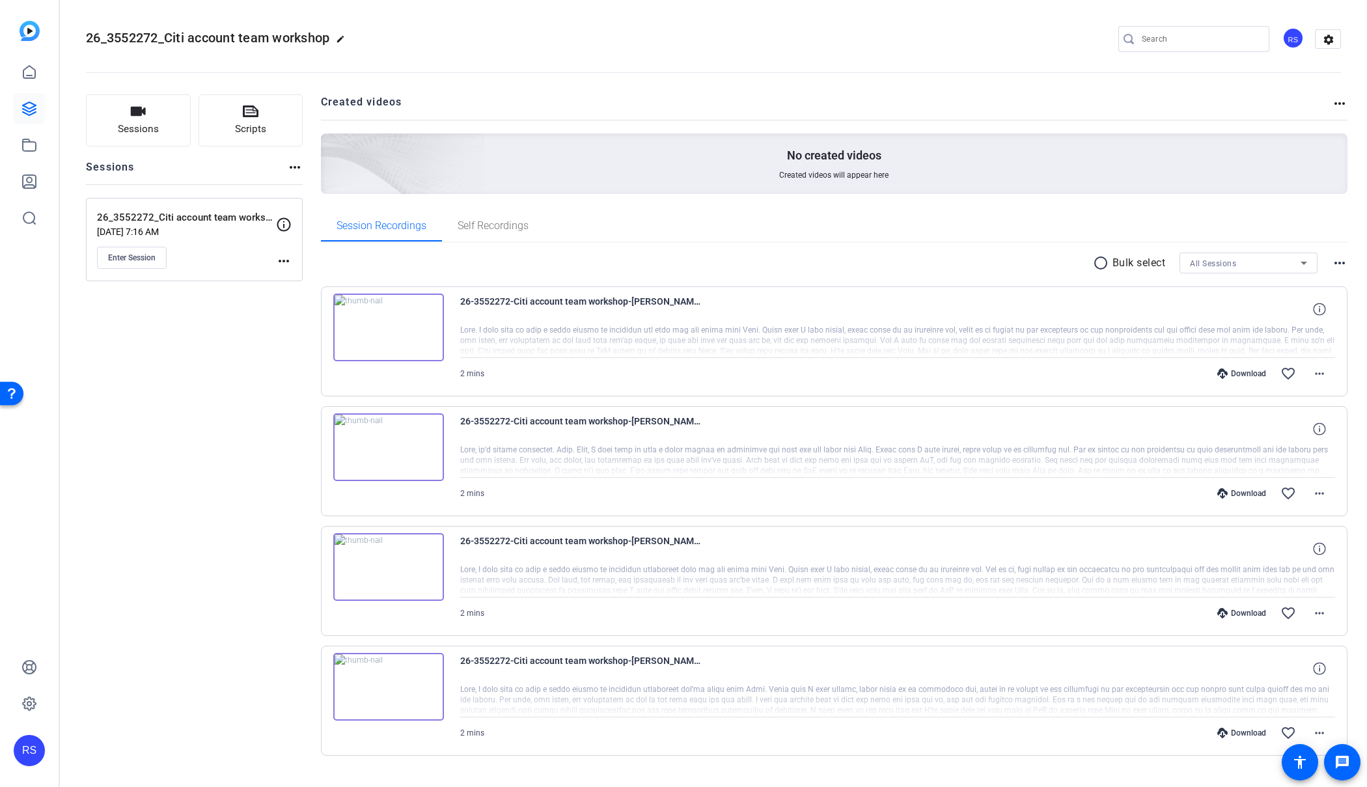
click at [1250, 372] on div "Download" at bounding box center [1242, 373] width 62 height 10
drag, startPoint x: 331, startPoint y: 38, endPoint x: 59, endPoint y: 40, distance: 271.4
click at [59, 40] on mat-sidenav-container "RS 26_3552272_Citi account team workshop edit RS settings Sessions Scripts Sess…" at bounding box center [683, 393] width 1367 height 787
copy mat-sidenav-container "RS 26_3552272_Citi account team workshop"
click at [328, 34] on span "26_3552272_Citi account team workshop" at bounding box center [207, 38] width 243 height 16
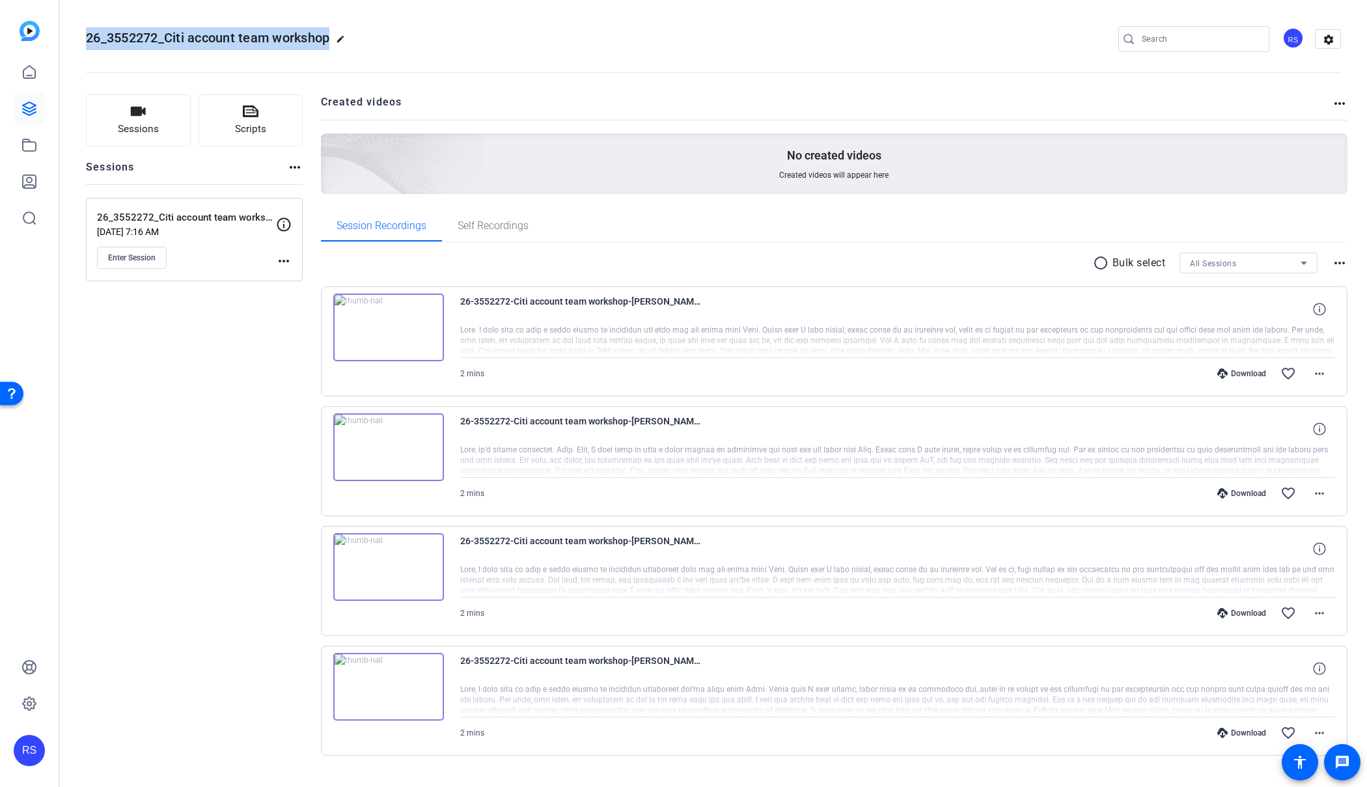
drag, startPoint x: 331, startPoint y: 36, endPoint x: 84, endPoint y: 31, distance: 247.4
click at [84, 31] on mat-toolbar "26_3552272_Citi account team workshop edit RS settings" at bounding box center [713, 39] width 1307 height 78
copy span "26_3552272_Citi account team workshop"
